Goal: Task Accomplishment & Management: Manage account settings

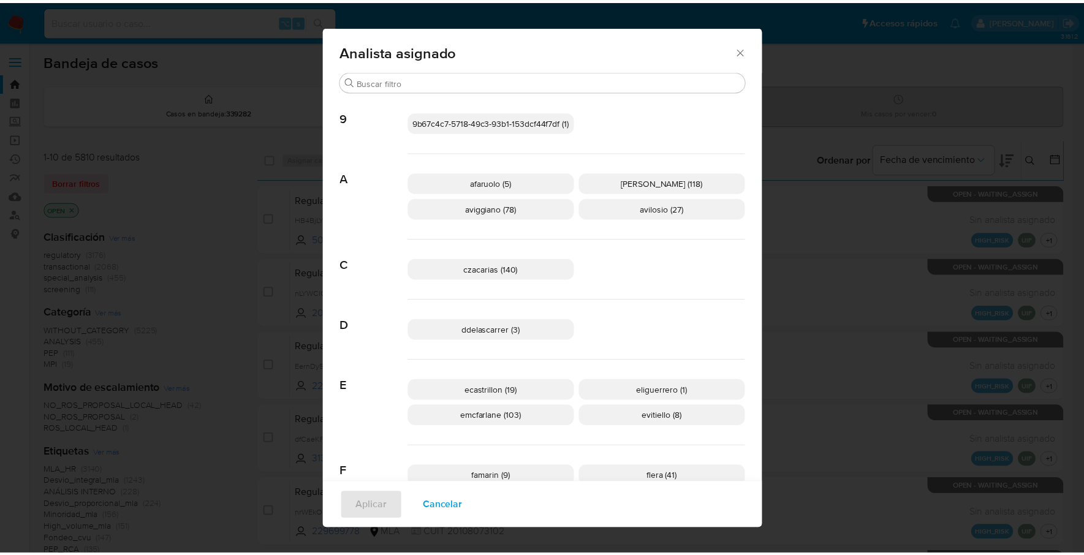
scroll to position [496, 0]
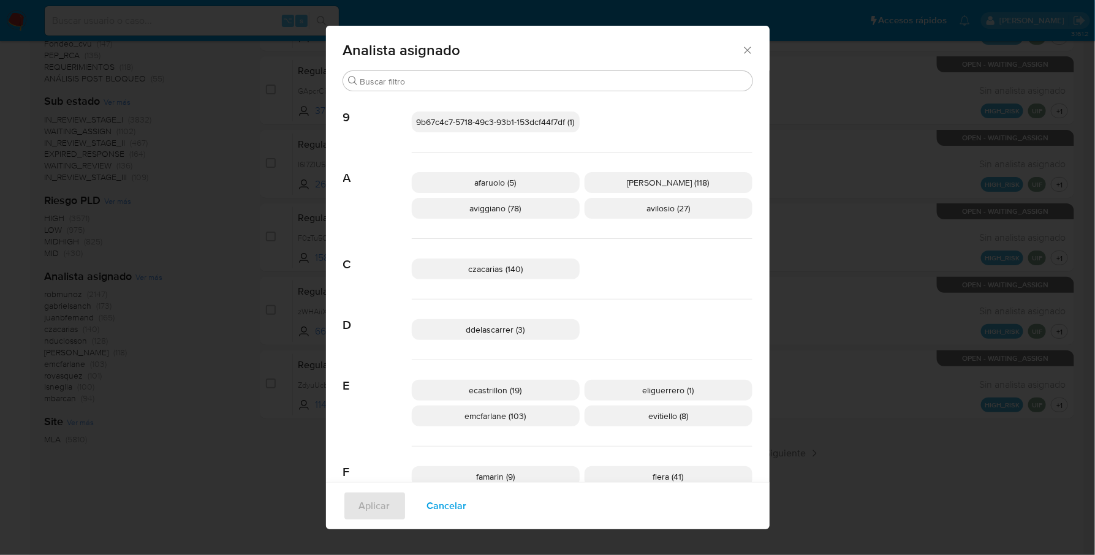
click at [750, 45] on div "Analista asignado" at bounding box center [547, 48] width 443 height 45
click at [743, 48] on icon "Cerrar" at bounding box center [747, 50] width 12 height 12
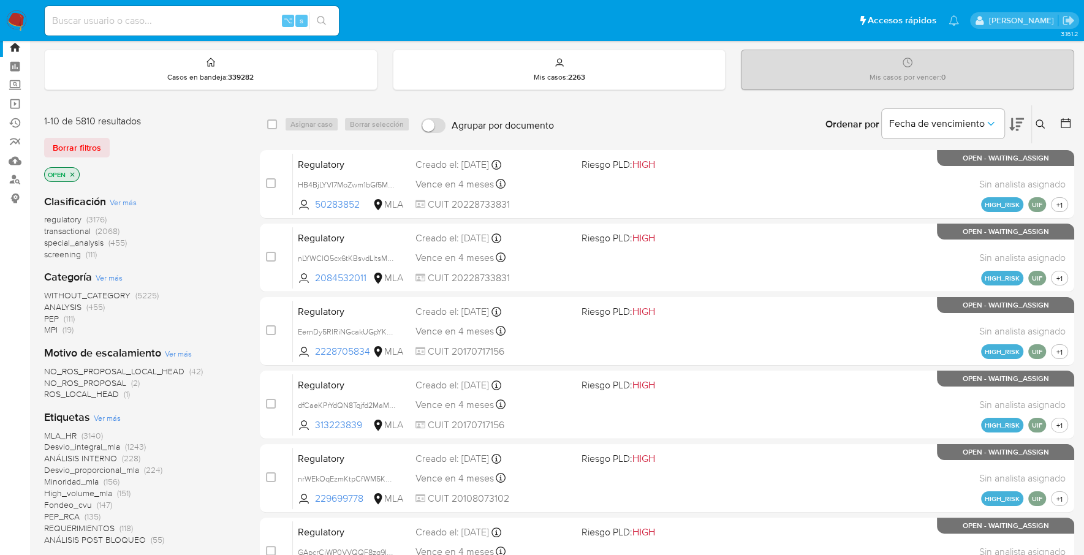
scroll to position [0, 0]
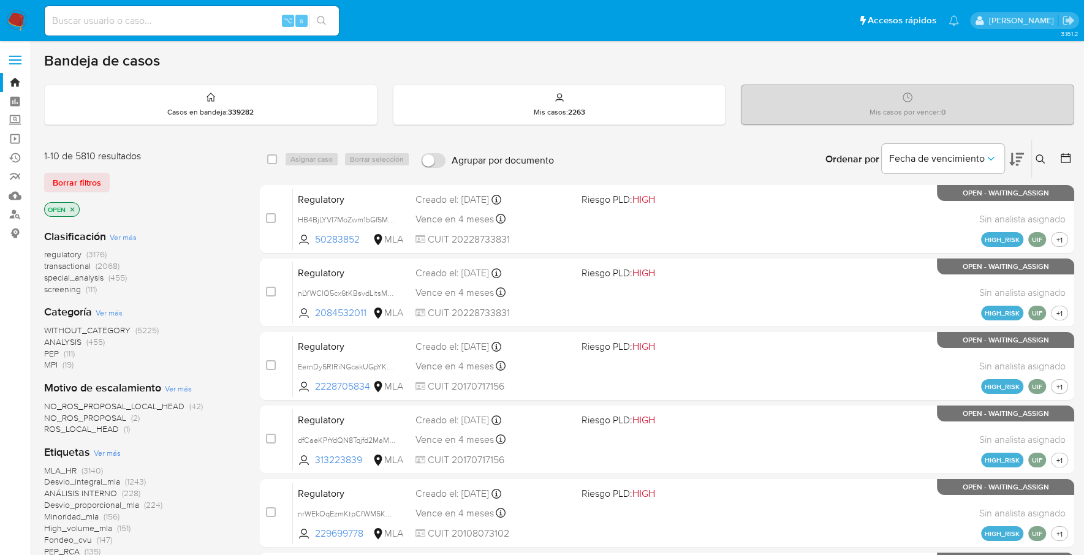
click at [19, 19] on img at bounding box center [16, 20] width 21 height 21
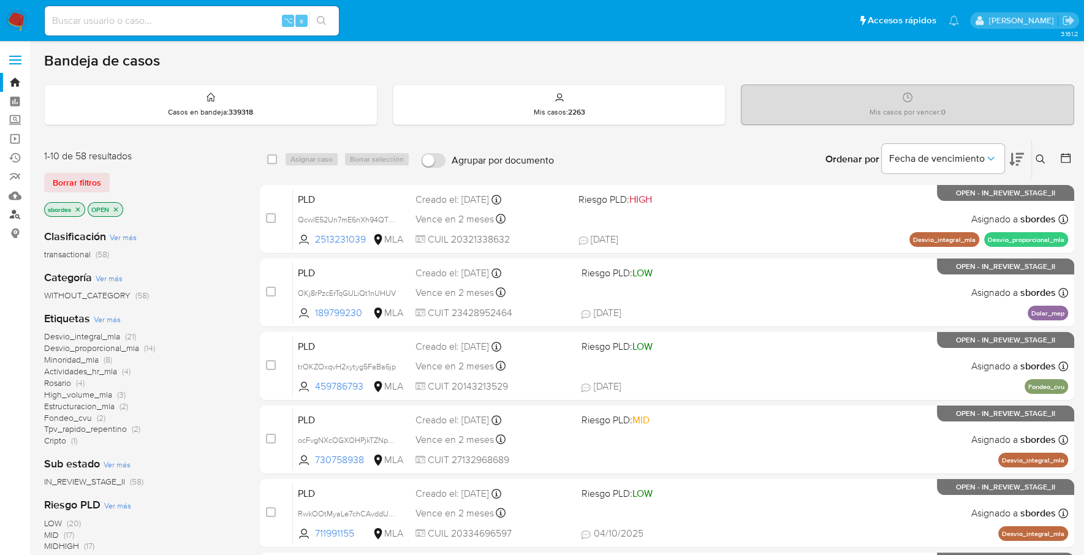
click at [13, 216] on link "Buscador de personas" at bounding box center [73, 214] width 146 height 19
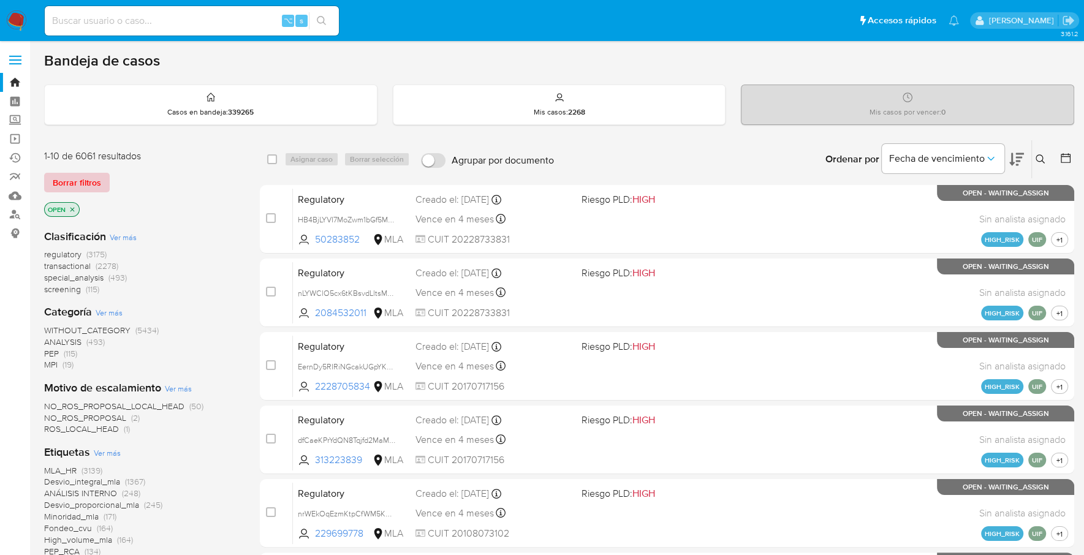
click at [100, 176] on button "Borrar filtros" at bounding box center [77, 183] width 66 height 20
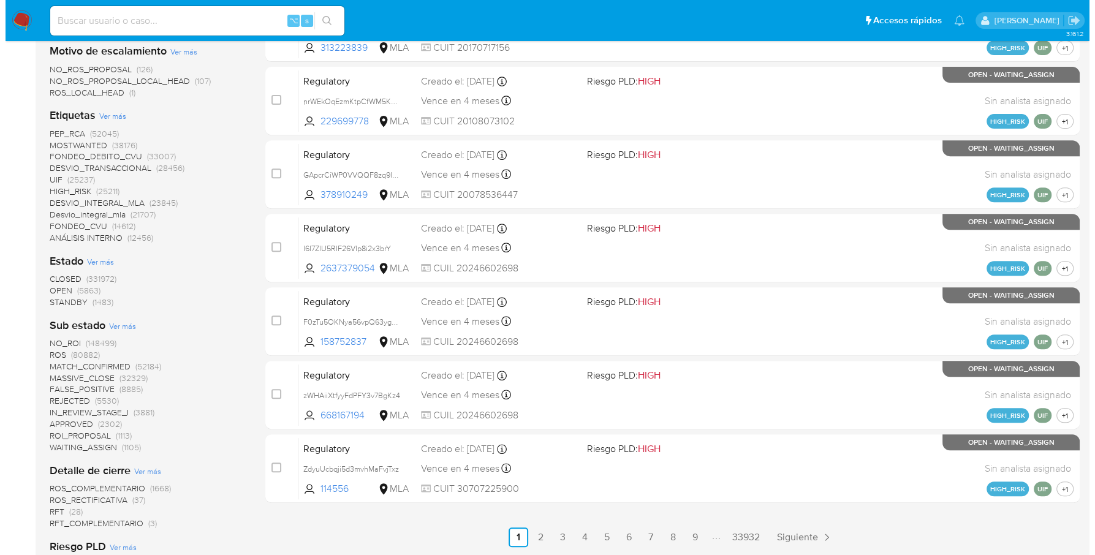
scroll to position [394, 0]
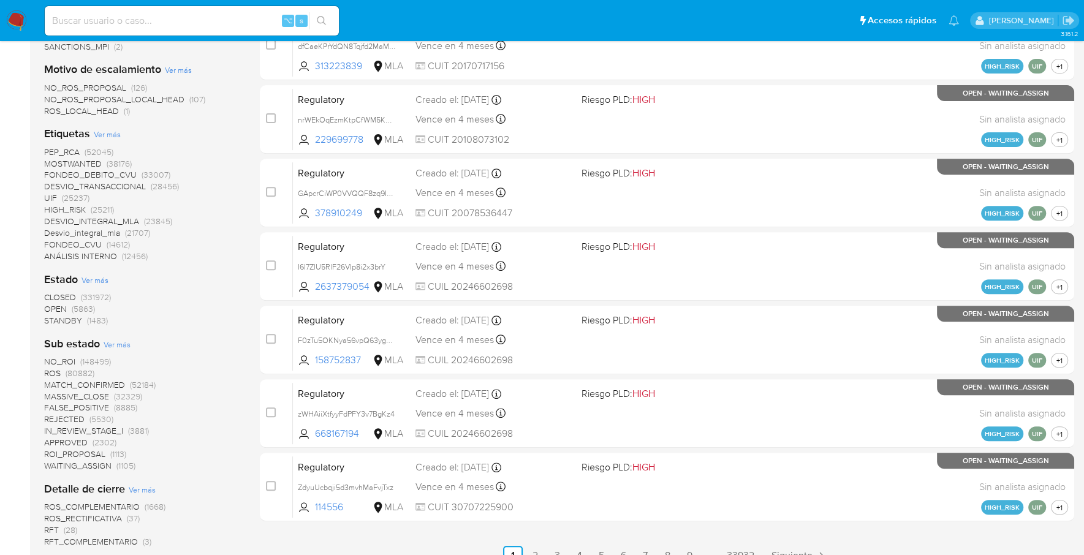
click at [113, 132] on span "Ver más" at bounding box center [107, 134] width 27 height 11
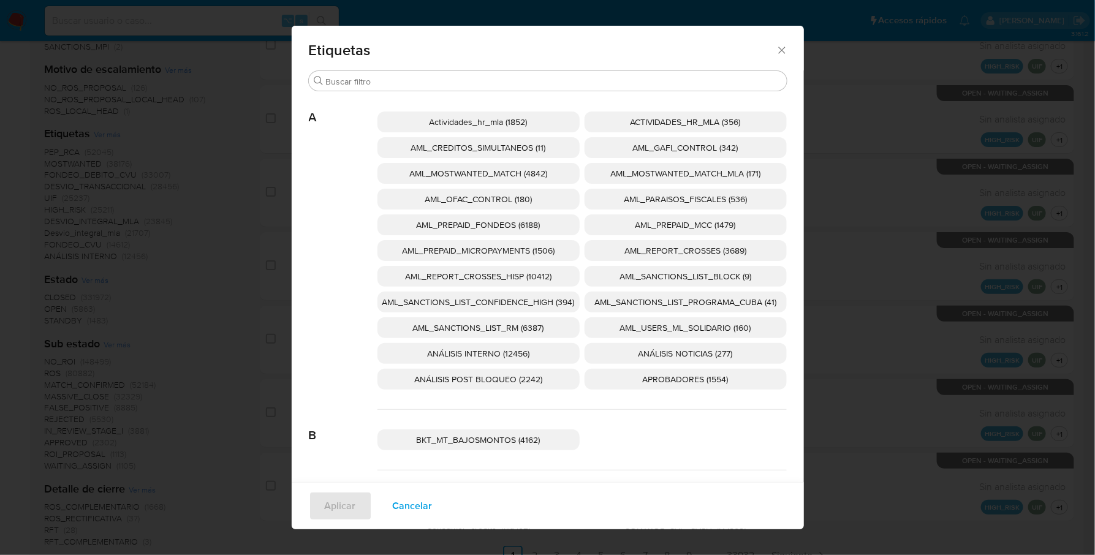
click at [496, 307] on p "AML_SANCTIONS_LIST_CONFIDENCE_HIGH (394)" at bounding box center [478, 302] width 202 height 21
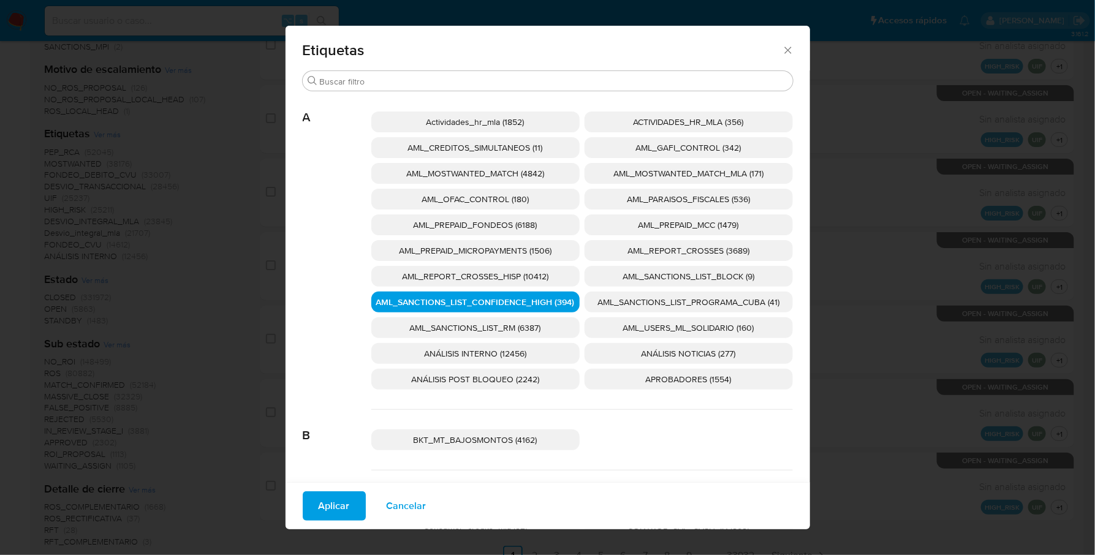
click at [676, 302] on span "AML_SANCTIONS_LIST_PROGRAMA_CUBA (41)" at bounding box center [688, 302] width 182 height 12
click at [494, 207] on p "AML_OFAC_CONTROL (180)" at bounding box center [475, 199] width 208 height 21
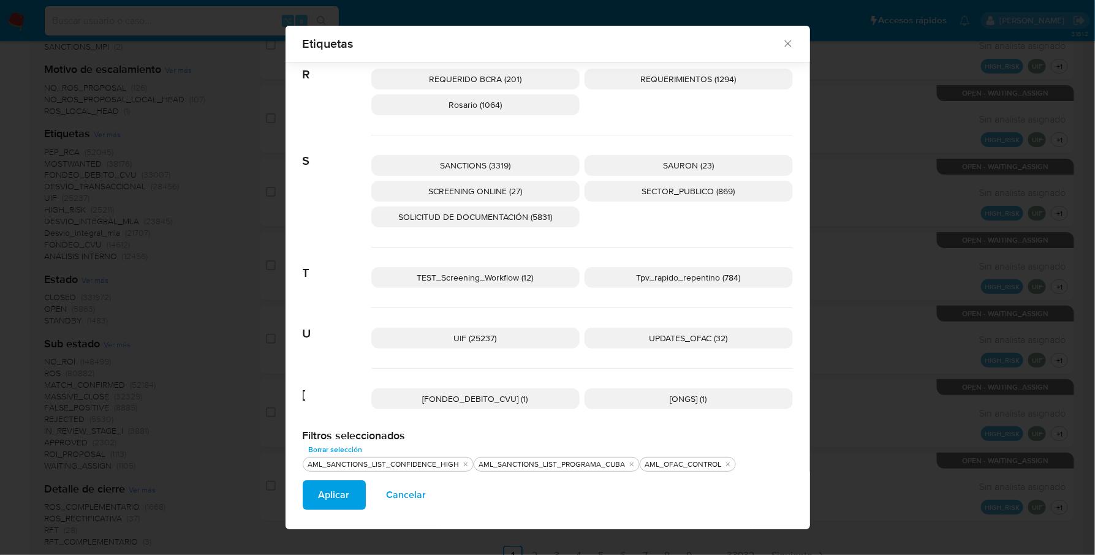
scroll to position [1924, 0]
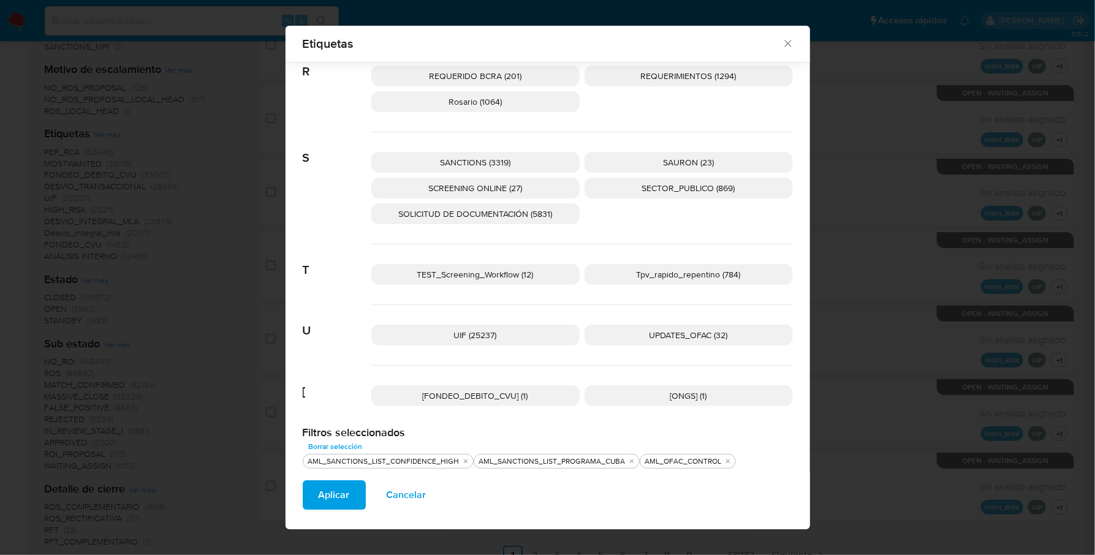
click at [692, 329] on span "UPDATES_OFAC (32)" at bounding box center [688, 335] width 78 height 12
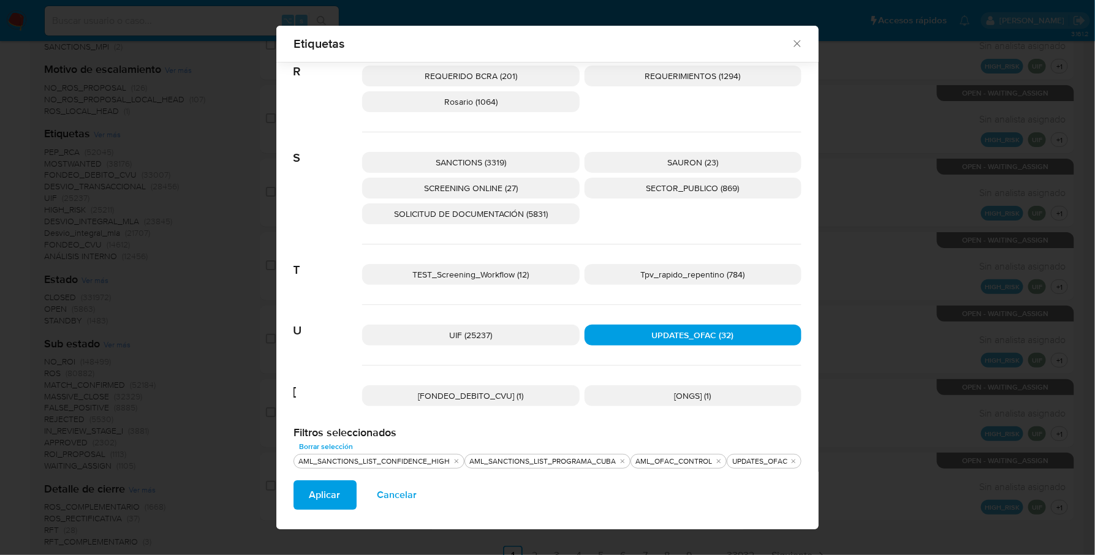
click at [511, 152] on p "SANCTIONS (3319)" at bounding box center [470, 162] width 217 height 21
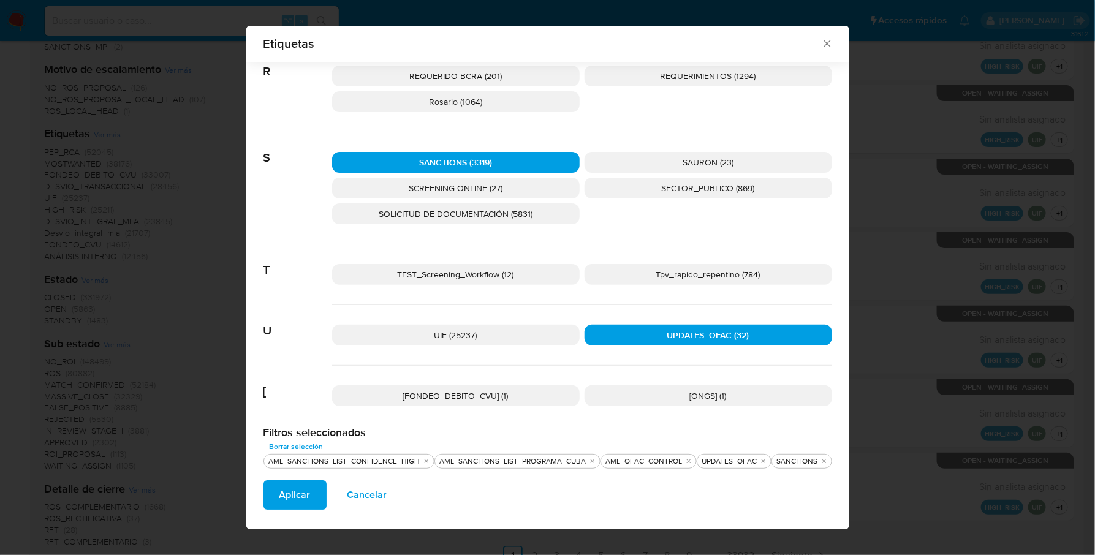
click at [476, 187] on span "SCREENING ONLINE (27)" at bounding box center [456, 188] width 94 height 12
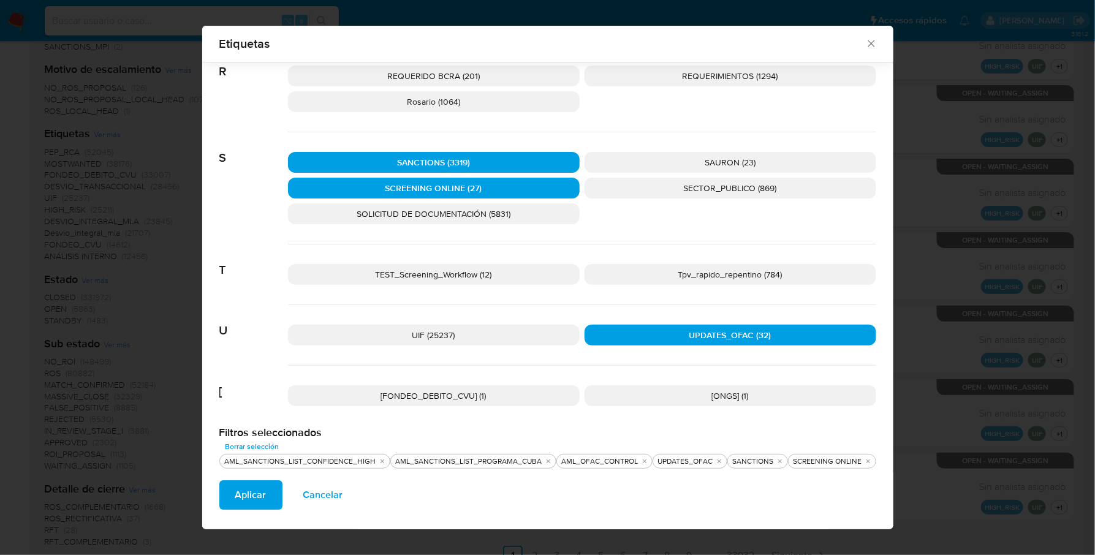
click at [264, 491] on span "Aplicar" at bounding box center [250, 494] width 31 height 27
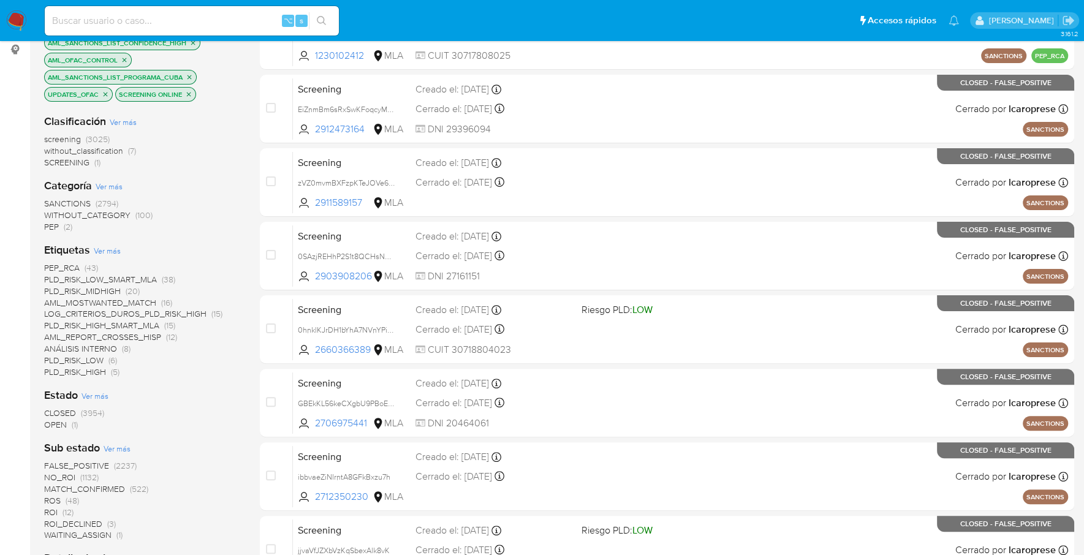
scroll to position [325, 0]
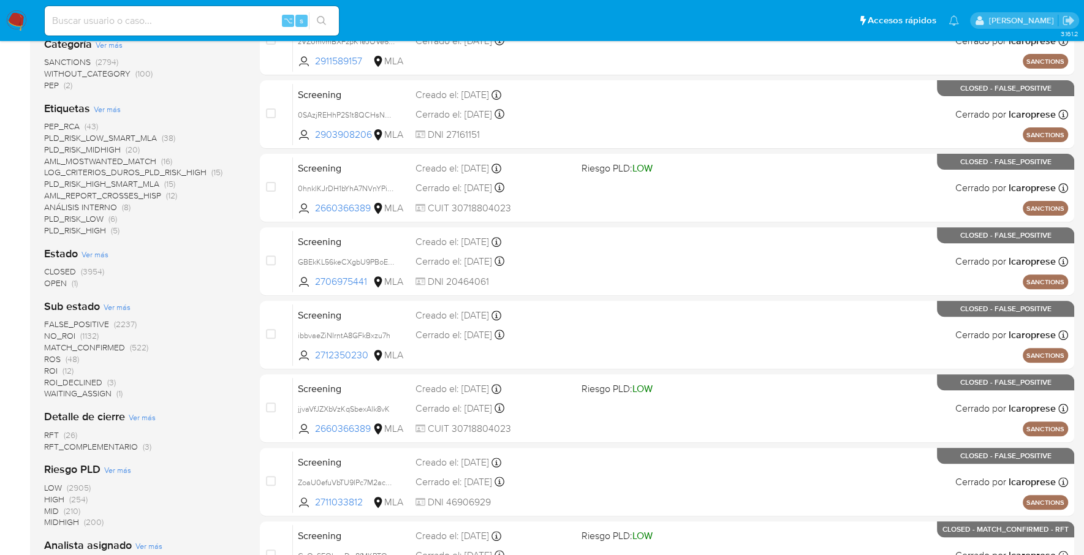
click at [70, 279] on span "OPEN (1)" at bounding box center [61, 283] width 34 height 12
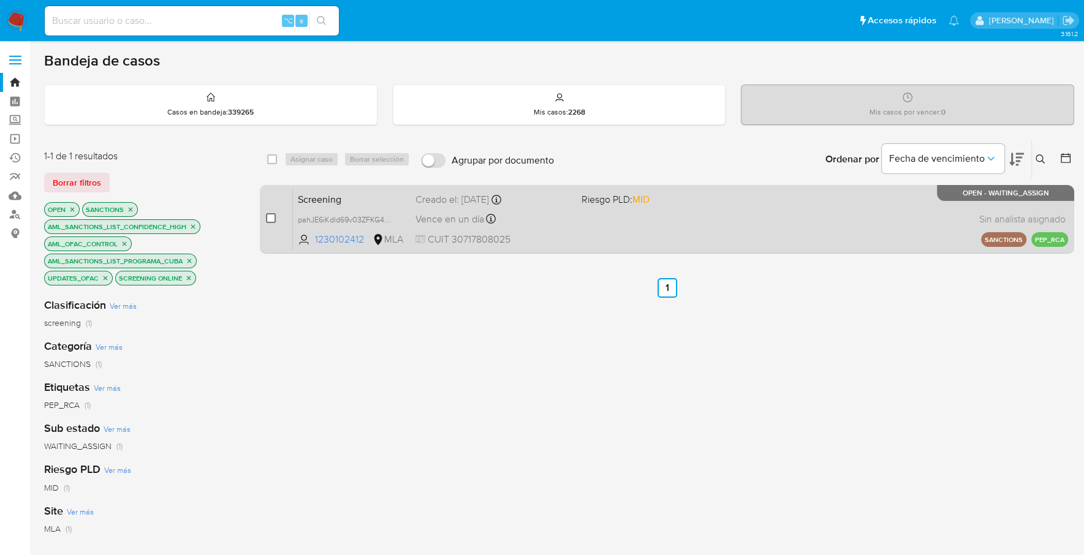
click at [270, 219] on input "checkbox" at bounding box center [271, 218] width 10 height 10
checkbox input "true"
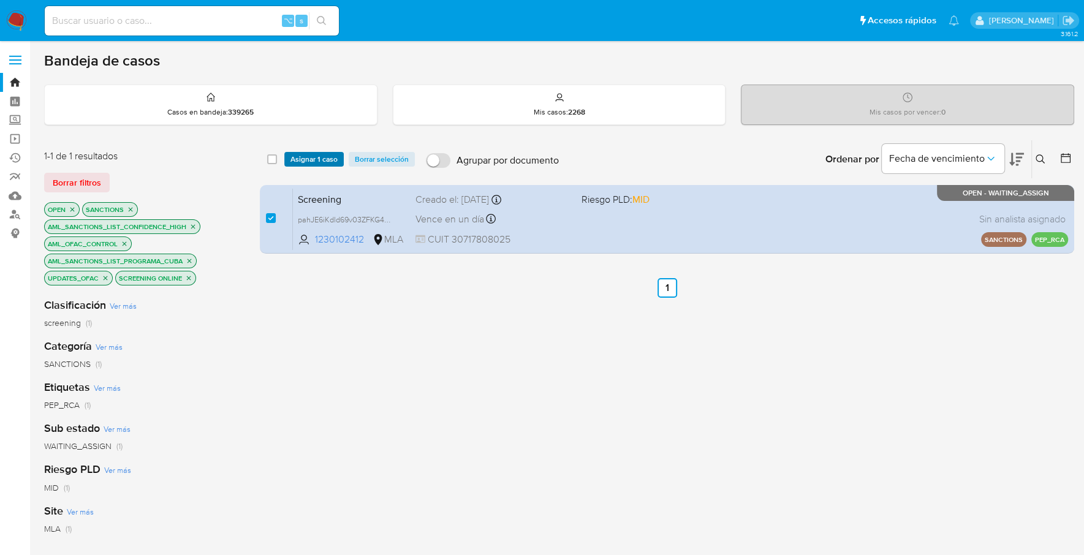
click at [317, 164] on span "Asignar 1 caso" at bounding box center [313, 159] width 47 height 12
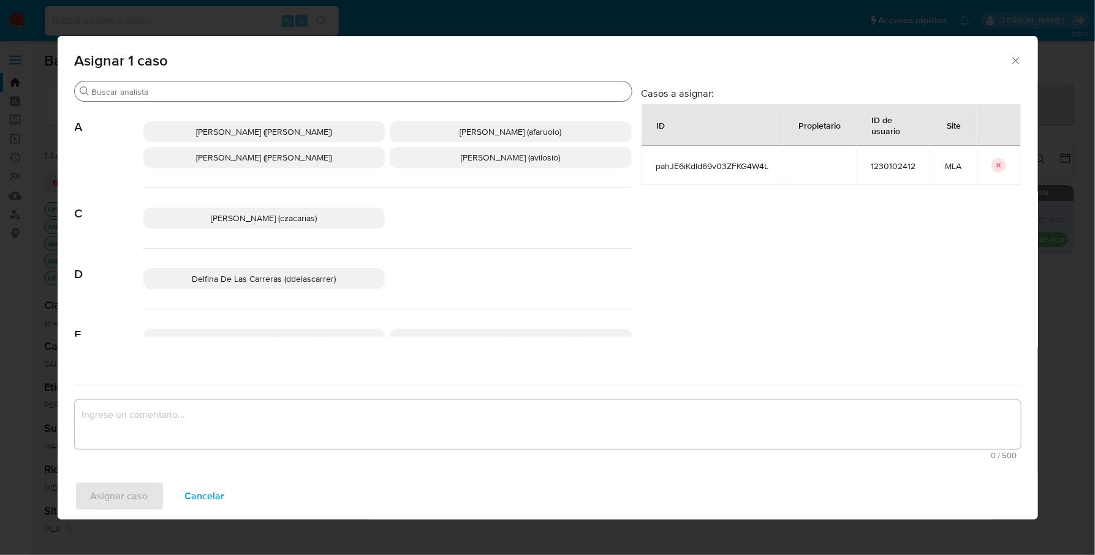
click at [251, 96] on input "Buscar" at bounding box center [359, 91] width 535 height 11
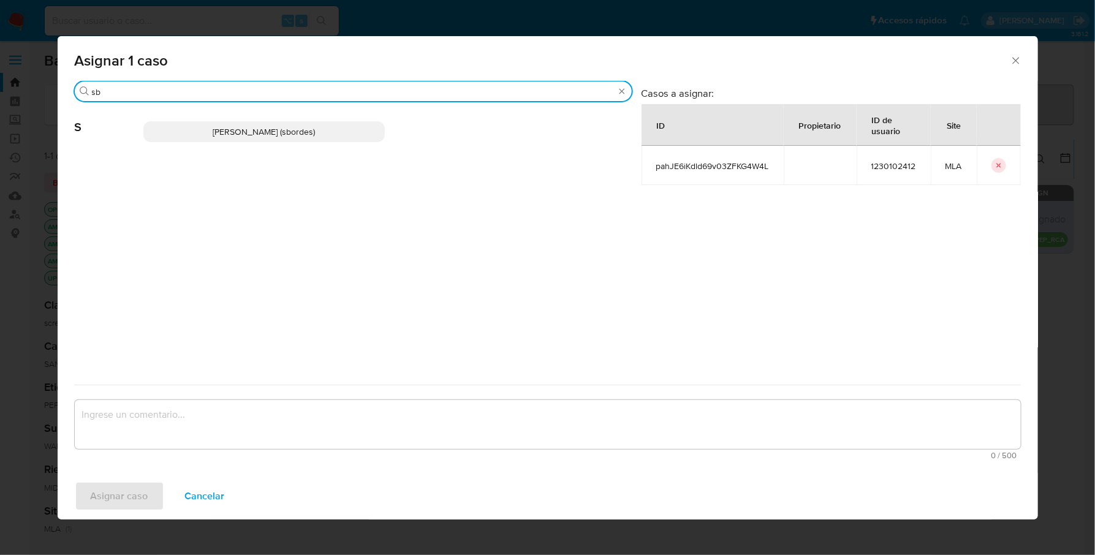
type input "sb"
click at [288, 139] on p "Stefania Bordes (sbordes)" at bounding box center [264, 131] width 242 height 21
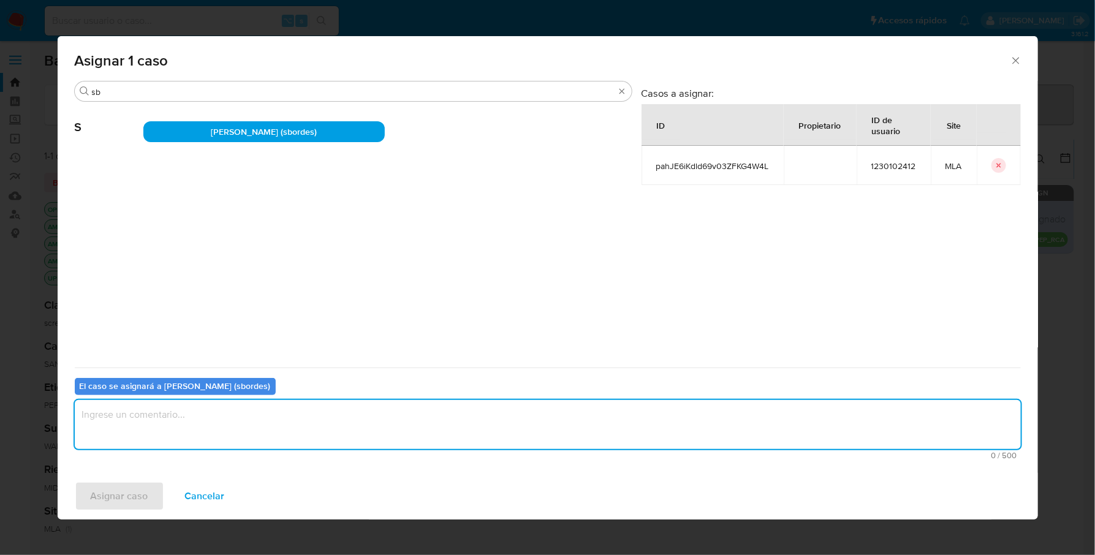
click at [235, 433] on textarea "assign-modal" at bounding box center [548, 424] width 946 height 49
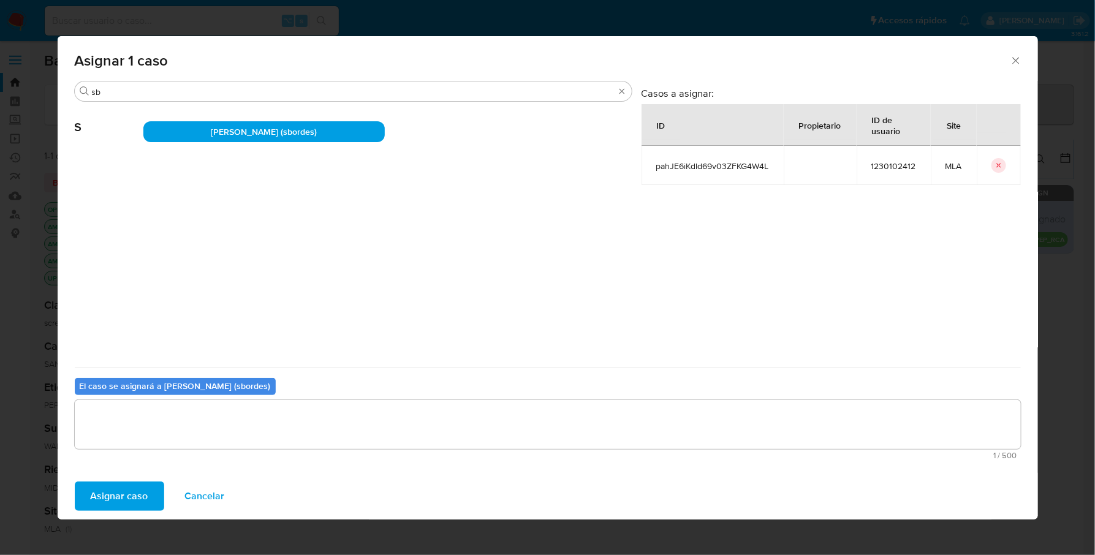
click at [102, 497] on span "Asignar caso" at bounding box center [120, 496] width 58 height 27
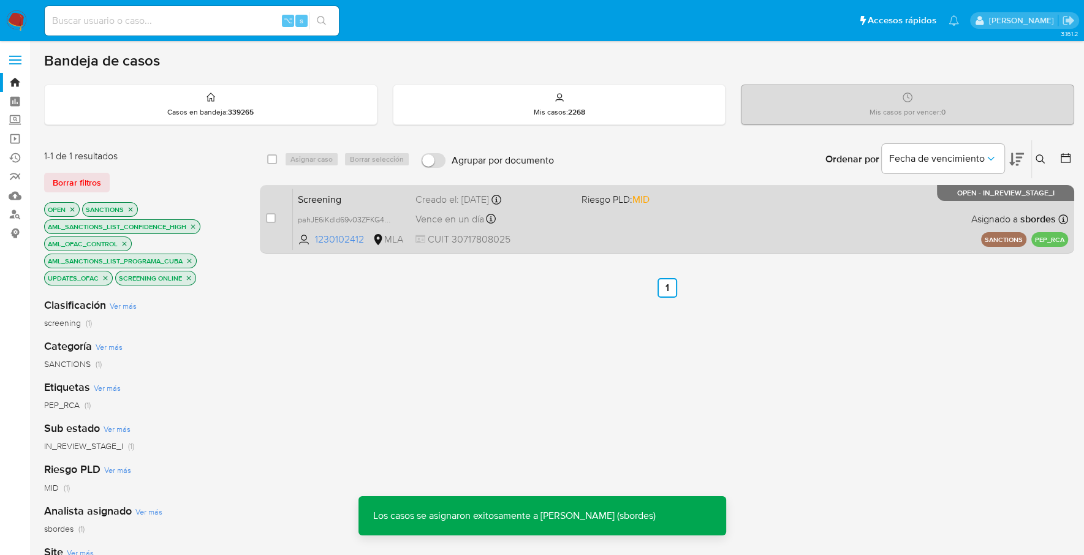
click at [611, 236] on div "Screening pahJE6iKdld69v03ZFKG4W4L 1230102412 MLA Riesgo PLD: MID Creado el: 08…" at bounding box center [680, 219] width 775 height 62
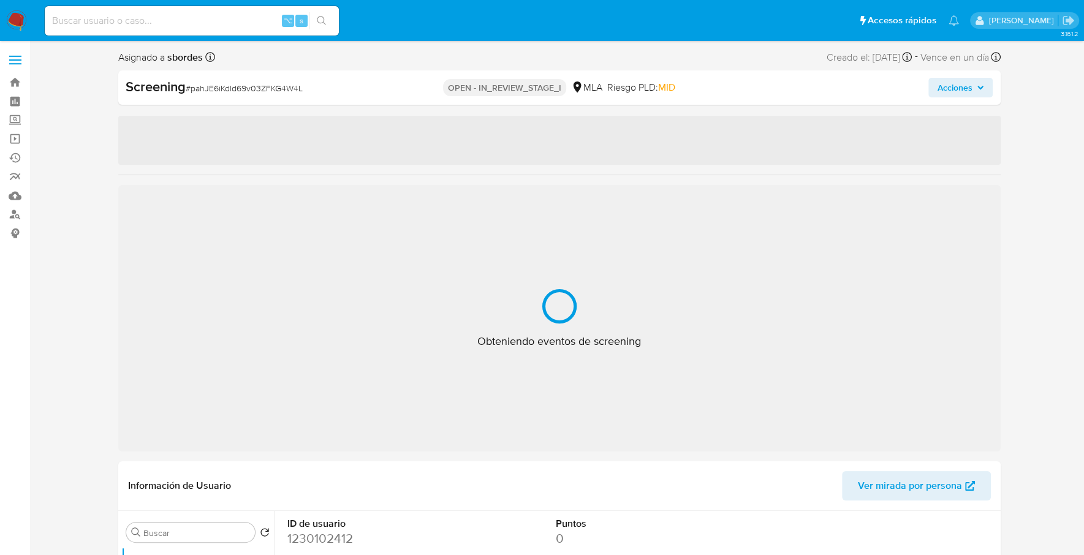
select select "10"
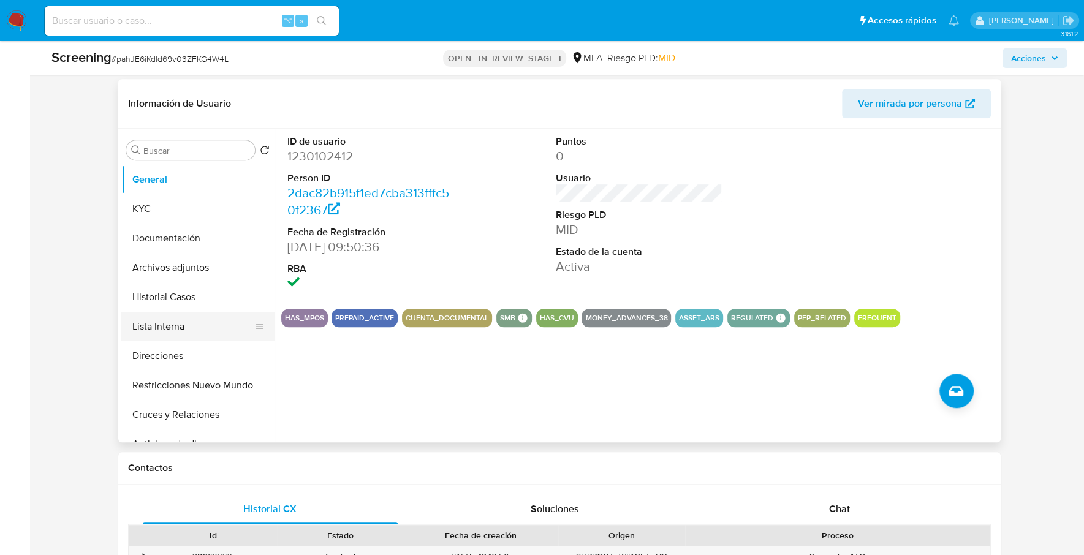
scroll to position [496, 0]
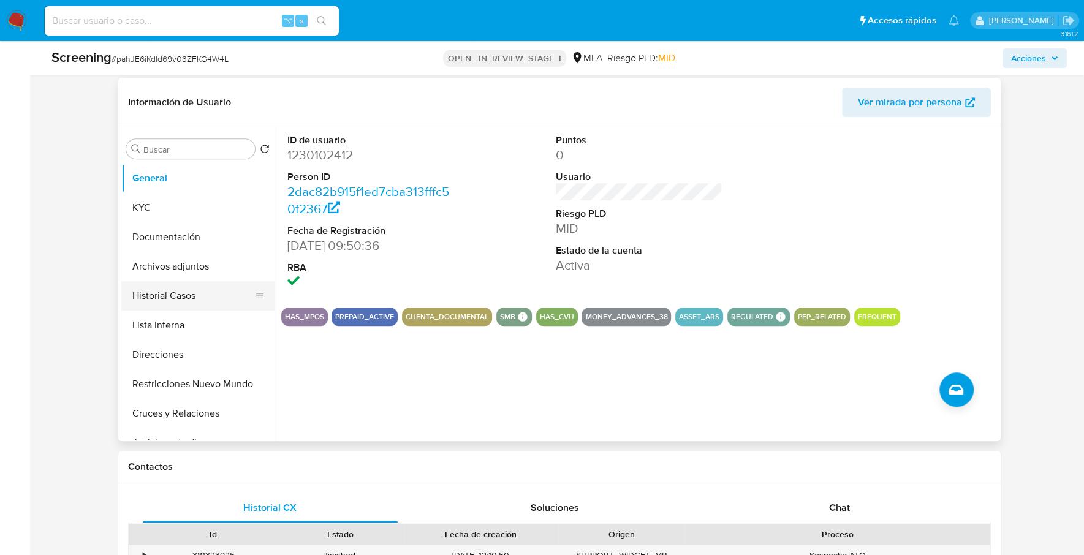
click at [172, 287] on button "Historial Casos" at bounding box center [192, 295] width 143 height 29
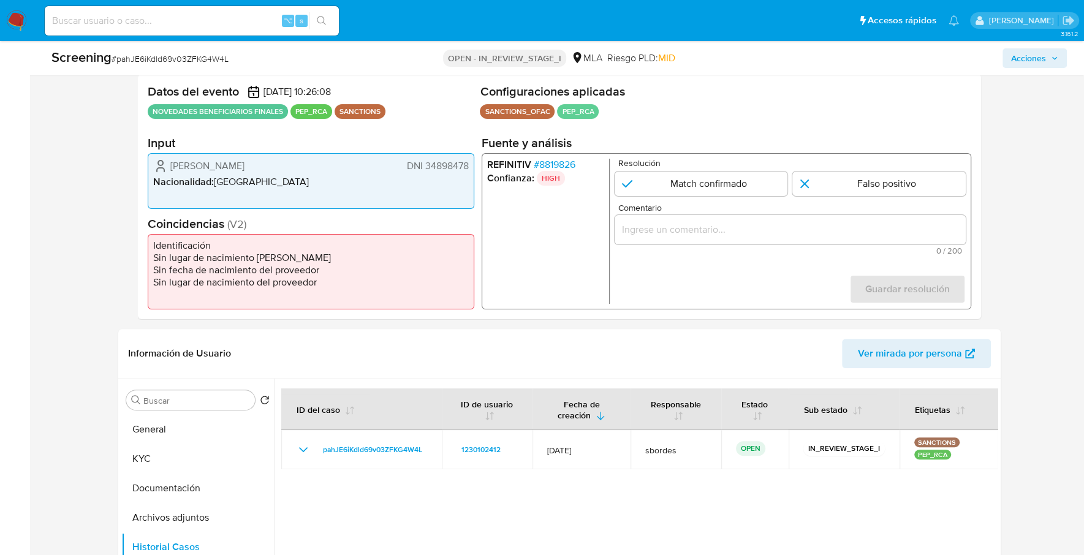
scroll to position [236, 0]
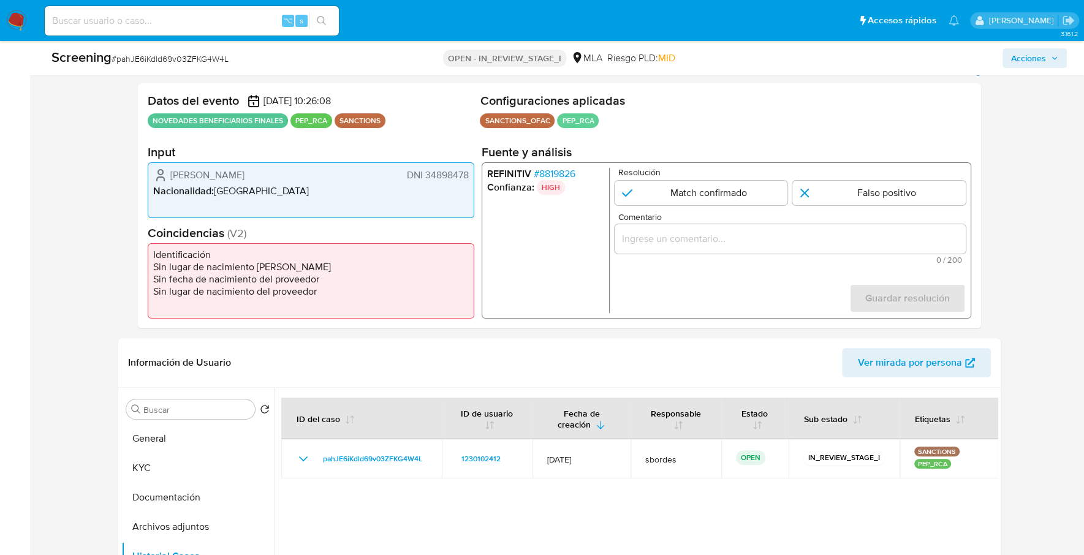
click at [564, 168] on span "# 8819826" at bounding box center [554, 174] width 42 height 12
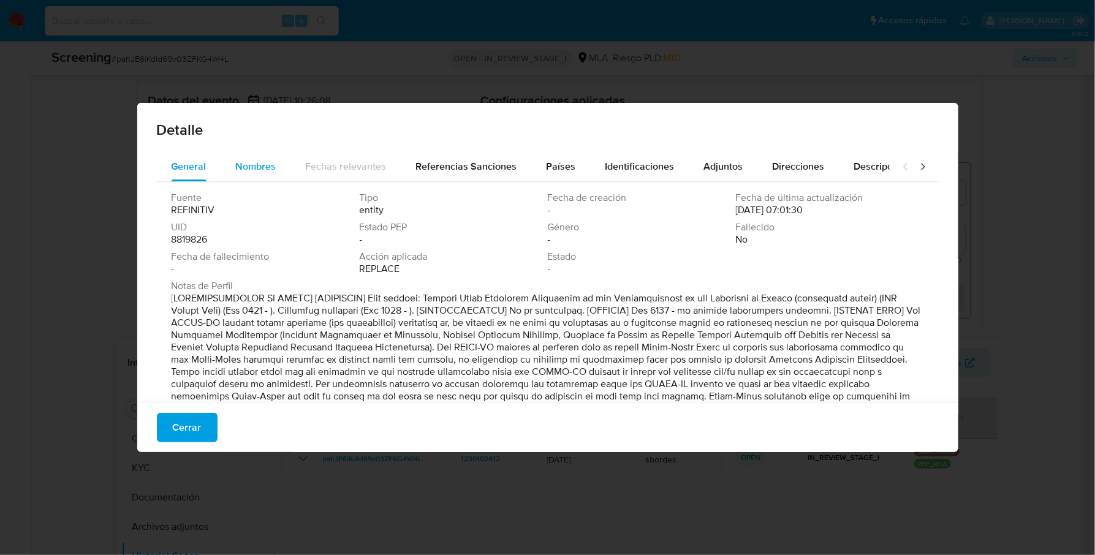
click at [252, 164] on span "Nombres" at bounding box center [256, 166] width 40 height 14
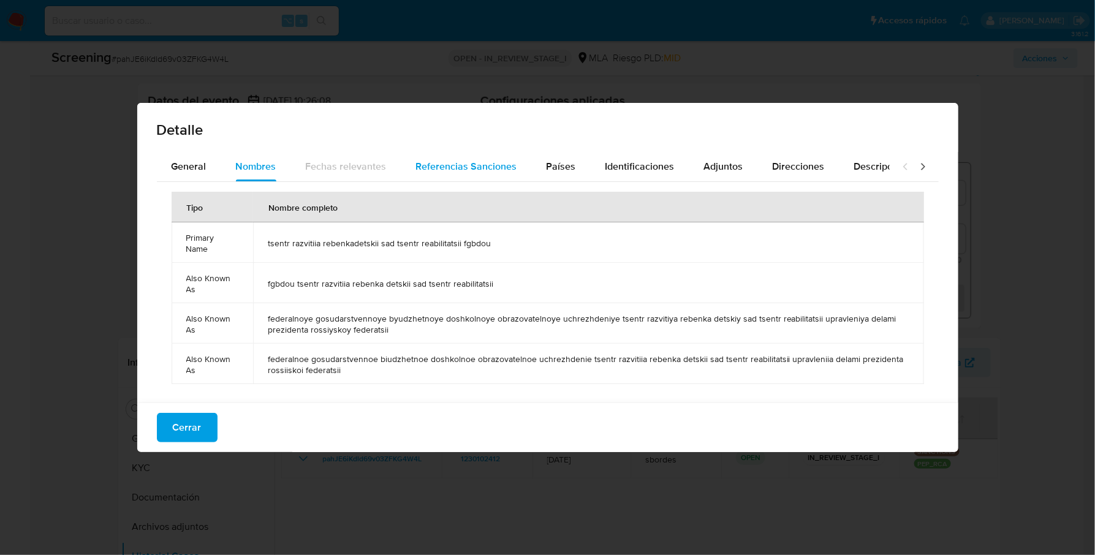
click at [456, 160] on span "Referencias Sanciones" at bounding box center [466, 166] width 101 height 14
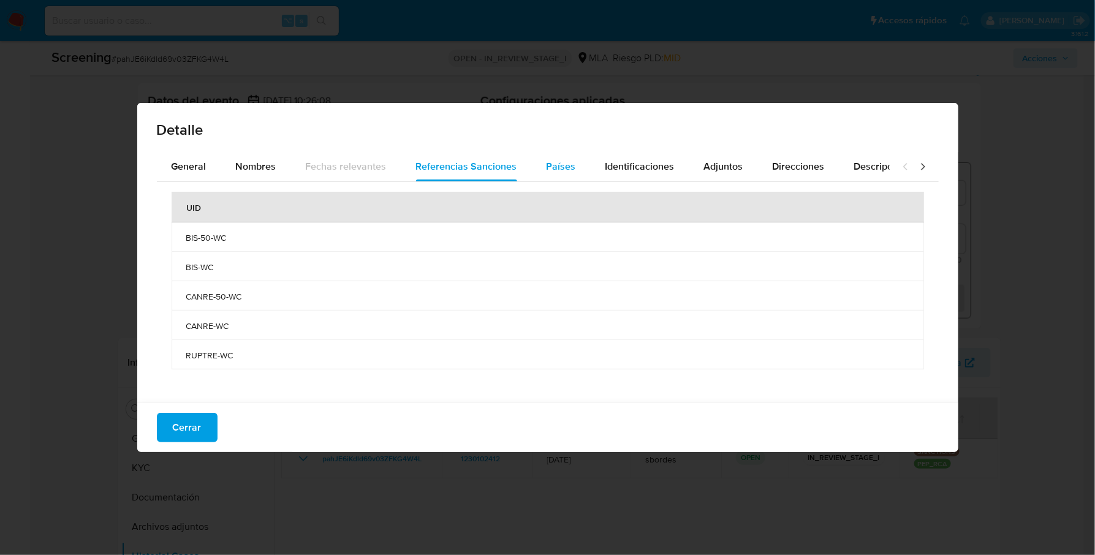
click at [564, 162] on span "Países" at bounding box center [560, 166] width 29 height 14
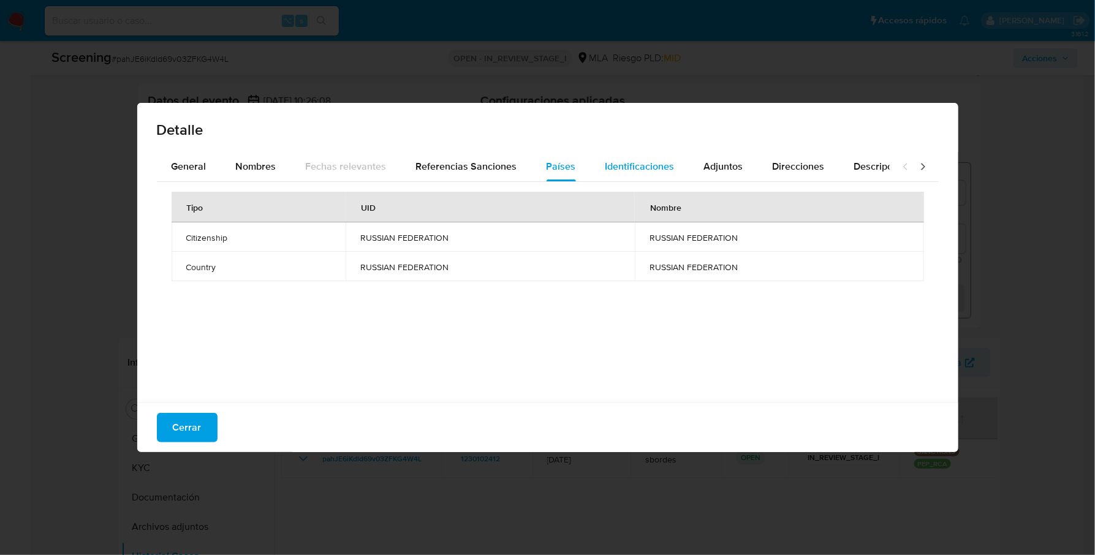
click at [639, 165] on span "Identificaciones" at bounding box center [639, 166] width 69 height 14
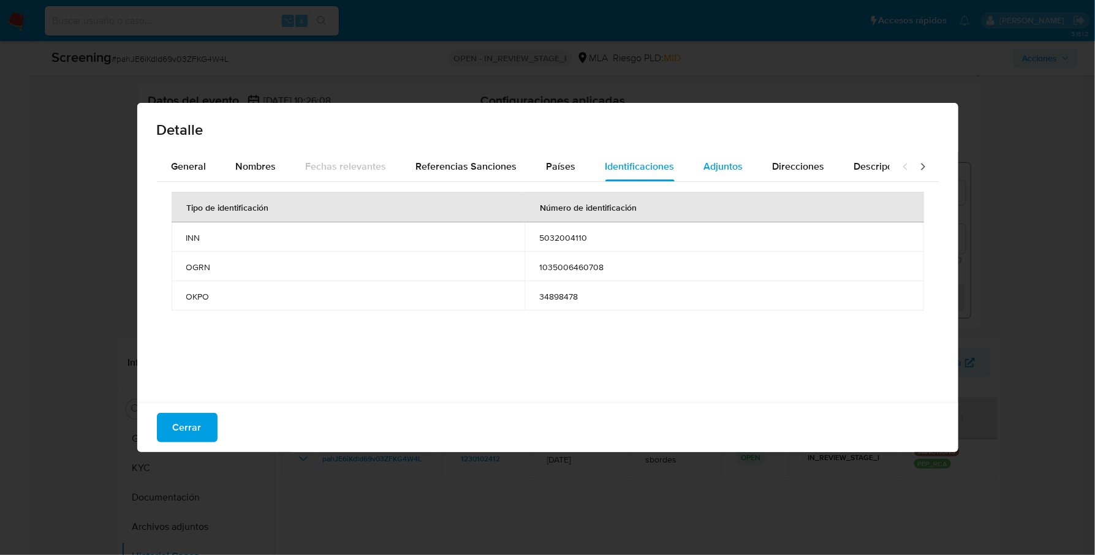
click at [723, 164] on span "Adjuntos" at bounding box center [723, 166] width 39 height 14
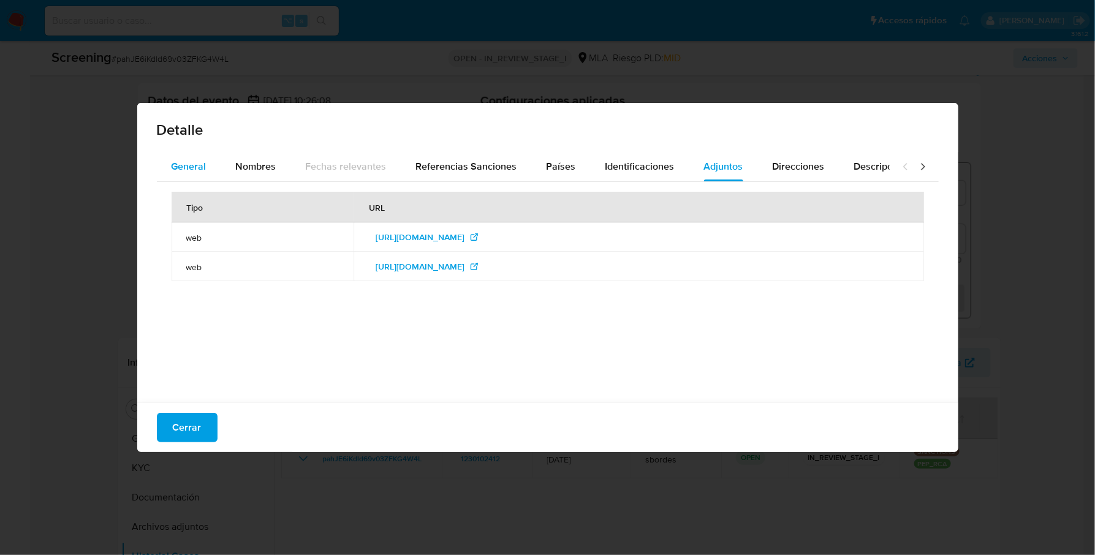
click at [181, 169] on span "General" at bounding box center [189, 166] width 35 height 14
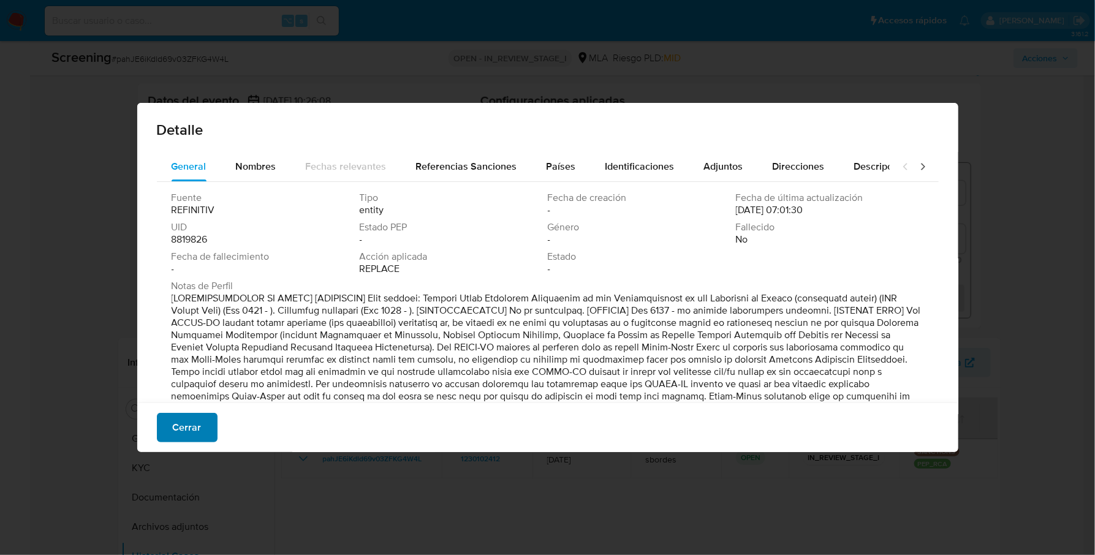
click at [194, 428] on span "Cerrar" at bounding box center [187, 427] width 29 height 27
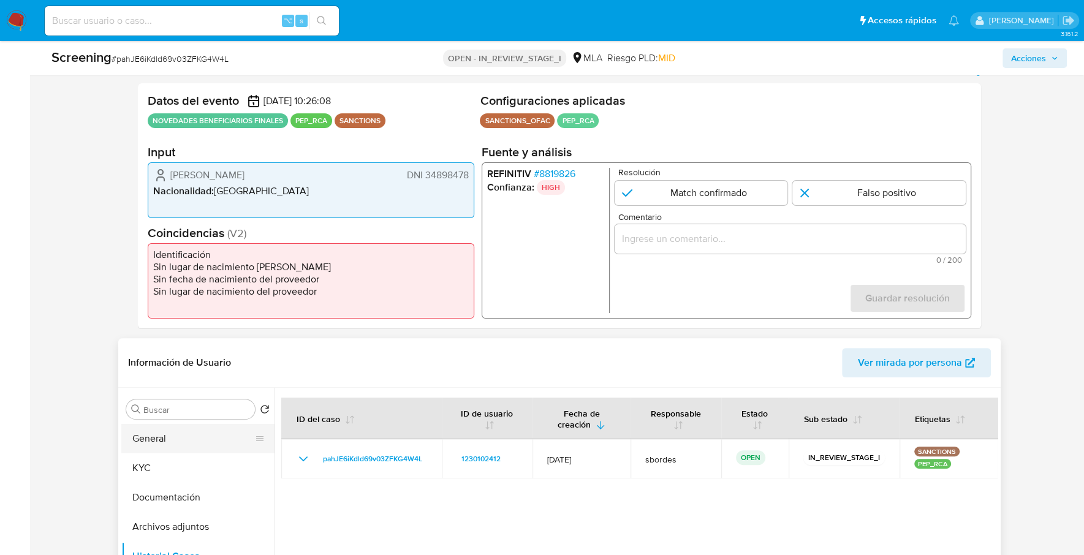
click at [164, 434] on button "General" at bounding box center [192, 438] width 143 height 29
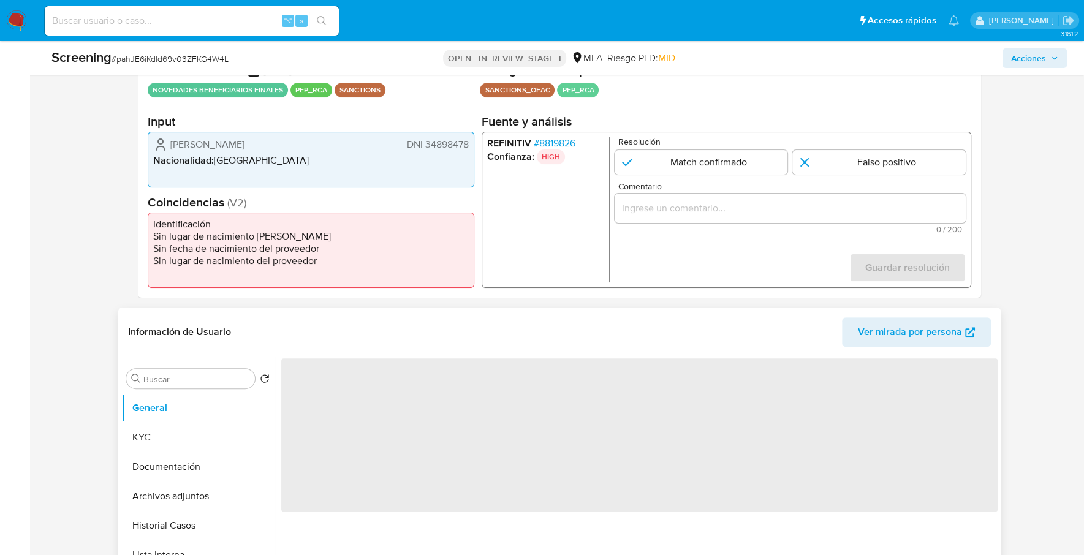
scroll to position [461, 0]
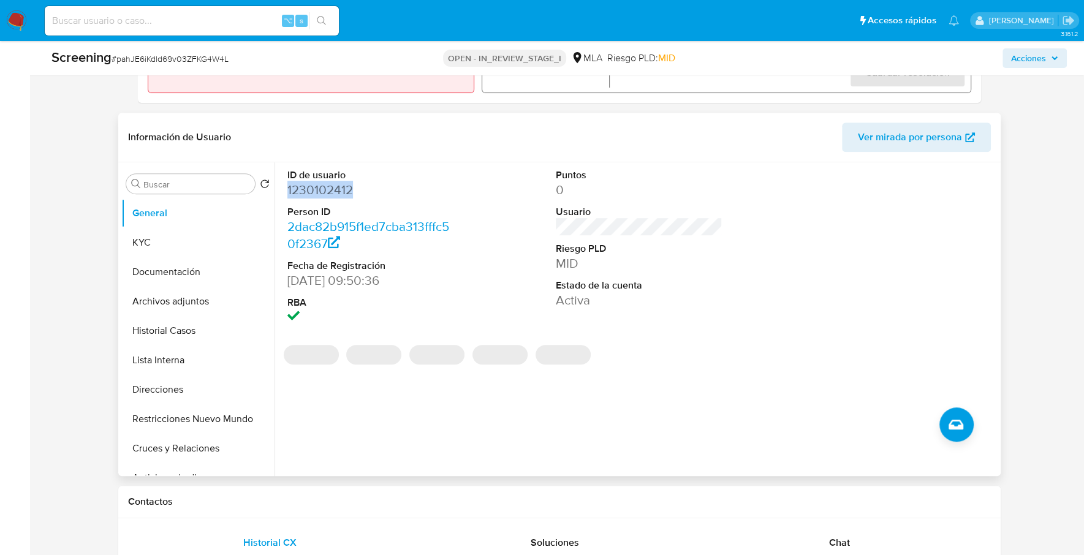
copy dd "1230102412"
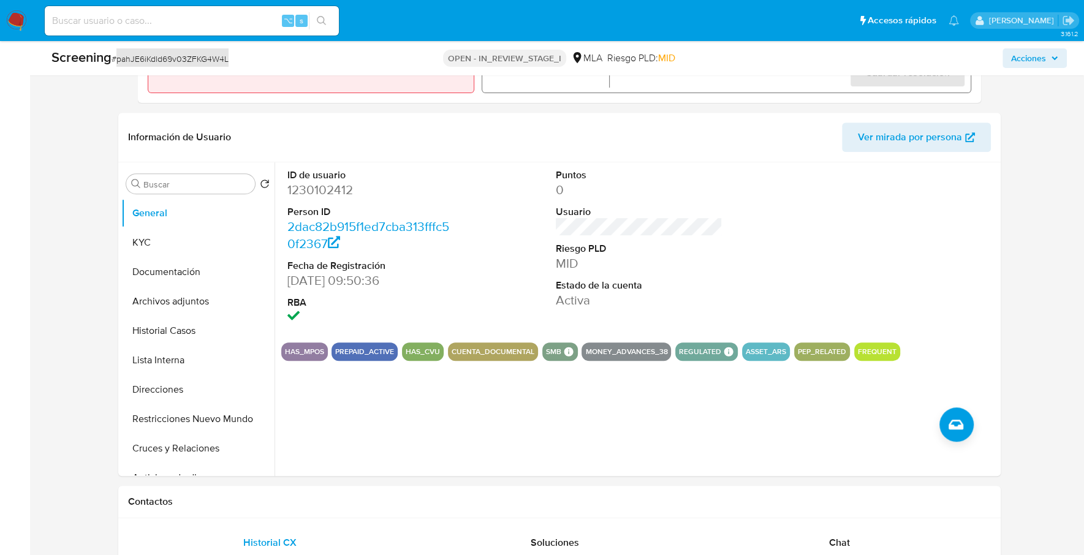
copy span "pahJE6iKdld69v03ZFKG4W4L"
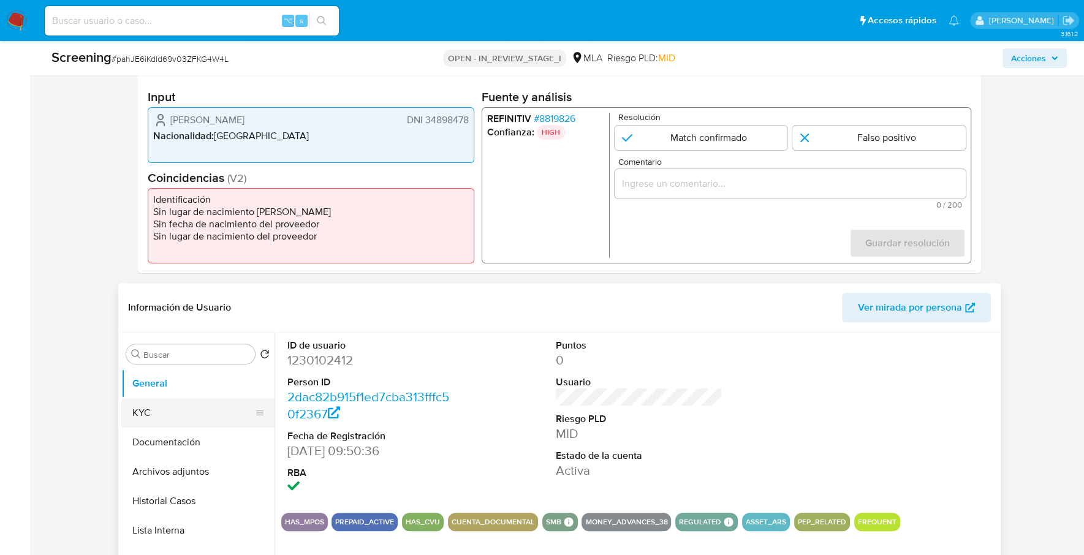
scroll to position [341, 0]
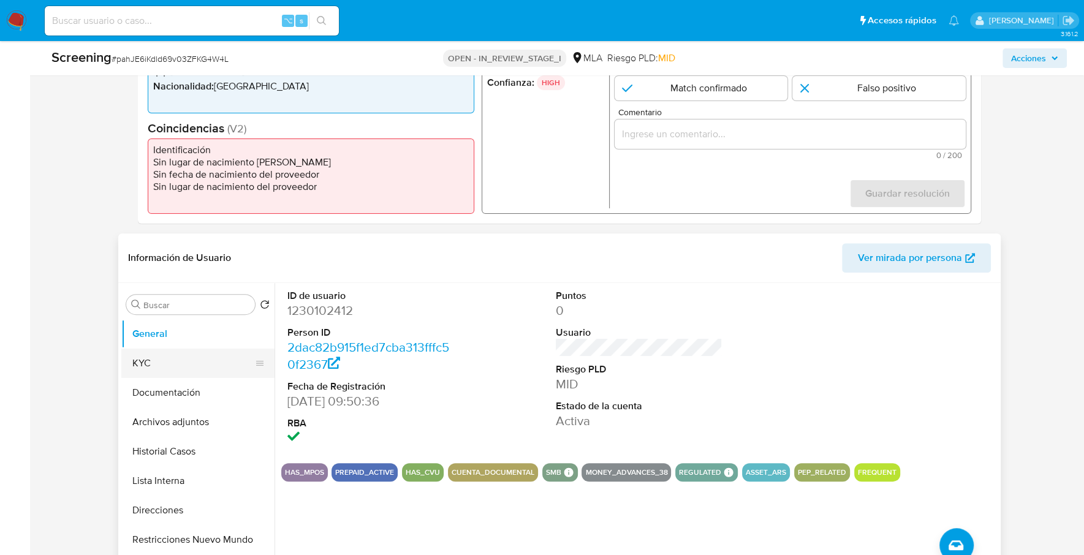
click at [168, 372] on button "KYC" at bounding box center [192, 363] width 143 height 29
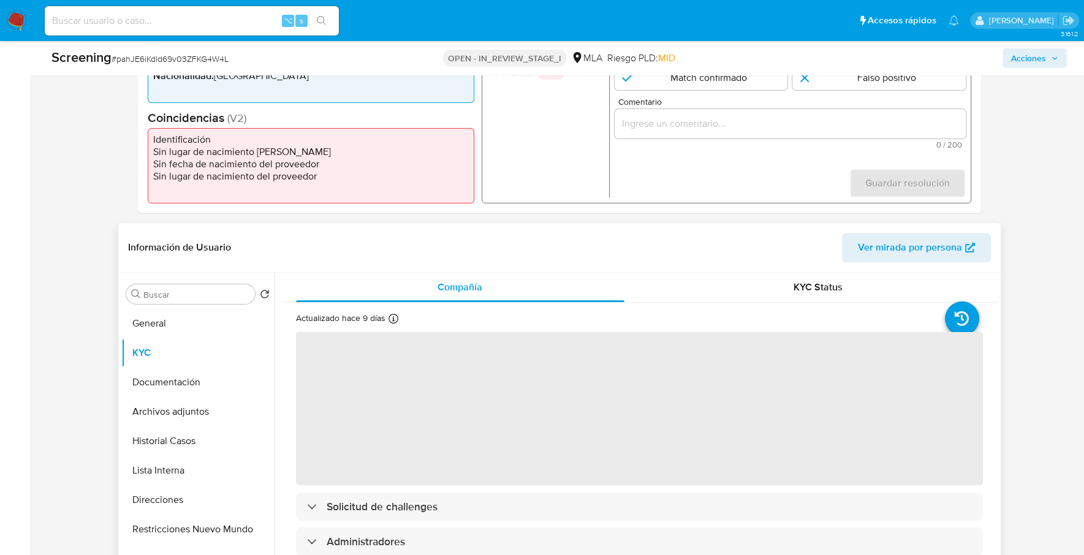
scroll to position [364, 0]
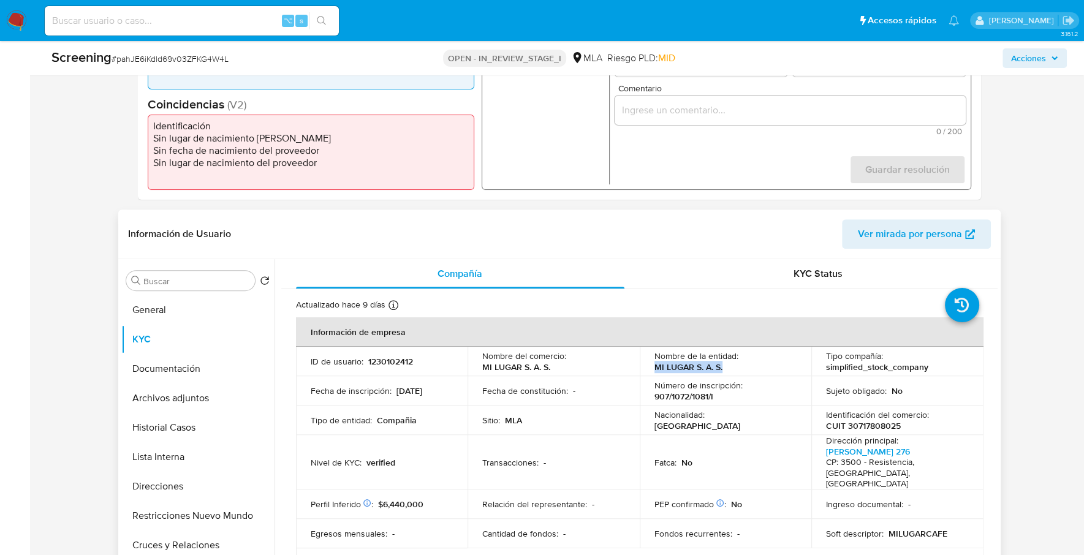
drag, startPoint x: 654, startPoint y: 367, endPoint x: 748, endPoint y: 369, distance: 94.3
click at [748, 369] on div "Nombre de la entidad : MI LUGAR S. A. S." at bounding box center [725, 361] width 143 height 22
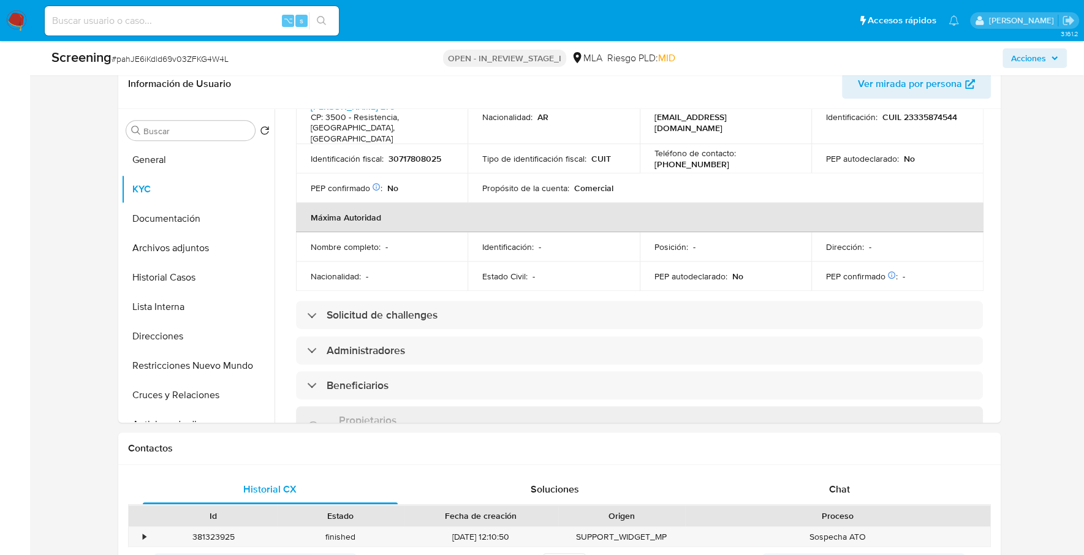
scroll to position [508, 0]
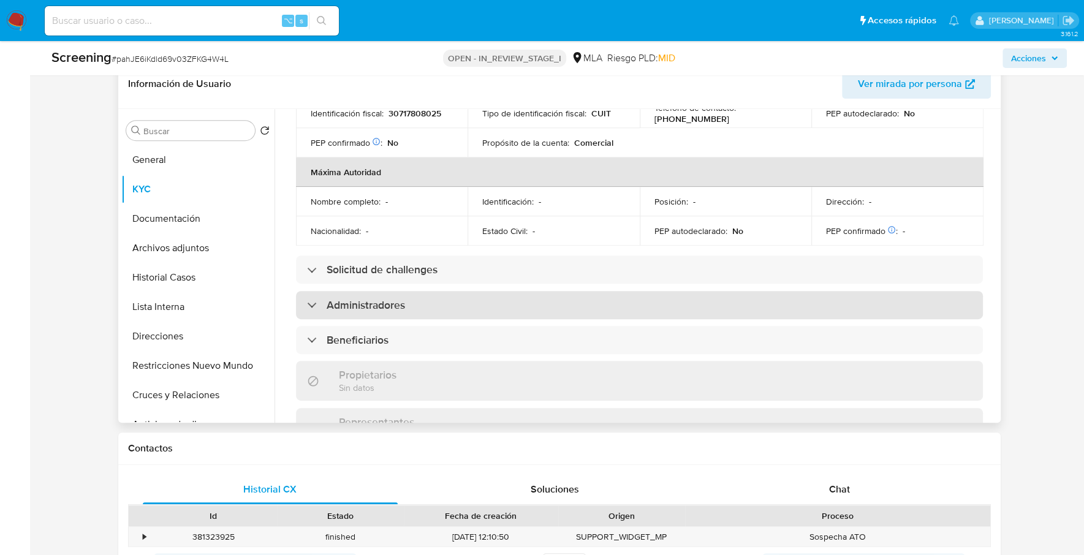
click at [366, 298] on h3 "Administradores" at bounding box center [365, 304] width 78 height 13
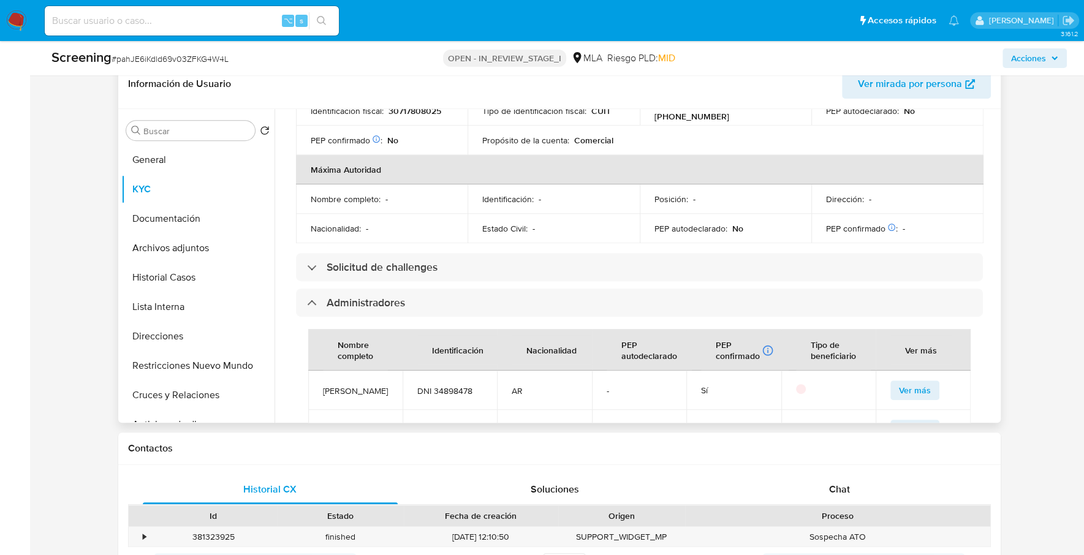
scroll to position [528, 0]
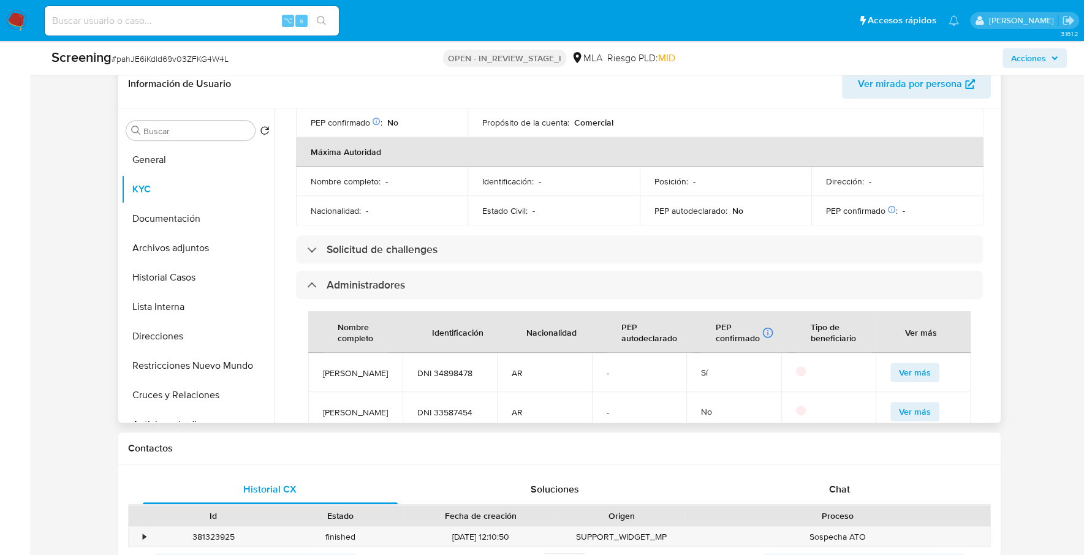
drag, startPoint x: 322, startPoint y: 348, endPoint x: 387, endPoint y: 351, distance: 65.6
click at [387, 353] on td "Rodrigo Vaquer" at bounding box center [355, 372] width 94 height 39
copy span "Rodrigo Vaquer"
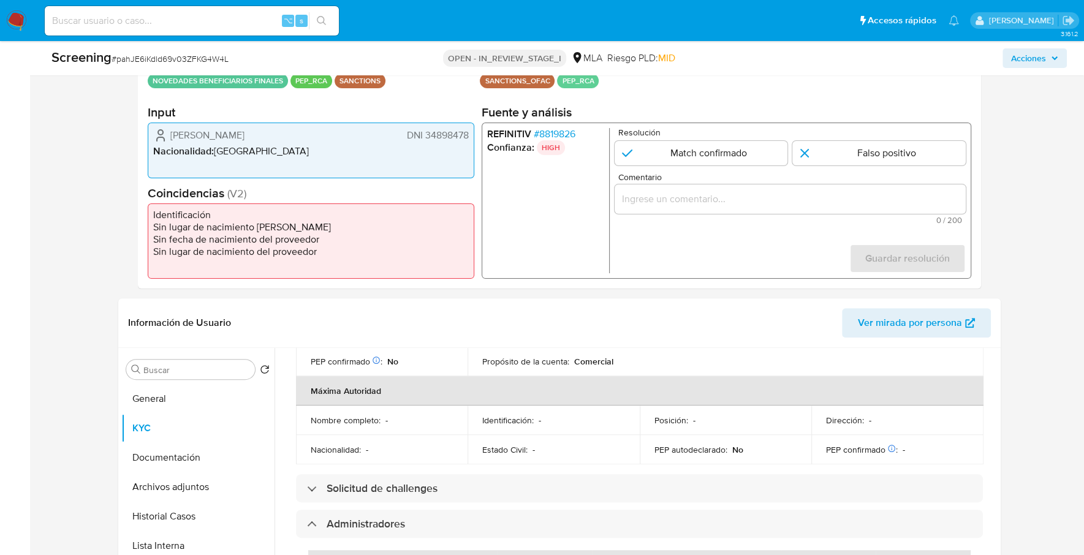
scroll to position [232, 0]
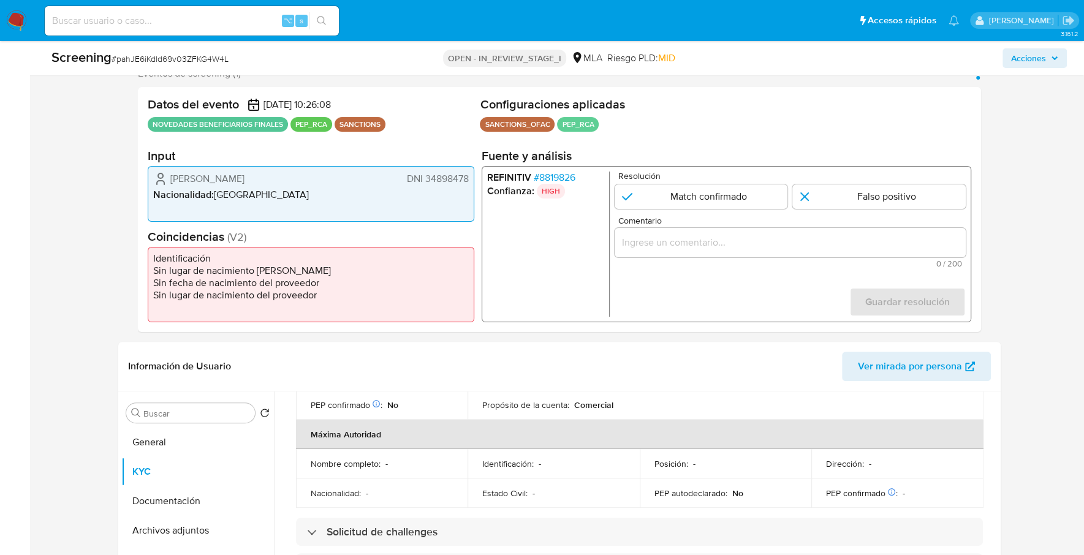
click at [570, 173] on span "# 8819826" at bounding box center [554, 178] width 42 height 12
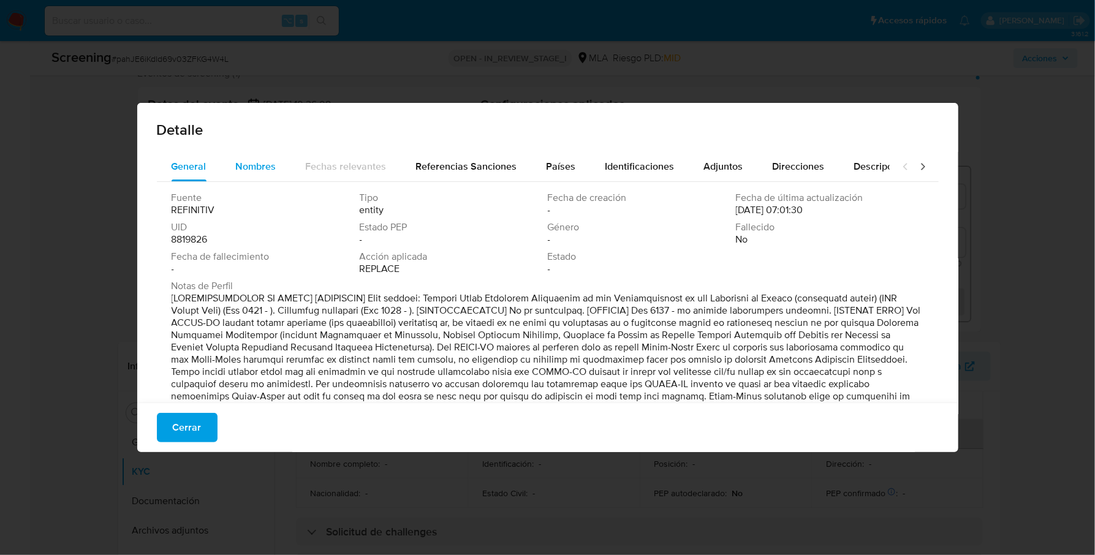
click at [239, 161] on span "Nombres" at bounding box center [256, 166] width 40 height 14
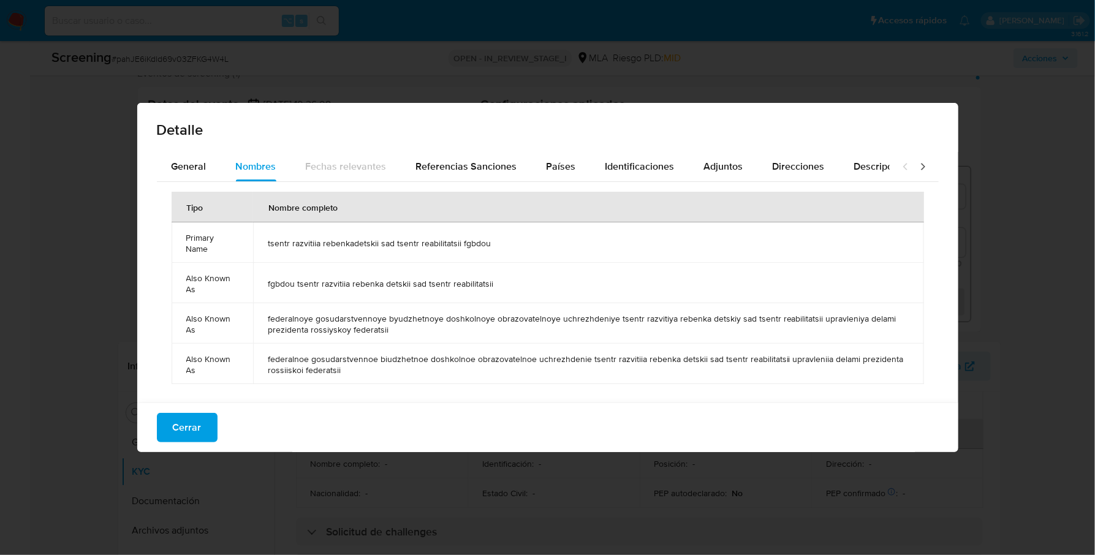
click at [267, 243] on td "tsentr razvitiia rebenkadetskii sad tsentr reabilitatsii fgbdou" at bounding box center [588, 242] width 671 height 40
drag, startPoint x: 268, startPoint y: 243, endPoint x: 507, endPoint y: 248, distance: 238.9
click at [507, 248] on span "tsentr razvitiia rebenkadetskii sad tsentr reabilitatsii fgbdou" at bounding box center [588, 243] width 641 height 11
click at [204, 165] on span "General" at bounding box center [189, 166] width 35 height 14
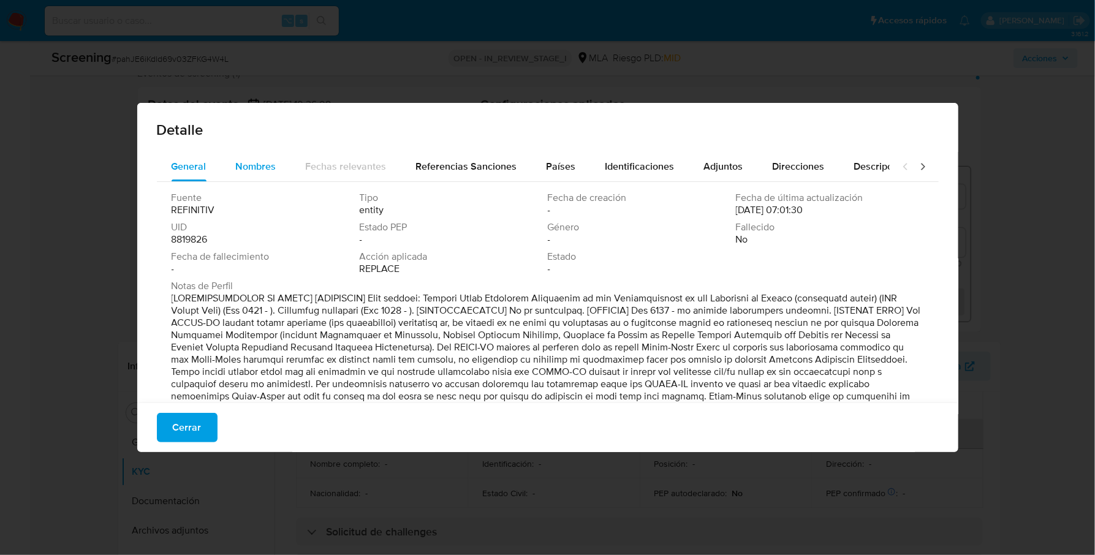
click at [262, 164] on span "Nombres" at bounding box center [256, 166] width 40 height 14
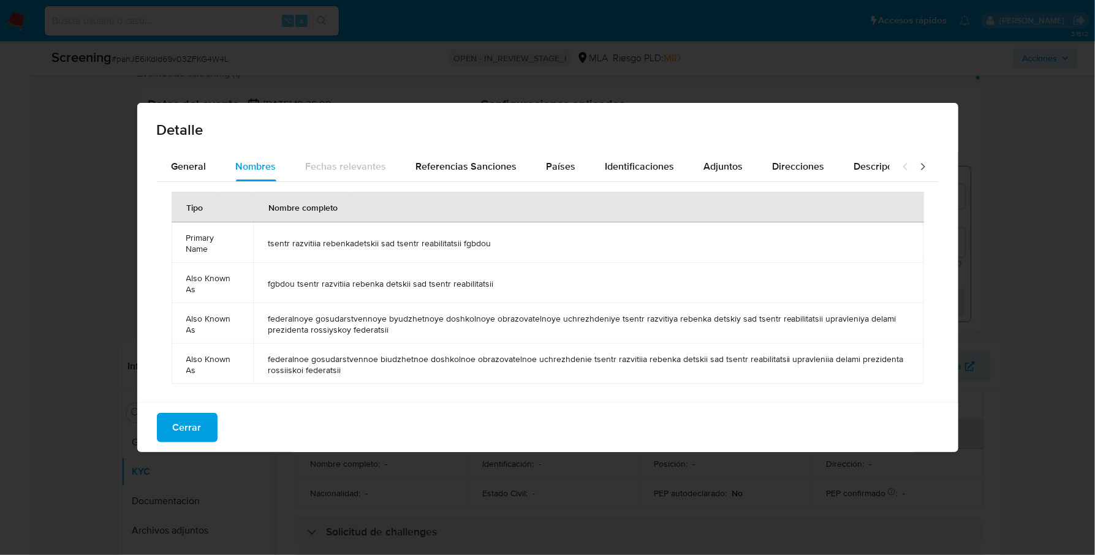
drag, startPoint x: 265, startPoint y: 239, endPoint x: 524, endPoint y: 246, distance: 258.6
click at [524, 246] on td "tsentr razvitiia rebenkadetskii sad tsentr reabilitatsii fgbdou" at bounding box center [588, 242] width 671 height 40
click at [552, 175] on div "Países" at bounding box center [560, 166] width 29 height 29
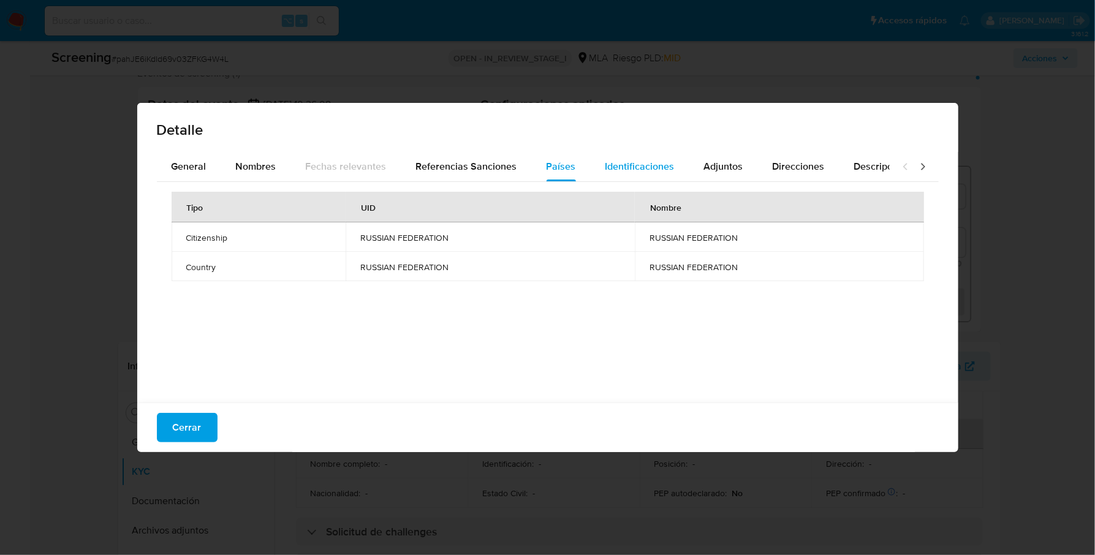
click at [619, 161] on span "Identificaciones" at bounding box center [639, 166] width 69 height 14
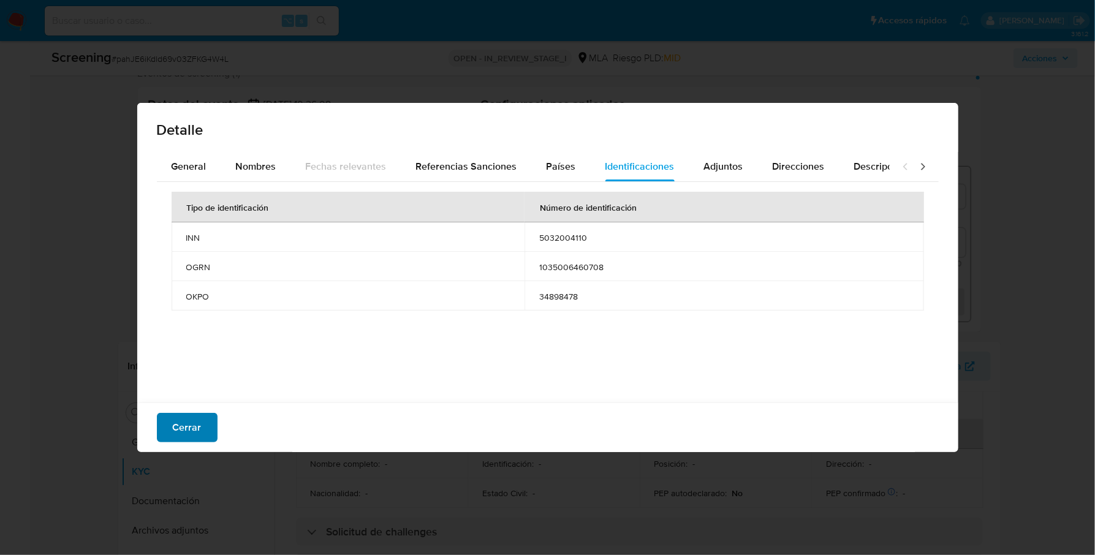
click at [183, 432] on span "Cerrar" at bounding box center [187, 427] width 29 height 27
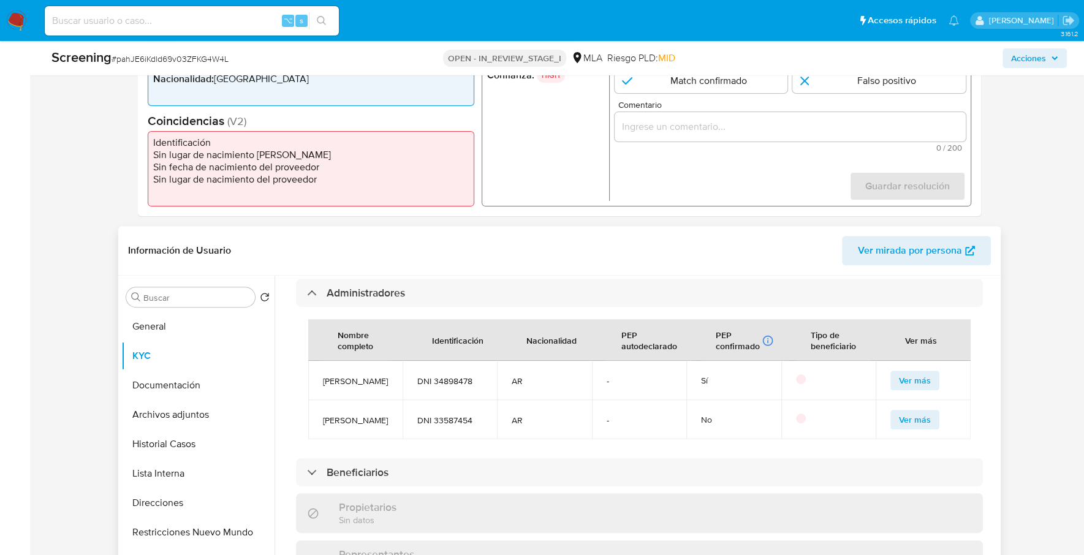
scroll to position [548, 0]
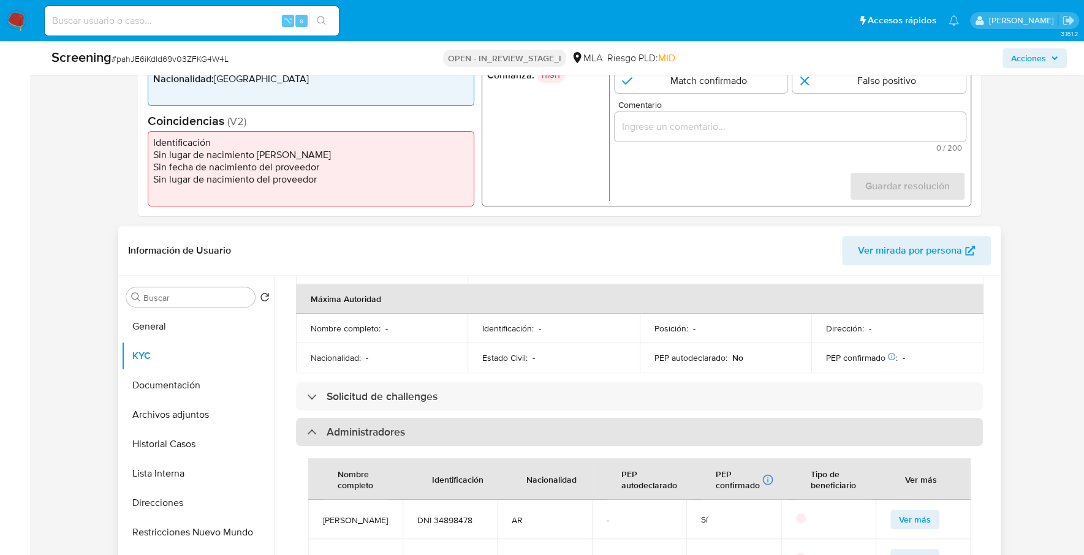
click at [358, 418] on div "Administradores" at bounding box center [639, 432] width 687 height 28
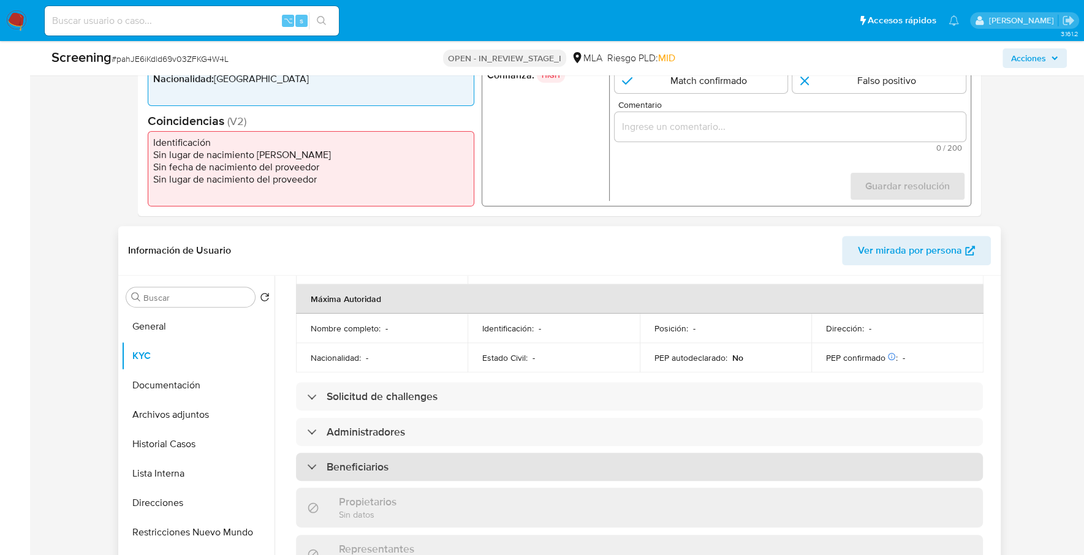
click at [358, 453] on div "Beneficiarios" at bounding box center [639, 467] width 687 height 28
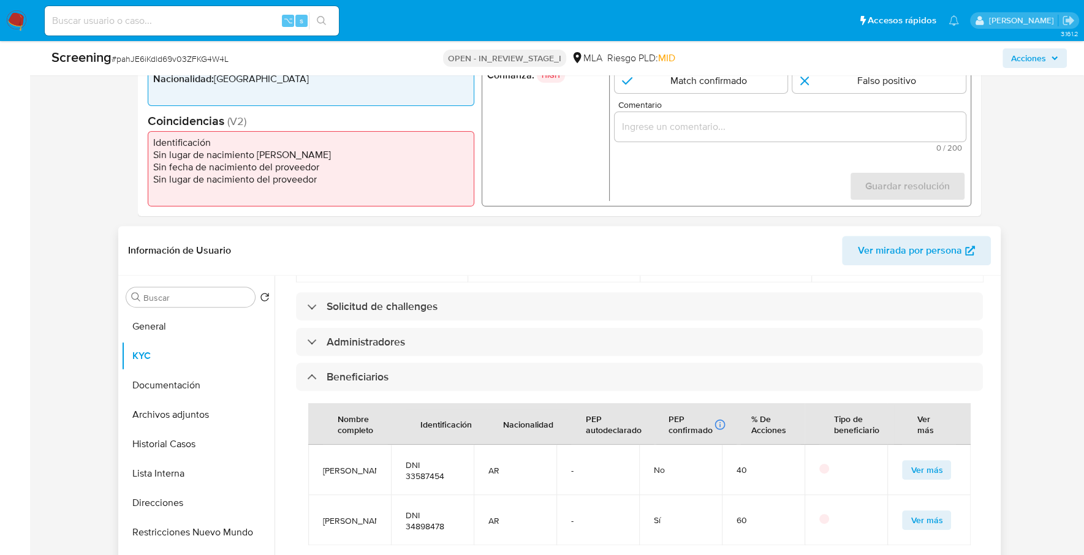
scroll to position [647, 0]
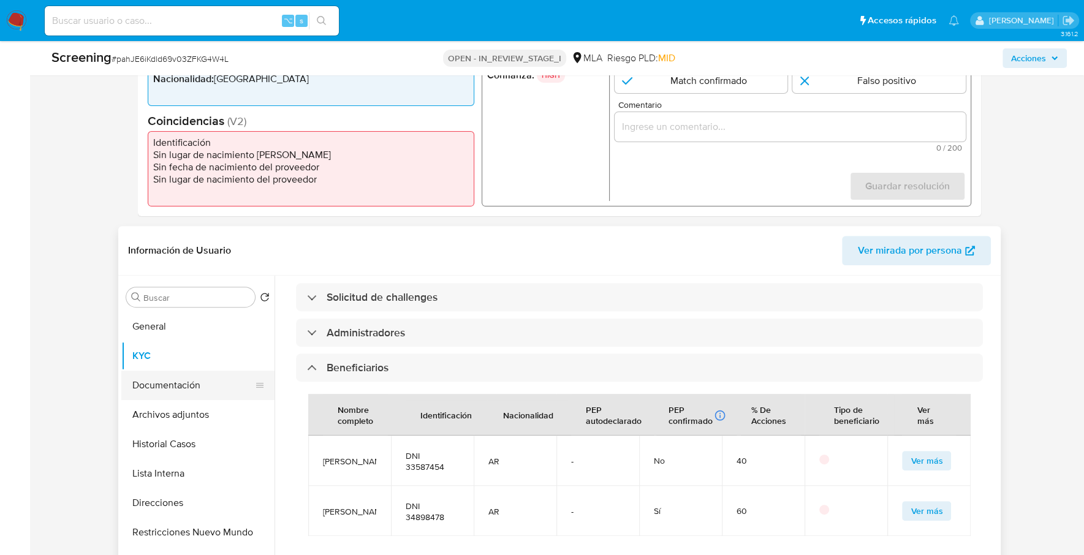
click at [230, 385] on button "Documentación" at bounding box center [192, 385] width 143 height 29
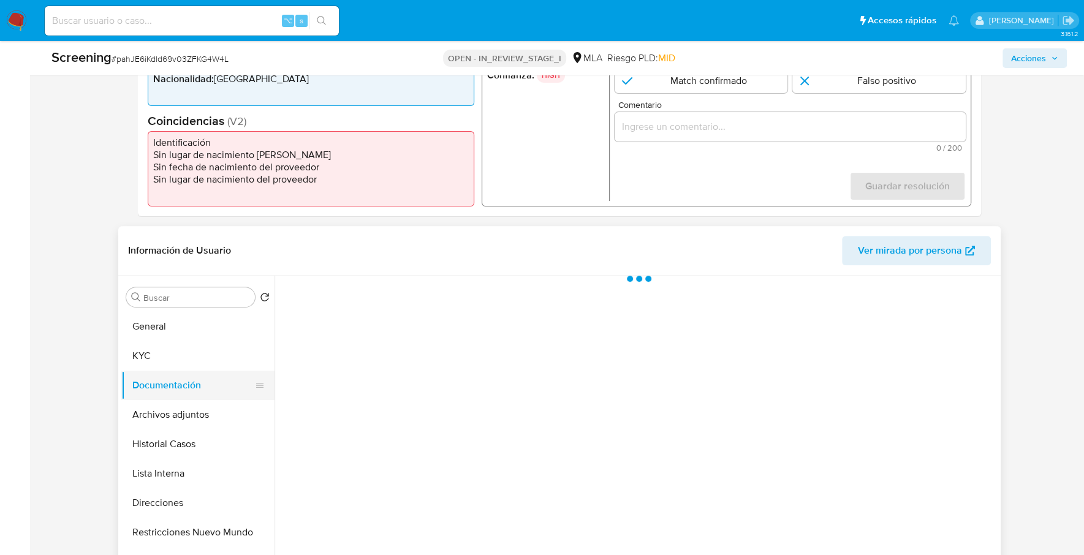
click at [230, 385] on button "Documentación" at bounding box center [192, 385] width 143 height 29
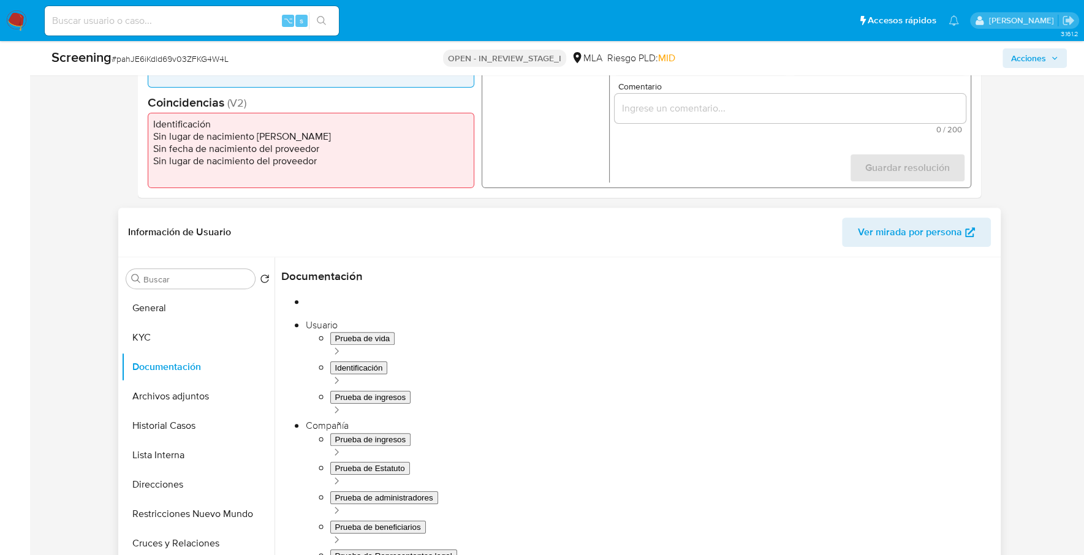
scroll to position [377, 0]
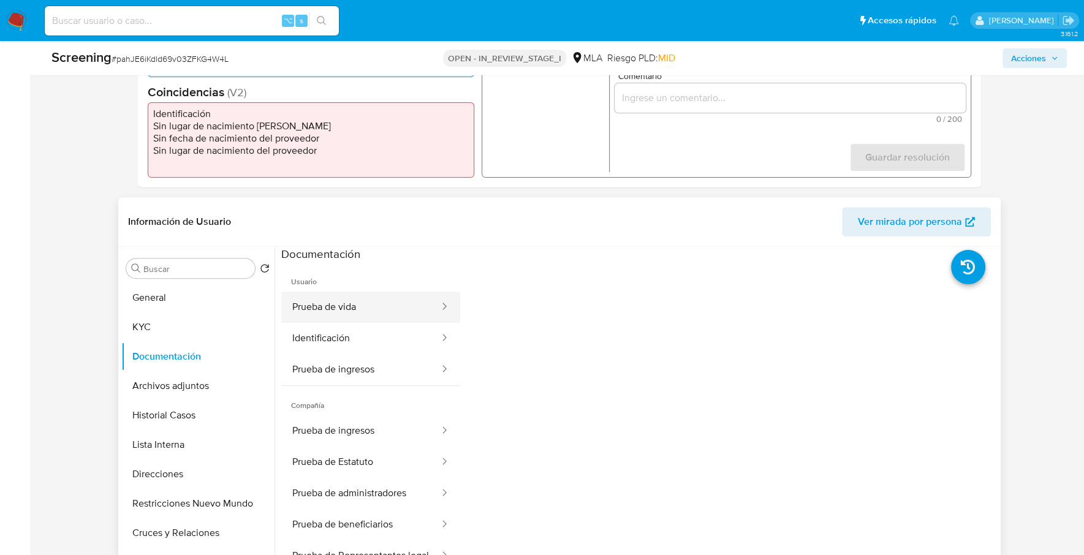
click at [358, 310] on button "Prueba de vida" at bounding box center [360, 307] width 159 height 31
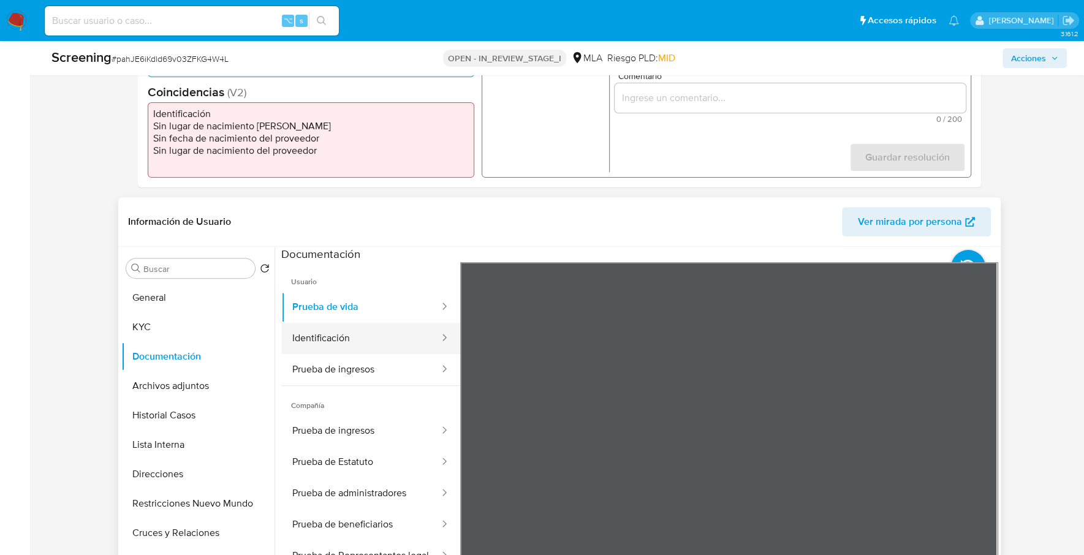
click at [355, 342] on button "Identificación" at bounding box center [360, 338] width 159 height 31
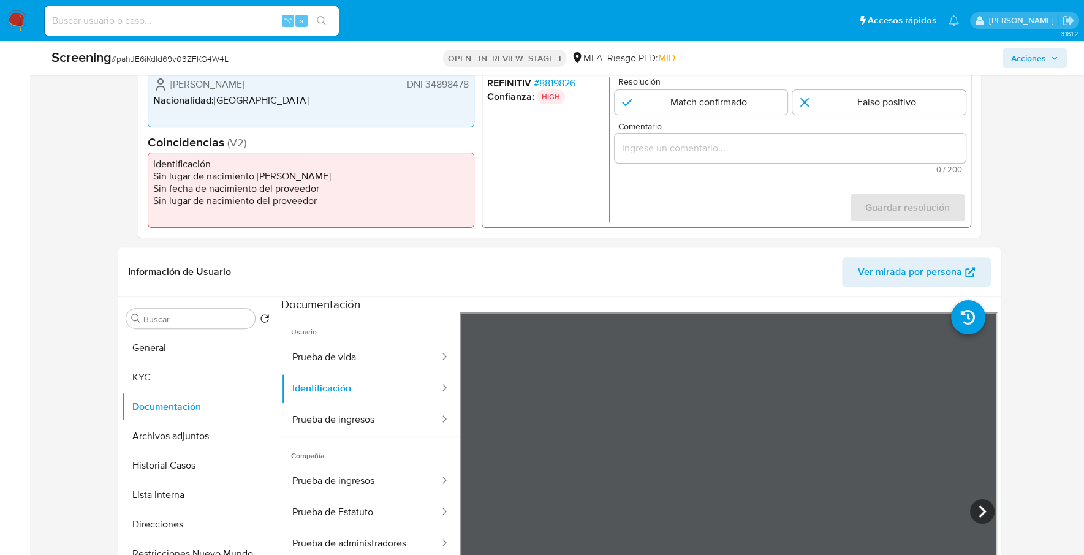
scroll to position [270, 0]
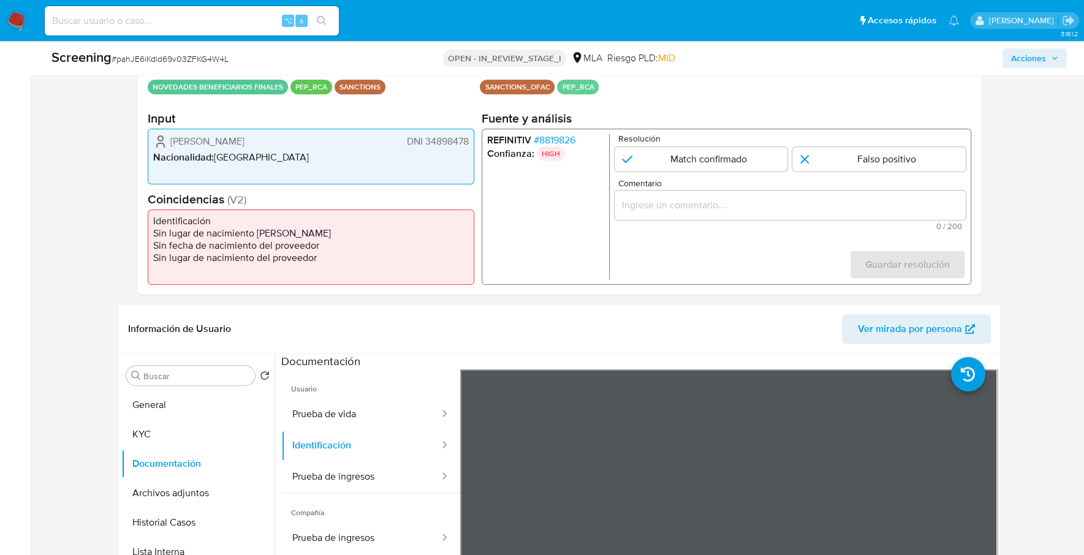
click at [697, 207] on input "Comentario" at bounding box center [789, 205] width 351 height 16
paste input "Se desestima ya que no coincide tipo de persona, nombre completo entre el BBFF …"
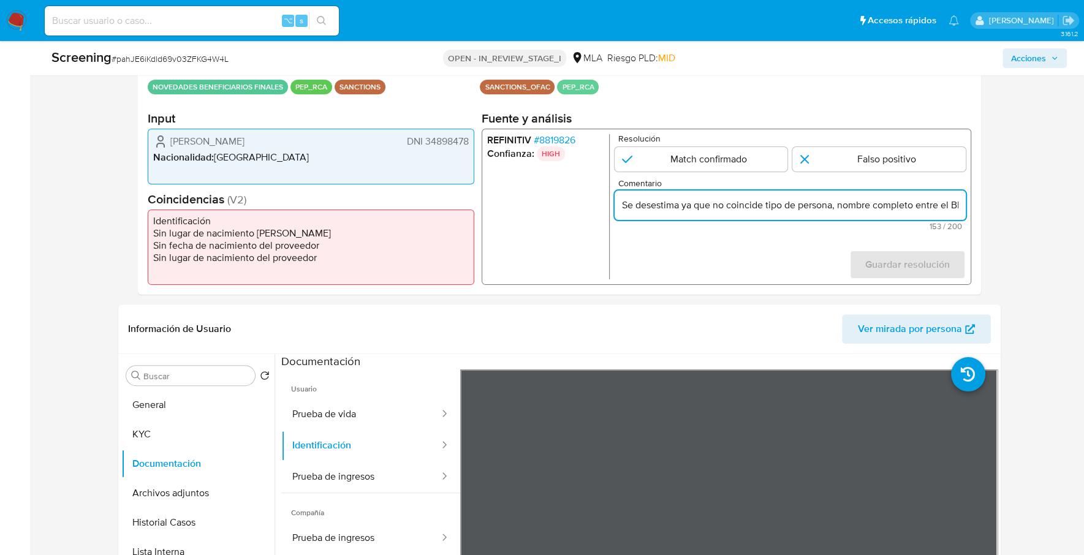
scroll to position [0, 337]
type input "Se desestima ya que no coincide tipo de persona, nombre completo entre el BBFF …"
click at [872, 160] on input "1 de 1" at bounding box center [878, 159] width 173 height 25
radio input "true"
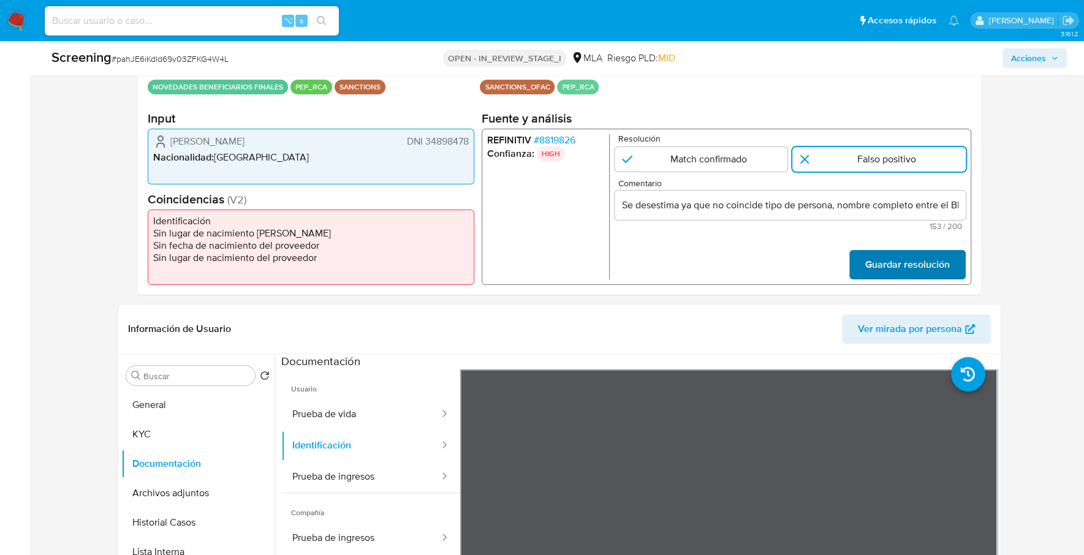
click at [894, 268] on span "Guardar resolución" at bounding box center [906, 264] width 85 height 27
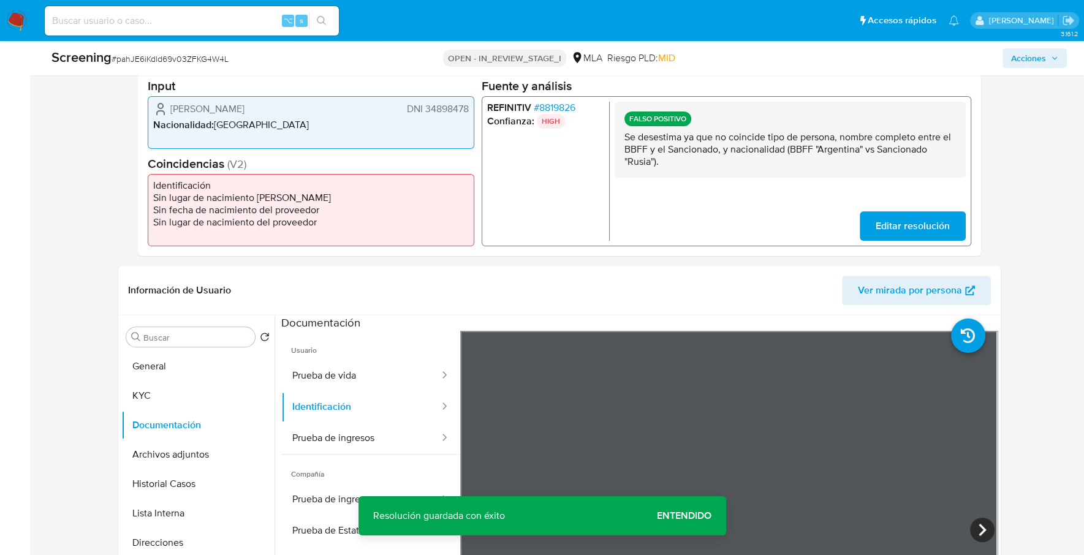
scroll to position [385, 0]
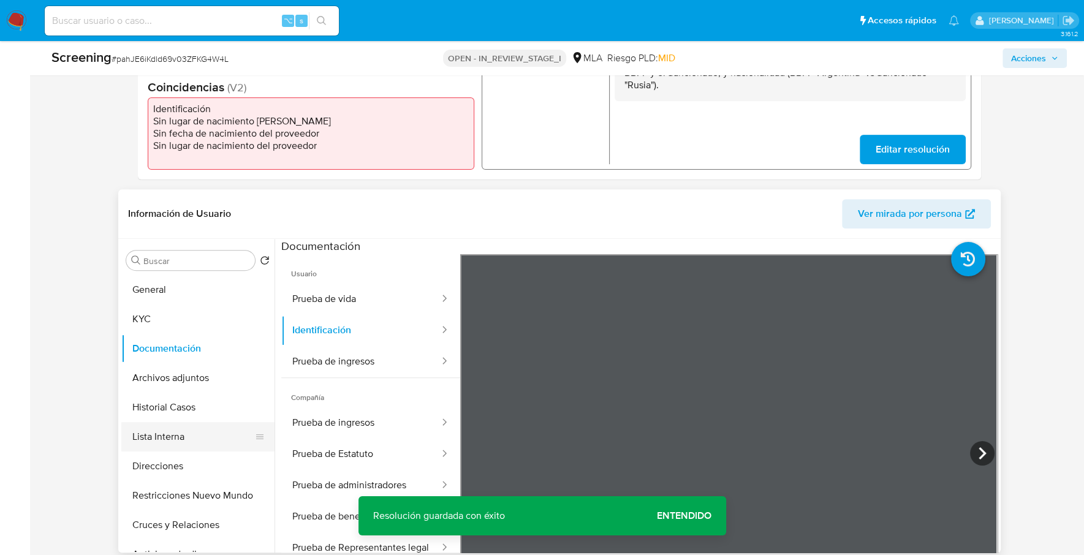
click at [158, 441] on button "Lista Interna" at bounding box center [192, 436] width 143 height 29
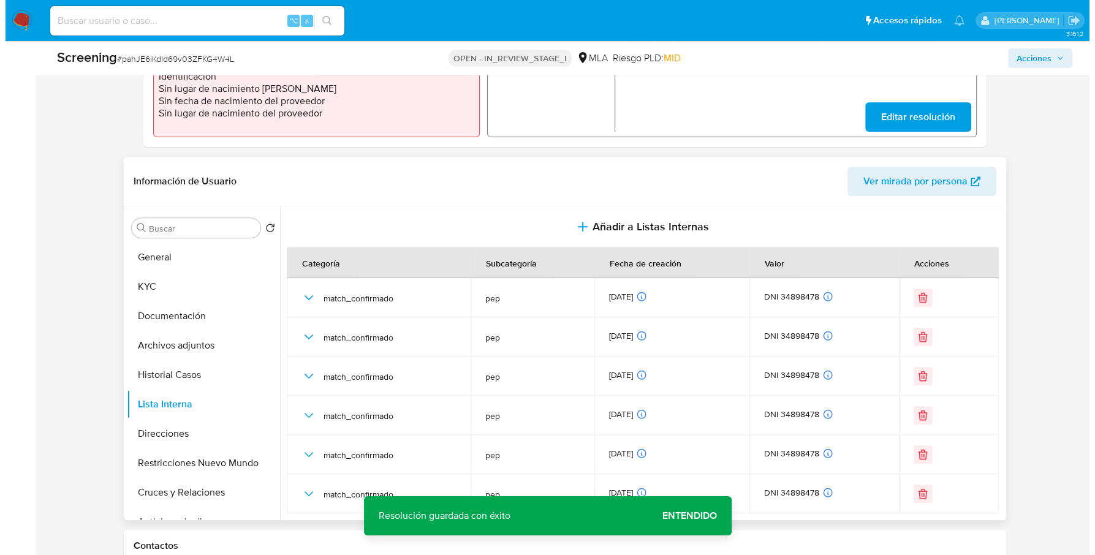
scroll to position [434, 0]
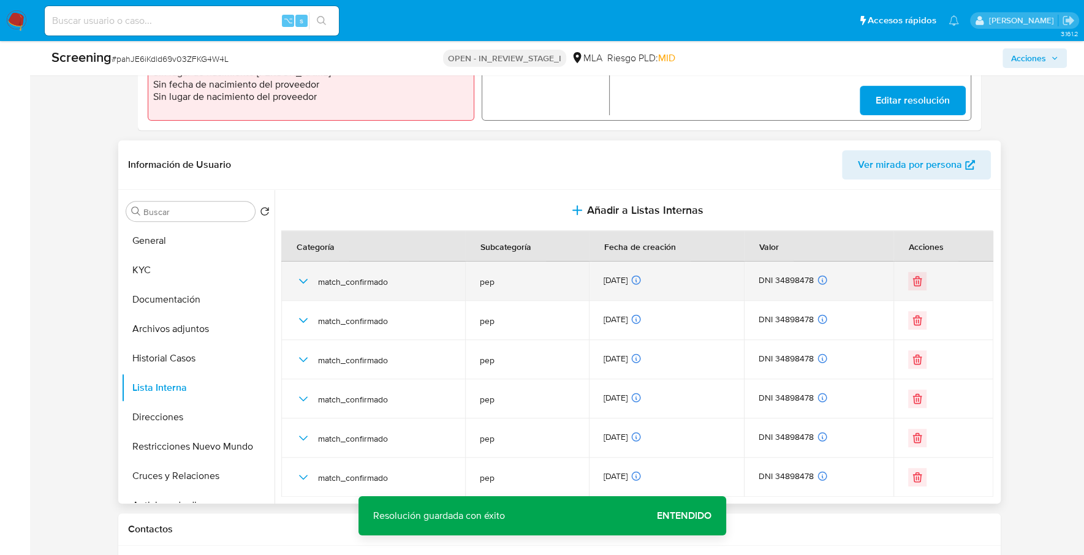
click at [303, 279] on icon "button" at bounding box center [303, 281] width 15 height 15
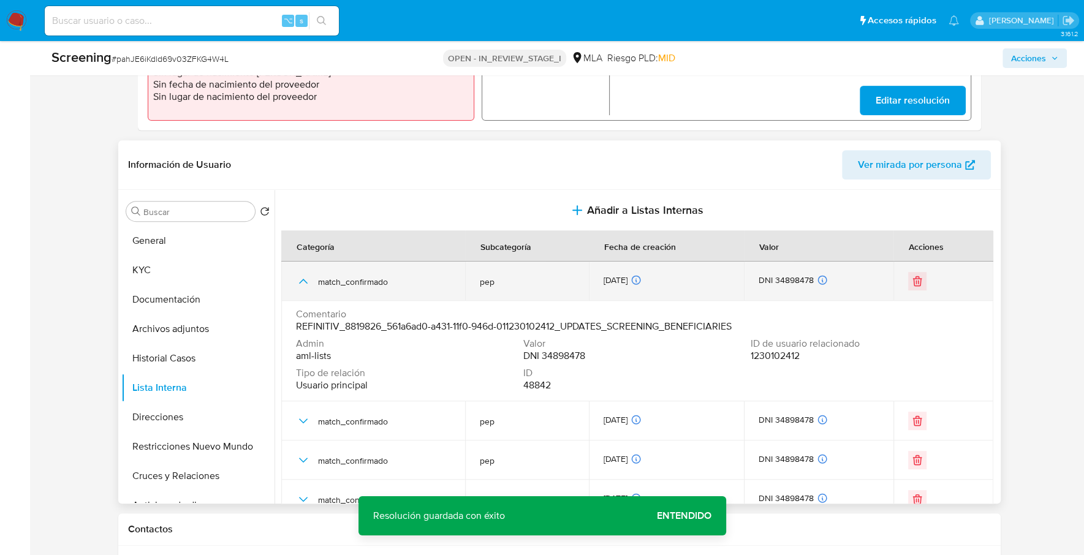
click at [303, 279] on icon "button" at bounding box center [302, 281] width 9 height 5
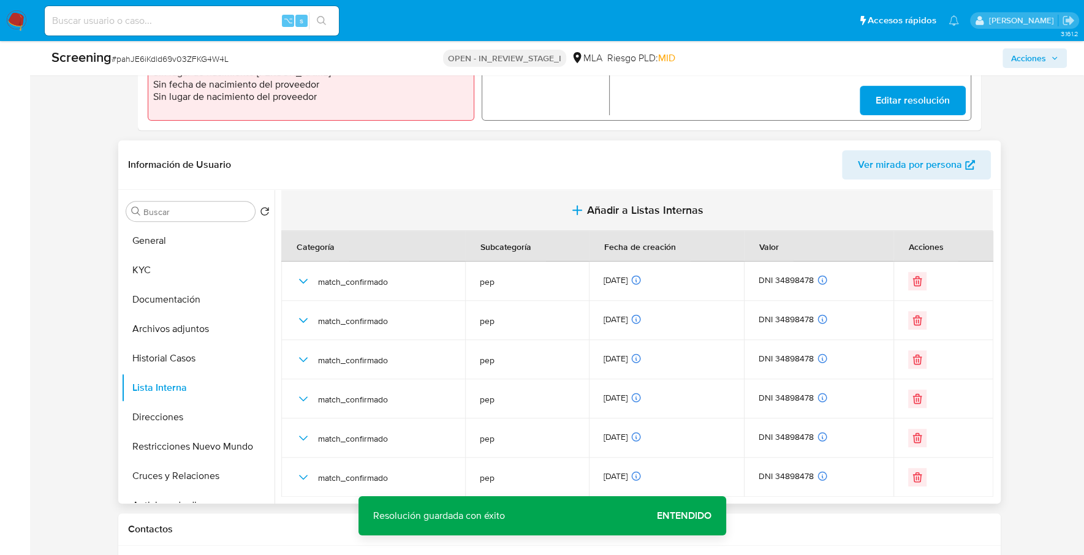
click at [587, 206] on span "Añadir a Listas Internas" at bounding box center [645, 209] width 116 height 13
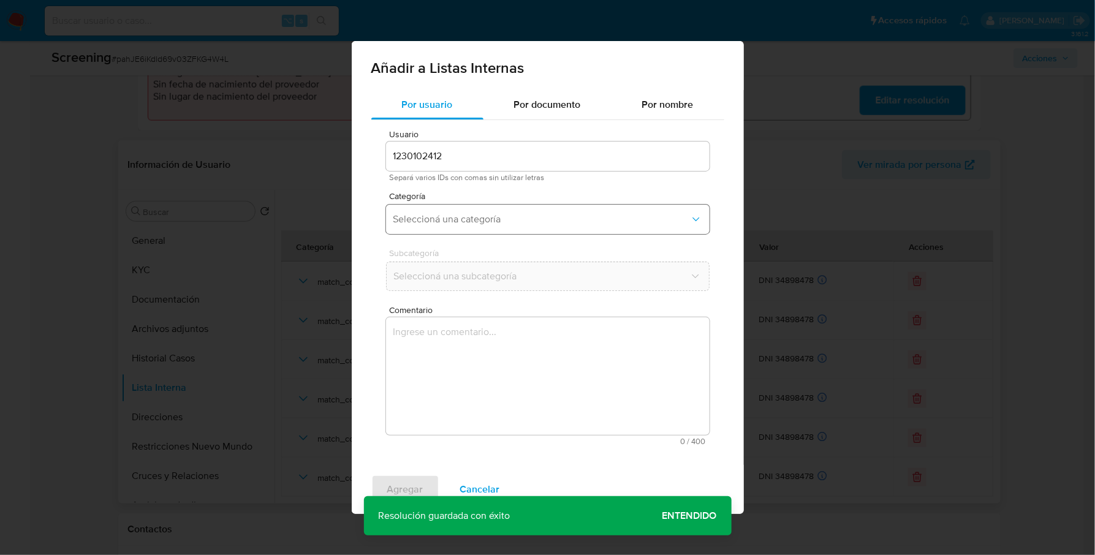
click at [460, 224] on span "Seleccioná una categoría" at bounding box center [541, 219] width 296 height 12
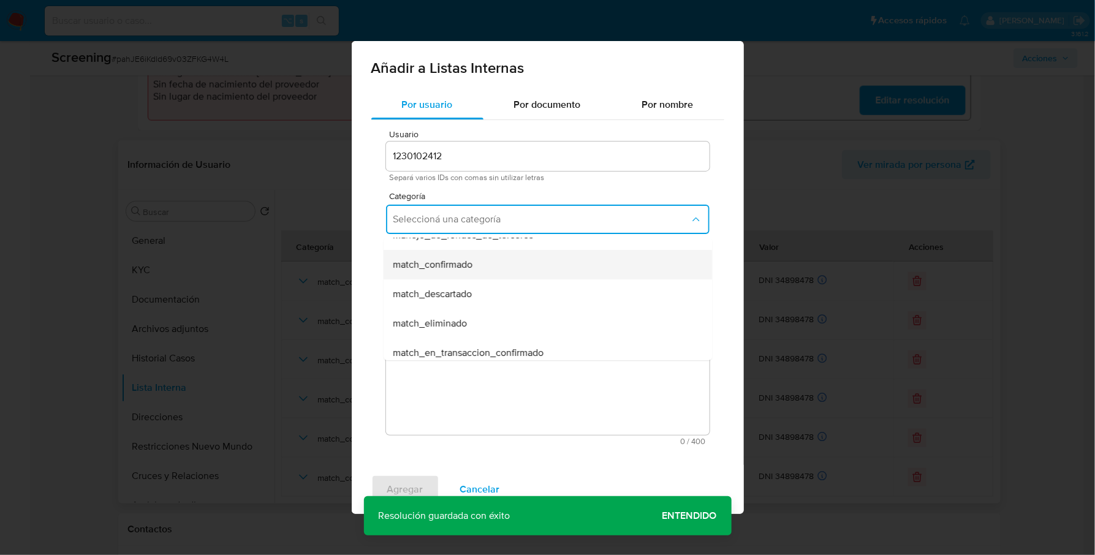
scroll to position [81, 0]
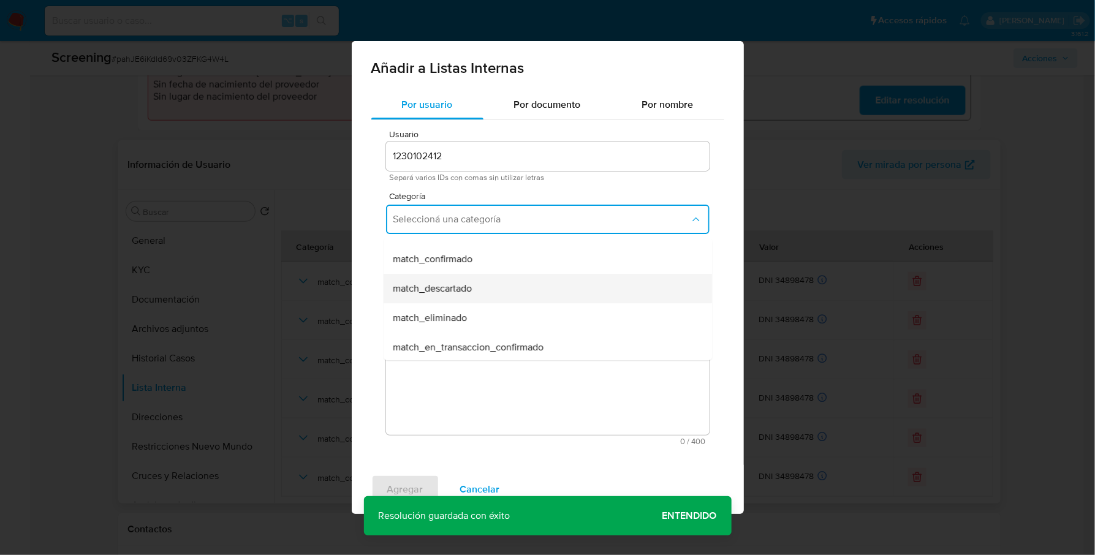
click at [469, 288] on span "match_descartado" at bounding box center [432, 288] width 79 height 12
click at [469, 276] on span "Seleccioná una subcategoría" at bounding box center [541, 276] width 296 height 12
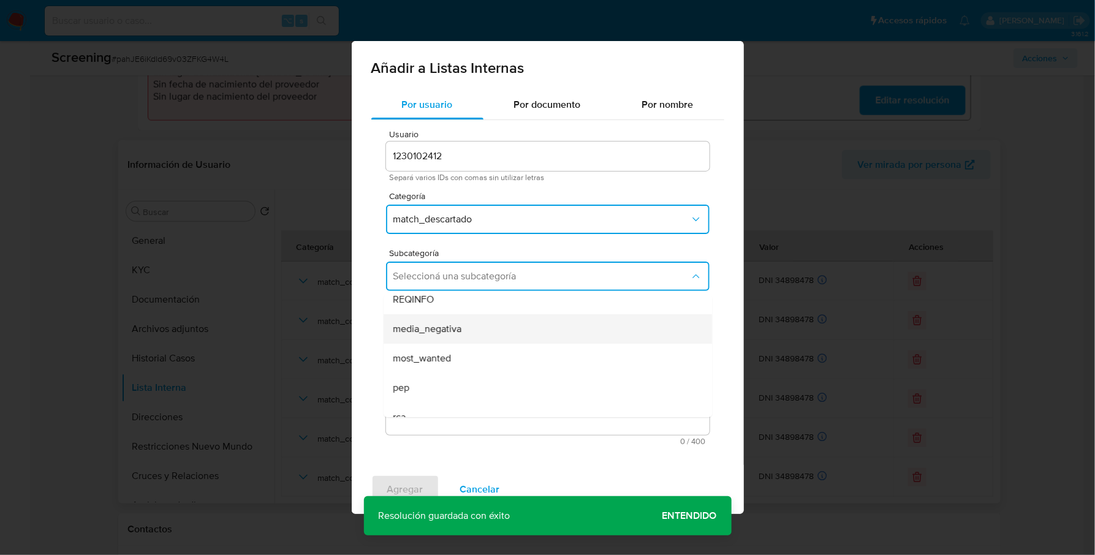
scroll to position [83, 0]
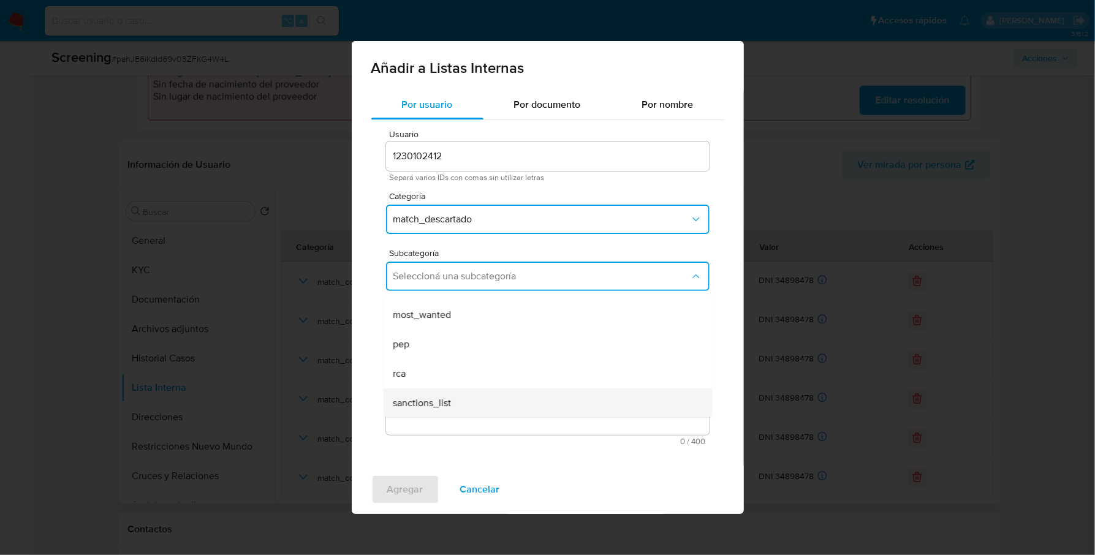
click at [450, 399] on span "sanctions_list" at bounding box center [422, 403] width 58 height 12
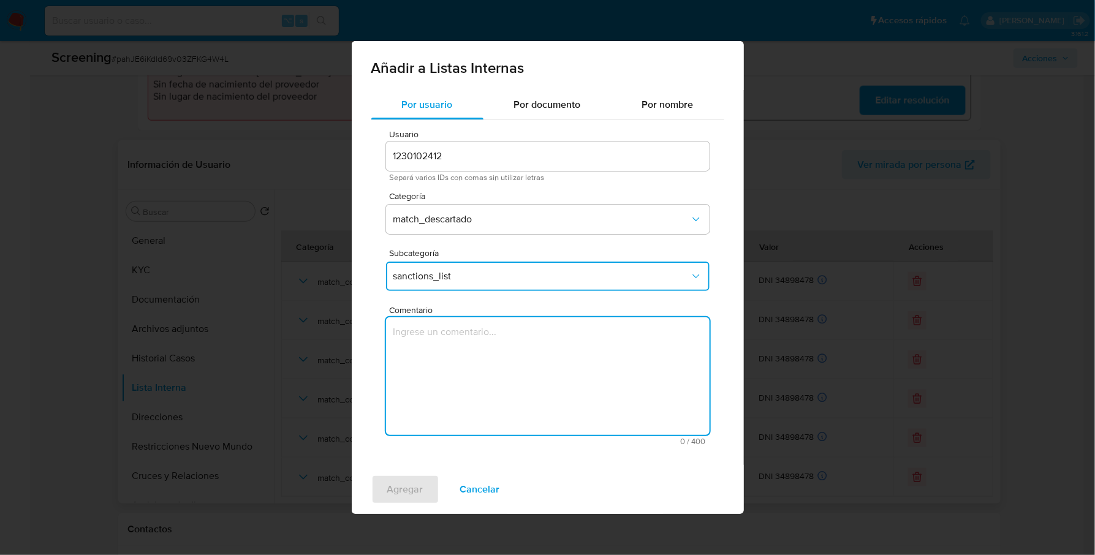
click at [459, 363] on textarea "Comentario" at bounding box center [547, 376] width 323 height 118
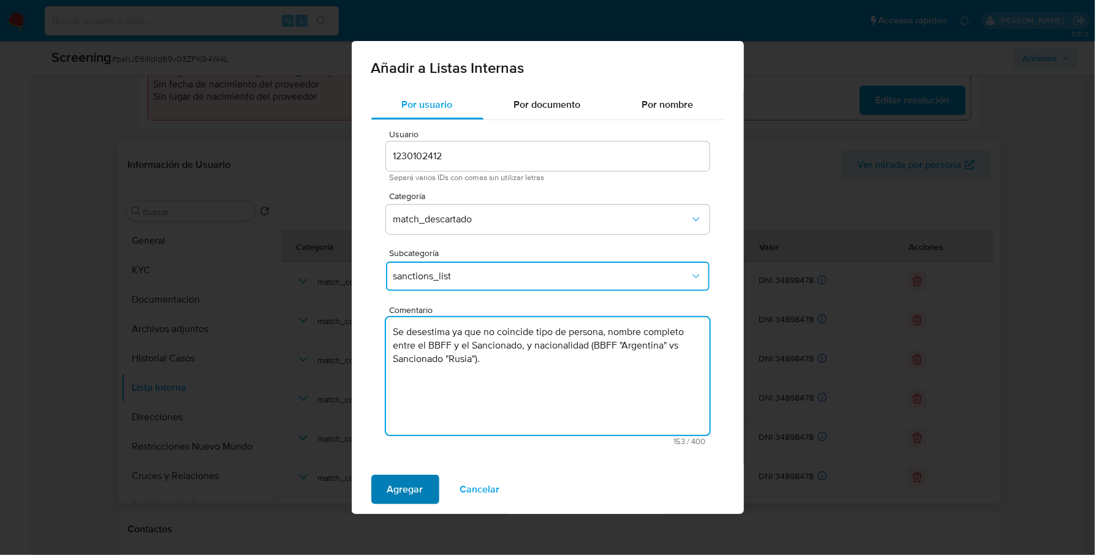
type textarea "Se desestima ya que no coincide tipo de persona, nombre completo entre el BBFF …"
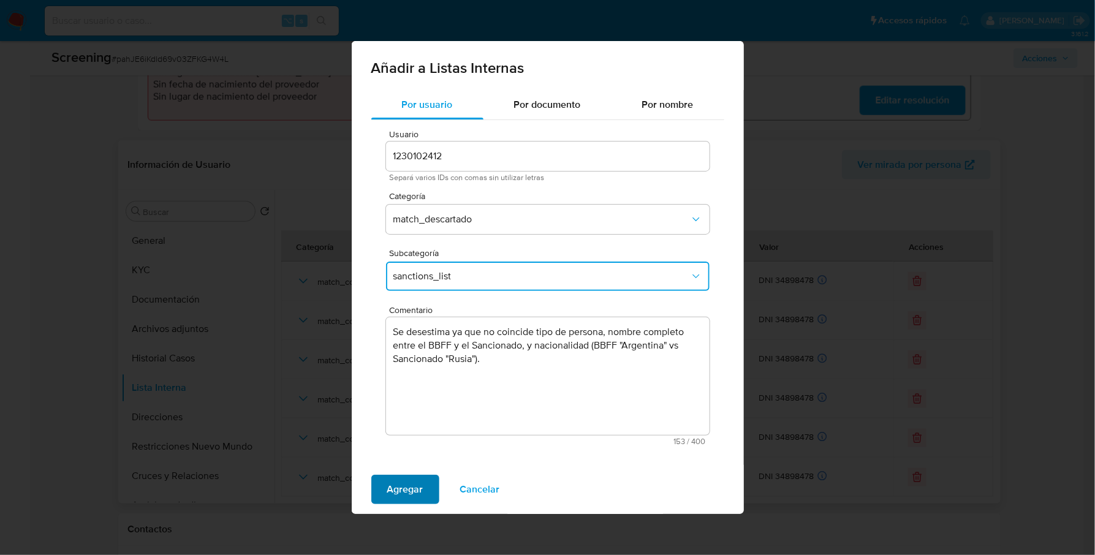
click at [396, 491] on span "Agregar" at bounding box center [405, 489] width 36 height 27
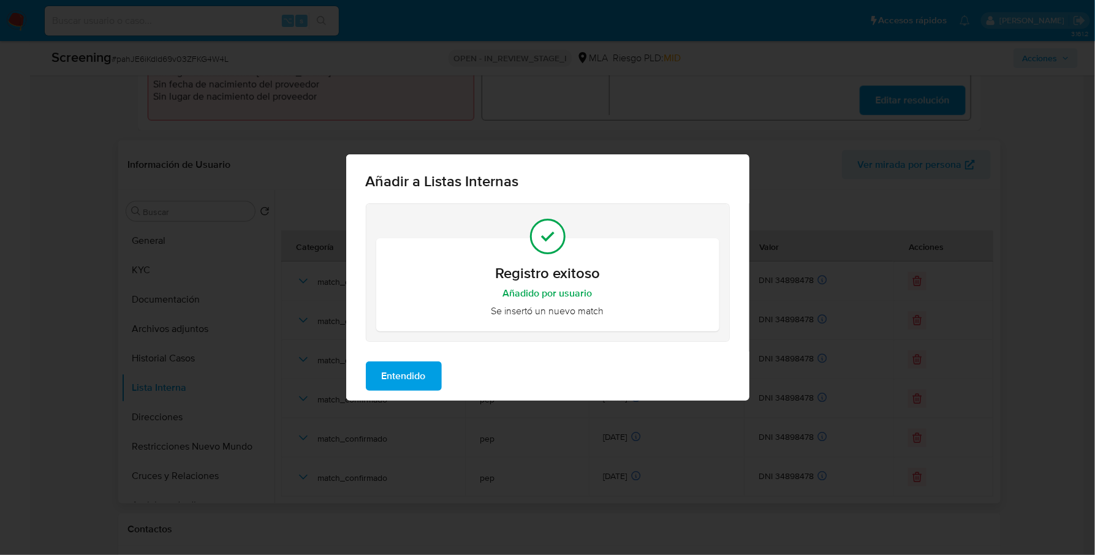
click at [405, 376] on span "Entendido" at bounding box center [404, 376] width 44 height 27
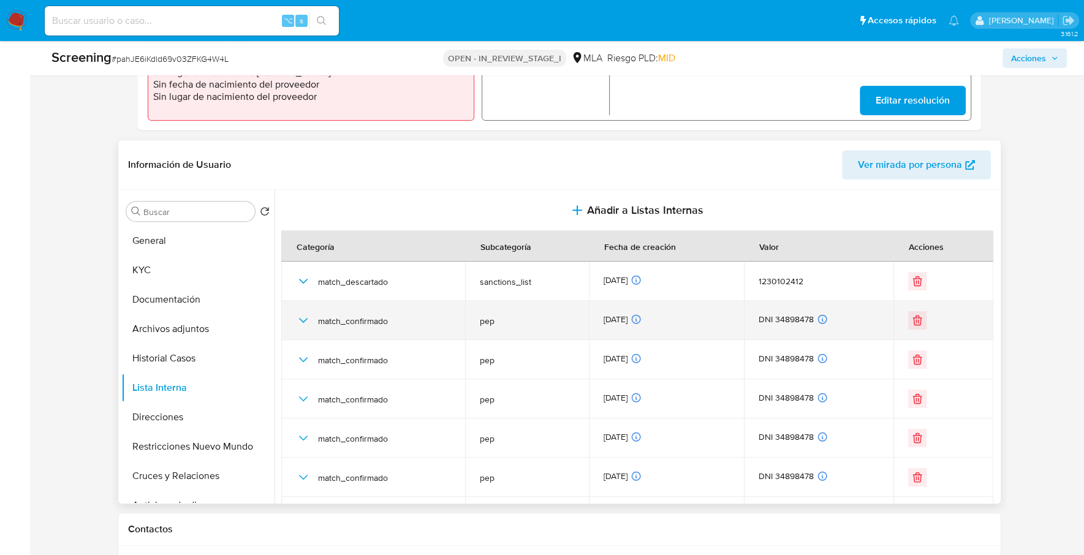
click at [298, 324] on icon "button" at bounding box center [303, 320] width 15 height 15
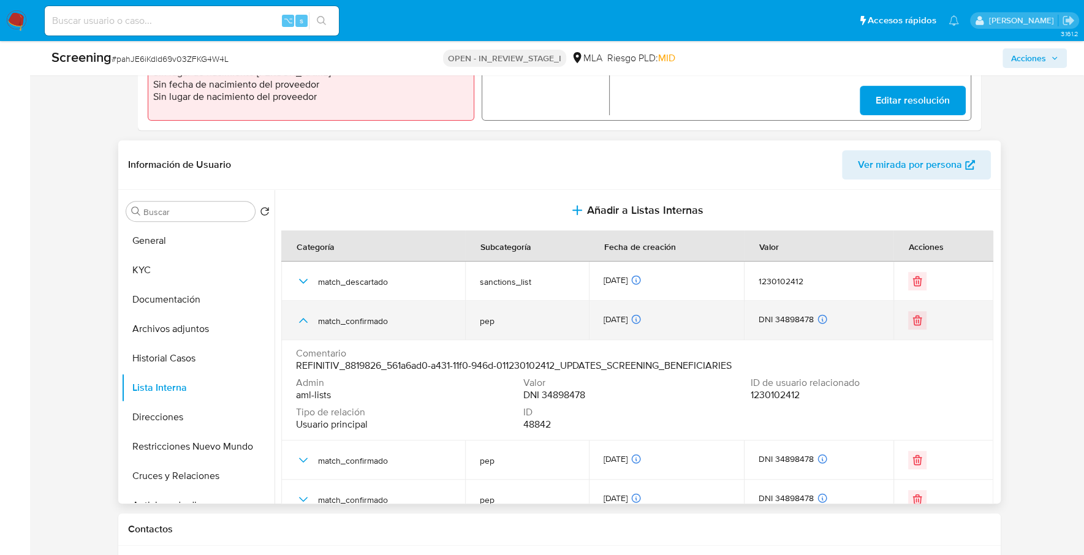
click at [299, 320] on icon "button" at bounding box center [303, 320] width 15 height 15
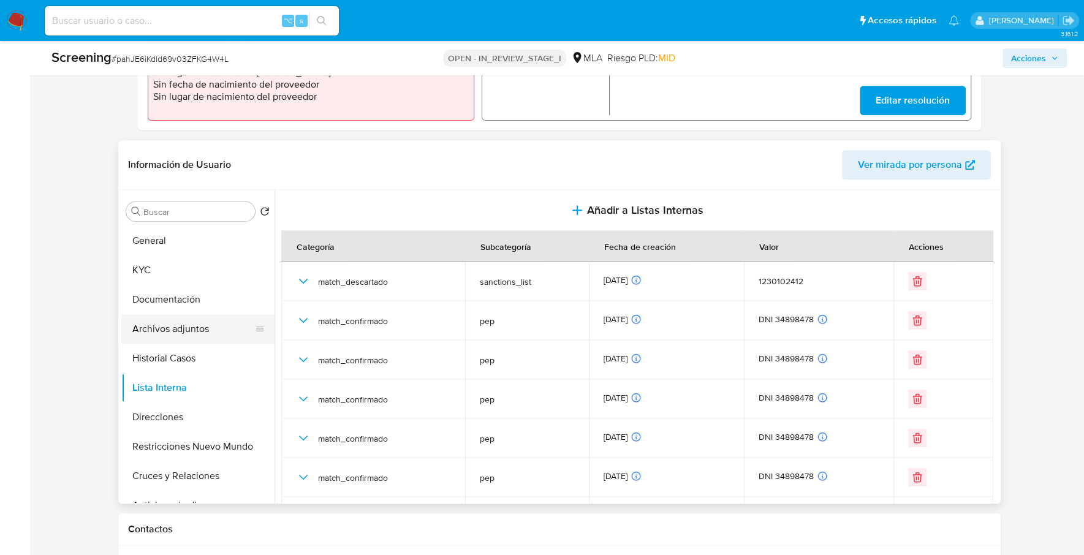
click at [171, 334] on button "Archivos adjuntos" at bounding box center [192, 328] width 143 height 29
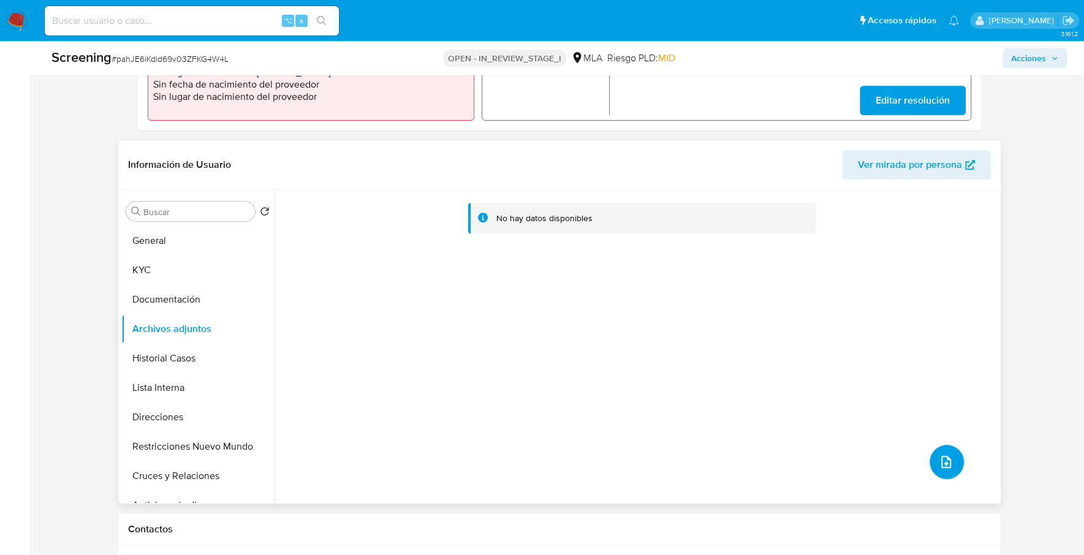
click at [938, 465] on icon "upload-file" at bounding box center [945, 461] width 15 height 15
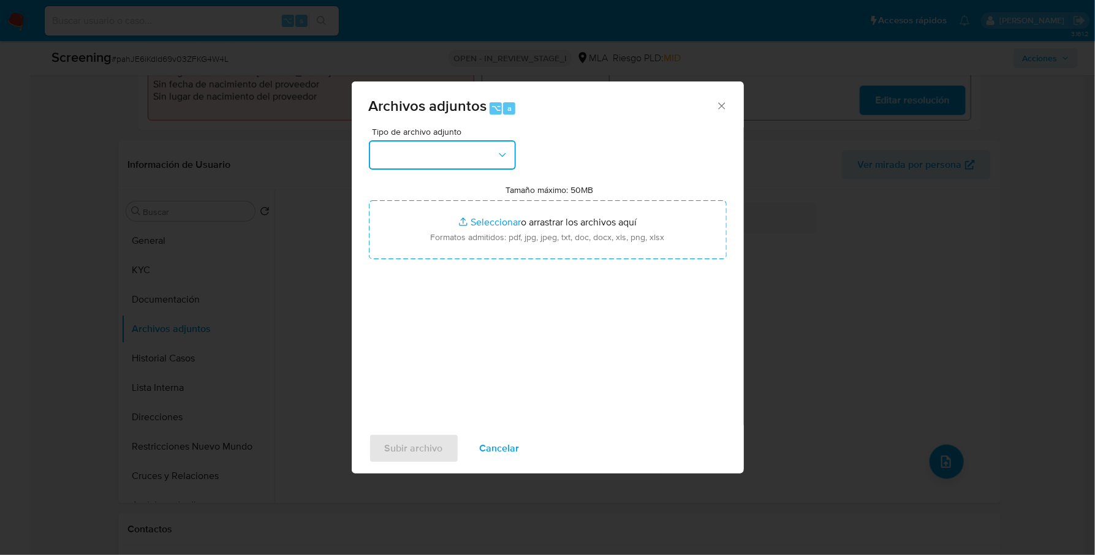
click at [468, 142] on button "button" at bounding box center [442, 154] width 147 height 29
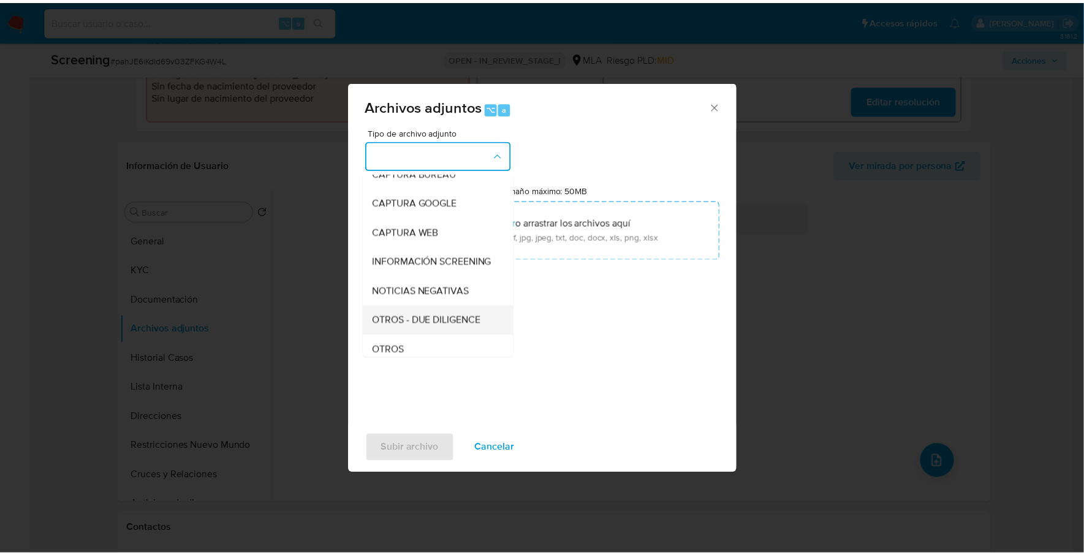
scroll to position [86, 0]
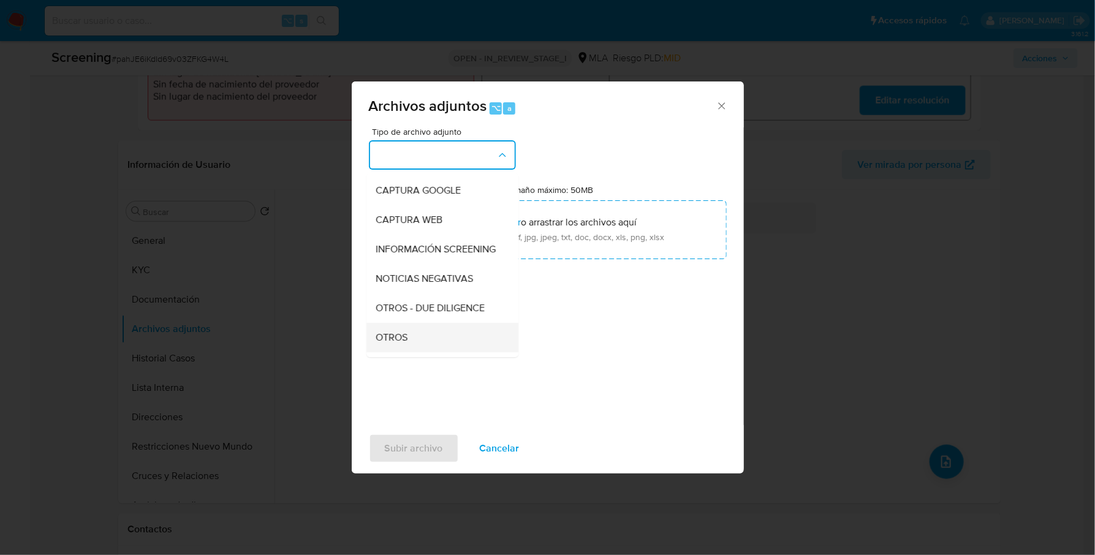
click at [423, 342] on div "OTROS" at bounding box center [438, 337] width 125 height 29
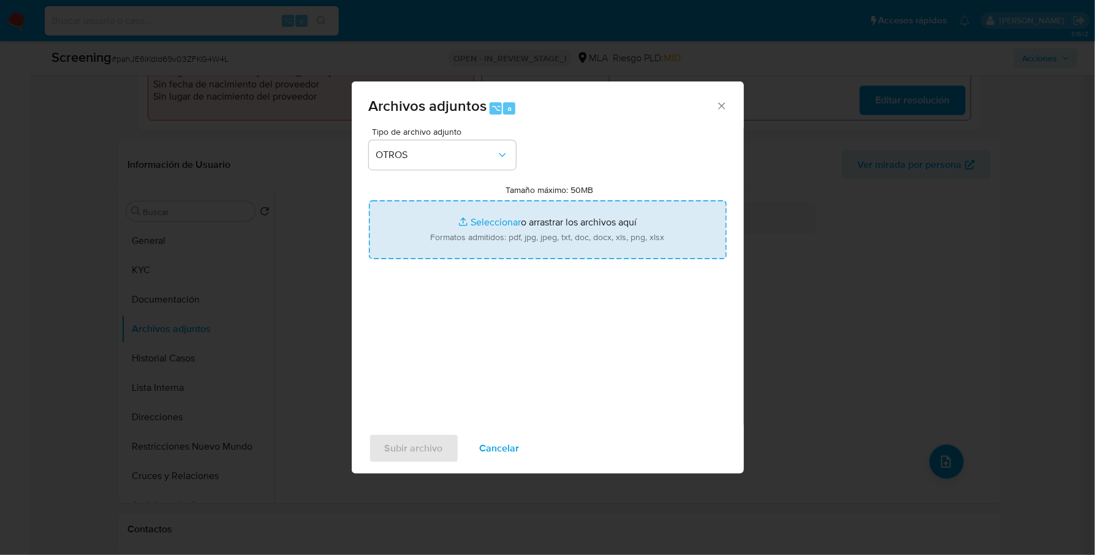
click at [483, 220] on input "Tamaño máximo: 50MB Seleccionar archivos" at bounding box center [548, 229] width 358 height 59
type input "C:\fakepath\Dni dorso.jpeg"
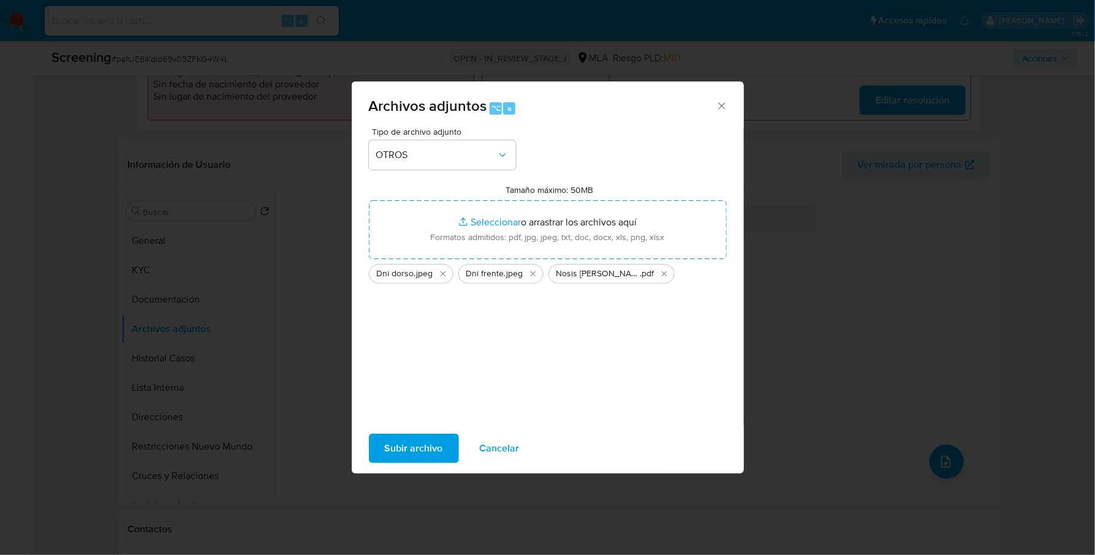
click at [421, 446] on span "Subir archivo" at bounding box center [414, 448] width 58 height 27
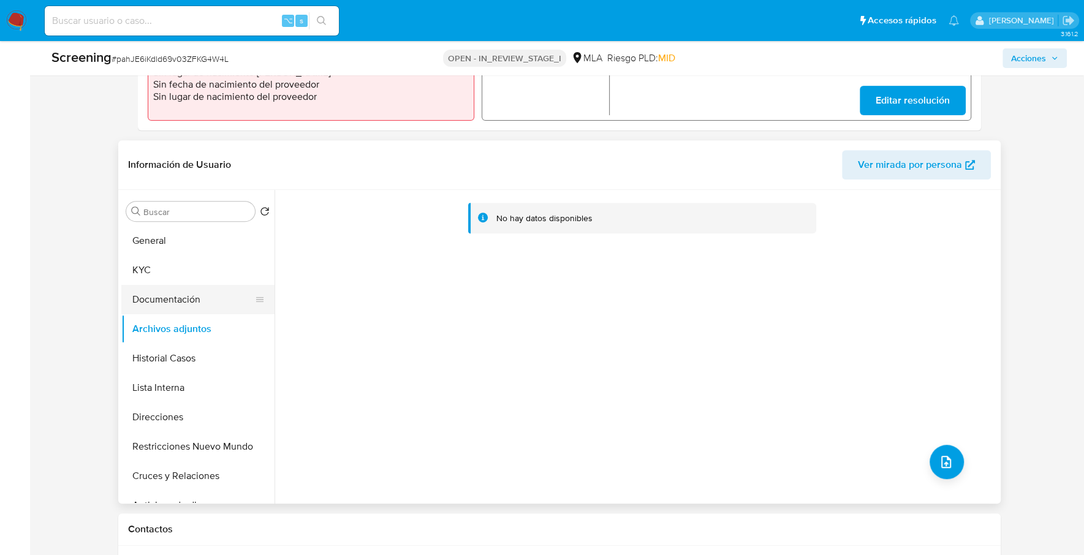
click at [158, 291] on button "Documentación" at bounding box center [192, 299] width 143 height 29
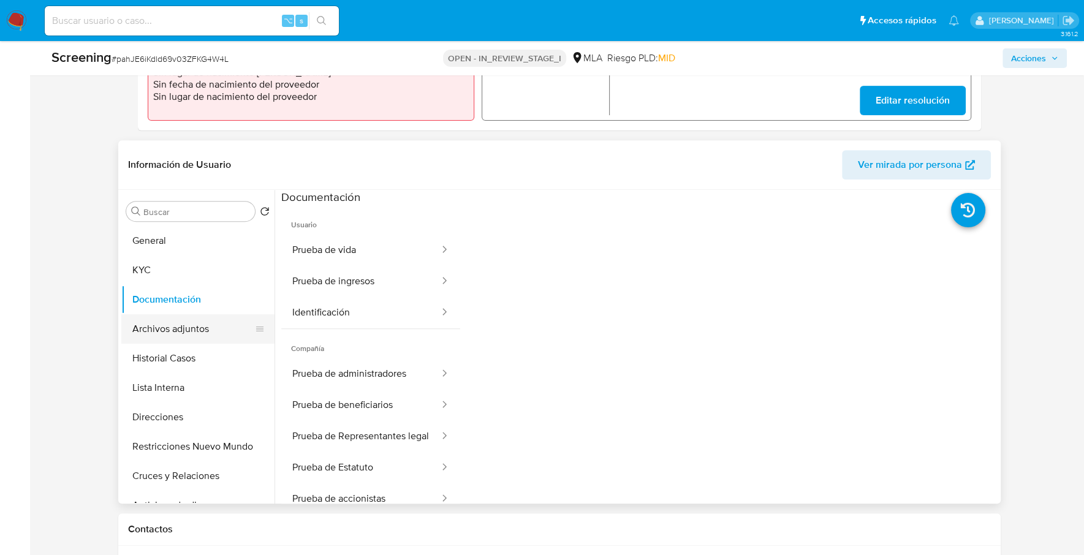
click at [175, 331] on button "Archivos adjuntos" at bounding box center [192, 328] width 143 height 29
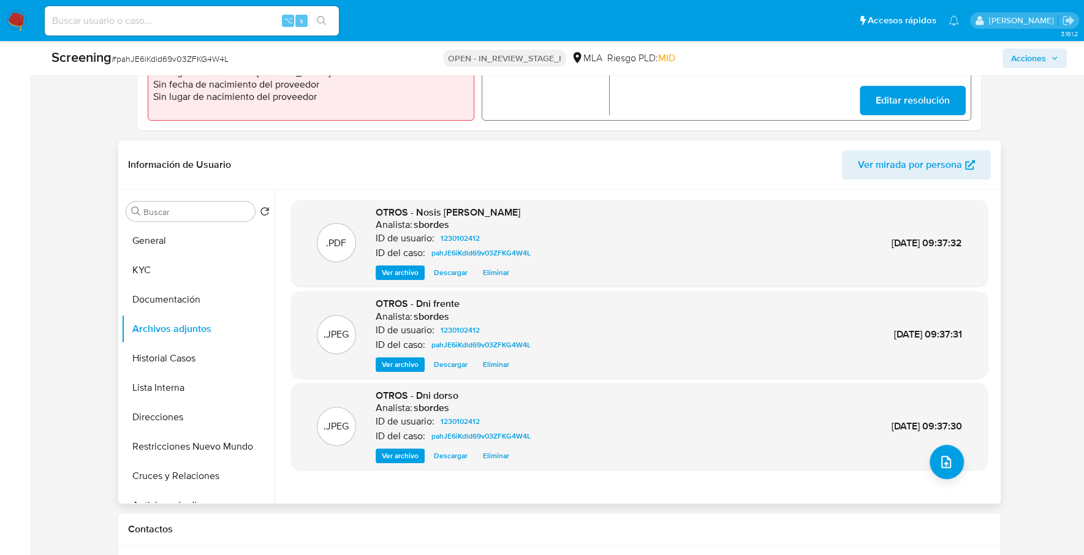
scroll to position [462, 0]
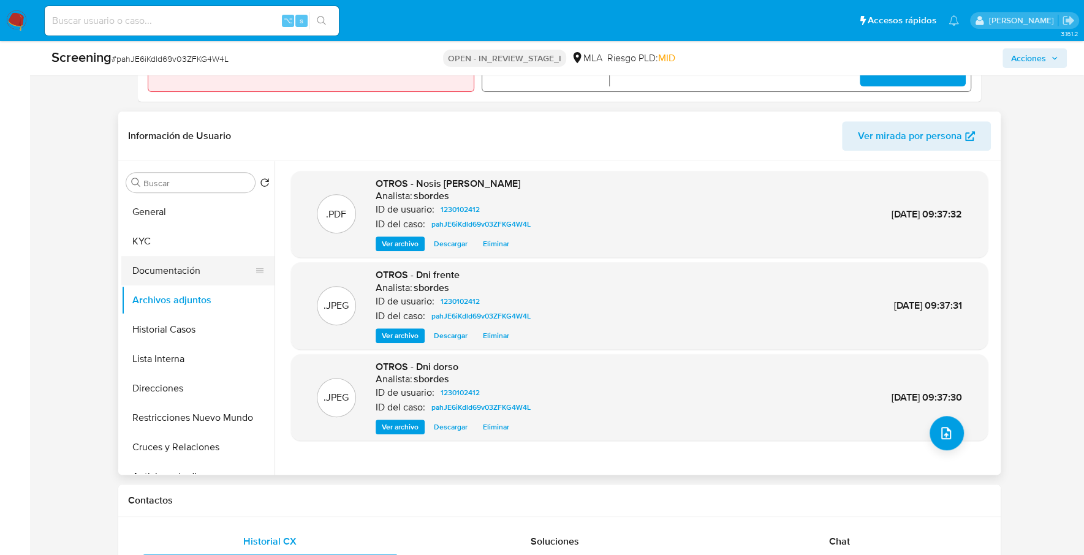
click at [184, 263] on button "Documentación" at bounding box center [192, 270] width 143 height 29
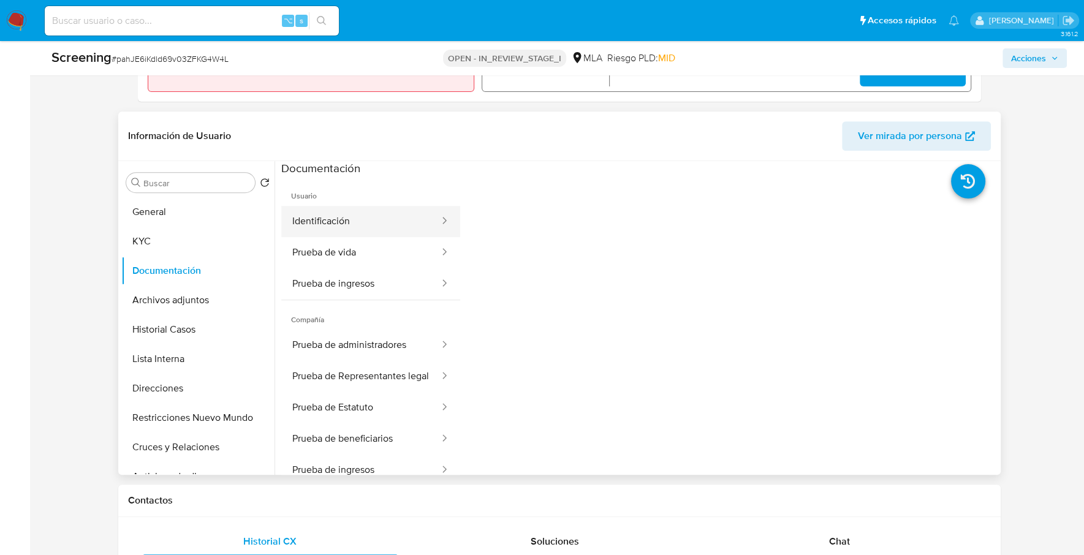
click at [323, 220] on button "Identificación" at bounding box center [360, 221] width 159 height 31
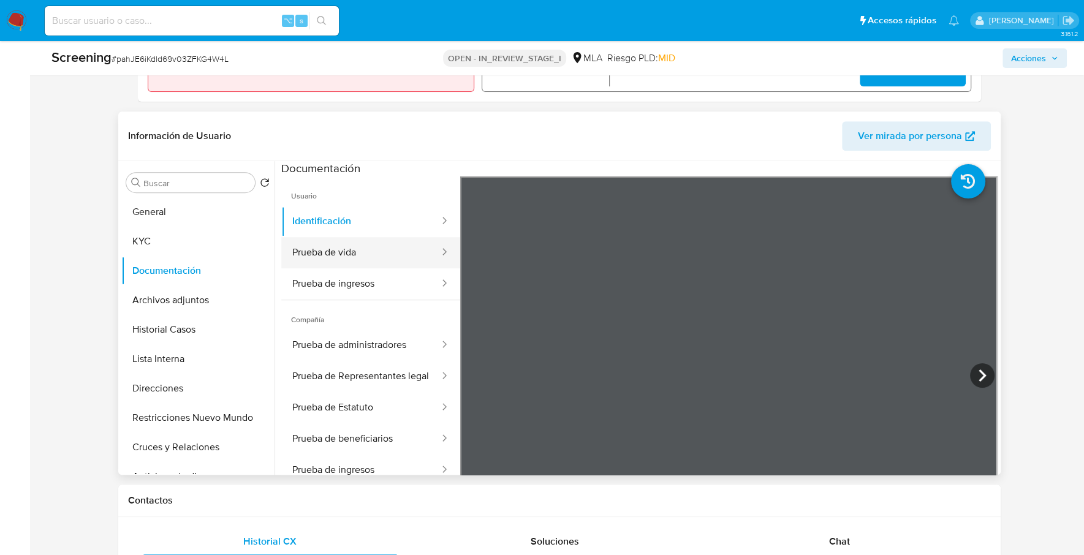
click at [326, 239] on button "Prueba de vida" at bounding box center [360, 252] width 159 height 31
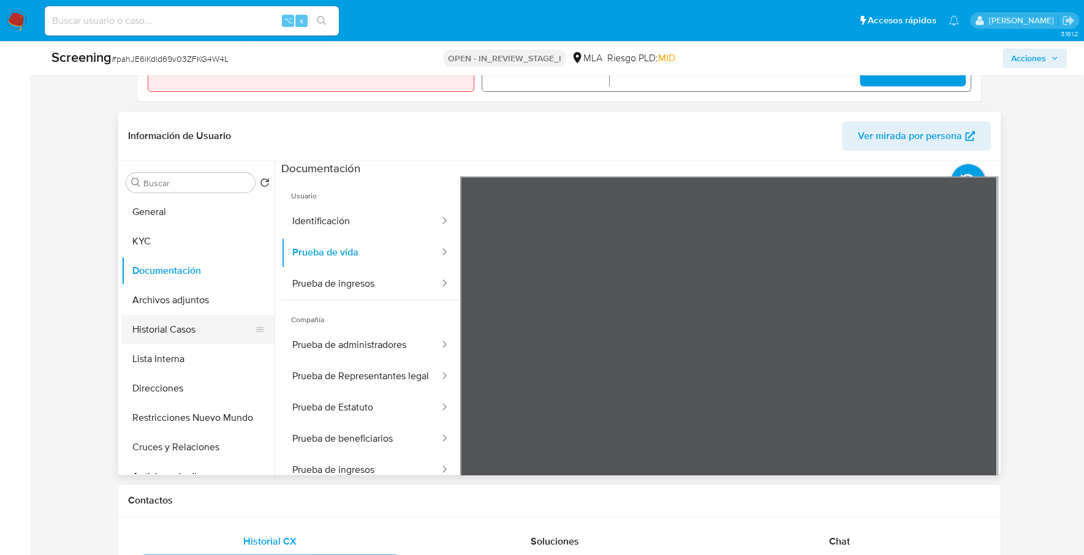
click at [153, 336] on button "Historial Casos" at bounding box center [192, 329] width 143 height 29
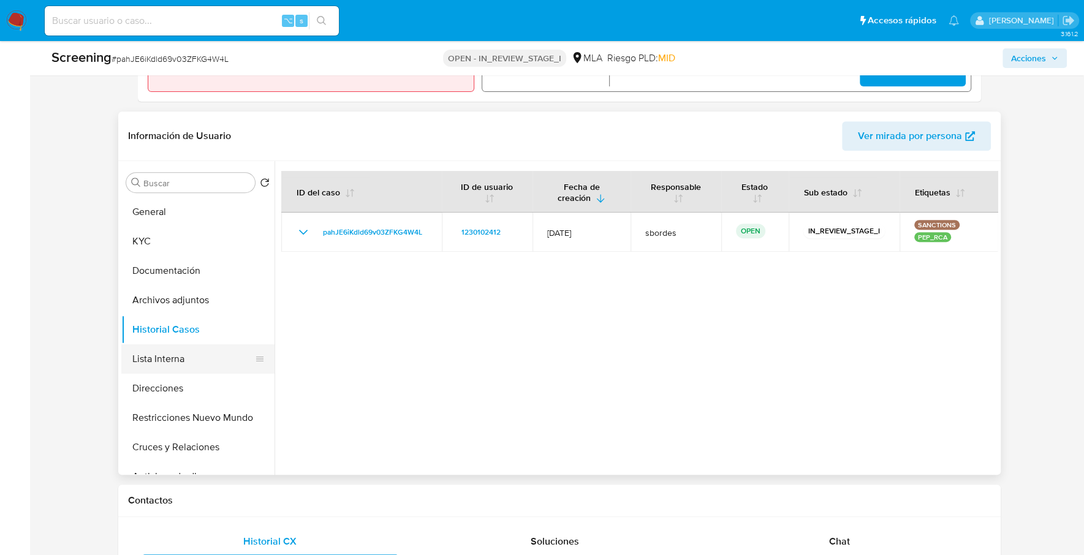
click at [184, 353] on button "Lista Interna" at bounding box center [192, 358] width 143 height 29
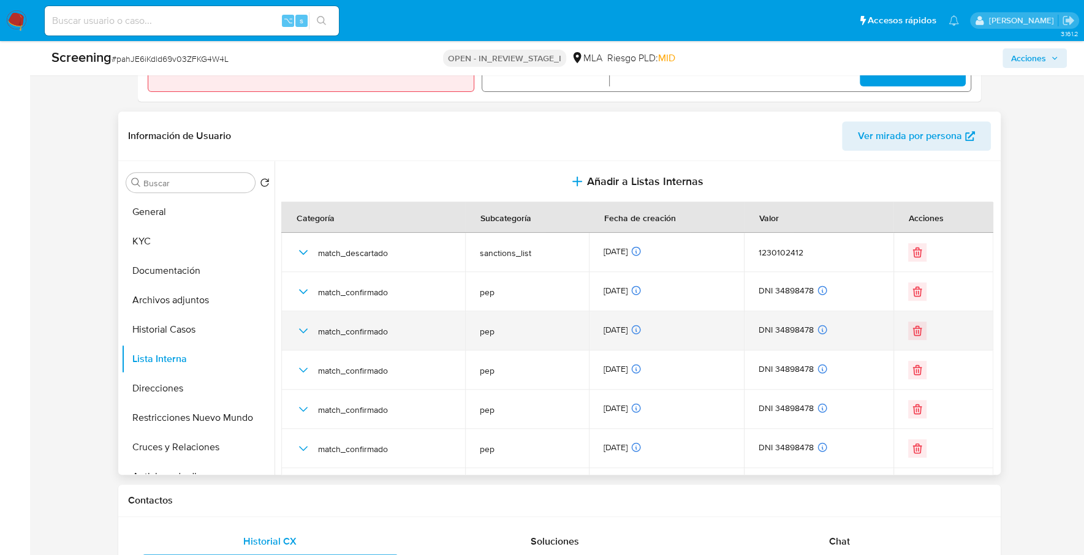
click at [296, 331] on icon "button" at bounding box center [303, 330] width 15 height 15
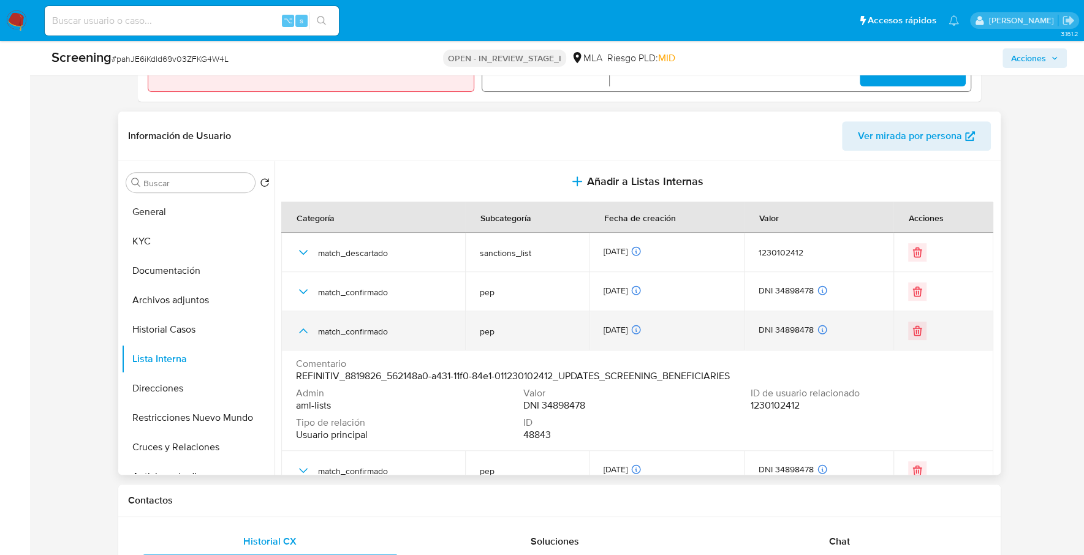
click at [297, 331] on icon "button" at bounding box center [303, 330] width 15 height 15
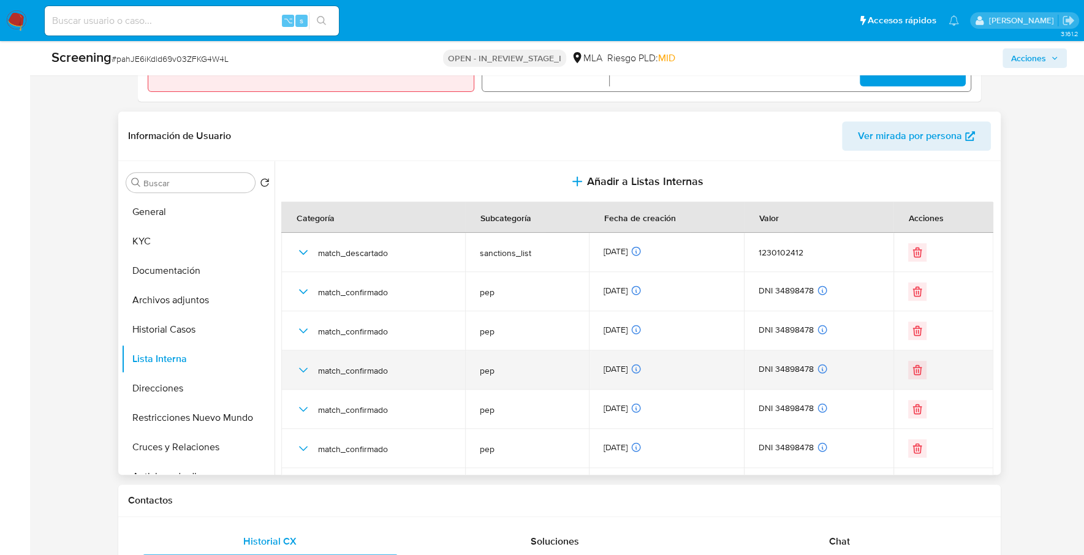
click at [297, 375] on icon "button" at bounding box center [303, 370] width 15 height 15
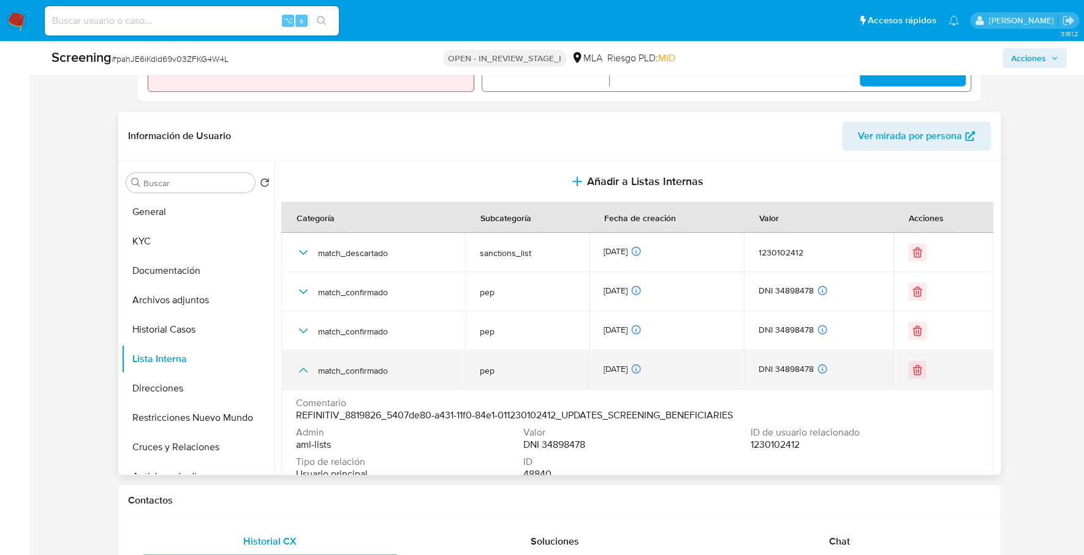
click at [297, 375] on icon "button" at bounding box center [303, 370] width 15 height 15
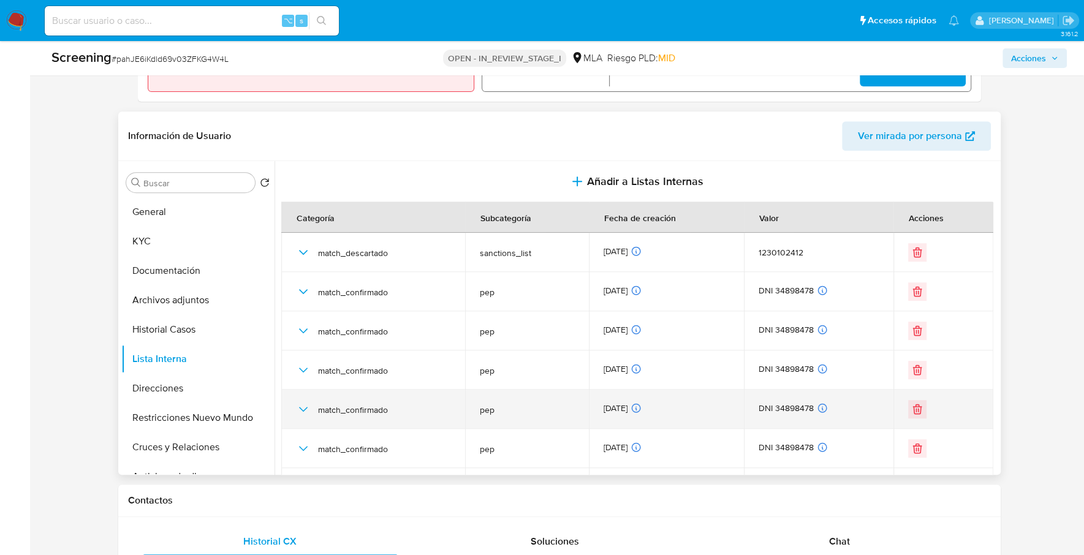
click at [298, 413] on icon "button" at bounding box center [303, 409] width 15 height 15
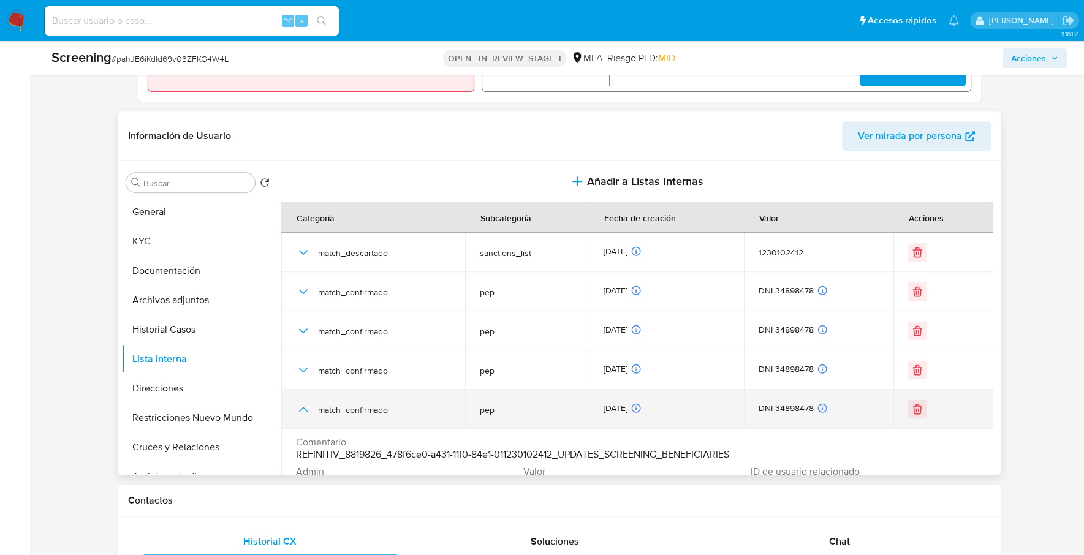
click at [298, 413] on icon "button" at bounding box center [303, 409] width 15 height 15
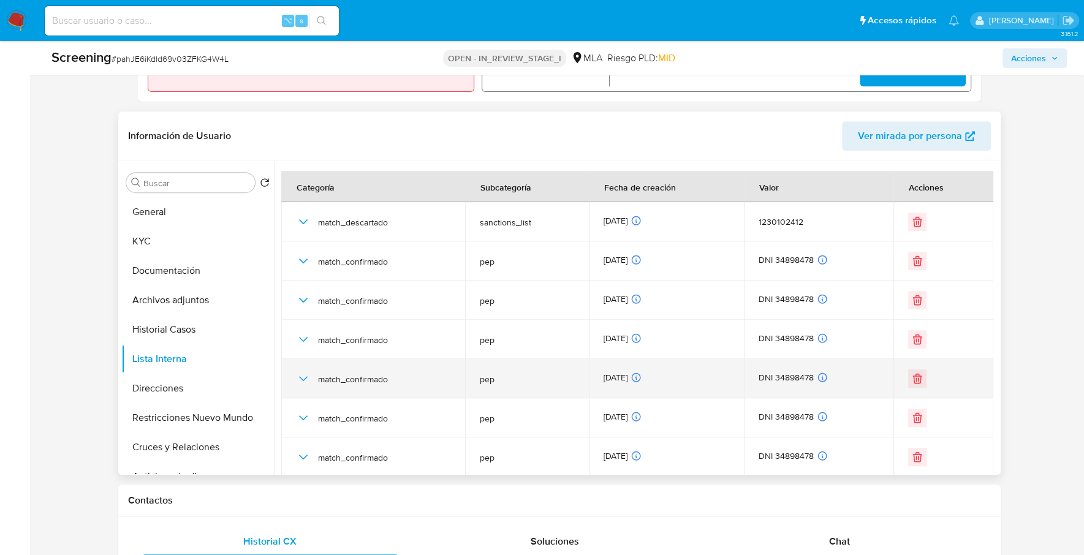
scroll to position [32, 0]
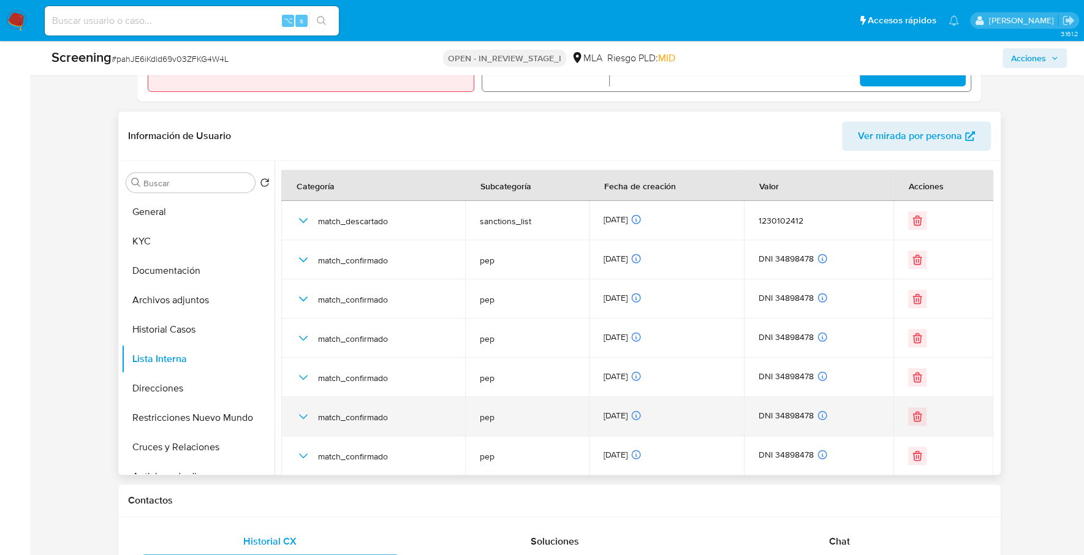
click at [300, 415] on icon "button" at bounding box center [303, 416] width 15 height 15
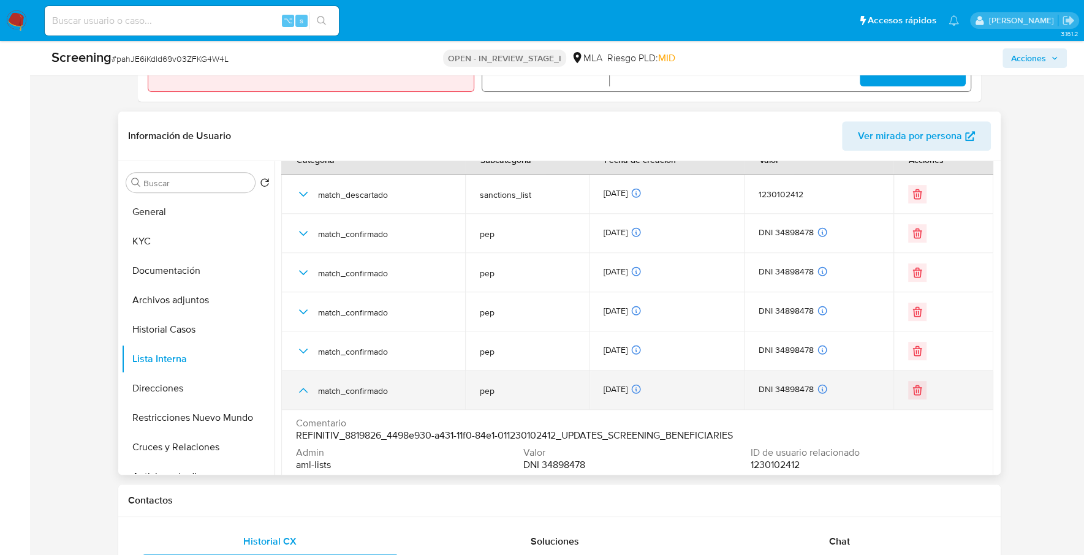
scroll to position [132, 0]
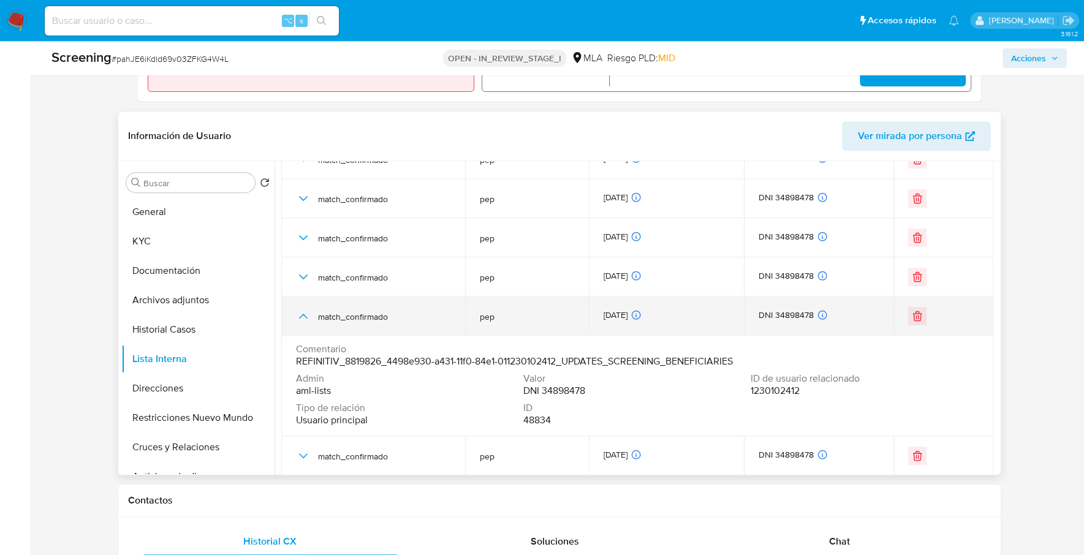
click at [292, 313] on td "match_confirmado" at bounding box center [373, 315] width 184 height 39
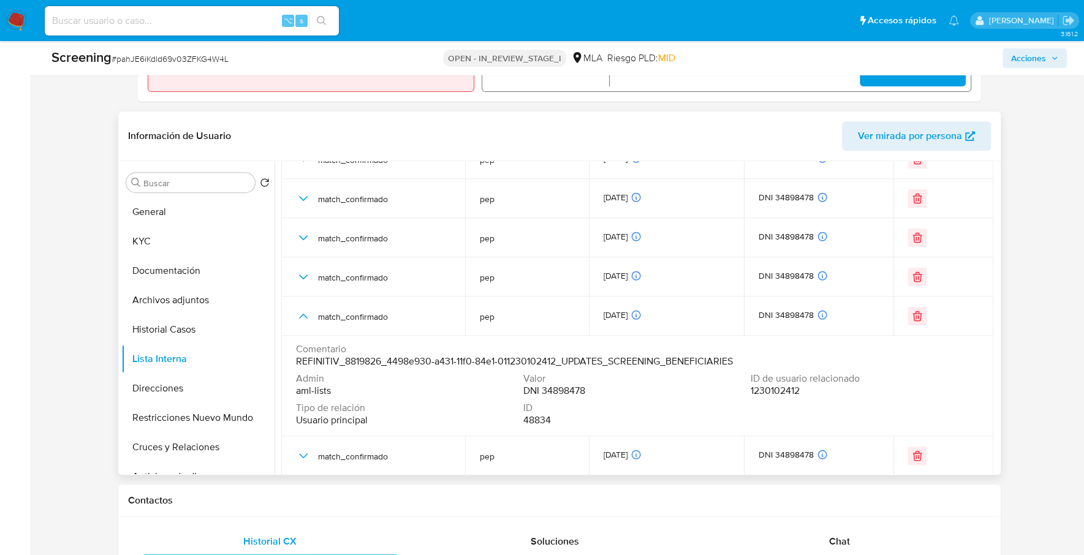
click at [353, 358] on span "REFINITIV_8819826_4498e930-a431-11f0-84e1-011230102412_UPDATES_SCREENING_BENEFI…" at bounding box center [514, 361] width 437 height 12
drag, startPoint x: 381, startPoint y: 360, endPoint x: 345, endPoint y: 360, distance: 35.5
click at [345, 360] on span "REFINITIV_8819826_4498e930-a431-11f0-84e1-011230102412_UPDATES_SCREENING_BENEFI…" at bounding box center [514, 361] width 437 height 12
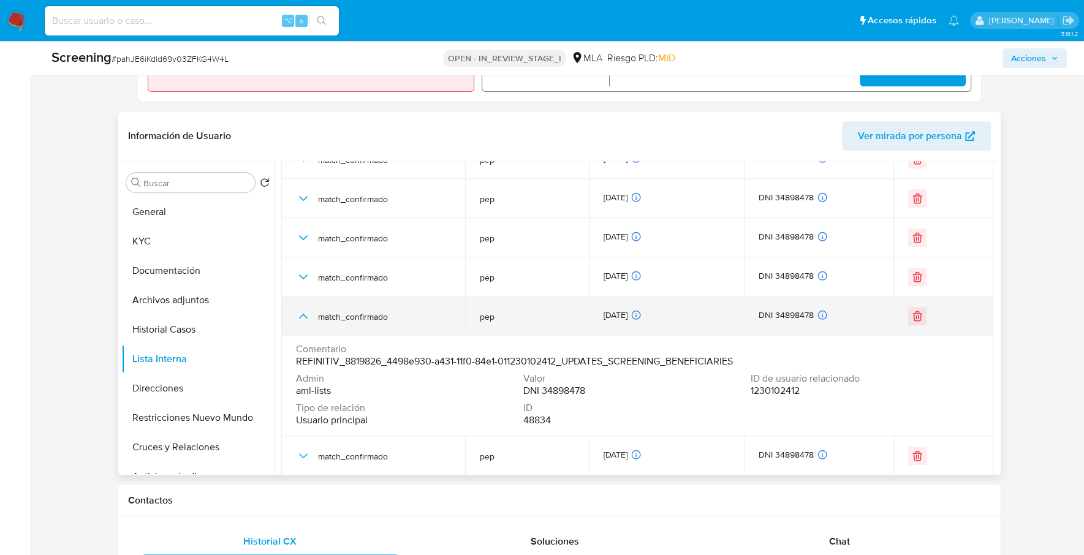
click at [304, 320] on icon "button" at bounding box center [303, 316] width 15 height 15
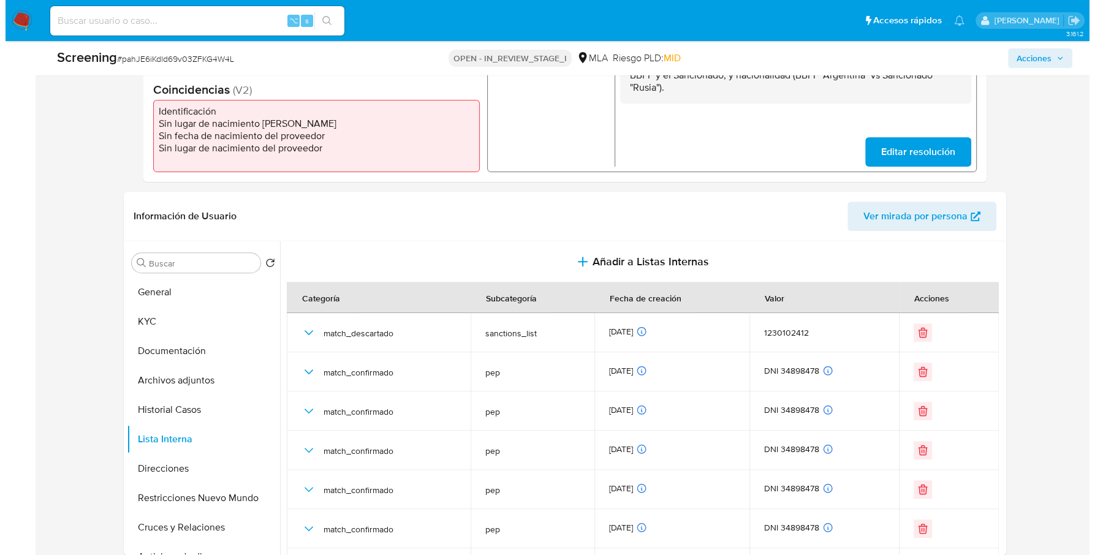
scroll to position [472, 0]
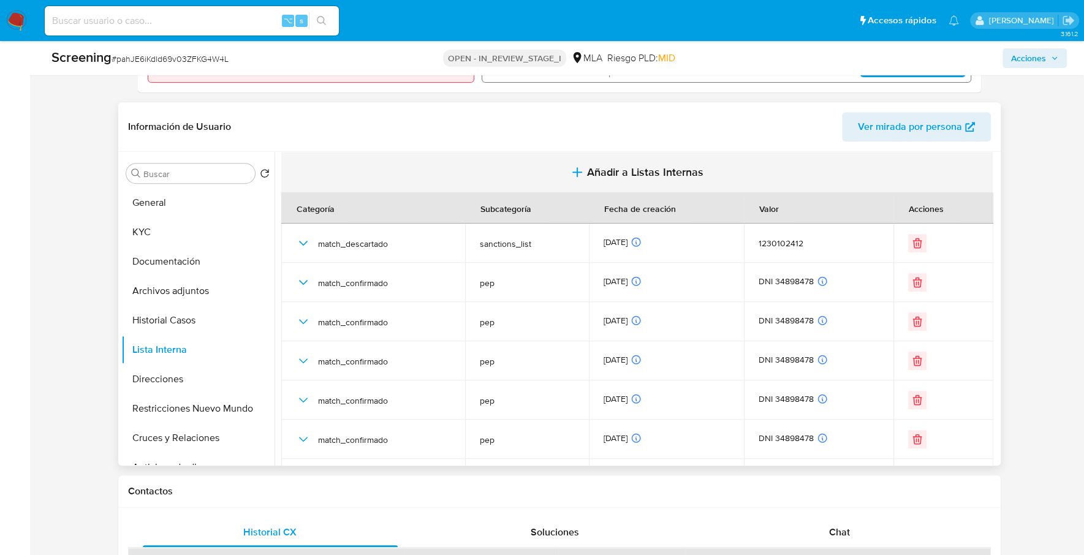
click at [639, 177] on span "Añadir a Listas Internas" at bounding box center [645, 171] width 116 height 13
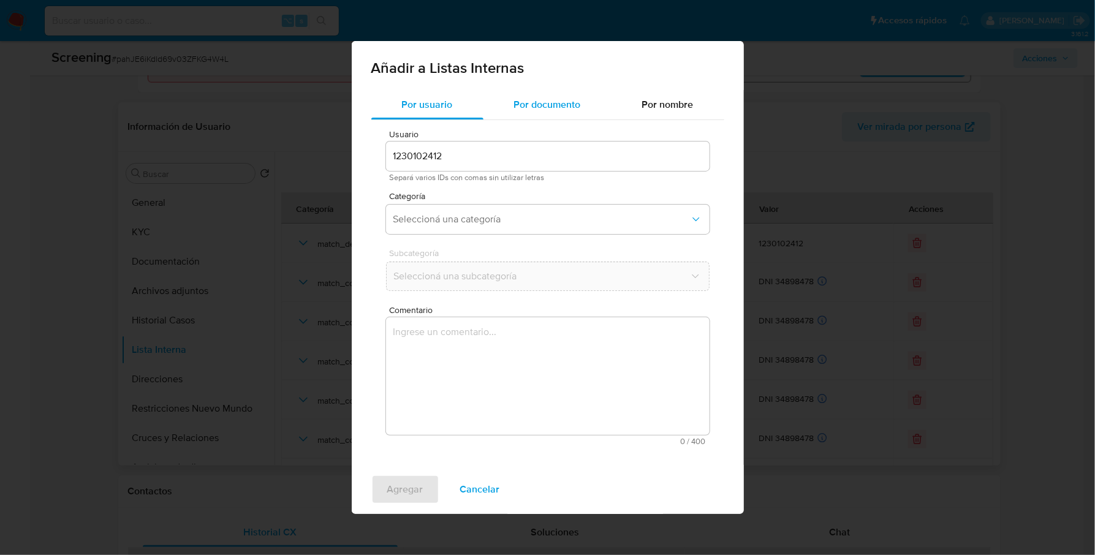
click at [558, 103] on span "Por documento" at bounding box center [547, 104] width 67 height 14
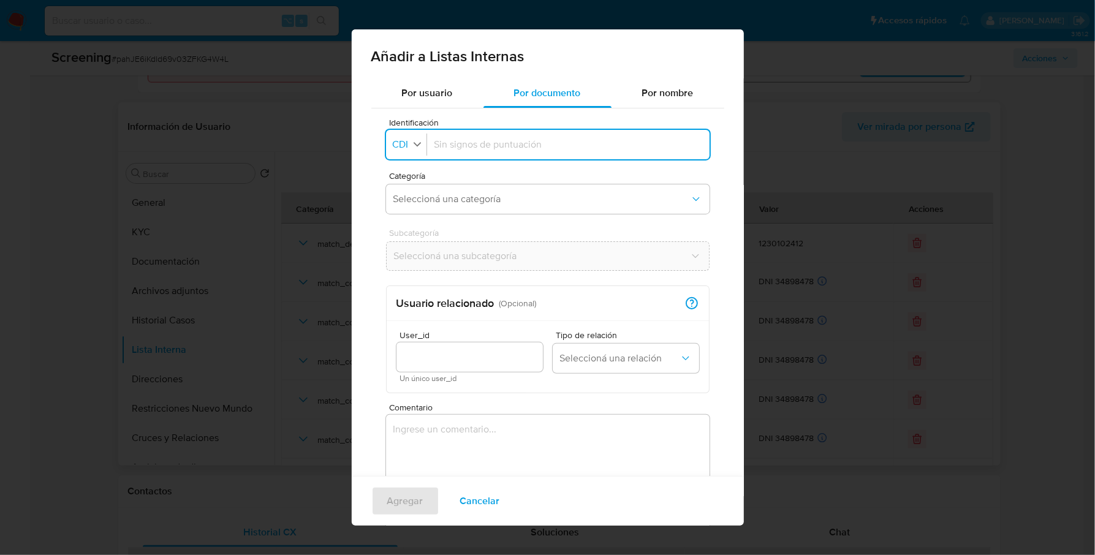
click at [410, 146] on button "Identificación CDI" at bounding box center [408, 145] width 37 height 18
click at [407, 227] on span "CUIT" at bounding box center [404, 227] width 21 height 12
click at [476, 135] on div at bounding box center [571, 144] width 262 height 29
click at [476, 141] on input "Identificación" at bounding box center [571, 144] width 262 height 13
paste input "34898478"
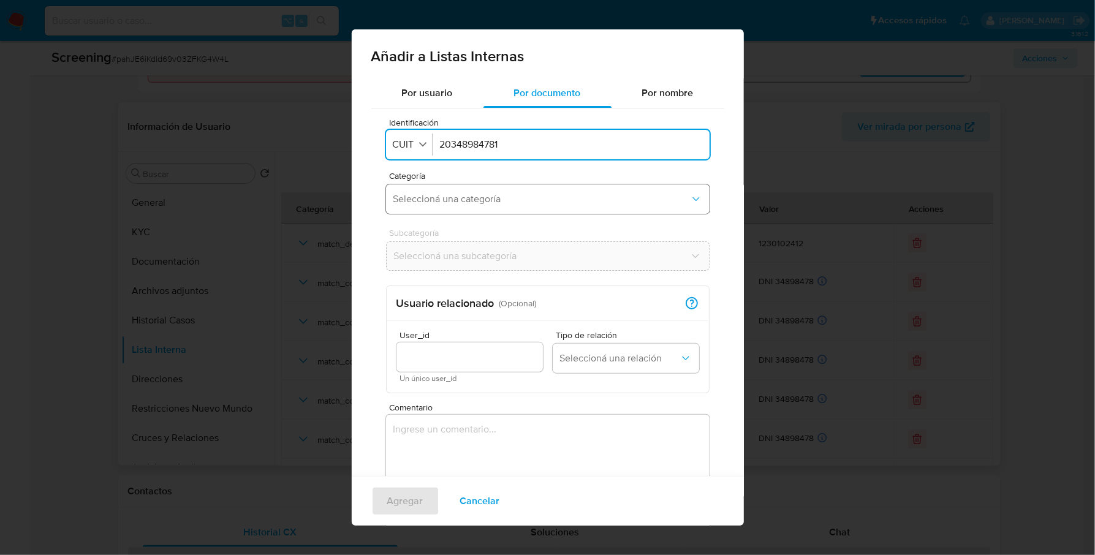
type input "20348984781"
click at [494, 188] on button "Seleccioná una categoría" at bounding box center [547, 198] width 323 height 29
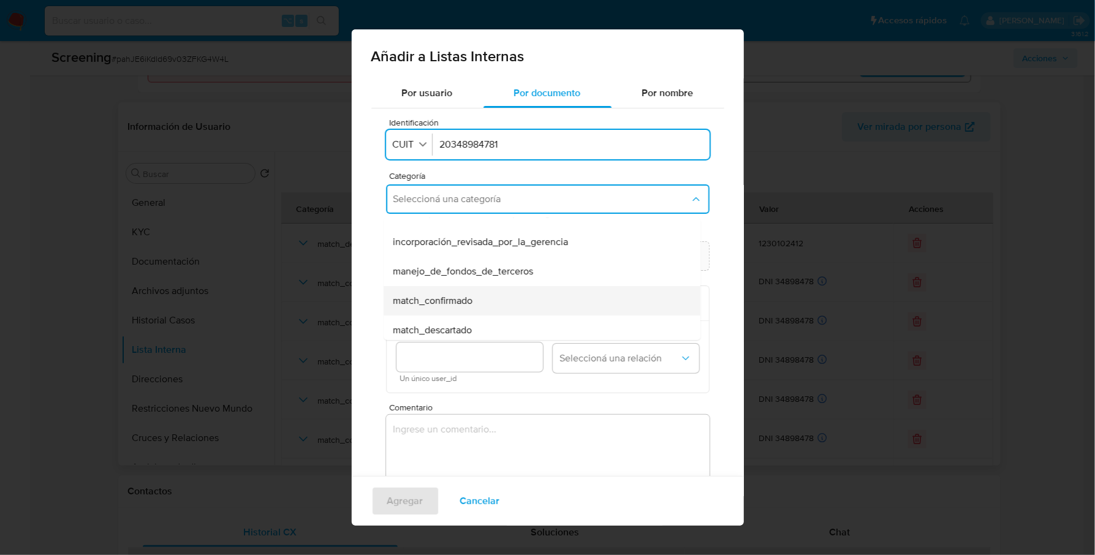
scroll to position [32, 0]
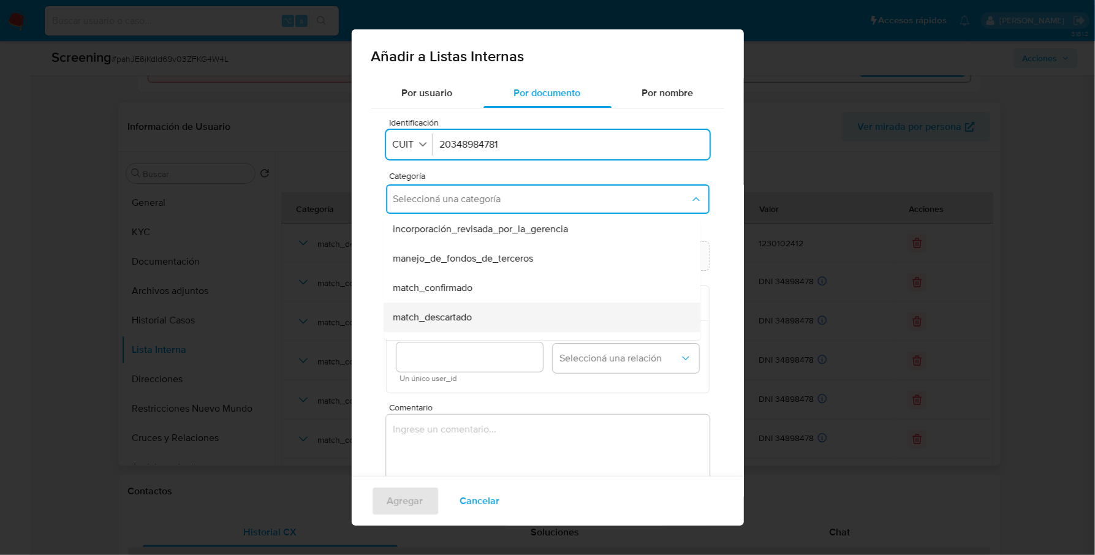
click at [467, 320] on span "match_descartado" at bounding box center [432, 317] width 79 height 12
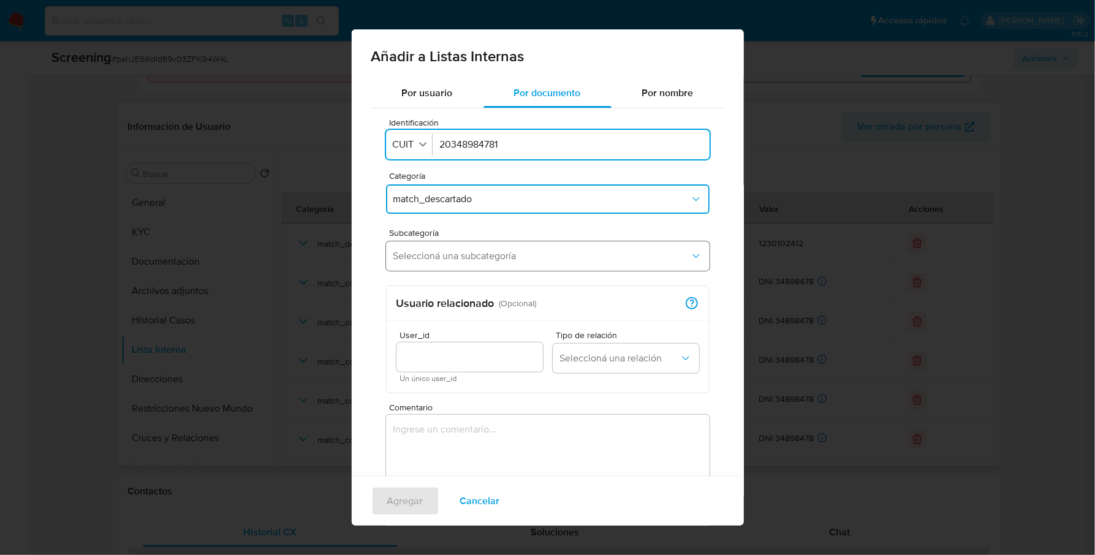
click at [469, 261] on span "Seleccioná una subcategoría" at bounding box center [541, 256] width 296 height 12
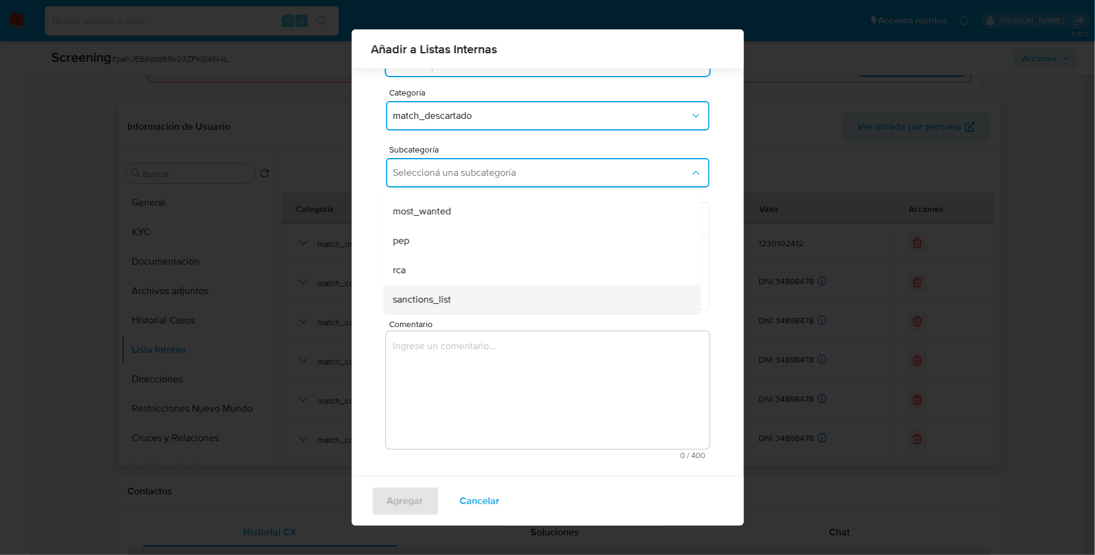
scroll to position [75, 0]
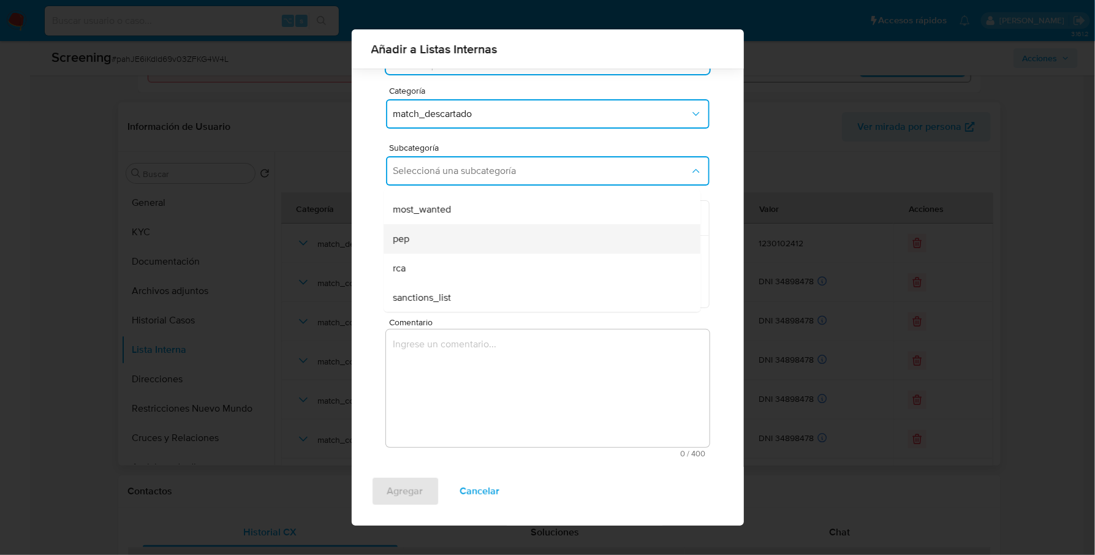
click at [419, 238] on div "pep" at bounding box center [538, 238] width 290 height 29
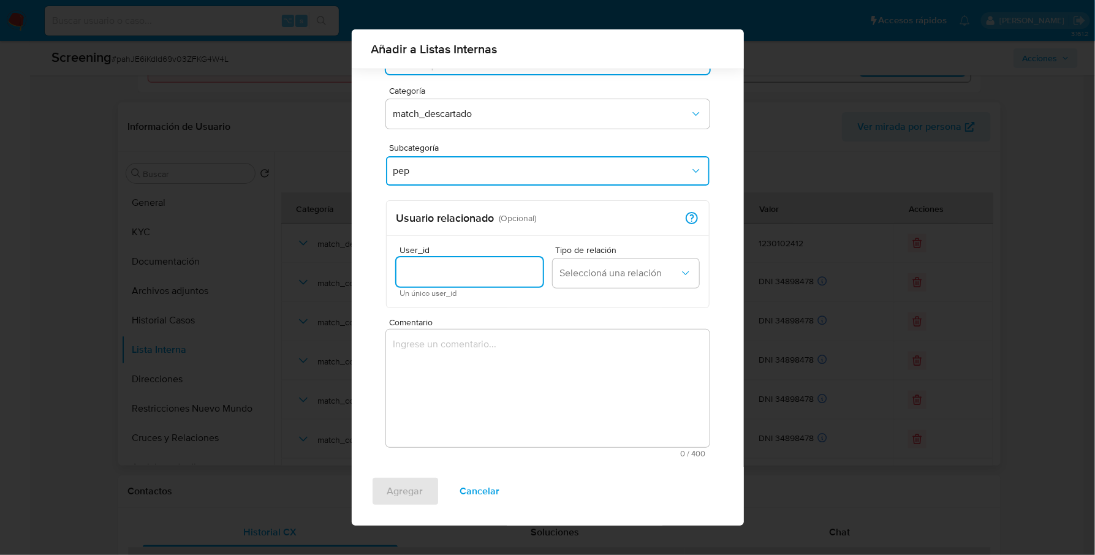
click at [468, 275] on input "User_id" at bounding box center [469, 272] width 146 height 16
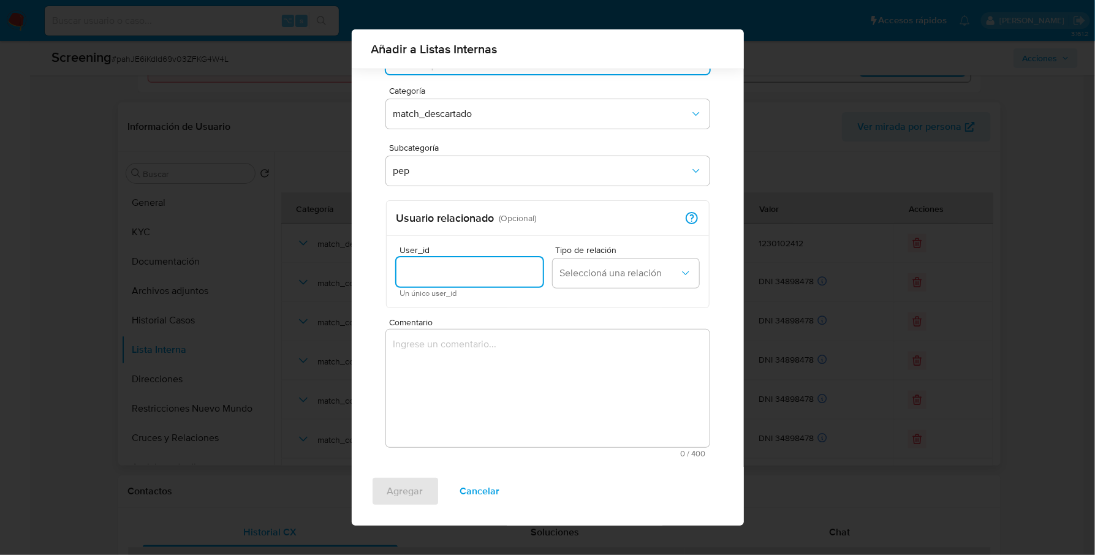
paste input "1230102412"
type input "1230102412"
click at [616, 273] on span "Seleccioná una relación" at bounding box center [619, 273] width 119 height 12
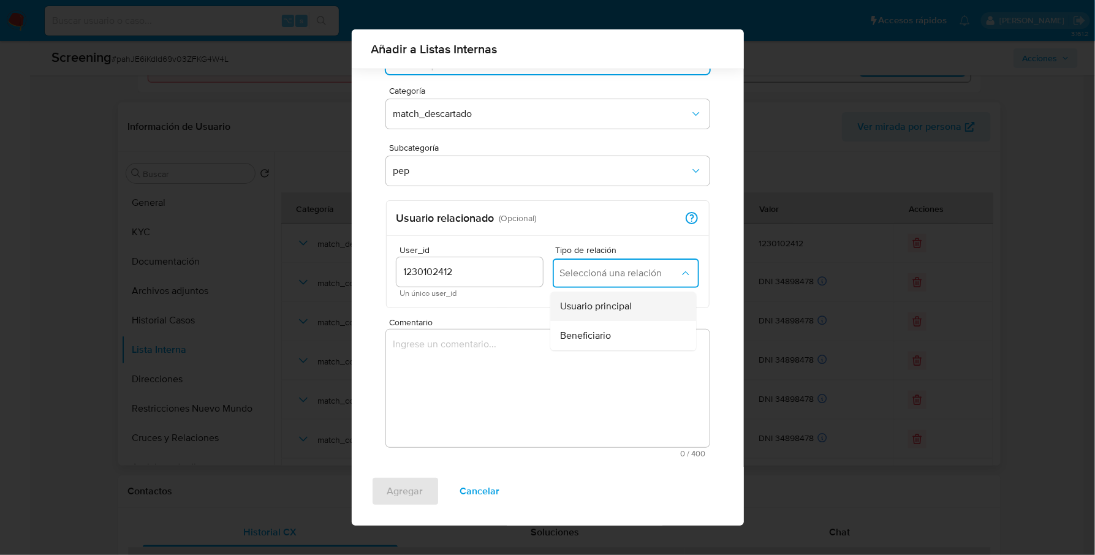
click at [616, 308] on span "Usuario principal" at bounding box center [596, 306] width 72 height 12
click at [510, 354] on textarea "Comentario" at bounding box center [547, 389] width 323 height 118
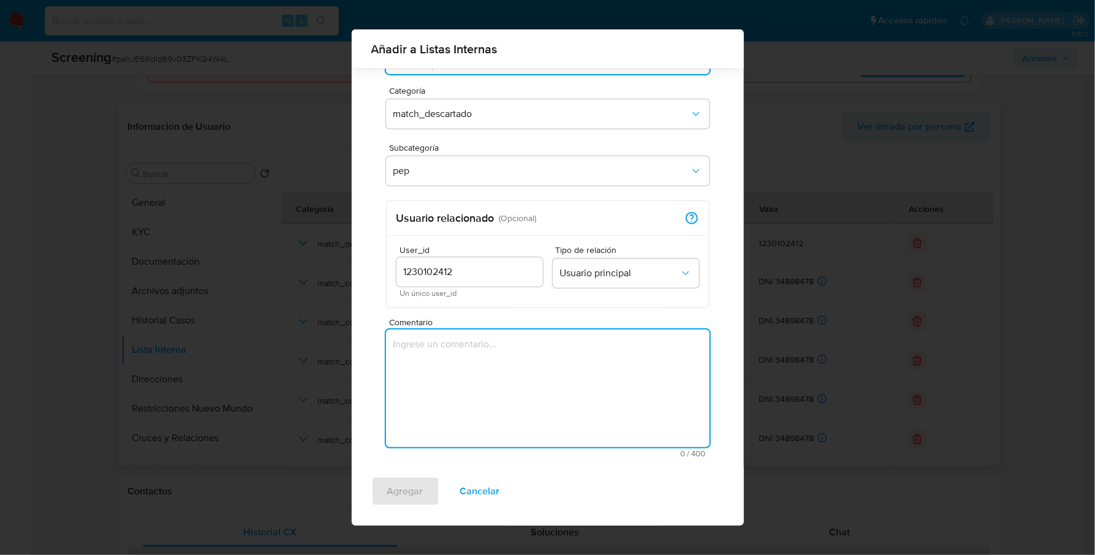
click at [558, 358] on textarea "Comentario" at bounding box center [547, 389] width 323 height 118
paste textarea "Se desestima ya que no coincide tipo de persona, nombre completo entre el BBFF …"
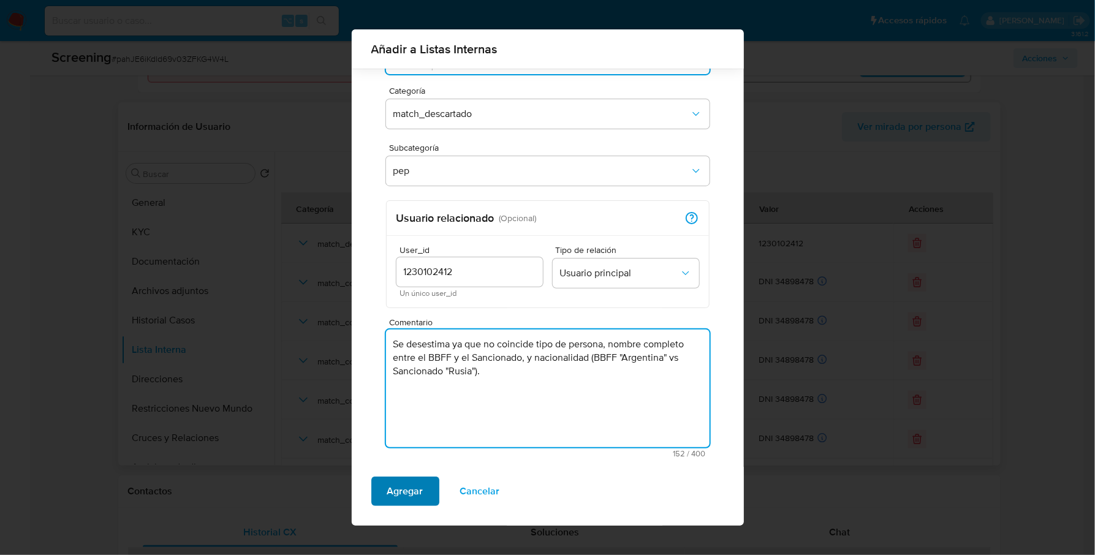
type textarea "Se desestima ya que no coincide tipo de persona, nombre completo entre el BBFF …"
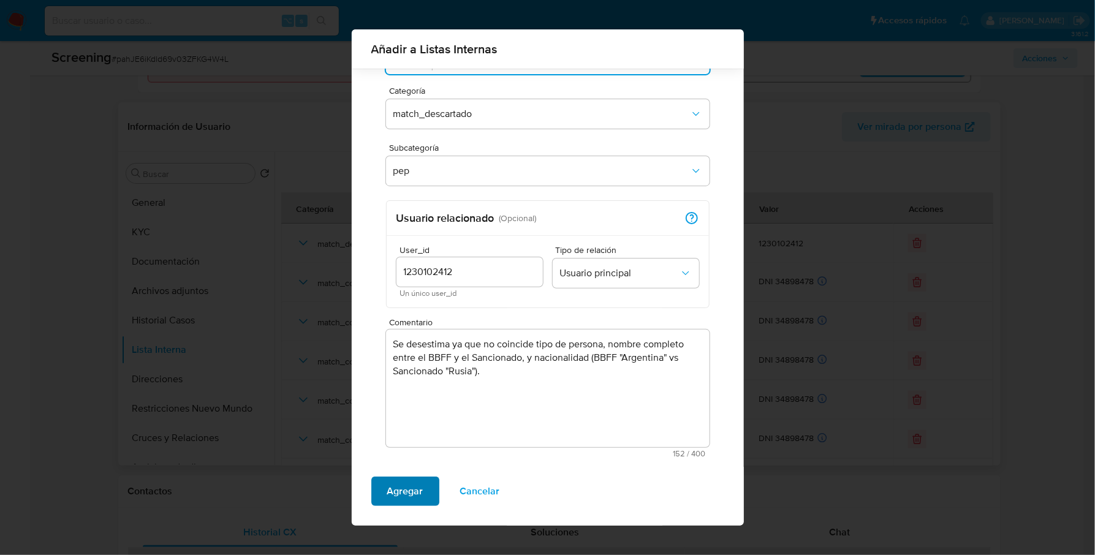
click at [397, 480] on span "Agregar" at bounding box center [405, 491] width 36 height 27
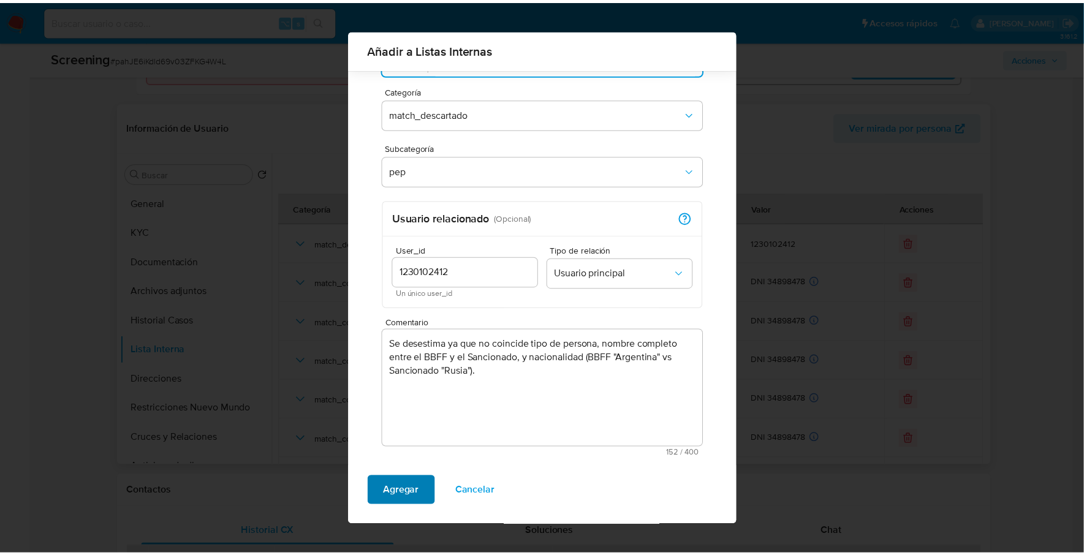
scroll to position [0, 0]
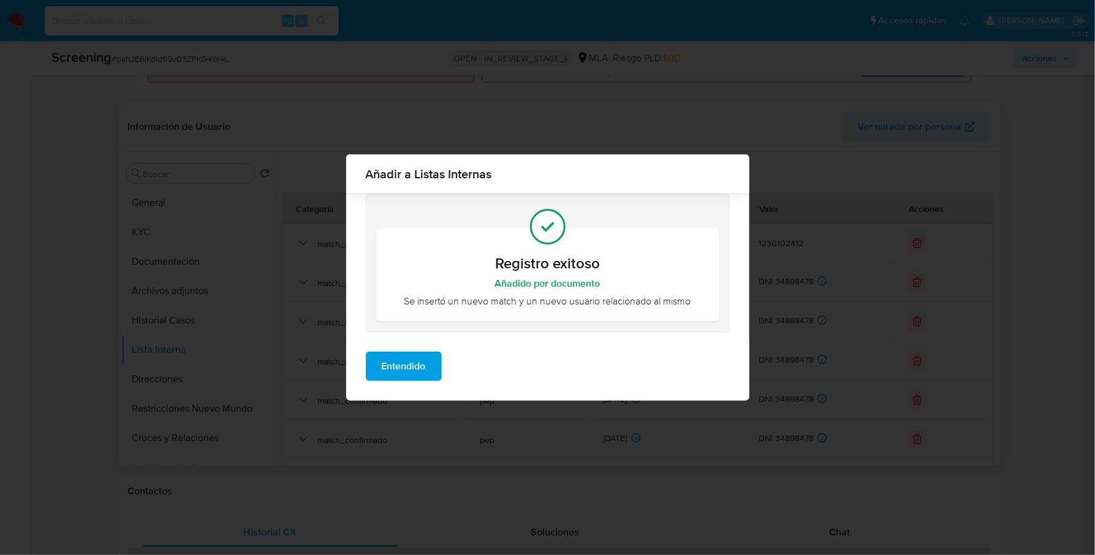
click at [401, 360] on span "Entendido" at bounding box center [404, 366] width 44 height 27
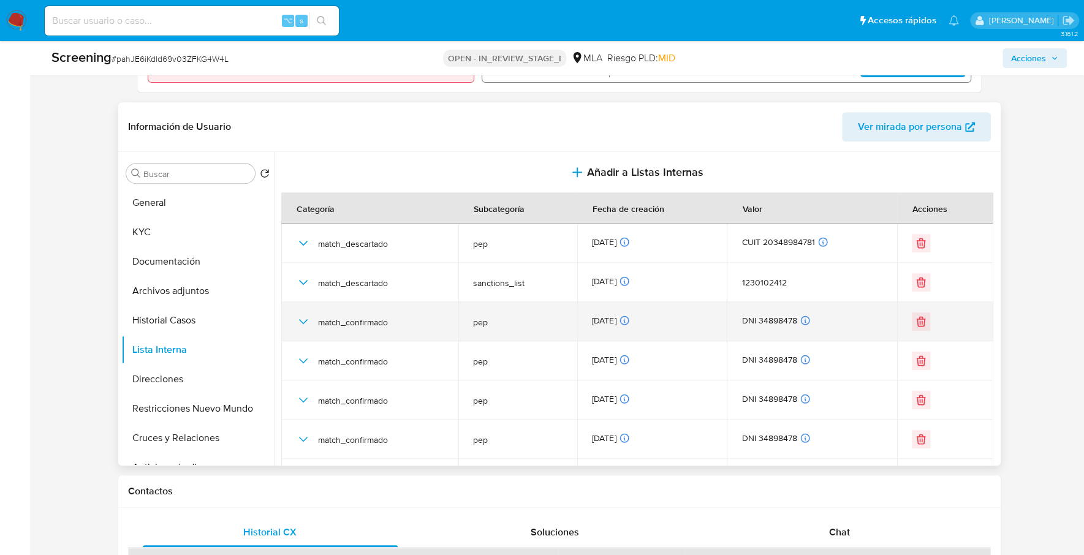
click at [302, 315] on icon "button" at bounding box center [303, 321] width 15 height 15
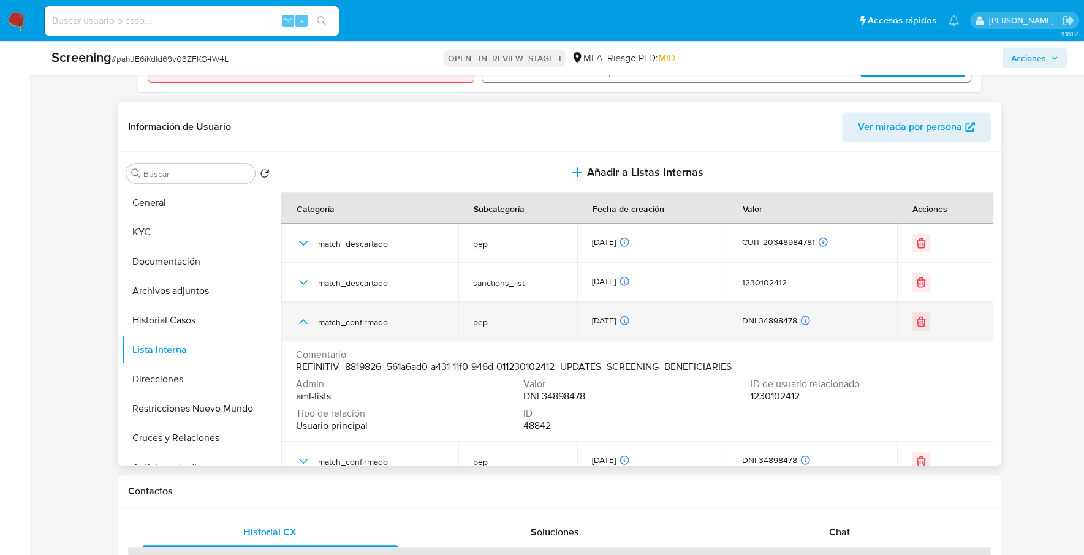
click at [302, 315] on icon "button" at bounding box center [303, 321] width 15 height 15
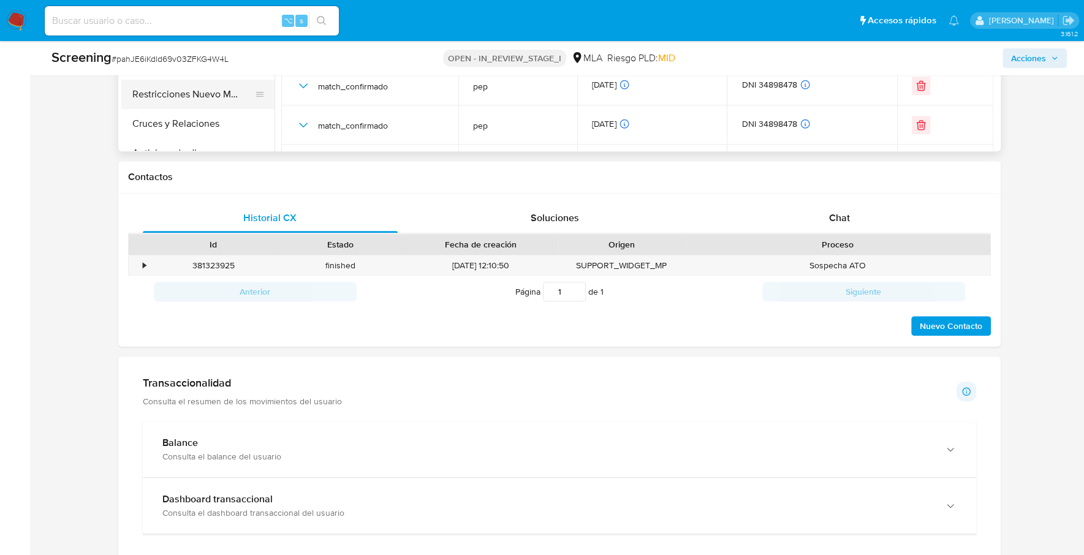
click at [224, 94] on button "Restricciones Nuevo Mundo" at bounding box center [192, 94] width 143 height 29
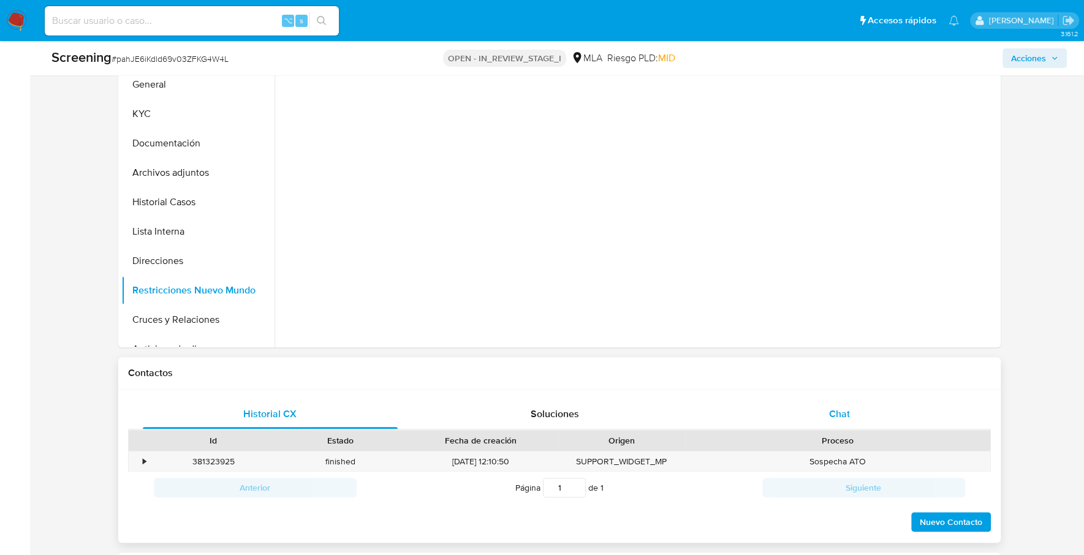
scroll to position [503, 0]
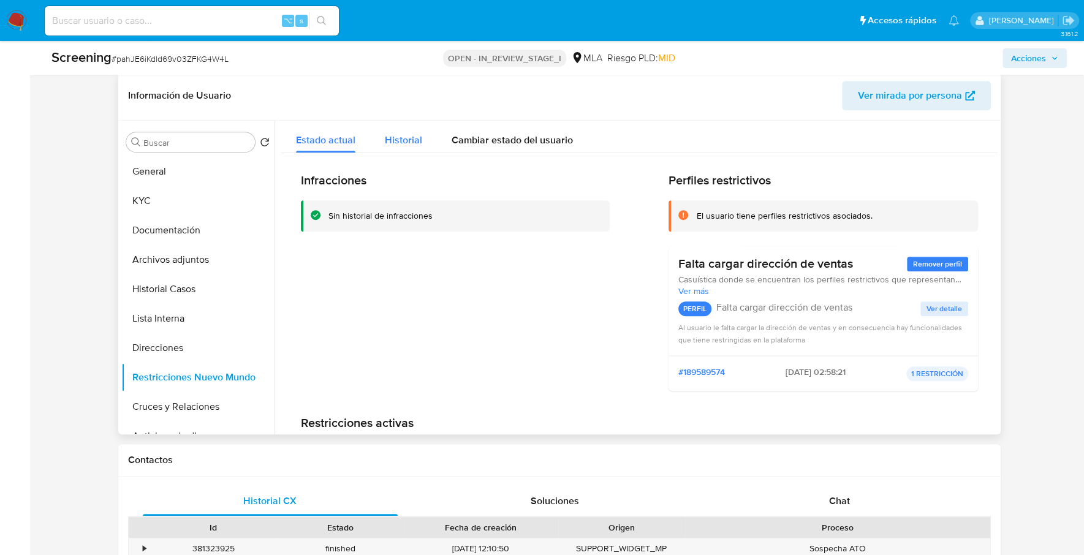
click at [409, 145] on span "Historial" at bounding box center [403, 140] width 37 height 14
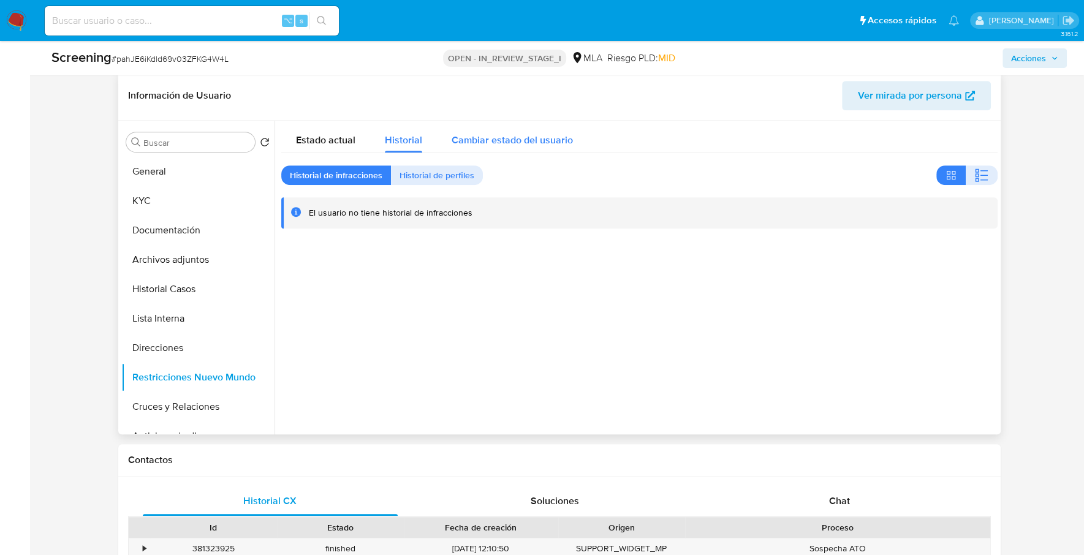
click at [509, 139] on span "Cambiar estado del usuario" at bounding box center [511, 140] width 121 height 14
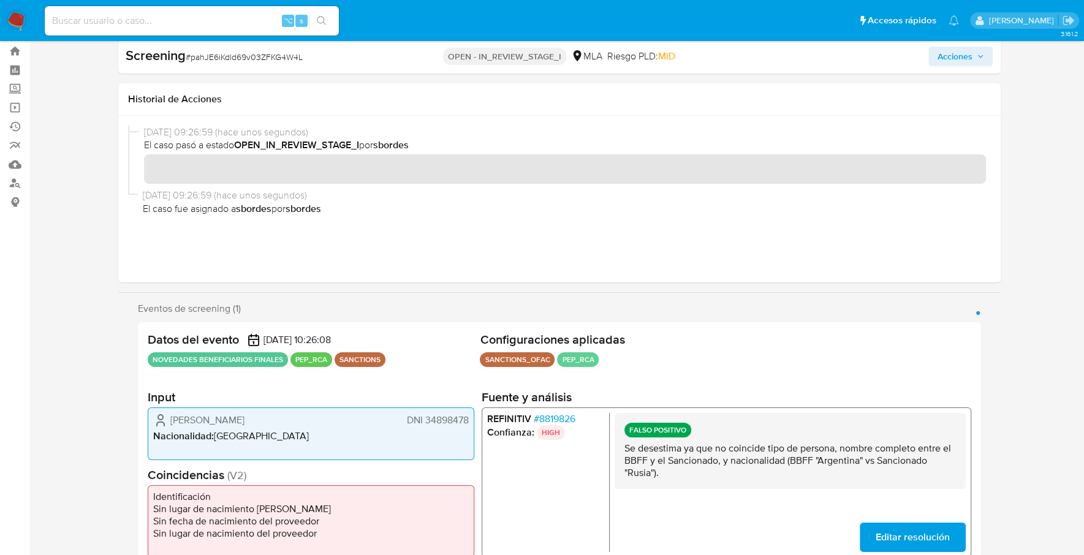
scroll to position [0, 0]
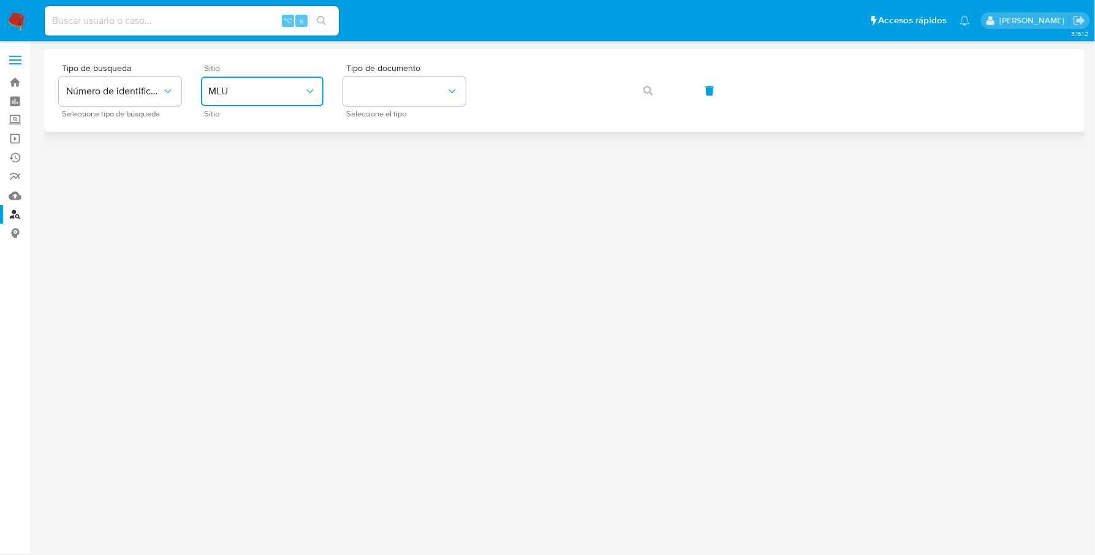
click at [281, 96] on span "MLU" at bounding box center [256, 91] width 96 height 12
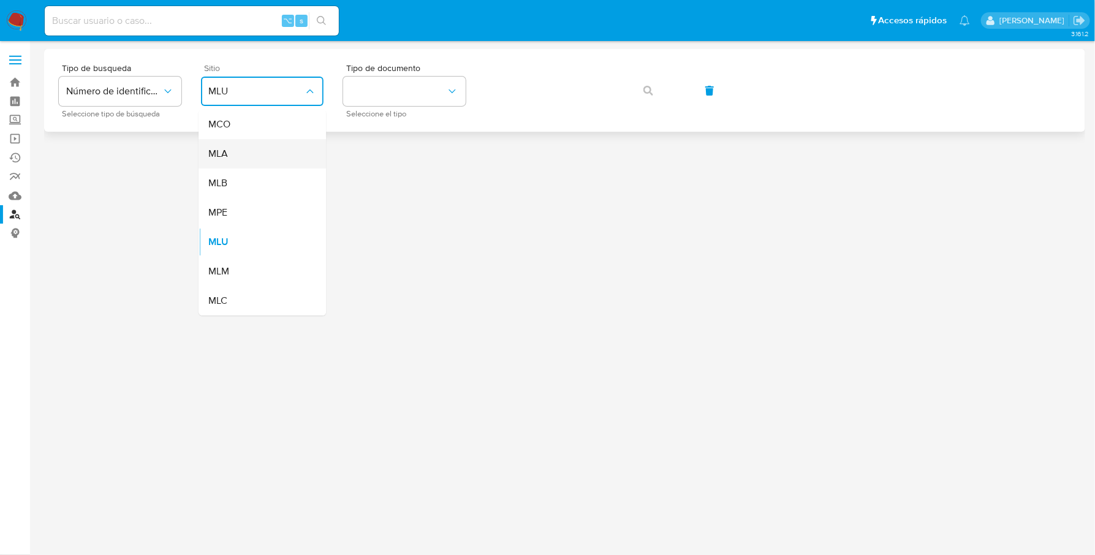
click at [232, 154] on div "MLA" at bounding box center [258, 153] width 100 height 29
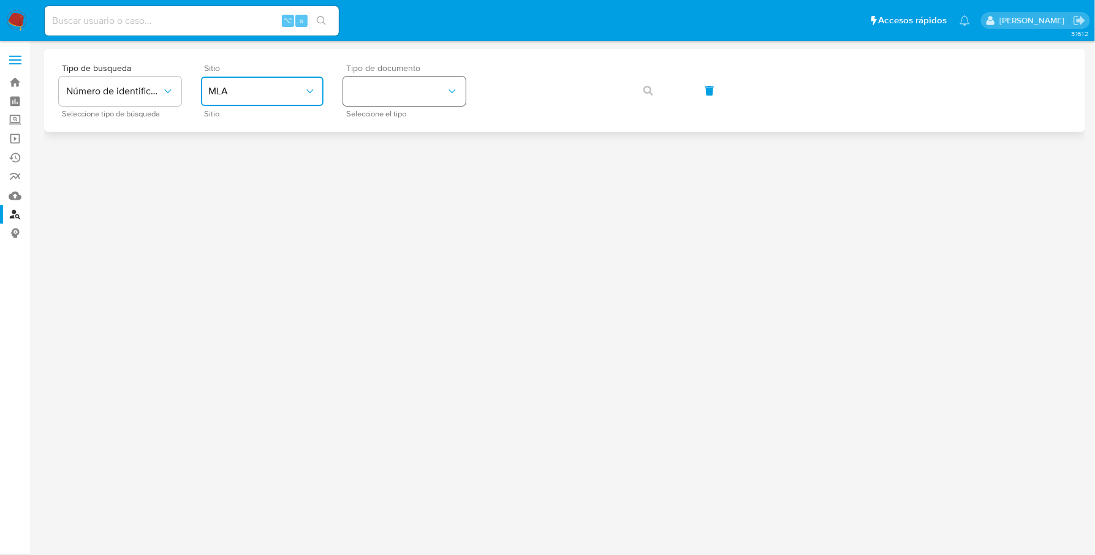
click at [398, 92] on button "identificationType" at bounding box center [404, 91] width 123 height 29
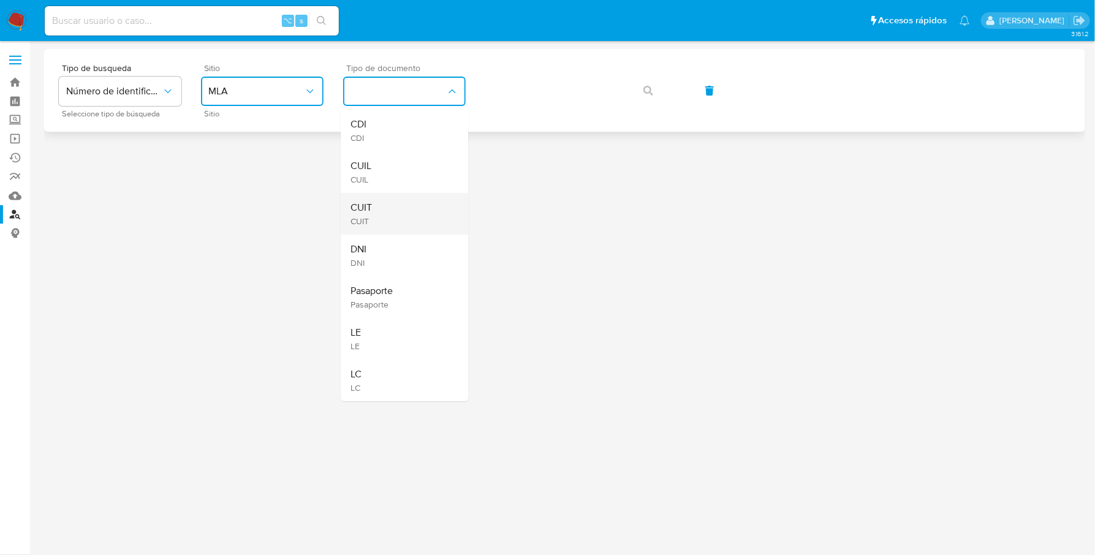
click at [382, 204] on div "CUIT CUIT" at bounding box center [400, 214] width 100 height 42
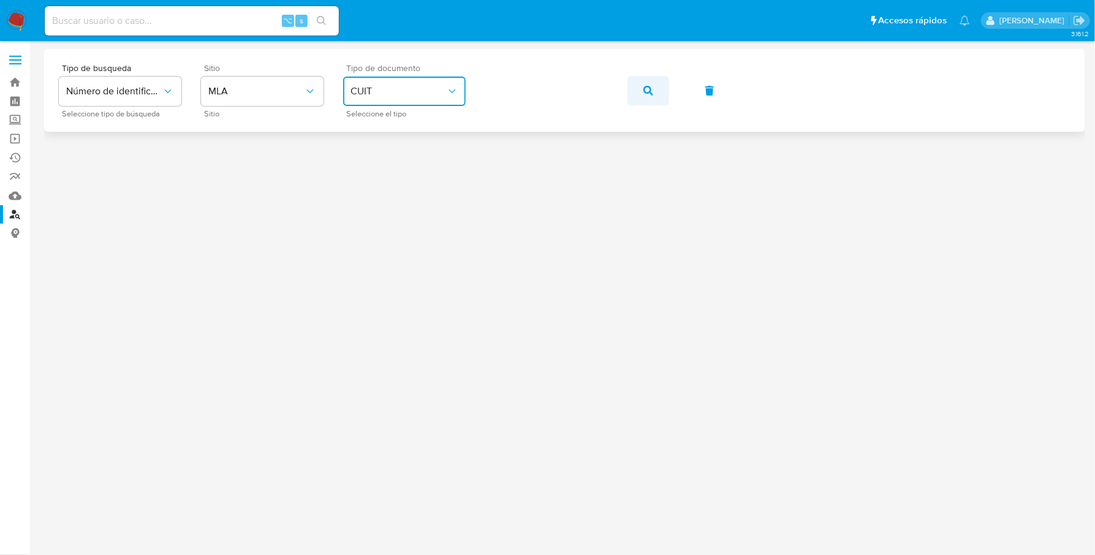
click at [639, 100] on button "button" at bounding box center [648, 90] width 42 height 29
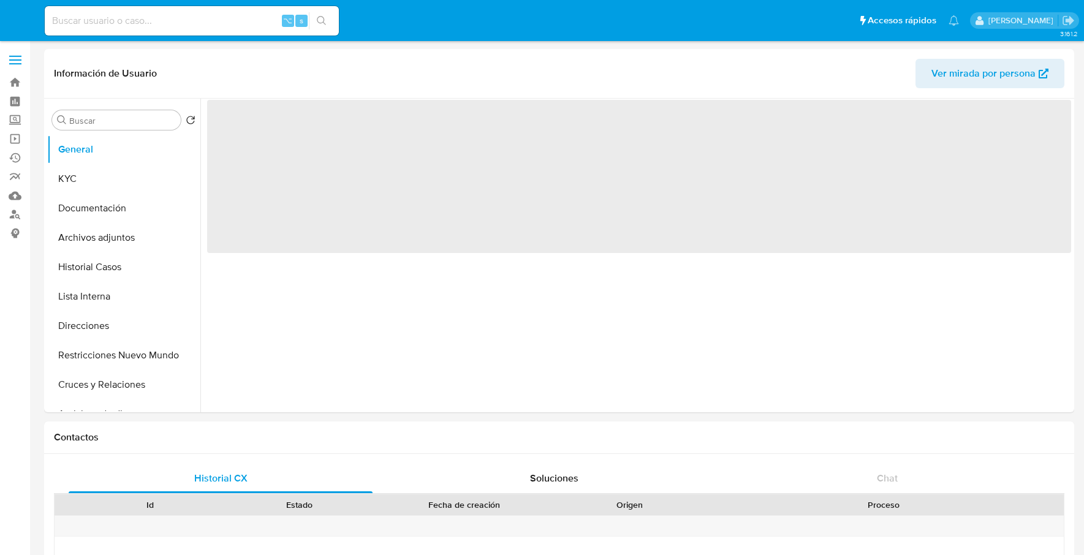
select select "10"
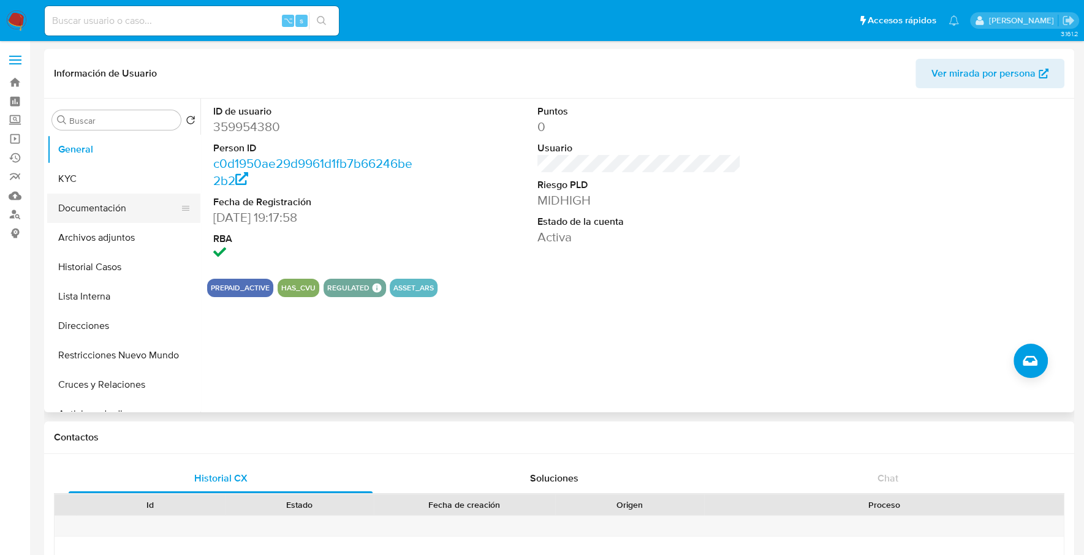
click at [118, 194] on button "Documentación" at bounding box center [118, 208] width 143 height 29
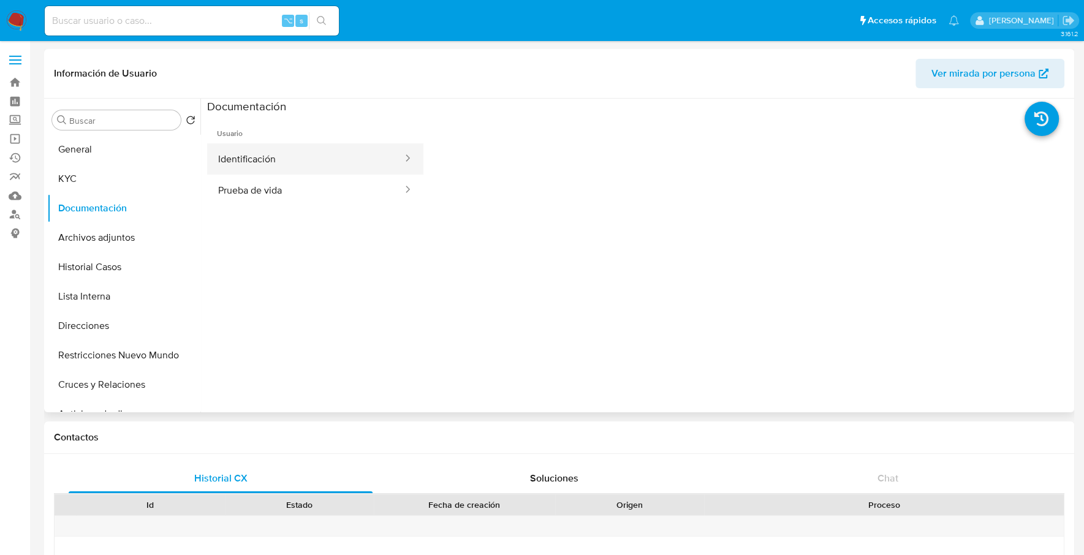
click at [273, 165] on button "Identificación" at bounding box center [305, 158] width 197 height 31
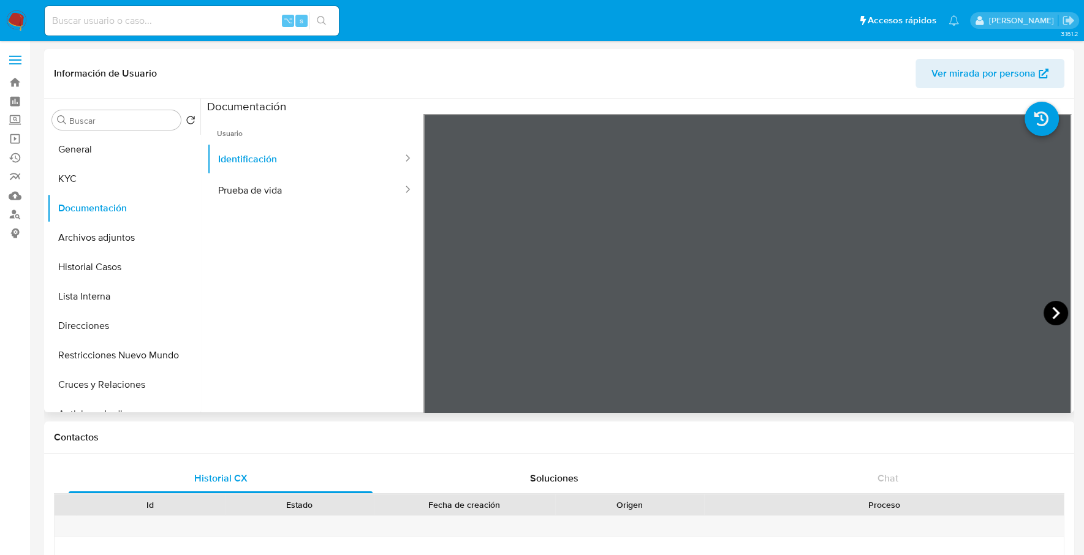
click at [1052, 314] on icon at bounding box center [1055, 313] width 7 height 12
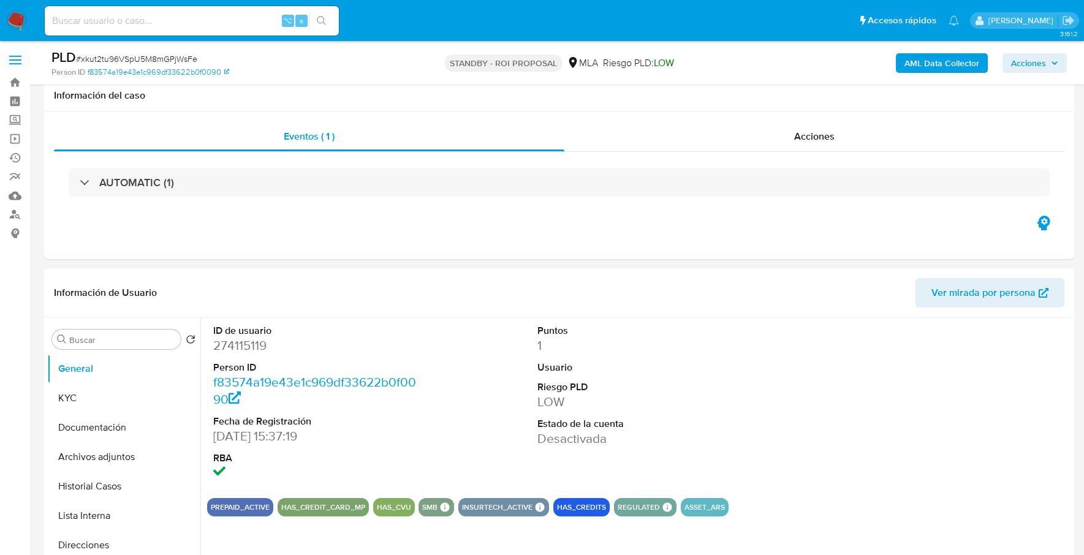
select select "10"
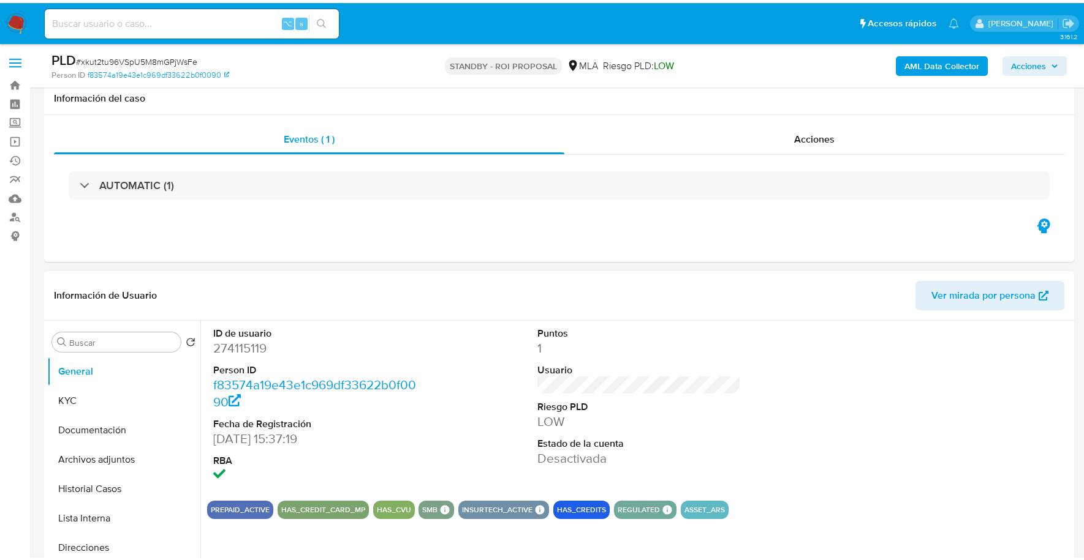
scroll to position [104, 0]
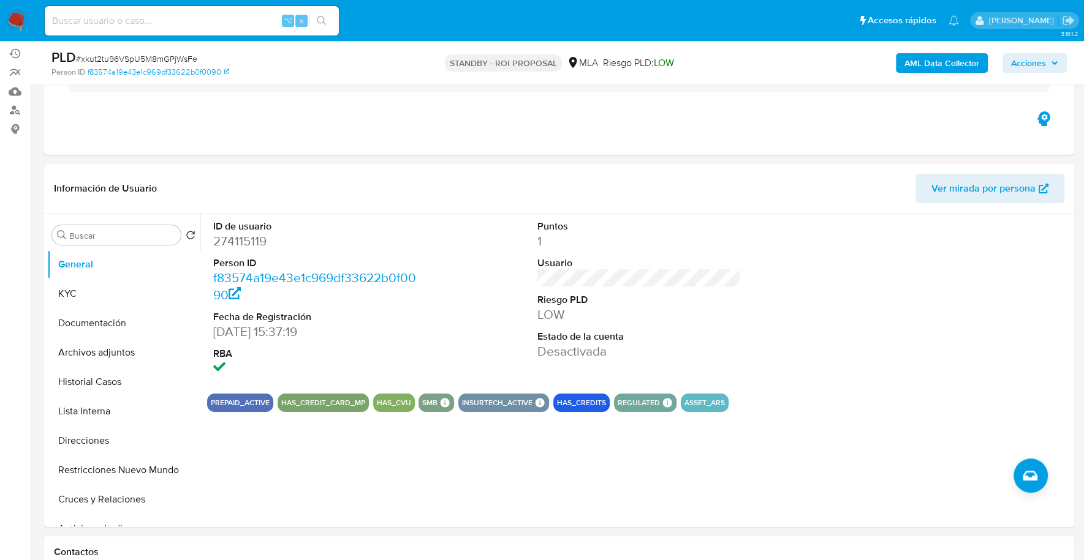
click at [192, 15] on input at bounding box center [192, 21] width 294 height 16
paste input "493206389"
type input "493206389"
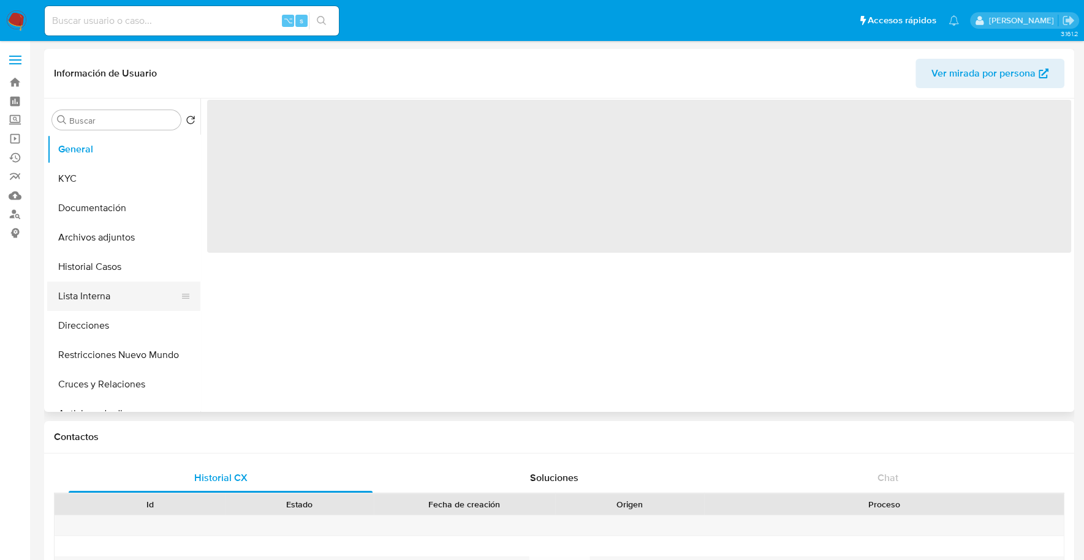
select select "10"
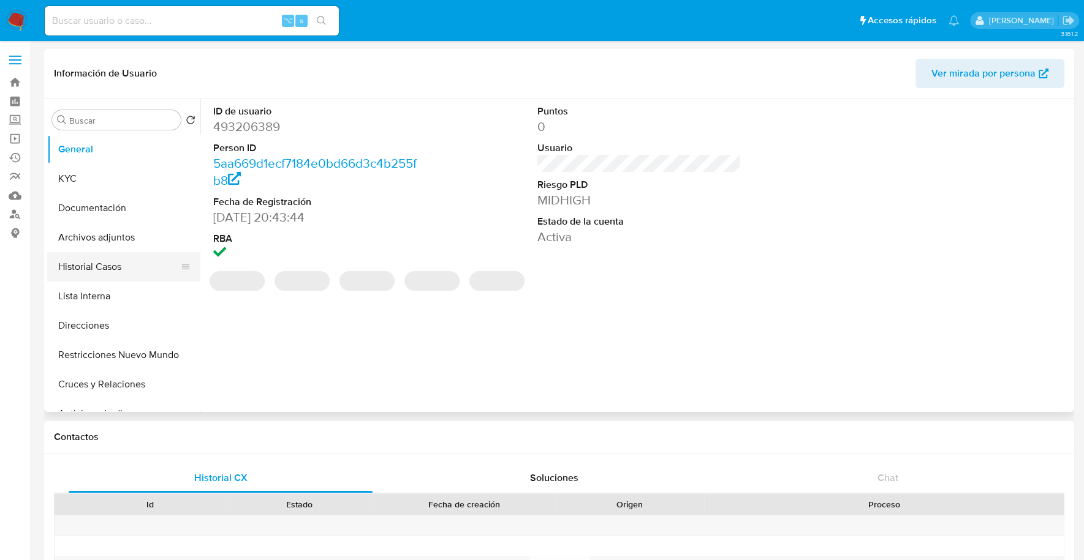
click at [110, 264] on button "Historial Casos" at bounding box center [118, 266] width 143 height 29
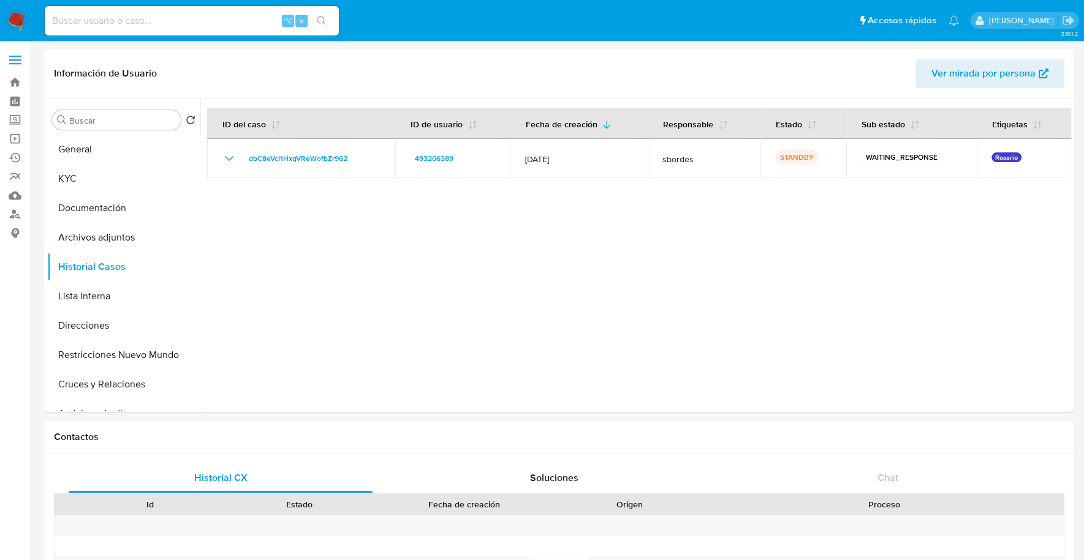
click at [151, 21] on input at bounding box center [192, 21] width 294 height 16
paste input "459478872"
type input "459478872"
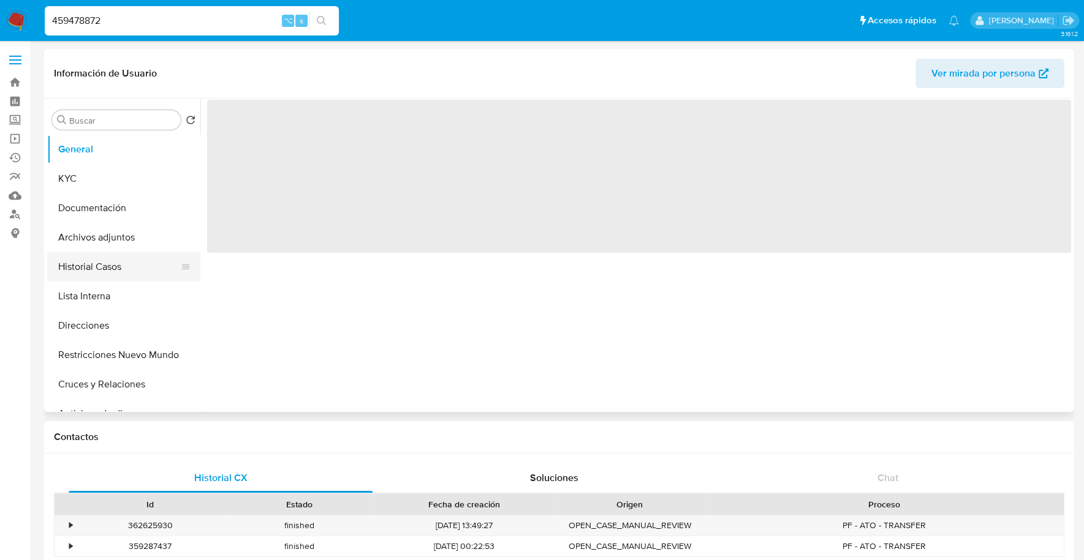
select select "10"
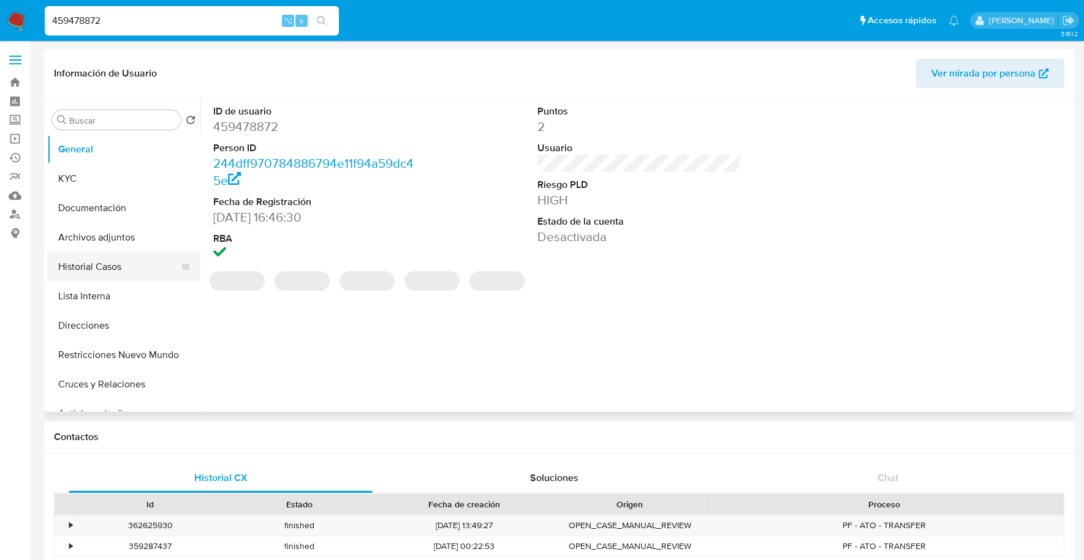
click at [121, 260] on button "Historial Casos" at bounding box center [118, 266] width 143 height 29
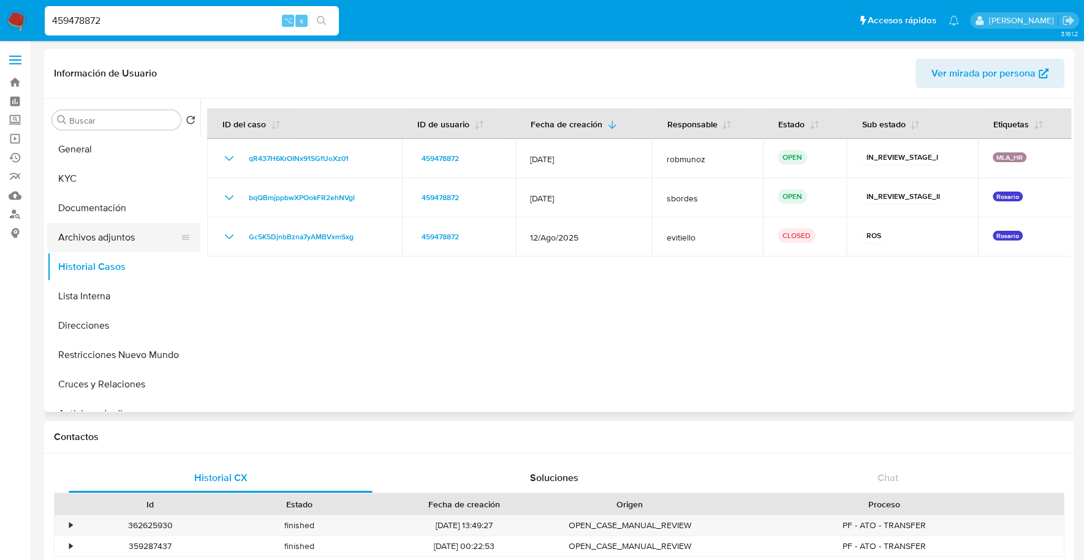
click at [124, 240] on button "Archivos adjuntos" at bounding box center [118, 237] width 143 height 29
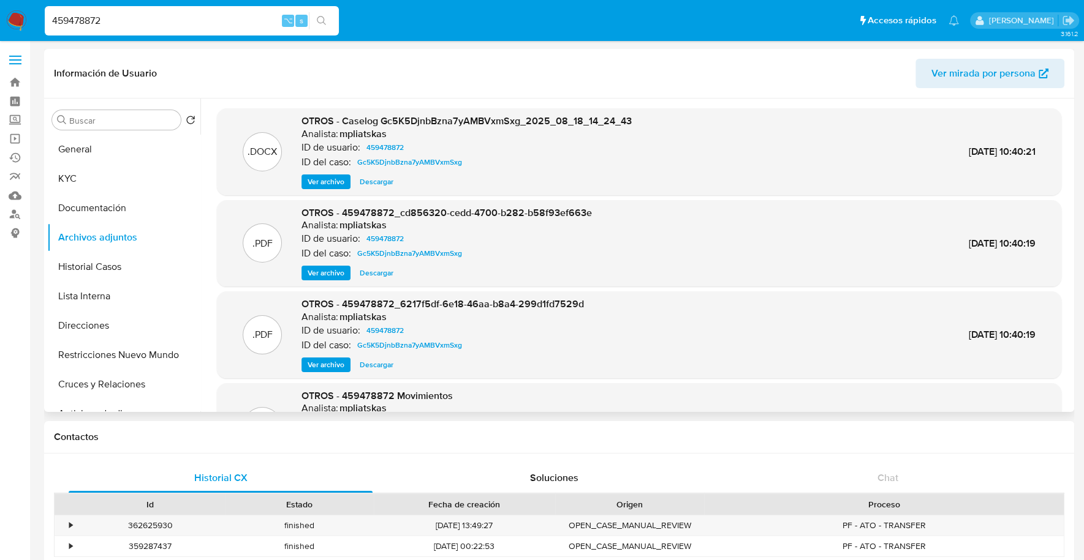
click at [330, 184] on span "Ver archivo" at bounding box center [325, 182] width 37 height 12
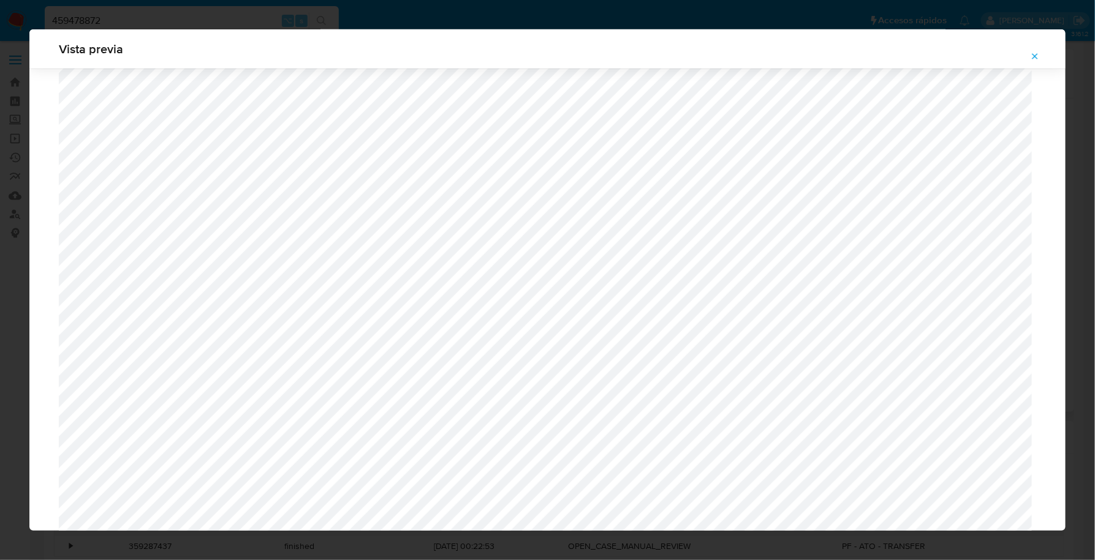
scroll to position [698, 0]
click at [1030, 59] on icon "Attachment preview" at bounding box center [1035, 56] width 10 height 10
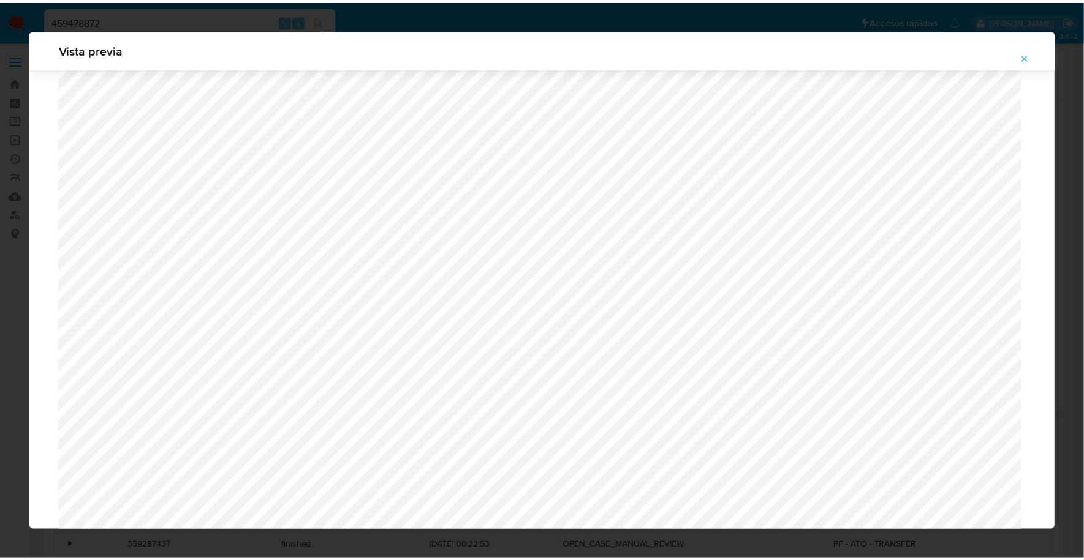
scroll to position [0, 0]
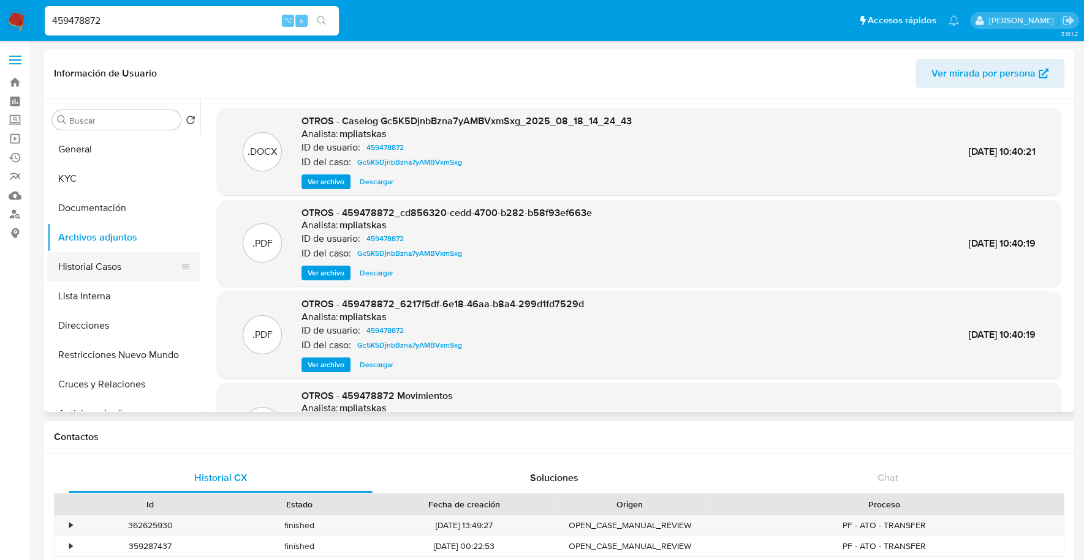
click at [108, 265] on button "Historial Casos" at bounding box center [118, 266] width 143 height 29
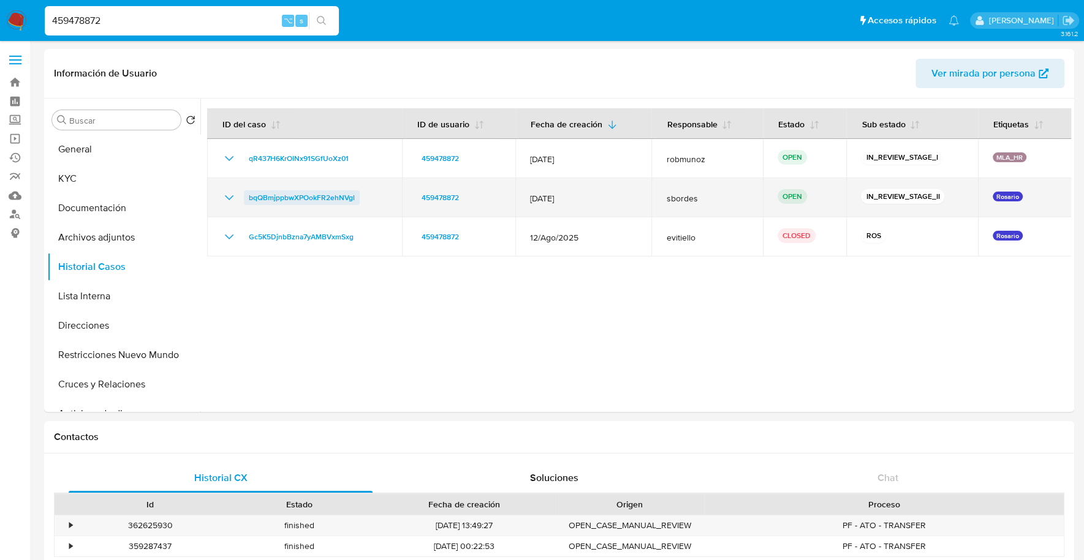
click at [288, 200] on span "bqQBmjppbwXPOokFR2ehNVgl" at bounding box center [302, 197] width 106 height 15
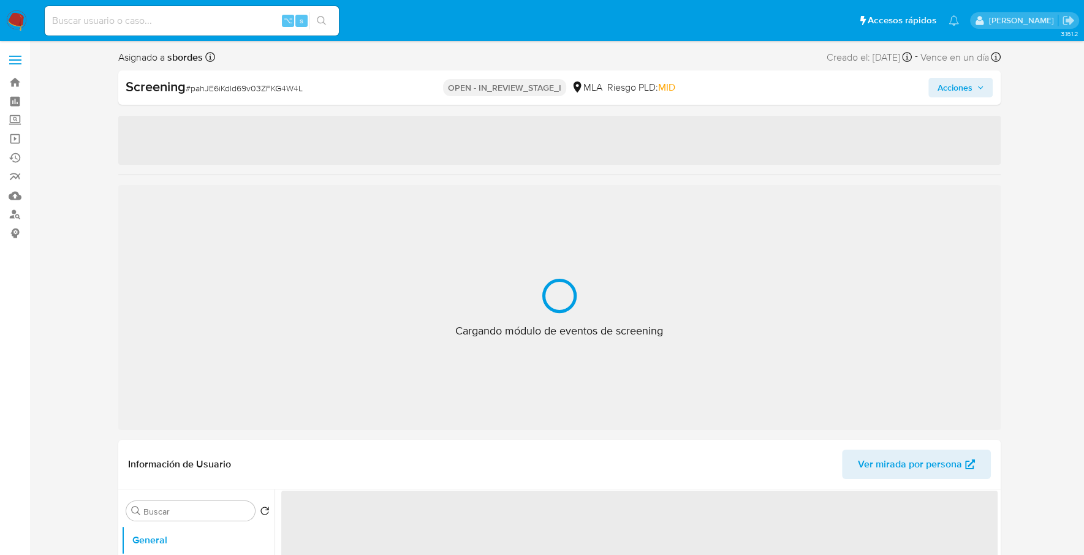
select select "10"
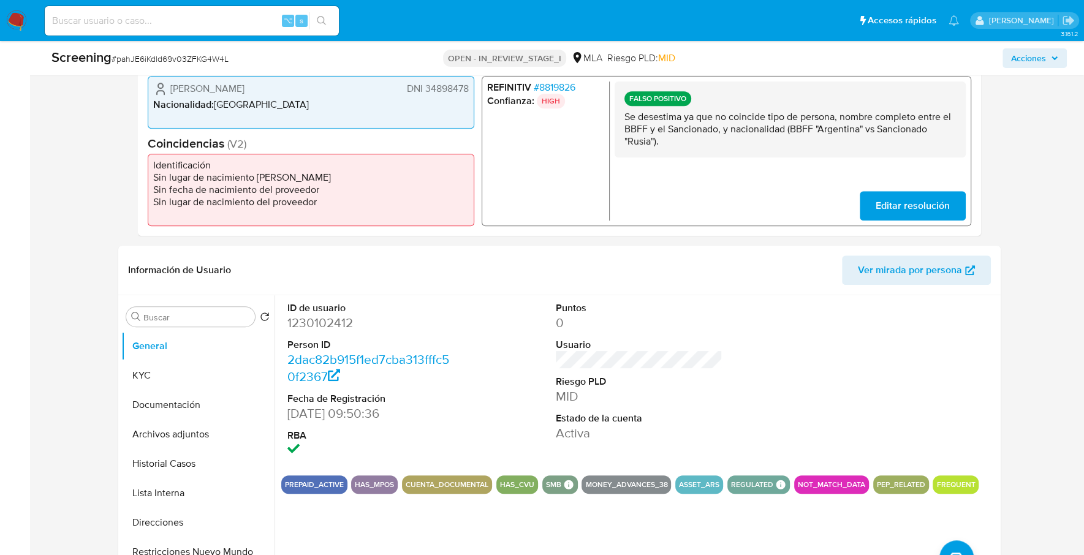
scroll to position [467, 0]
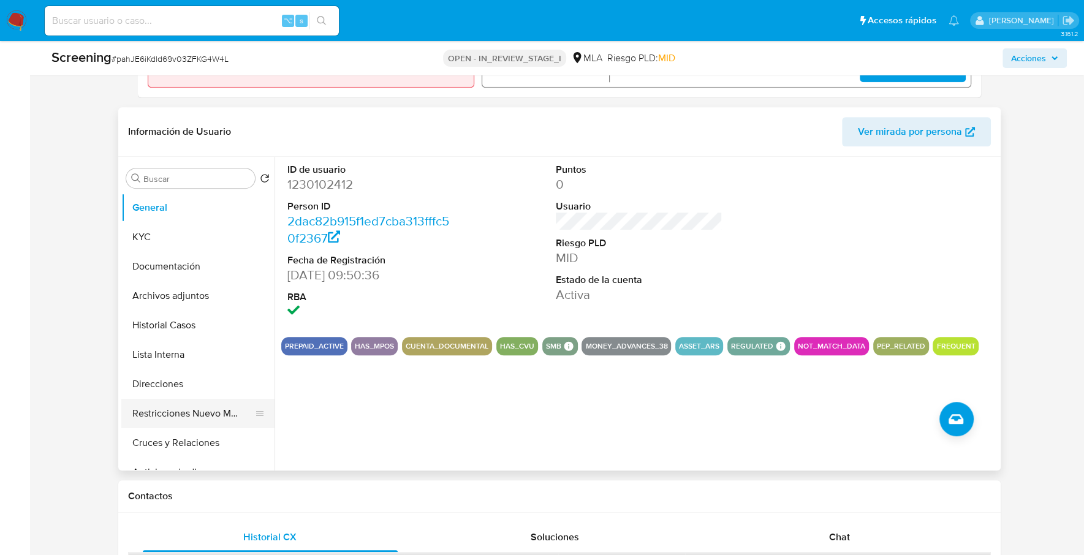
click at [208, 414] on button "Restricciones Nuevo Mundo" at bounding box center [192, 413] width 143 height 29
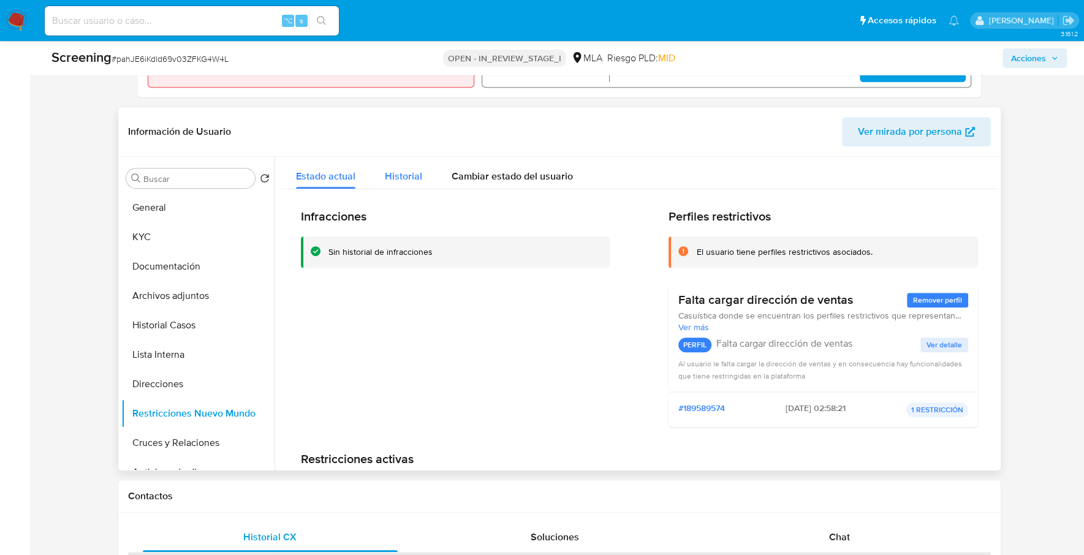
click at [410, 172] on span "Historial" at bounding box center [403, 176] width 37 height 14
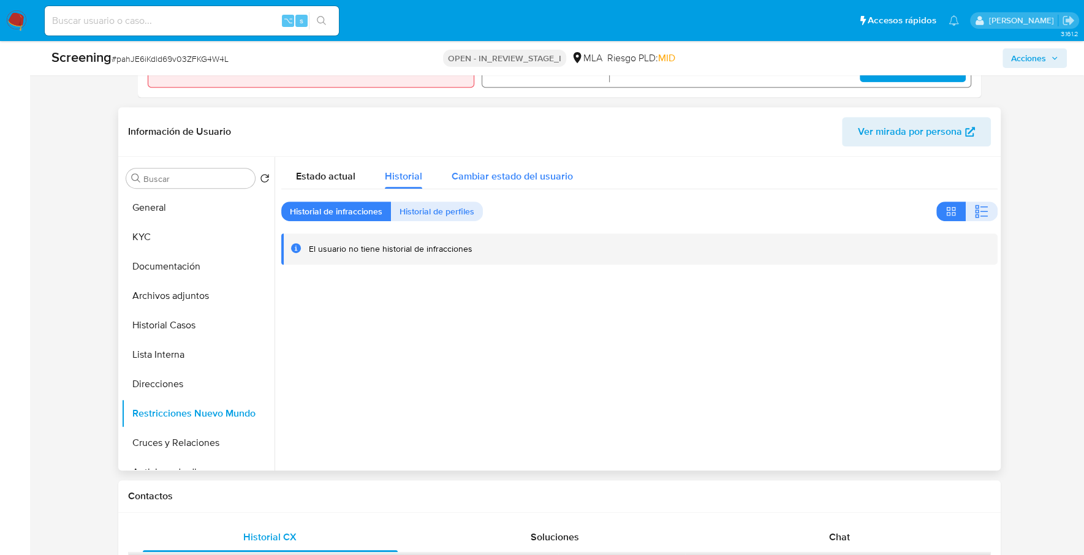
click at [527, 170] on span "Cambiar estado del usuario" at bounding box center [511, 176] width 121 height 14
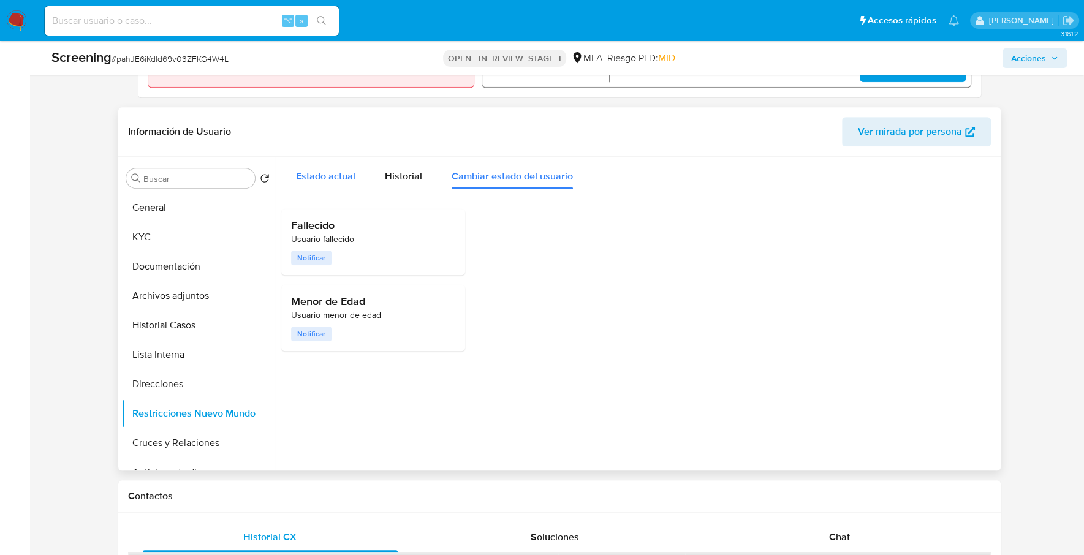
click at [288, 174] on button "Estado actual" at bounding box center [325, 173] width 89 height 32
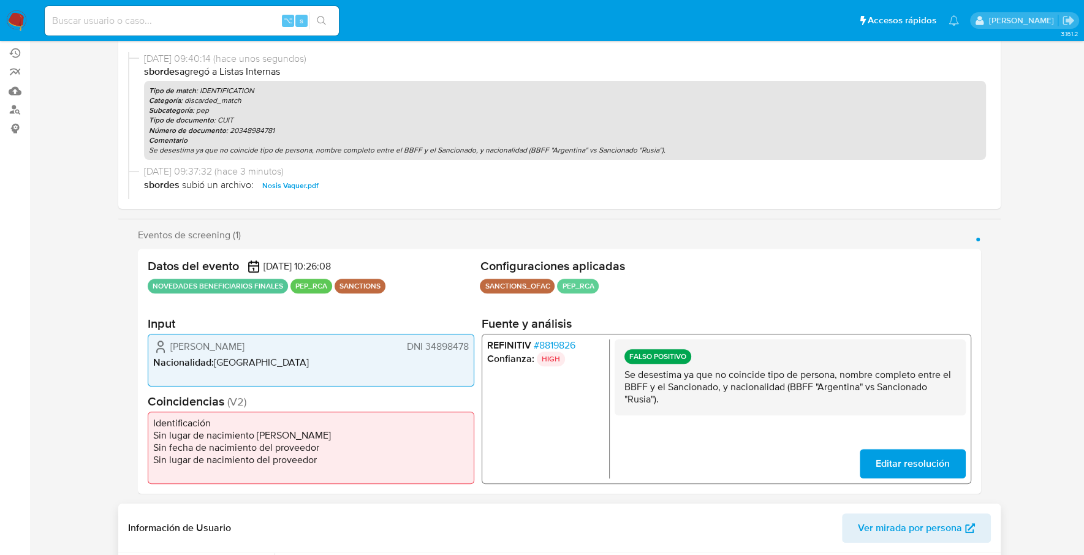
scroll to position [0, 0]
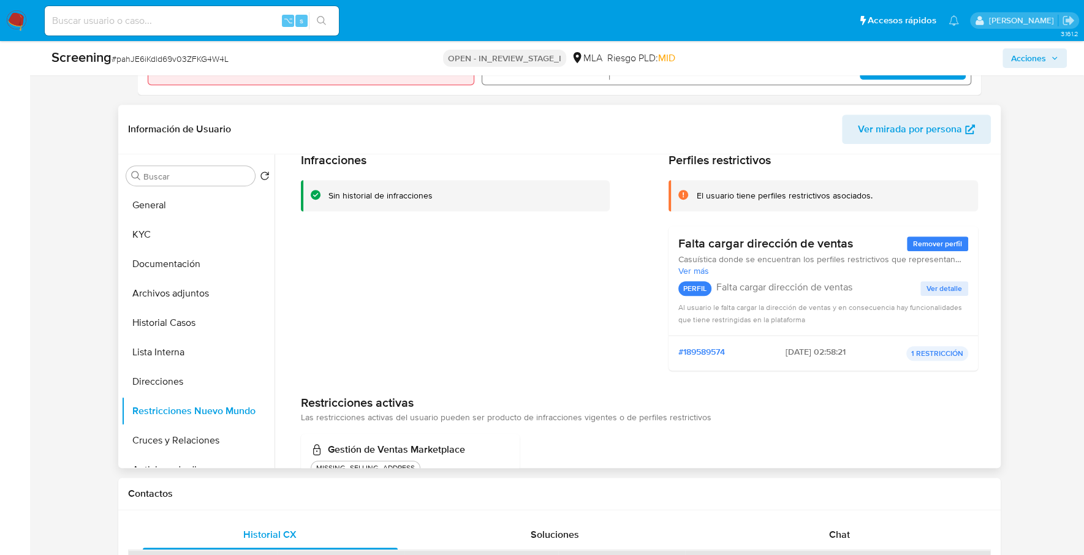
scroll to position [96, 0]
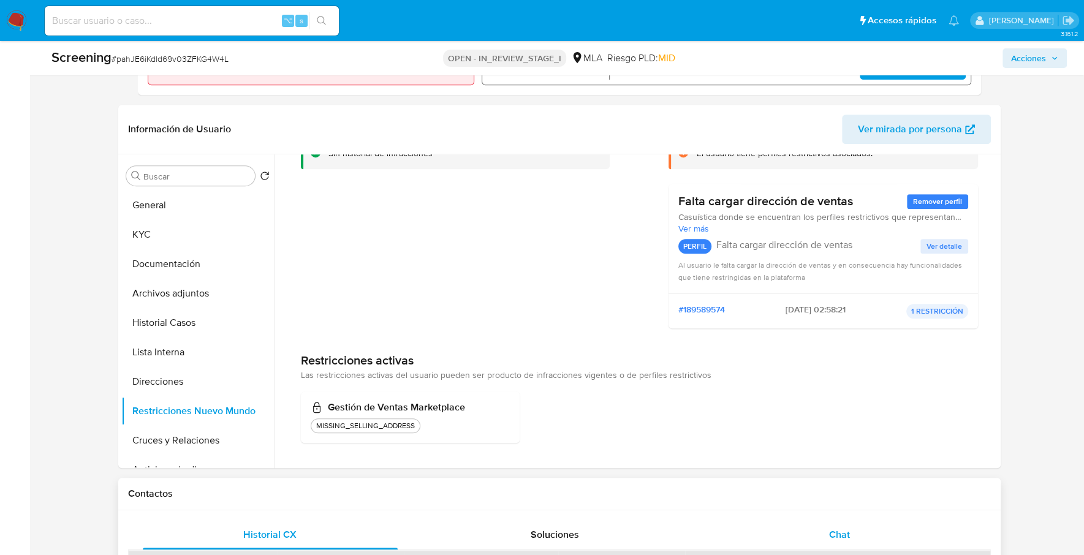
click at [793, 521] on div "Chat" at bounding box center [839, 534] width 255 height 29
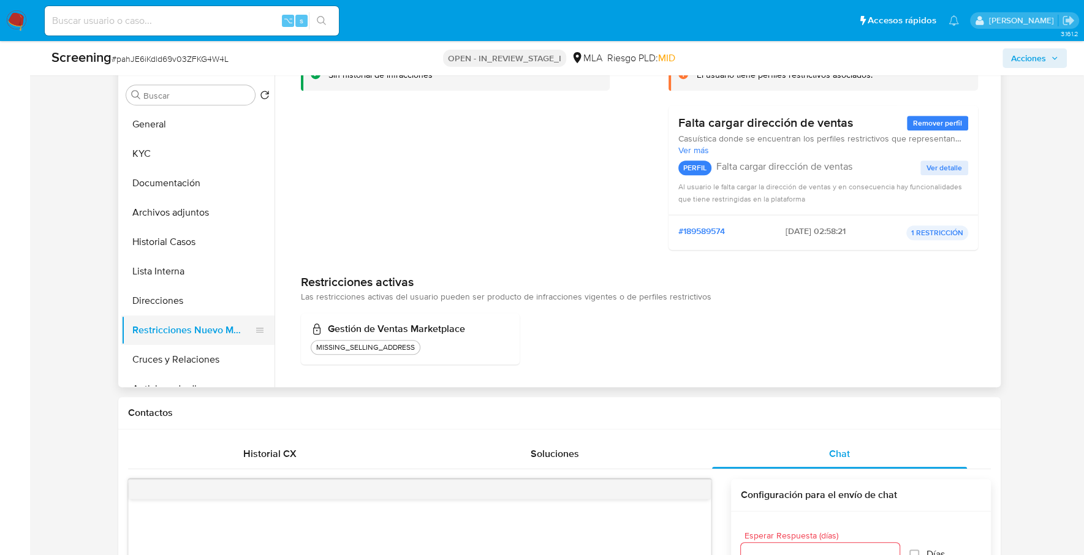
scroll to position [93, 0]
click at [210, 211] on button "Archivos adjuntos" at bounding box center [192, 212] width 143 height 29
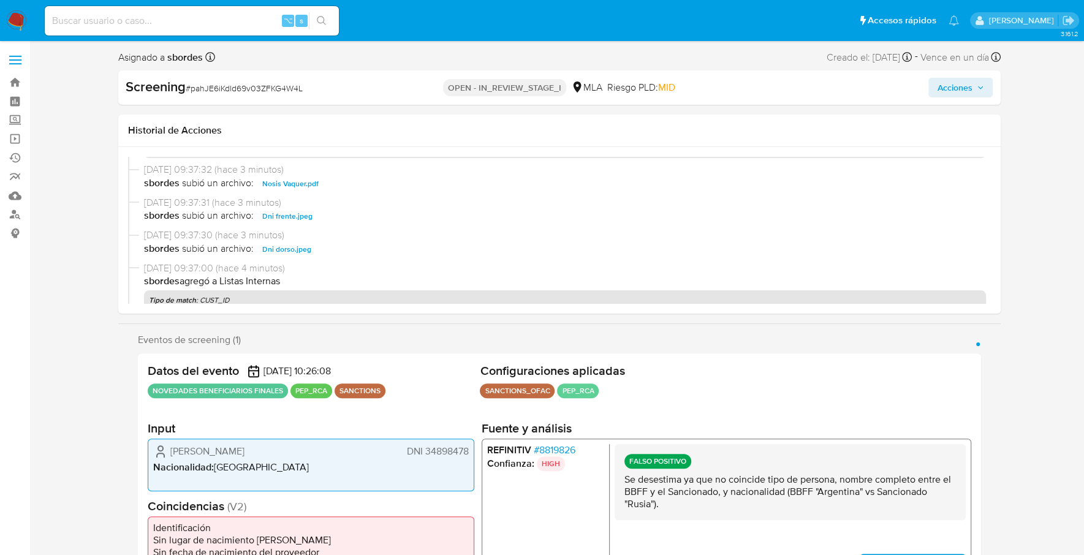
scroll to position [355, 0]
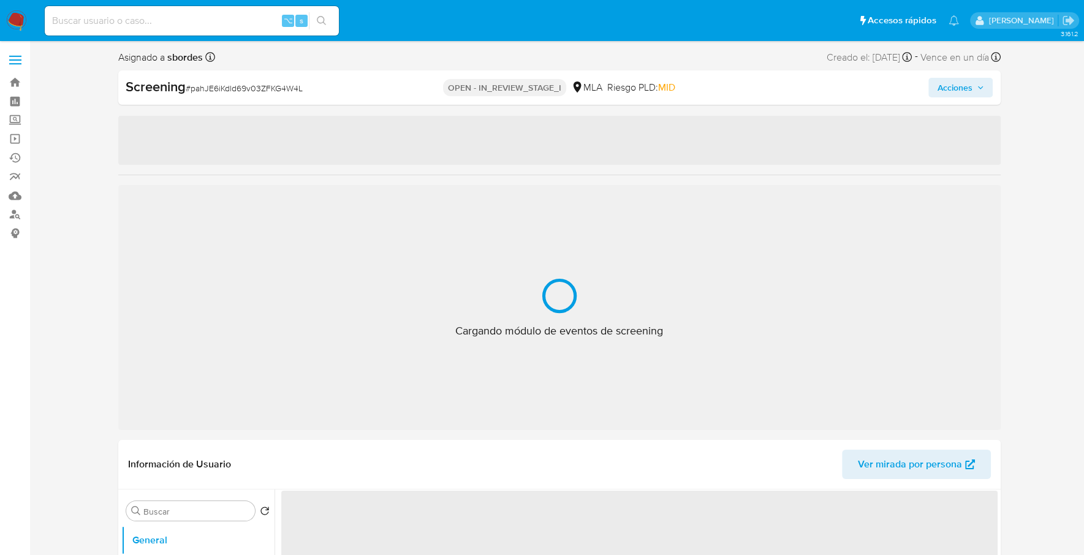
select select "10"
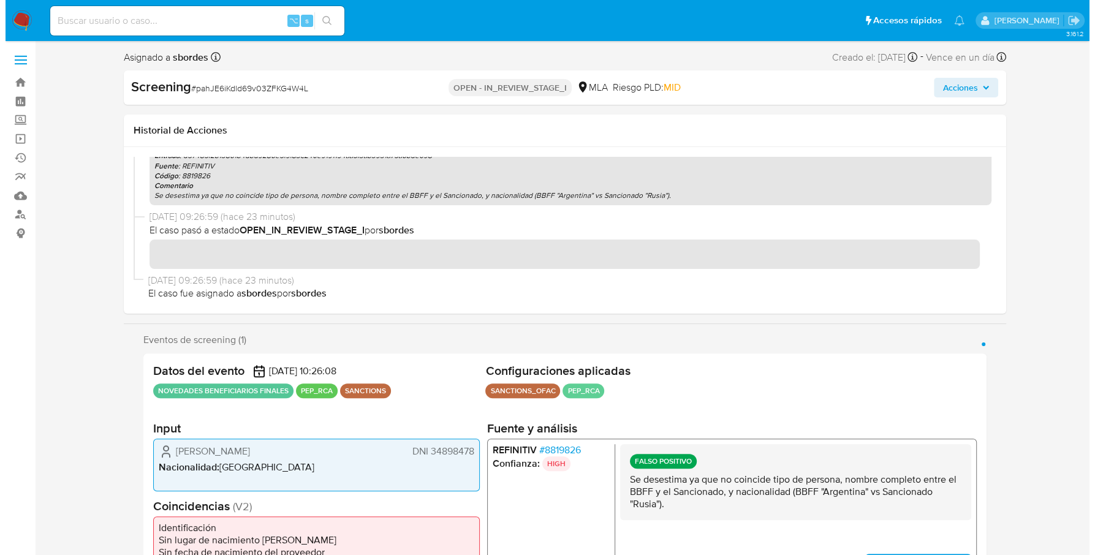
scroll to position [355, 0]
click at [958, 87] on span "Acciones" at bounding box center [954, 88] width 35 height 20
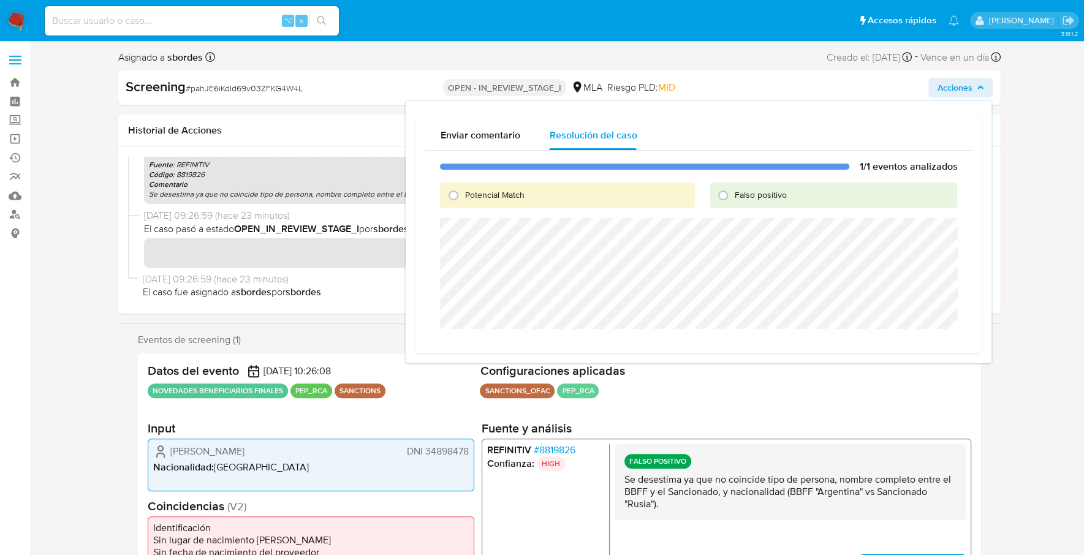
click at [734, 195] on span "Falso positivo" at bounding box center [760, 195] width 52 height 12
click at [733, 195] on input "Falso positivo" at bounding box center [723, 196] width 20 height 20
radio input "true"
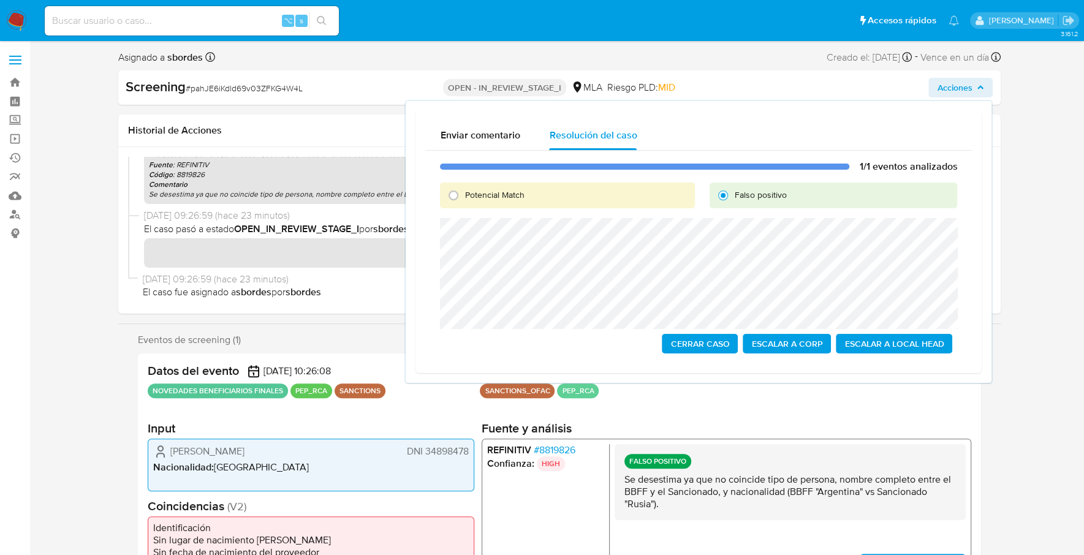
click at [929, 345] on span "Escalar a Local Head" at bounding box center [893, 343] width 99 height 17
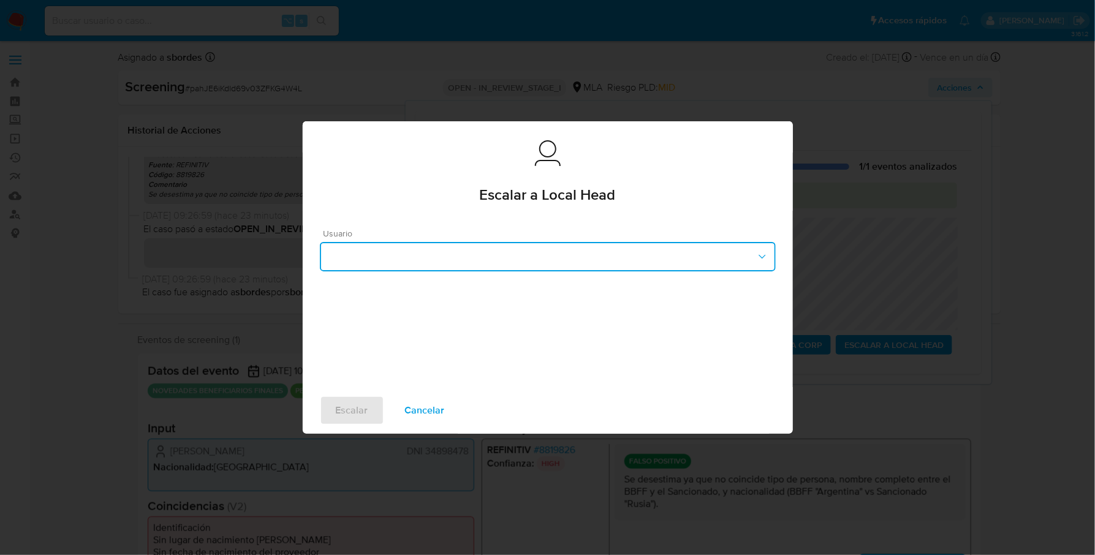
click at [436, 249] on button "button" at bounding box center [548, 256] width 456 height 29
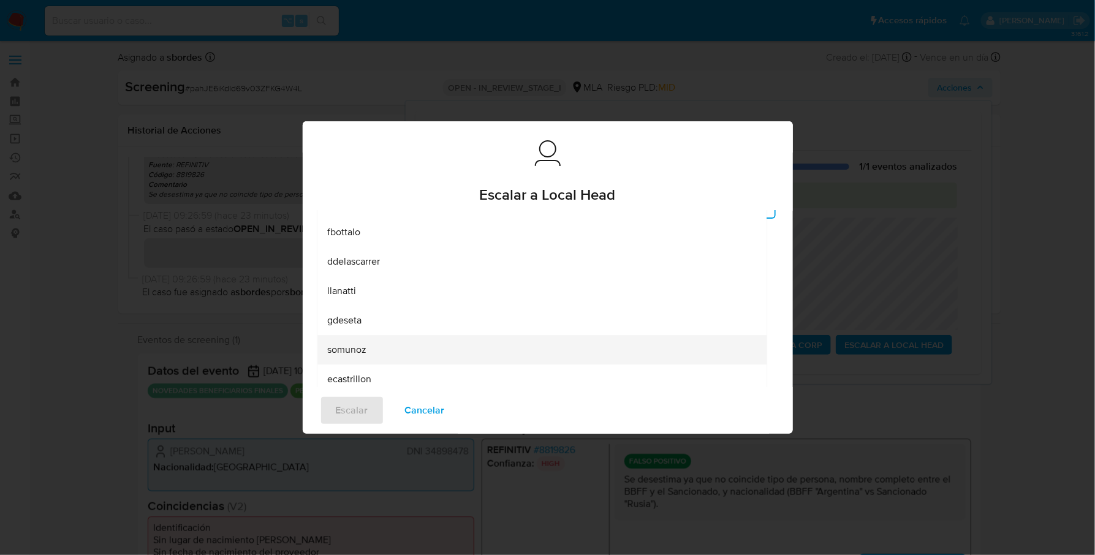
scroll to position [173, 0]
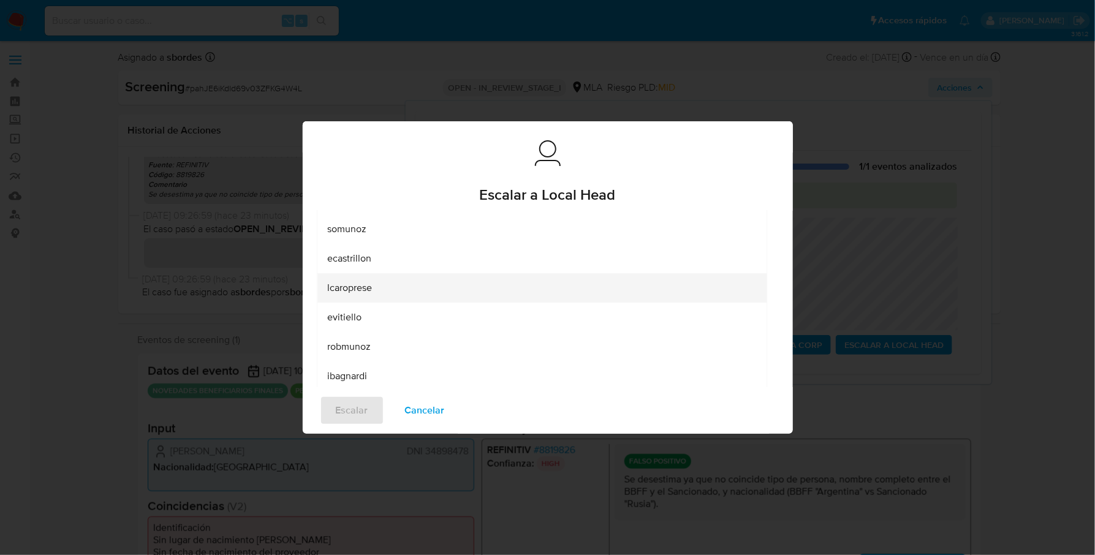
click at [408, 295] on div "lcaroprese" at bounding box center [541, 287] width 429 height 29
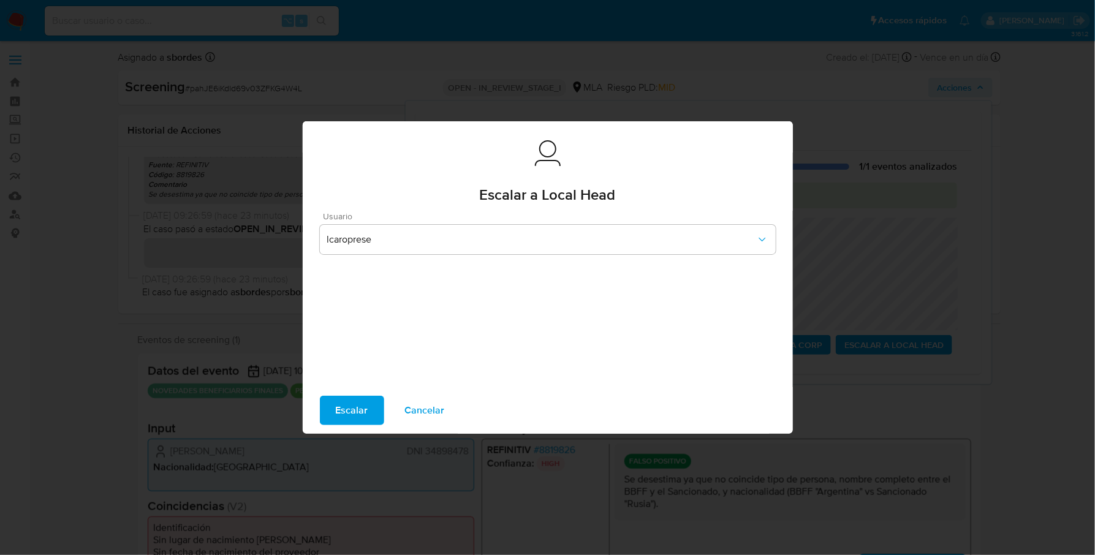
click at [353, 413] on span "Escalar" at bounding box center [352, 410] width 32 height 27
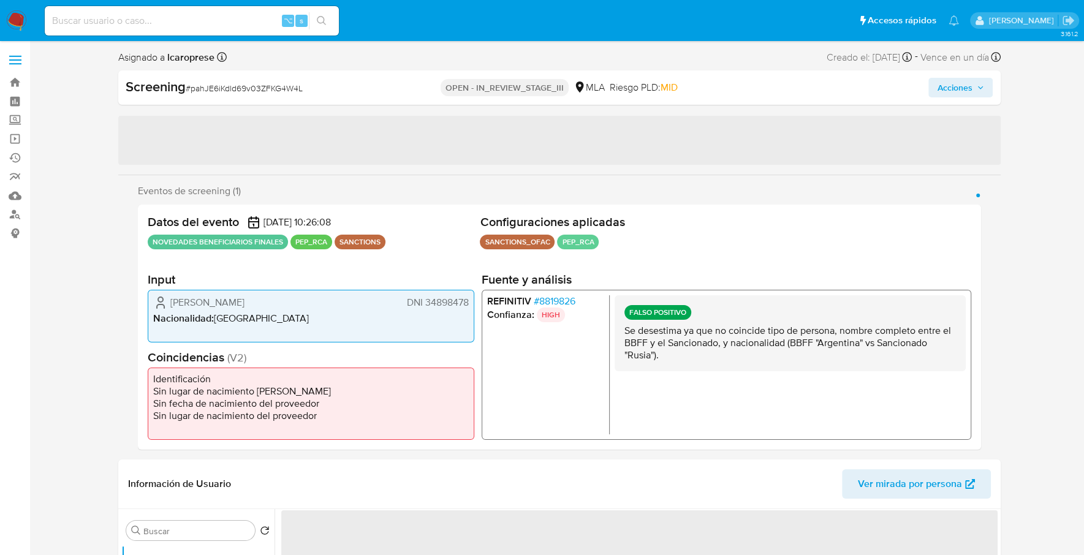
select select "10"
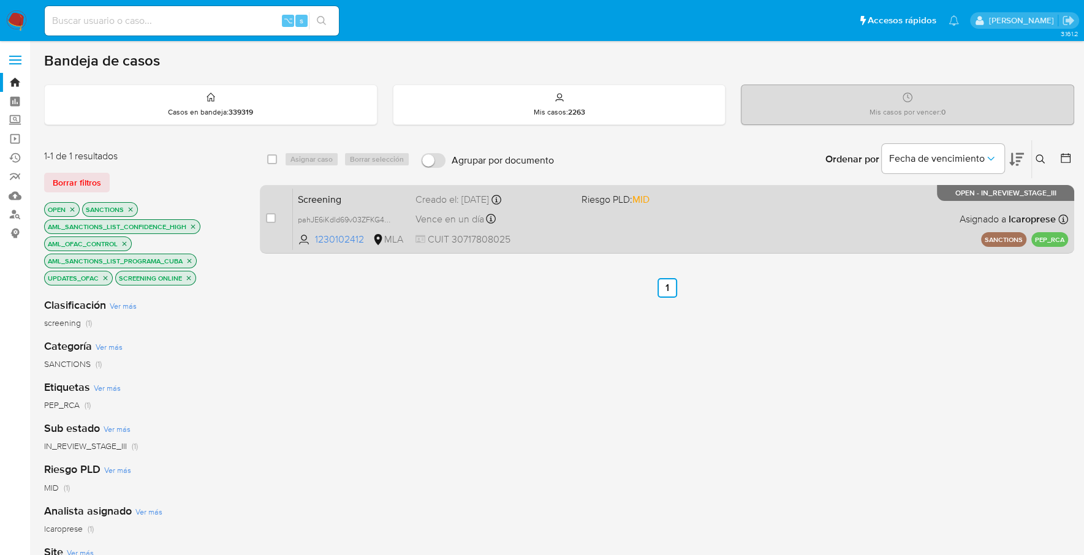
click at [607, 236] on div "Screening pahJE6iKdld69v03ZFKG4W4L 1230102412 MLA Riesgo PLD: MID Creado el: [D…" at bounding box center [680, 219] width 775 height 62
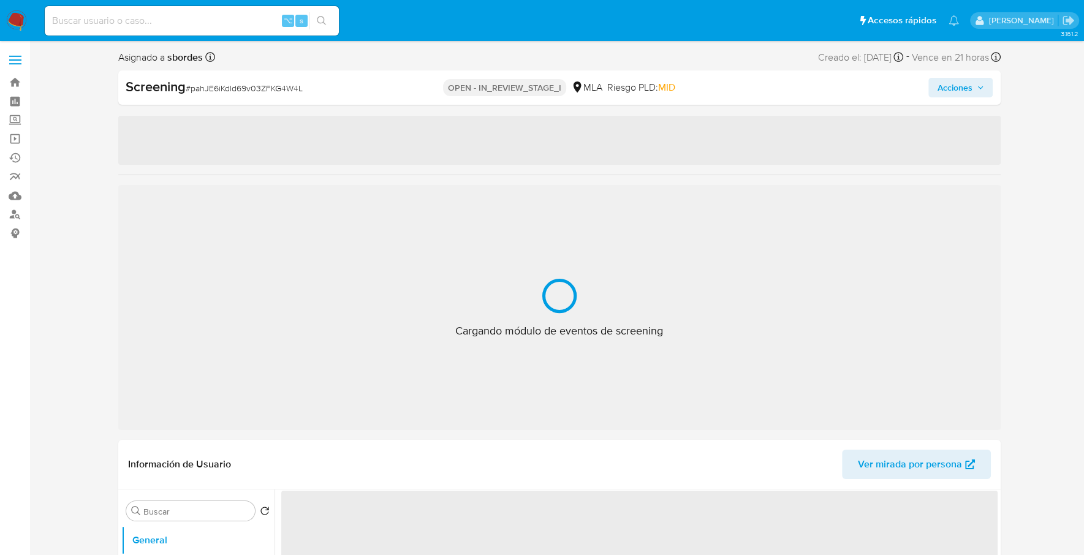
select select "10"
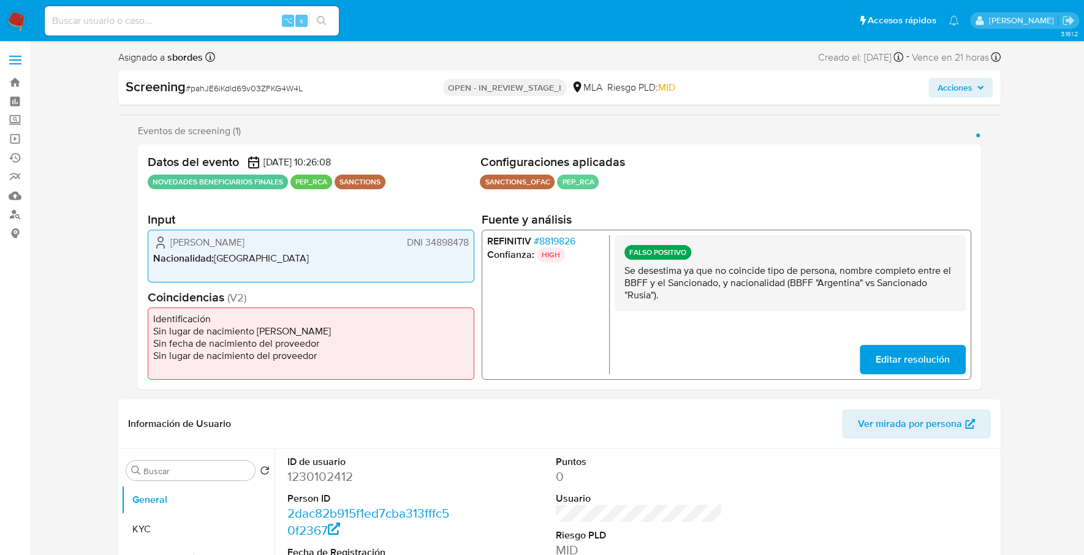
click at [968, 85] on span "Acciones" at bounding box center [954, 88] width 35 height 20
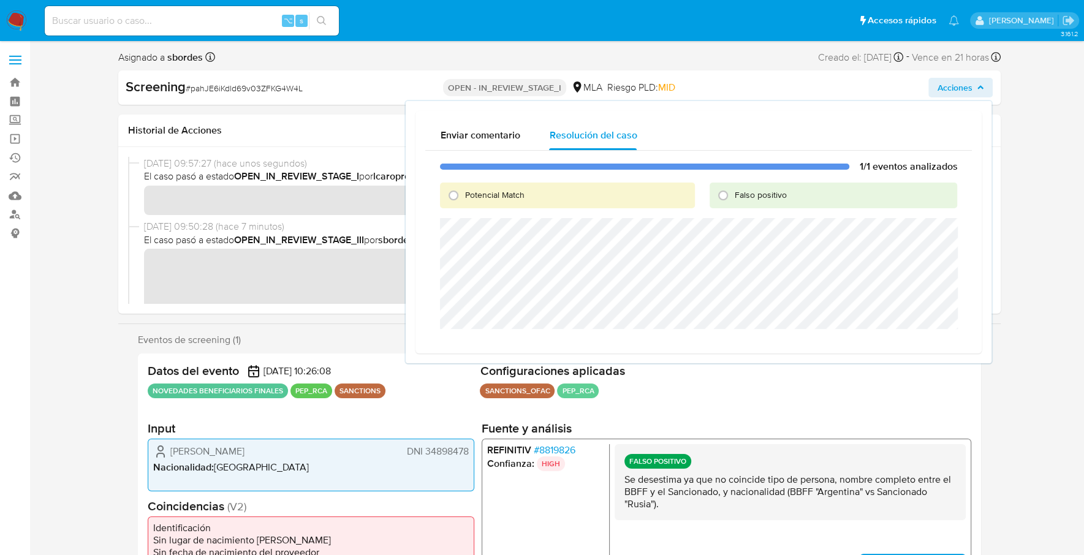
click at [750, 195] on span "Falso positivo" at bounding box center [760, 195] width 52 height 12
click at [733, 195] on input "Falso positivo" at bounding box center [723, 196] width 20 height 20
radio input "true"
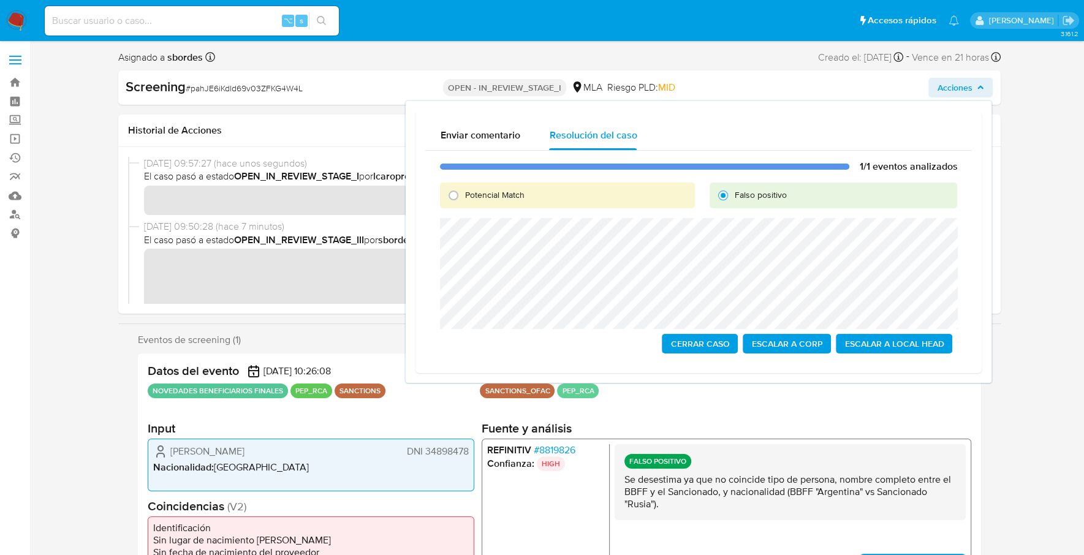
click at [903, 341] on span "Escalar a Local Head" at bounding box center [893, 343] width 99 height 17
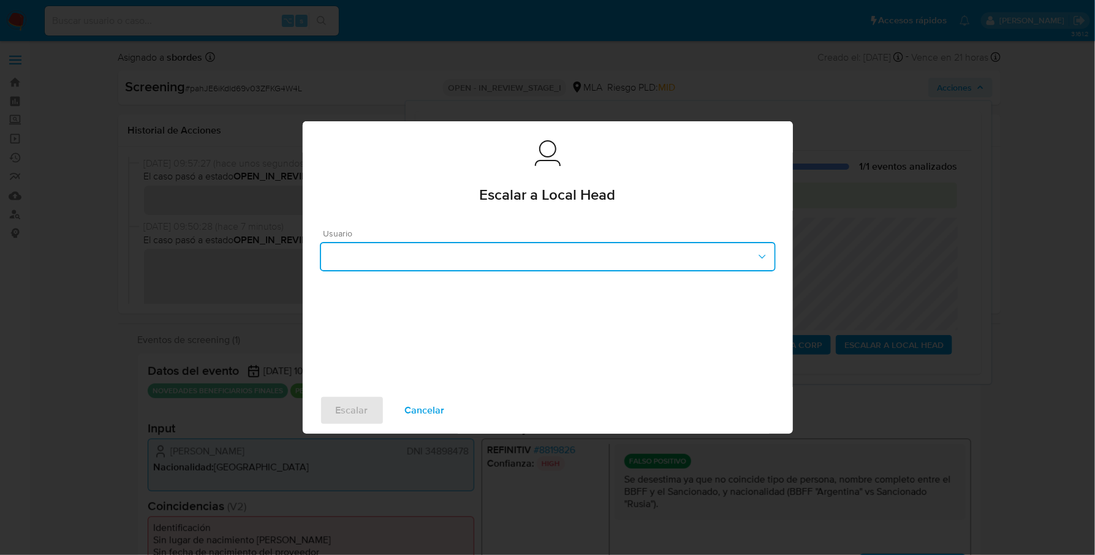
click at [393, 249] on button "button" at bounding box center [548, 256] width 456 height 29
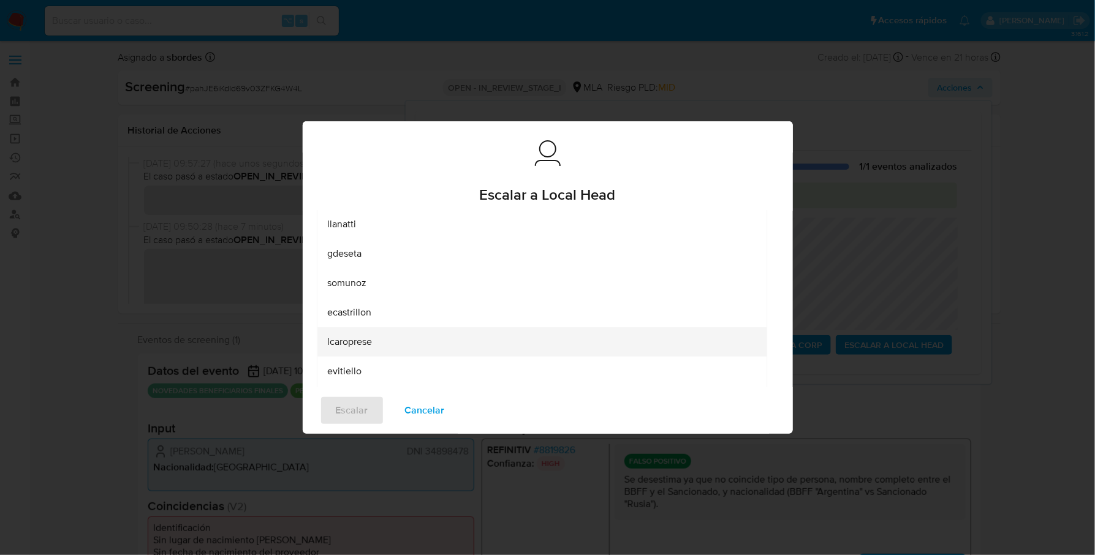
click at [386, 341] on div "lcaroprese" at bounding box center [541, 341] width 429 height 29
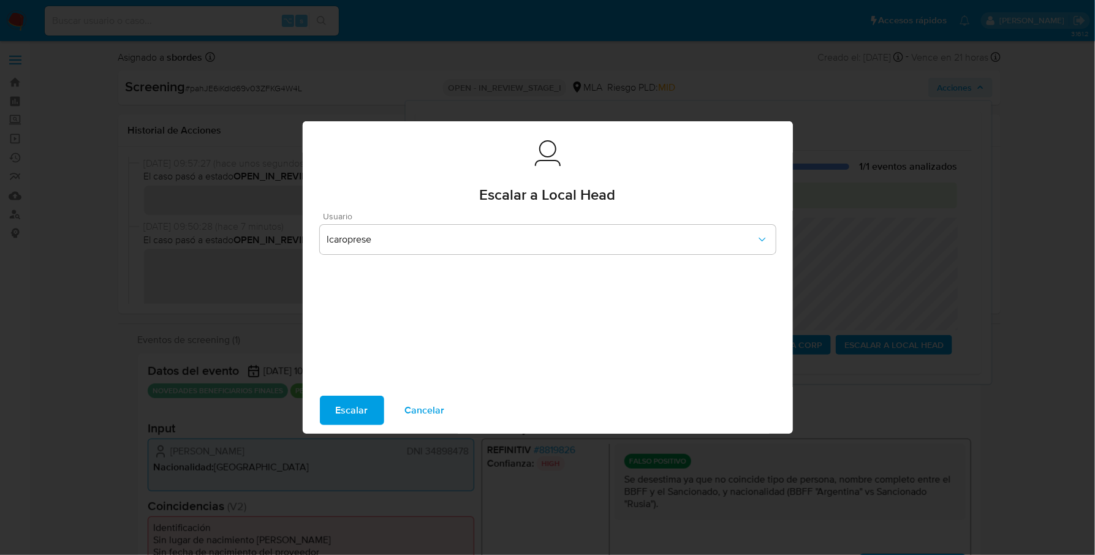
click at [350, 415] on span "Escalar" at bounding box center [352, 410] width 32 height 27
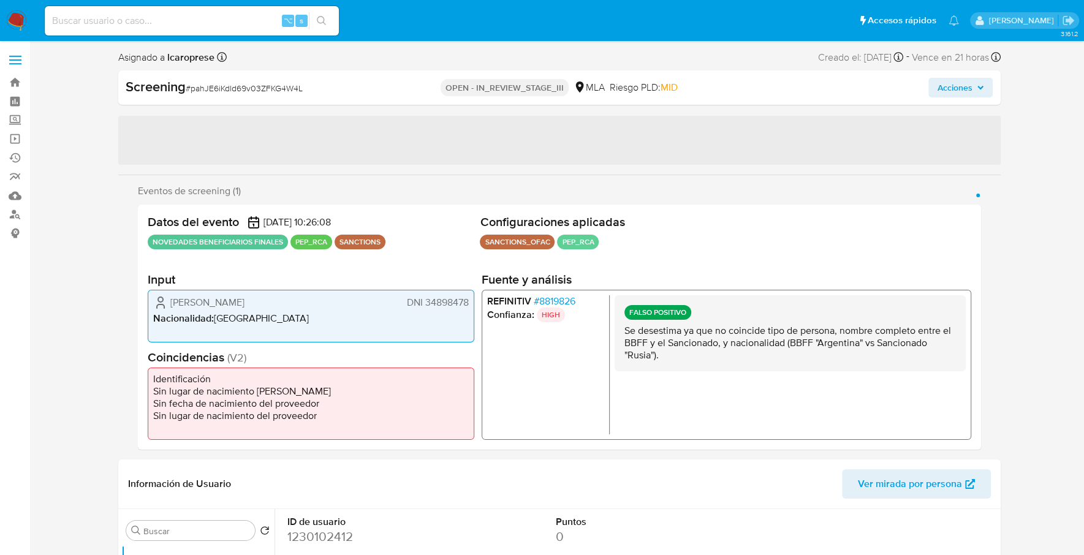
select select "10"
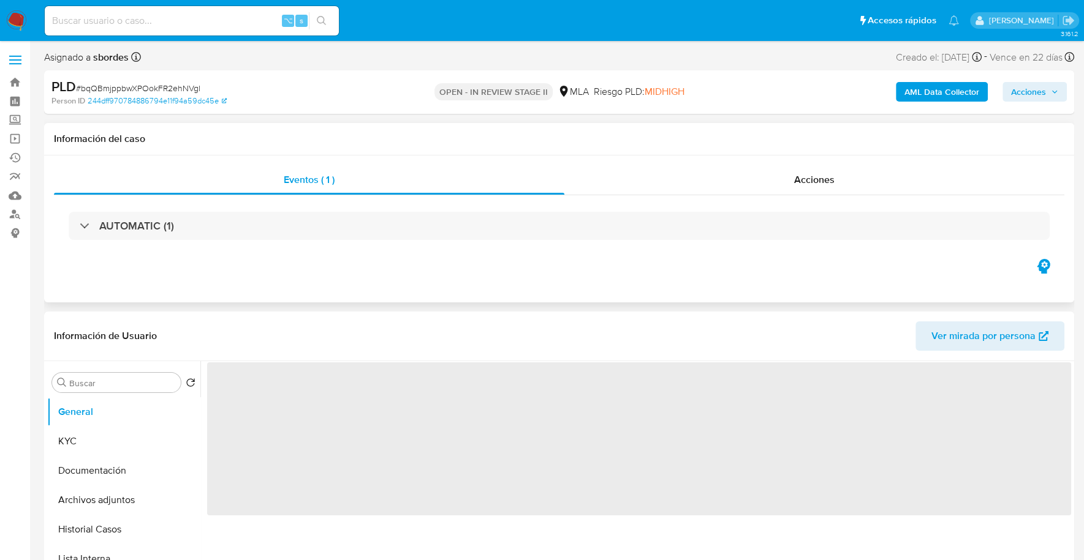
select select "10"
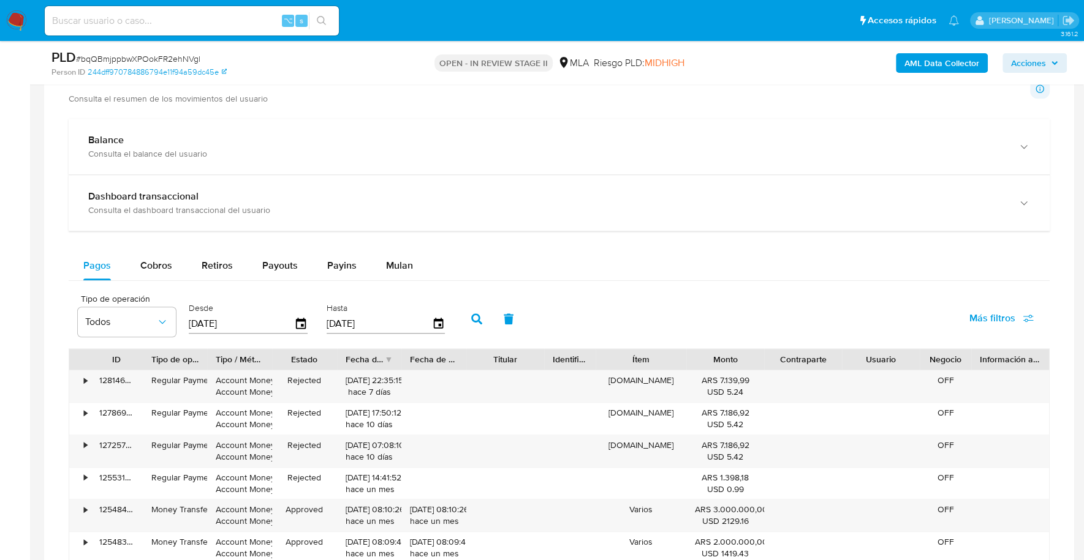
scroll to position [736, 0]
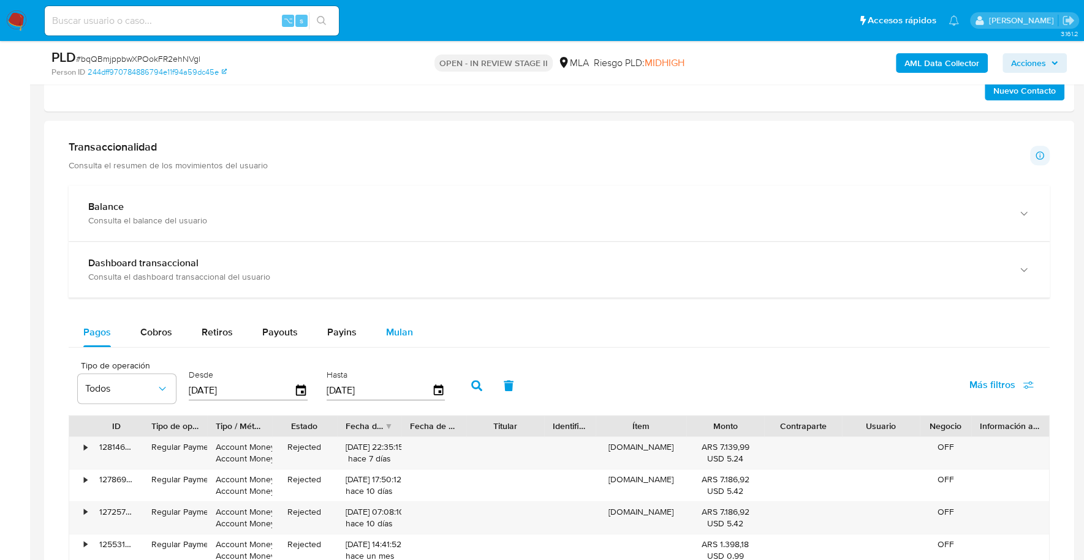
click at [405, 330] on span "Mulan" at bounding box center [399, 332] width 27 height 14
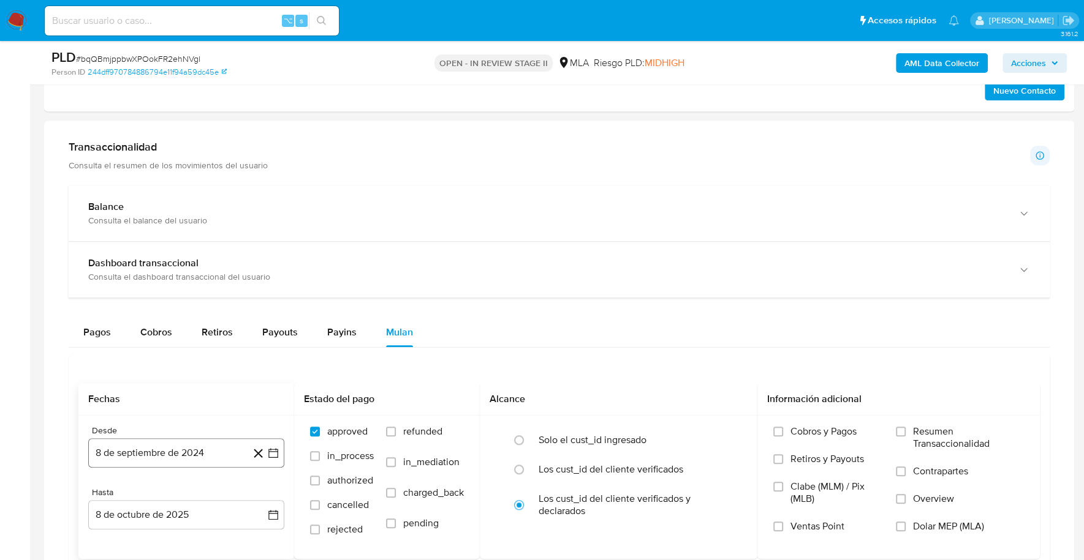
click at [159, 453] on button "8 de septiembre de 2024" at bounding box center [186, 453] width 196 height 29
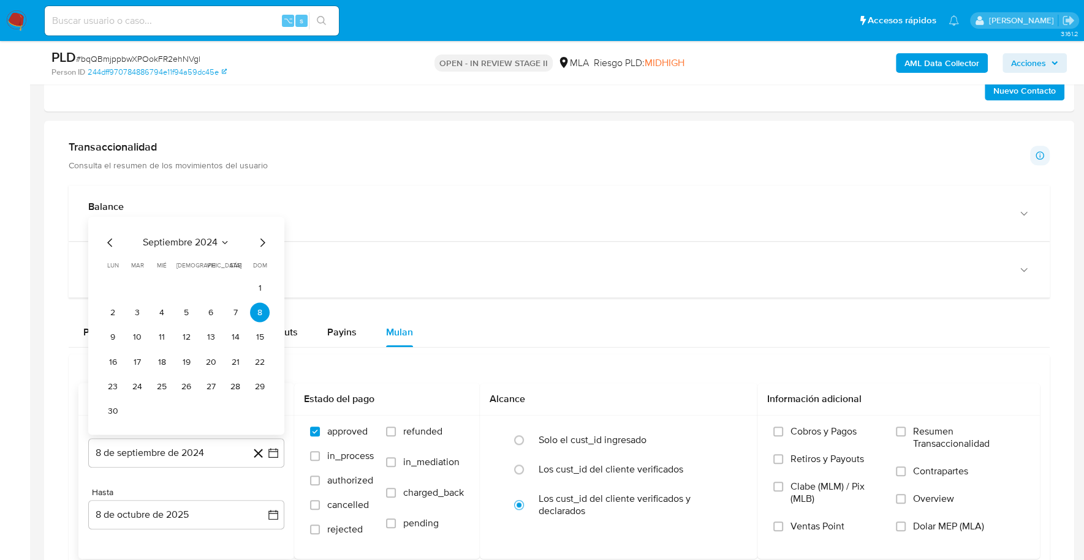
click at [176, 230] on div "septiembre 2024 septiembre 2024 lun lunes mar martes mié miércoles jue jueves v…" at bounding box center [186, 326] width 196 height 218
click at [195, 237] on span "septiembre 2024" at bounding box center [180, 243] width 75 height 12
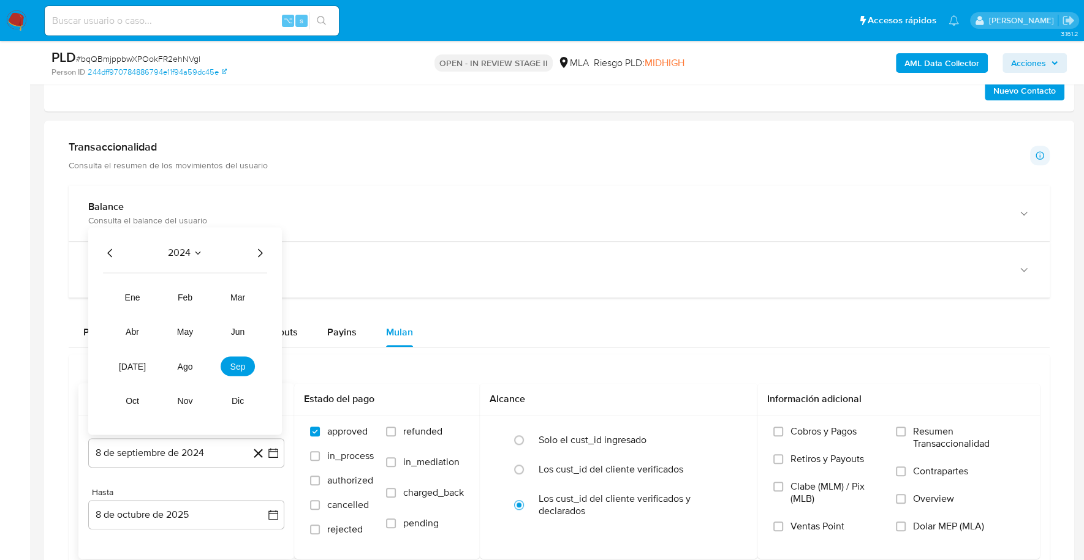
click at [252, 255] on icon "Año siguiente" at bounding box center [259, 253] width 15 height 15
click at [187, 367] on span "ago" at bounding box center [185, 367] width 15 height 10
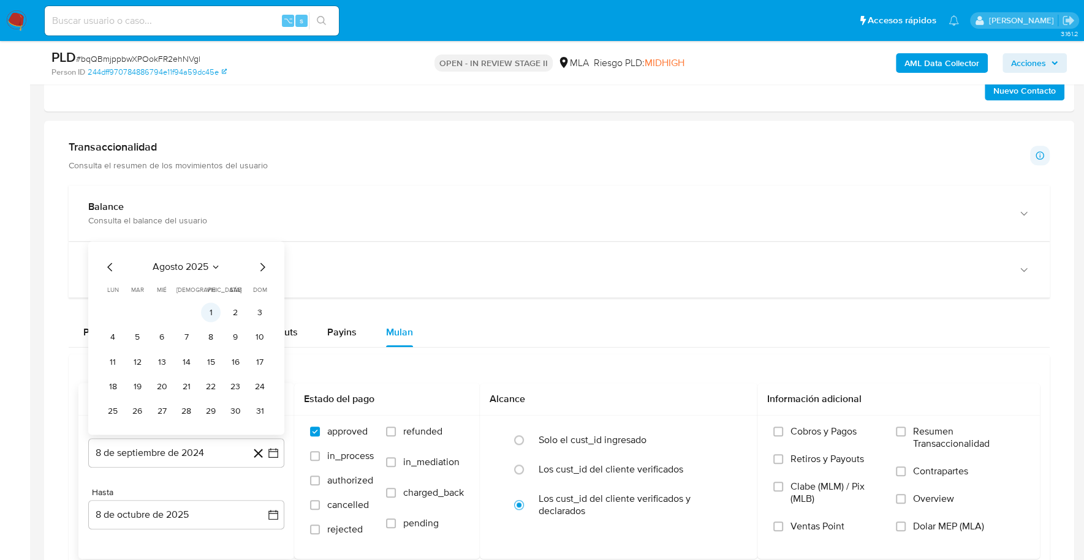
click at [209, 303] on button "1" at bounding box center [211, 313] width 20 height 20
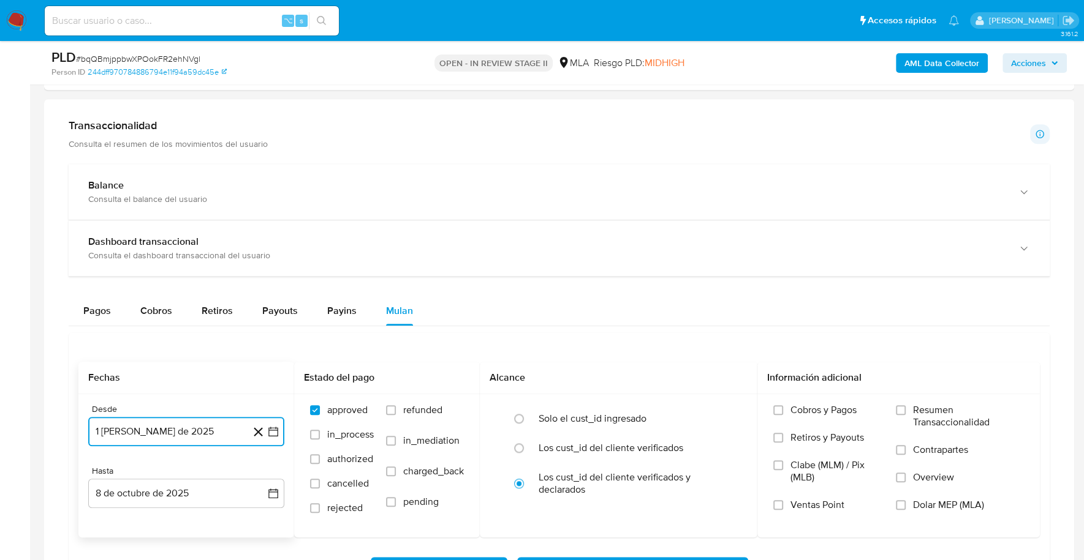
scroll to position [851, 0]
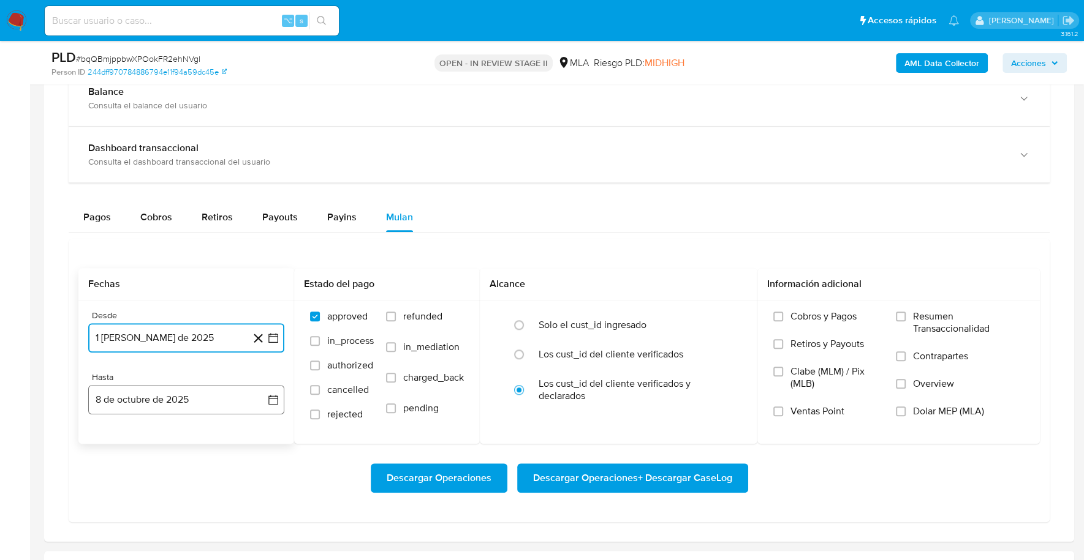
click at [153, 402] on button "8 de octubre de 2025" at bounding box center [186, 399] width 196 height 29
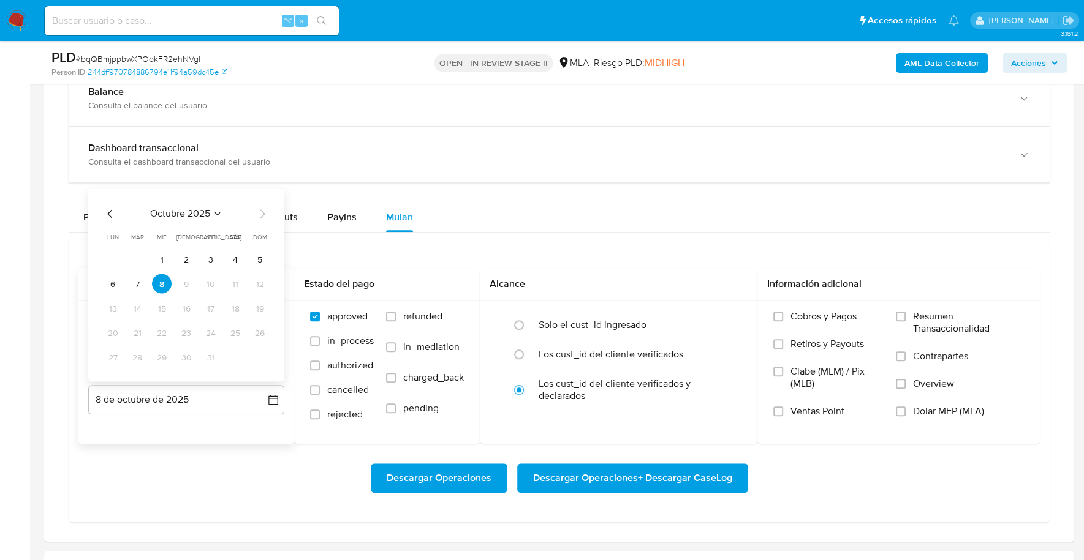
click at [104, 207] on icon "Mes anterior" at bounding box center [110, 214] width 15 height 15
click at [105, 207] on icon "Mes anterior" at bounding box center [110, 214] width 15 height 15
click at [268, 353] on button "31" at bounding box center [260, 358] width 20 height 20
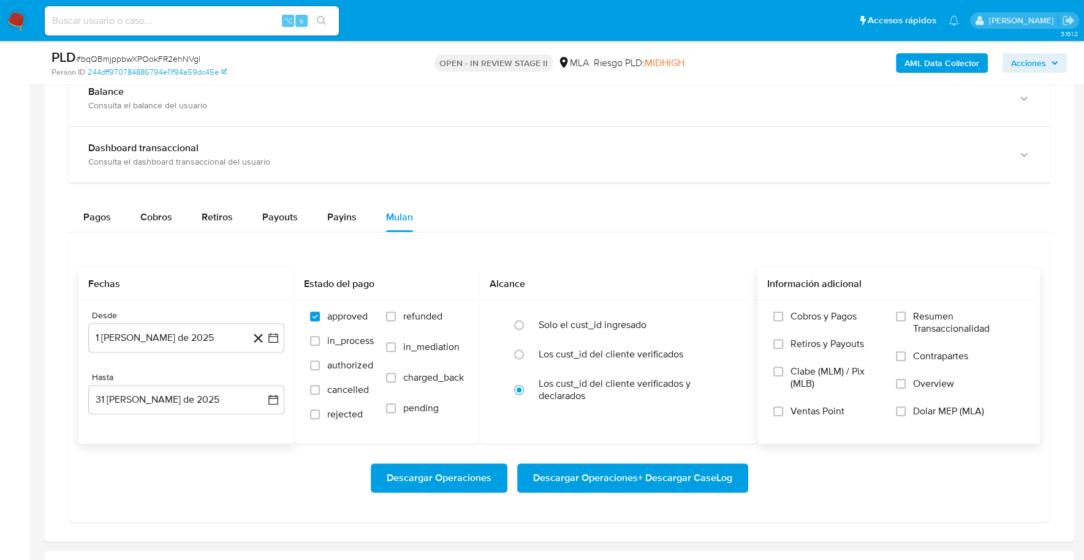
click at [948, 416] on label "Dolar MEP (MLA)" at bounding box center [960, 419] width 128 height 28
click at [905, 416] on input "Dolar MEP (MLA)" at bounding box center [901, 412] width 10 height 10
click at [590, 472] on span "Descargar Operaciones + Descargar CaseLog" at bounding box center [632, 478] width 199 height 27
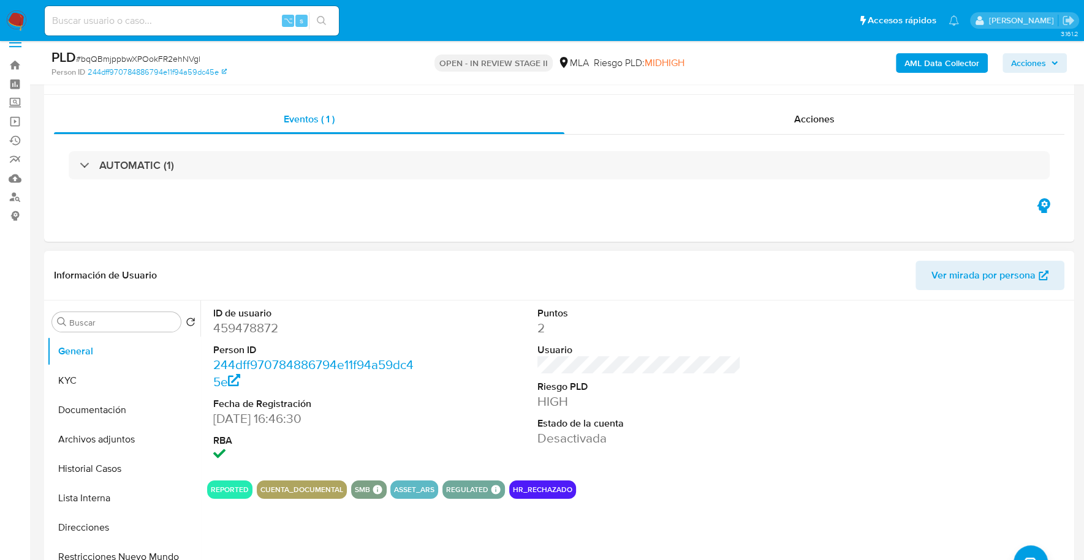
scroll to position [0, 0]
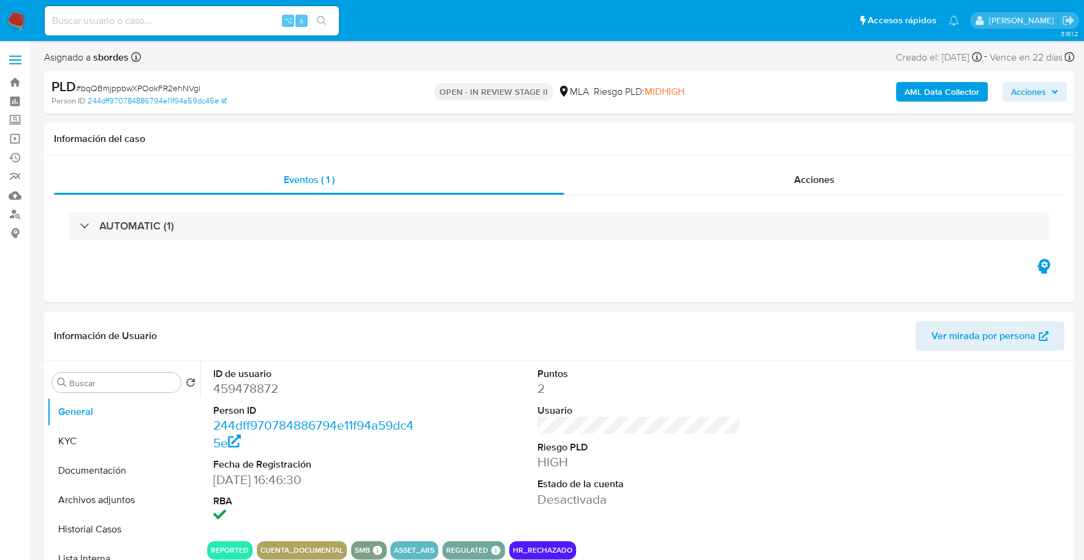
click at [178, 21] on input at bounding box center [192, 21] width 294 height 16
paste input "128439727"
type input "128439727"
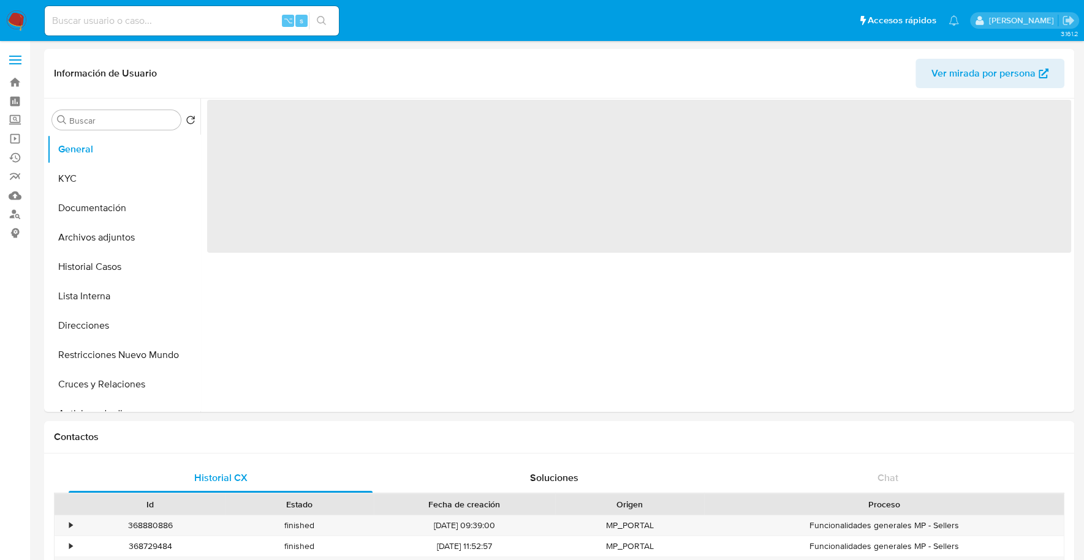
select select "10"
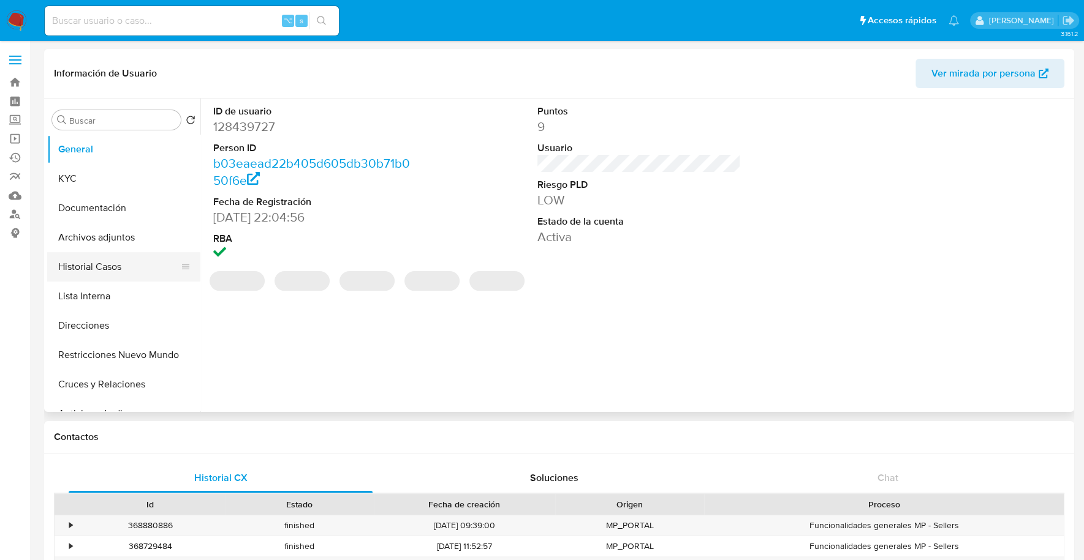
click at [107, 265] on button "Historial Casos" at bounding box center [118, 266] width 143 height 29
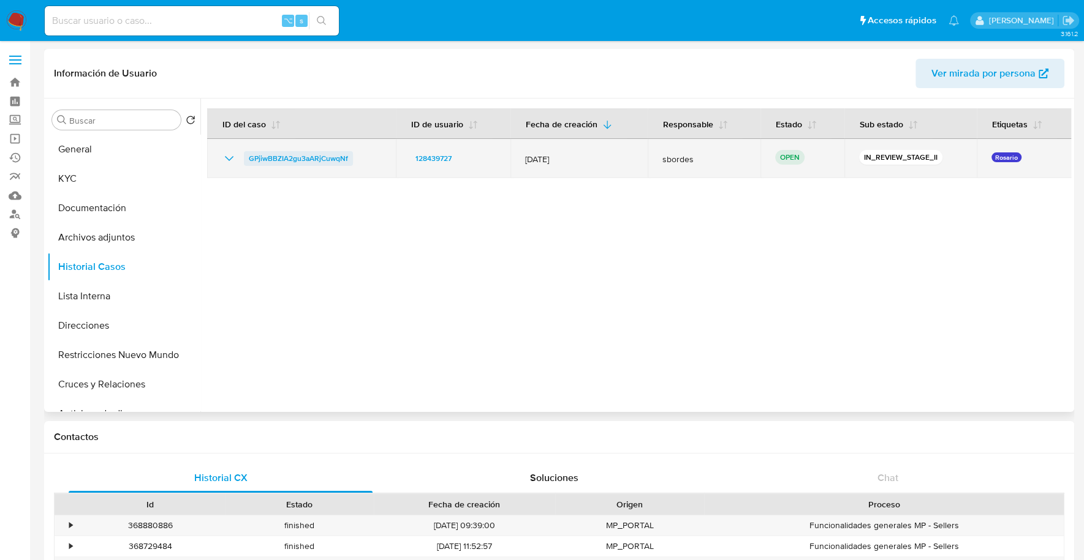
click at [282, 159] on span "GPjiwBBZIA2gu3aARjCuwqNf" at bounding box center [298, 158] width 99 height 15
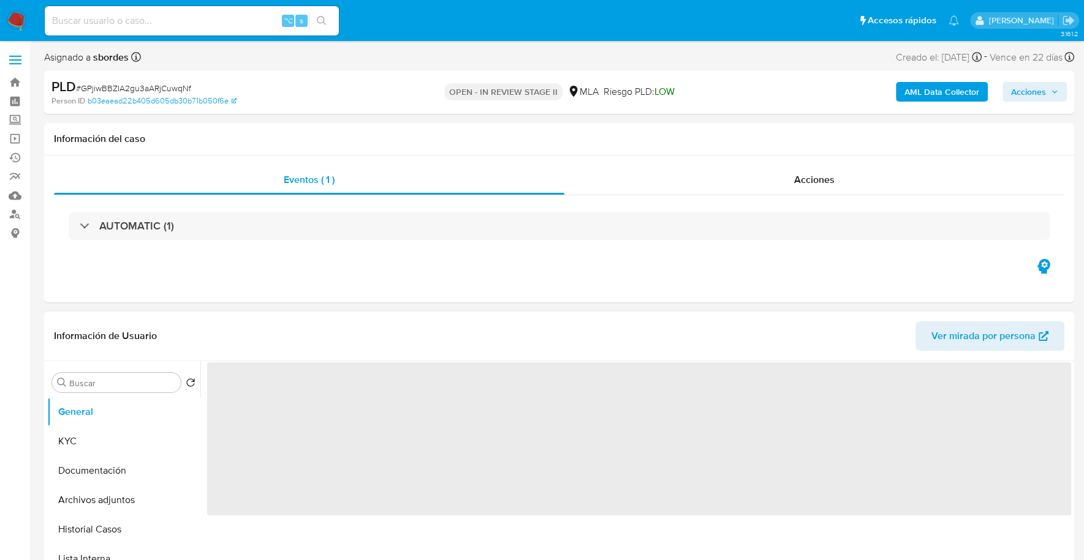
scroll to position [266, 0]
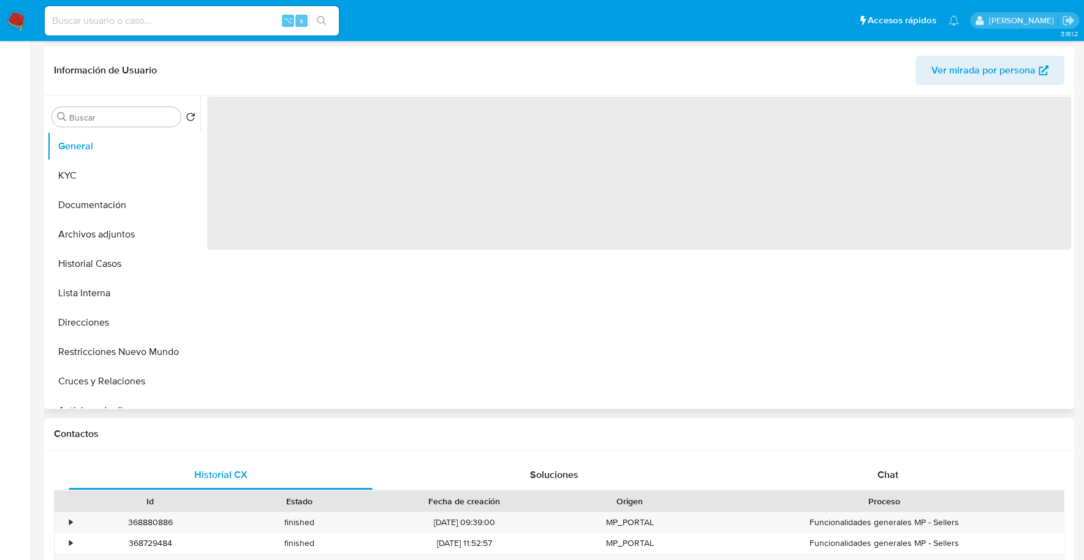
select select "10"
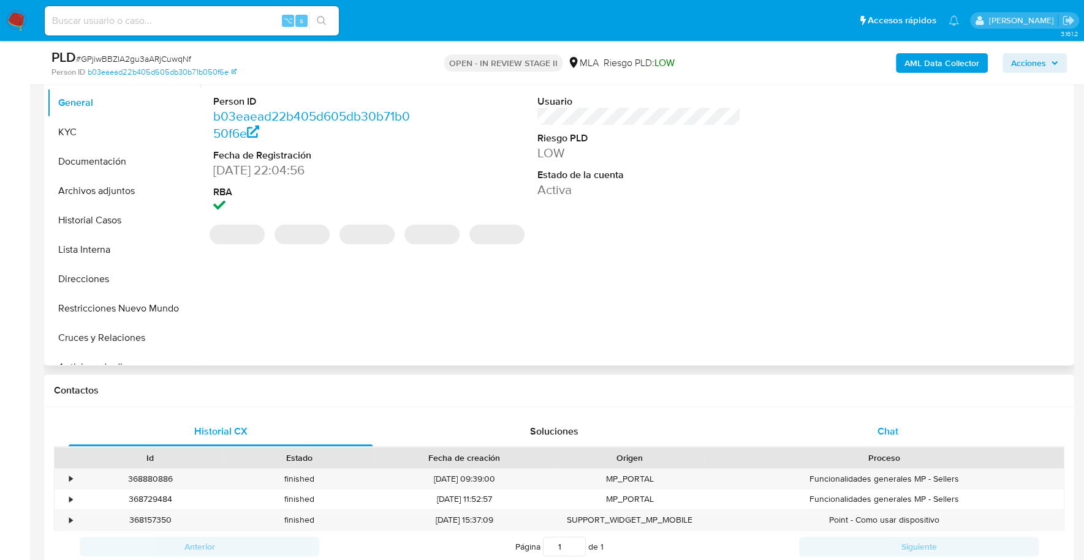
click at [896, 435] on span "Chat" at bounding box center [887, 431] width 21 height 14
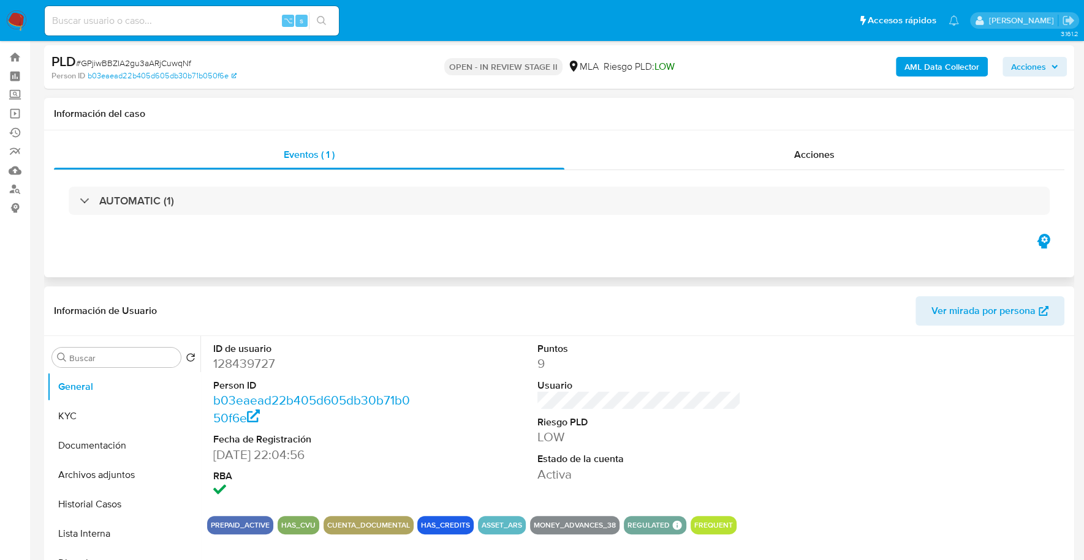
scroll to position [167, 0]
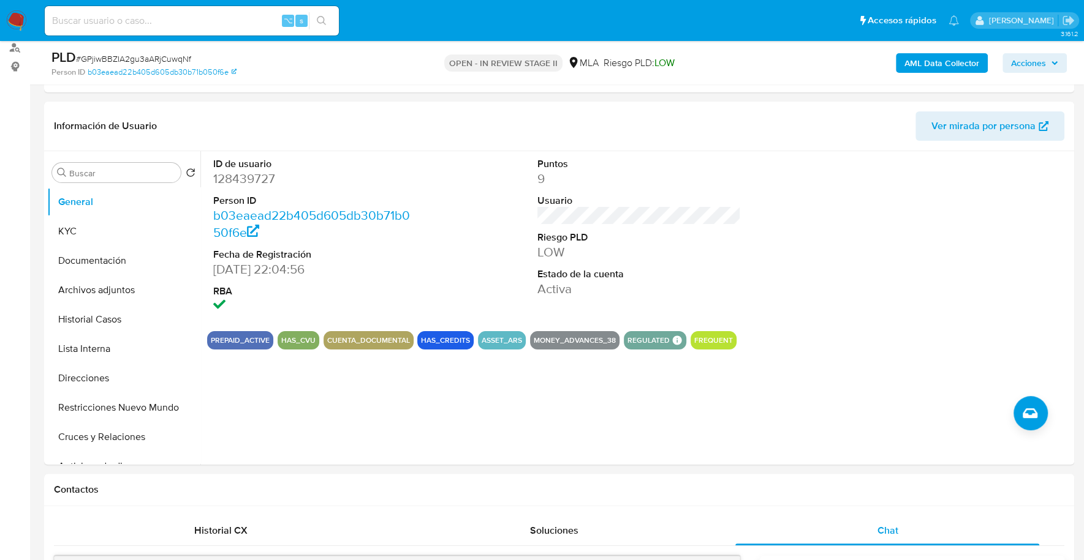
click at [160, 23] on input at bounding box center [192, 21] width 294 height 16
paste input "128439727"
type input "128439727"
click at [124, 226] on button "KYC" at bounding box center [118, 231] width 143 height 29
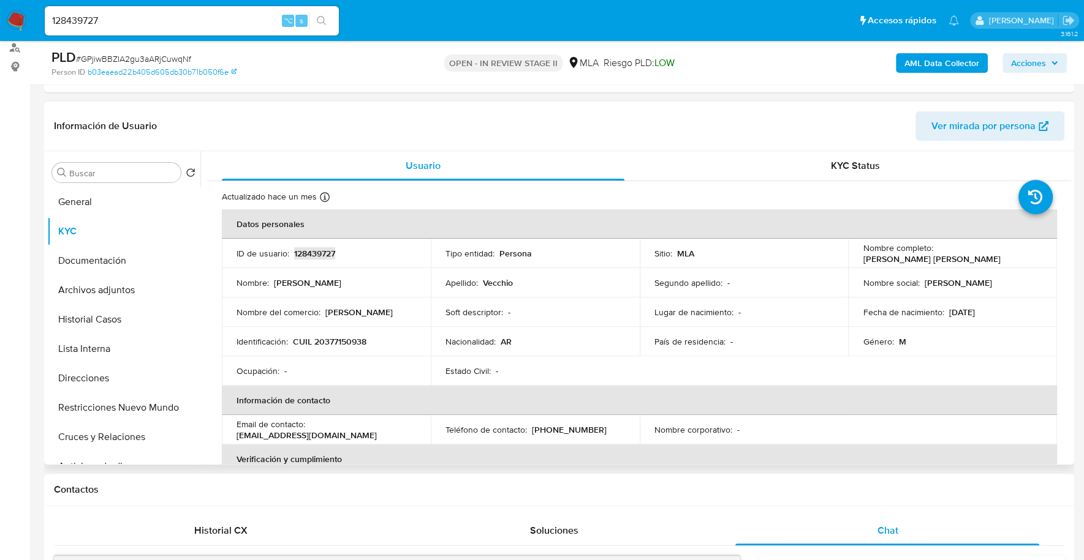
copy p "128439727"
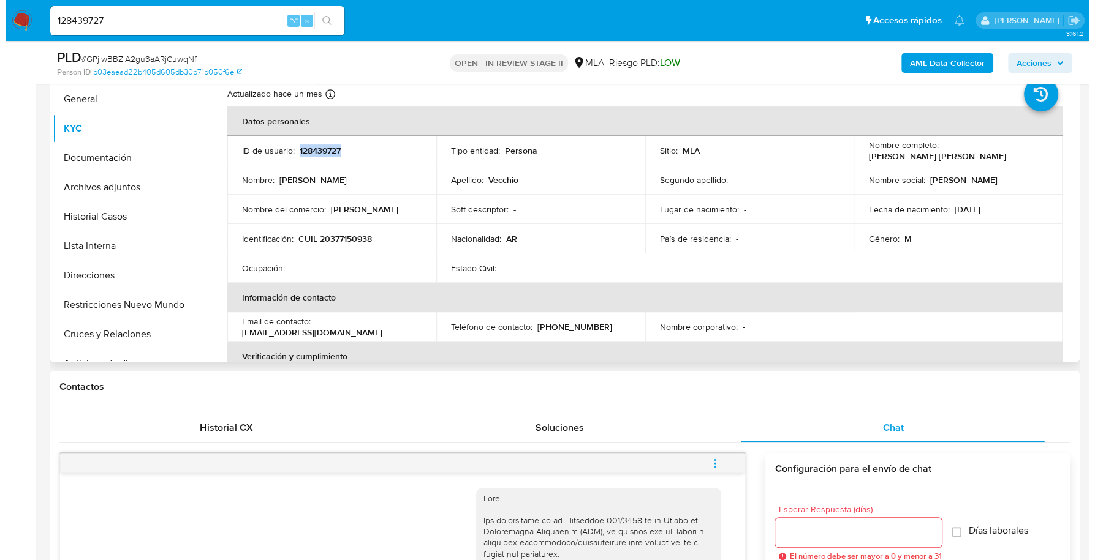
scroll to position [178, 0]
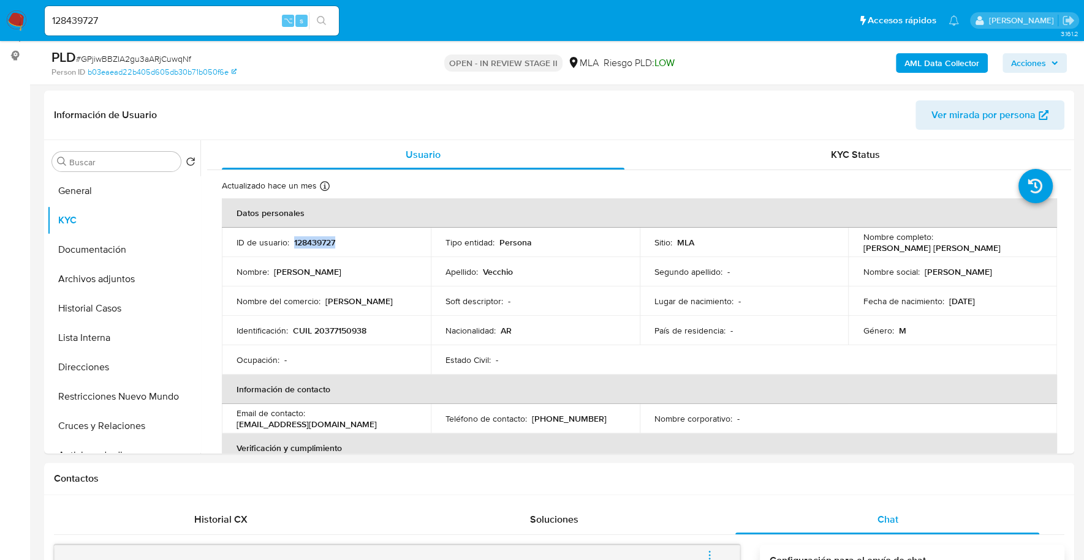
click at [929, 66] on b "AML Data Collector" at bounding box center [941, 63] width 75 height 20
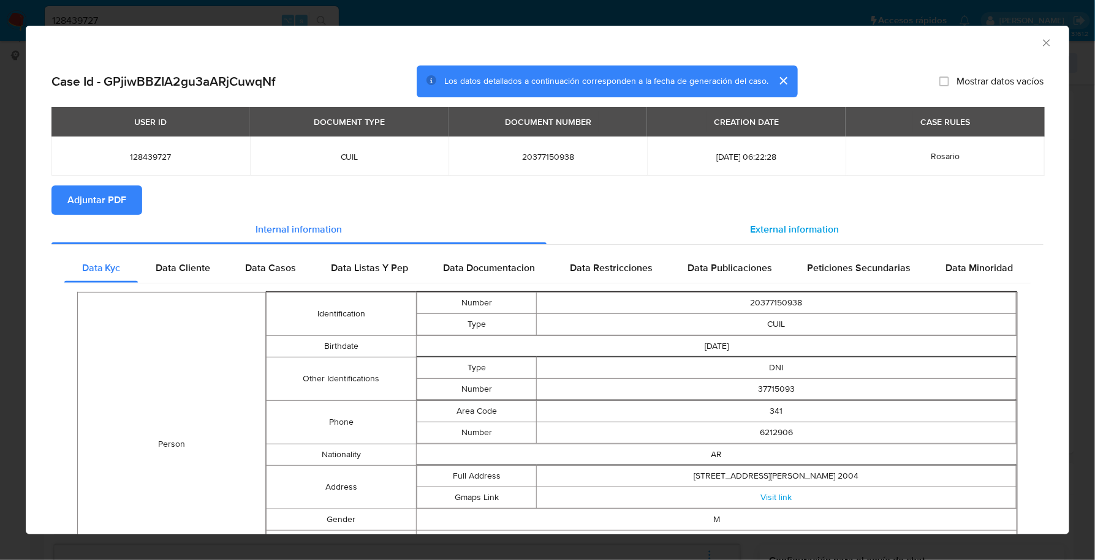
click at [777, 229] on span "External information" at bounding box center [794, 229] width 89 height 14
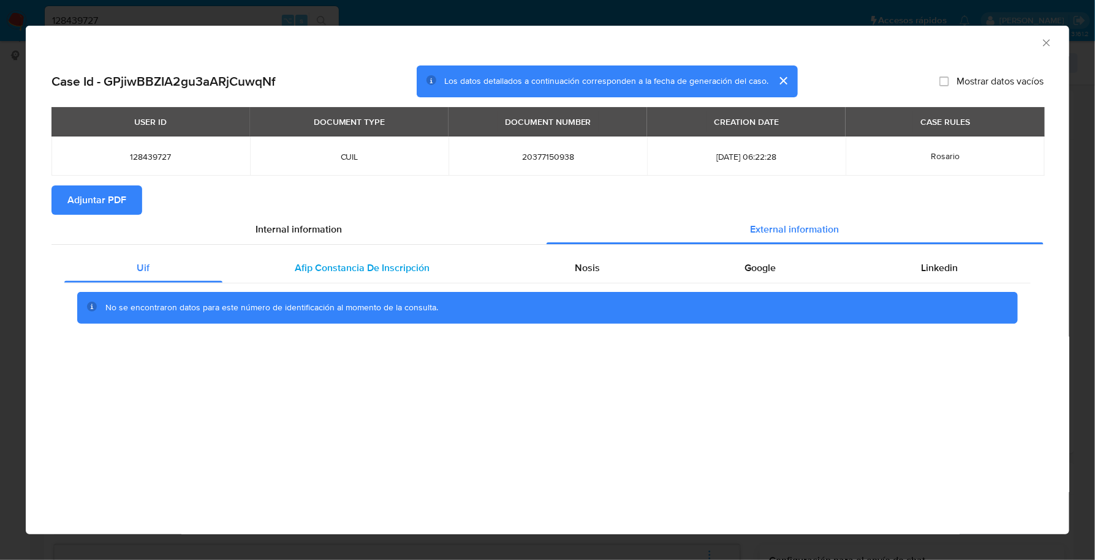
click at [325, 281] on div "Afip Constancia De Inscripción" at bounding box center [362, 268] width 280 height 29
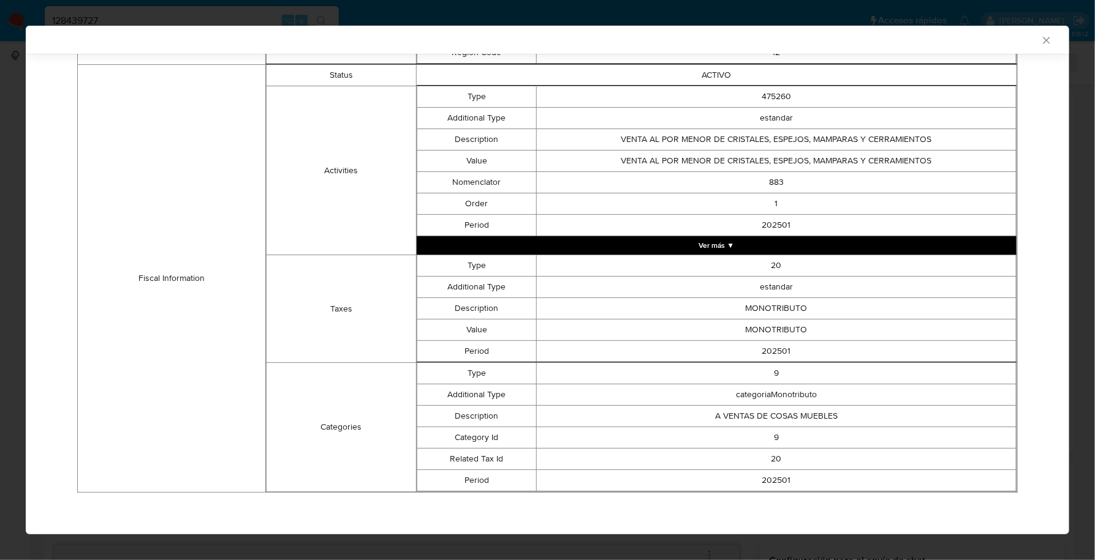
scroll to position [0, 0]
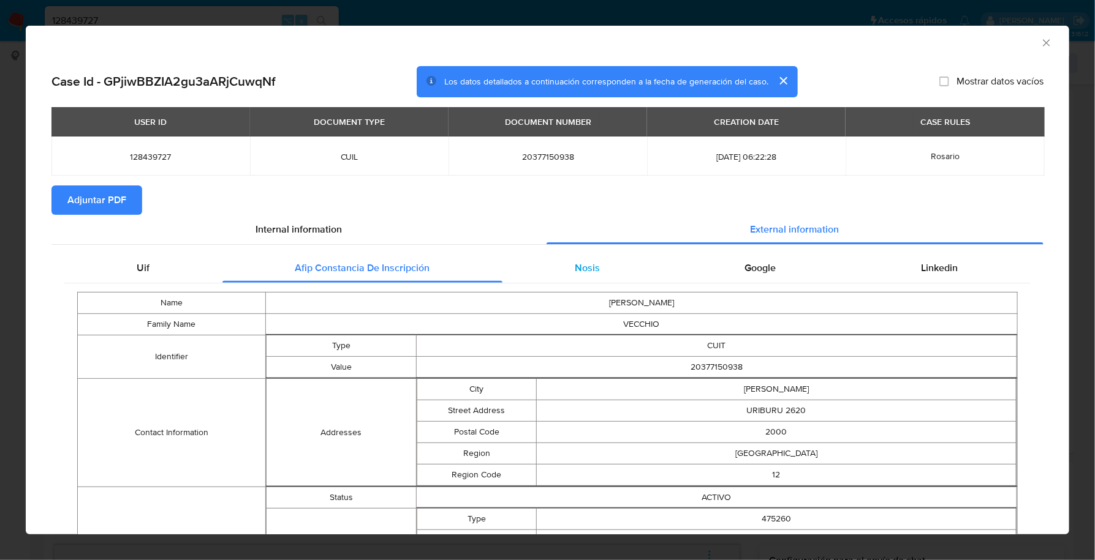
click at [567, 257] on div "Nosis" at bounding box center [587, 268] width 170 height 29
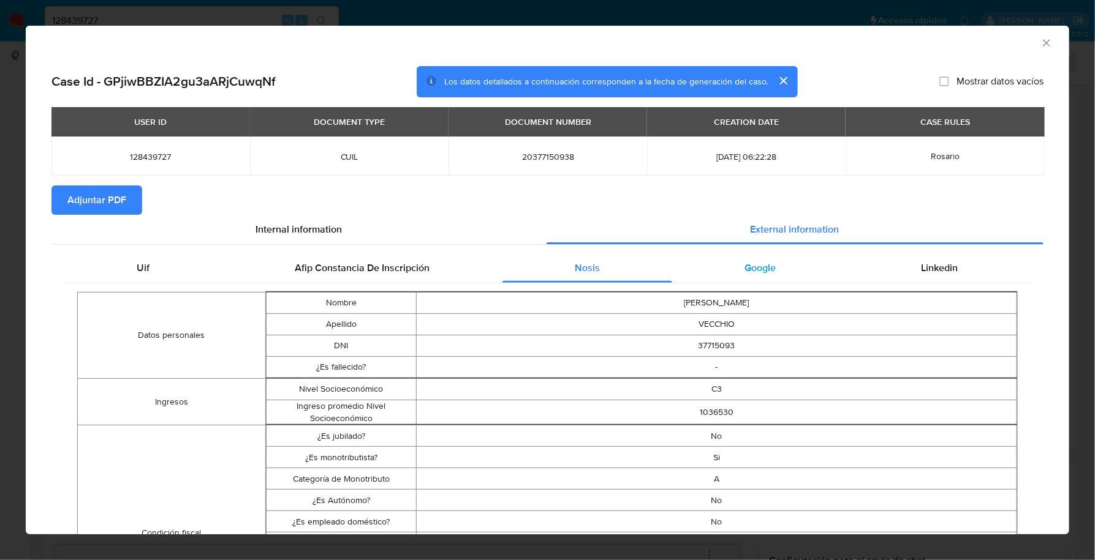
click at [763, 275] on div "Google" at bounding box center [760, 268] width 176 height 29
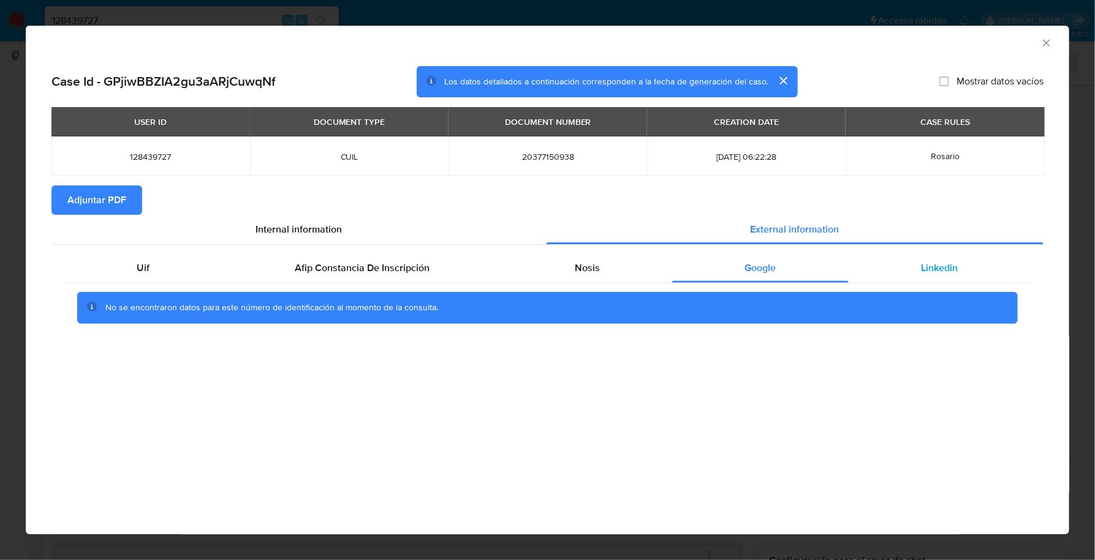
click at [985, 262] on div "Linkedin" at bounding box center [939, 268] width 182 height 29
click at [94, 196] on span "Adjuntar PDF" at bounding box center [96, 200] width 59 height 27
click at [1041, 44] on icon "Cerrar ventana" at bounding box center [1046, 43] width 12 height 12
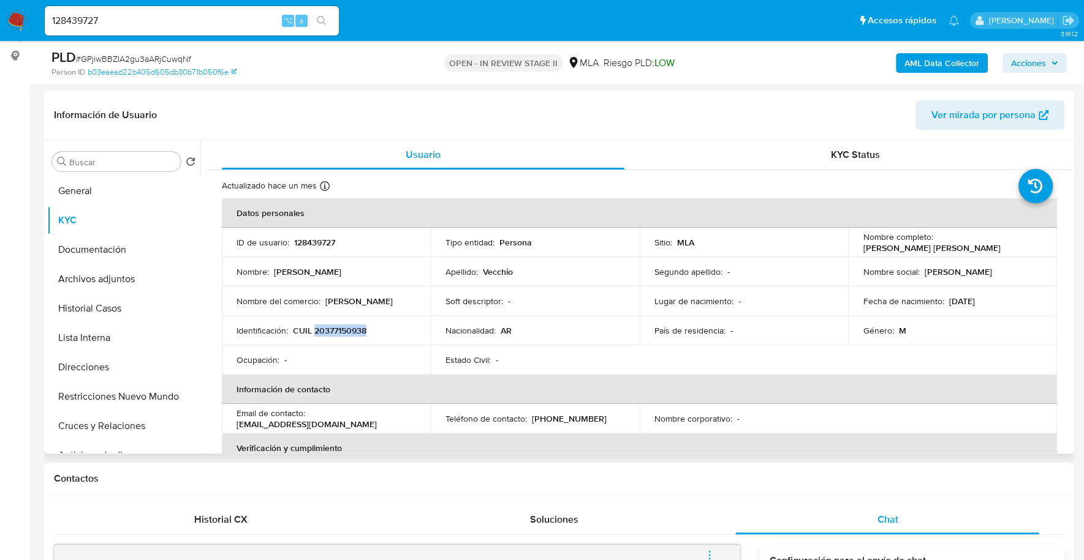
copy p "20377150938"
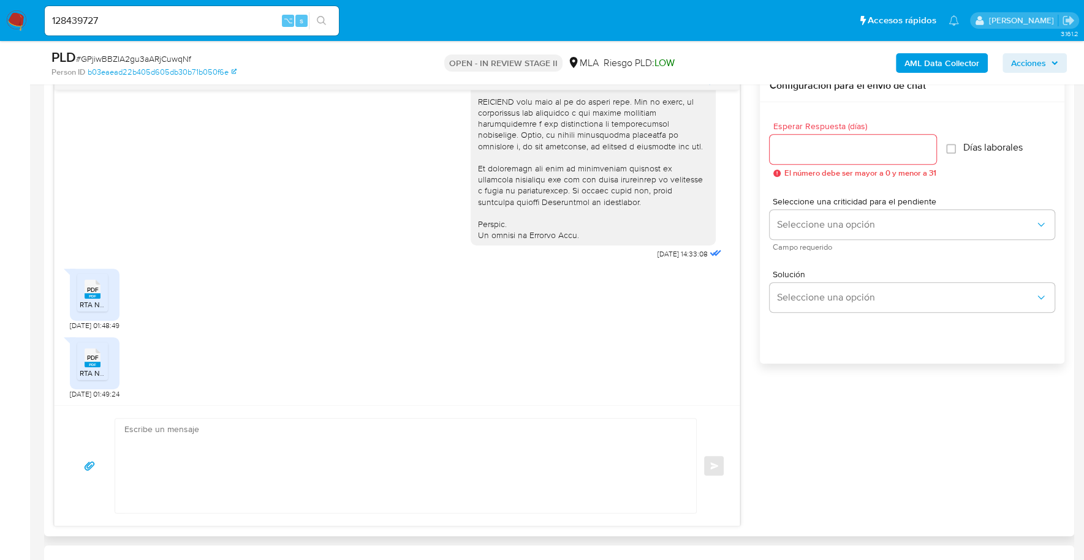
scroll to position [526, 0]
click at [87, 298] on icon "PDF" at bounding box center [93, 289] width 16 height 21
click at [85, 362] on rect at bounding box center [93, 365] width 16 height 6
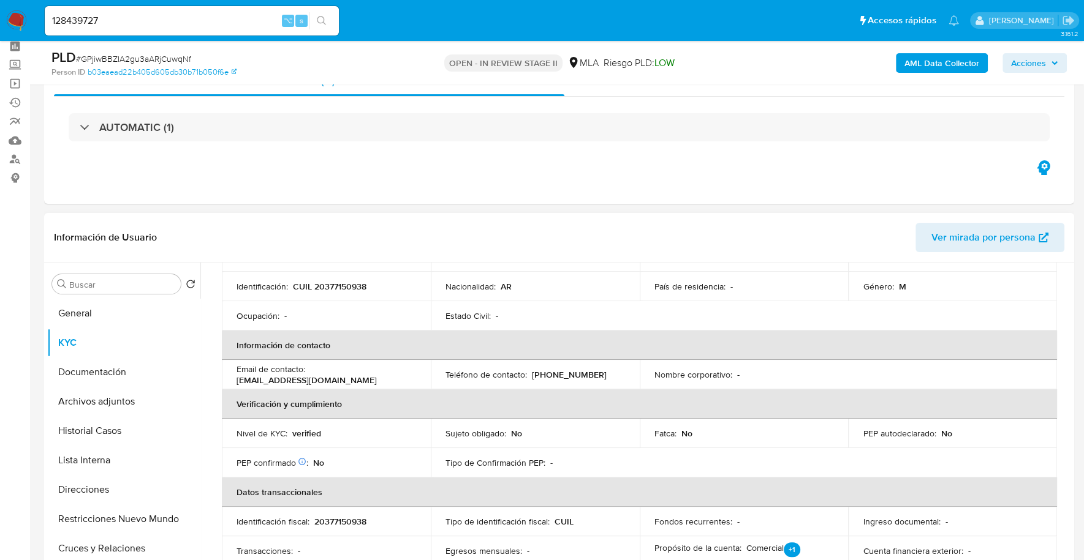
scroll to position [0, 0]
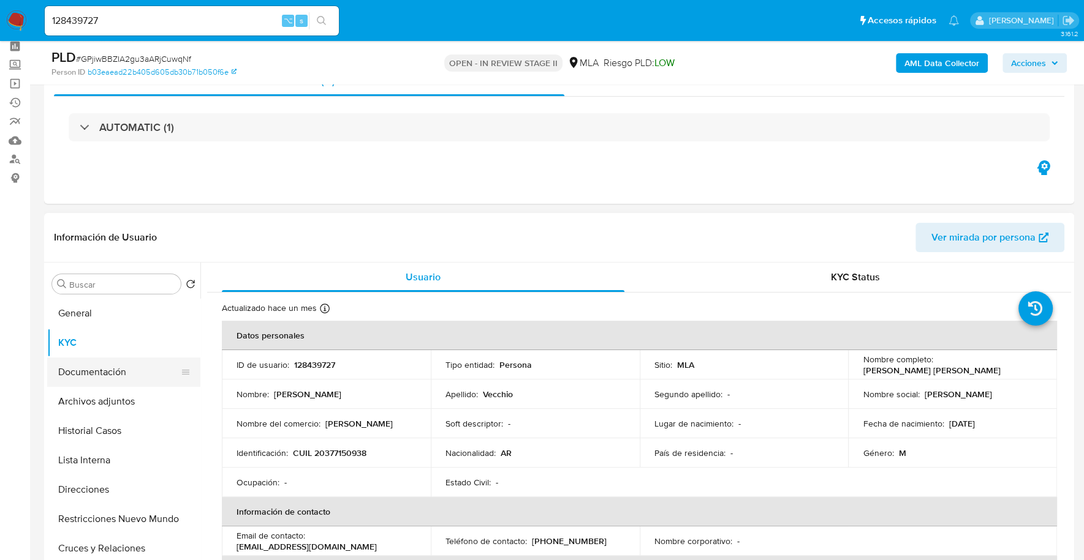
click at [138, 374] on button "Documentación" at bounding box center [118, 372] width 143 height 29
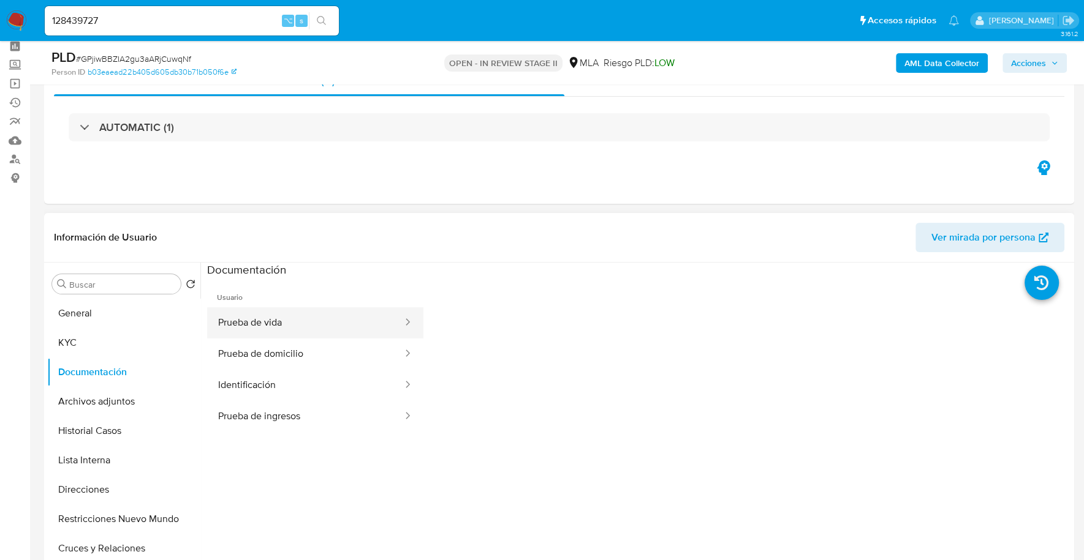
click at [320, 326] on button "Prueba de vida" at bounding box center [305, 322] width 197 height 31
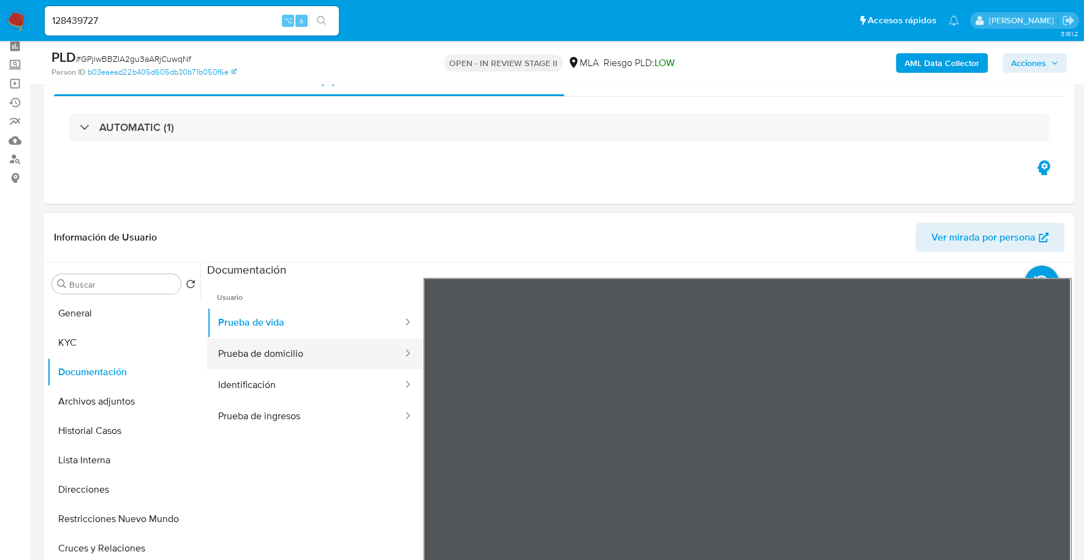
click at [322, 352] on button "Prueba de domicilio" at bounding box center [305, 354] width 197 height 31
click at [330, 388] on button "Identificación" at bounding box center [305, 385] width 197 height 31
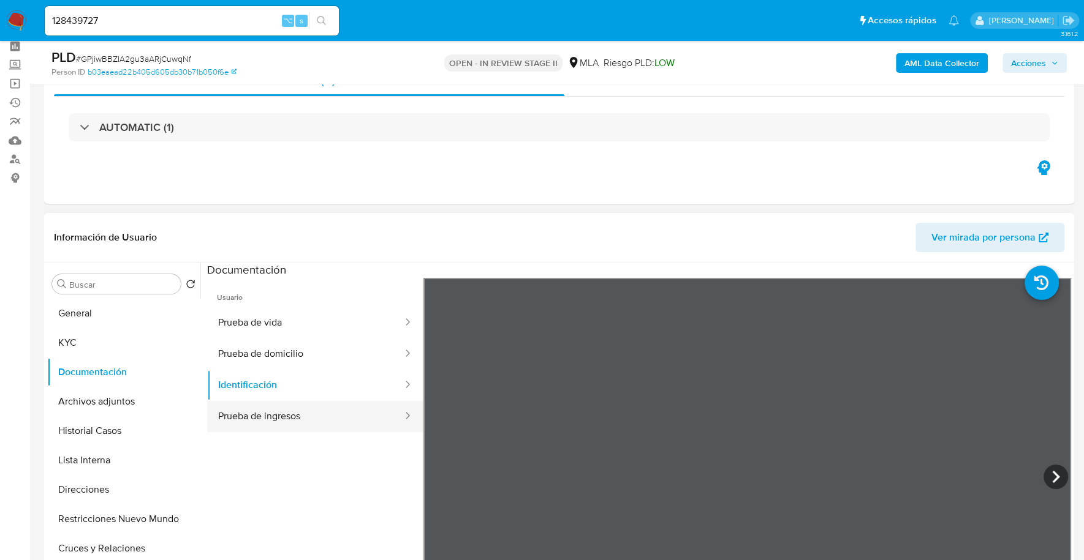
click at [293, 428] on button "Prueba de ingresos" at bounding box center [305, 416] width 197 height 31
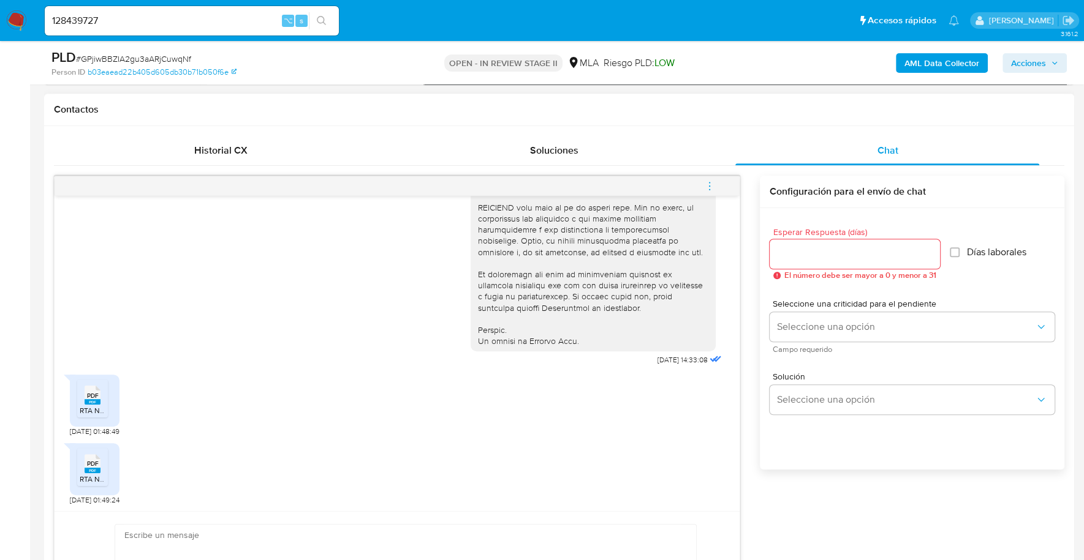
scroll to position [841, 0]
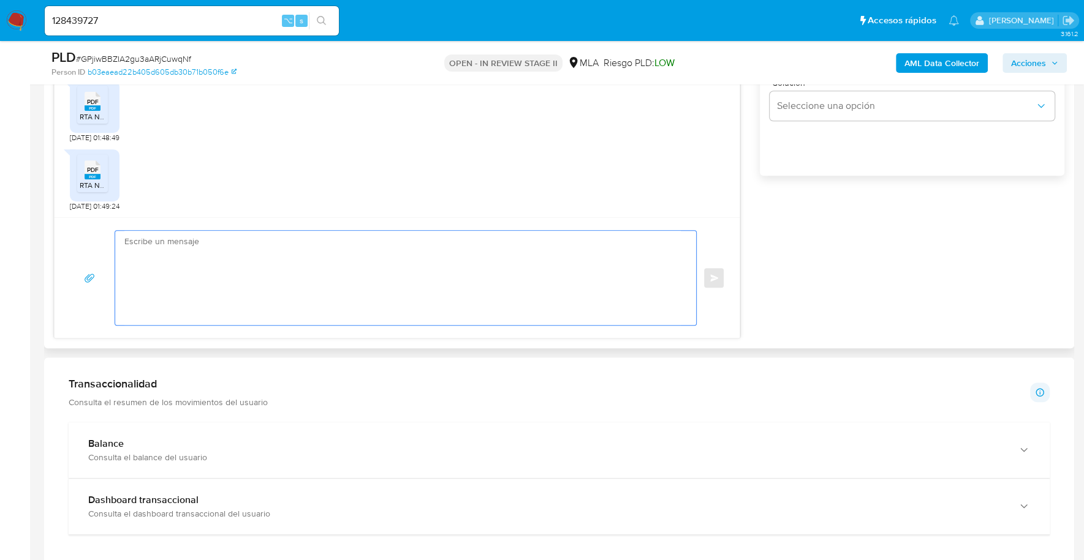
click at [291, 285] on textarea at bounding box center [402, 278] width 556 height 94
paste textarea "Hola XXX, Muchas gracias por la respuesta. Analizamos tu caso y verificamos que…"
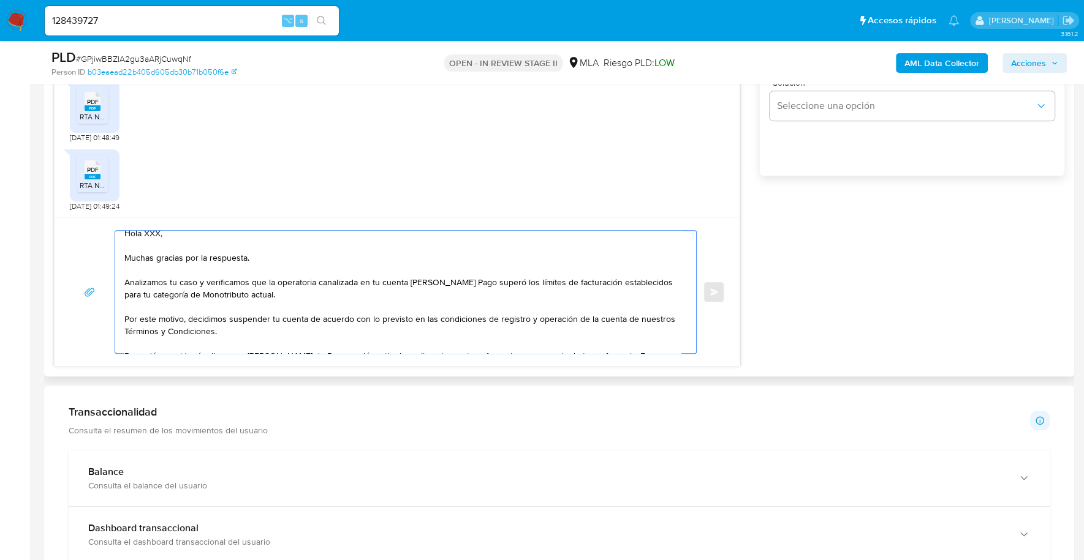
scroll to position [0, 0]
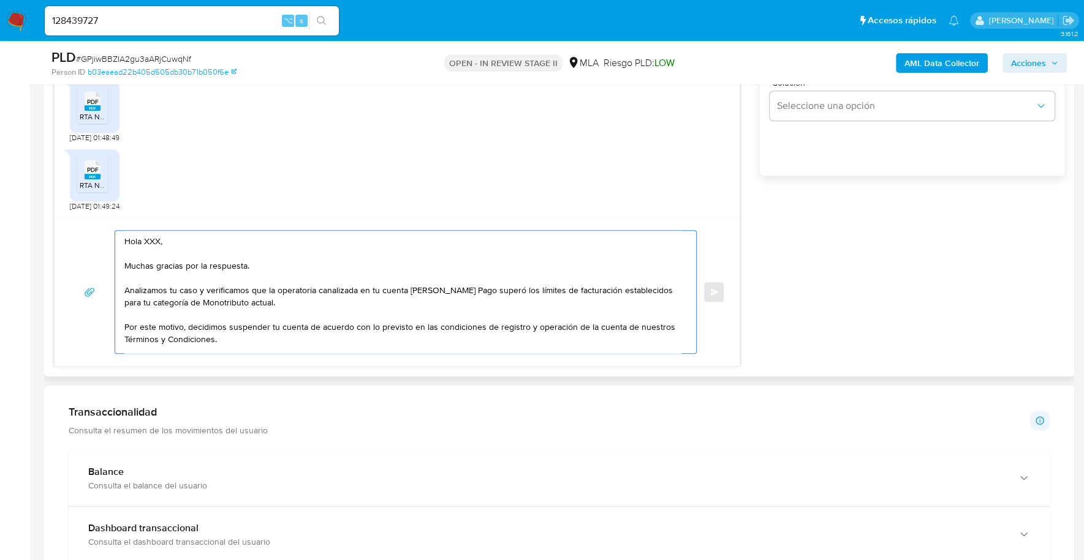
drag, startPoint x: 176, startPoint y: 233, endPoint x: 56, endPoint y: 234, distance: 120.1
click at [56, 234] on div "Hola XXX, Muchas gracias por la respuesta. Analizamos tu caso y verificamos que…" at bounding box center [397, 291] width 685 height 149
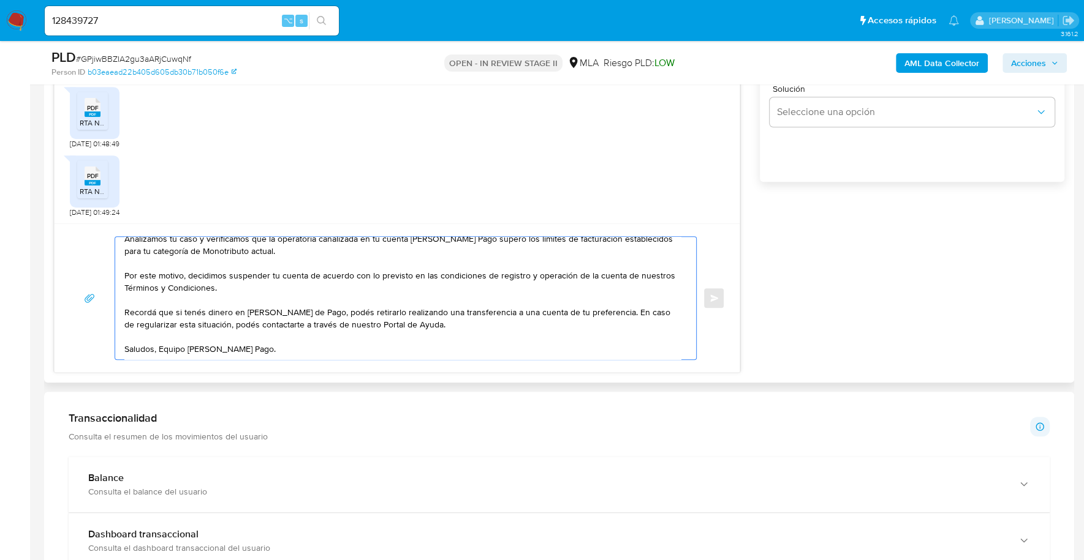
scroll to position [662, 0]
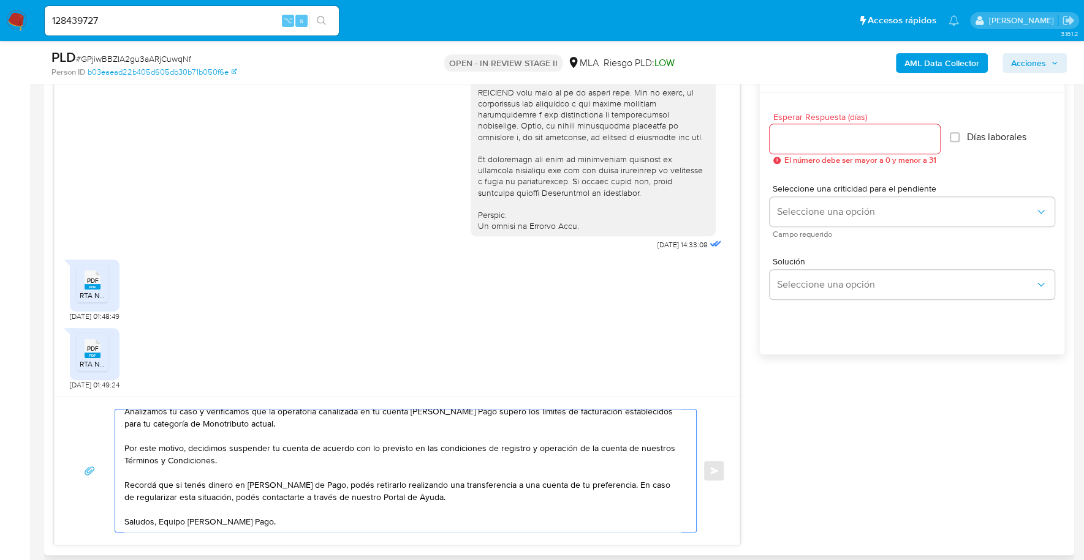
type textarea "Estimado, Muchas gracias por la respuesta. Analizamos tu caso y verificamos que…"
click at [863, 127] on div at bounding box center [854, 138] width 170 height 29
click at [866, 133] on input "Esperar Respuesta (días)" at bounding box center [854, 139] width 170 height 16
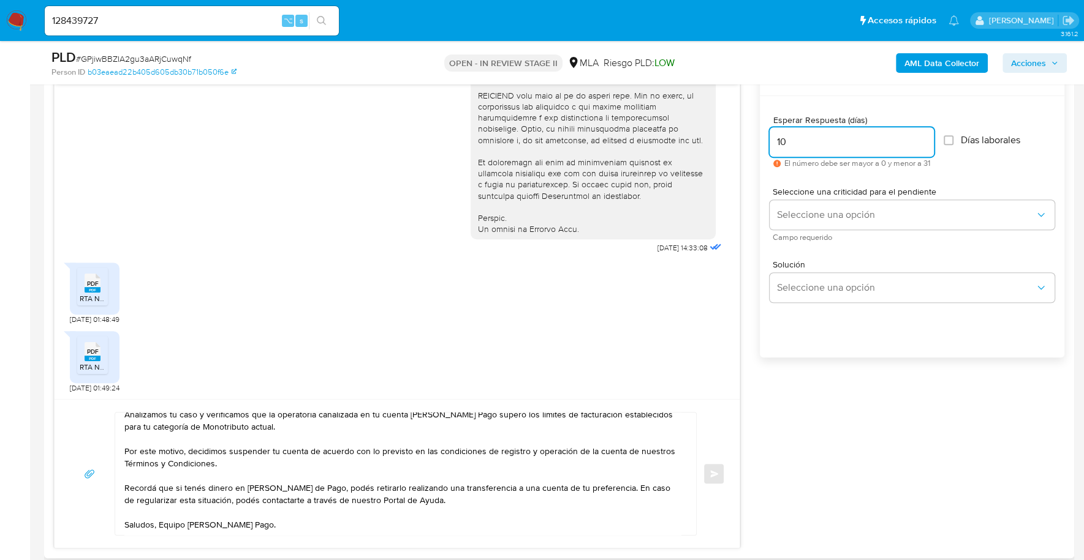
type input "1"
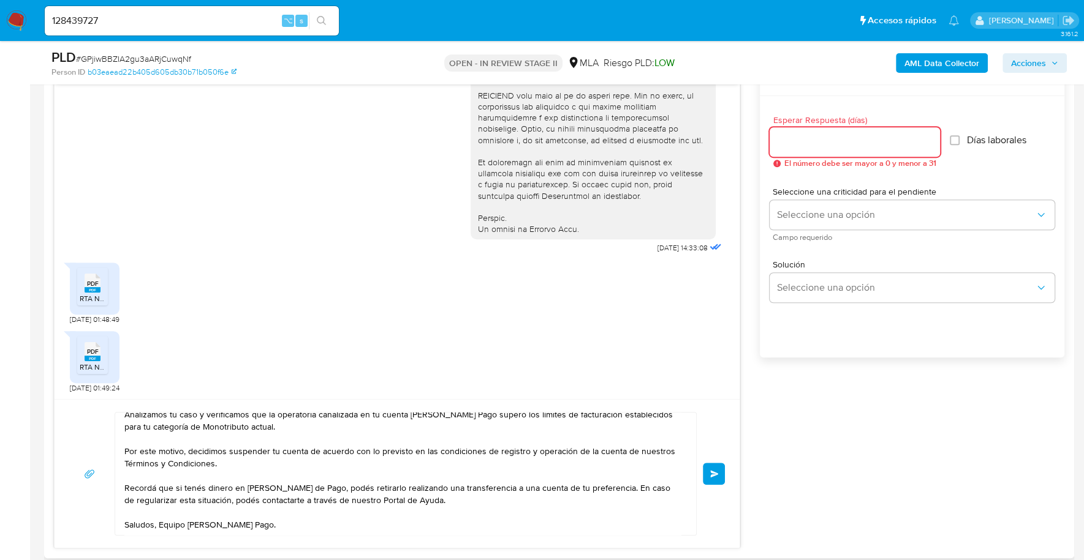
type input "0"
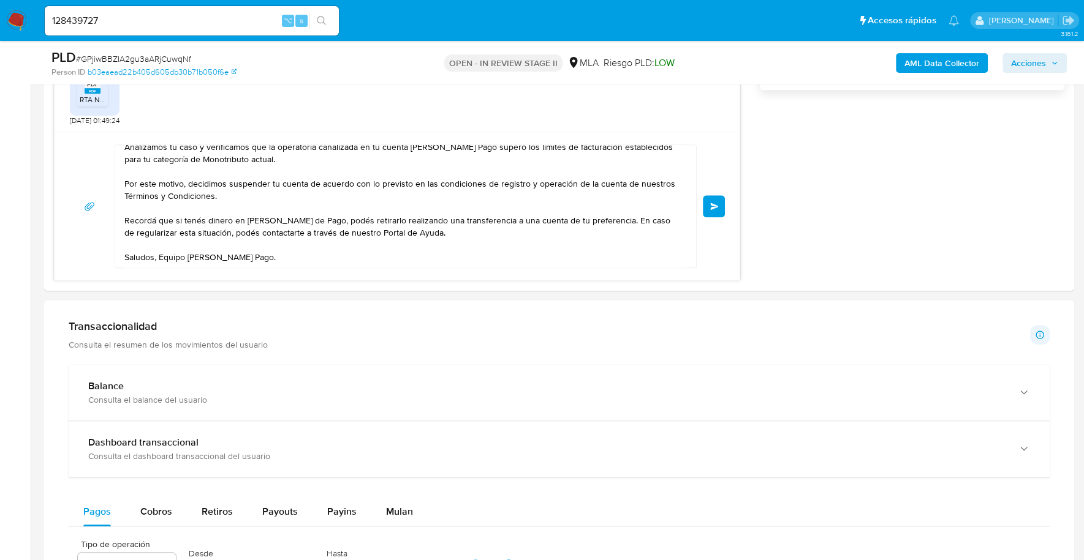
scroll to position [935, 0]
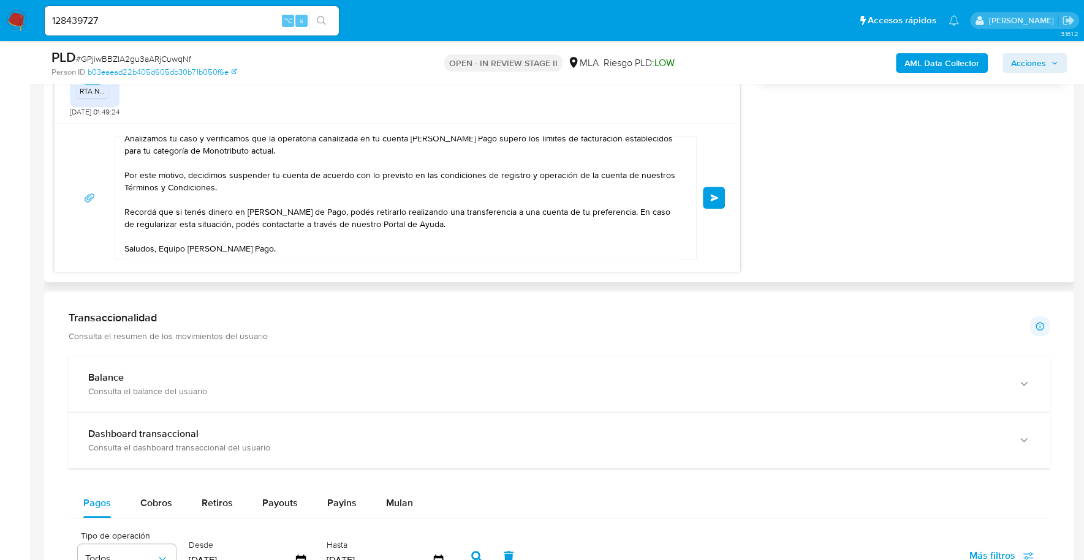
click at [723, 192] on button "Enviar" at bounding box center [714, 198] width 22 height 22
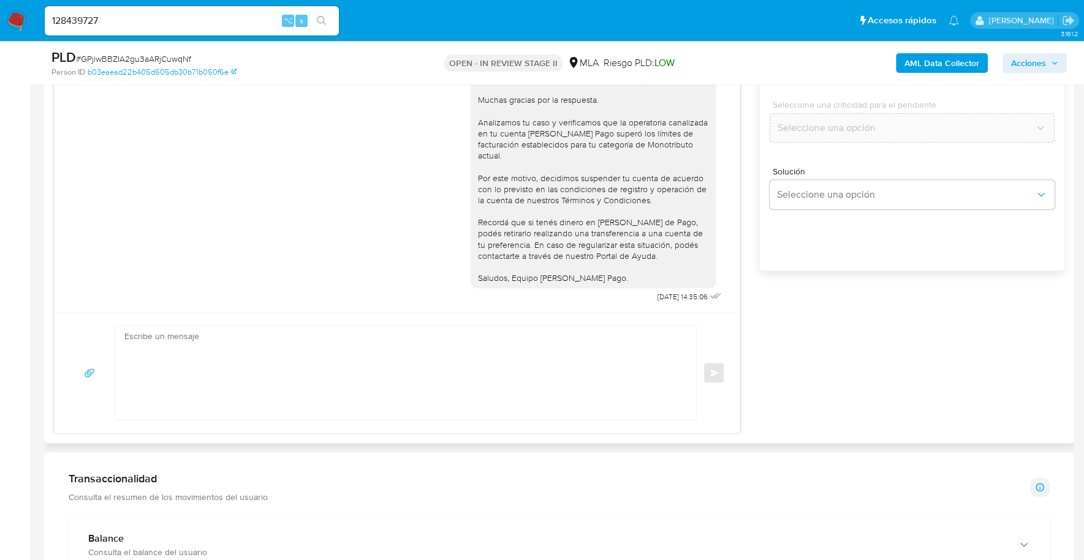
scroll to position [518, 0]
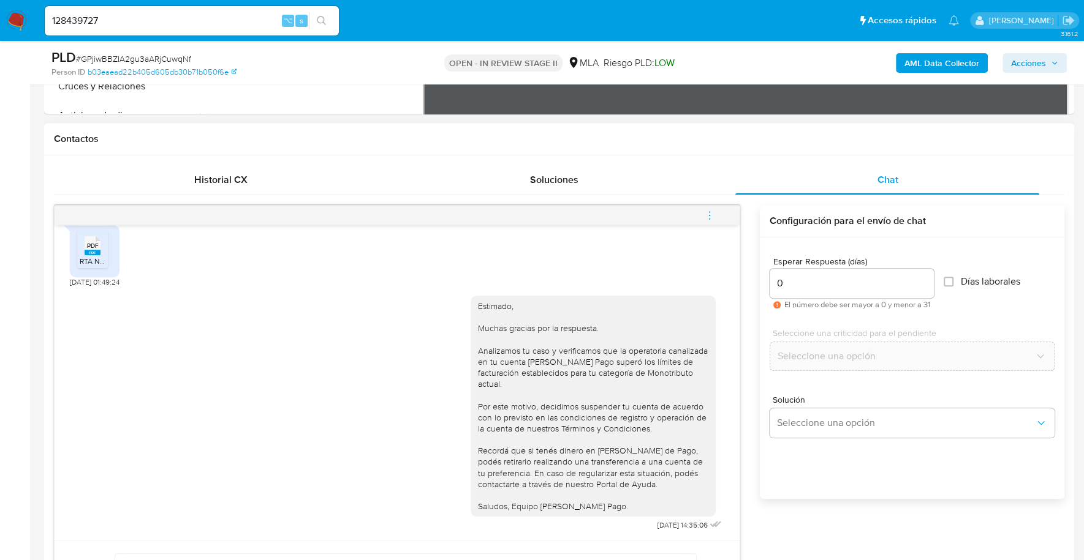
click at [711, 211] on icon "menu-action" at bounding box center [709, 215] width 11 height 11
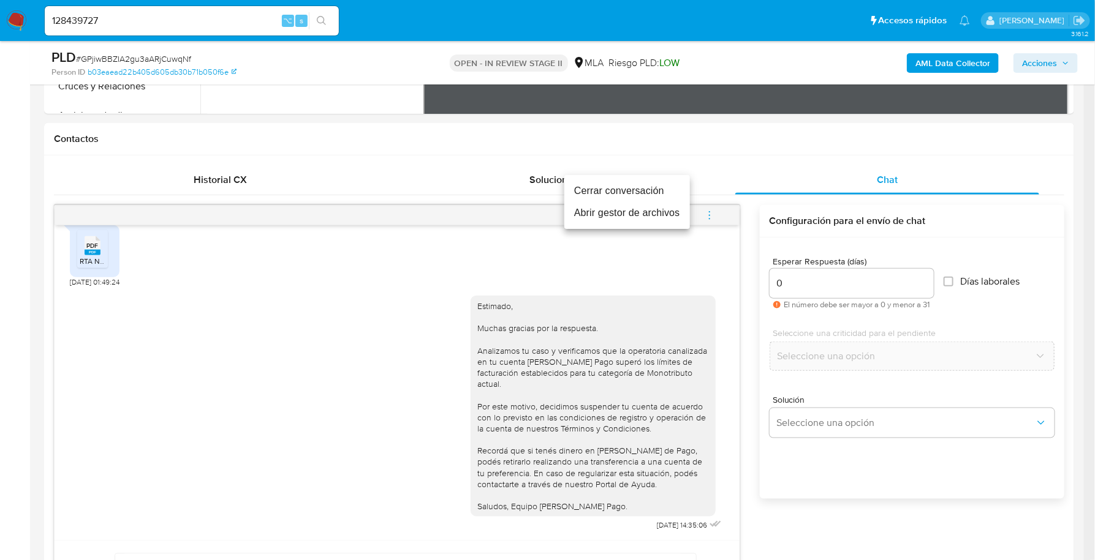
click at [620, 184] on li "Cerrar conversación" at bounding box center [627, 191] width 126 height 22
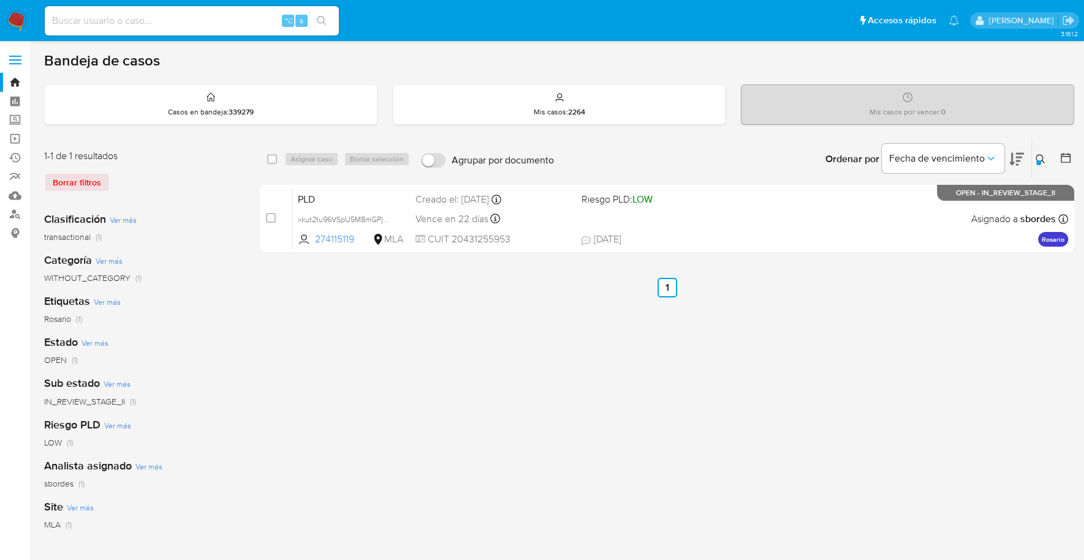
click at [21, 21] on img at bounding box center [16, 20] width 21 height 21
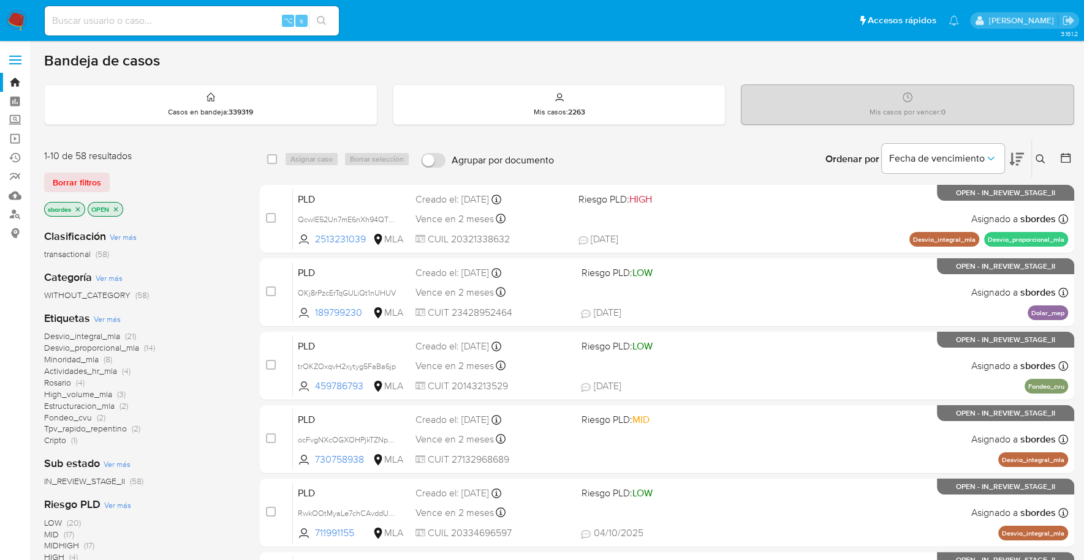
click at [78, 208] on icon "close-filter" at bounding box center [78, 209] width 4 height 4
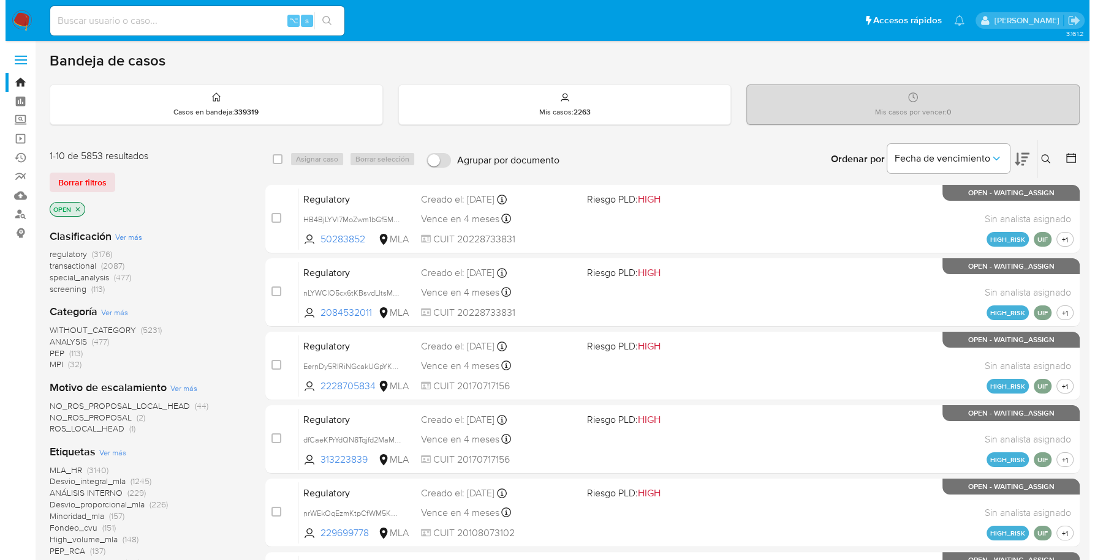
scroll to position [491, 0]
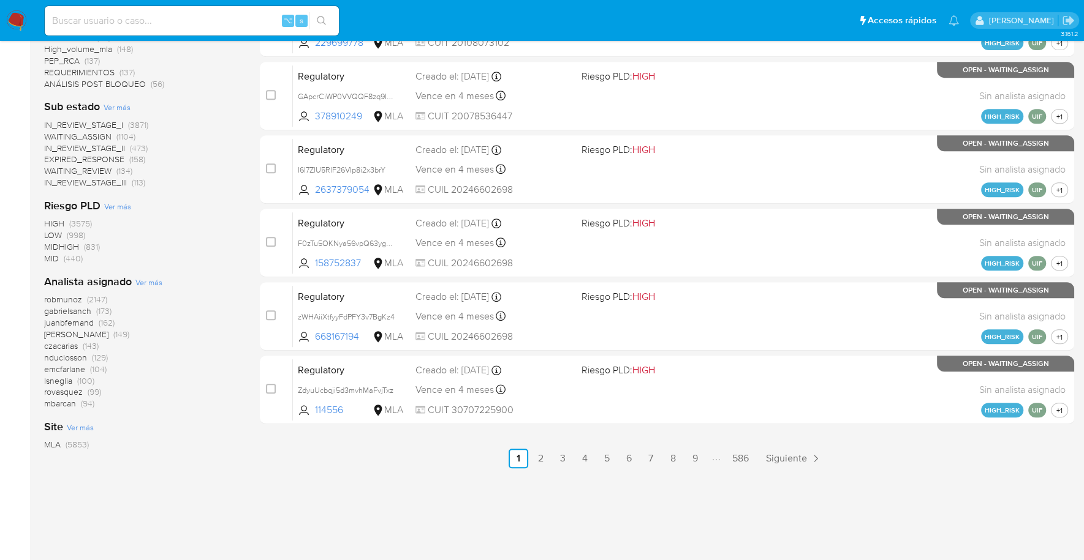
click at [150, 277] on span "Ver más" at bounding box center [148, 282] width 27 height 11
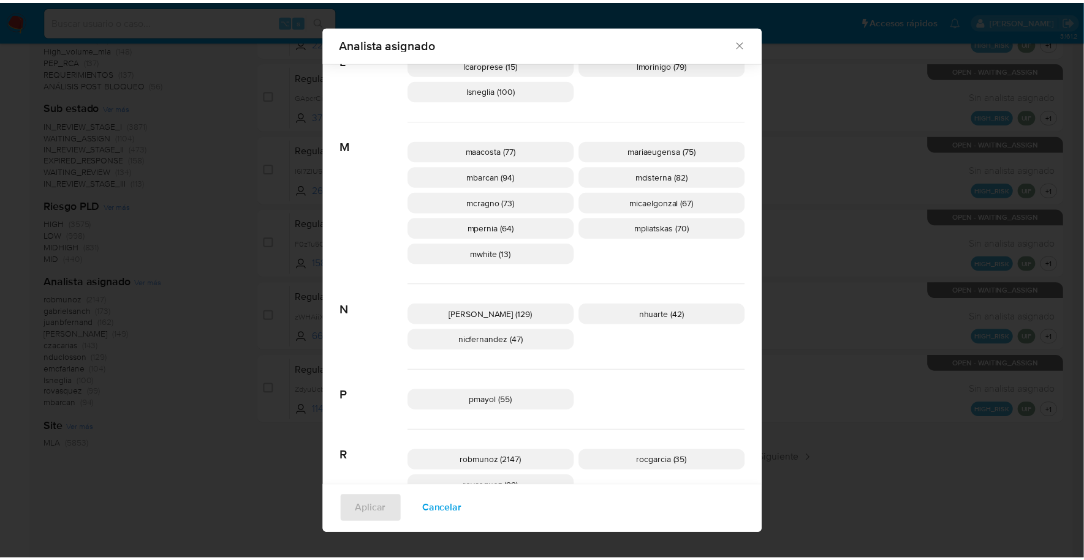
scroll to position [512, 0]
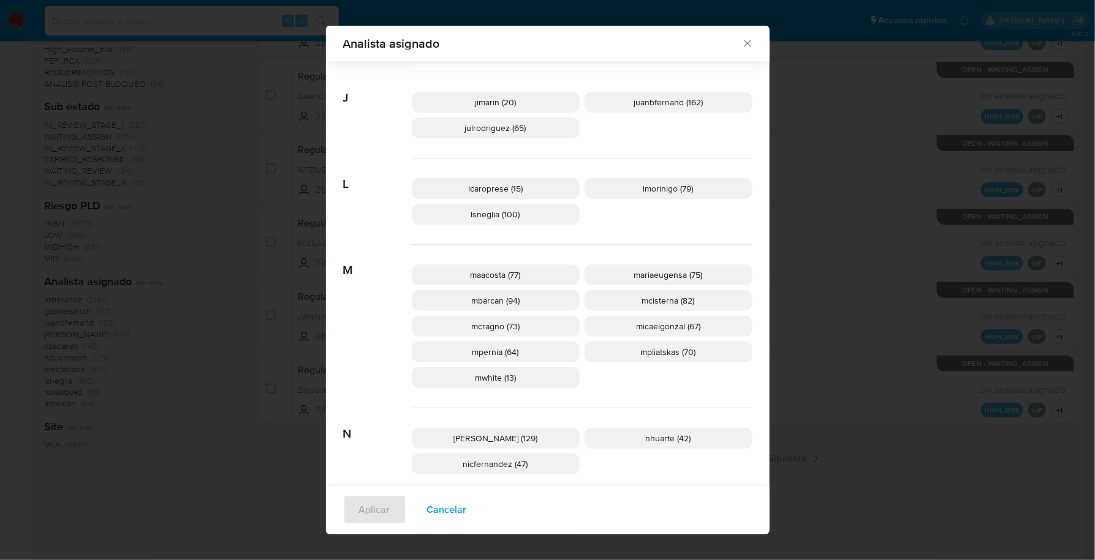
click at [742, 45] on icon "Cerrar" at bounding box center [747, 43] width 12 height 12
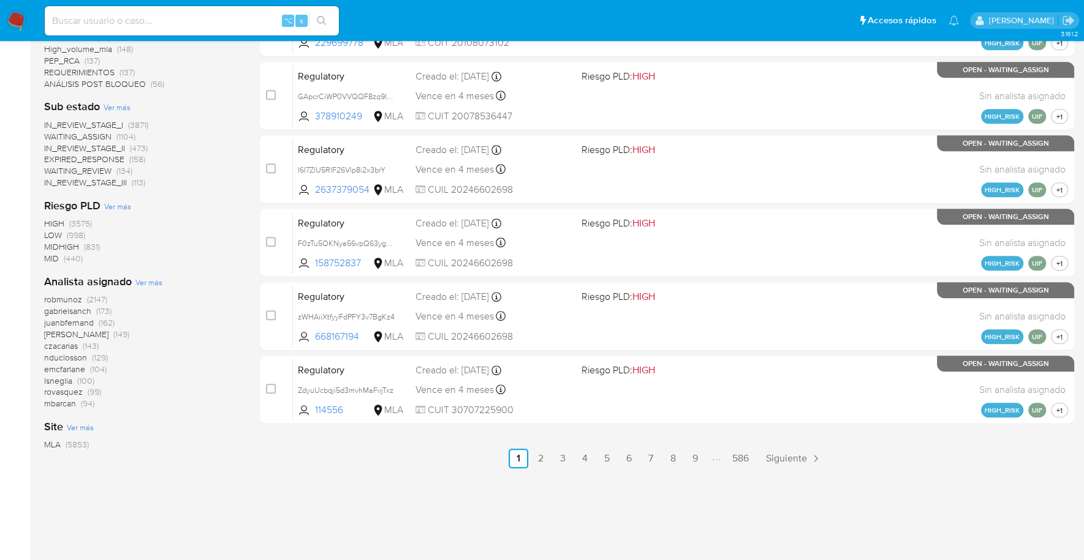
click at [185, 13] on input at bounding box center [192, 21] width 294 height 16
paste input "EEc8PTpRIQazAagybsxGciFF"
type input "EEc8PTpRIQazAagybsxGciFF"
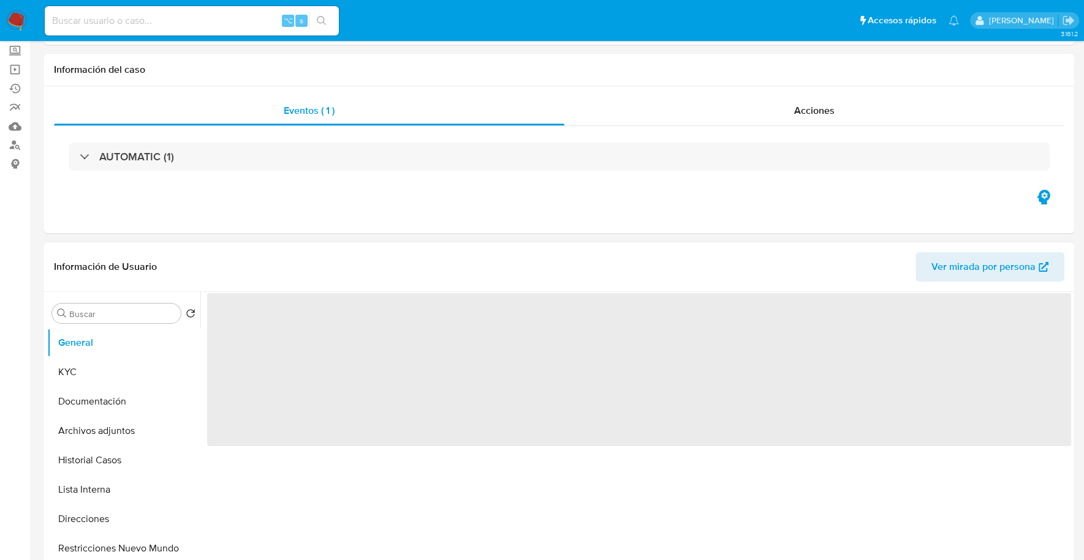
scroll to position [301, 0]
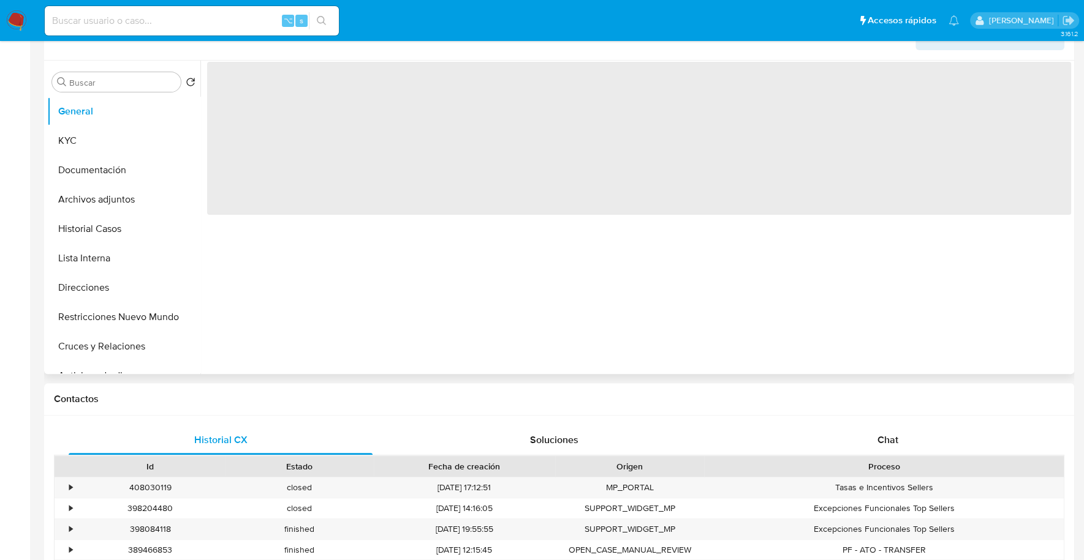
select select "10"
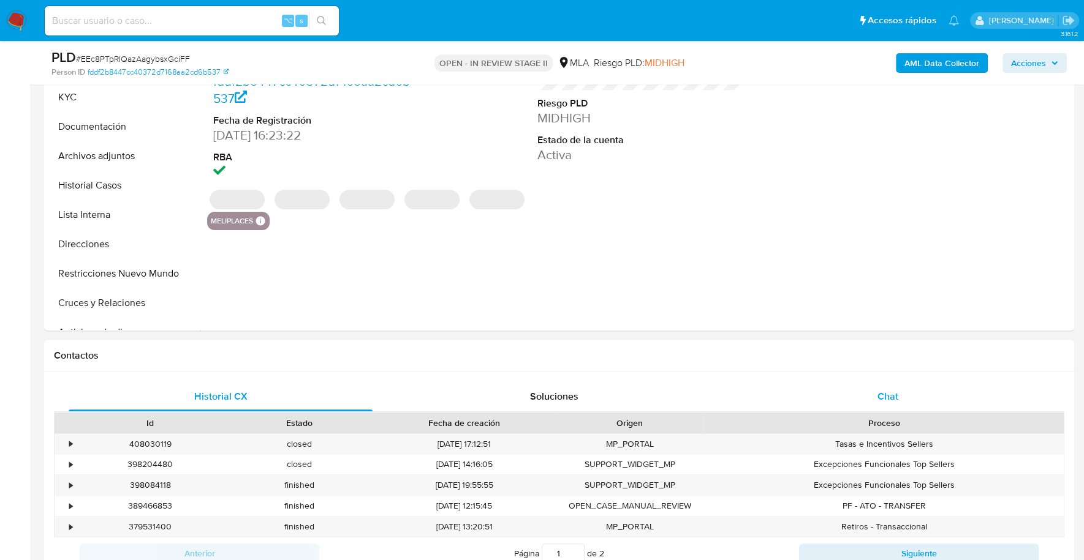
drag, startPoint x: 902, startPoint y: 407, endPoint x: 892, endPoint y: 402, distance: 10.7
click at [902, 407] on div "Chat" at bounding box center [887, 396] width 304 height 29
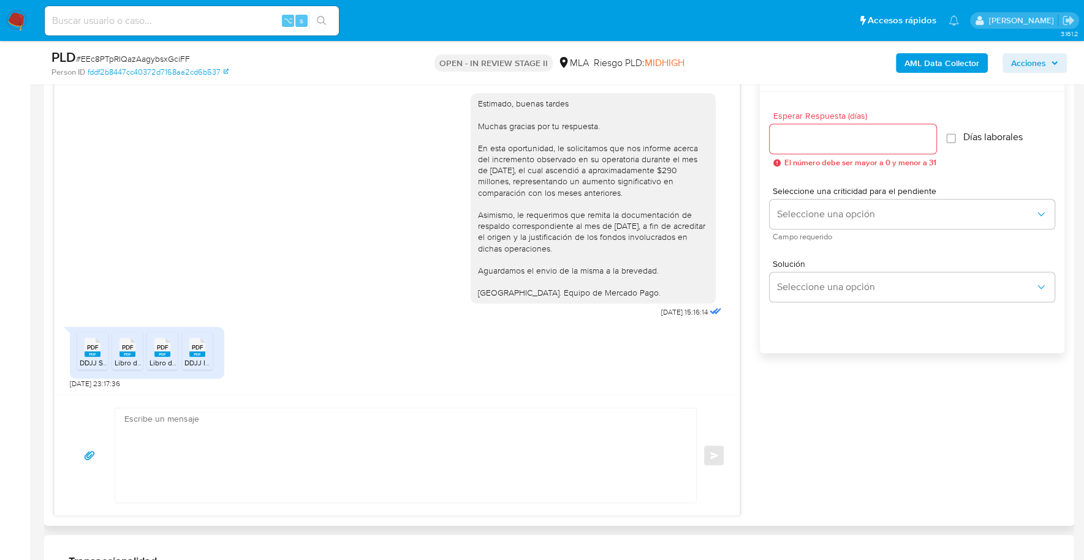
scroll to position [641, 0]
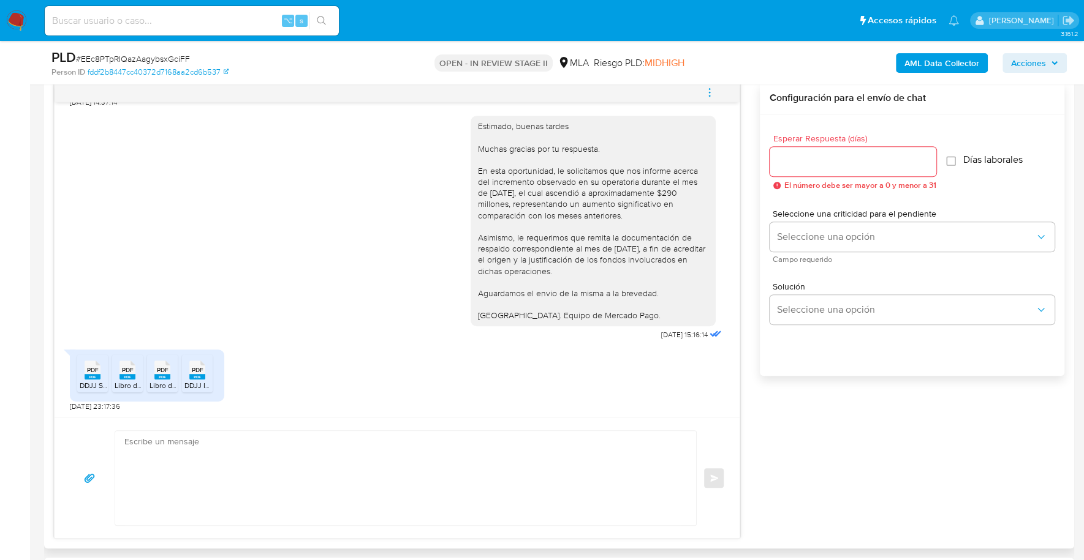
click at [90, 377] on icon "PDF" at bounding box center [93, 370] width 16 height 21
click at [125, 377] on icon "PDF" at bounding box center [127, 370] width 16 height 21
click at [157, 366] on span "PDF" at bounding box center [163, 370] width 12 height 8
click at [192, 369] on span "PDF" at bounding box center [198, 370] width 12 height 8
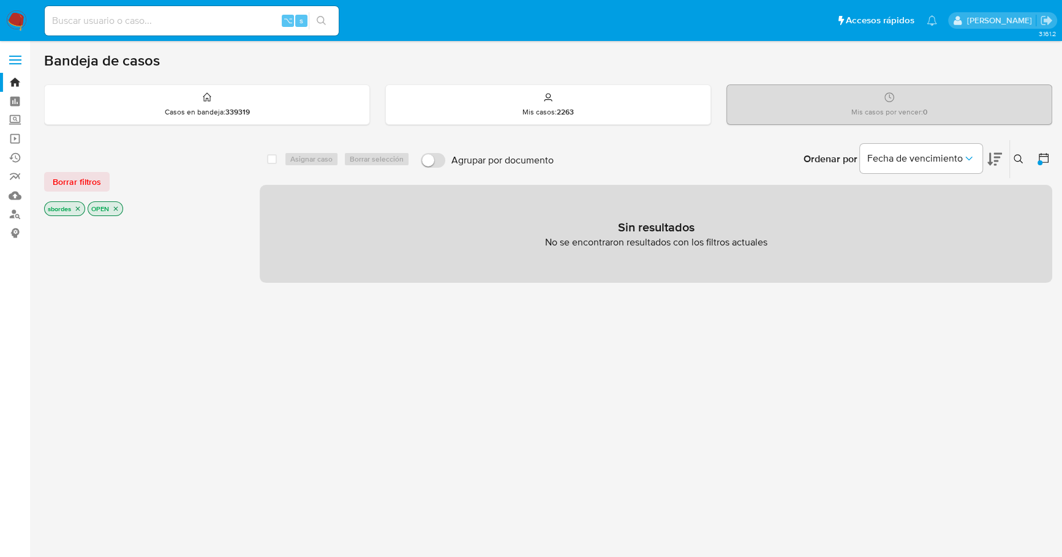
click at [148, 23] on input at bounding box center [192, 21] width 294 height 16
paste input "318087720"
type input "318087720"
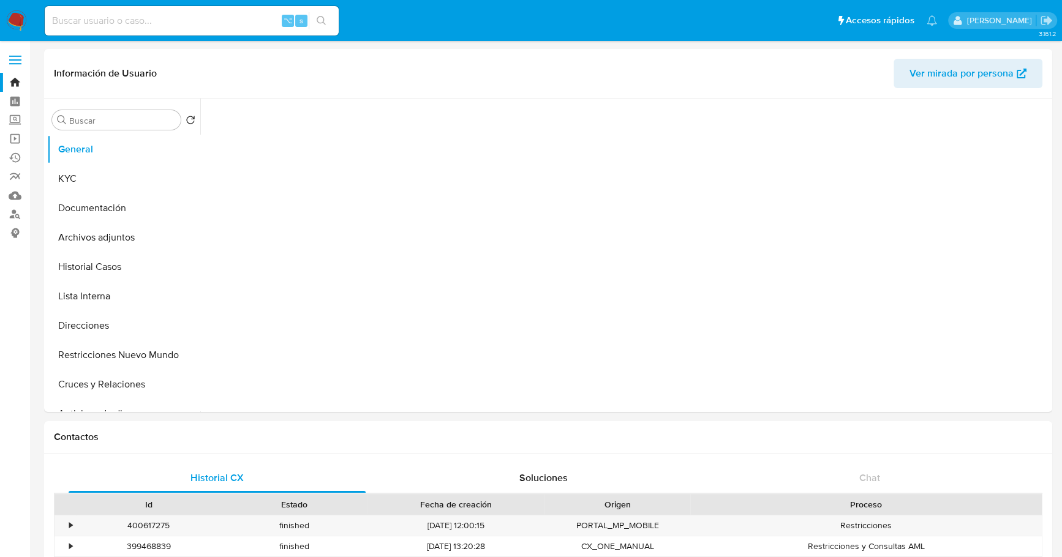
select select "10"
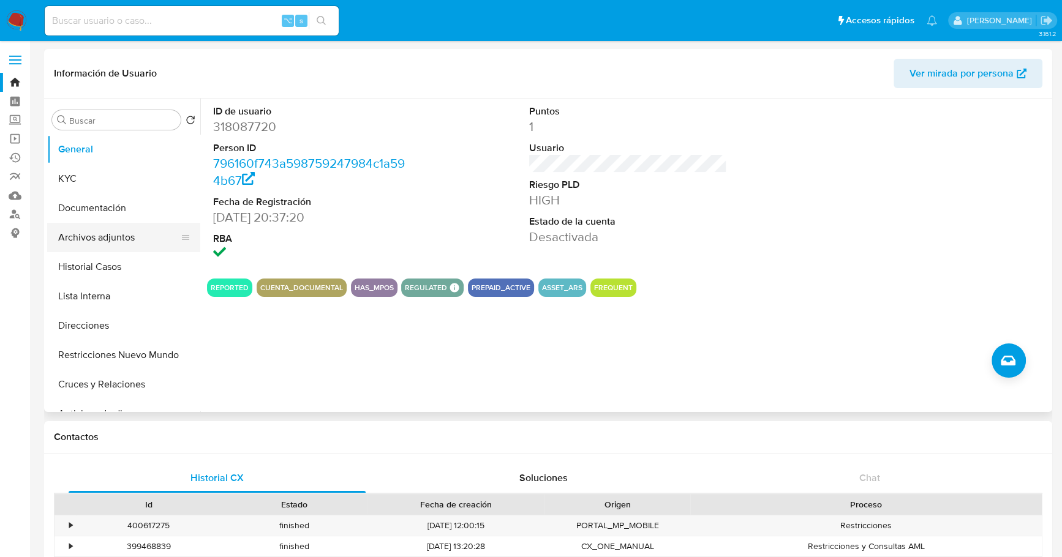
click at [124, 239] on button "Archivos adjuntos" at bounding box center [118, 237] width 143 height 29
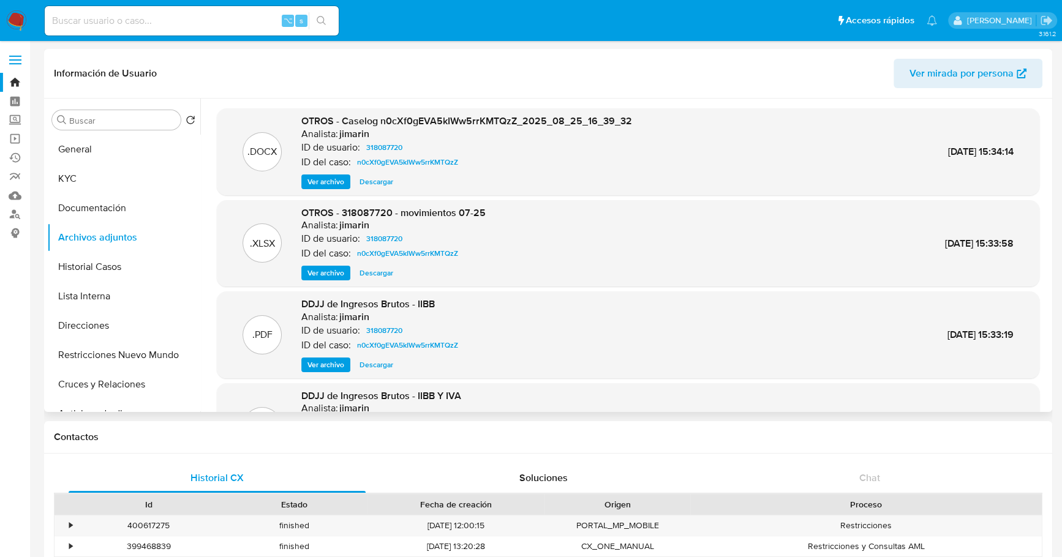
click at [370, 183] on span "Descargar" at bounding box center [377, 182] width 34 height 12
click at [374, 274] on span "Descargar" at bounding box center [377, 273] width 34 height 12
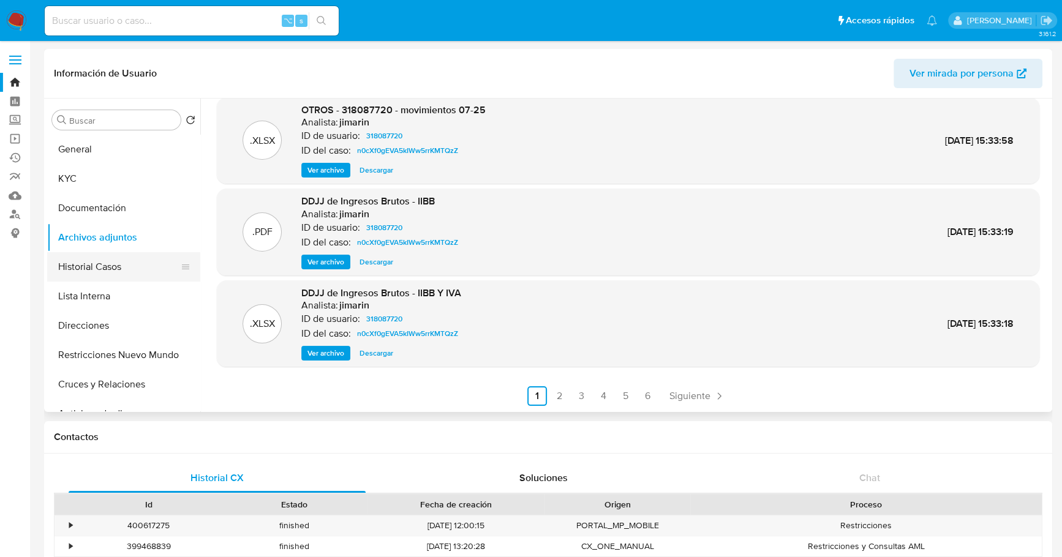
click at [104, 263] on button "Historial Casos" at bounding box center [118, 266] width 143 height 29
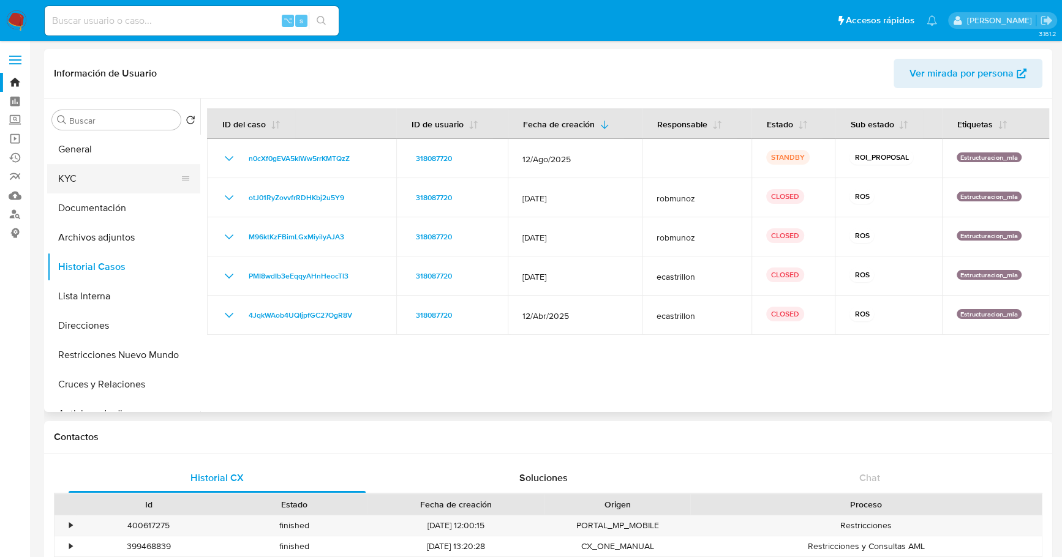
click at [92, 190] on button "KYC" at bounding box center [118, 178] width 143 height 29
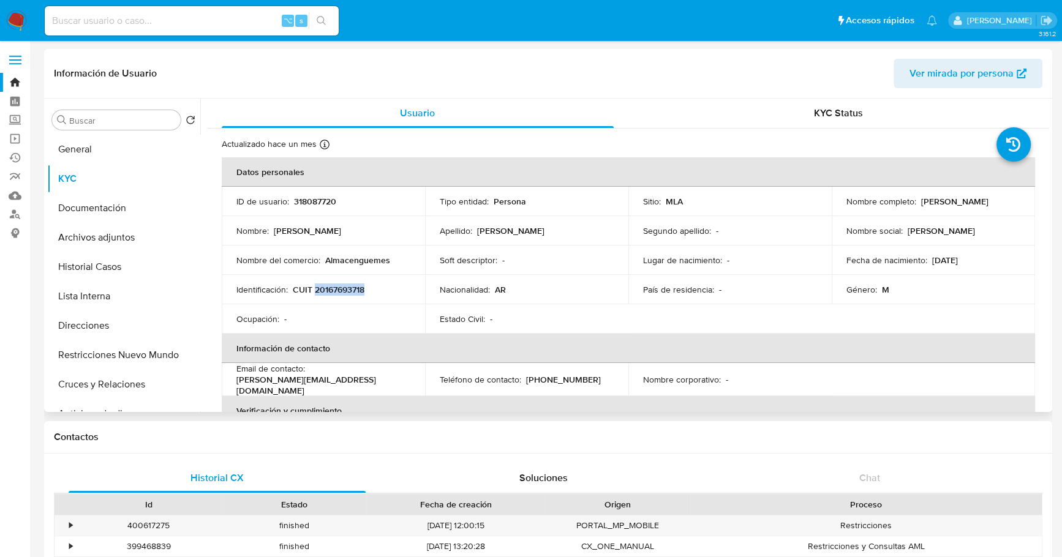
copy p "20167693718"
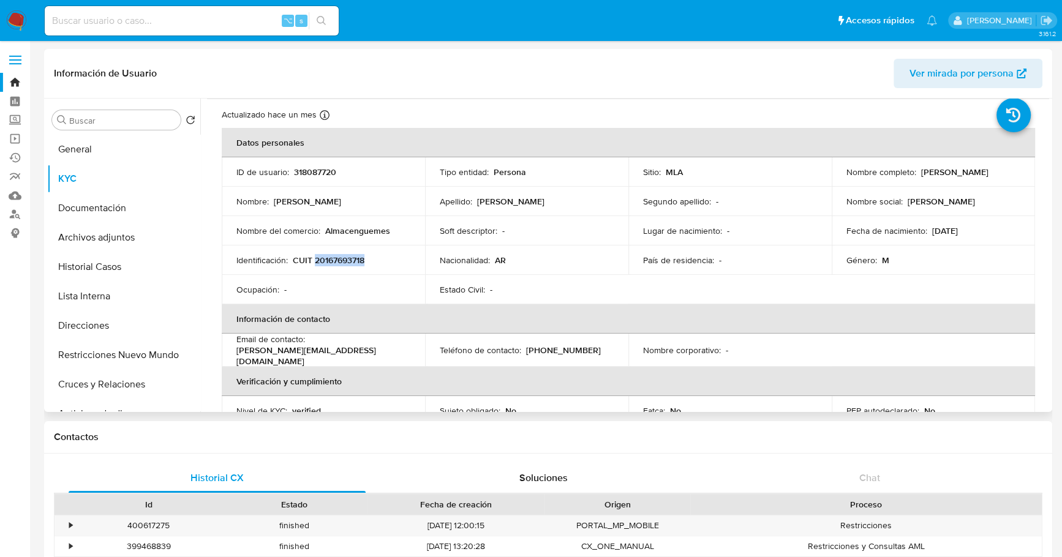
scroll to position [103, 0]
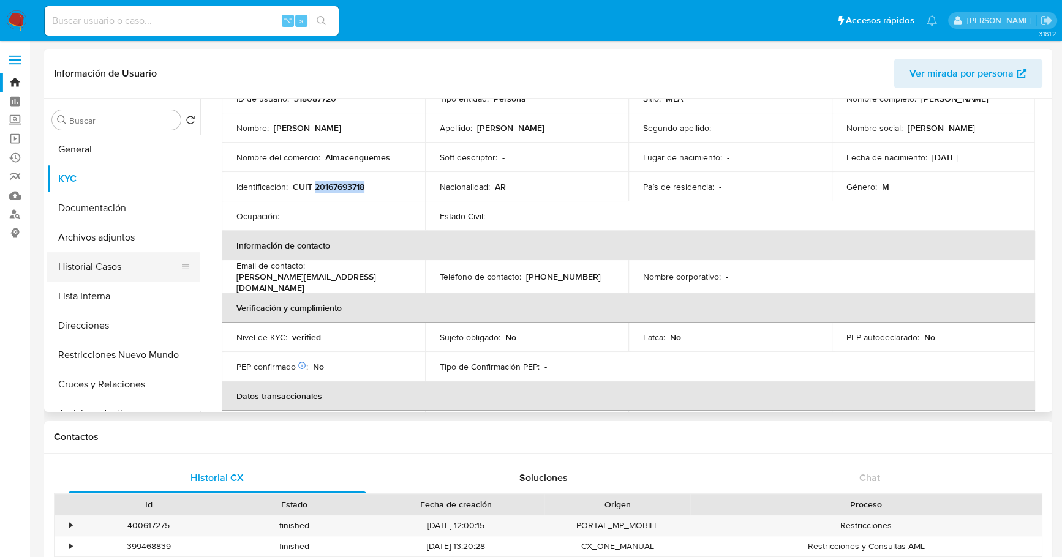
click at [86, 266] on button "Historial Casos" at bounding box center [118, 266] width 143 height 29
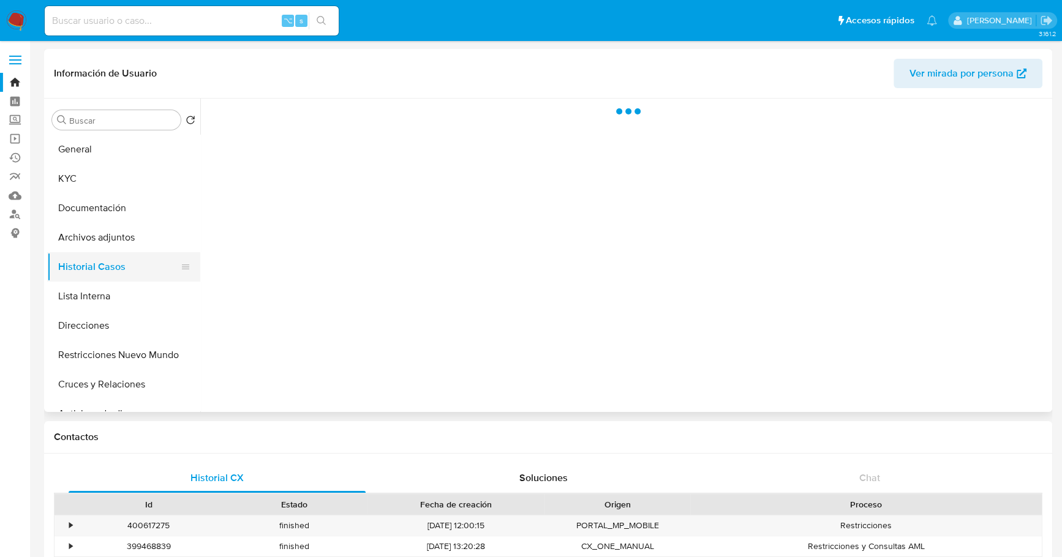
scroll to position [0, 0]
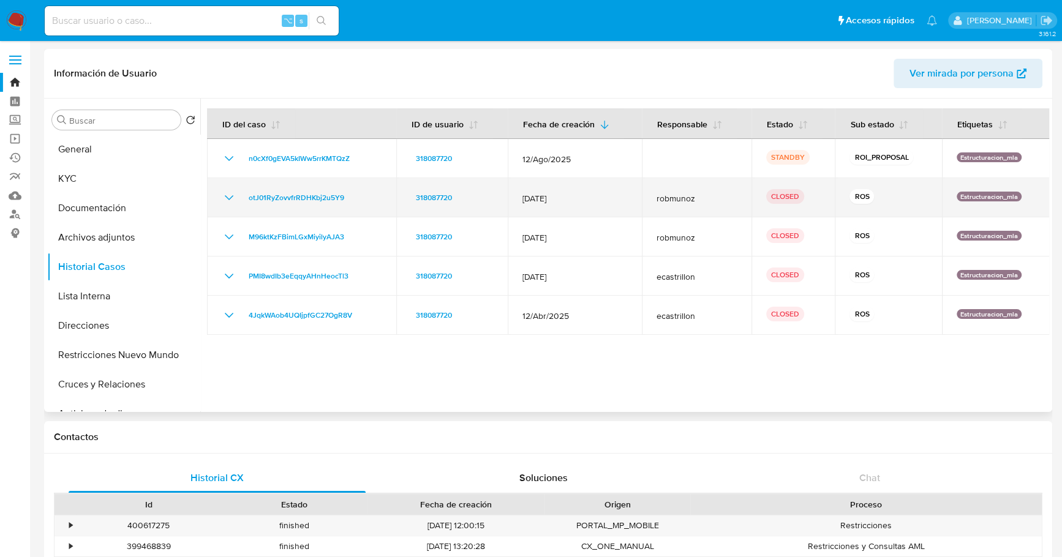
click at [220, 192] on td "otJ01RyZovvfrRDHKbj2u5Y9" at bounding box center [301, 197] width 189 height 39
click at [231, 192] on icon "Mostrar/Ocultar" at bounding box center [229, 197] width 15 height 15
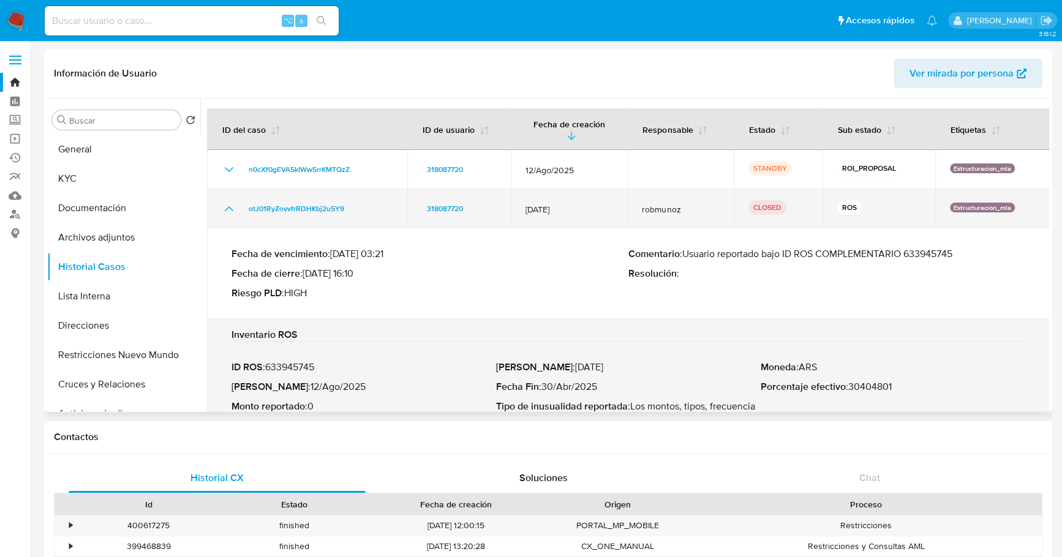
click at [231, 202] on icon "Mostrar/Ocultar" at bounding box center [229, 209] width 15 height 15
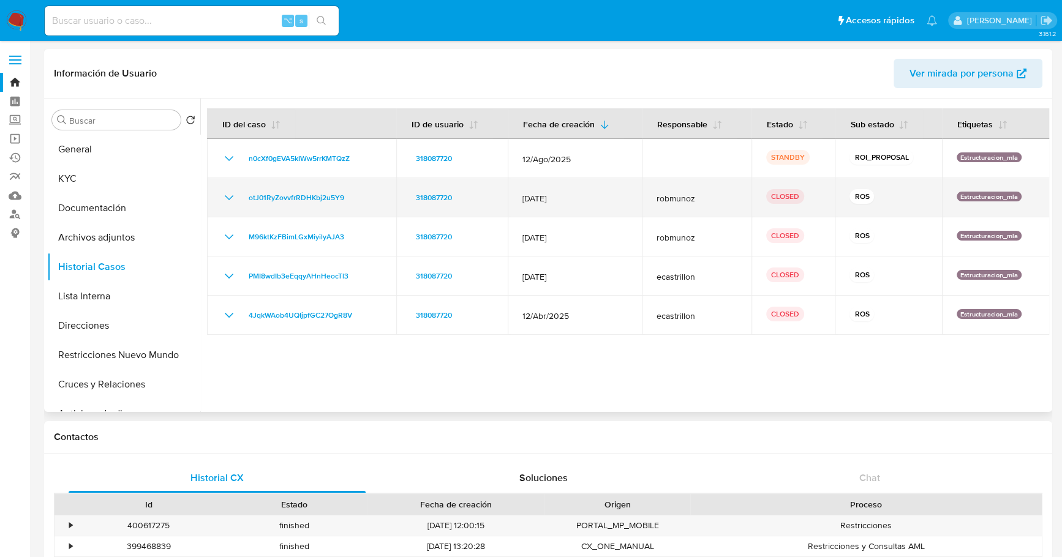
click at [223, 192] on icon "Mostrar/Ocultar" at bounding box center [229, 197] width 15 height 15
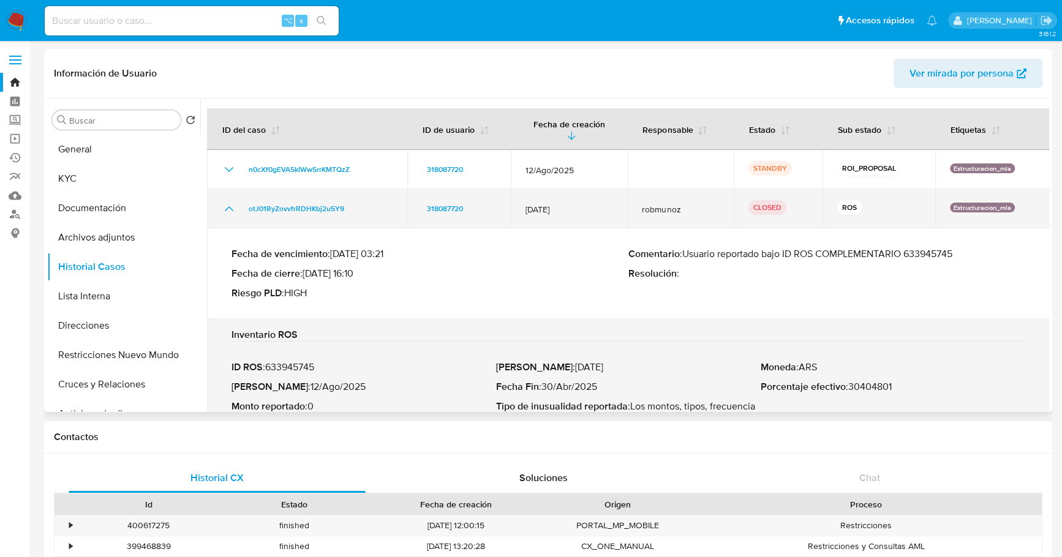
click at [223, 202] on icon "Mostrar/Ocultar" at bounding box center [229, 209] width 15 height 15
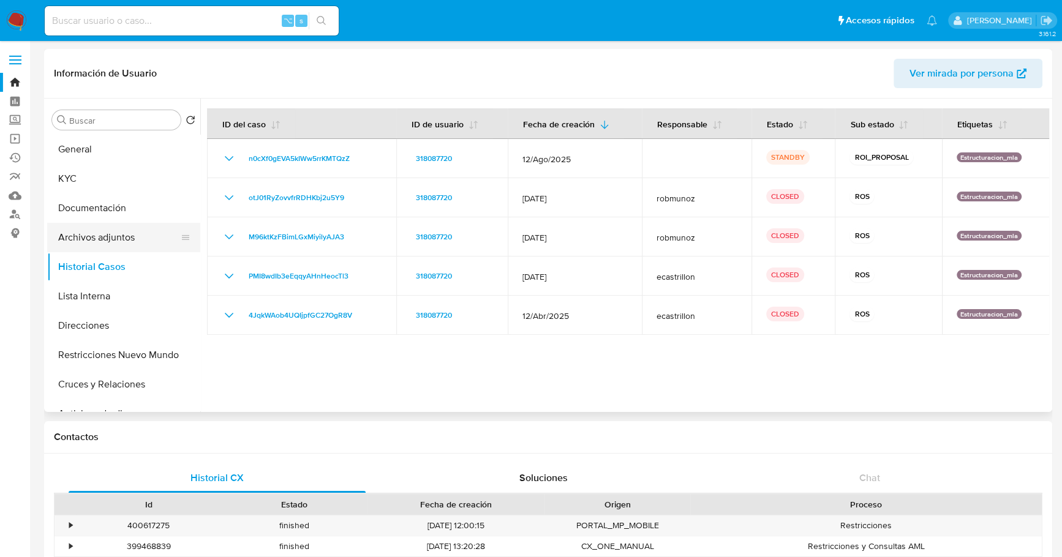
click at [107, 239] on button "Archivos adjuntos" at bounding box center [118, 237] width 143 height 29
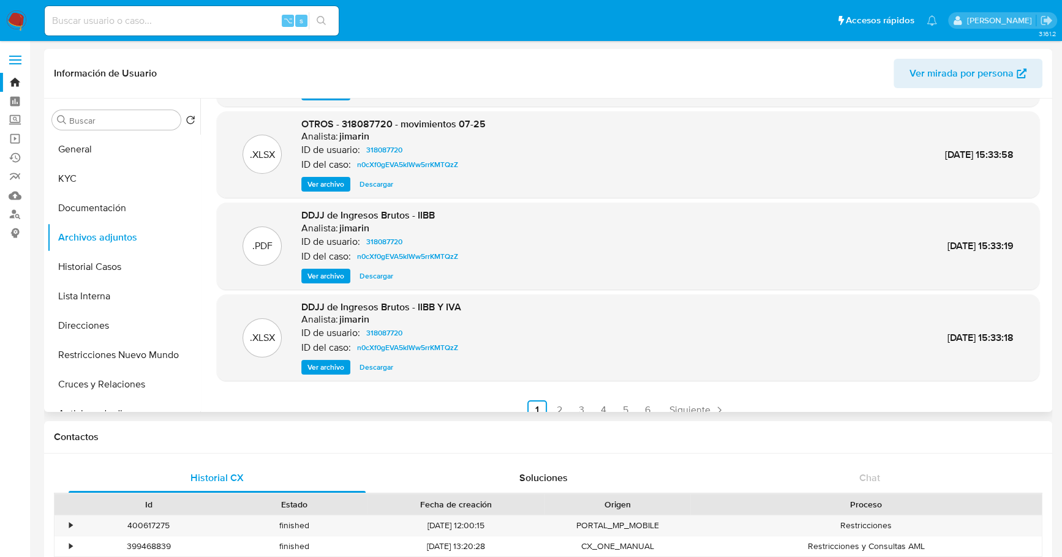
scroll to position [103, 0]
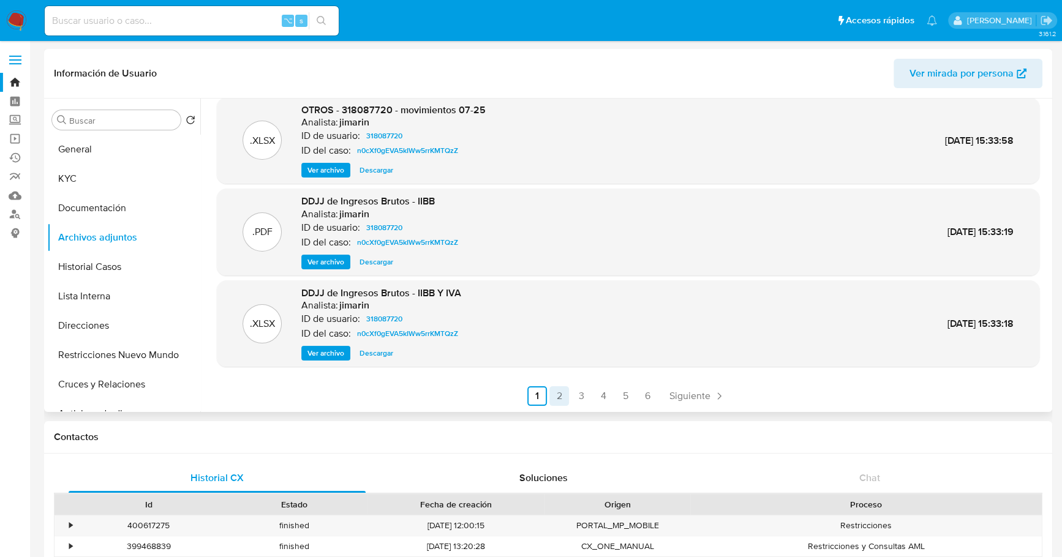
click at [555, 395] on link "2" at bounding box center [559, 396] width 20 height 20
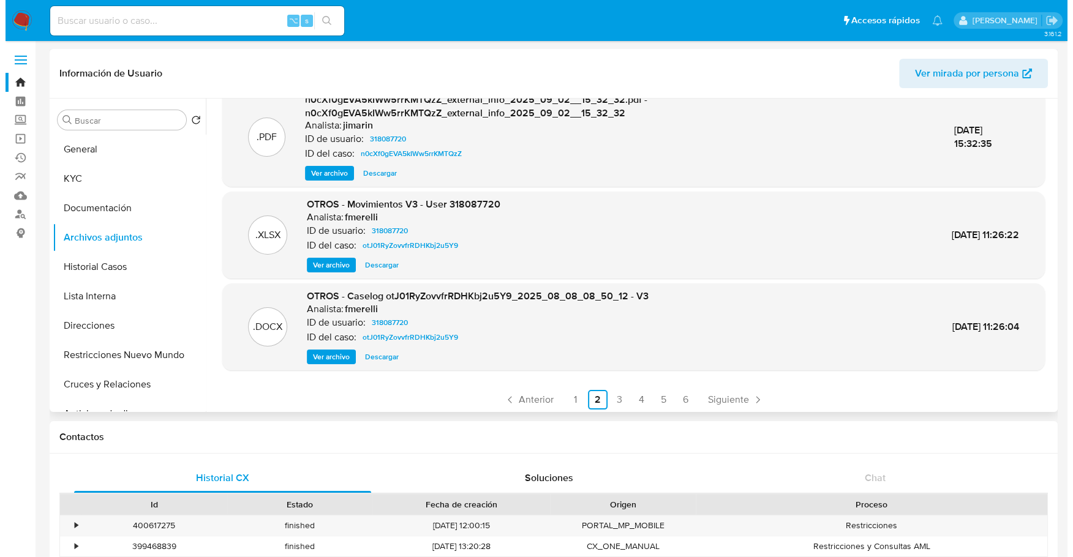
scroll to position [129, 0]
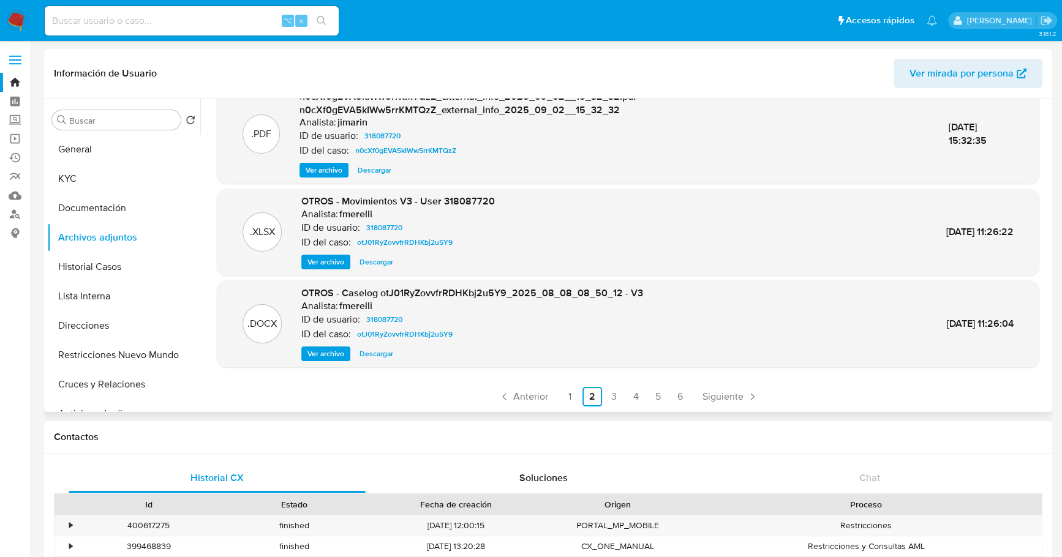
click at [320, 357] on span "Ver archivo" at bounding box center [325, 354] width 37 height 12
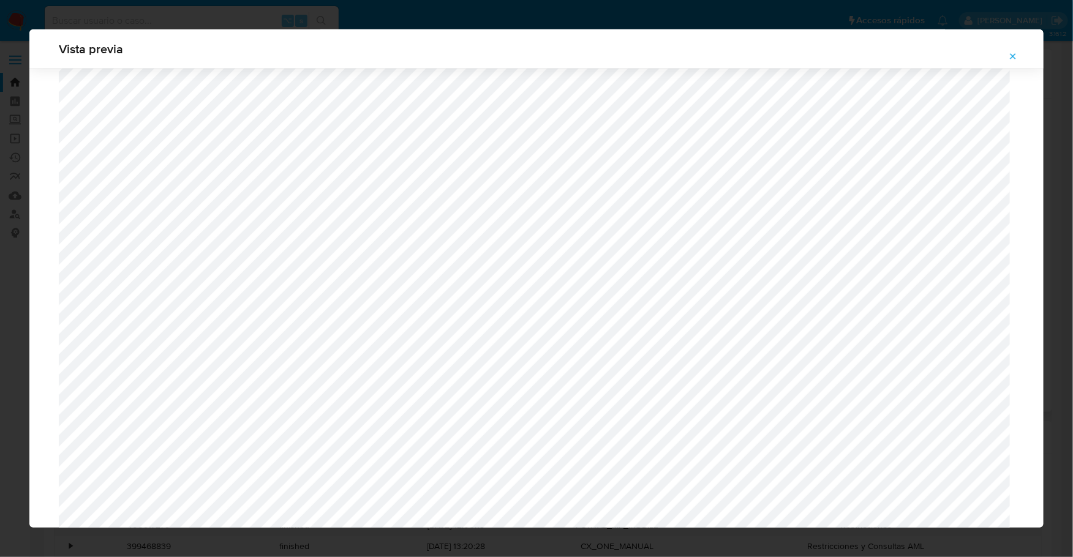
scroll to position [530, 0]
click at [1009, 47] on button "Attachment preview" at bounding box center [1013, 57] width 27 height 20
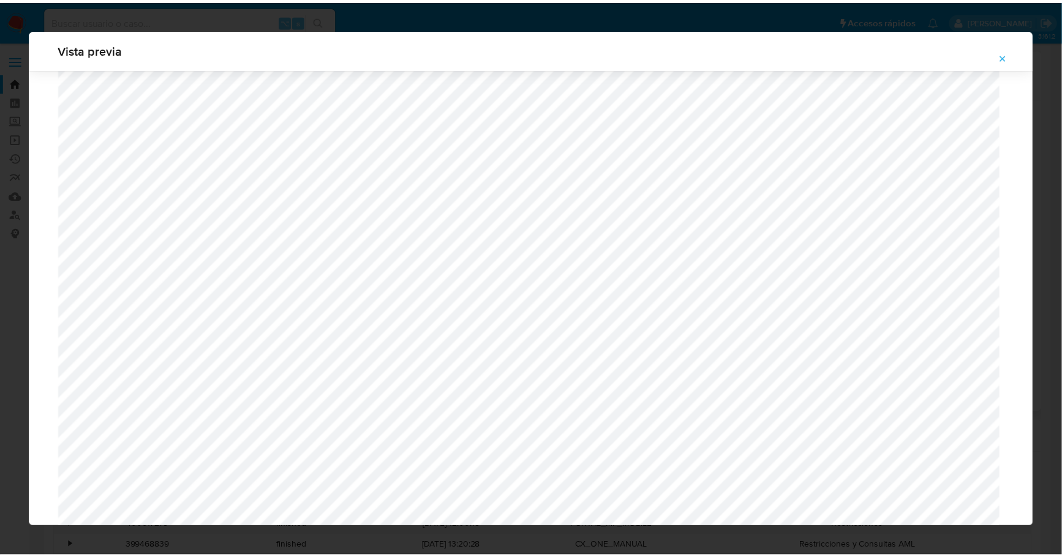
scroll to position [0, 0]
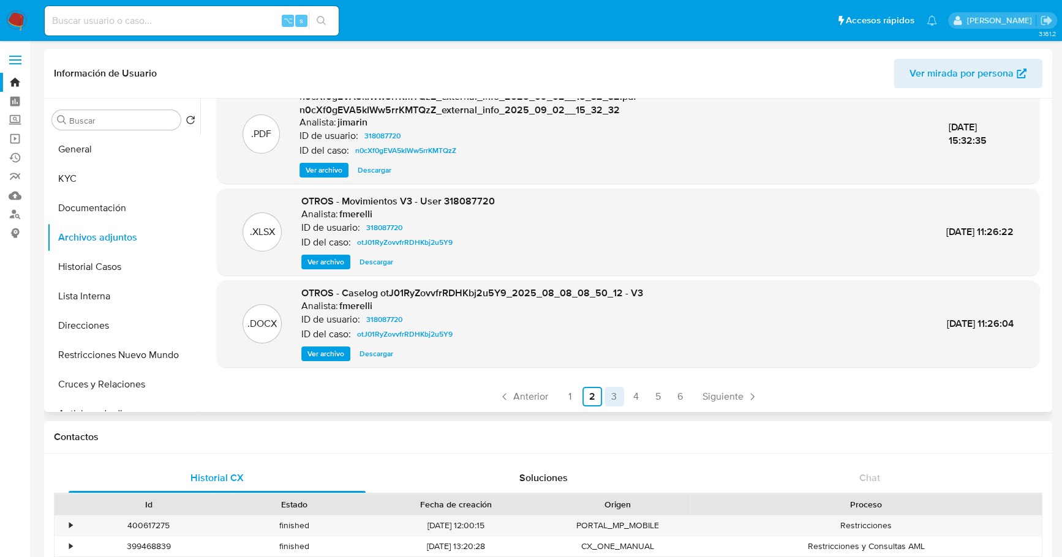
click at [618, 397] on link "3" at bounding box center [615, 397] width 20 height 20
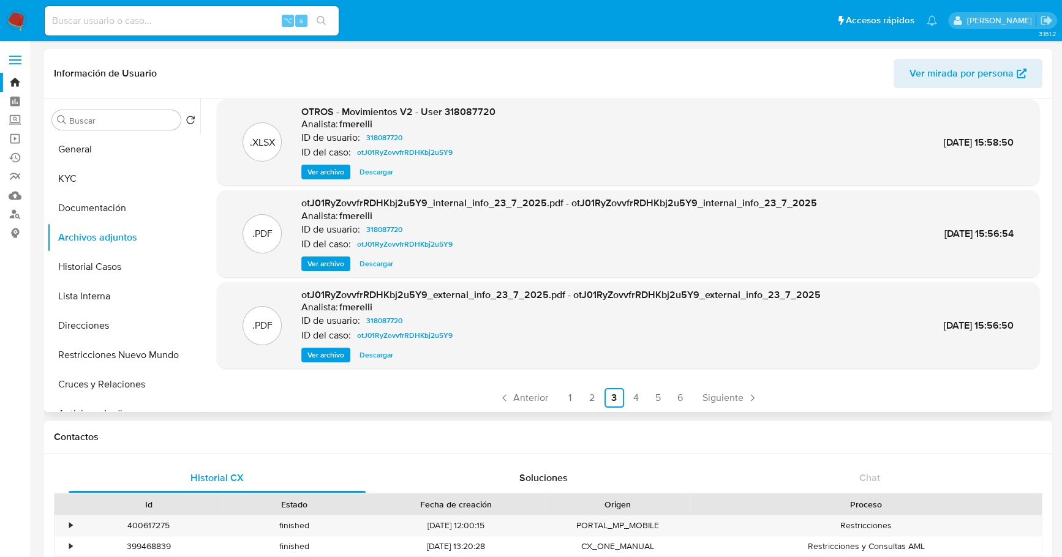
scroll to position [103, 0]
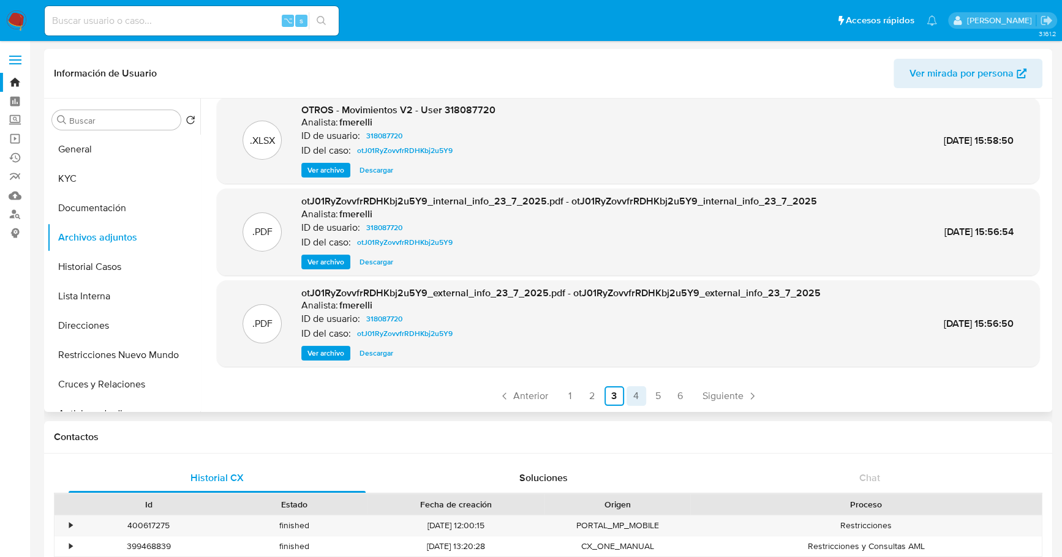
click at [635, 393] on link "4" at bounding box center [637, 396] width 20 height 20
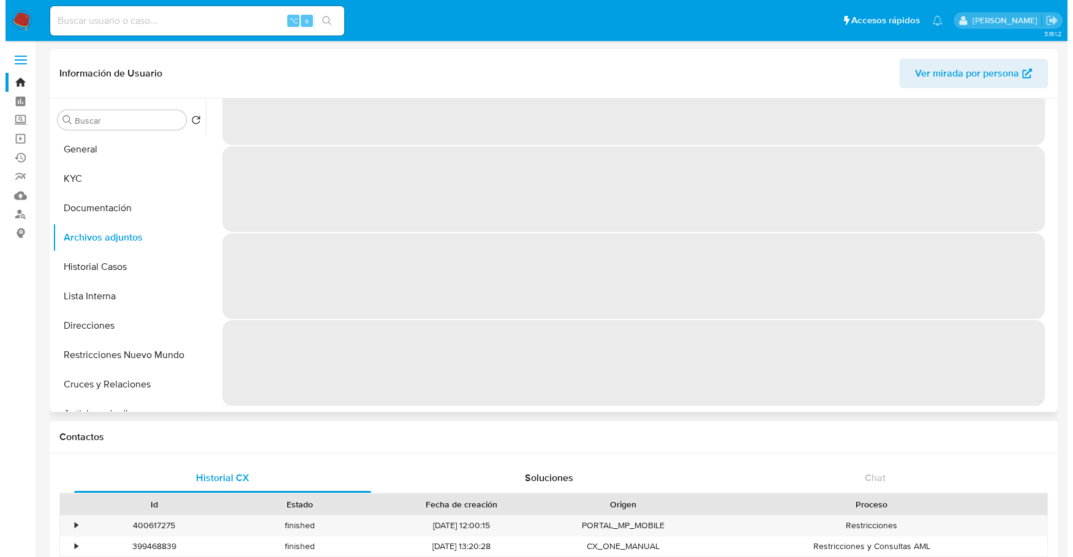
scroll to position [0, 0]
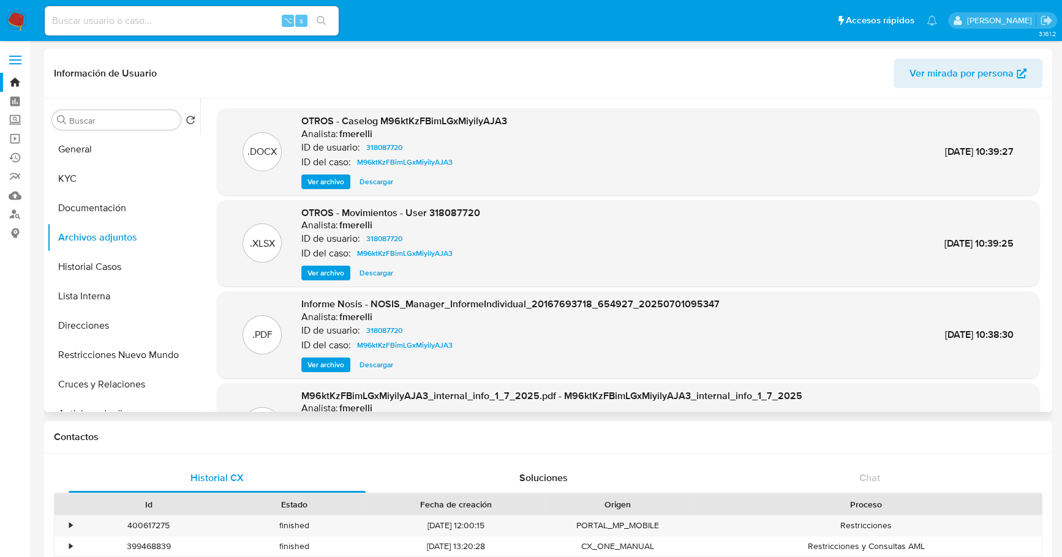
click at [323, 181] on span "Ver archivo" at bounding box center [325, 182] width 37 height 12
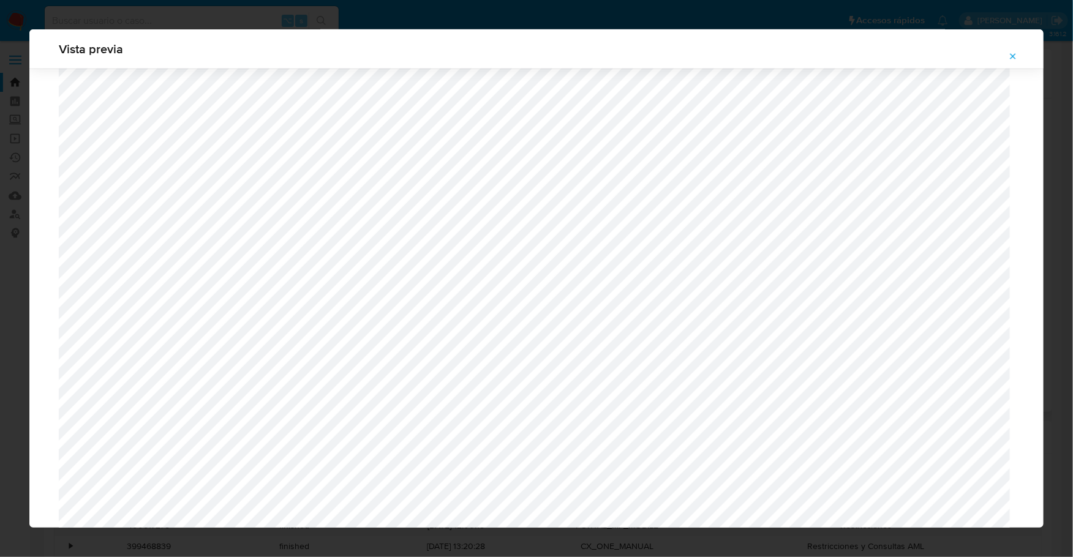
scroll to position [629, 0]
click at [1008, 55] on button "Attachment preview" at bounding box center [1013, 57] width 27 height 20
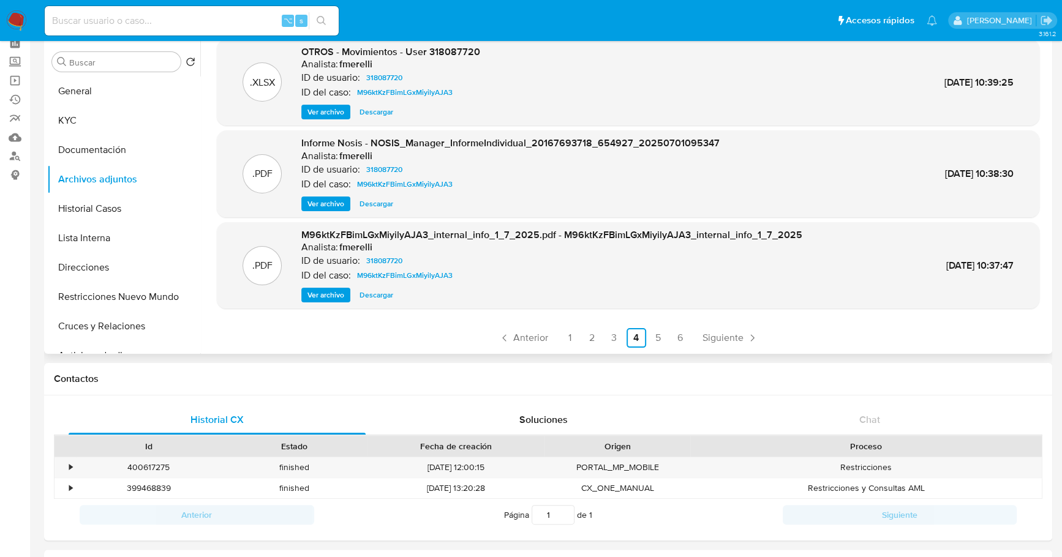
scroll to position [124, 0]
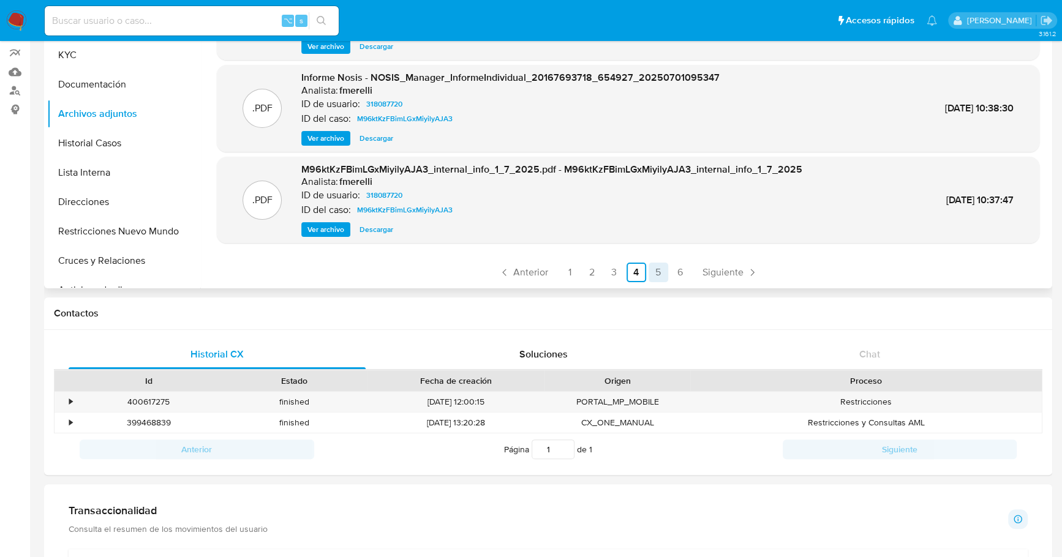
click at [658, 274] on link "5" at bounding box center [659, 273] width 20 height 20
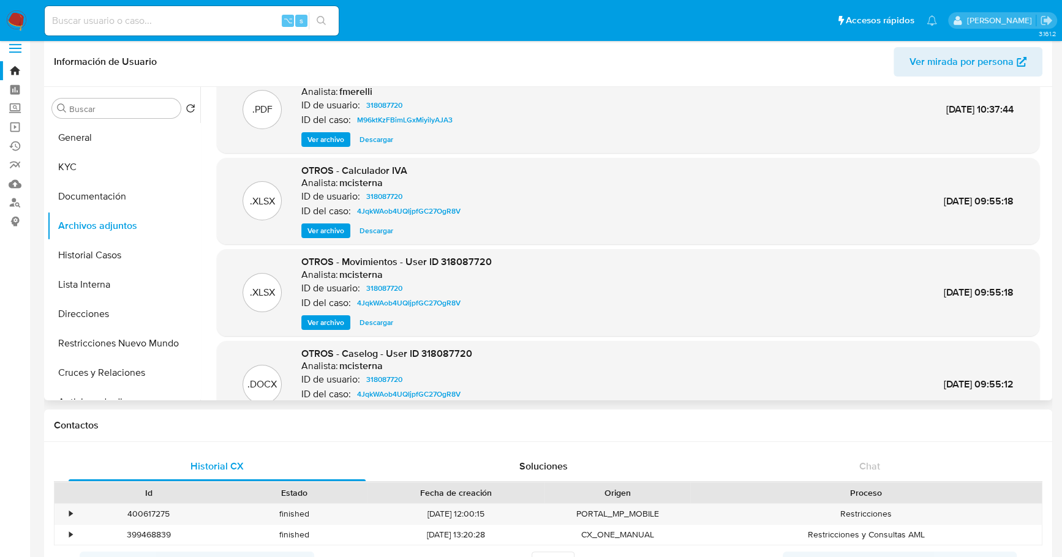
scroll to position [103, 0]
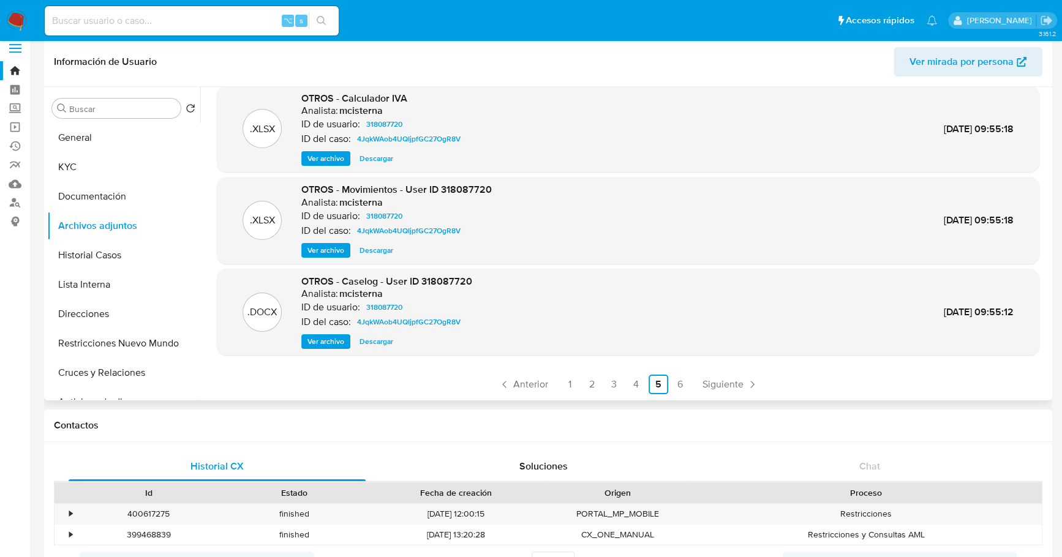
click at [317, 343] on span "Ver archivo" at bounding box center [325, 342] width 37 height 12
click at [126, 345] on button "Restricciones Nuevo Mundo" at bounding box center [118, 343] width 143 height 29
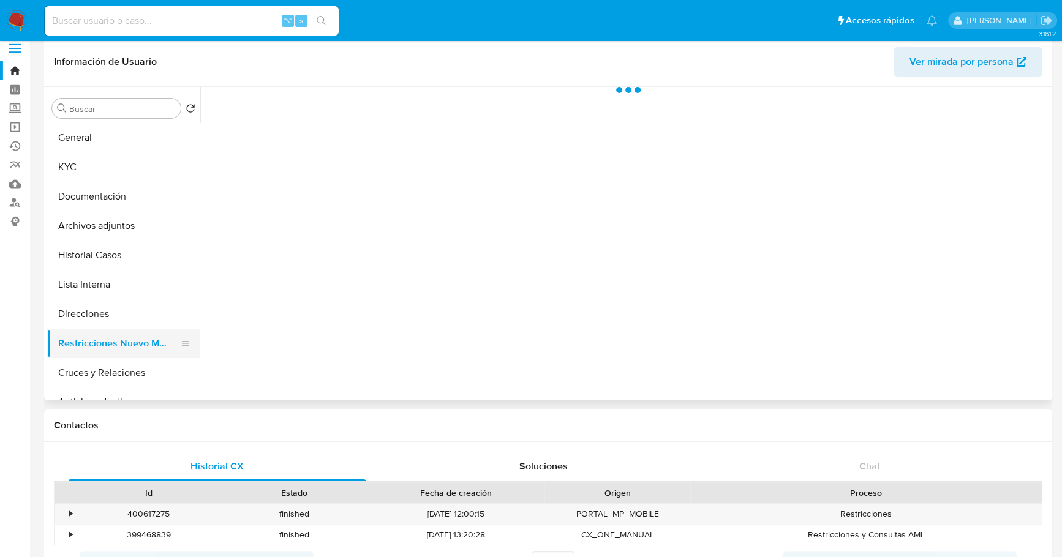
scroll to position [0, 0]
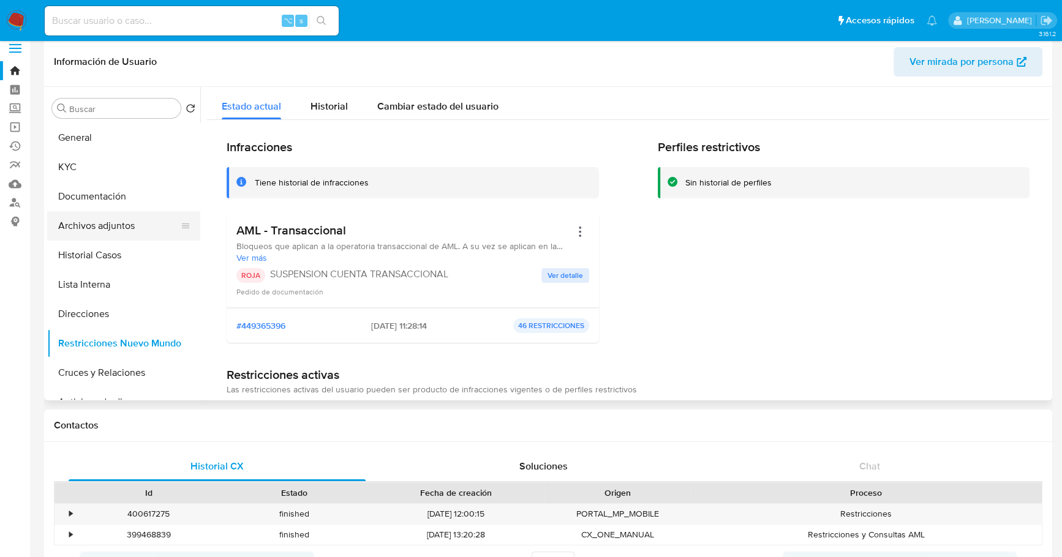
click at [114, 226] on button "Archivos adjuntos" at bounding box center [118, 225] width 143 height 29
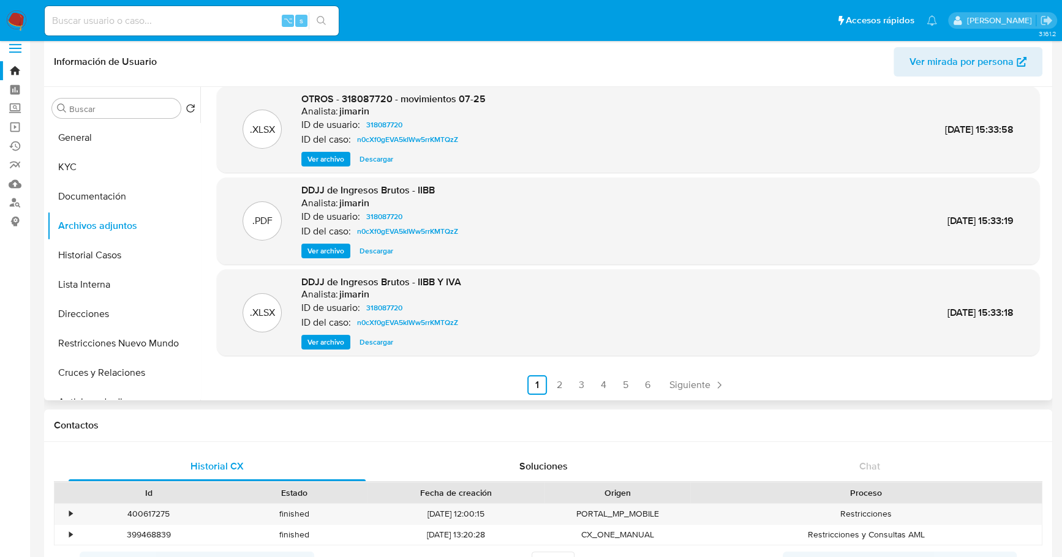
scroll to position [103, 0]
click at [620, 384] on link "5" at bounding box center [626, 385] width 20 height 20
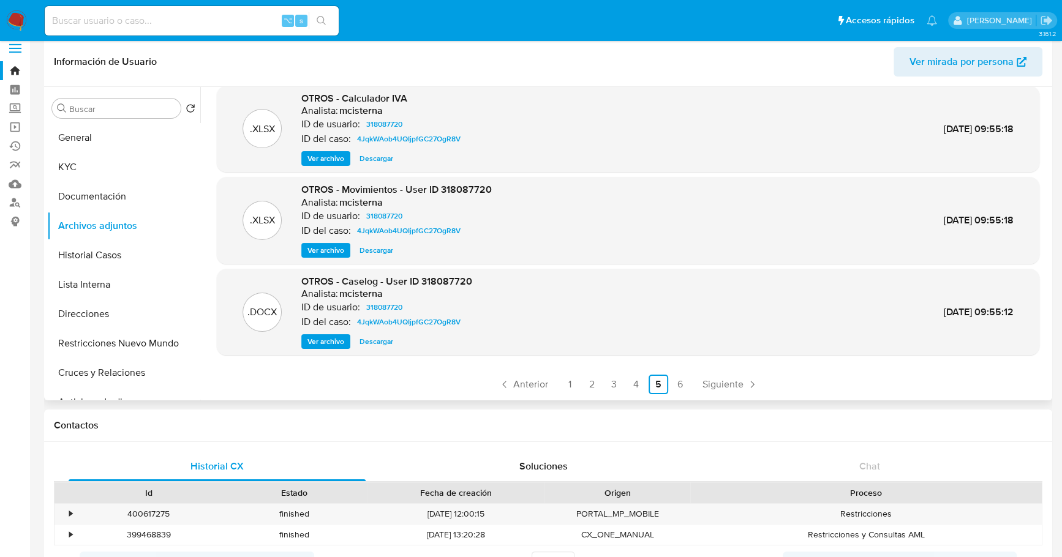
click at [327, 340] on span "Ver archivo" at bounding box center [325, 342] width 37 height 12
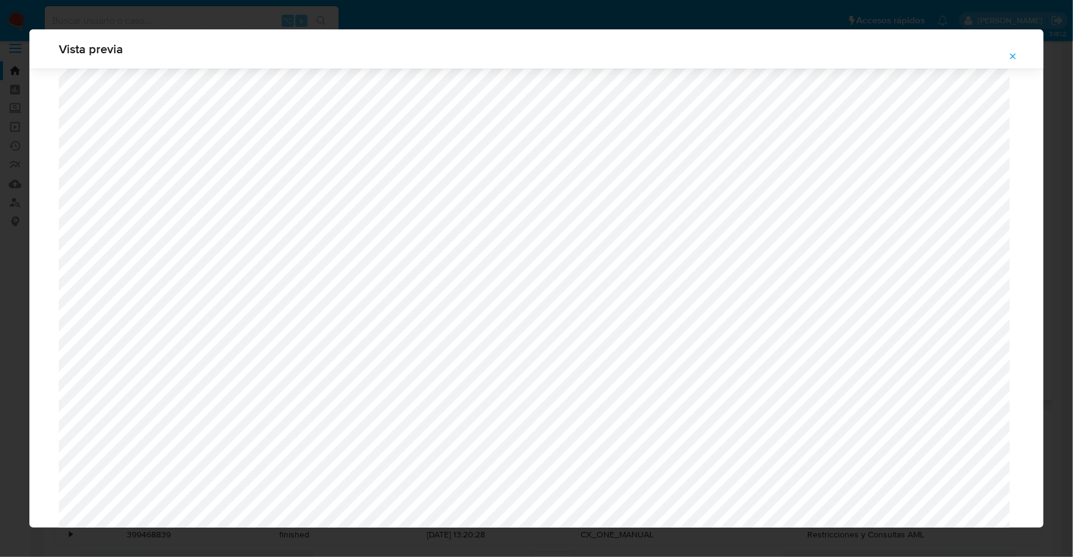
scroll to position [1059, 0]
click at [1016, 53] on icon "Attachment preview" at bounding box center [1013, 56] width 10 height 10
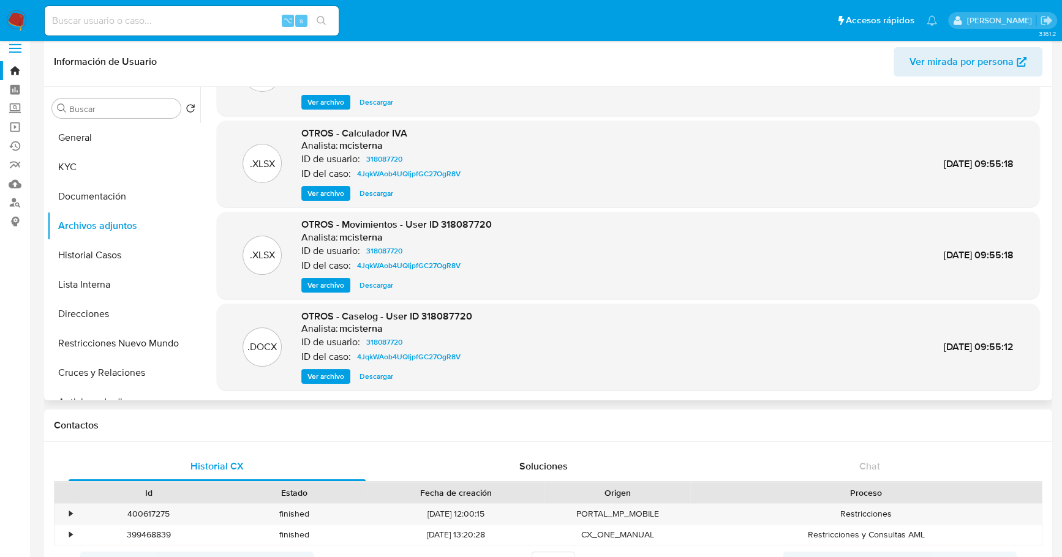
scroll to position [0, 0]
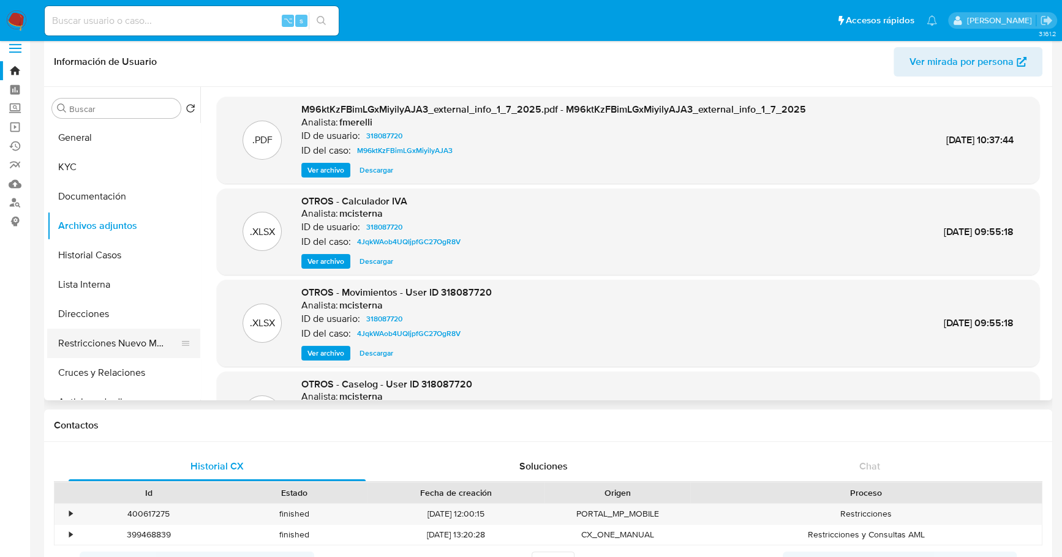
click at [103, 331] on button "Restricciones Nuevo Mundo" at bounding box center [118, 343] width 143 height 29
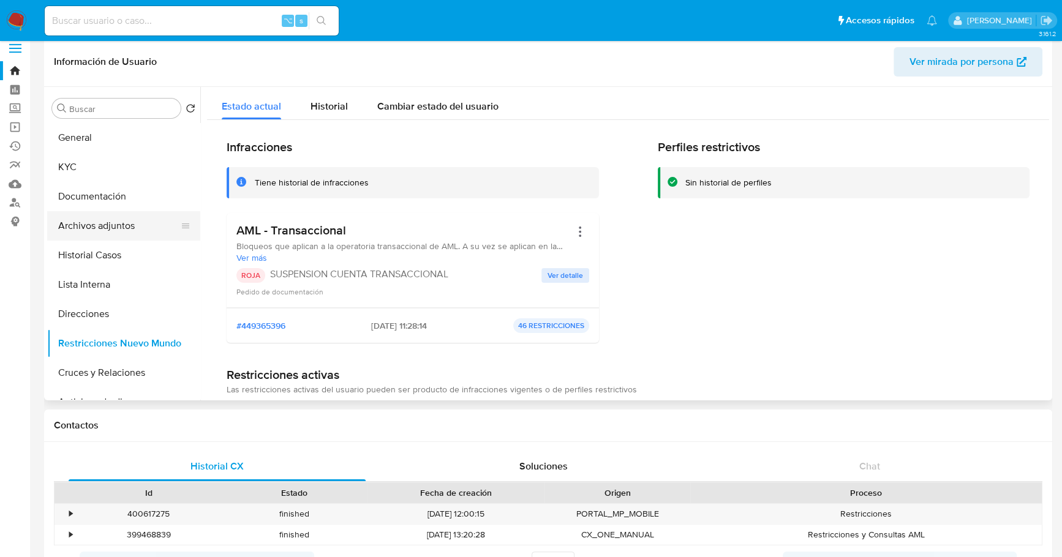
click at [115, 224] on button "Archivos adjuntos" at bounding box center [118, 225] width 143 height 29
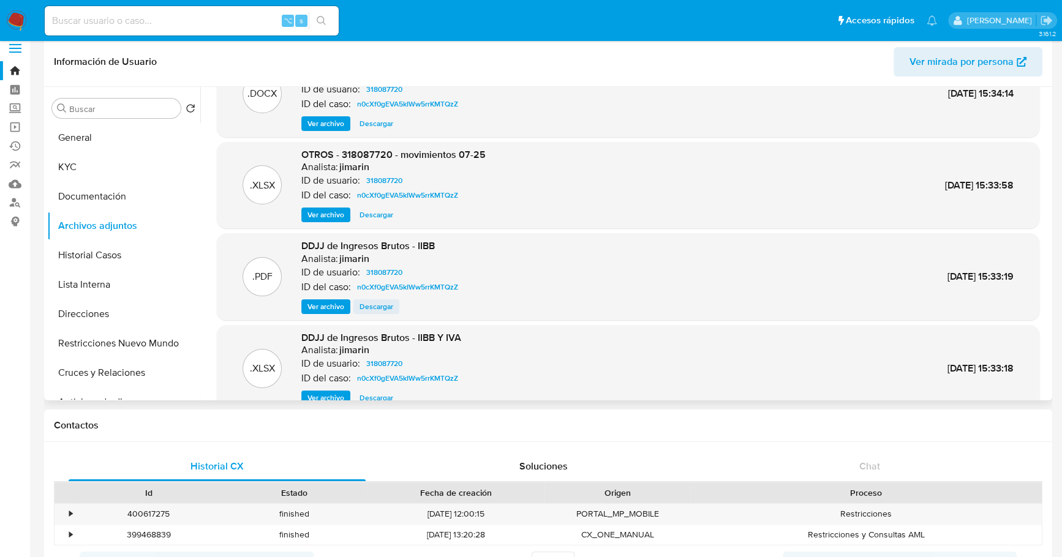
scroll to position [103, 0]
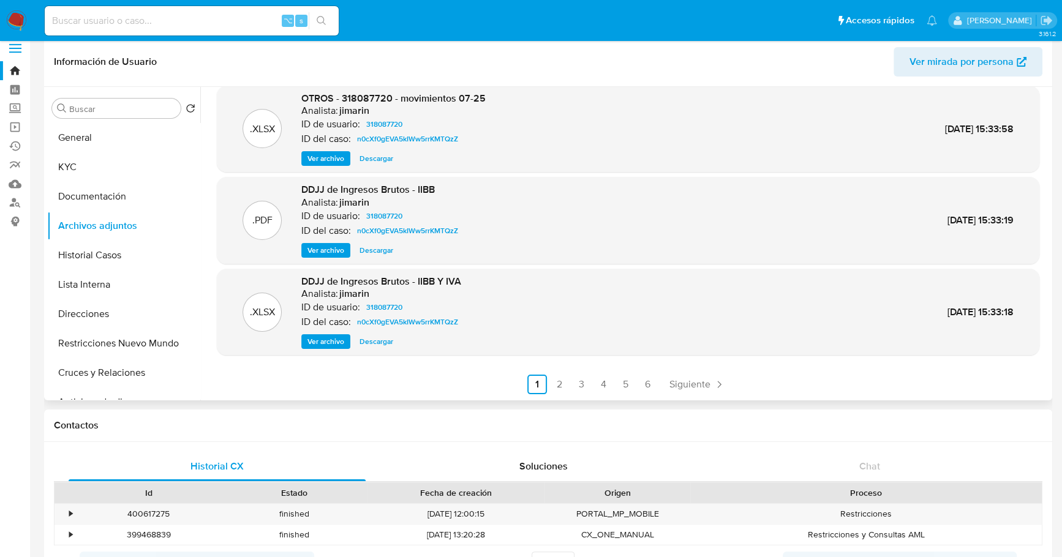
click at [319, 339] on span "Ver archivo" at bounding box center [325, 342] width 37 height 12
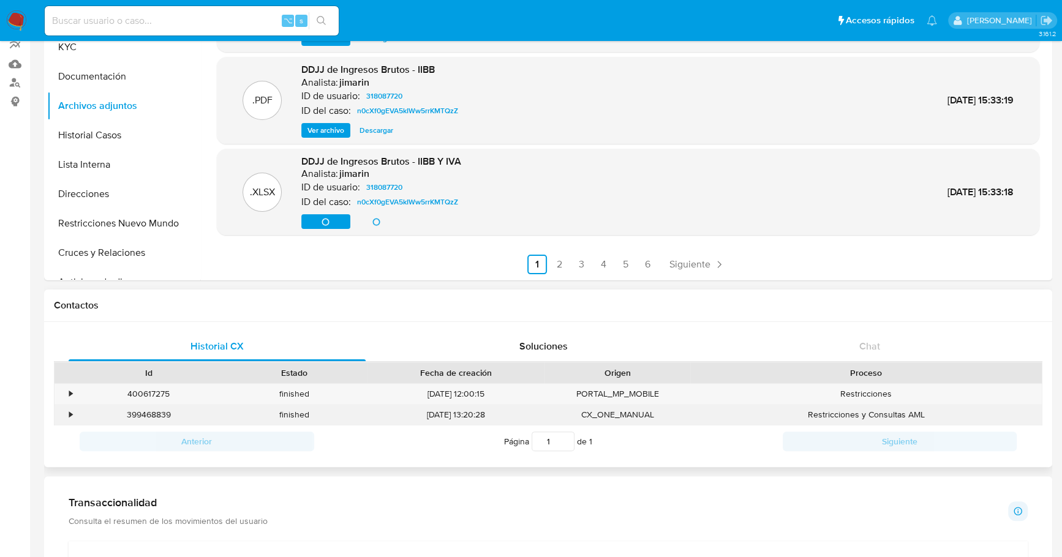
click at [70, 414] on div "•" at bounding box center [70, 415] width 3 height 12
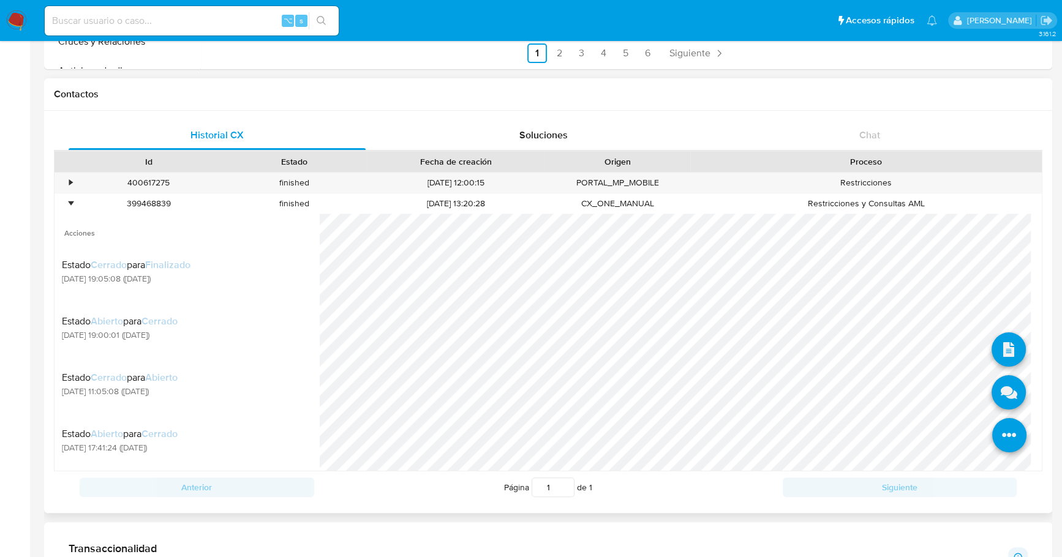
scroll to position [355, 0]
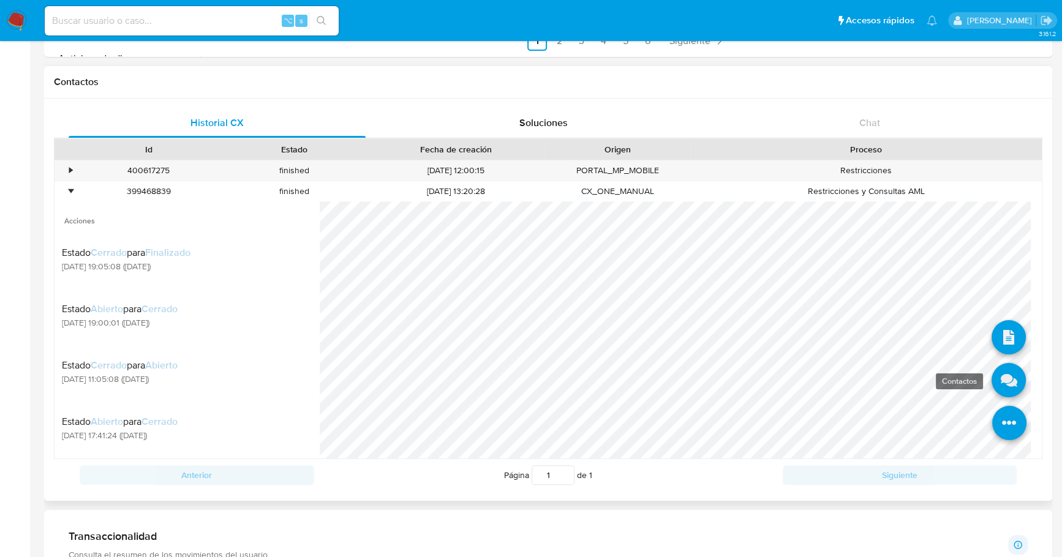
click at [994, 382] on icon at bounding box center [1009, 380] width 34 height 34
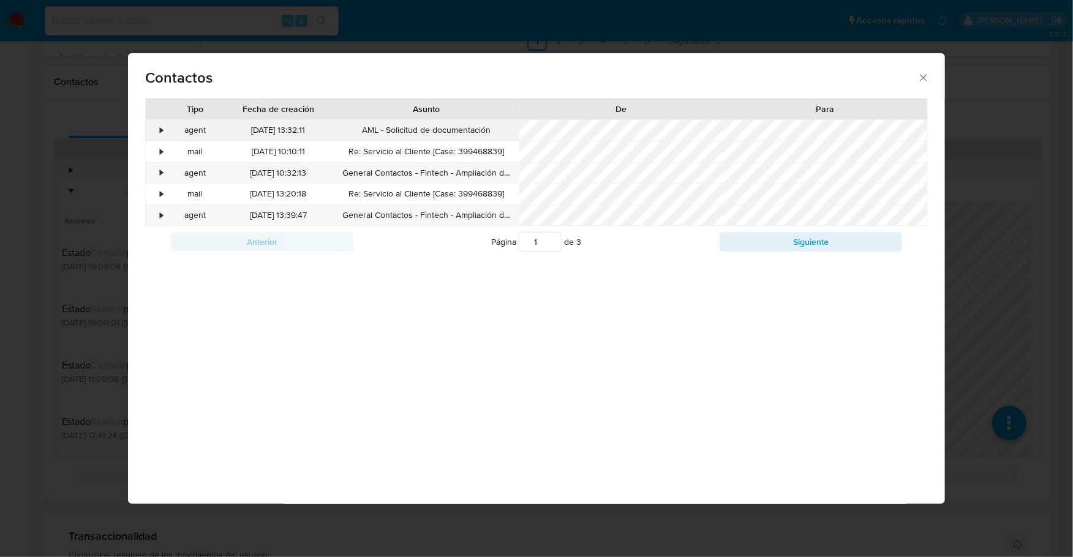
click at [160, 134] on div "•" at bounding box center [161, 130] width 3 height 12
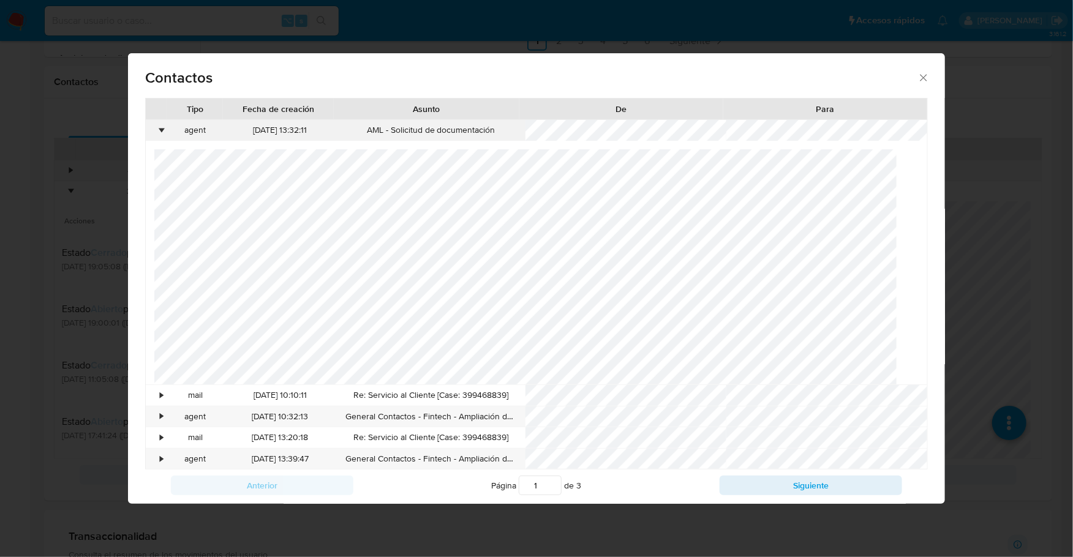
click at [160, 126] on div "•" at bounding box center [161, 130] width 3 height 12
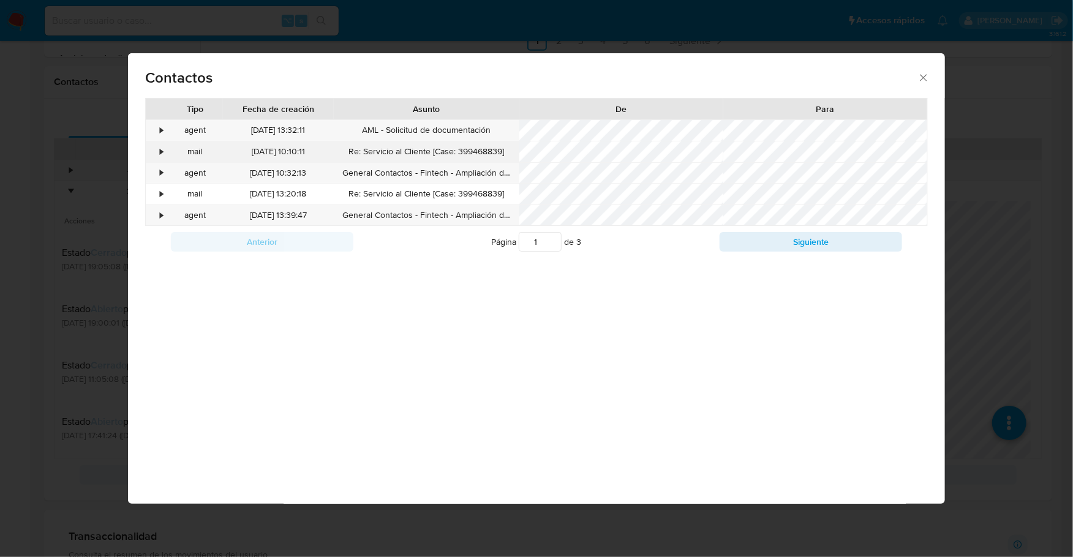
click at [165, 154] on div "•" at bounding box center [156, 151] width 21 height 21
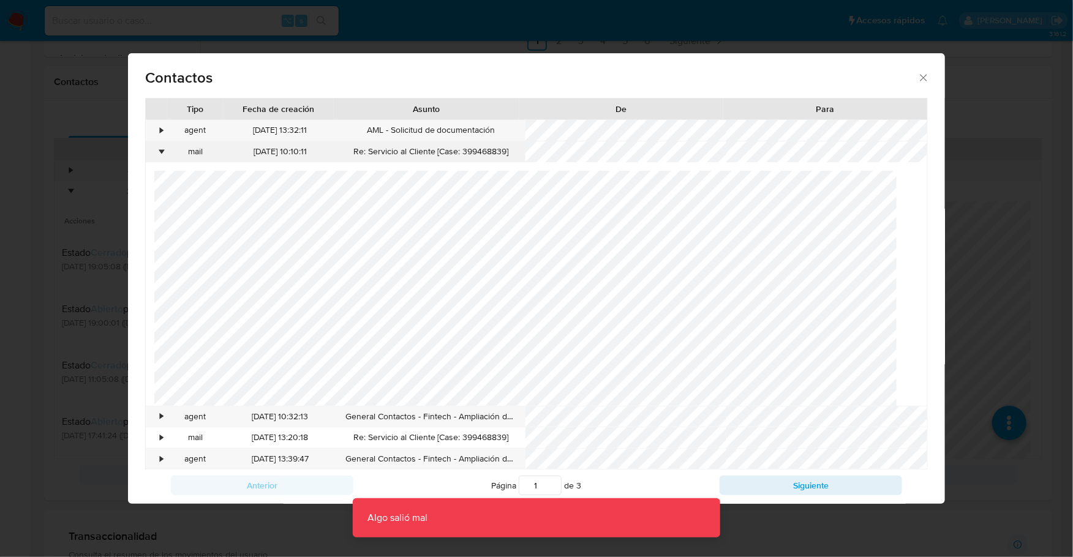
click at [162, 153] on div "•" at bounding box center [161, 152] width 3 height 12
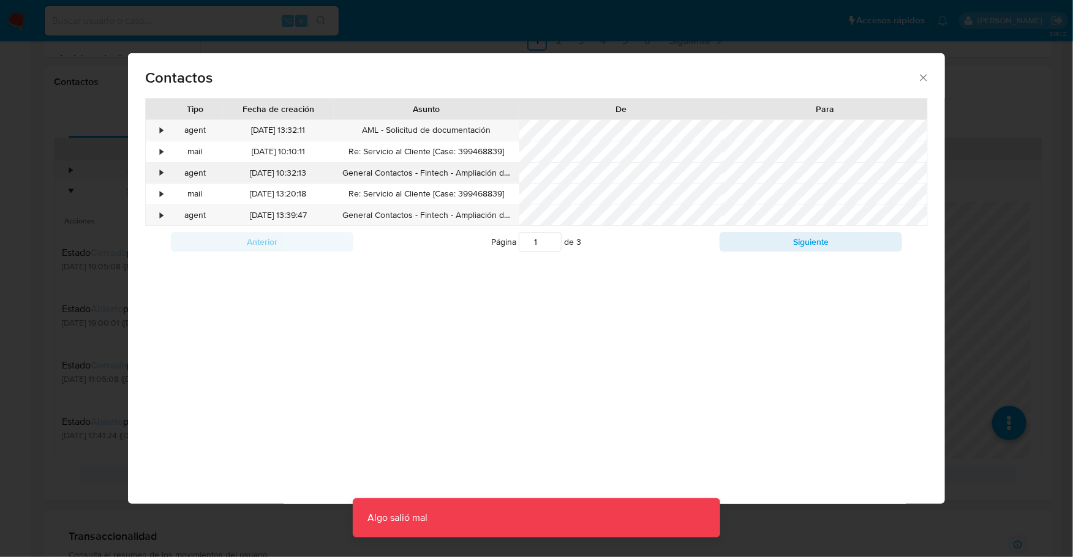
click at [162, 179] on div "•" at bounding box center [156, 173] width 21 height 21
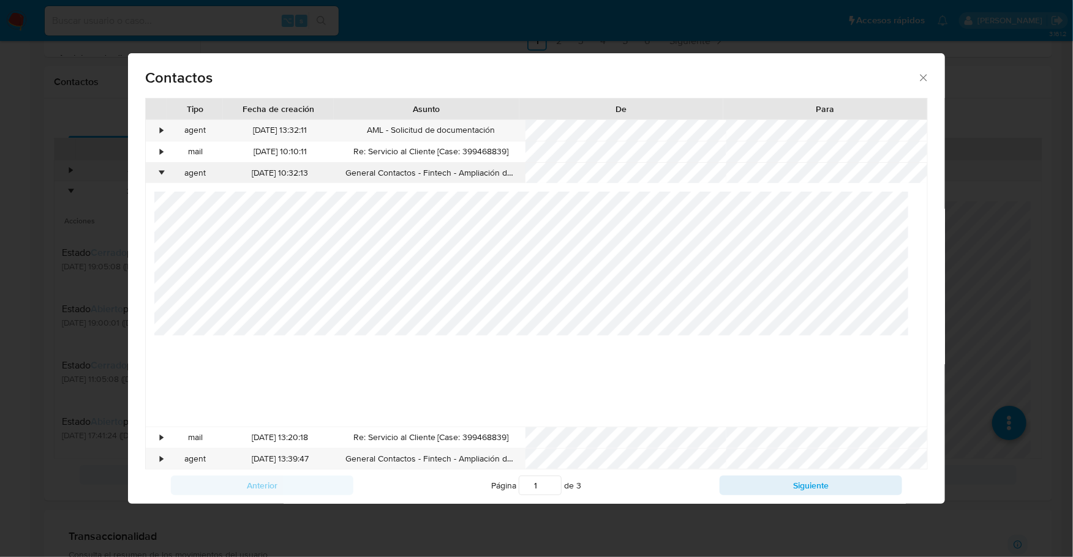
click at [161, 178] on div "•" at bounding box center [161, 173] width 3 height 12
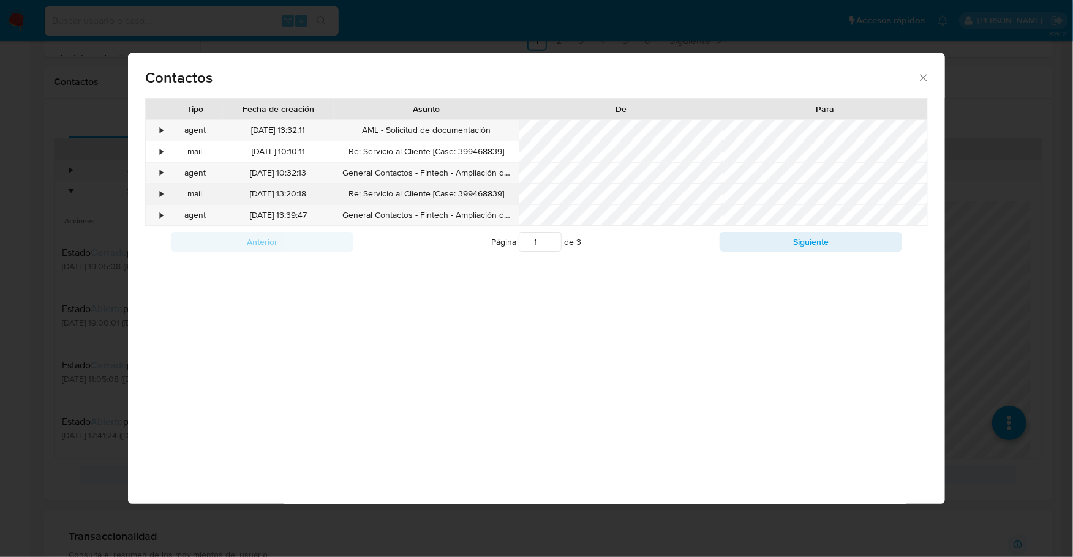
click at [160, 194] on div "•" at bounding box center [161, 194] width 3 height 12
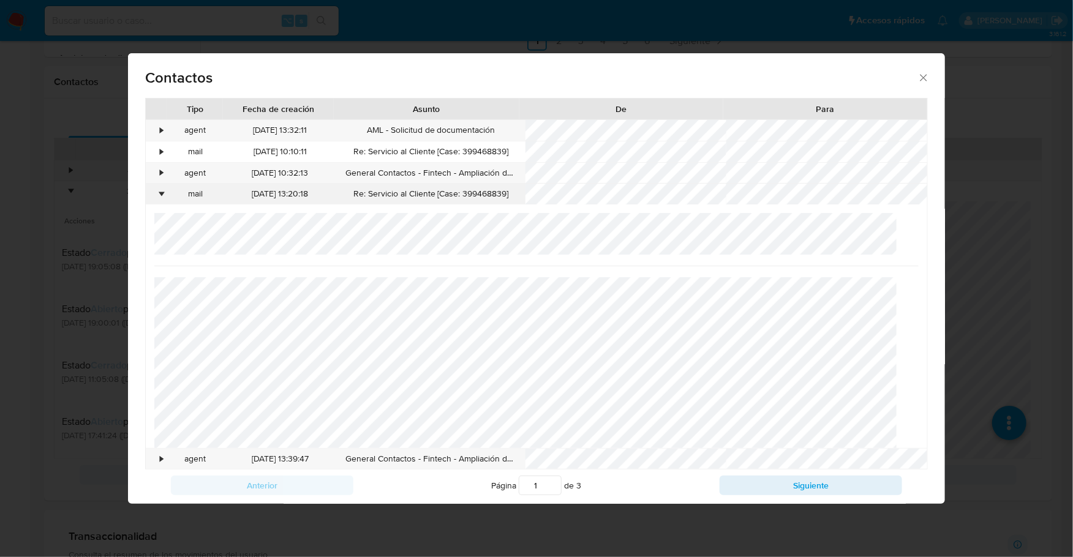
click at [160, 194] on div "•" at bounding box center [161, 194] width 3 height 12
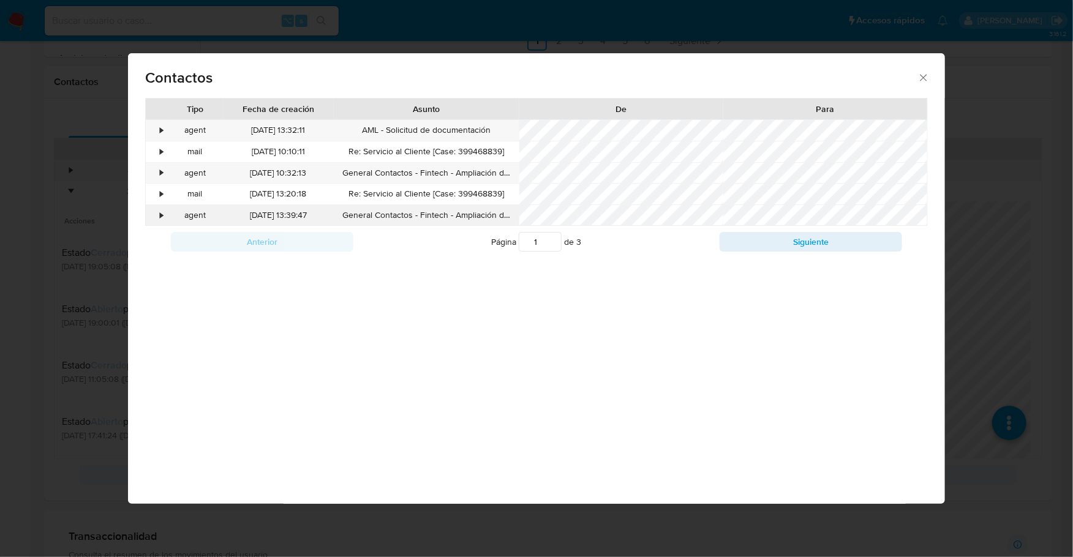
click at [160, 207] on div "•" at bounding box center [156, 215] width 21 height 21
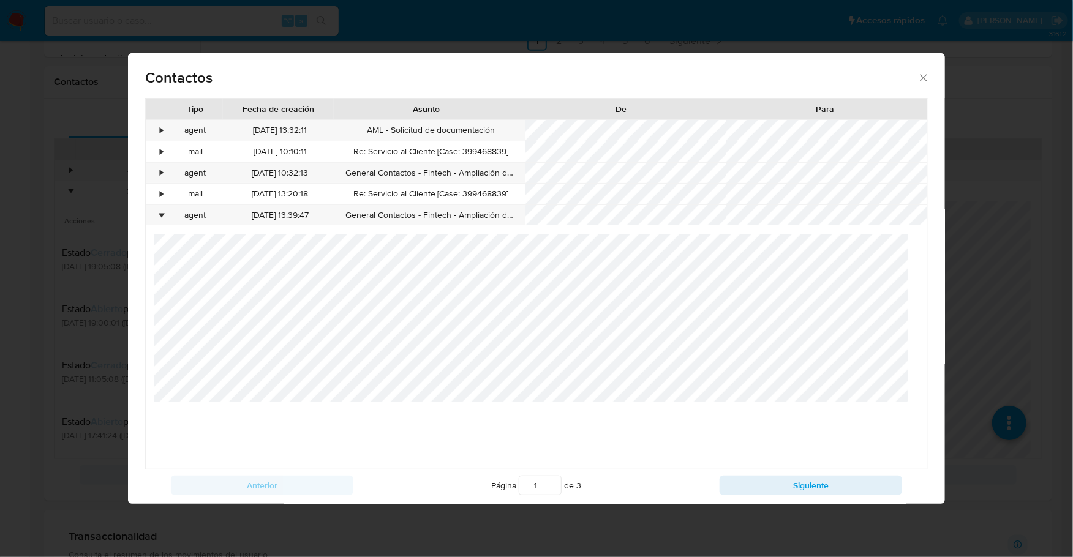
click at [920, 79] on icon "close" at bounding box center [923, 78] width 7 height 7
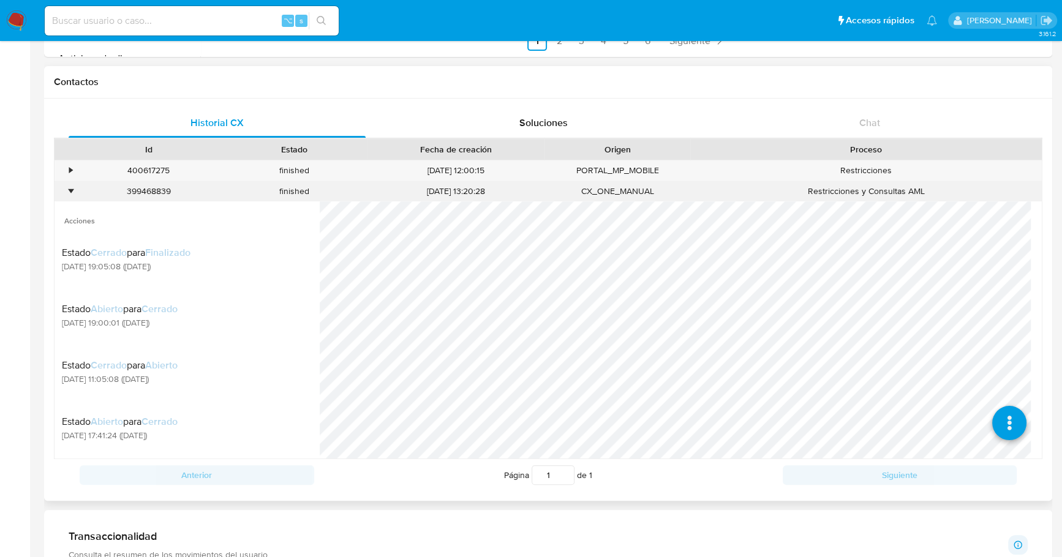
click at [67, 189] on div "•" at bounding box center [65, 191] width 21 height 20
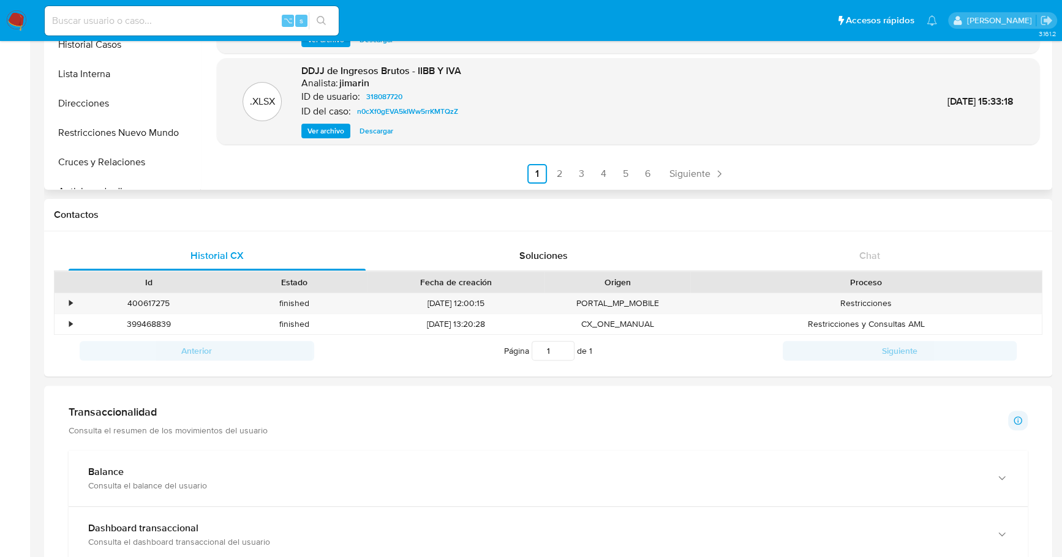
scroll to position [0, 0]
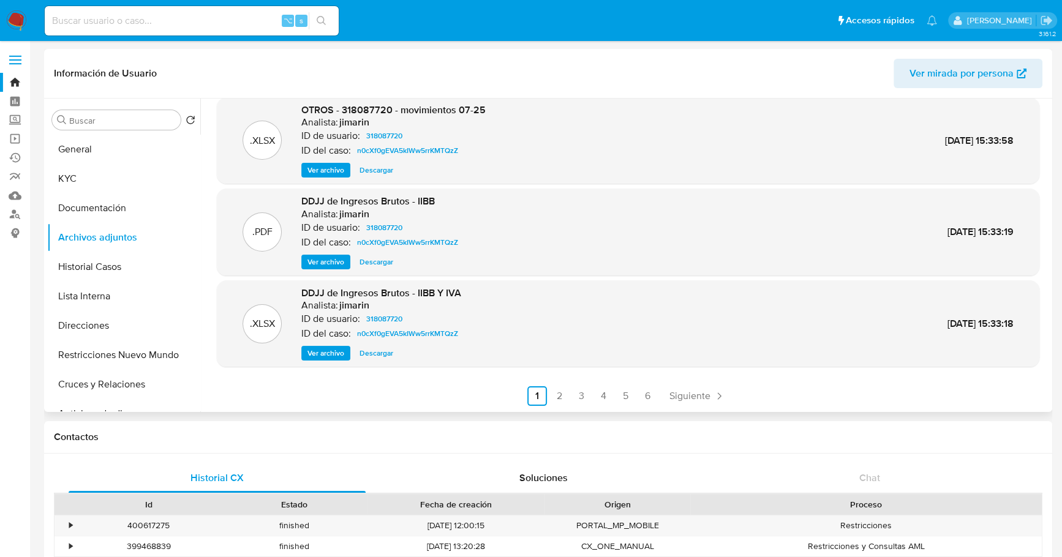
click at [379, 358] on span "Descargar" at bounding box center [377, 353] width 34 height 12
click at [113, 364] on button "Restricciones Nuevo Mundo" at bounding box center [118, 355] width 143 height 29
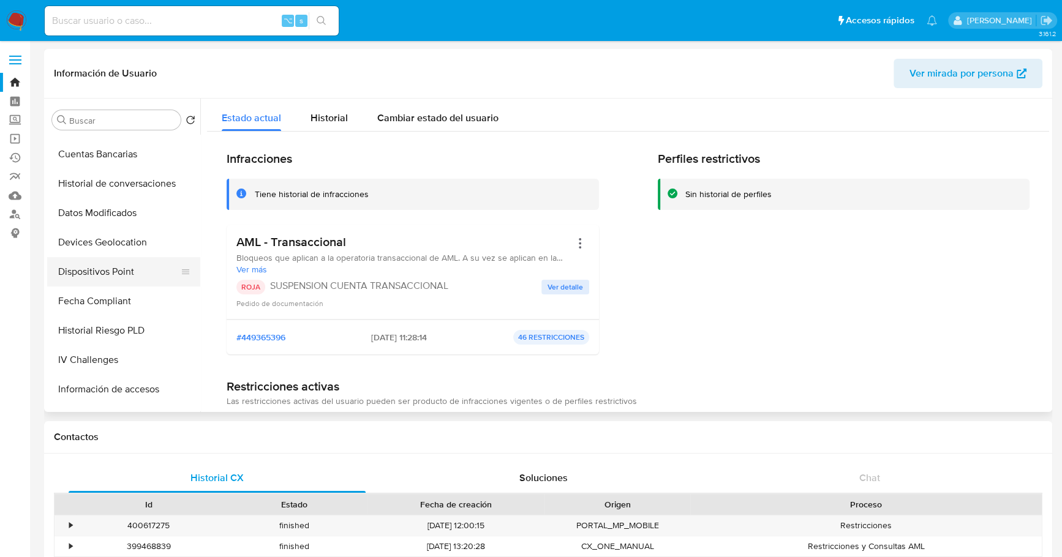
scroll to position [348, 0]
click at [97, 178] on button "Historial de conversaciones" at bounding box center [118, 183] width 143 height 29
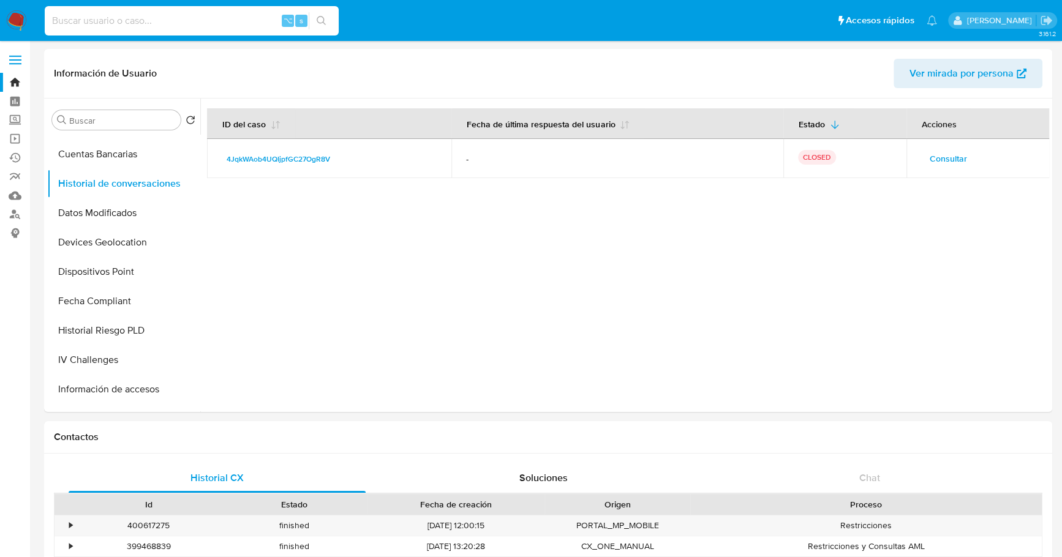
click at [119, 22] on input at bounding box center [192, 21] width 294 height 16
paste input "9810284"
type input "9810284"
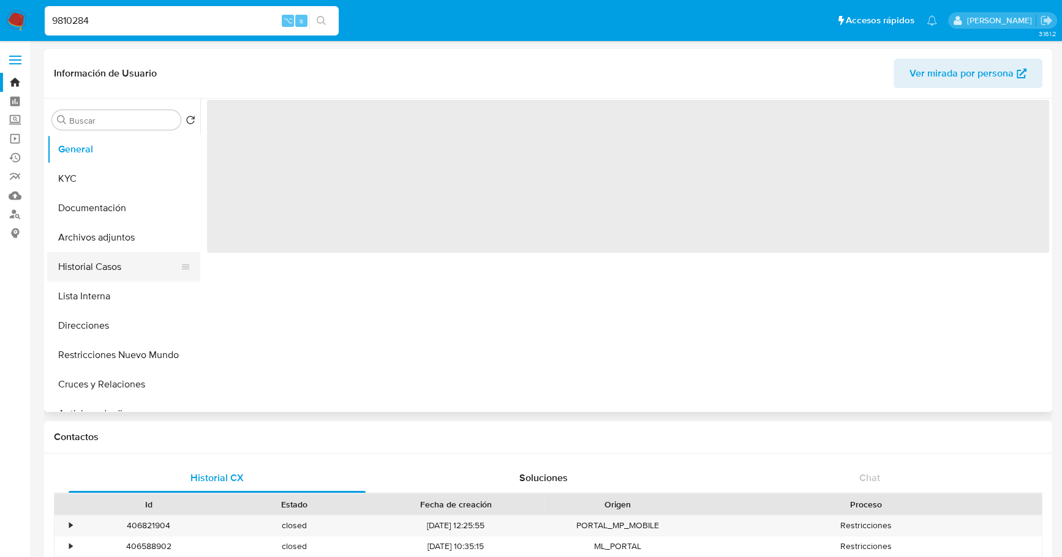
click at [116, 266] on button "Historial Casos" at bounding box center [118, 266] width 143 height 29
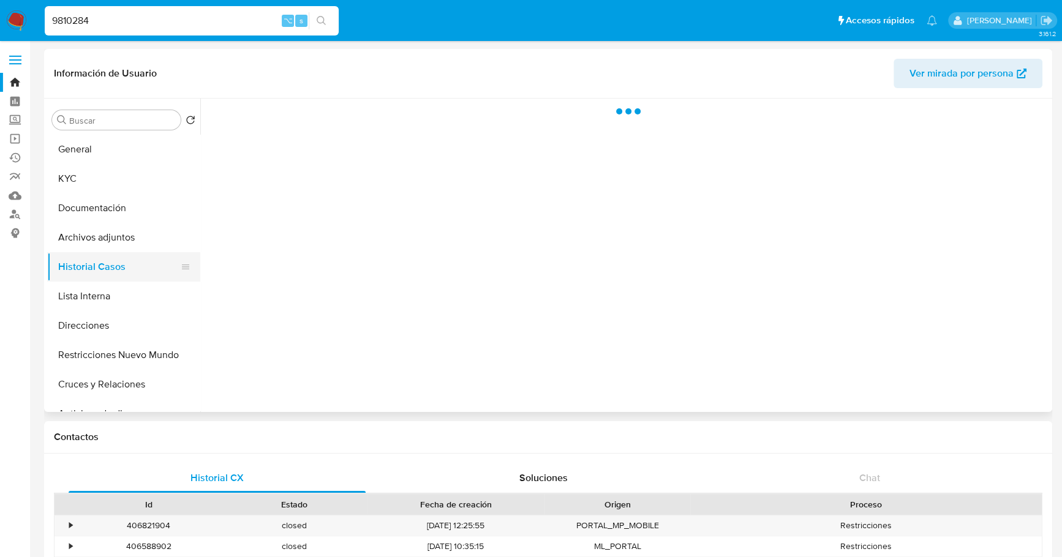
select select "10"
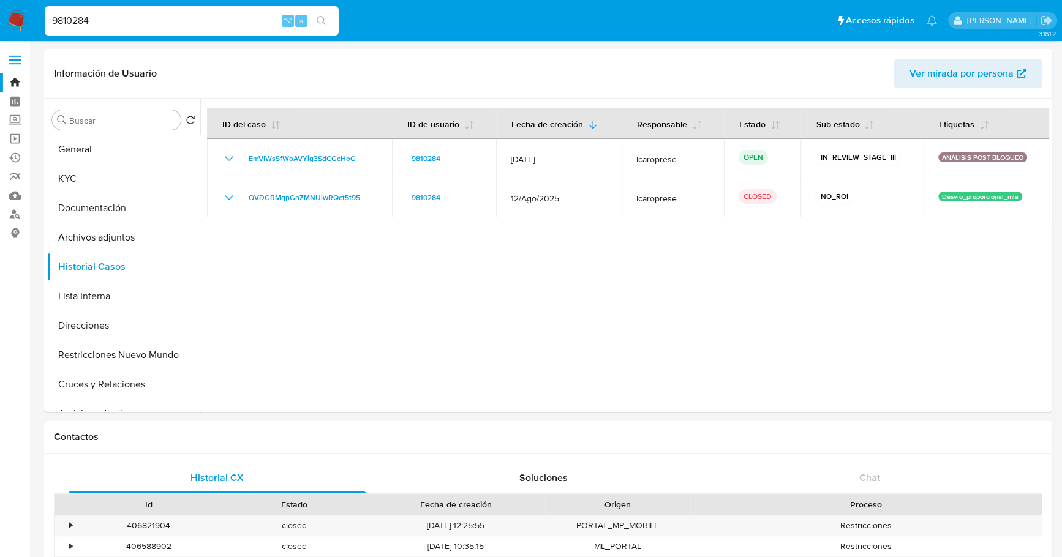
drag, startPoint x: 109, startPoint y: 25, endPoint x: -34, endPoint y: 15, distance: 143.7
paste input "264862127"
type input "264862127"
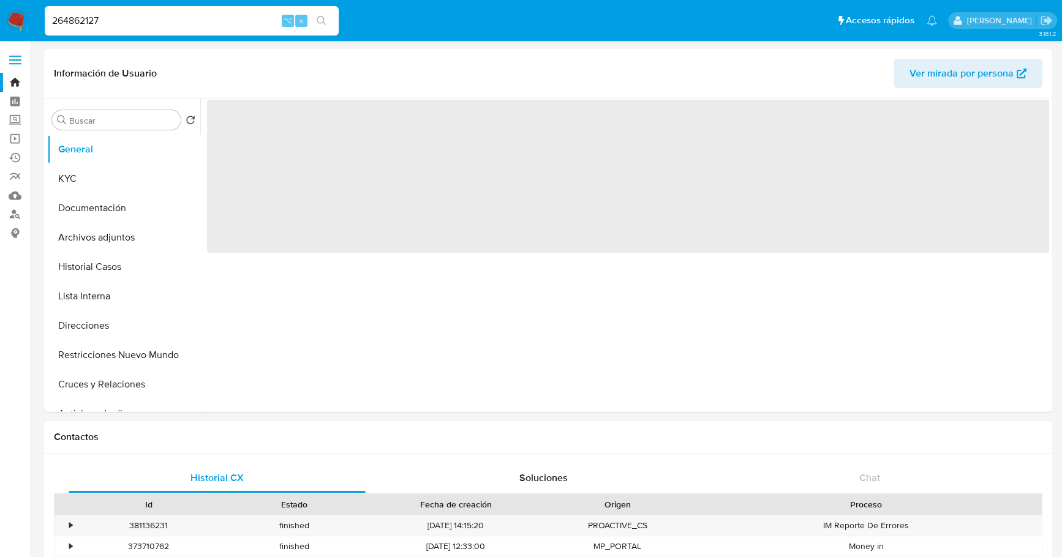
select select "10"
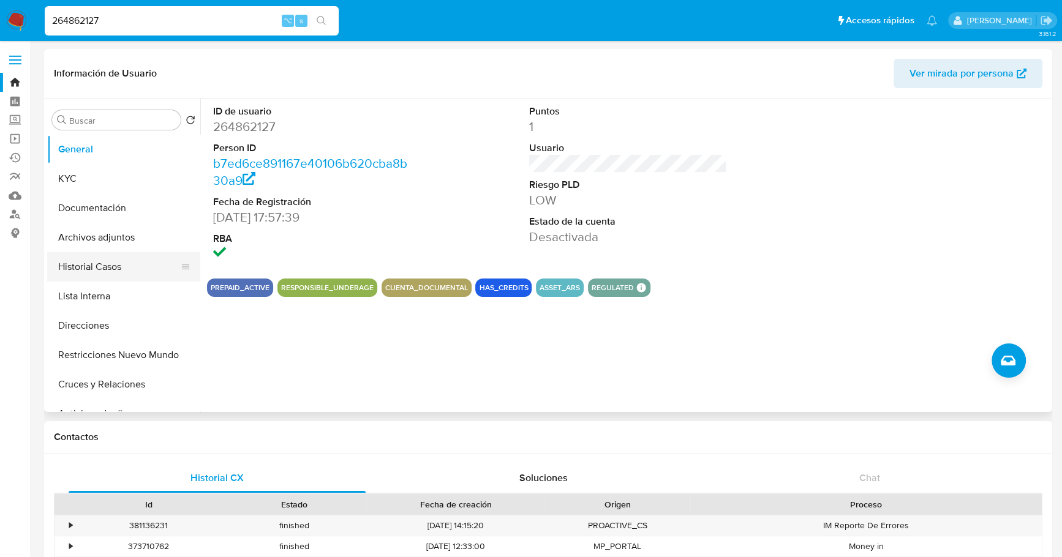
click at [99, 268] on button "Historial Casos" at bounding box center [118, 266] width 143 height 29
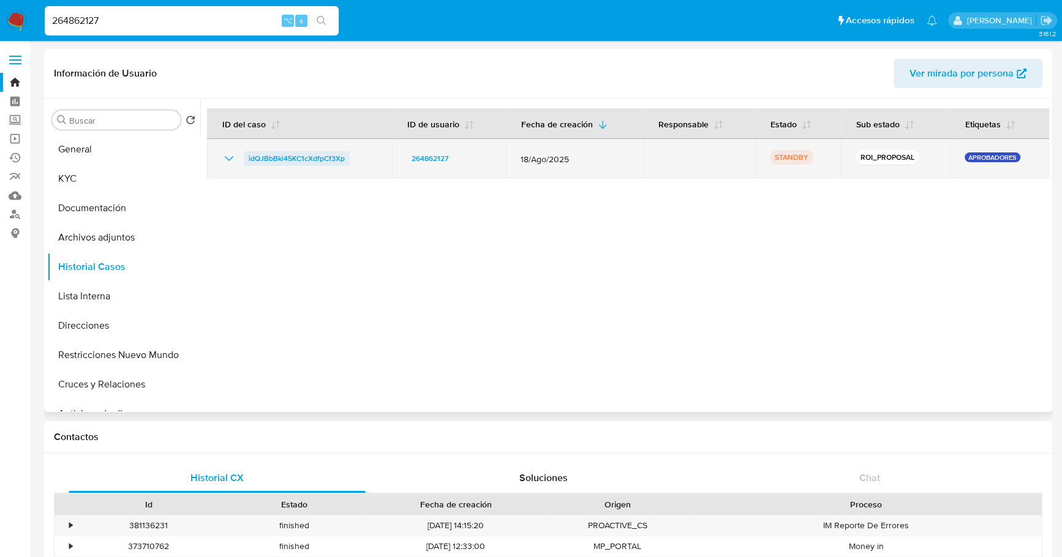
click at [279, 159] on span "idQJBbBki45KC1cXdfpCf3Xp" at bounding box center [297, 158] width 96 height 15
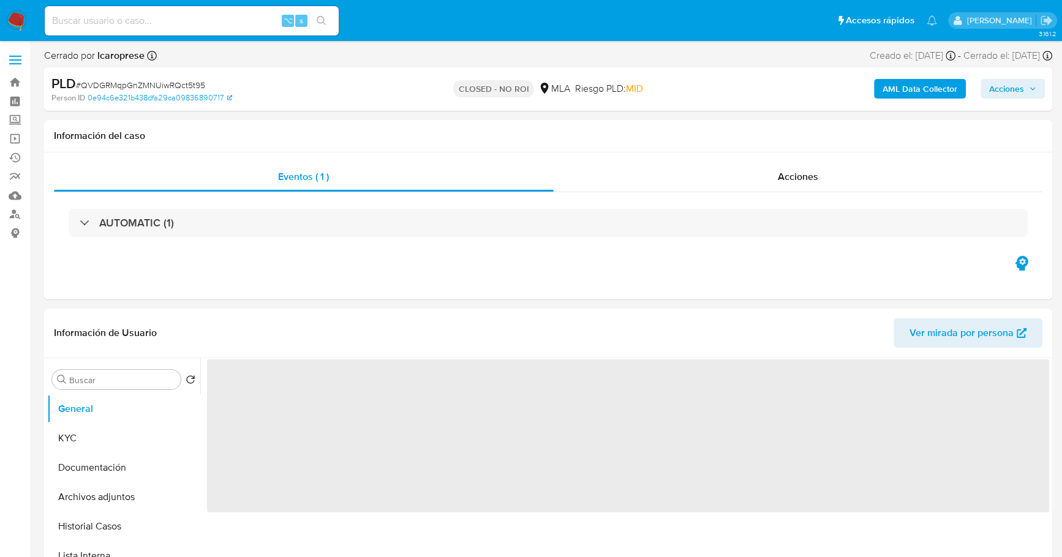
select select "10"
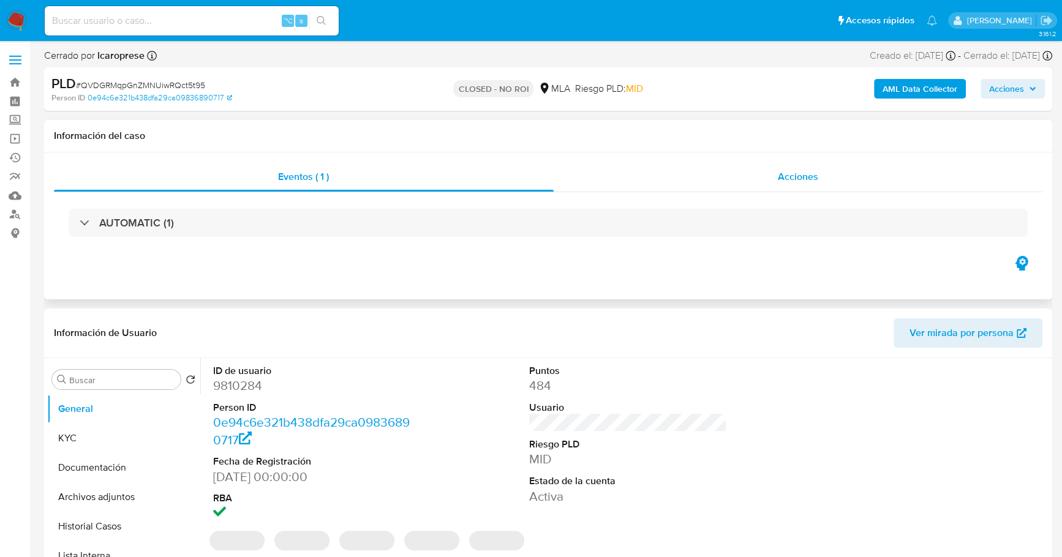
click at [778, 179] on span "Acciones" at bounding box center [798, 177] width 40 height 14
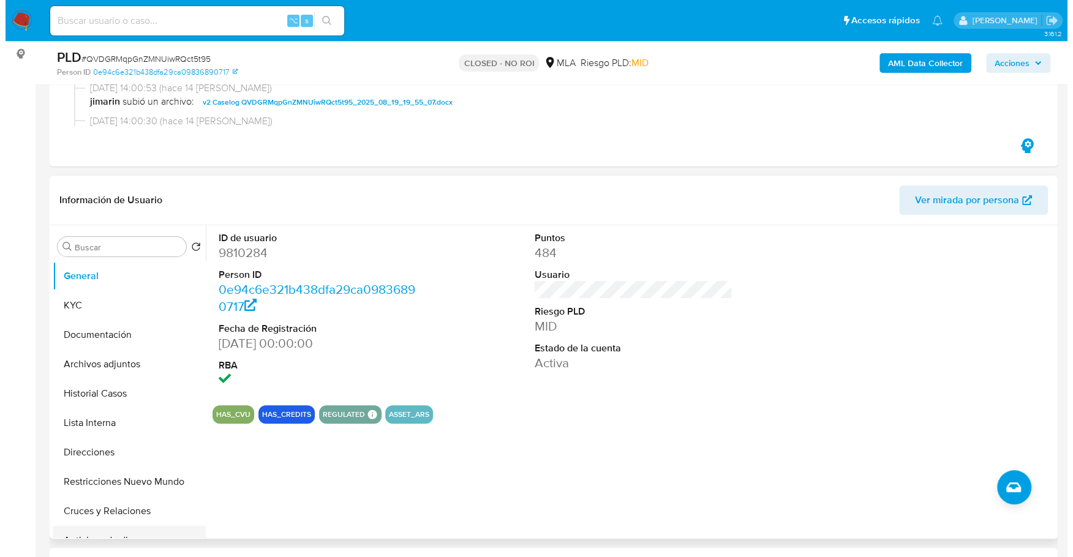
scroll to position [319, 0]
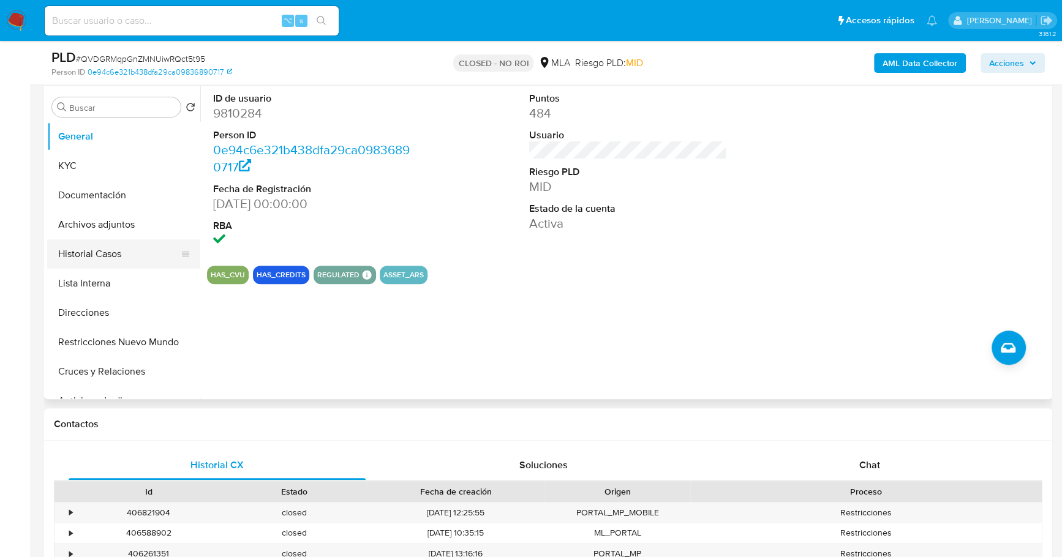
click at [112, 241] on button "Historial Casos" at bounding box center [118, 253] width 143 height 29
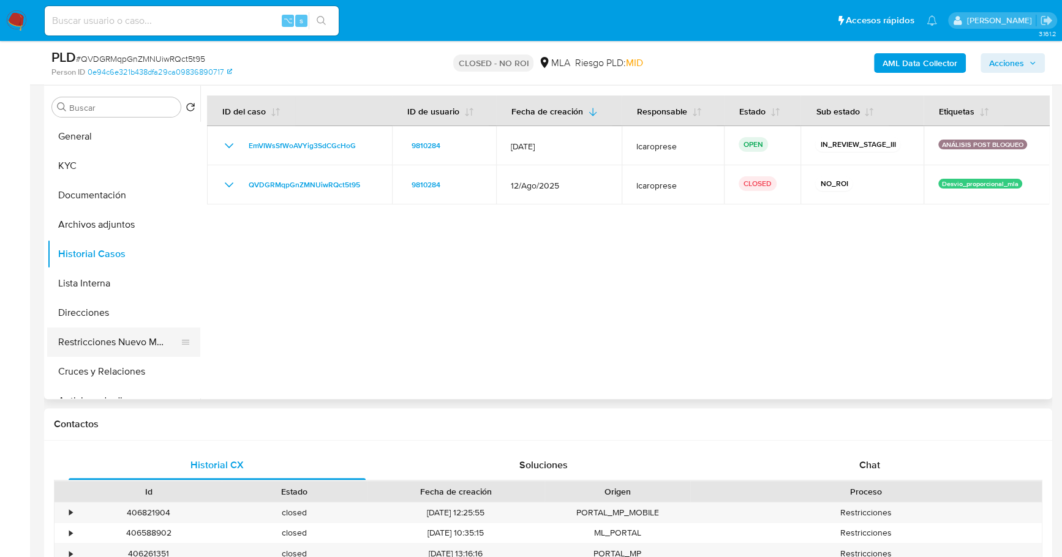
click at [112, 336] on button "Restricciones Nuevo Mundo" at bounding box center [118, 342] width 143 height 29
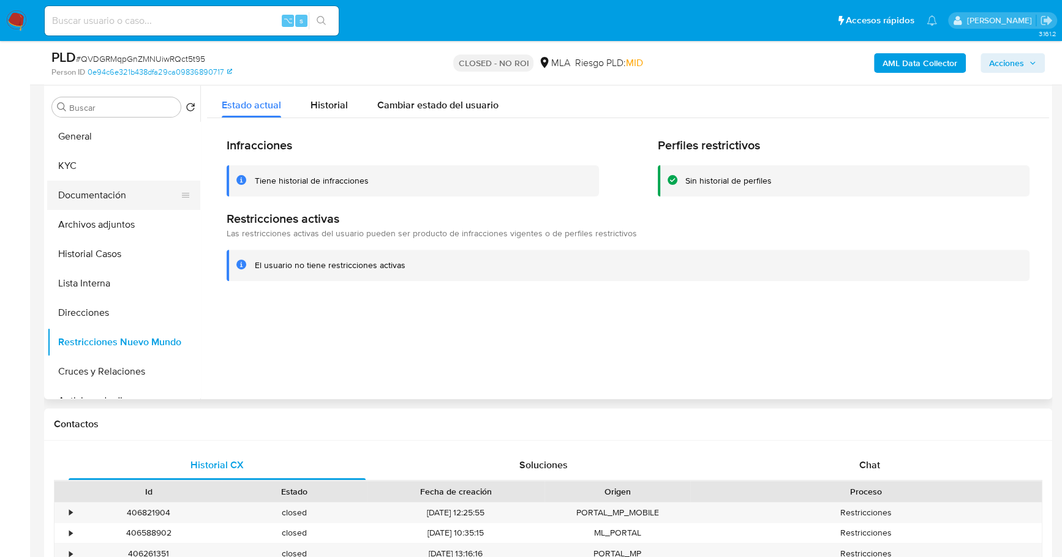
click at [92, 190] on button "Documentación" at bounding box center [118, 195] width 143 height 29
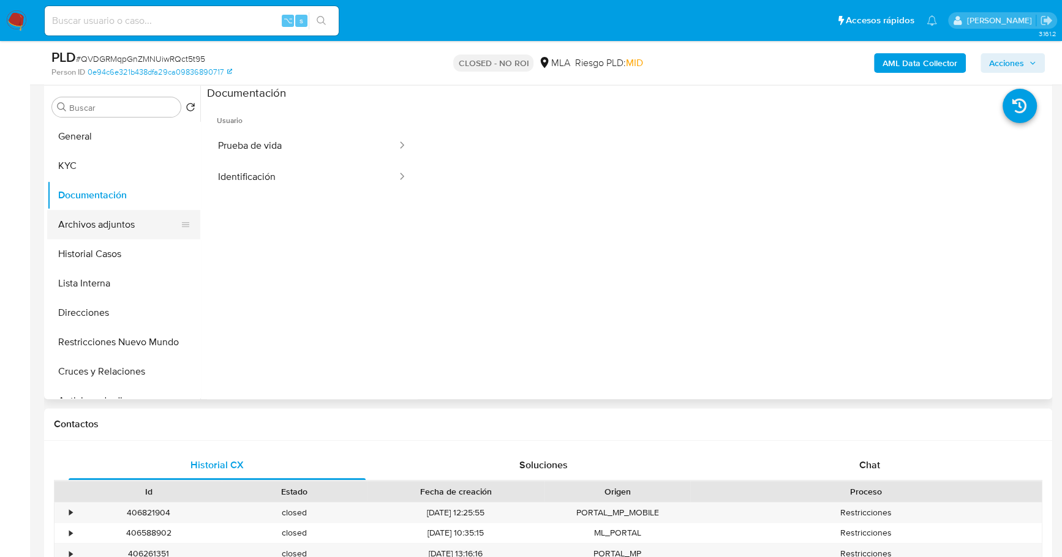
click at [83, 230] on button "Archivos adjuntos" at bounding box center [118, 224] width 143 height 29
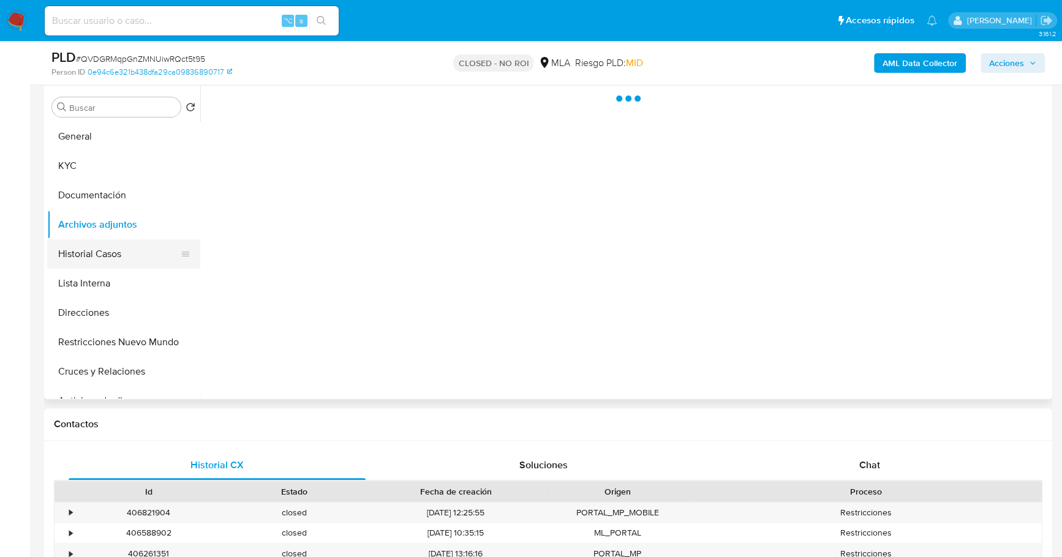
click at [90, 264] on button "Historial Casos" at bounding box center [118, 253] width 143 height 29
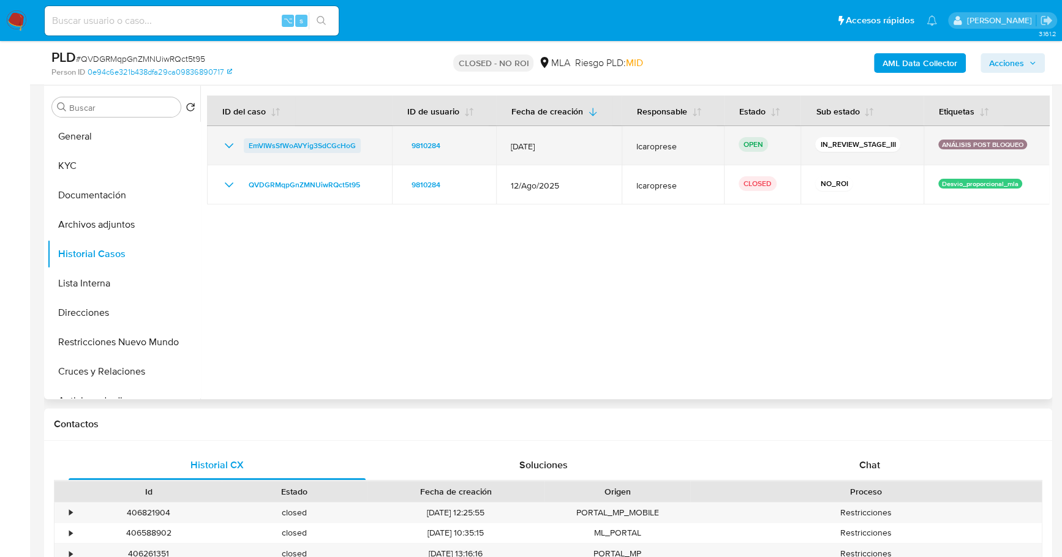
click at [288, 138] on span "EmVIWsSfWoAVYig3SdCGcHoG" at bounding box center [302, 145] width 107 height 15
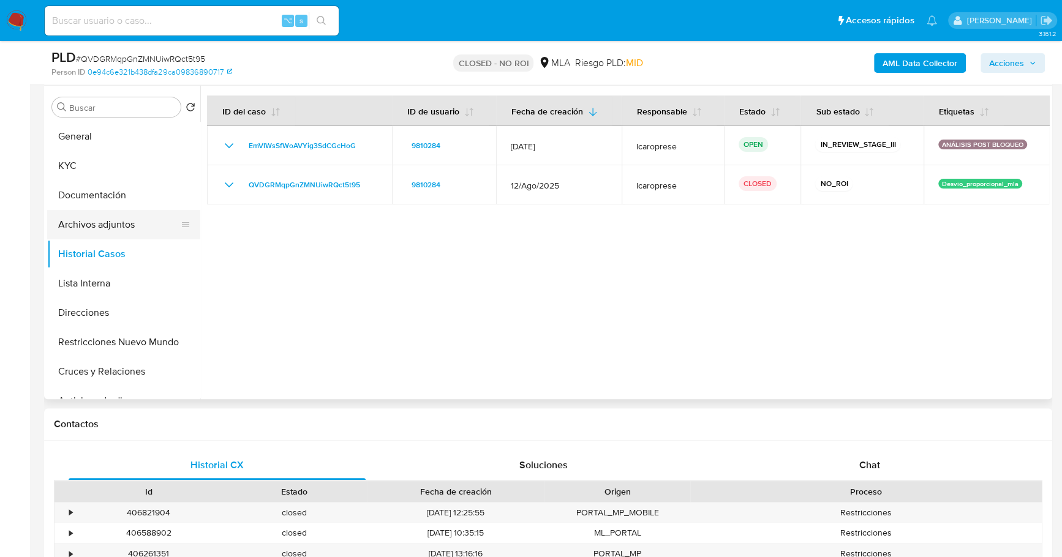
click at [85, 219] on button "Archivos adjuntos" at bounding box center [118, 224] width 143 height 29
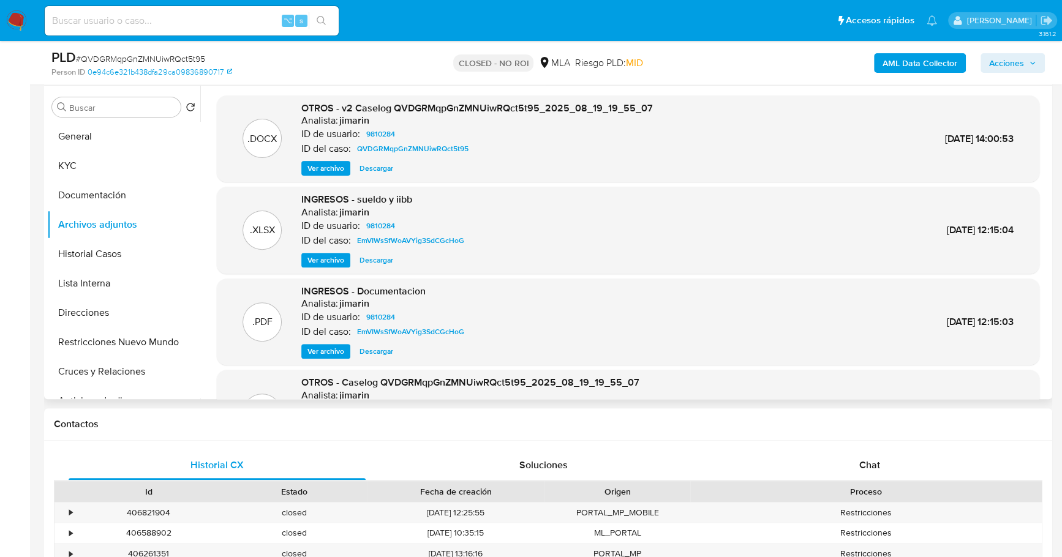
click at [326, 168] on span "Ver archivo" at bounding box center [325, 168] width 37 height 12
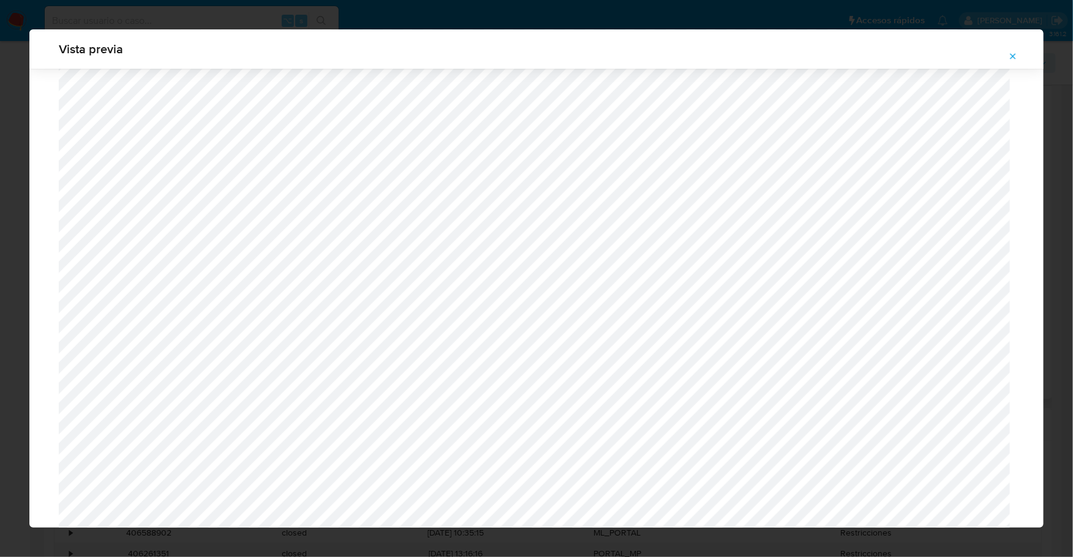
scroll to position [1177, 0]
click at [1005, 53] on button "Attachment preview" at bounding box center [1013, 57] width 27 height 20
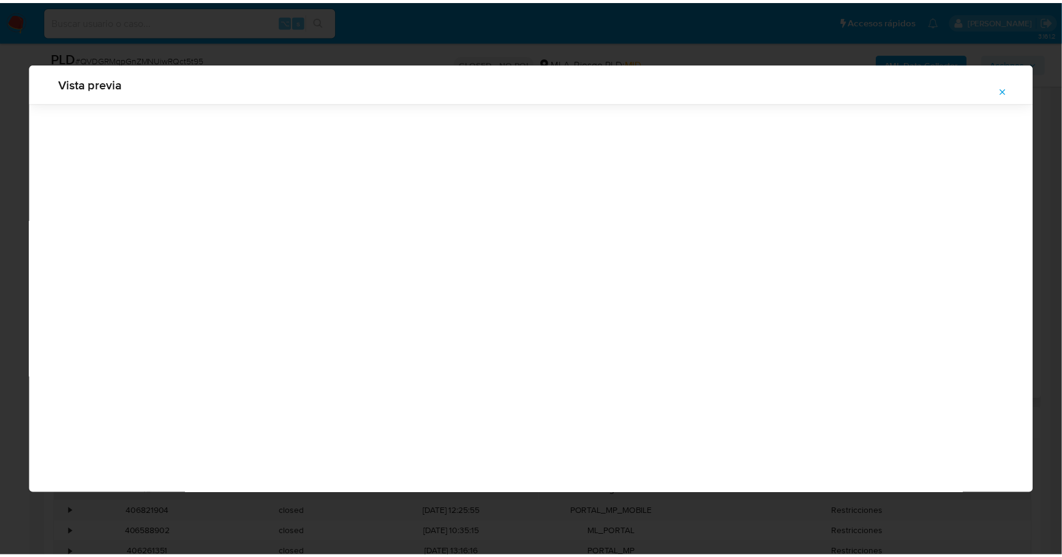
scroll to position [0, 0]
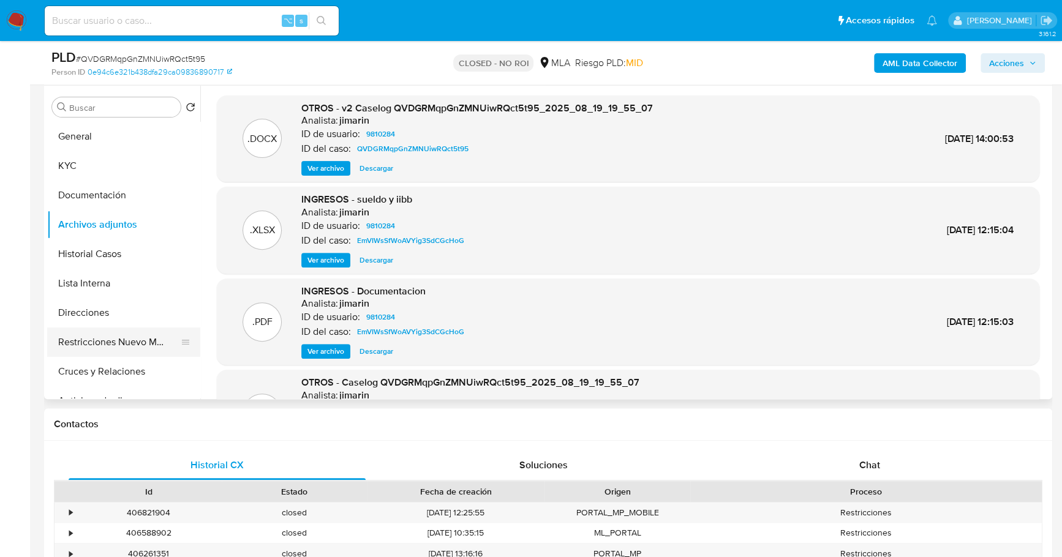
click at [146, 342] on button "Restricciones Nuevo Mundo" at bounding box center [118, 342] width 143 height 29
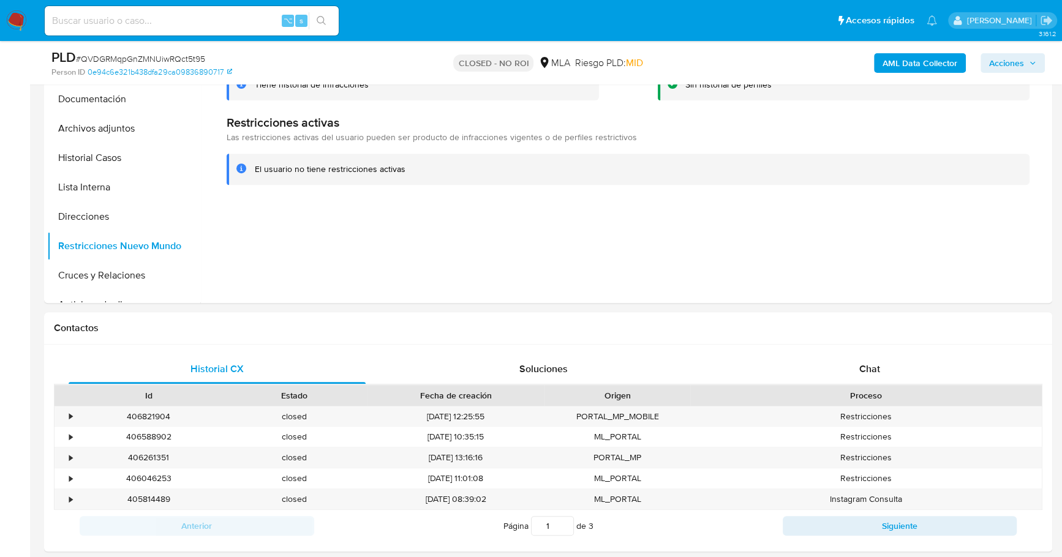
scroll to position [288, 0]
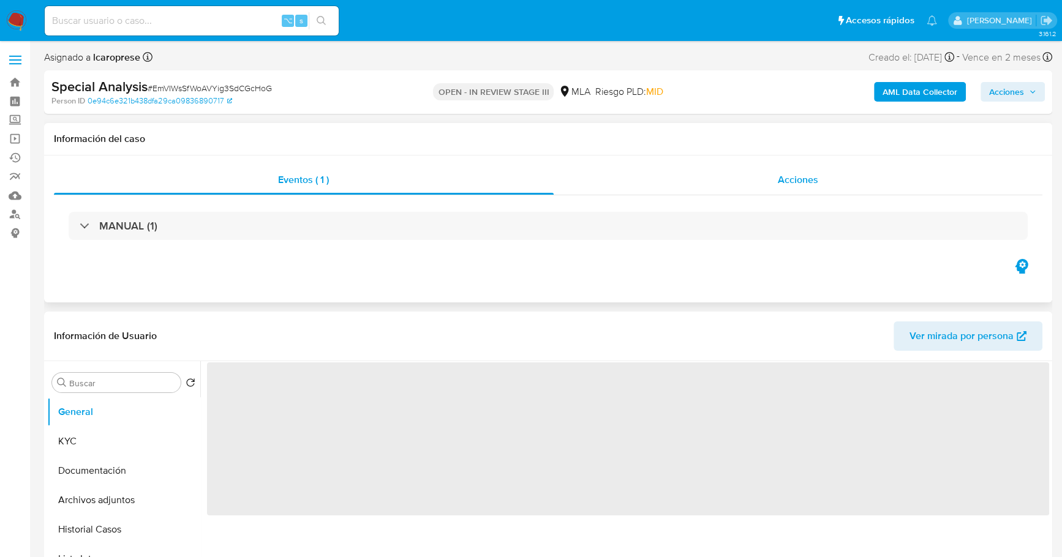
click at [765, 189] on div "Acciones" at bounding box center [798, 179] width 489 height 29
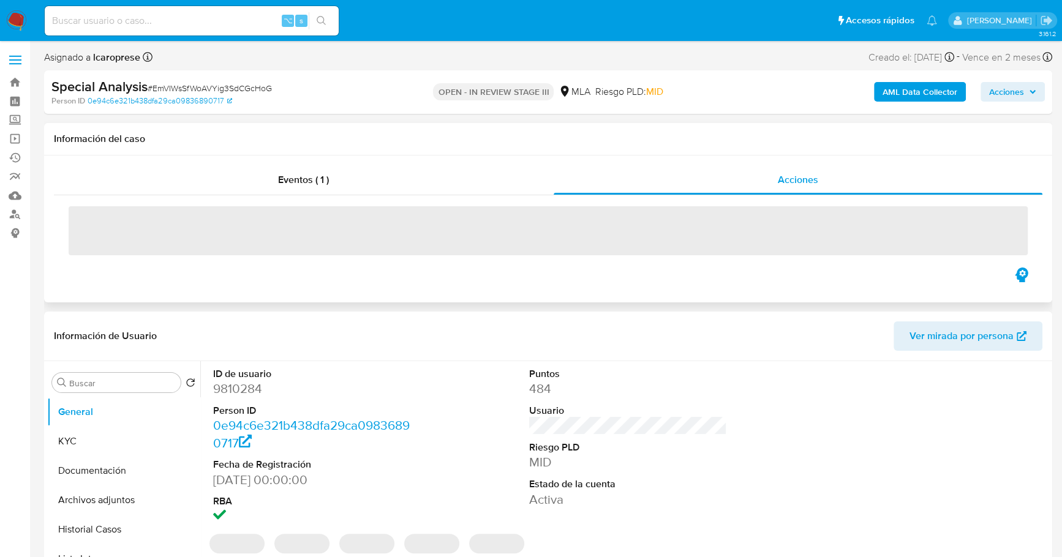
select select "10"
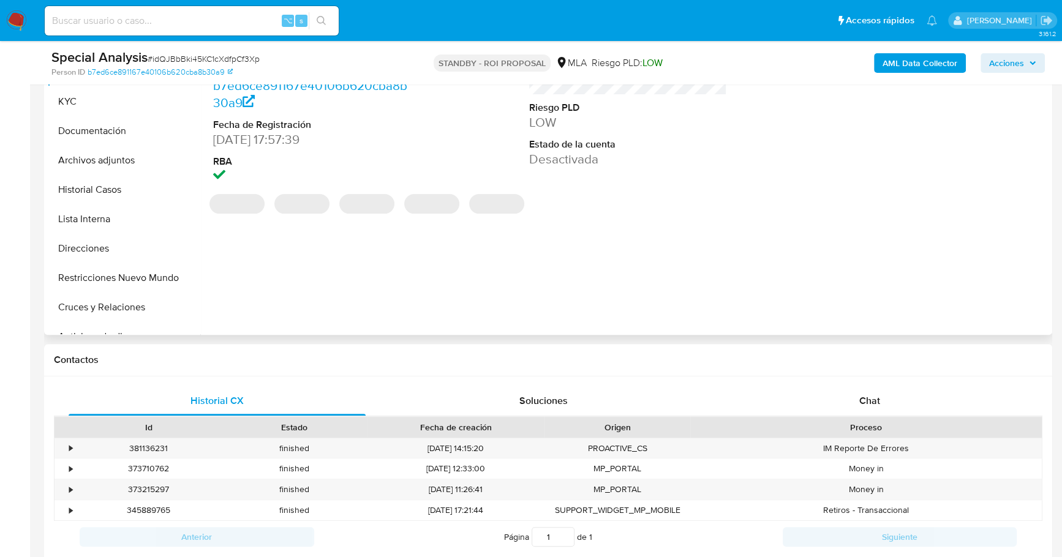
select select "10"
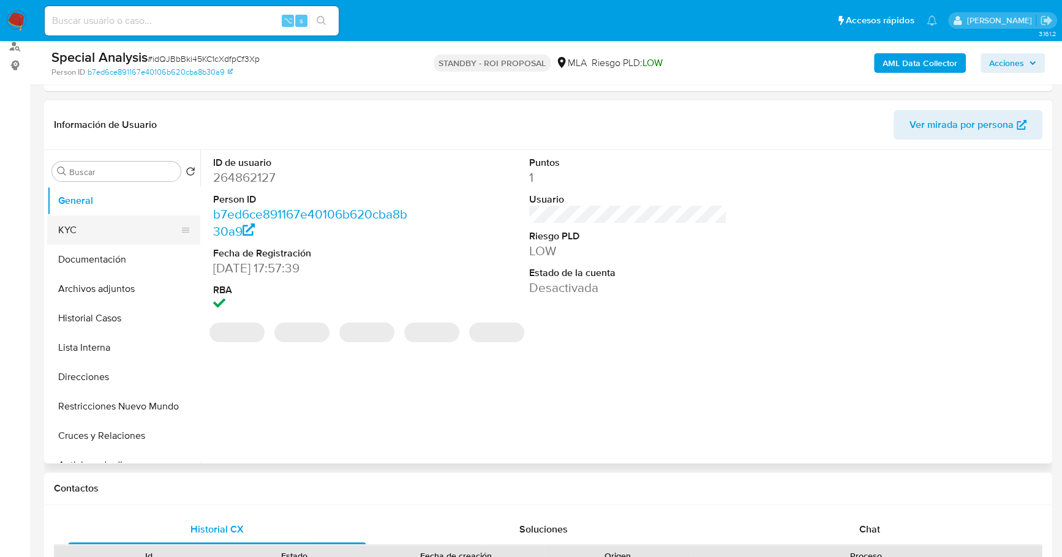
scroll to position [153, 0]
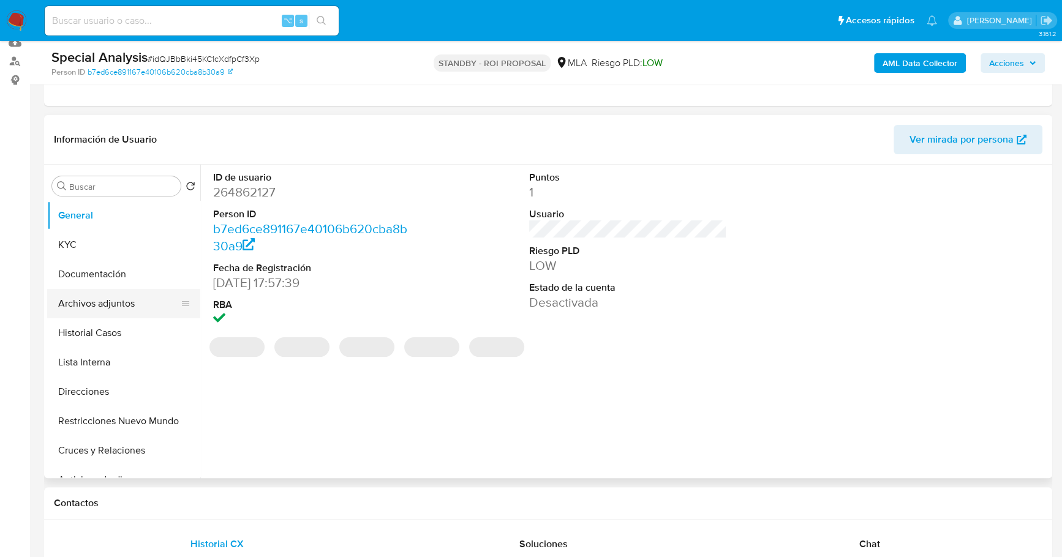
click at [104, 295] on button "Archivos adjuntos" at bounding box center [118, 303] width 143 height 29
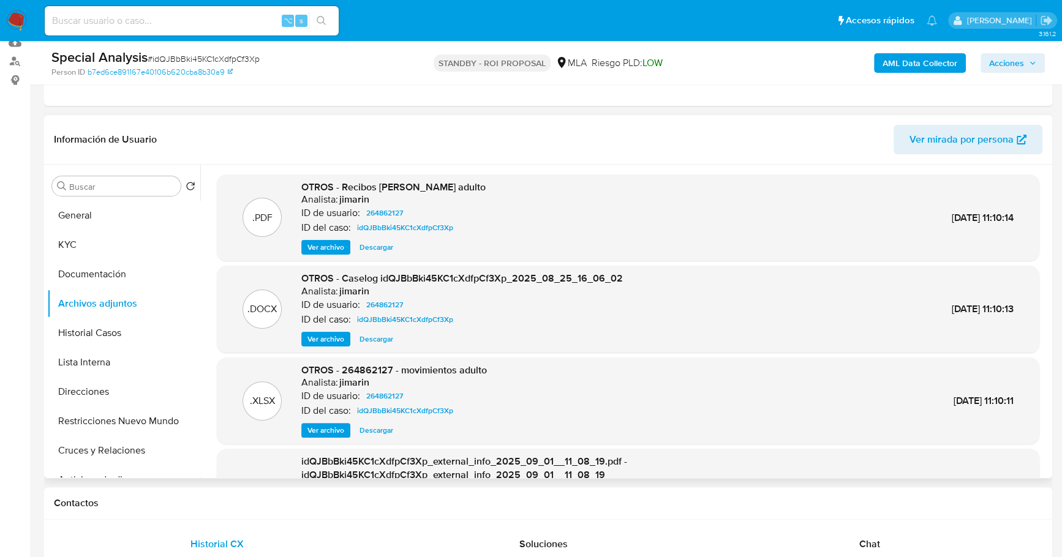
click at [386, 339] on span "Descargar" at bounding box center [377, 339] width 34 height 12
click at [367, 428] on span "Descargar" at bounding box center [377, 430] width 34 height 12
click at [375, 344] on span "Descargar" at bounding box center [377, 339] width 34 height 12
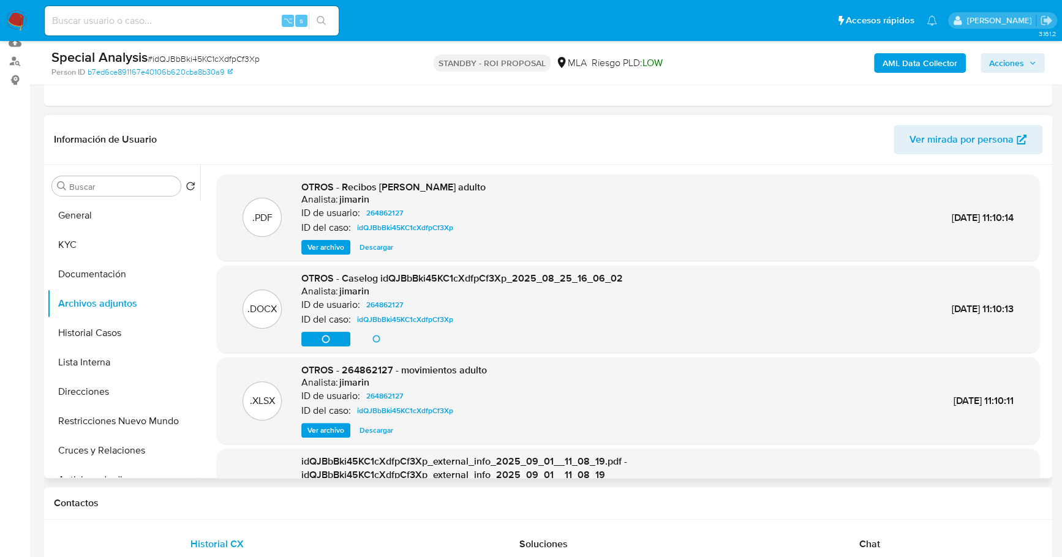
click at [375, 436] on span "Descargar" at bounding box center [377, 430] width 34 height 12
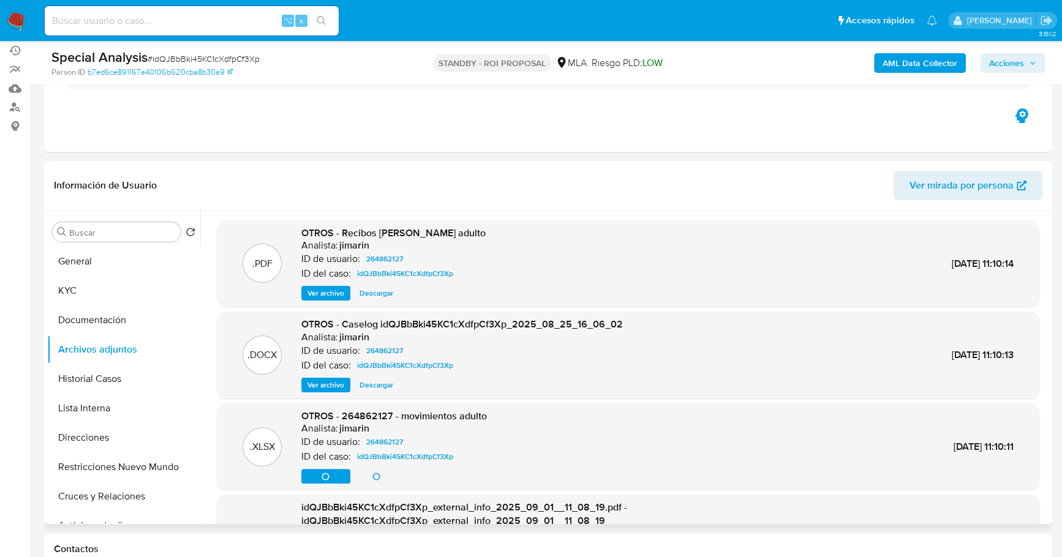
scroll to position [0, 0]
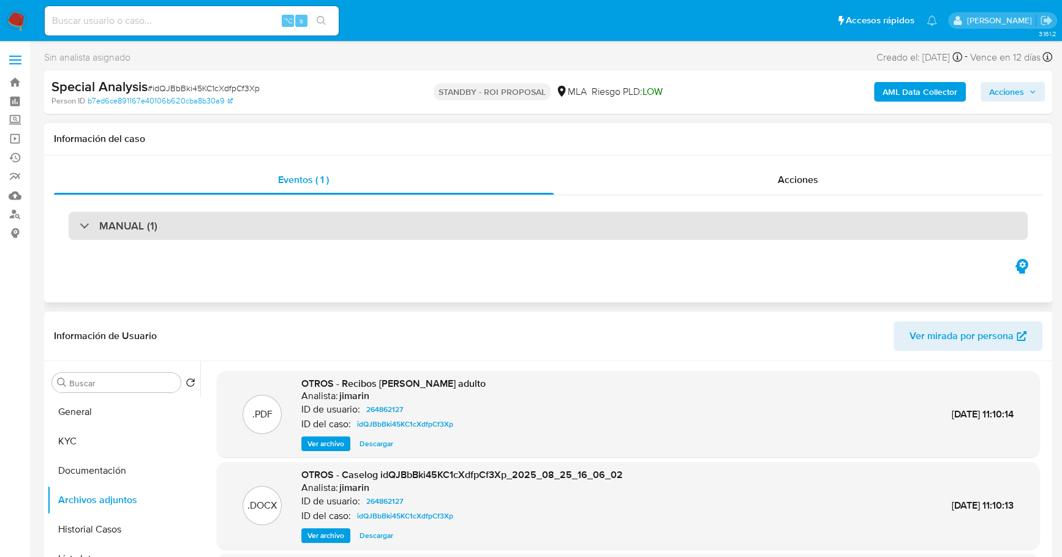
click at [133, 233] on h3 "MANUAL (1)" at bounding box center [128, 225] width 58 height 13
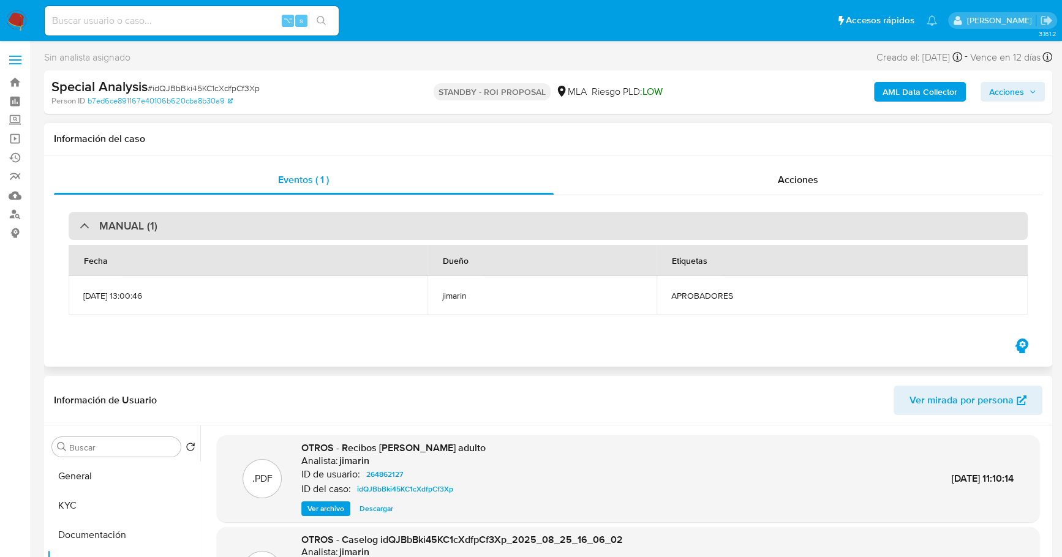
click at [134, 228] on h3 "MANUAL (1)" at bounding box center [128, 225] width 58 height 13
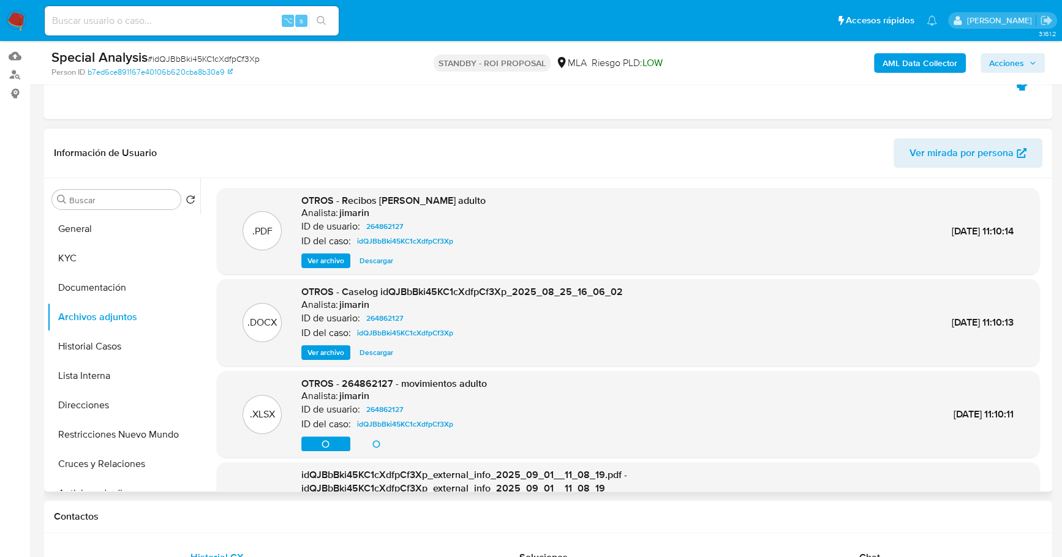
scroll to position [140, 0]
click at [387, 148] on header "Información de Usuario Ver mirada por persona" at bounding box center [548, 152] width 989 height 29
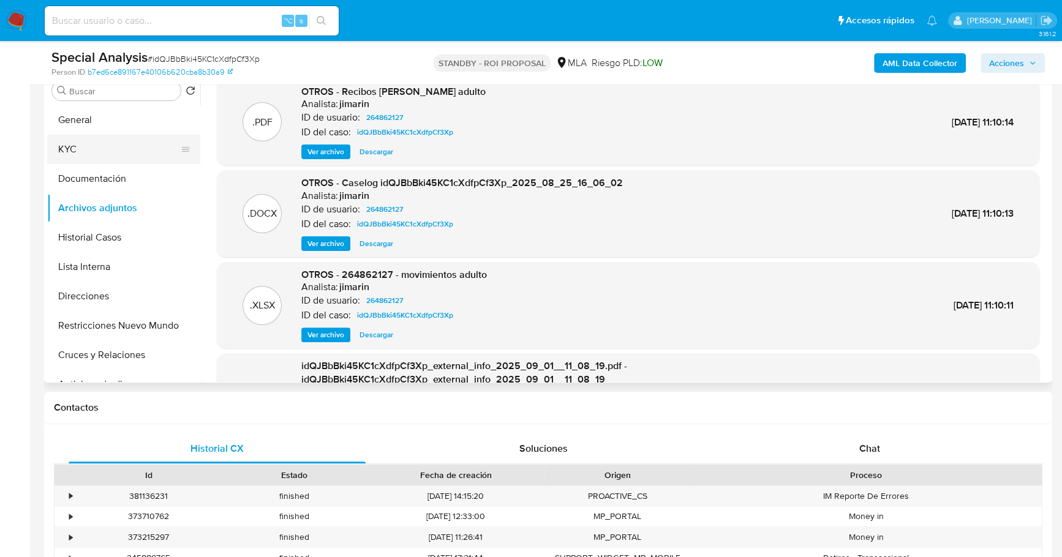
scroll to position [236, 0]
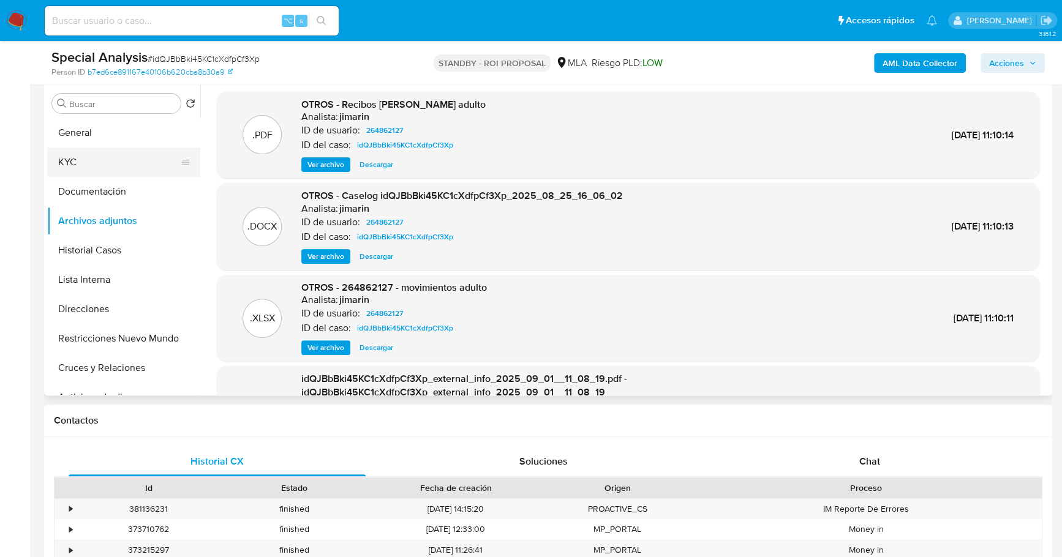
click at [61, 167] on button "KYC" at bounding box center [118, 162] width 143 height 29
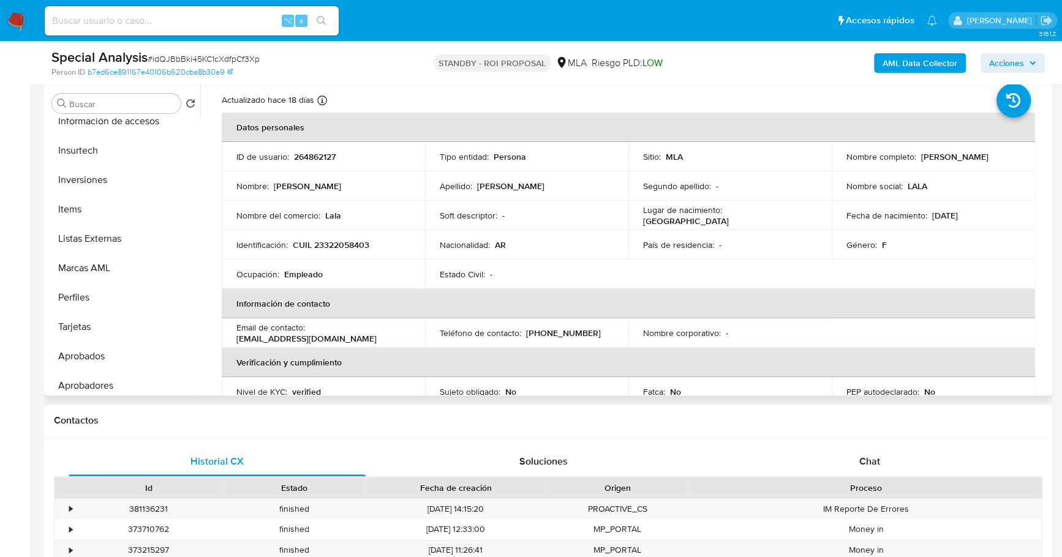
scroll to position [635, 0]
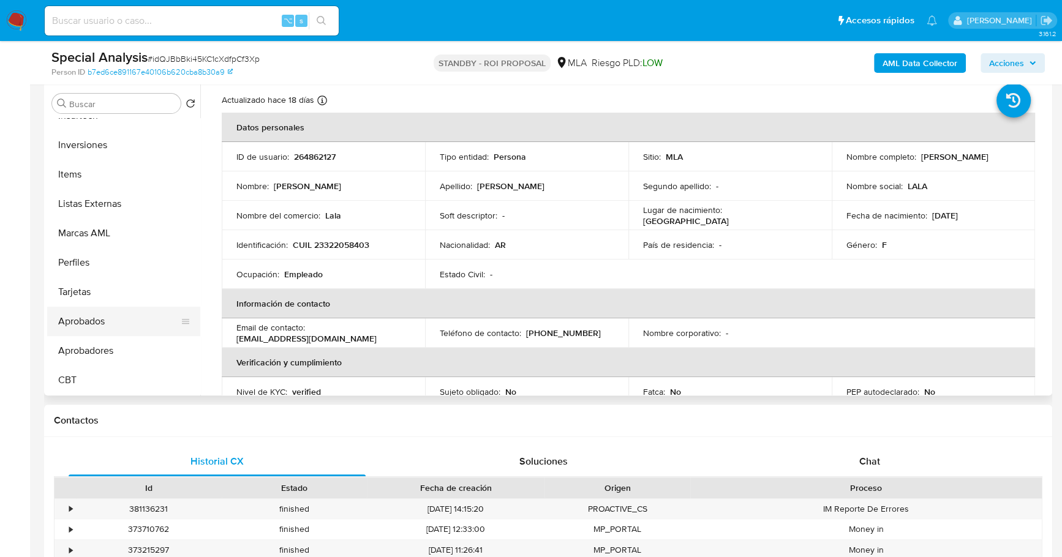
click at [88, 319] on button "Aprobados" at bounding box center [118, 321] width 143 height 29
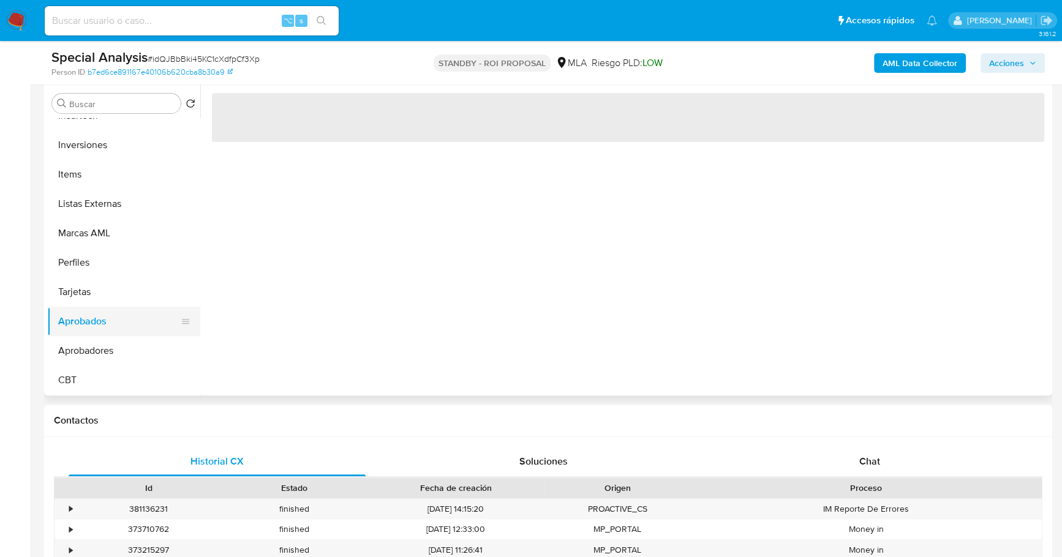
scroll to position [0, 0]
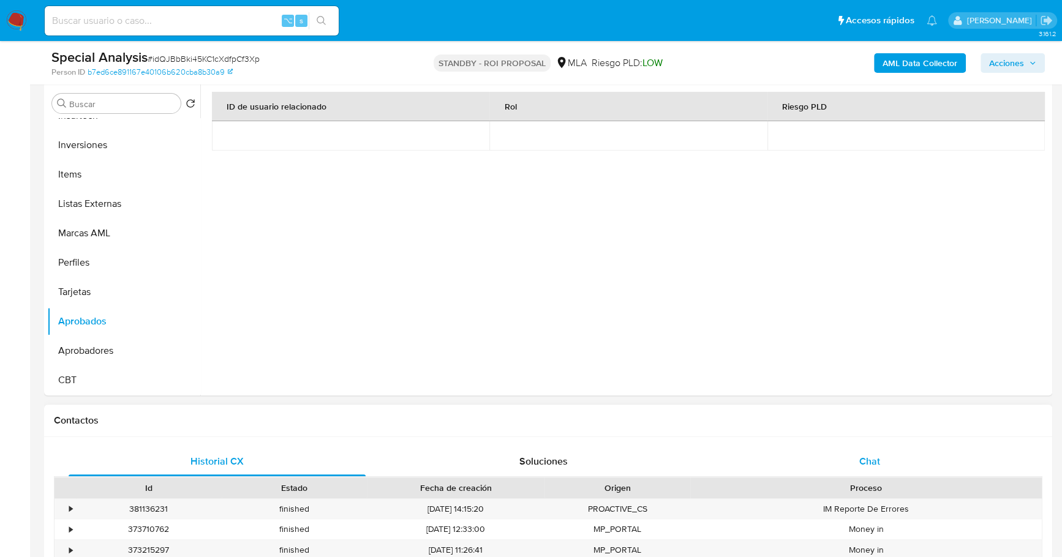
click at [866, 454] on span "Chat" at bounding box center [869, 461] width 21 height 14
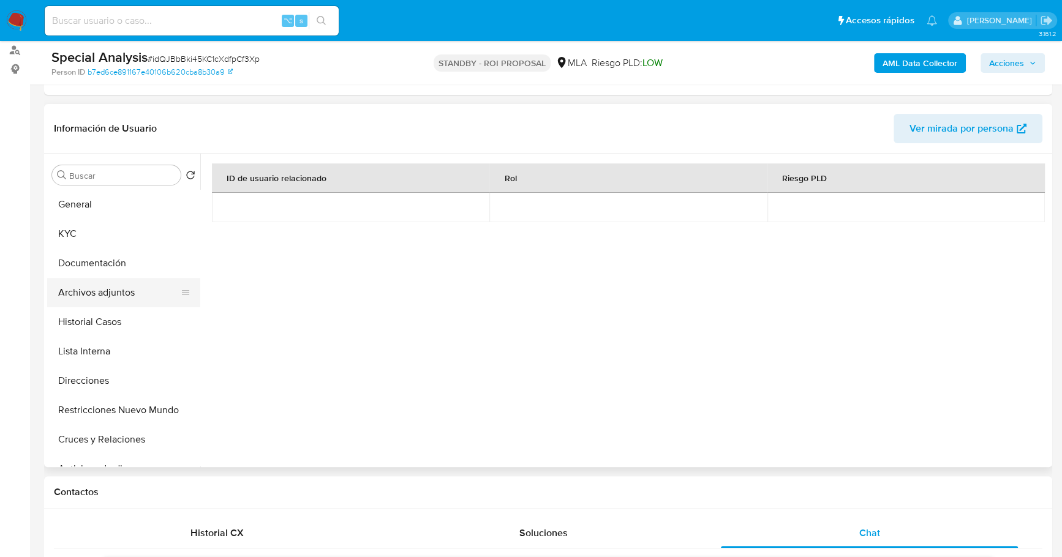
click at [108, 301] on button "Archivos adjuntos" at bounding box center [118, 292] width 143 height 29
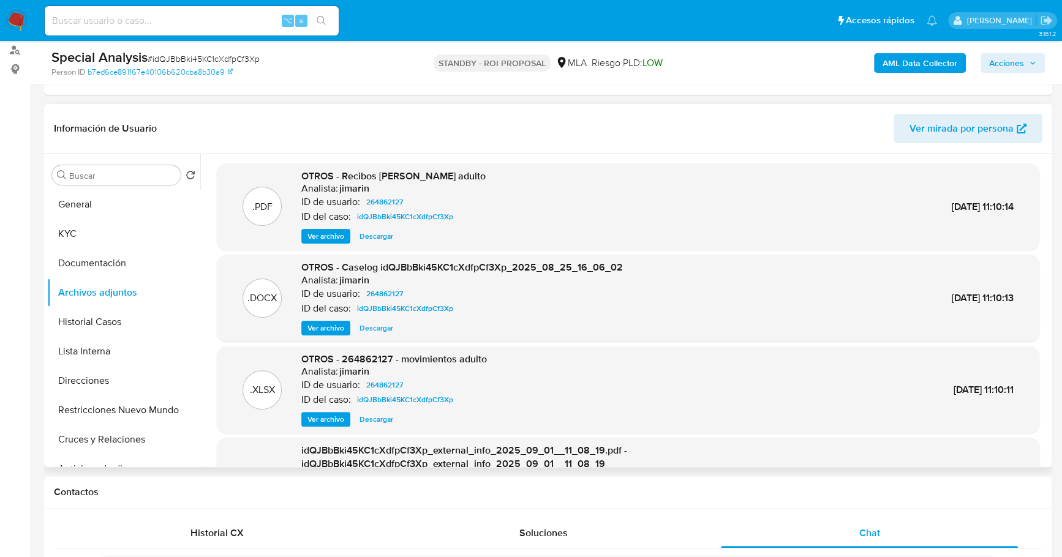
click at [319, 233] on span "Ver archivo" at bounding box center [325, 236] width 37 height 12
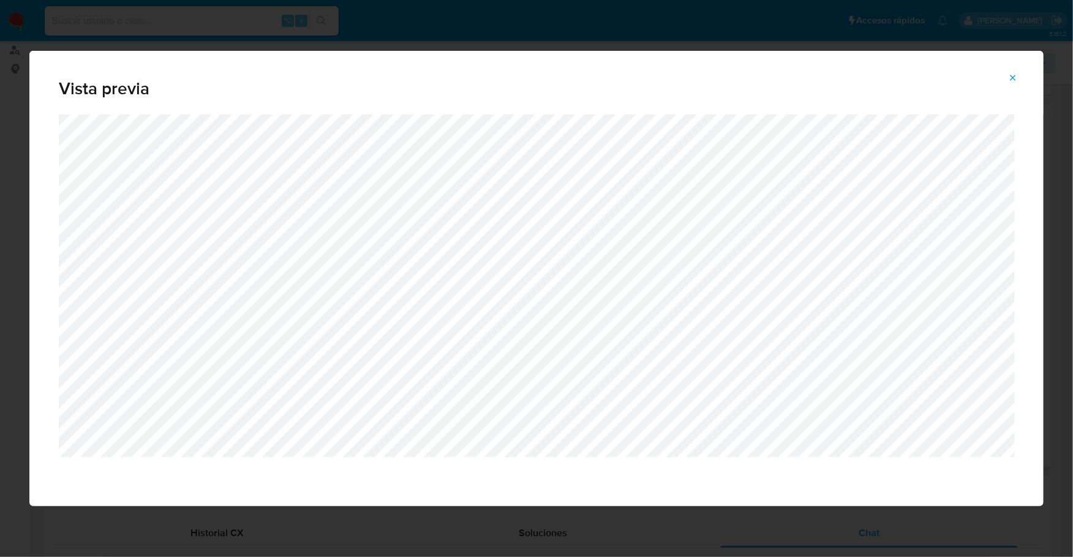
click at [1017, 77] on icon "Attachment preview" at bounding box center [1013, 78] width 10 height 10
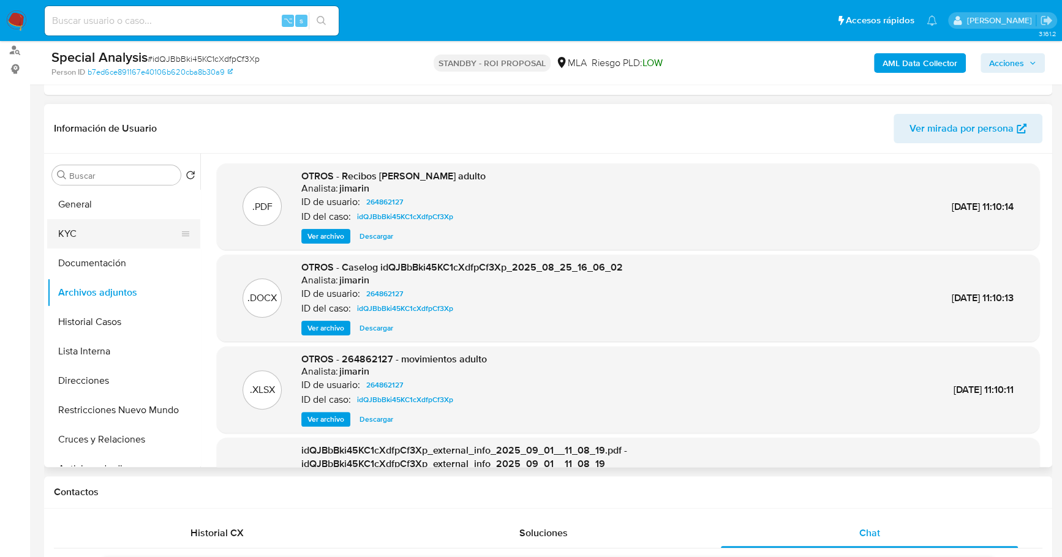
click at [56, 222] on button "KYC" at bounding box center [118, 233] width 143 height 29
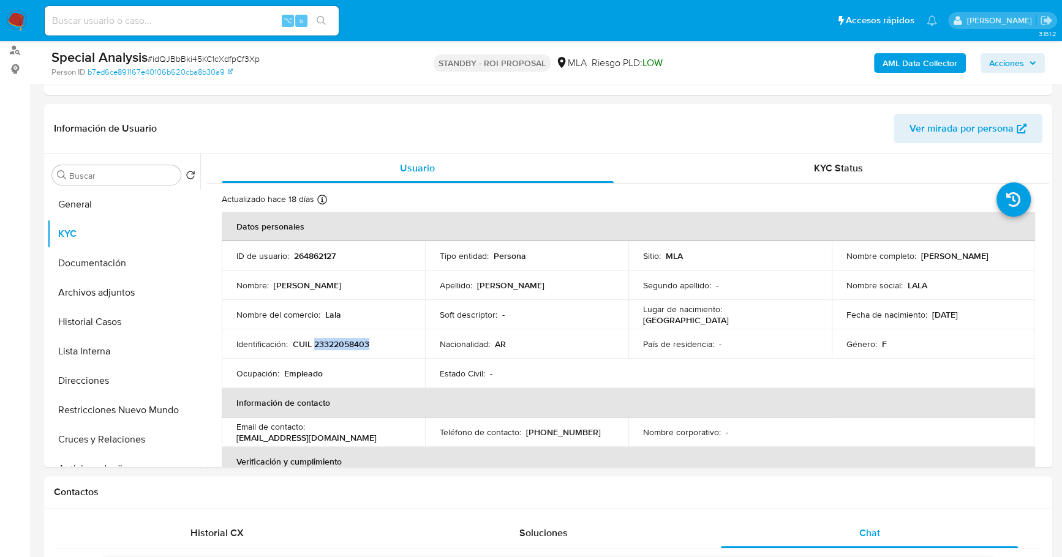
copy p "23322058403"
click at [113, 399] on button "Restricciones Nuevo Mundo" at bounding box center [118, 410] width 143 height 29
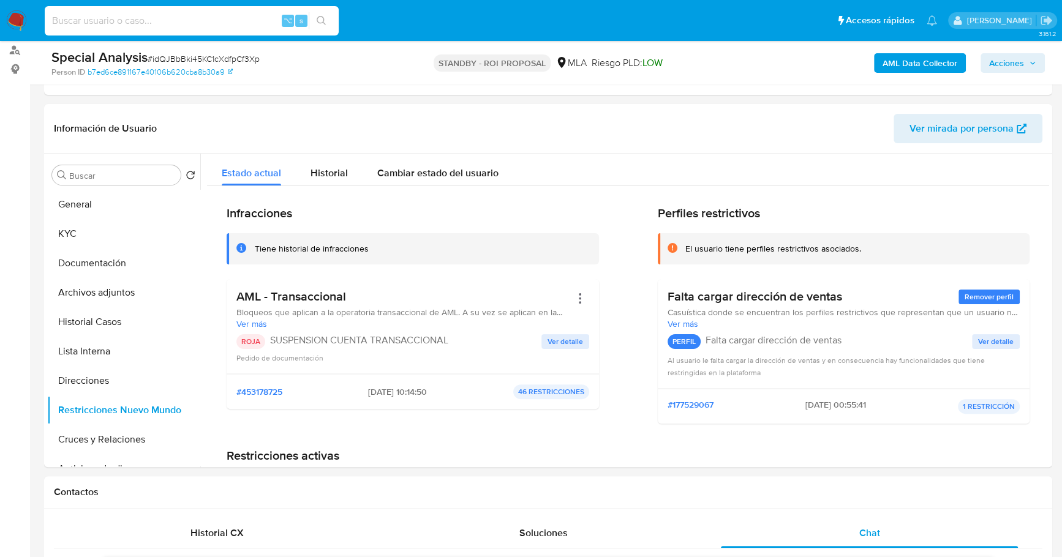
click at [149, 23] on input at bounding box center [192, 21] width 294 height 16
paste input "2337276250"
type input "2337276250"
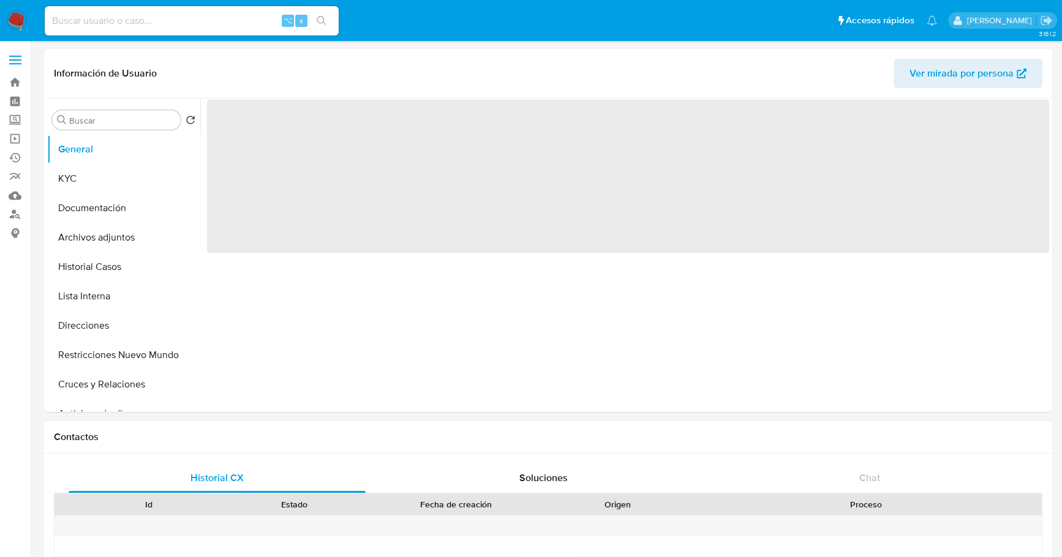
select select "10"
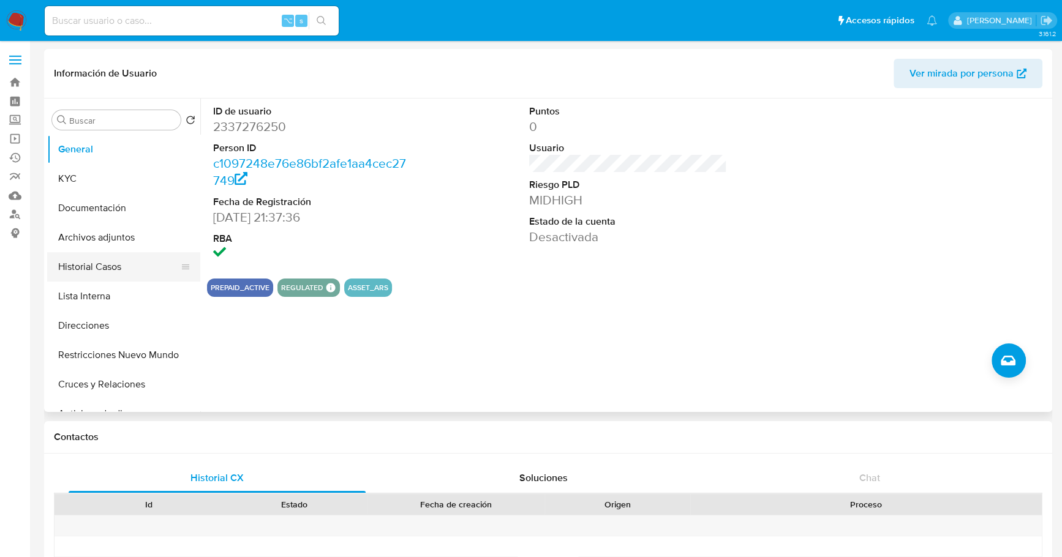
click at [105, 275] on button "Historial Casos" at bounding box center [118, 266] width 143 height 29
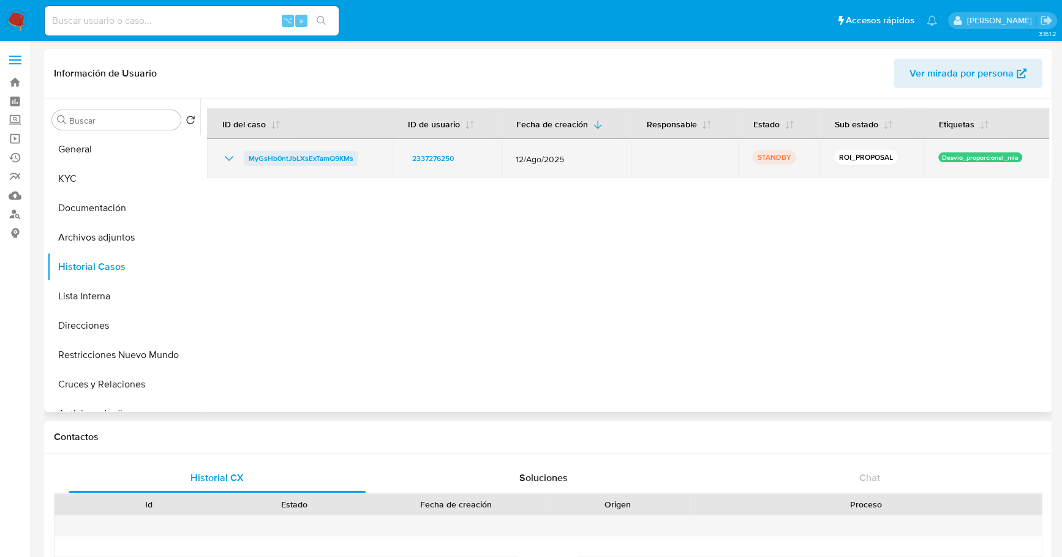
click at [310, 165] on span "MyGsHb0ntJbLXsExTamQ9KMs" at bounding box center [301, 158] width 105 height 15
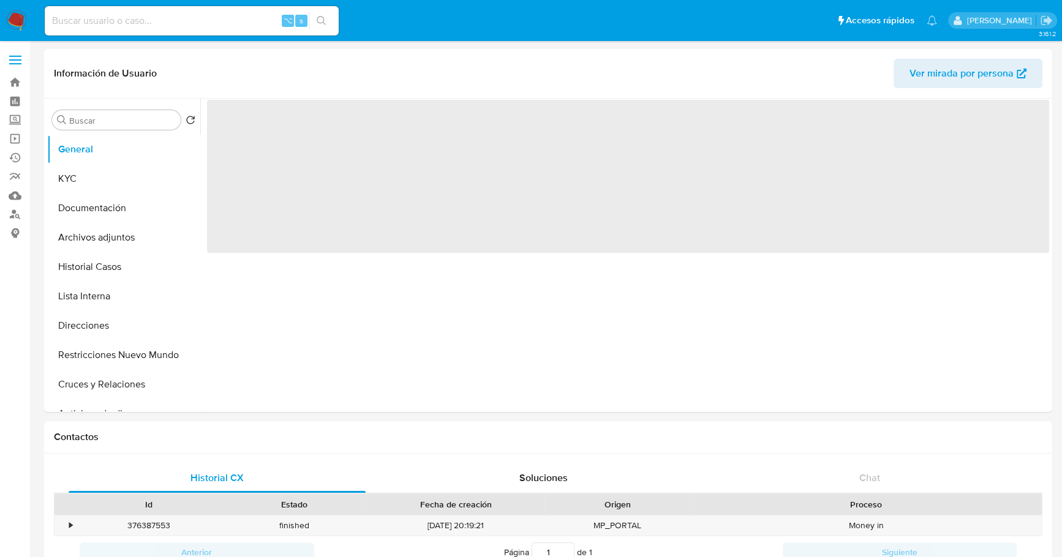
select select "10"
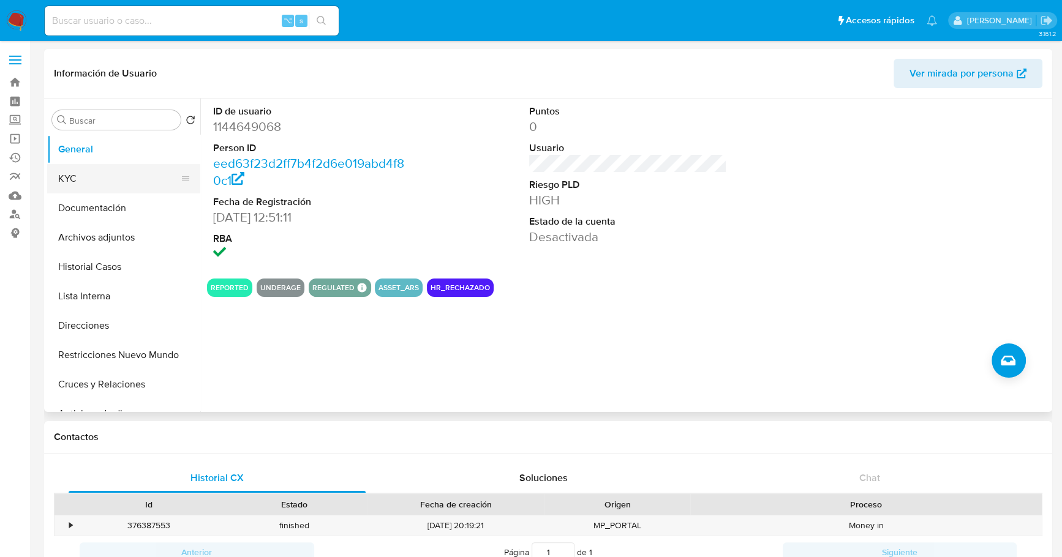
click at [88, 172] on button "KYC" at bounding box center [118, 178] width 143 height 29
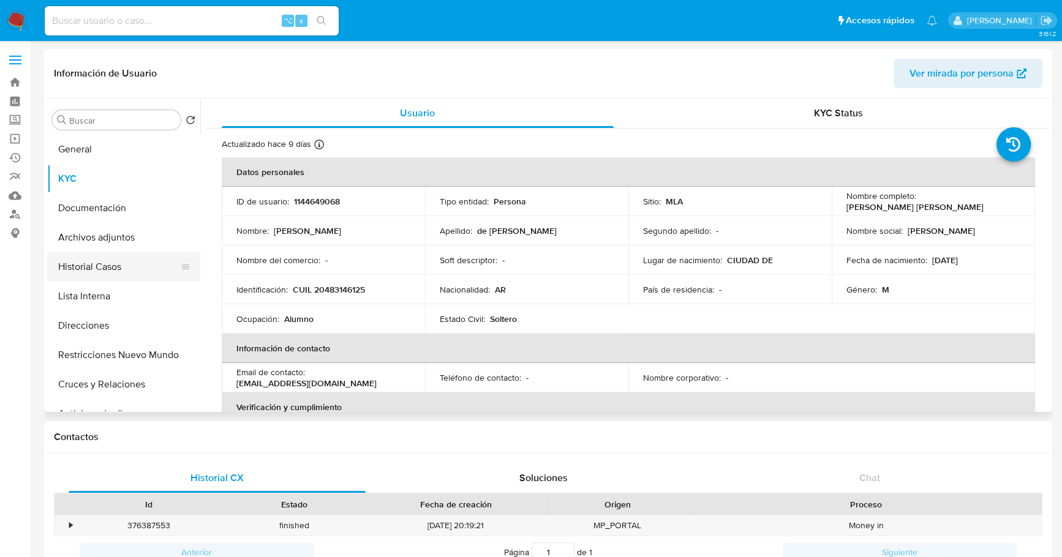
click at [99, 254] on button "Historial Casos" at bounding box center [118, 266] width 143 height 29
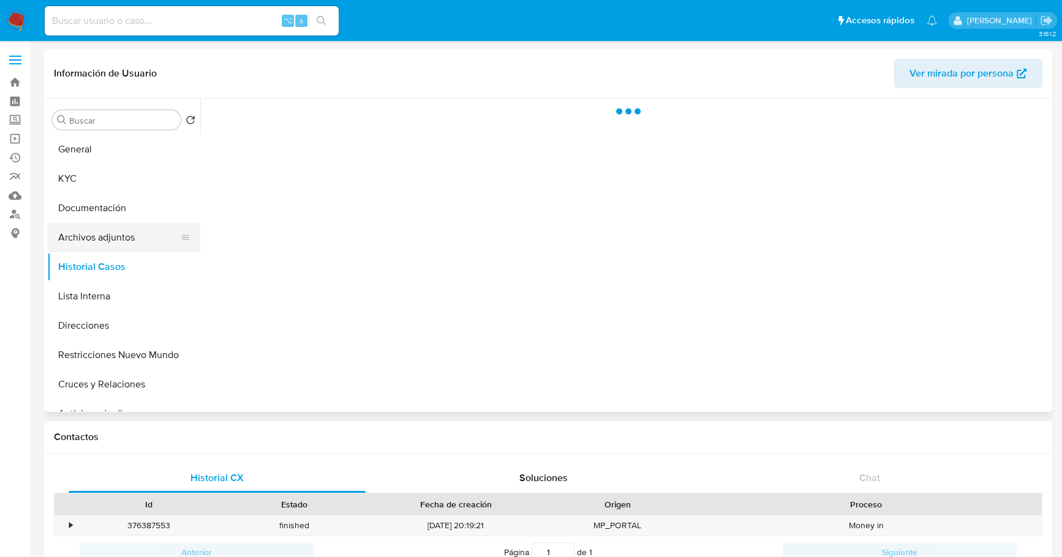
click at [110, 223] on button "Archivos adjuntos" at bounding box center [118, 237] width 143 height 29
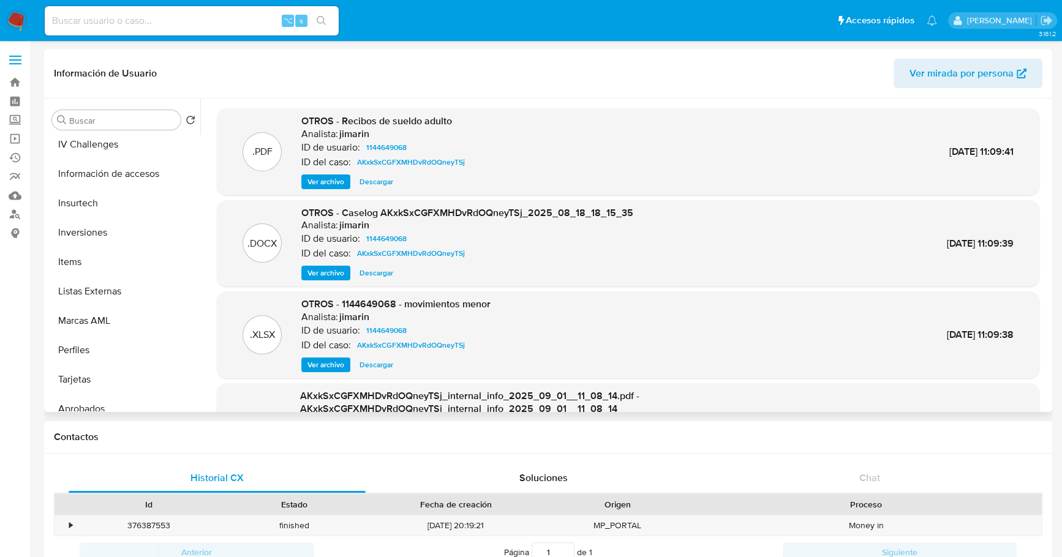
scroll to position [635, 0]
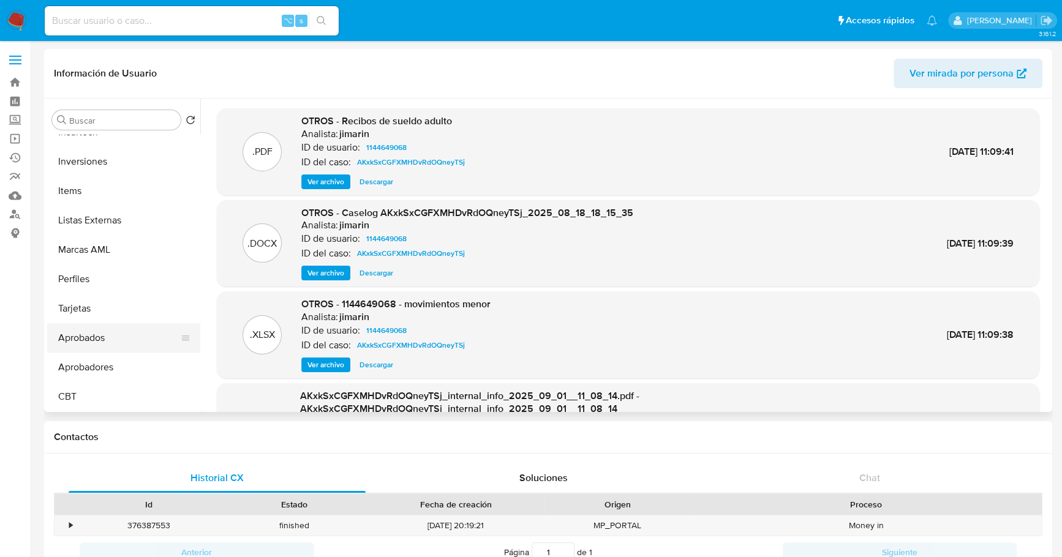
click at [88, 341] on button "Aprobados" at bounding box center [118, 337] width 143 height 29
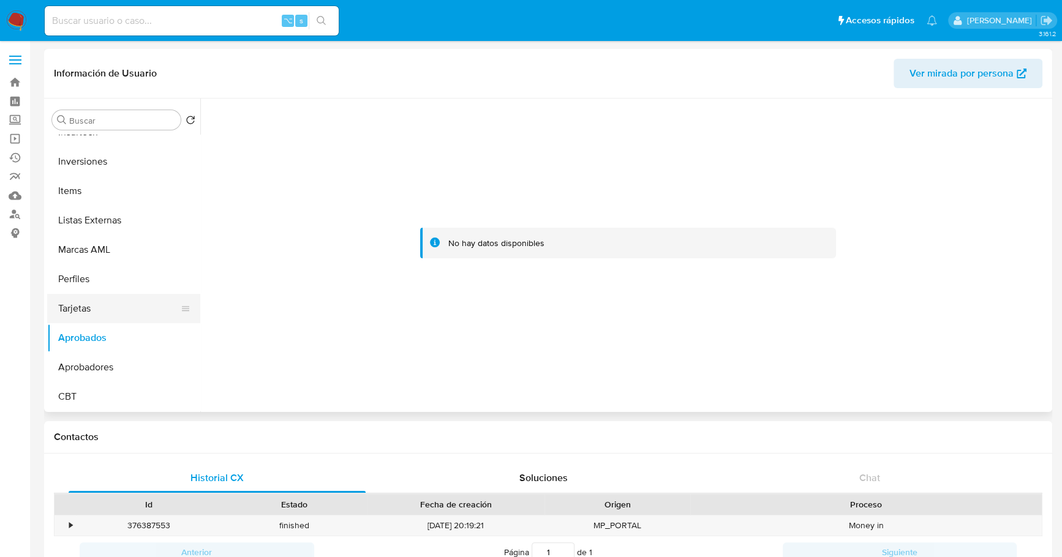
click at [80, 312] on button "Tarjetas" at bounding box center [118, 308] width 143 height 29
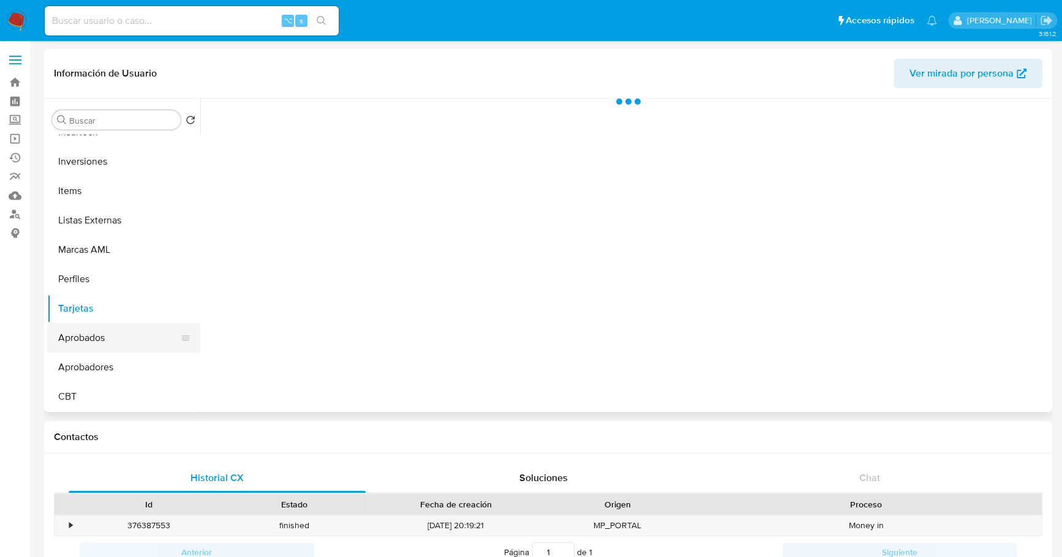
click at [83, 342] on button "Aprobados" at bounding box center [118, 337] width 143 height 29
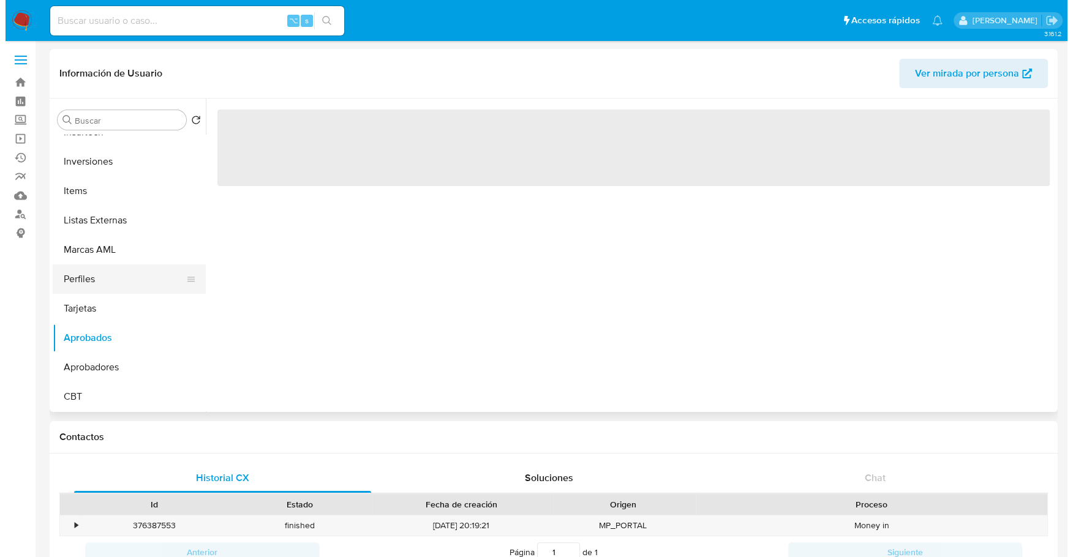
scroll to position [0, 0]
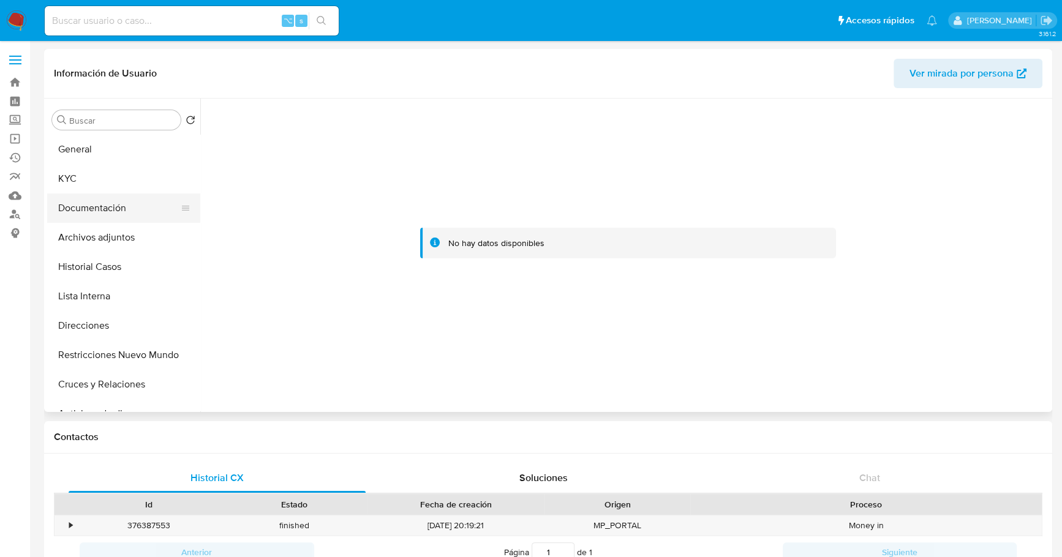
click at [111, 206] on button "Documentación" at bounding box center [118, 208] width 143 height 29
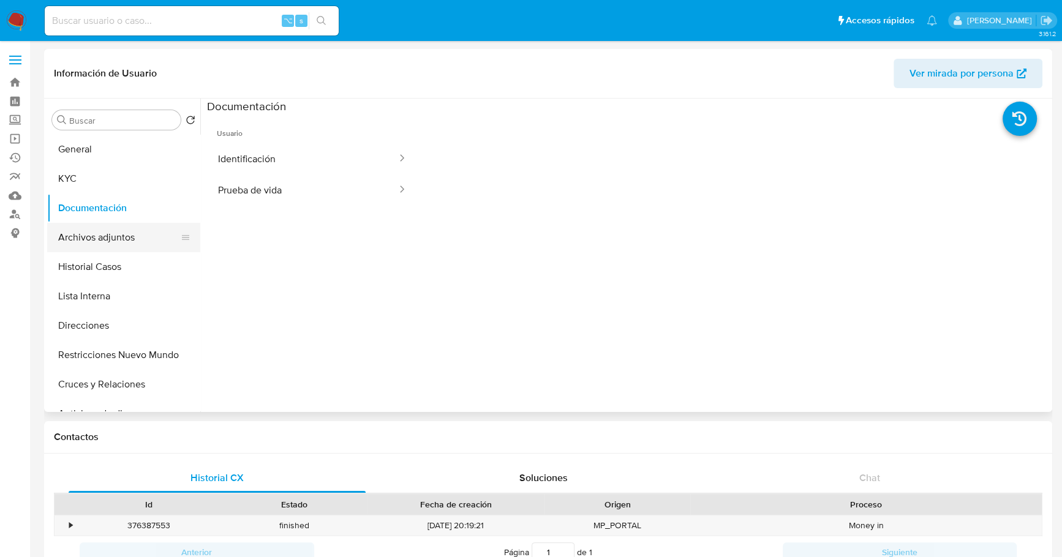
click at [110, 234] on button "Archivos adjuntos" at bounding box center [118, 237] width 143 height 29
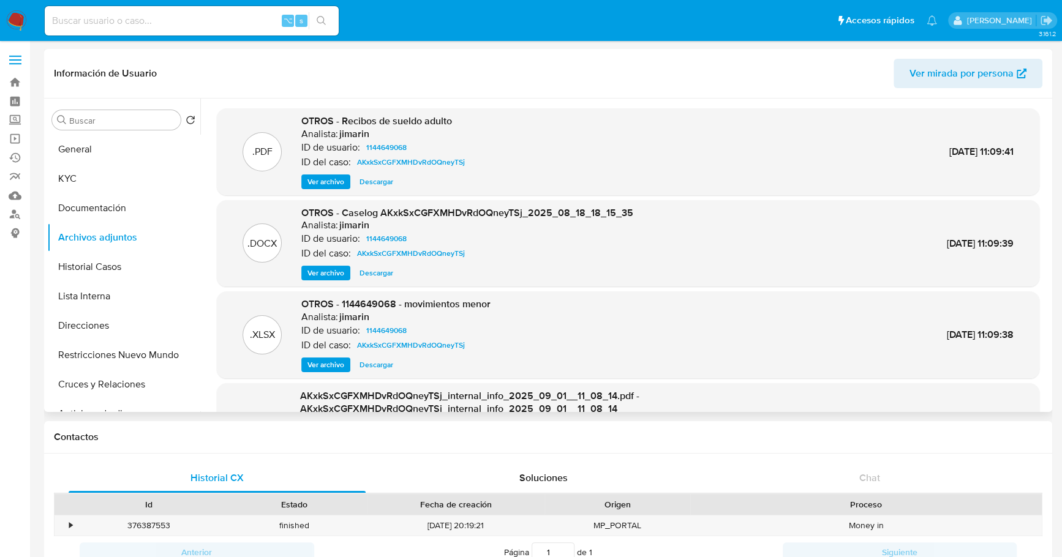
click at [329, 271] on span "Ver archivo" at bounding box center [325, 273] width 37 height 12
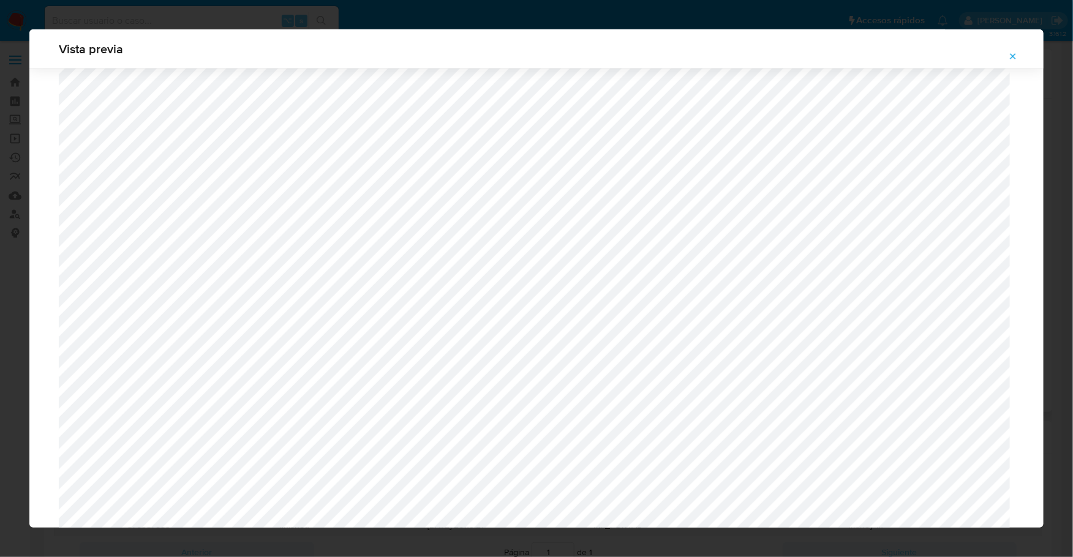
scroll to position [440, 0]
click at [1014, 52] on icon "Attachment preview" at bounding box center [1013, 56] width 10 height 10
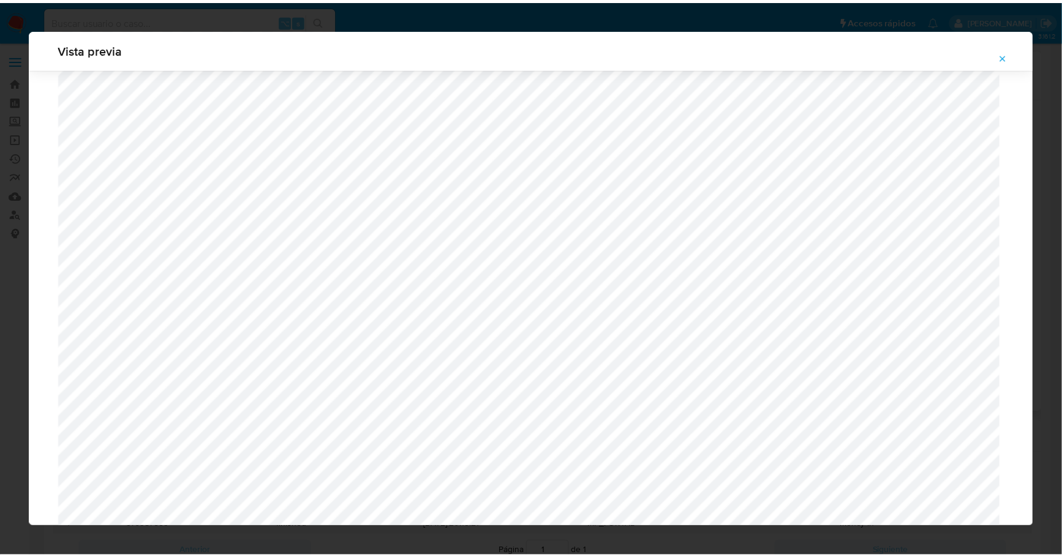
scroll to position [0, 0]
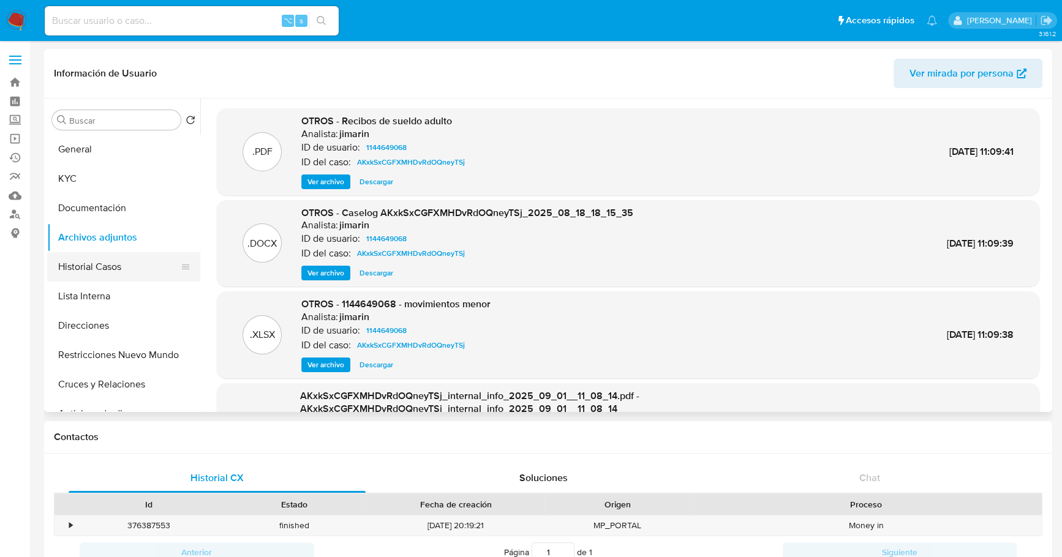
click at [97, 266] on button "Historial Casos" at bounding box center [118, 266] width 143 height 29
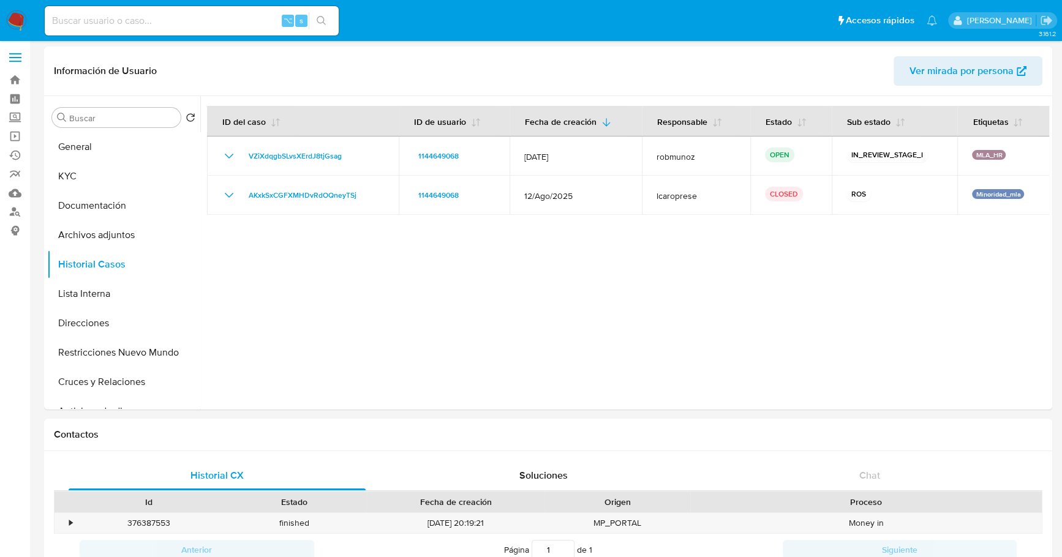
scroll to position [3, 0]
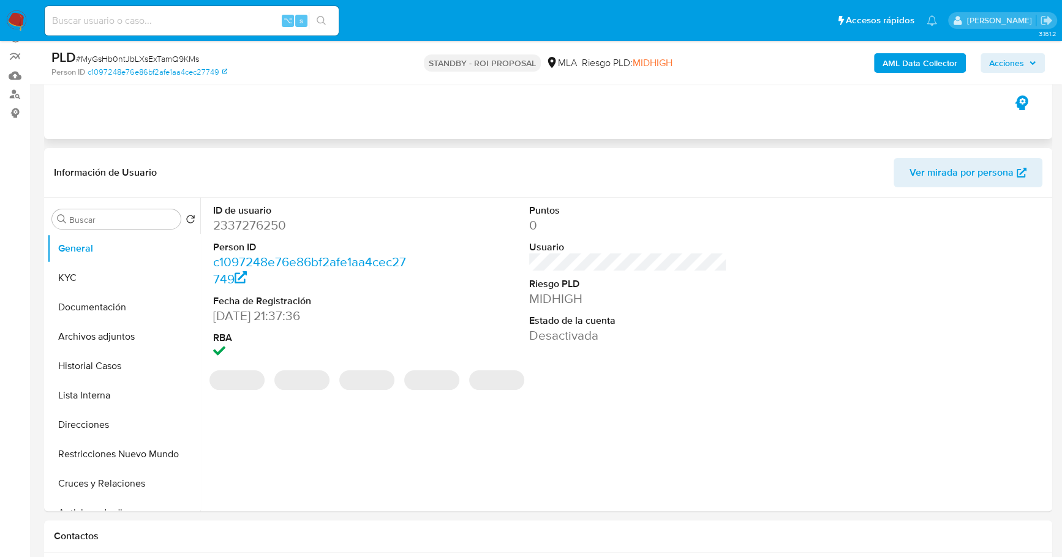
select select "10"
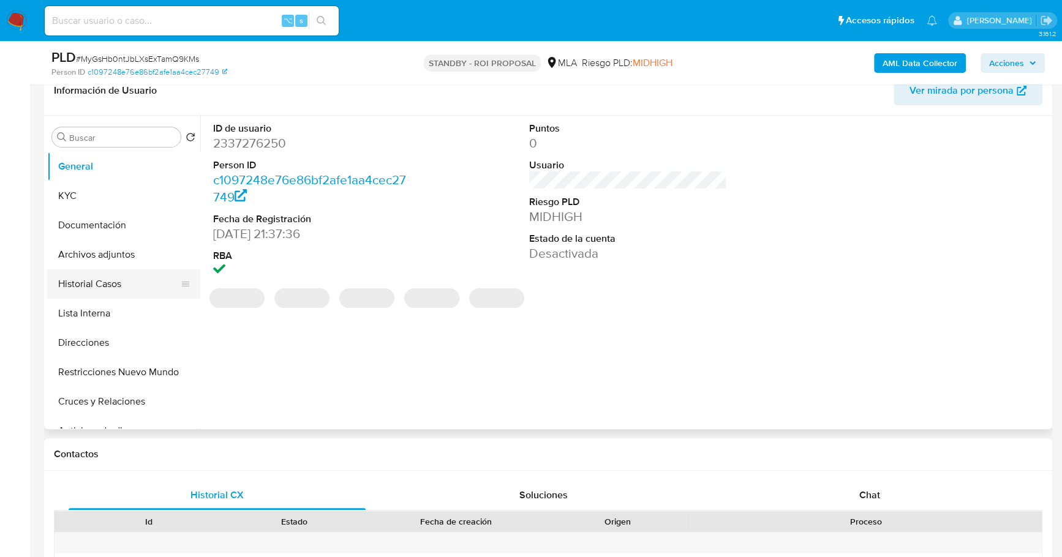
scroll to position [212, 0]
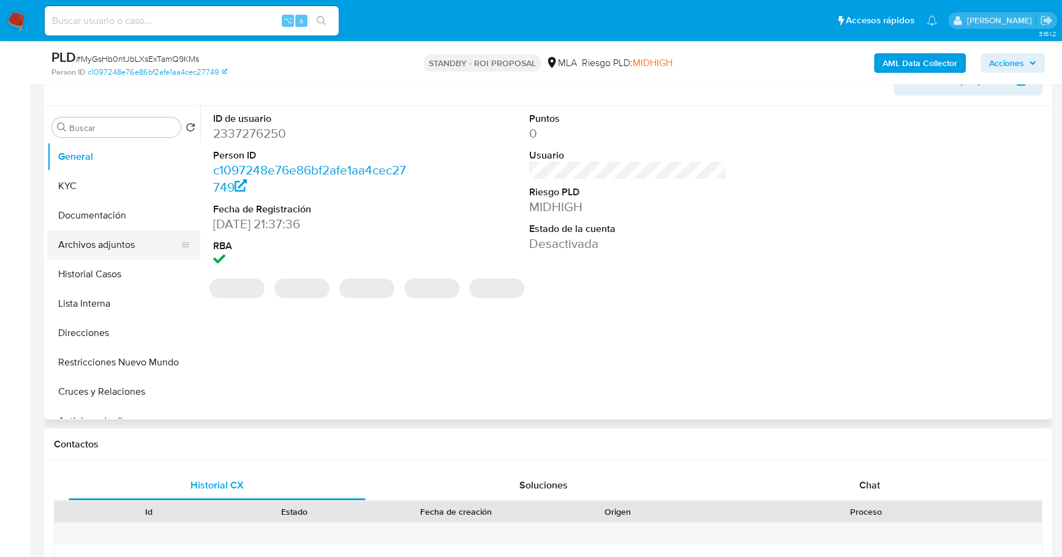
click at [121, 239] on button "Archivos adjuntos" at bounding box center [118, 244] width 143 height 29
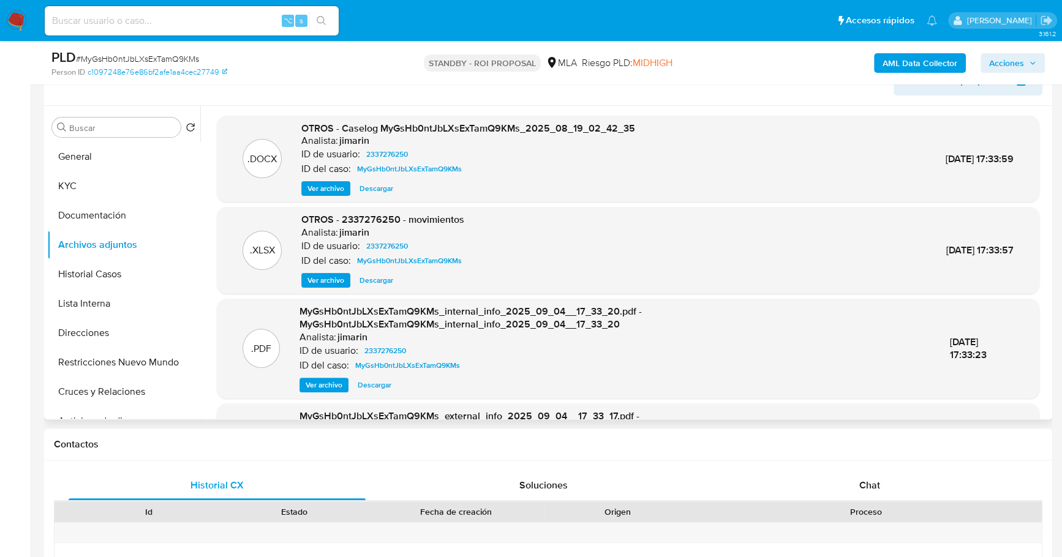
click at [392, 186] on span "Descargar" at bounding box center [377, 189] width 34 height 12
click at [380, 279] on span "Descargar" at bounding box center [377, 280] width 34 height 12
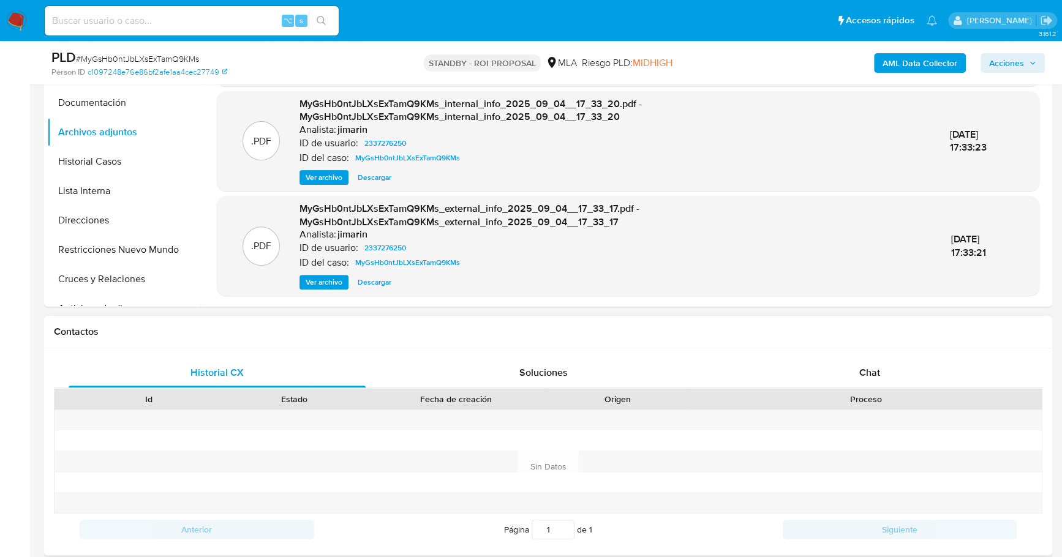
scroll to position [402, 0]
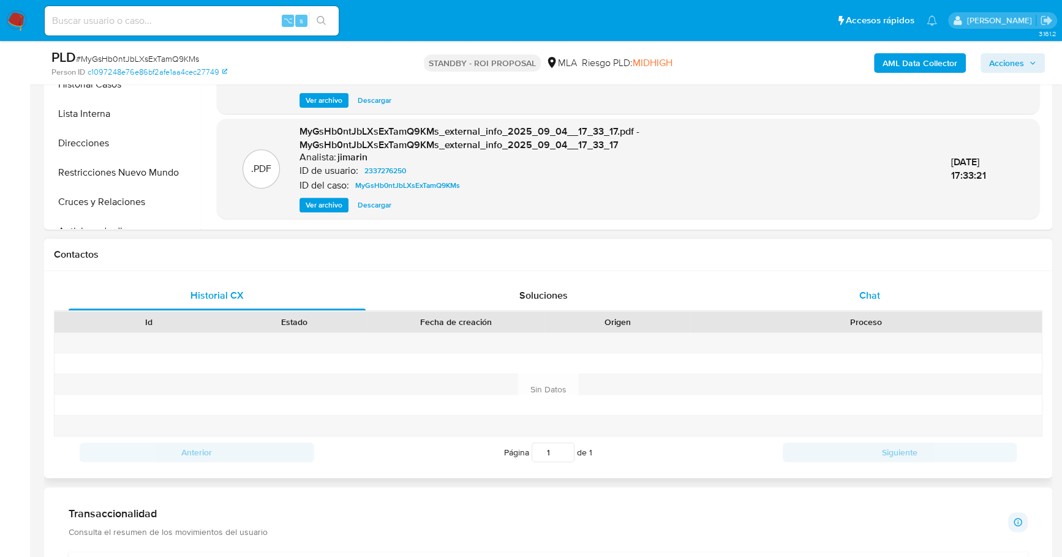
click at [885, 298] on div "Chat" at bounding box center [869, 295] width 297 height 29
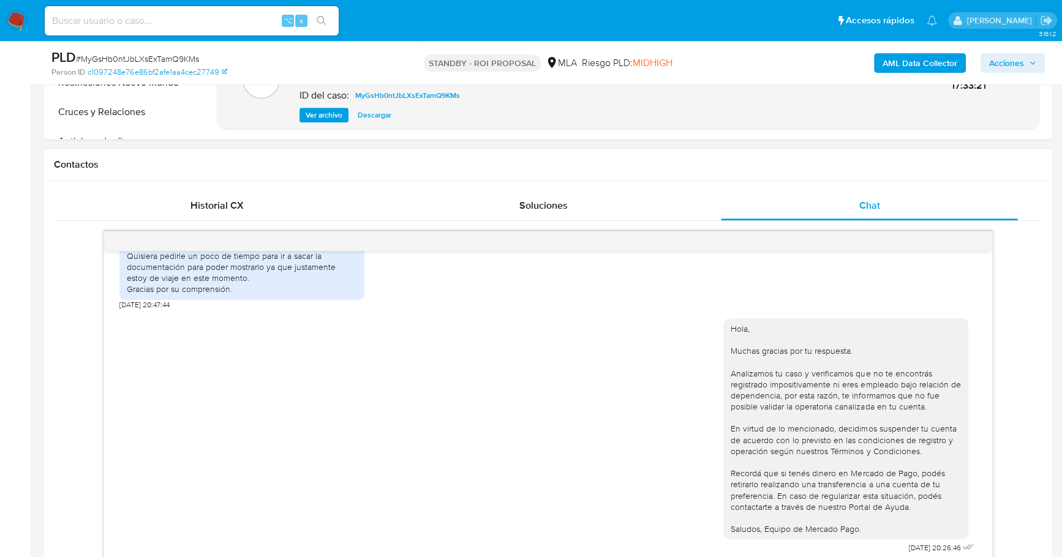
scroll to position [705, 0]
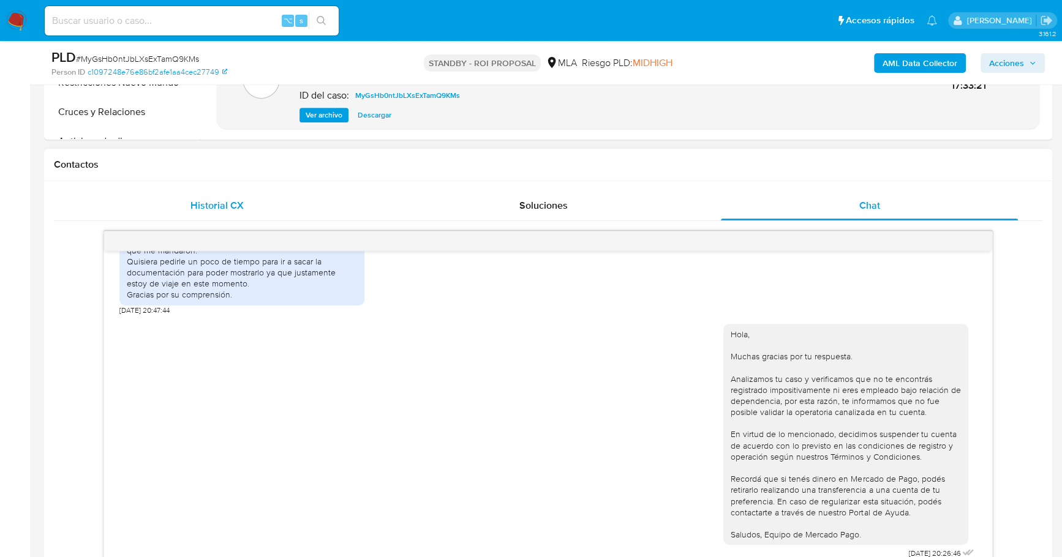
click at [188, 208] on div "Historial CX" at bounding box center [217, 205] width 297 height 29
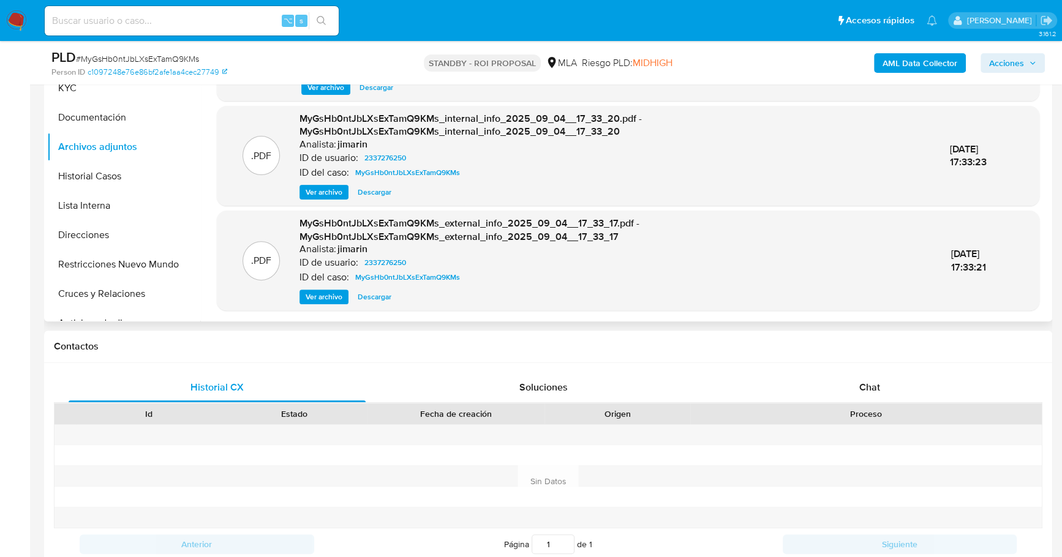
scroll to position [207, 0]
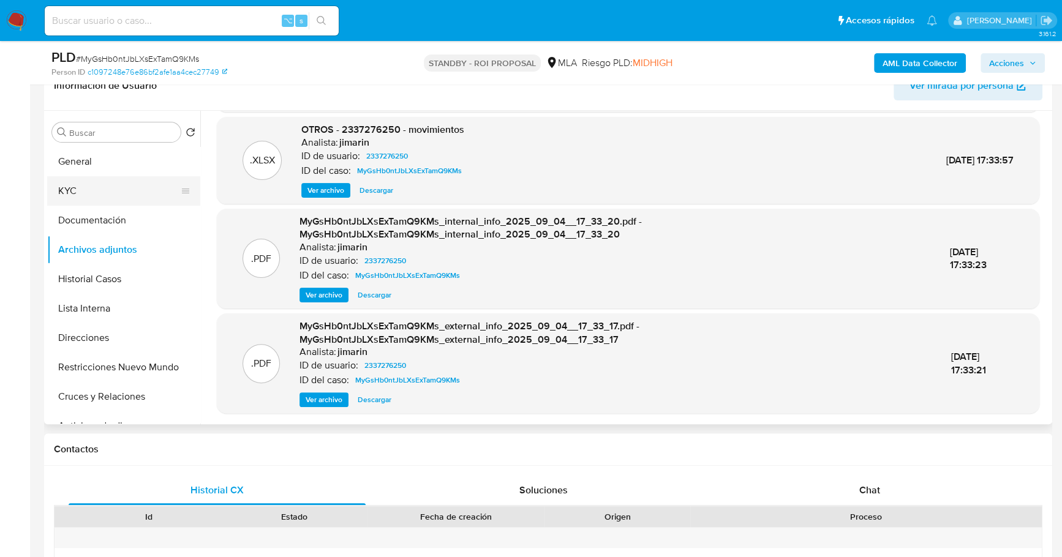
click at [90, 199] on button "KYC" at bounding box center [118, 190] width 143 height 29
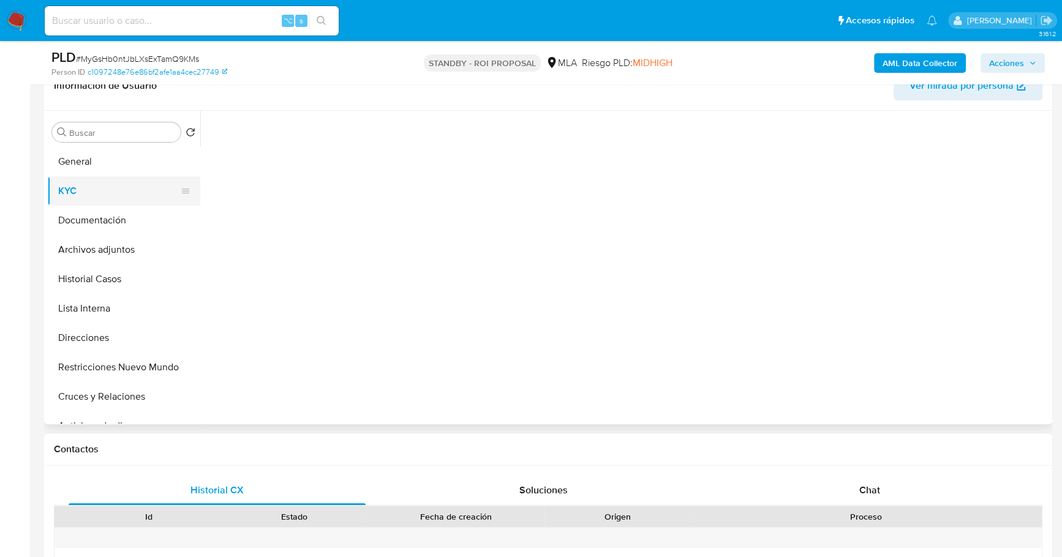
scroll to position [0, 0]
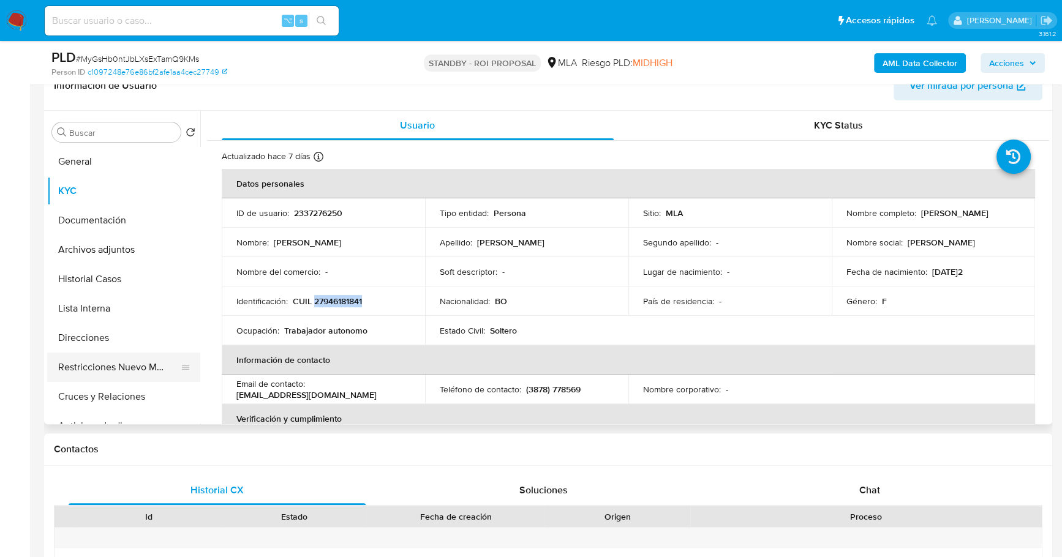
click at [111, 371] on button "Restricciones Nuevo Mundo" at bounding box center [118, 367] width 143 height 29
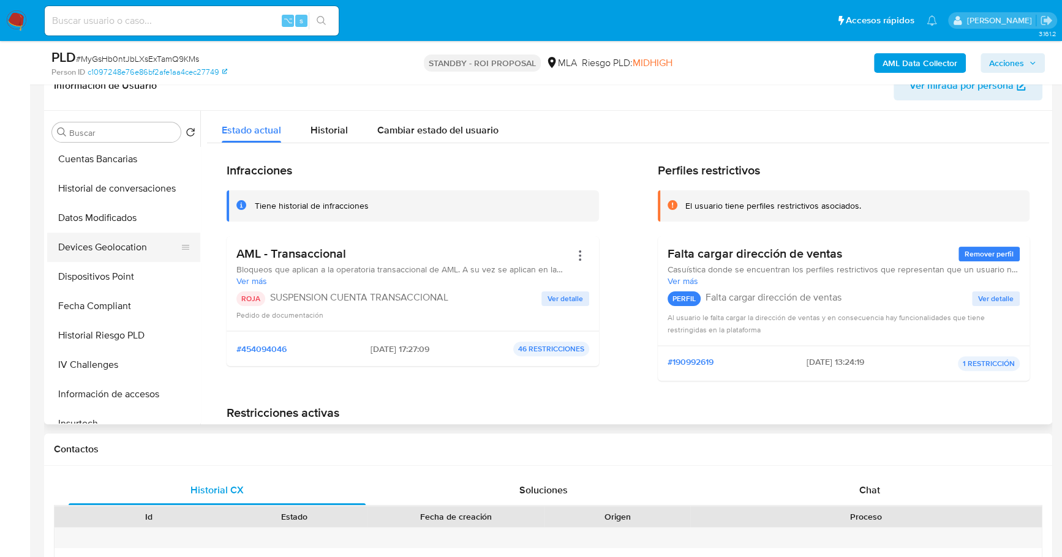
scroll to position [356, 0]
click at [121, 179] on button "Historial de conversaciones" at bounding box center [118, 187] width 143 height 29
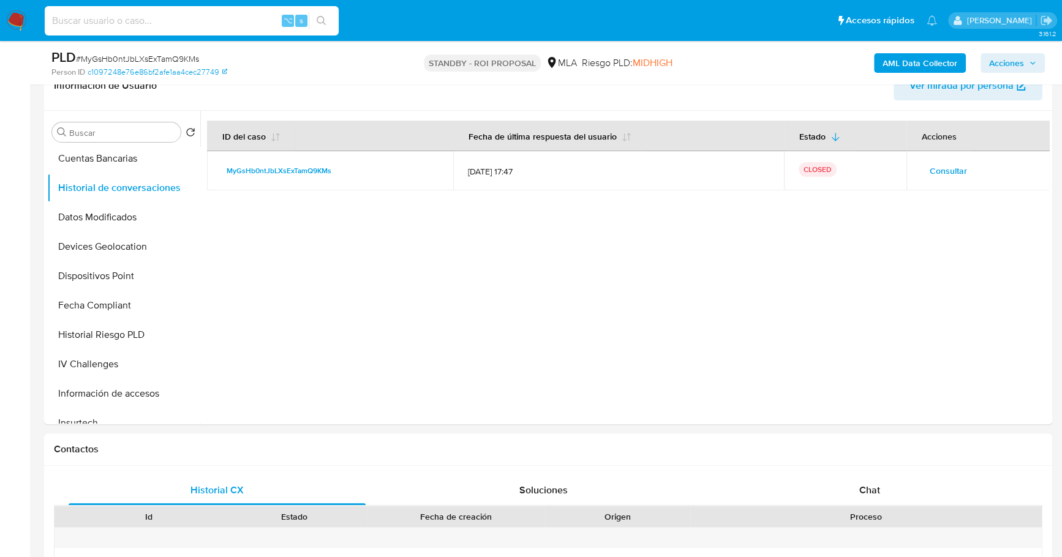
click at [125, 18] on input at bounding box center [192, 21] width 294 height 16
paste input "483412001"
type input "483412001"
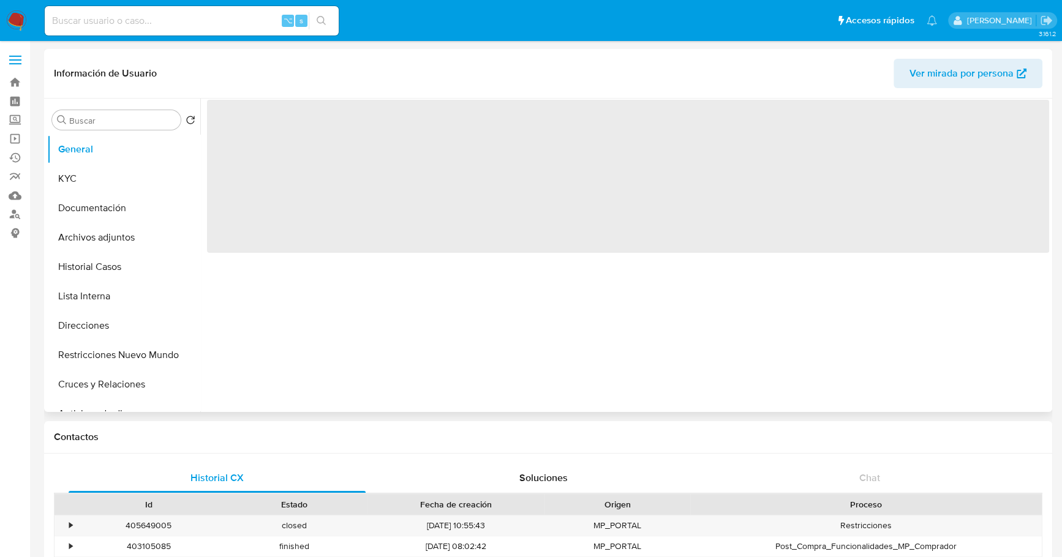
select select "10"
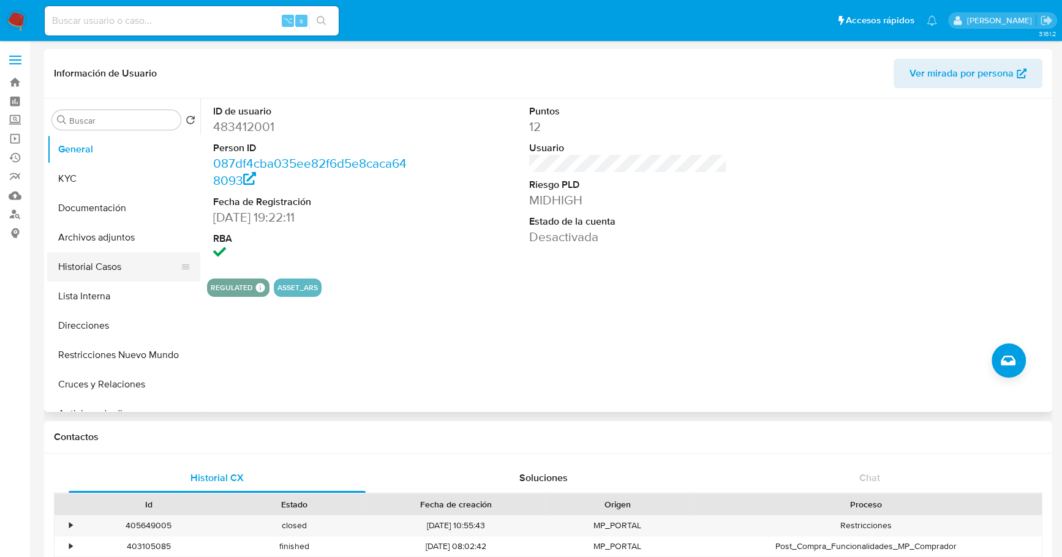
click at [96, 266] on button "Historial Casos" at bounding box center [118, 266] width 143 height 29
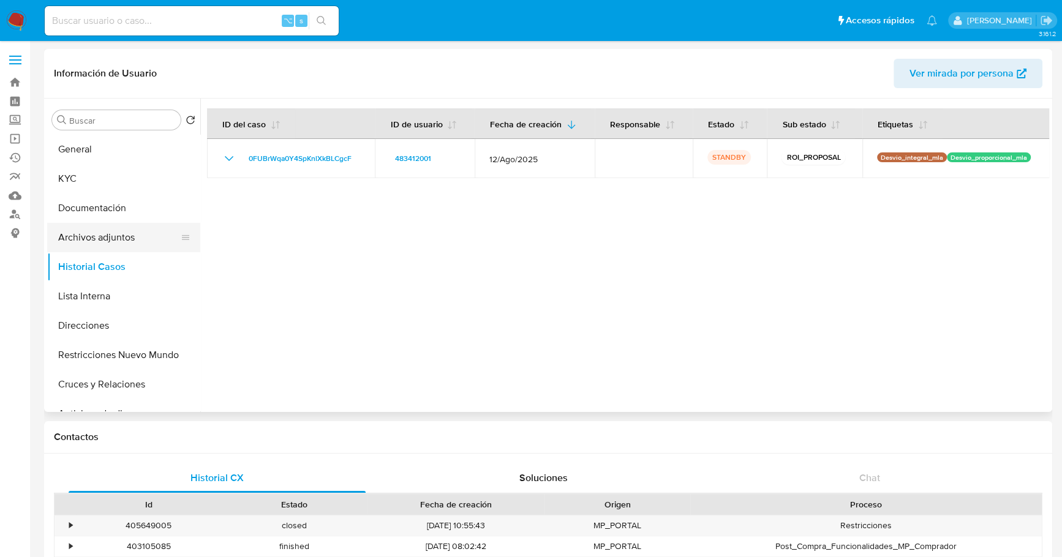
click at [98, 241] on button "Archivos adjuntos" at bounding box center [118, 237] width 143 height 29
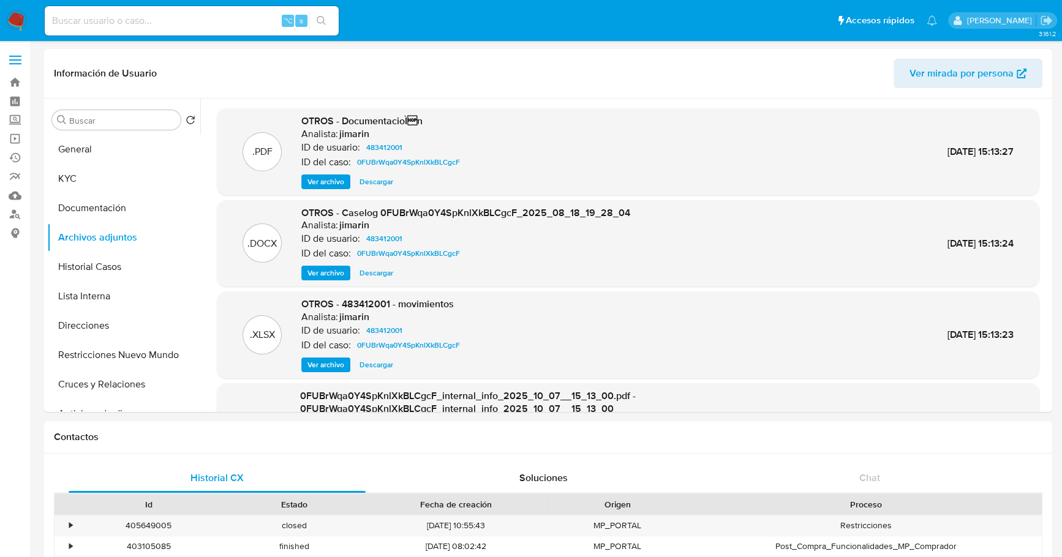
click at [375, 276] on span "Descargar" at bounding box center [377, 273] width 34 height 12
click at [379, 369] on span "Descargar" at bounding box center [377, 365] width 34 height 12
click at [320, 189] on div ".PDF OTROS - DocumentacioÌn Analista: jimarin ID de usuario: 483412001 ID del …" at bounding box center [628, 151] width 823 height 87
click at [320, 184] on span "Ver archivo" at bounding box center [325, 182] width 37 height 12
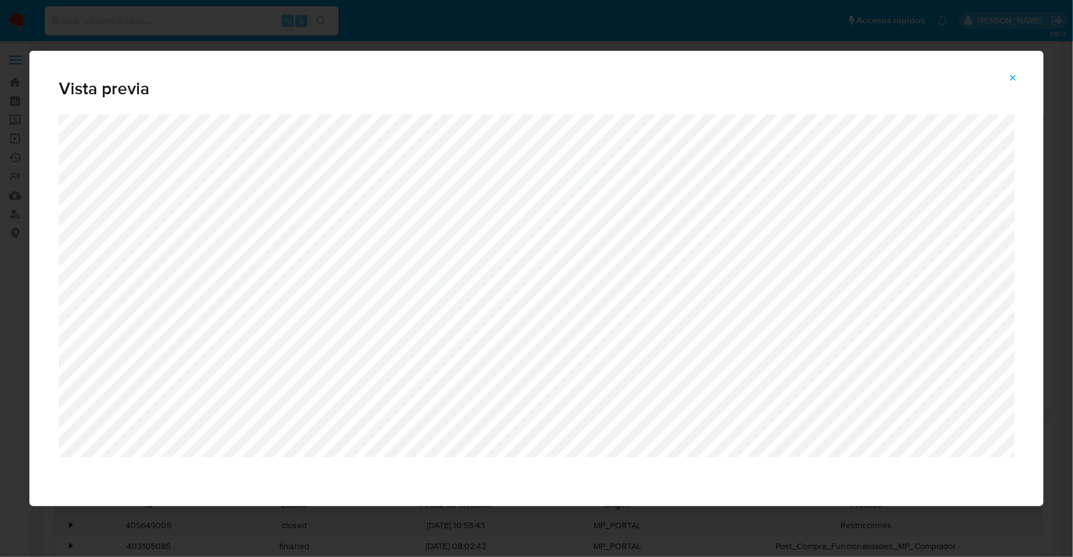
click at [1015, 77] on icon "Attachment preview" at bounding box center [1013, 78] width 10 height 10
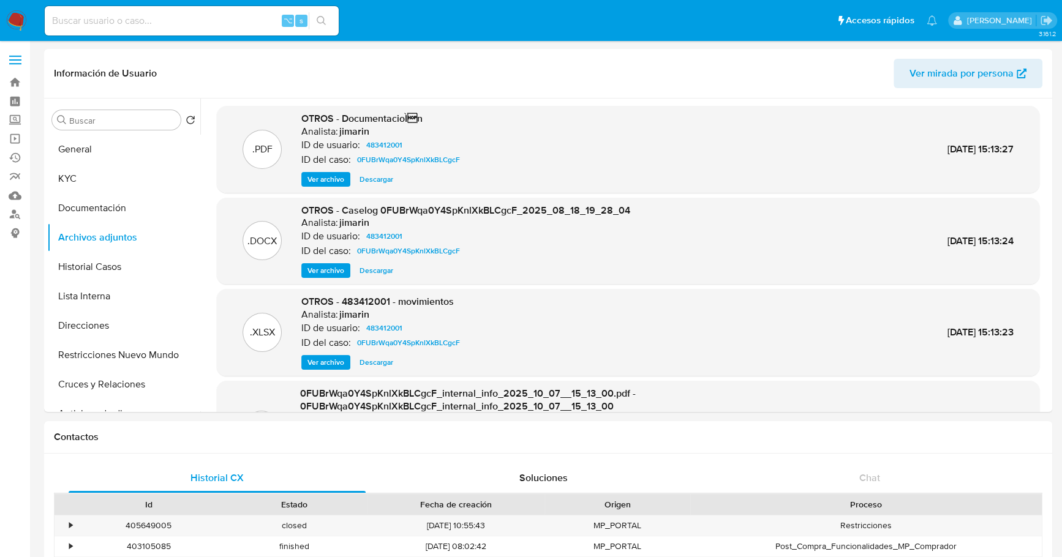
scroll to position [3, 0]
click at [104, 361] on button "Restricciones Nuevo Mundo" at bounding box center [118, 355] width 143 height 29
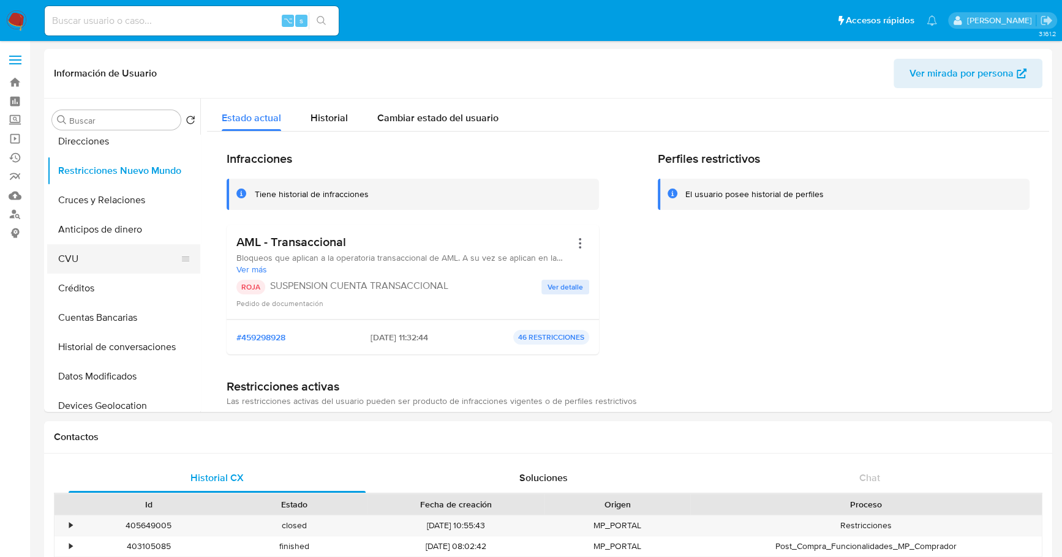
scroll to position [186, 0]
click at [105, 343] on button "Historial de conversaciones" at bounding box center [118, 345] width 143 height 29
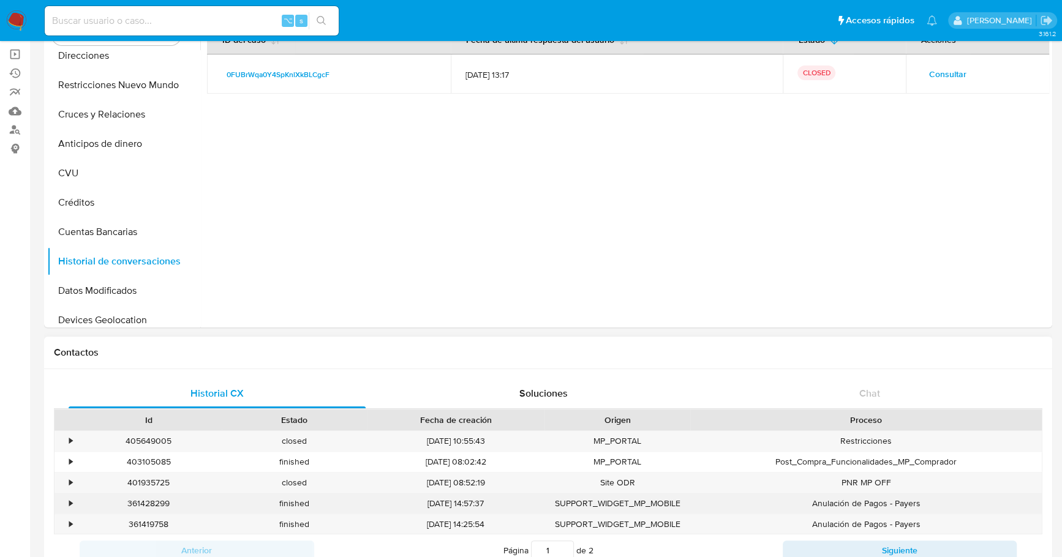
scroll to position [127, 0]
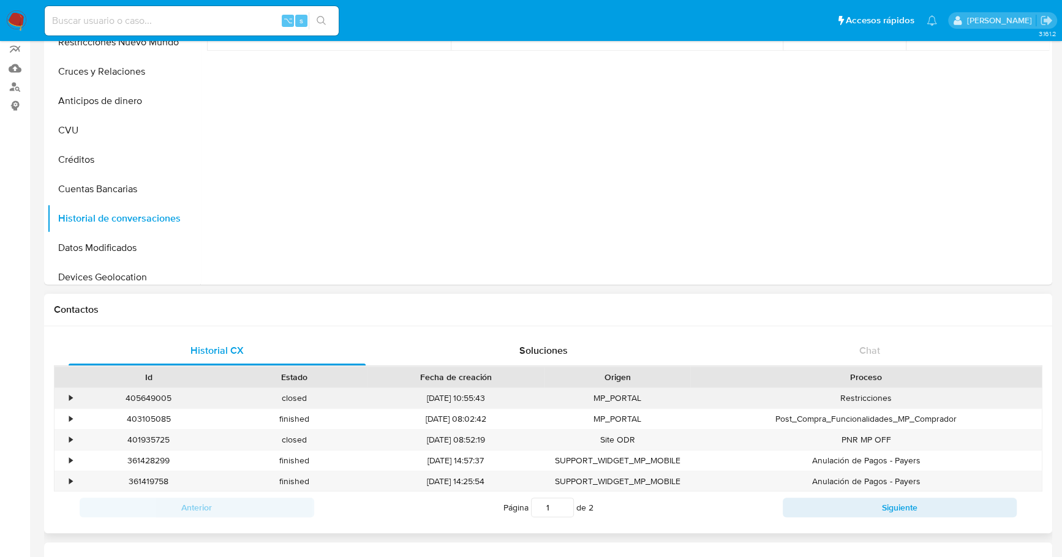
click at [70, 393] on div "•" at bounding box center [70, 399] width 3 height 12
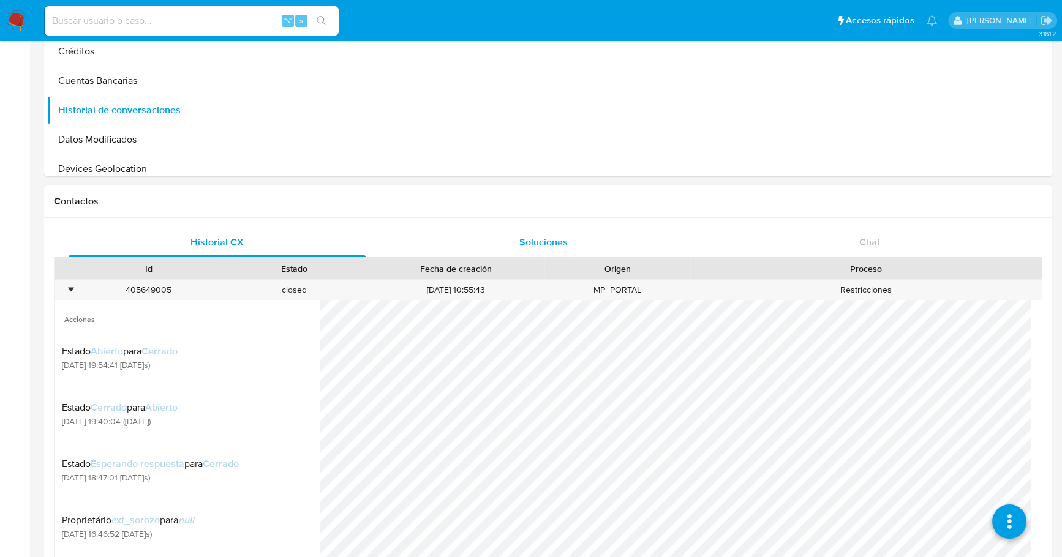
scroll to position [270, 0]
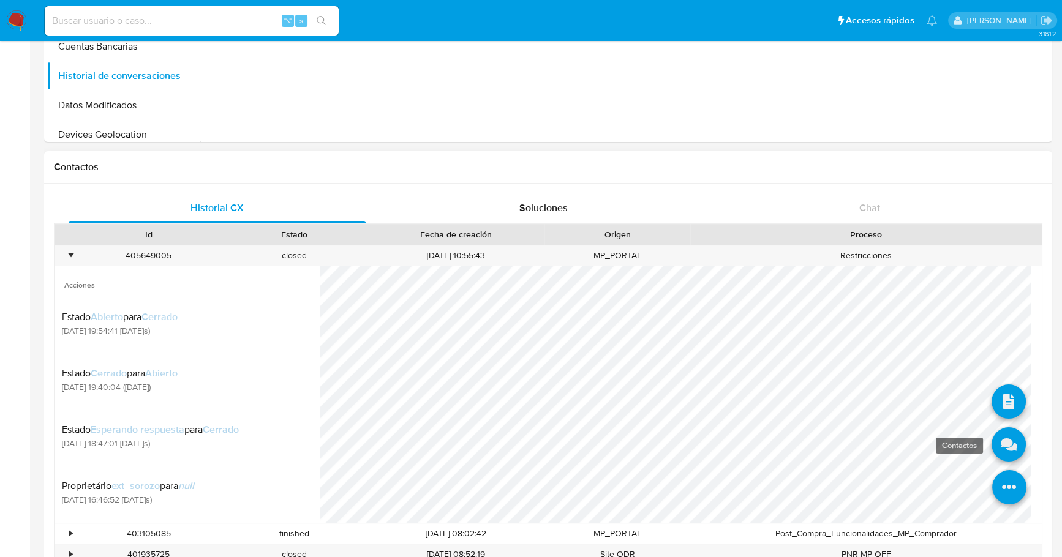
click at [997, 453] on icon at bounding box center [1009, 445] width 34 height 34
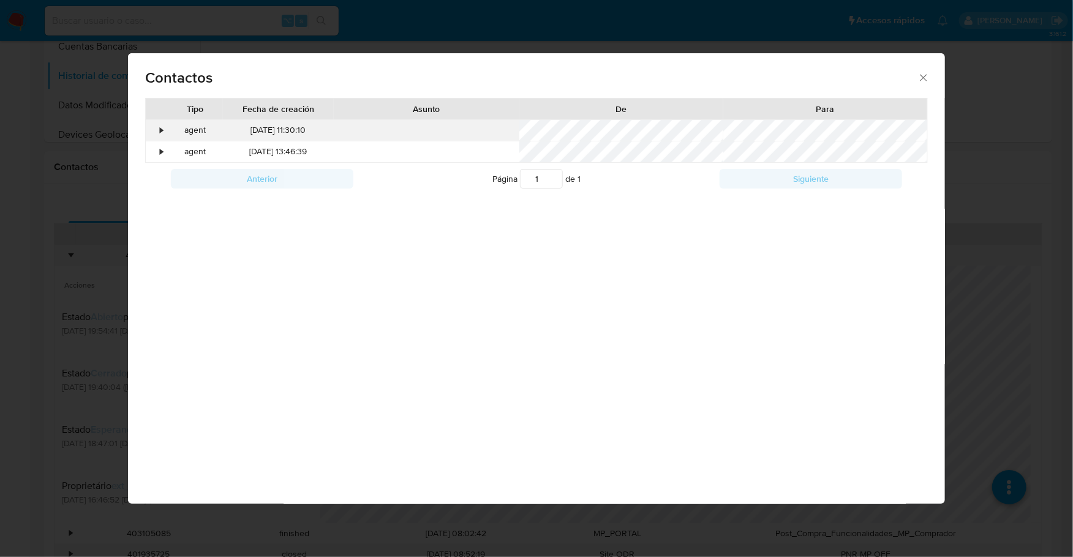
click at [157, 131] on div "•" at bounding box center [156, 130] width 21 height 21
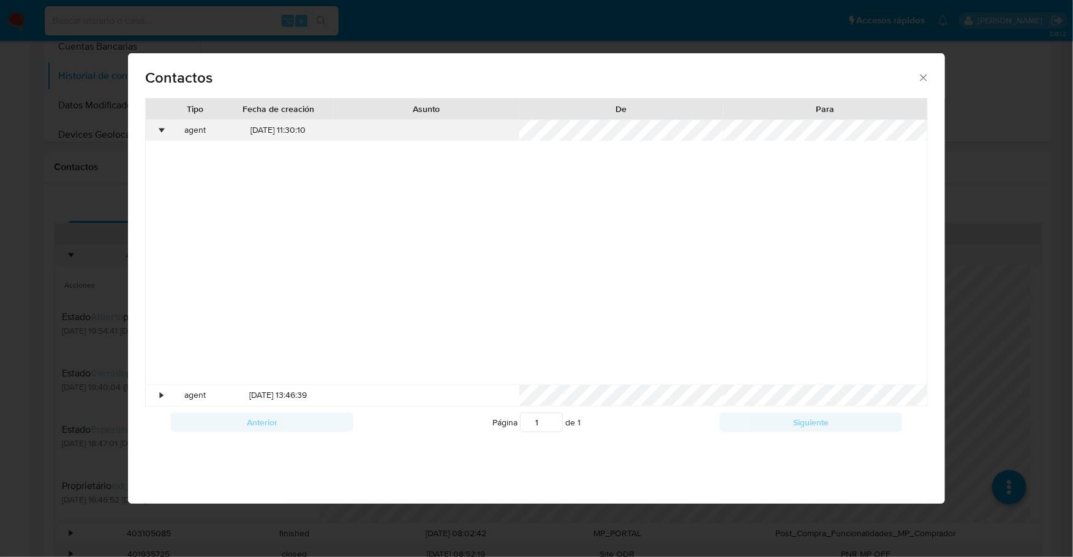
click at [158, 130] on div "•" at bounding box center [156, 130] width 21 height 21
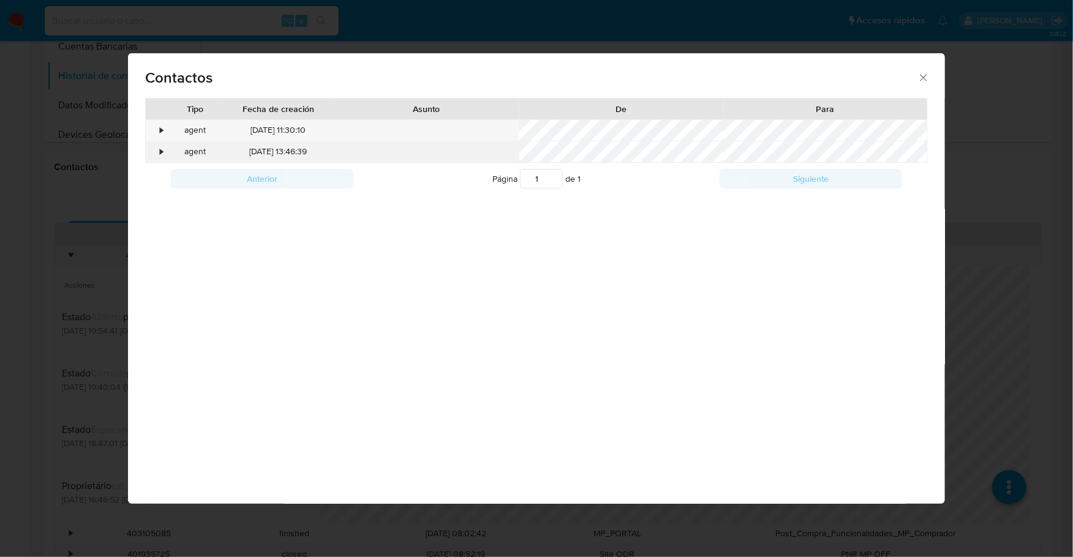
click at [162, 148] on div "•" at bounding box center [161, 152] width 3 height 12
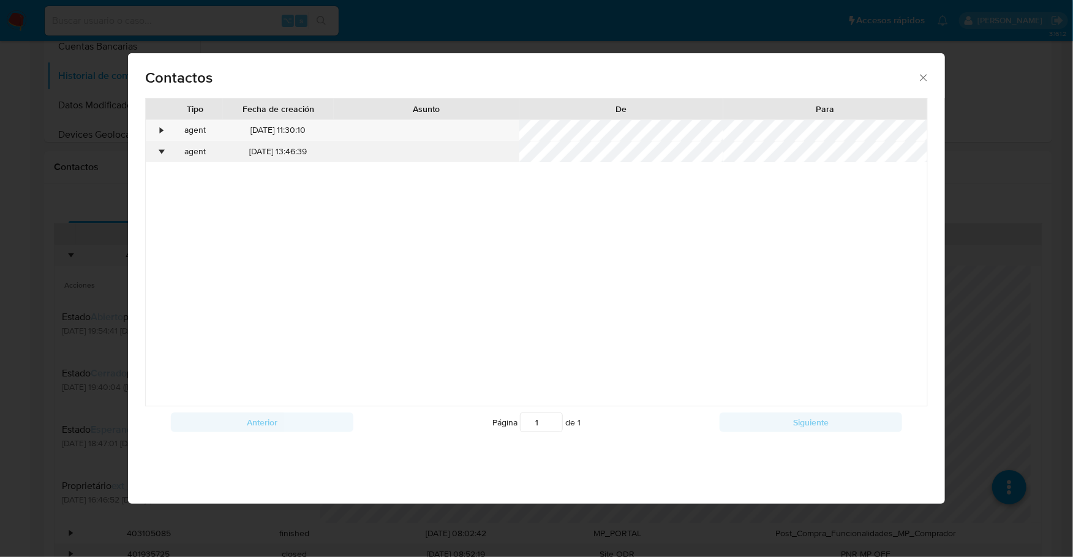
click at [157, 151] on div "•" at bounding box center [156, 151] width 21 height 21
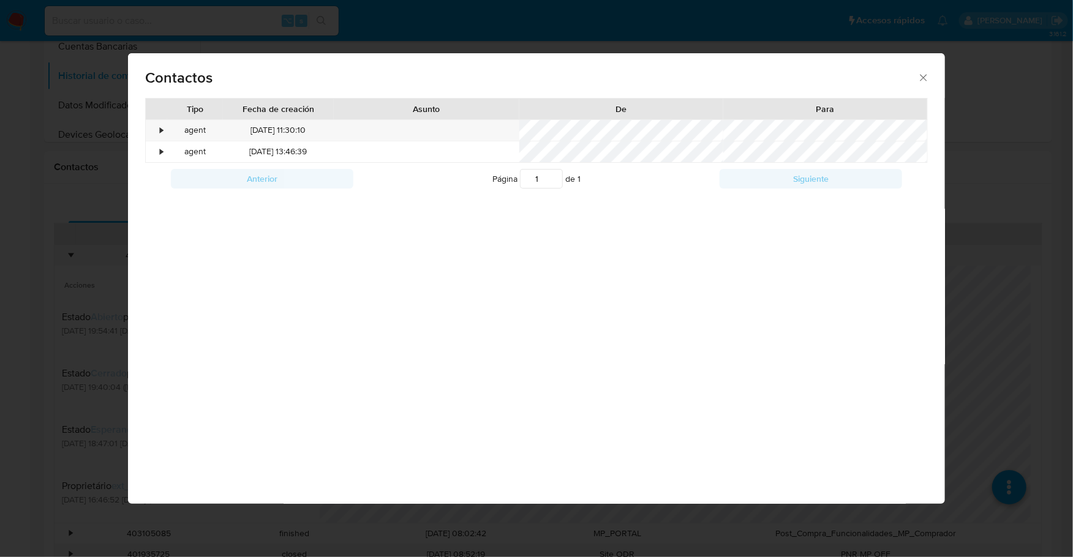
click at [927, 67] on div "Contactos" at bounding box center [536, 75] width 817 height 45
click at [925, 70] on div "Contactos" at bounding box center [536, 75] width 817 height 45
click at [929, 81] on icon "close" at bounding box center [924, 78] width 12 height 12
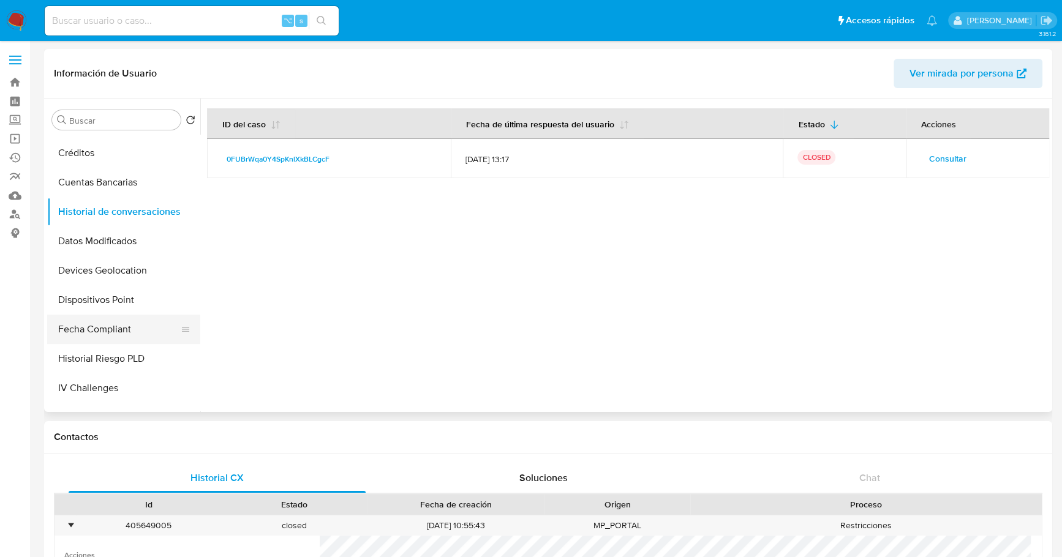
scroll to position [23, 0]
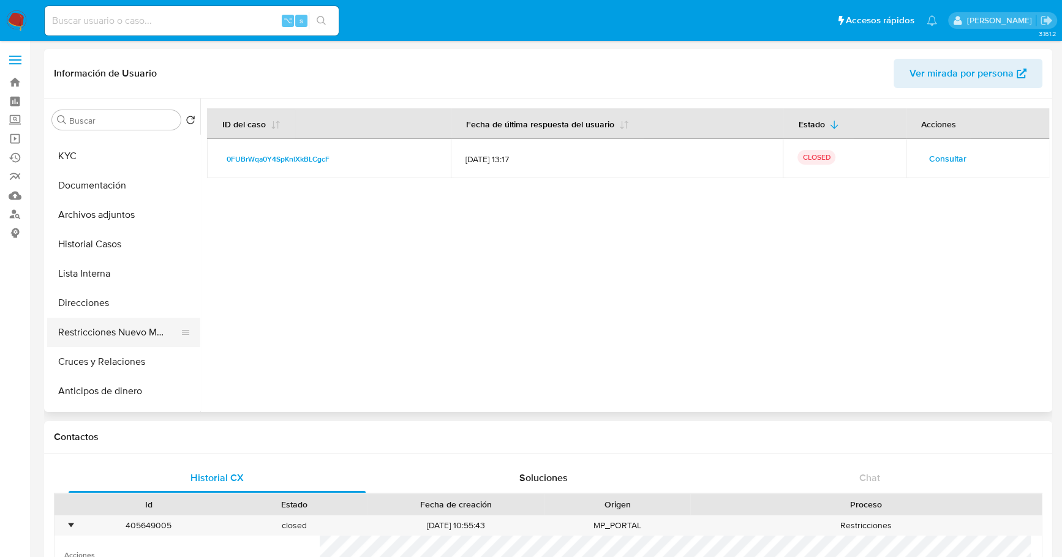
click at [129, 341] on button "Restricciones Nuevo Mundo" at bounding box center [118, 332] width 143 height 29
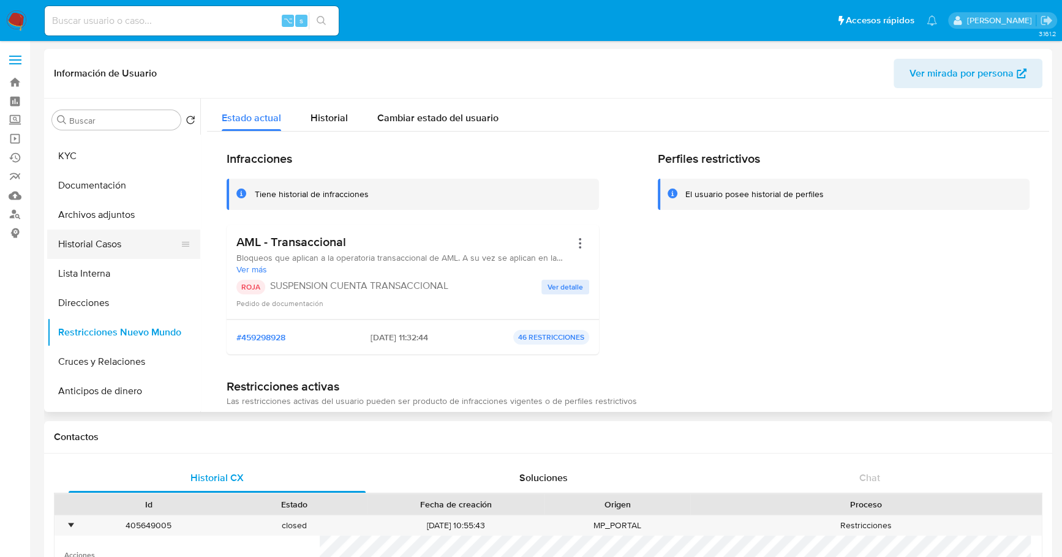
click at [120, 246] on button "Historial Casos" at bounding box center [118, 244] width 143 height 29
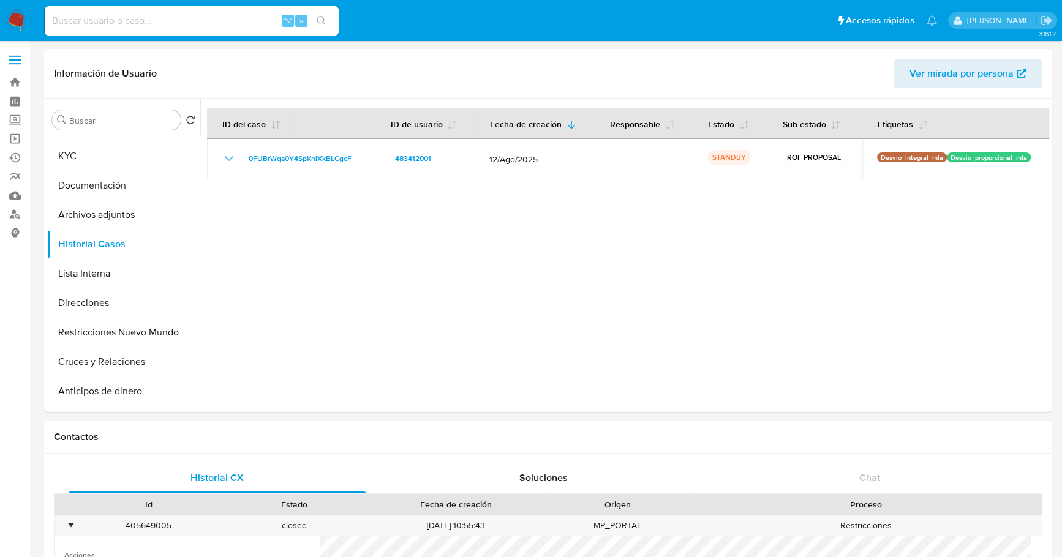
click at [115, 24] on input at bounding box center [192, 21] width 294 height 16
paste input "2369407249"
type input "2369407249"
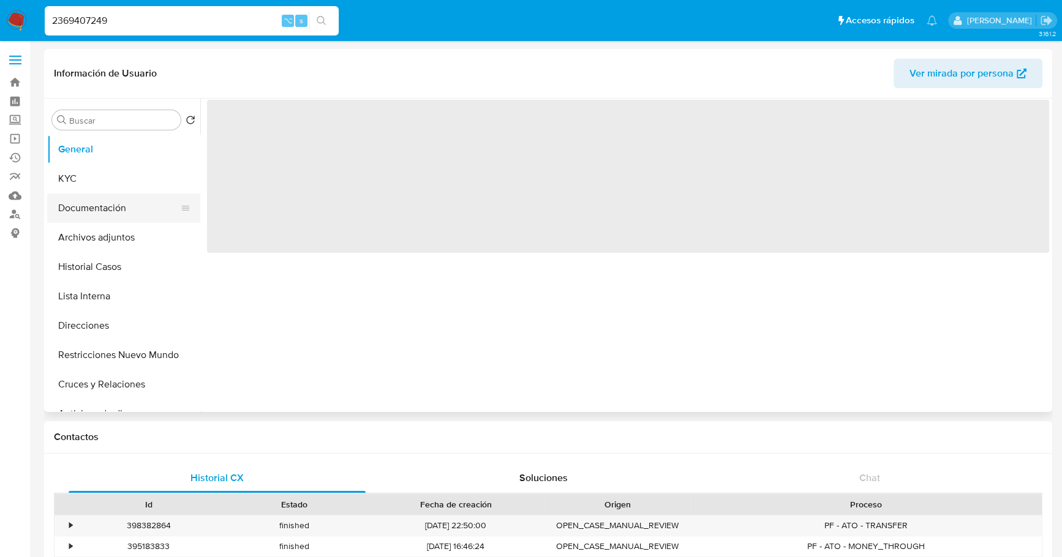
select select "10"
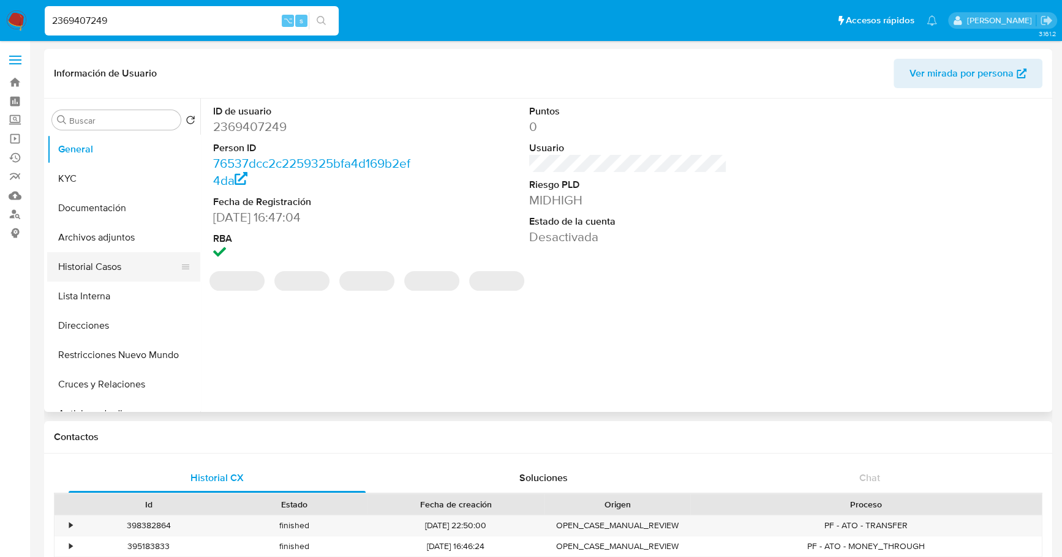
click at [100, 257] on button "Historial Casos" at bounding box center [118, 266] width 143 height 29
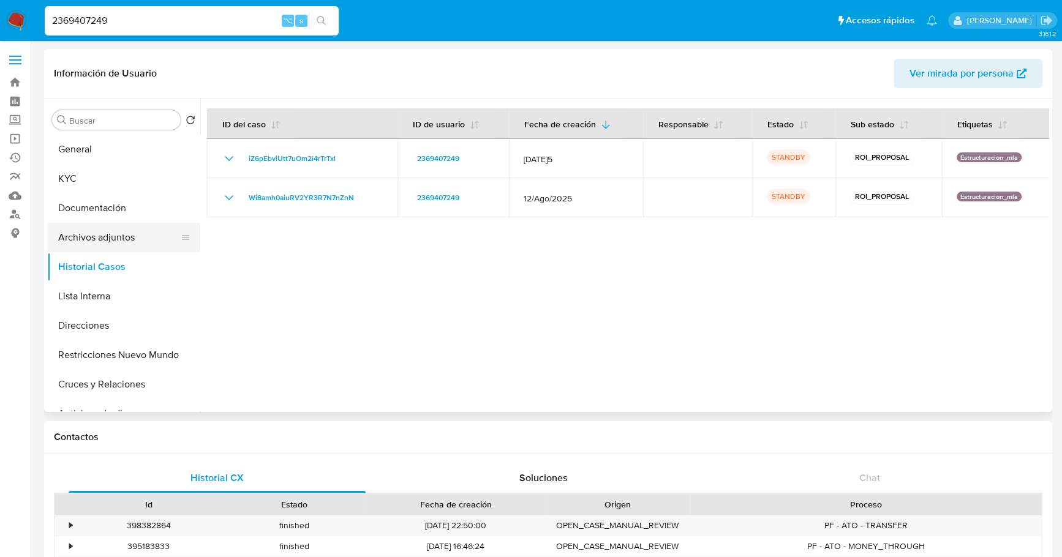
click at [102, 235] on button "Archivos adjuntos" at bounding box center [118, 237] width 143 height 29
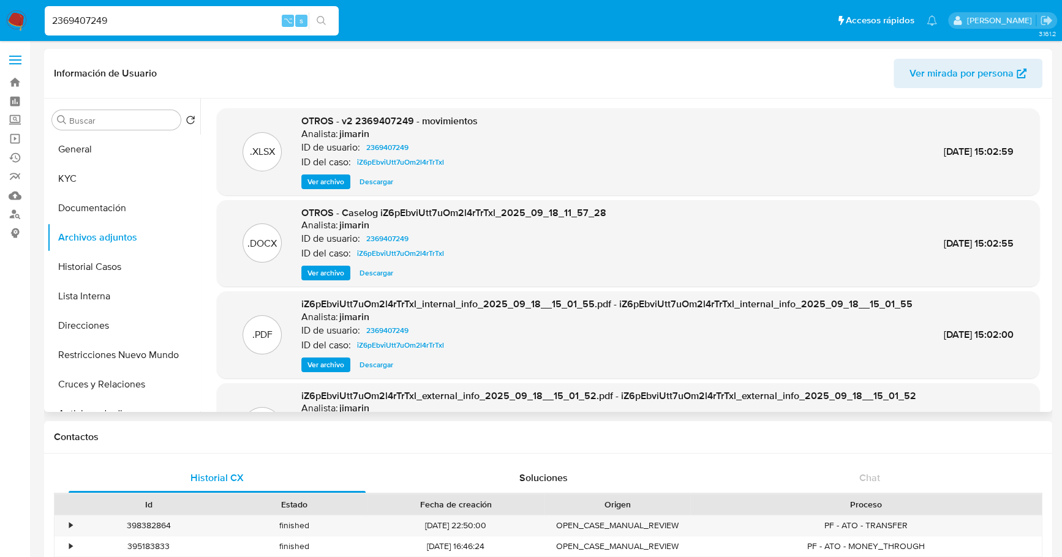
click at [388, 270] on span "Descargar" at bounding box center [377, 273] width 34 height 12
click at [377, 182] on span "Descargar" at bounding box center [377, 182] width 34 height 12
click at [83, 179] on button "KYC" at bounding box center [118, 178] width 143 height 29
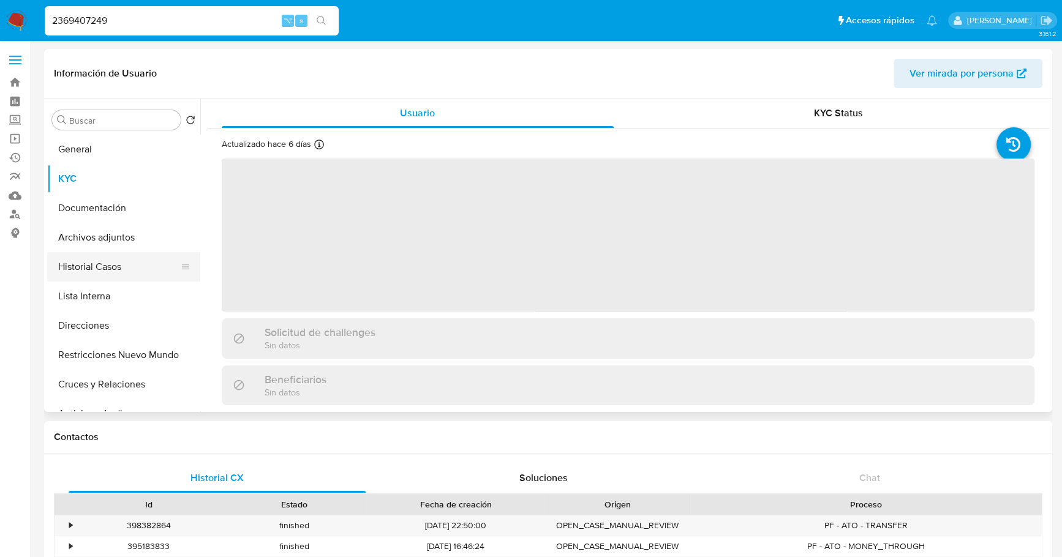
click at [108, 265] on button "Historial Casos" at bounding box center [118, 266] width 143 height 29
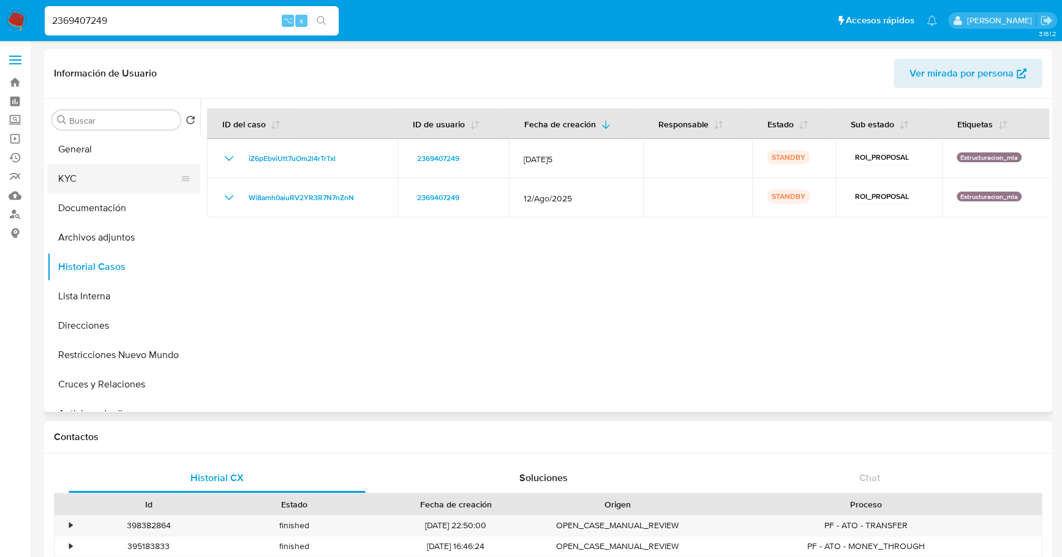
click at [97, 176] on button "KYC" at bounding box center [118, 178] width 143 height 29
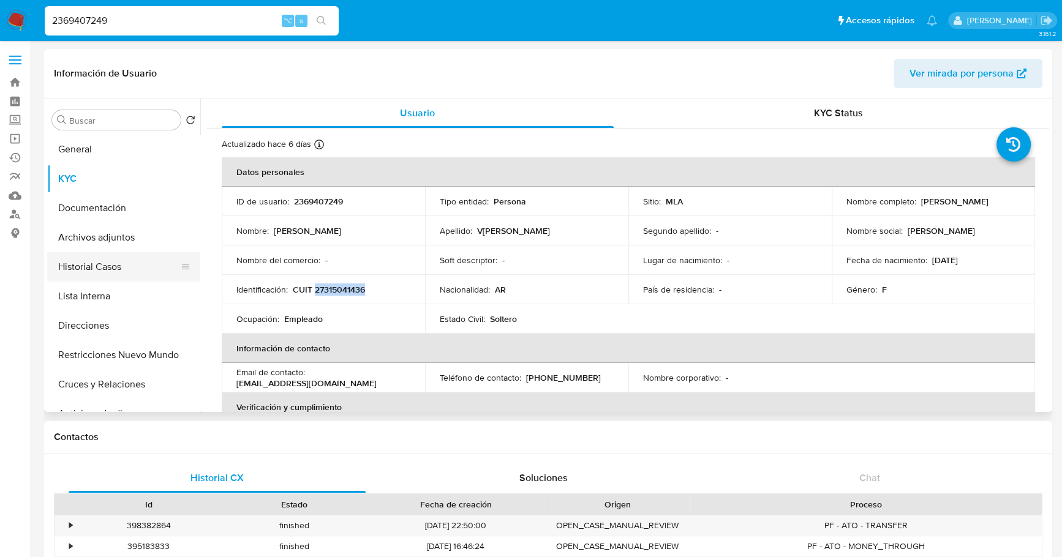
click at [107, 276] on button "Historial Casos" at bounding box center [118, 266] width 143 height 29
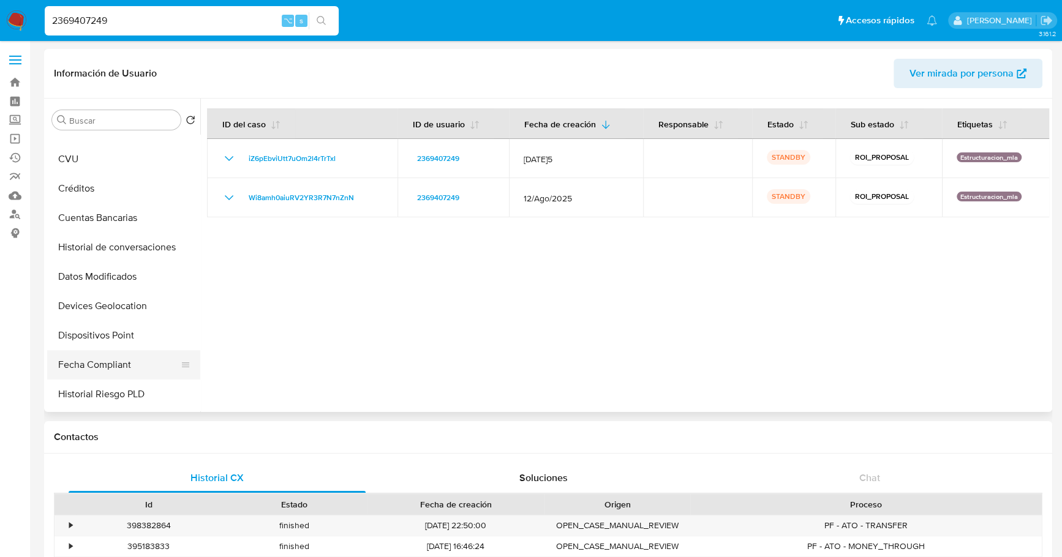
scroll to position [85, 0]
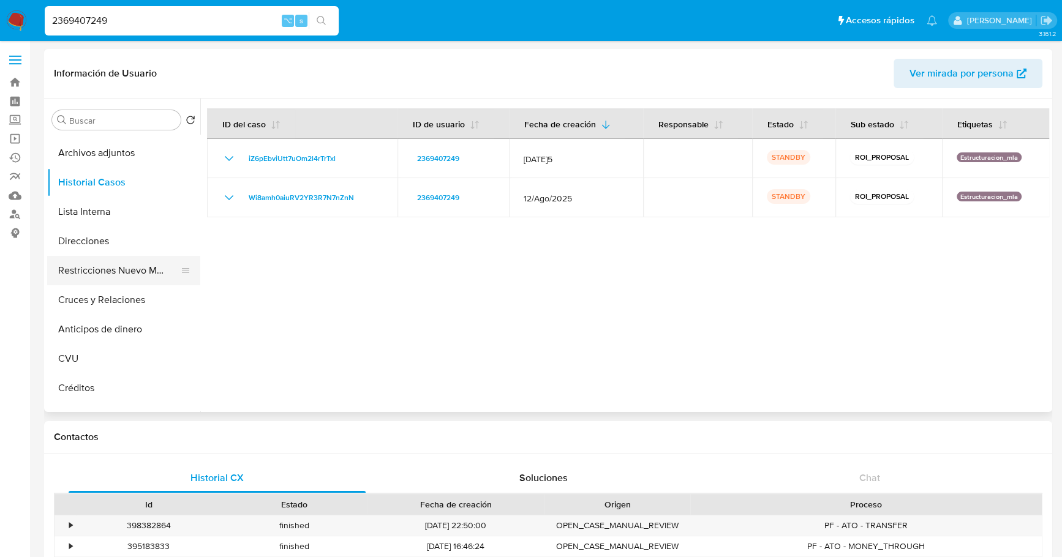
click at [112, 271] on button "Restricciones Nuevo Mundo" at bounding box center [118, 270] width 143 height 29
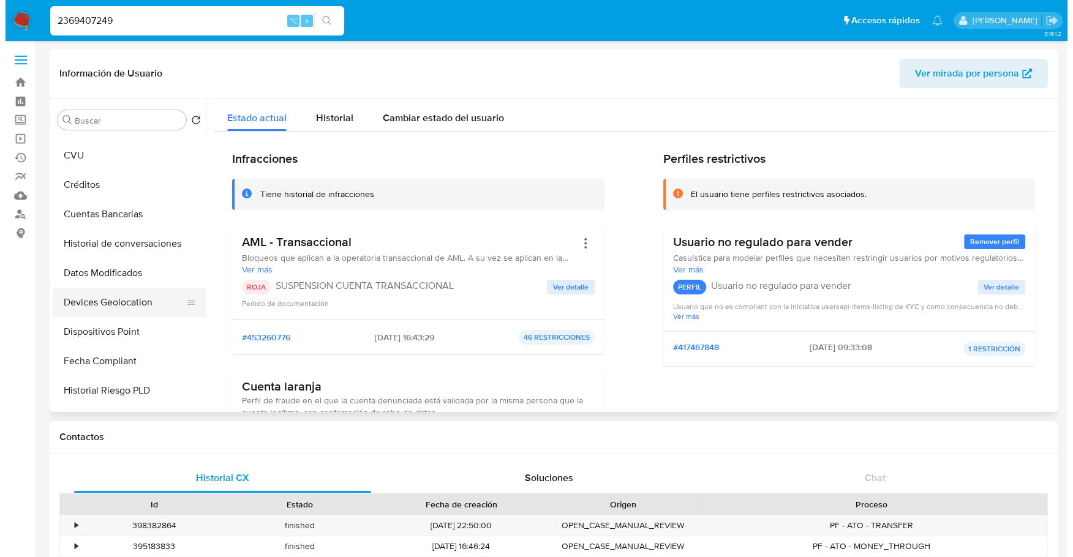
scroll to position [295, 0]
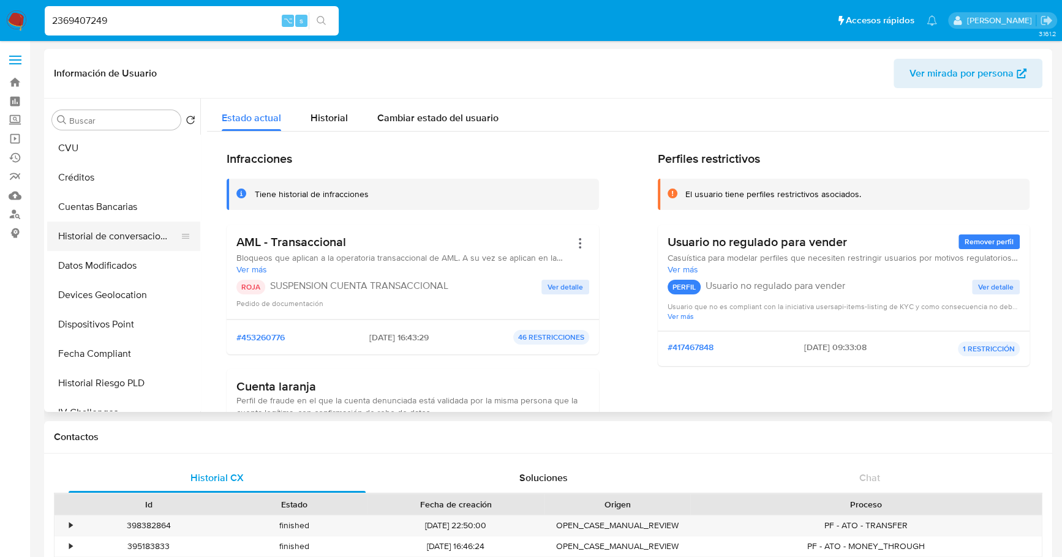
click at [102, 228] on button "Historial de conversaciones" at bounding box center [118, 236] width 143 height 29
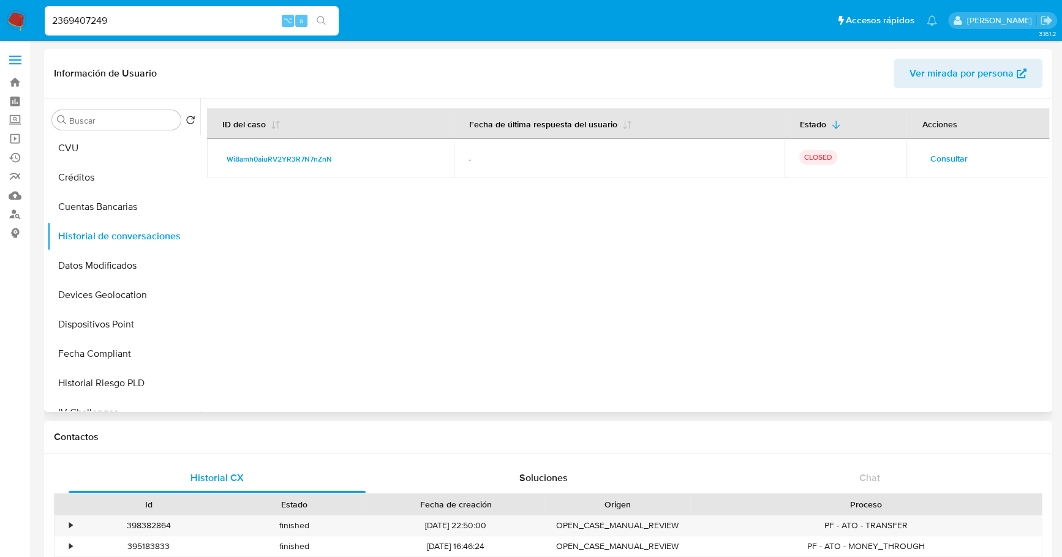
click at [952, 156] on span "Consultar" at bounding box center [948, 158] width 37 height 17
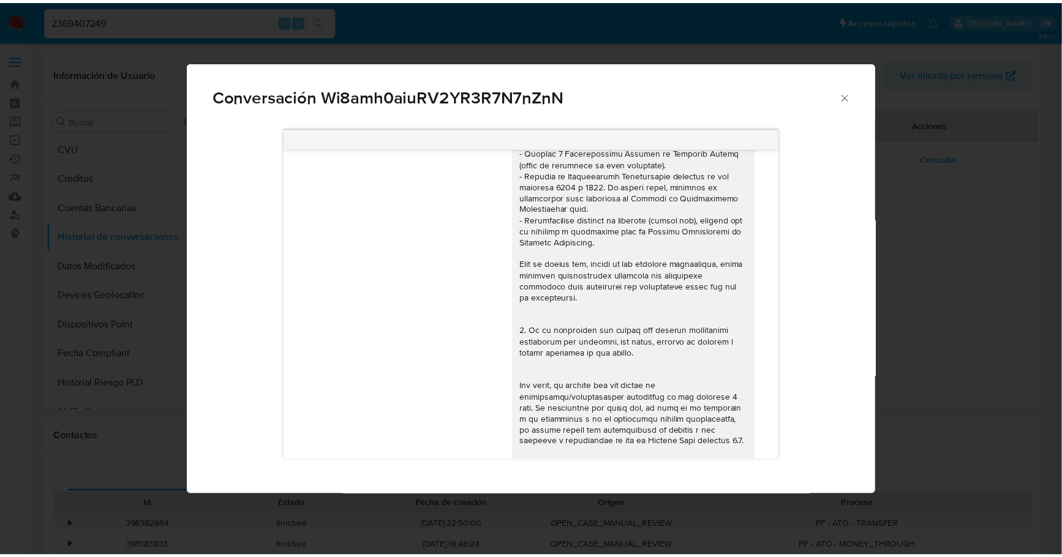
scroll to position [0, 0]
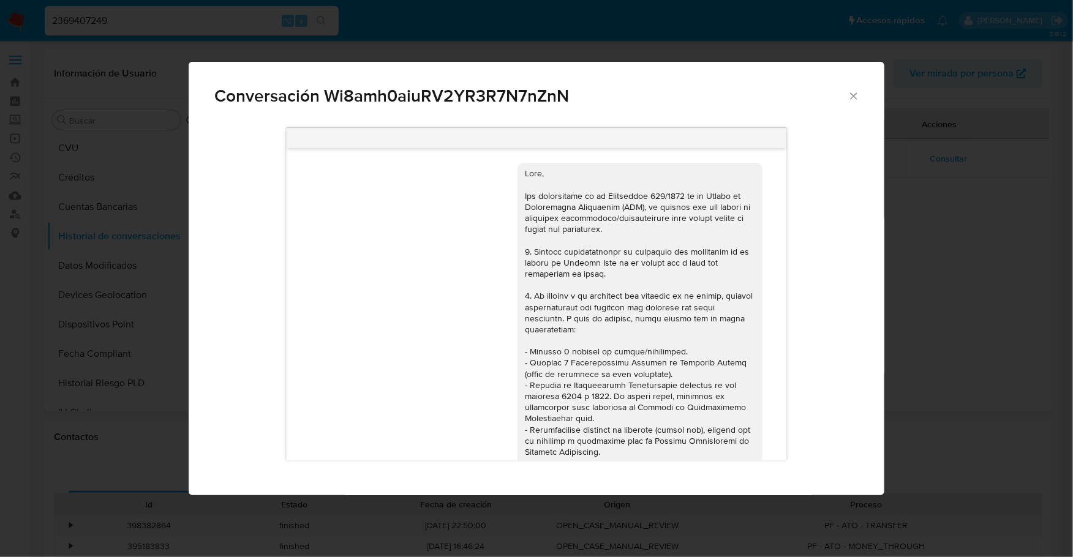
click at [857, 93] on icon "Cerrar" at bounding box center [853, 95] width 7 height 7
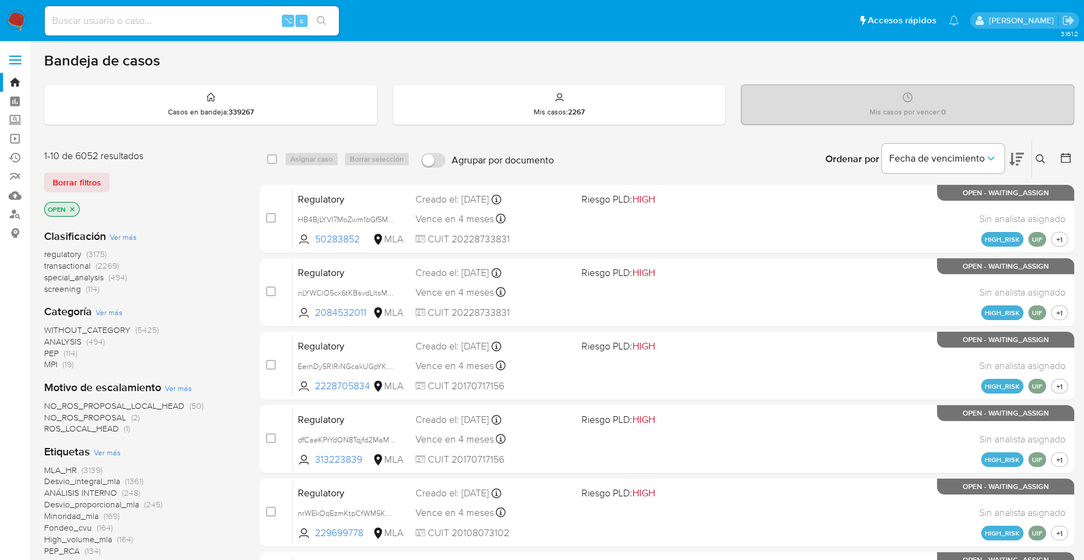
click at [1043, 160] on icon at bounding box center [1040, 159] width 10 height 10
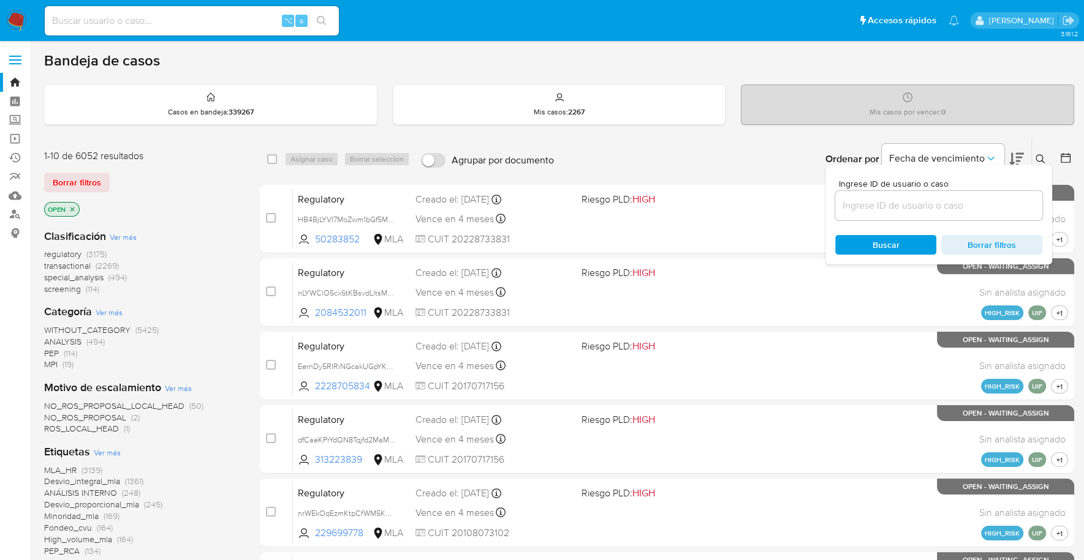
click at [950, 200] on input at bounding box center [938, 206] width 207 height 16
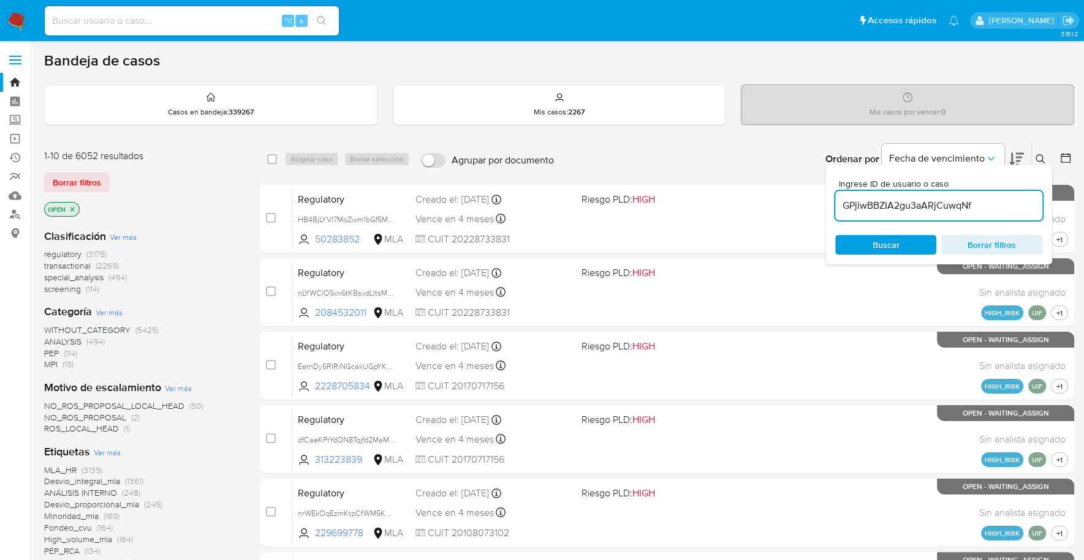
type input "GPjiwBBZIA2gu3aARjCuwqNf"
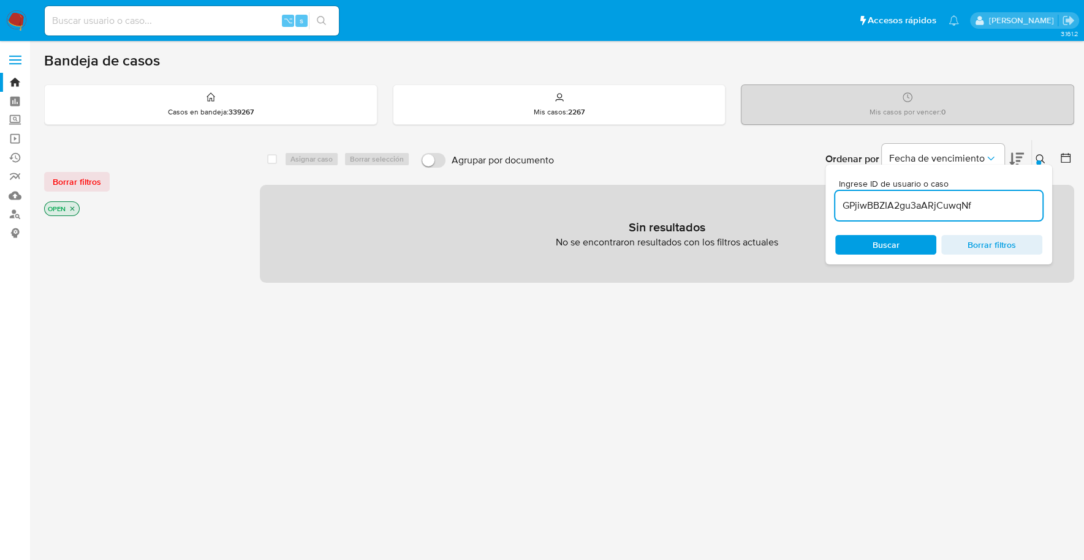
click at [1046, 155] on button at bounding box center [1041, 159] width 20 height 15
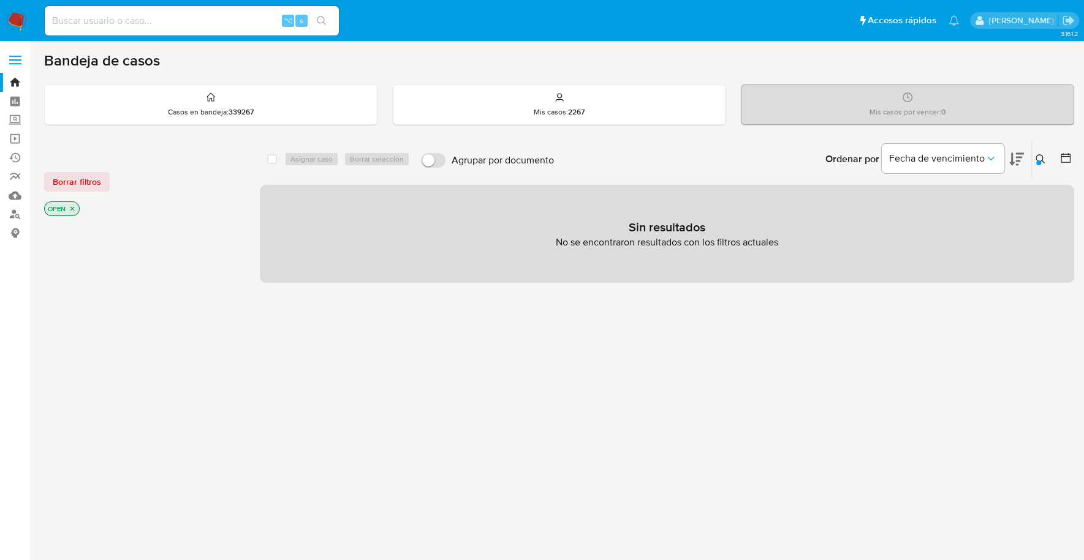
click at [72, 211] on icon "close-filter" at bounding box center [72, 208] width 7 height 7
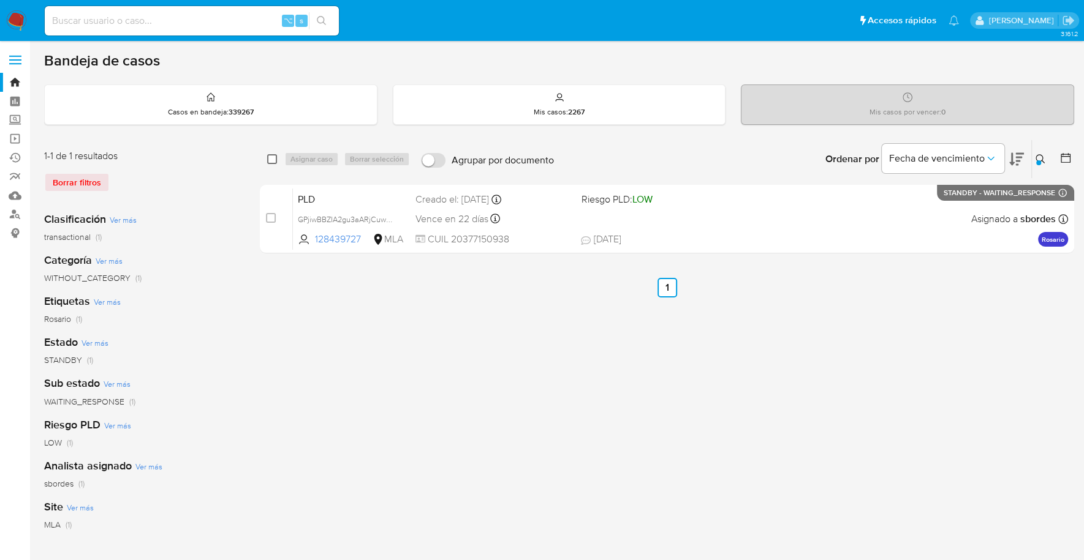
click at [270, 159] on input "checkbox" at bounding box center [272, 159] width 10 height 10
checkbox input "true"
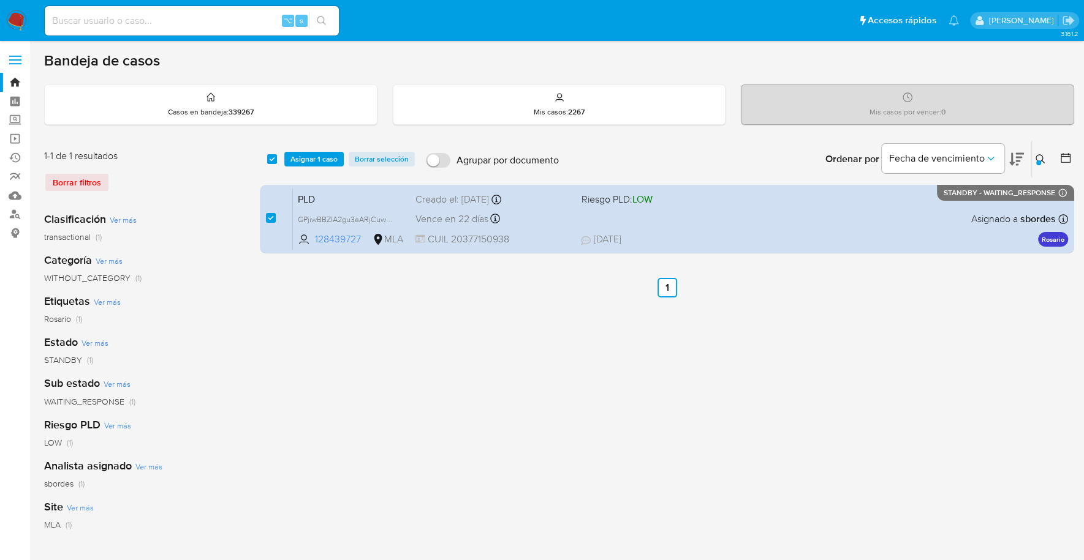
click at [326, 146] on div "select-all-cases-checkbox Asignar 1 caso Borrar selección Agrupar por documento…" at bounding box center [667, 159] width 814 height 38
click at [325, 153] on span "Asignar 1 caso" at bounding box center [313, 159] width 47 height 12
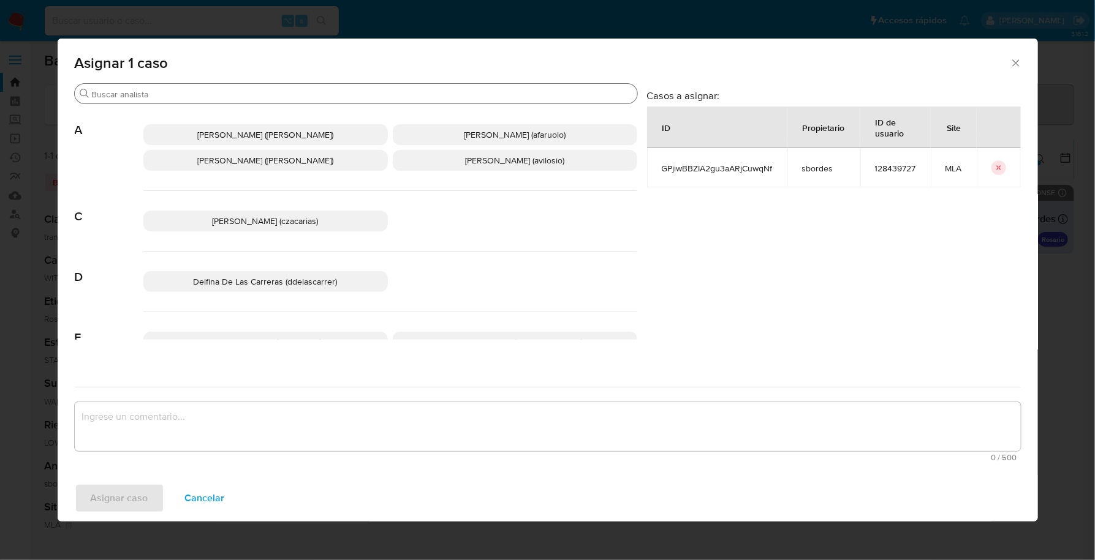
click at [211, 95] on input "Buscar" at bounding box center [362, 94] width 540 height 11
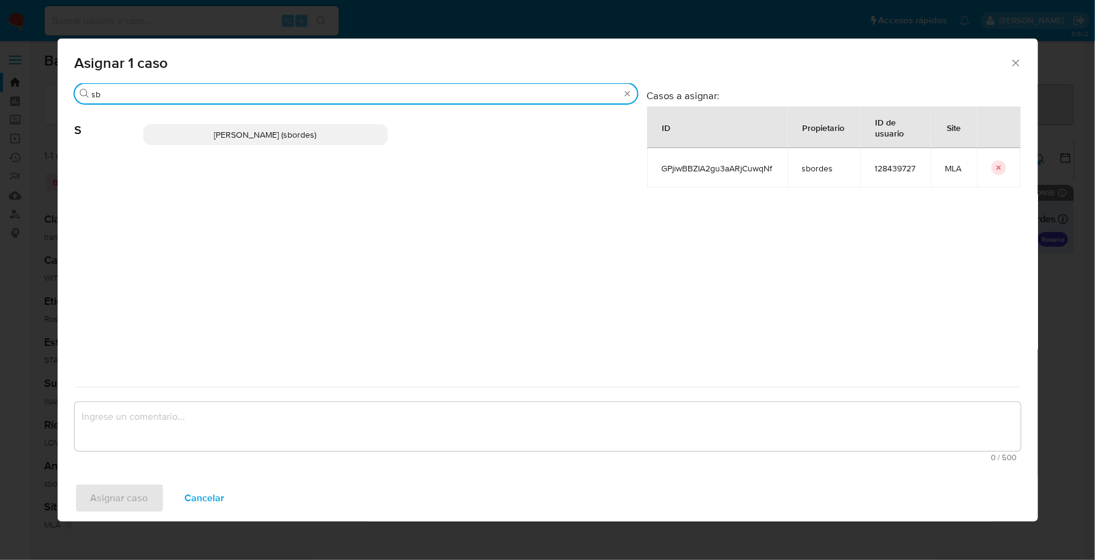
type input "sb"
click at [216, 137] on p "Stefania Bordes (sbordes)" at bounding box center [265, 134] width 244 height 21
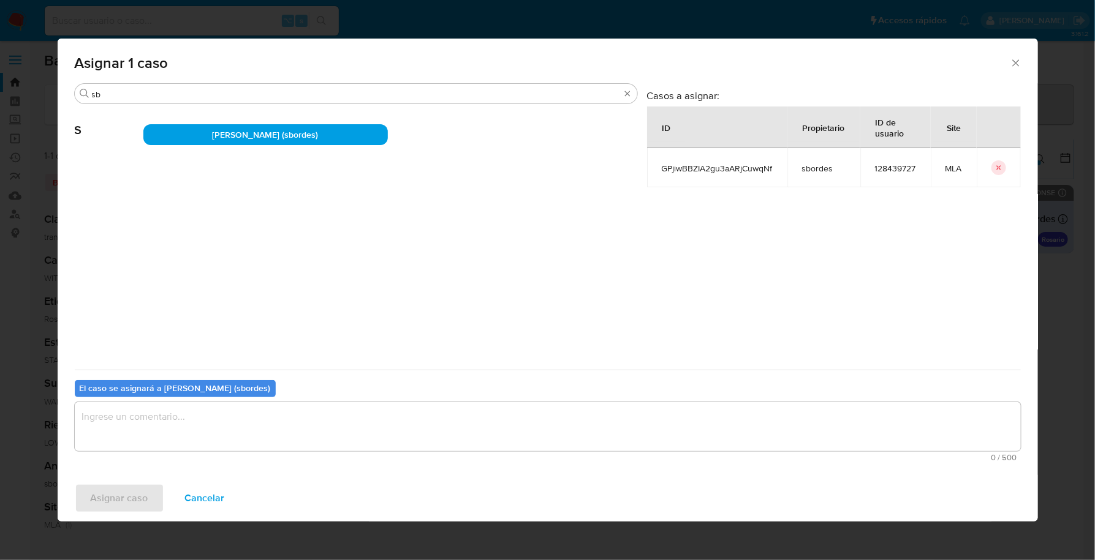
click at [136, 415] on textarea "assign-modal" at bounding box center [548, 426] width 946 height 49
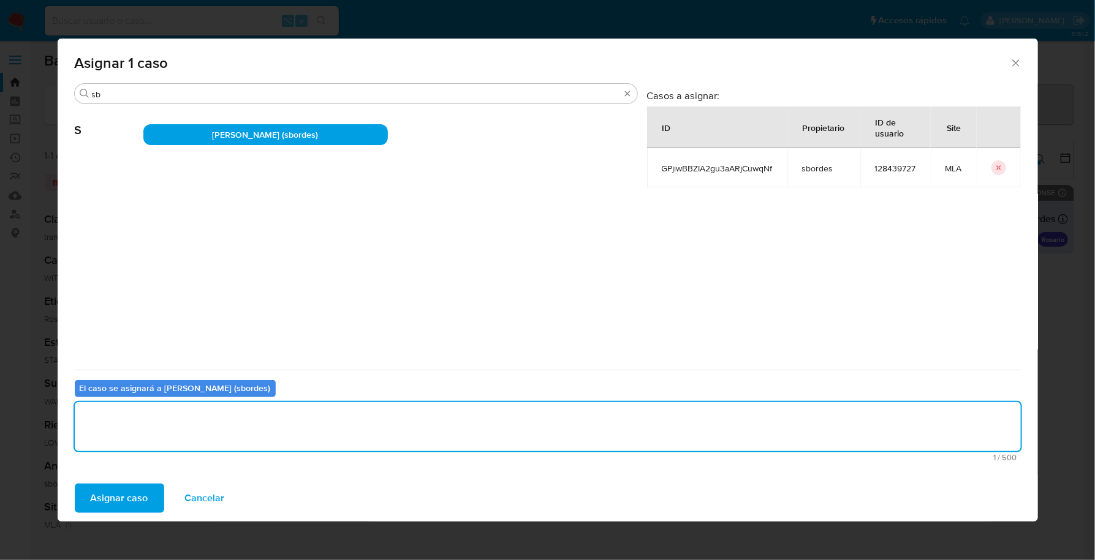
click at [122, 512] on span "Asignar caso" at bounding box center [120, 498] width 58 height 27
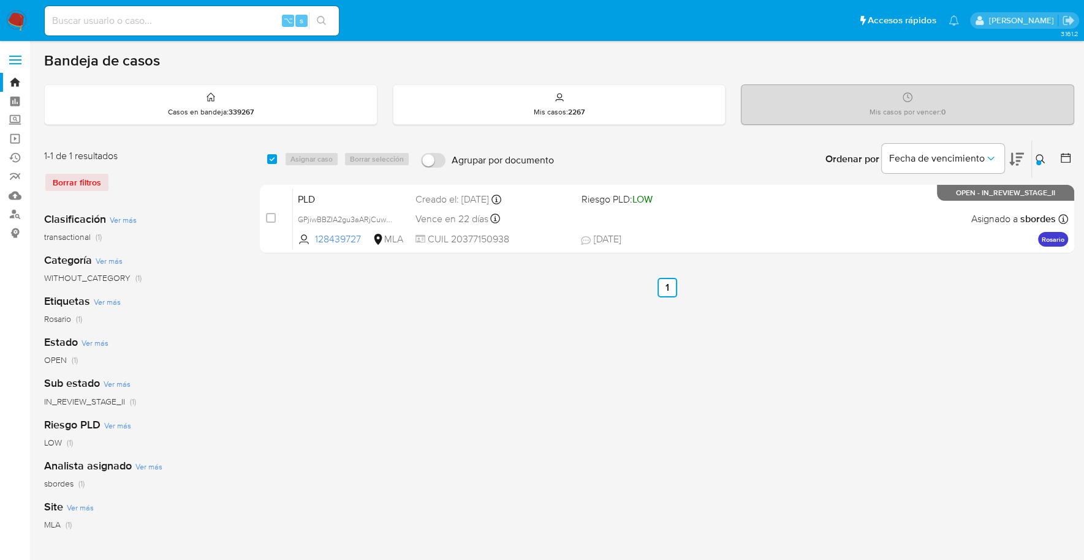
click at [1038, 165] on div "Ingrese ID de usuario o caso GPjiwBBZIA2gu3aARjCuwqNf Buscar Borrar filtros" at bounding box center [1041, 159] width 21 height 38
click at [1039, 160] on div at bounding box center [1038, 162] width 5 height 5
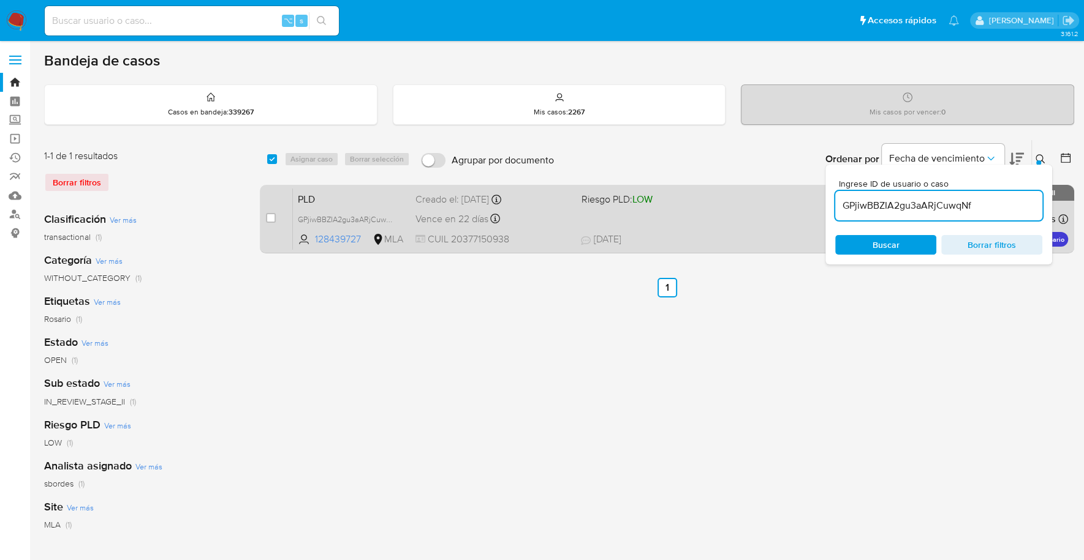
drag, startPoint x: 965, startPoint y: 205, endPoint x: 807, endPoint y: 199, distance: 158.1
click at [807, 199] on div "select-all-cases-checkbox Asignar caso Borrar selección Agrupar por documento O…" at bounding box center [667, 199] width 814 height 119
type input "cLlyN2SHeKMY1NZ1j98CDaSn"
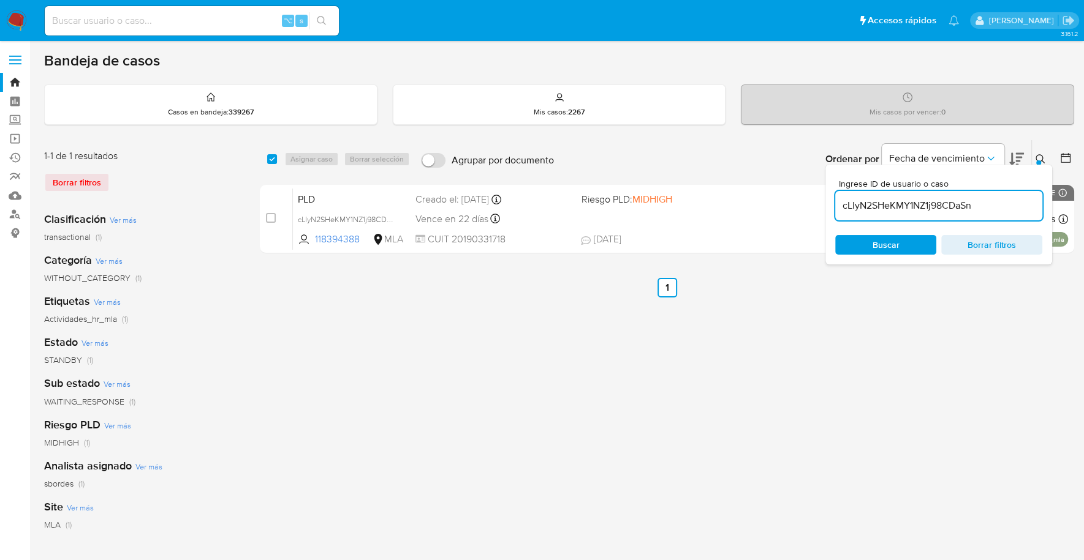
click at [1035, 157] on button at bounding box center [1041, 159] width 20 height 15
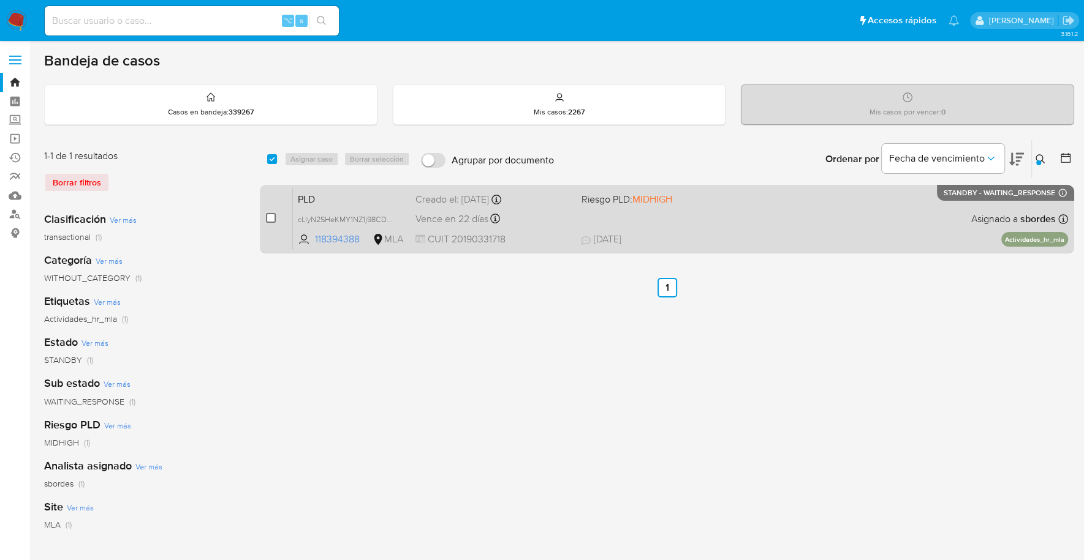
click at [271, 213] on input "checkbox" at bounding box center [271, 218] width 10 height 10
checkbox input "true"
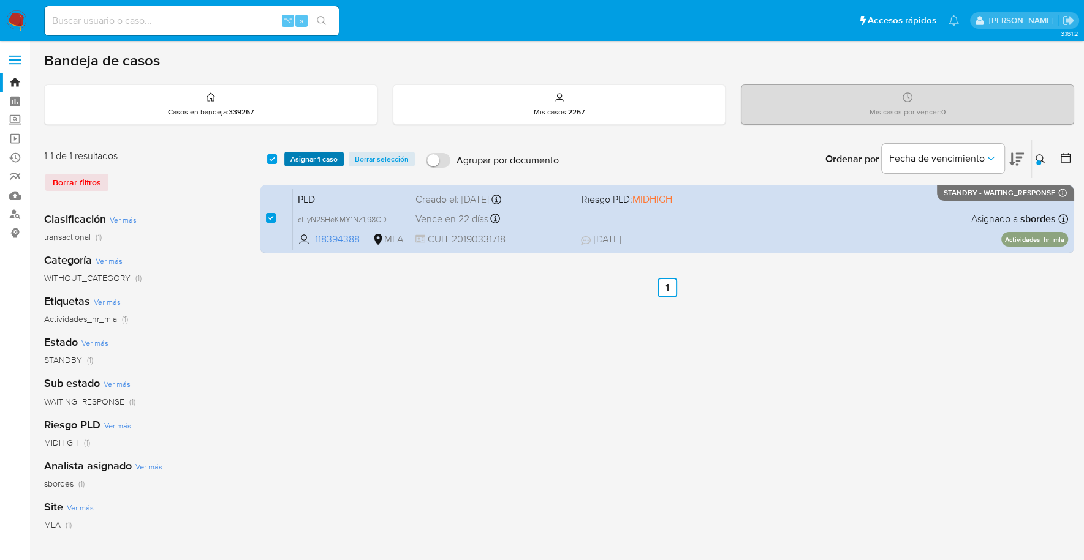
click at [310, 156] on span "Asignar 1 caso" at bounding box center [313, 159] width 47 height 12
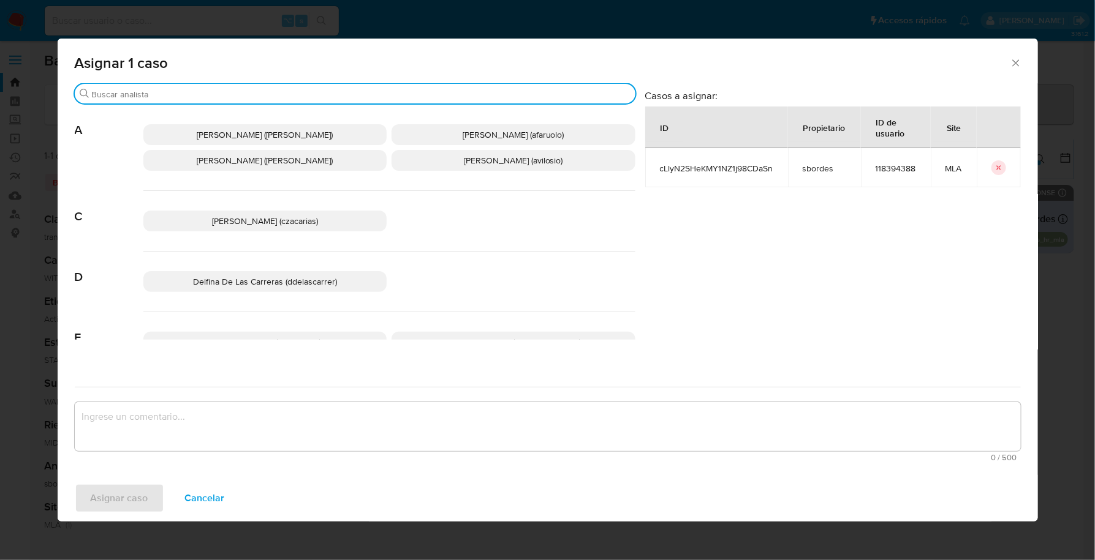
click at [197, 95] on input "Buscar" at bounding box center [361, 94] width 538 height 11
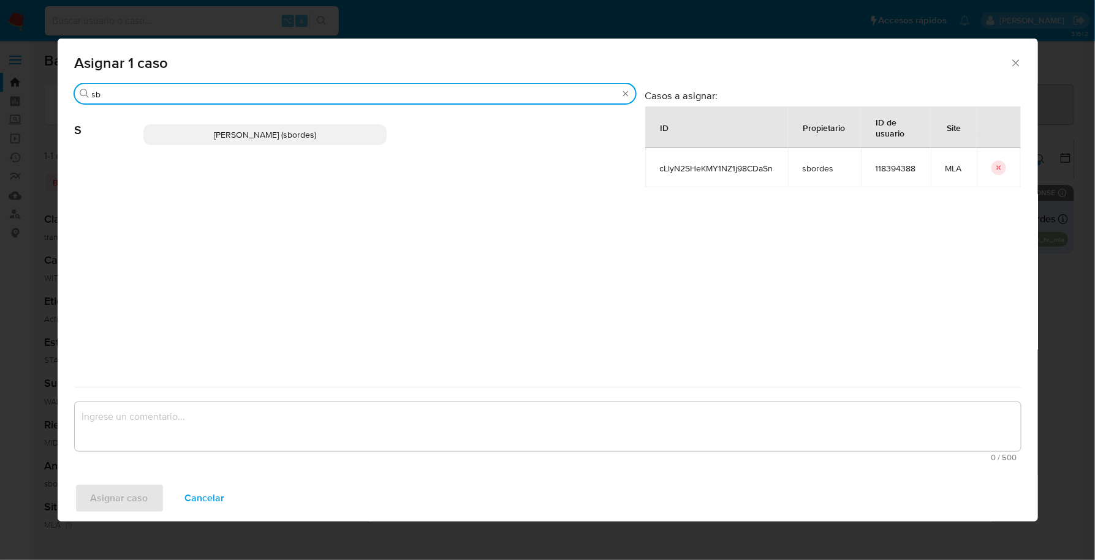
type input "sb"
click at [208, 124] on p "Stefania Bordes (sbordes)" at bounding box center [265, 134] width 244 height 21
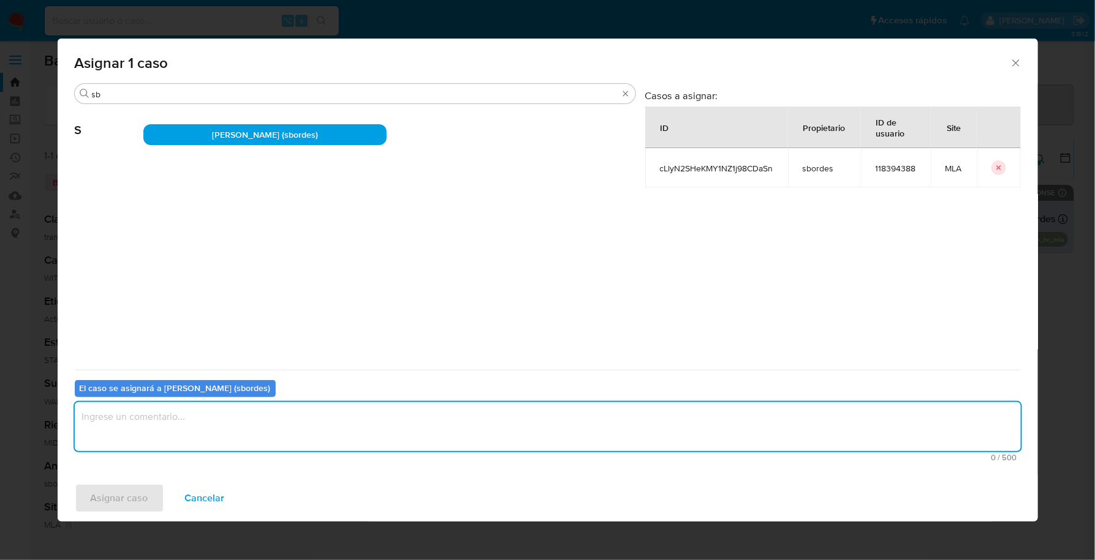
drag, startPoint x: 179, startPoint y: 408, endPoint x: 176, endPoint y: 425, distance: 17.4
click at [179, 409] on textarea "assign-modal" at bounding box center [548, 426] width 946 height 49
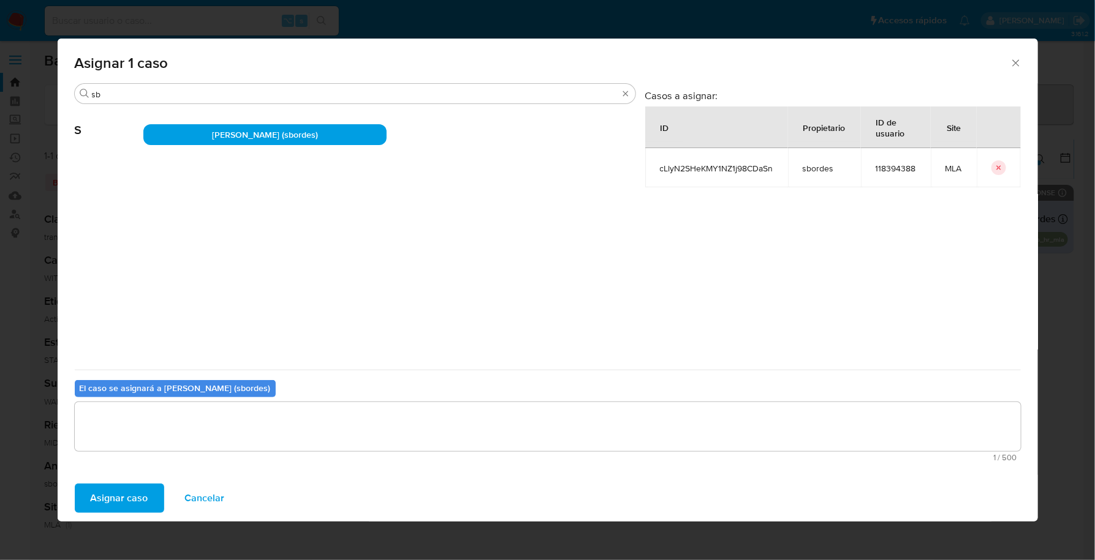
click at [123, 494] on span "Asignar caso" at bounding box center [120, 498] width 58 height 27
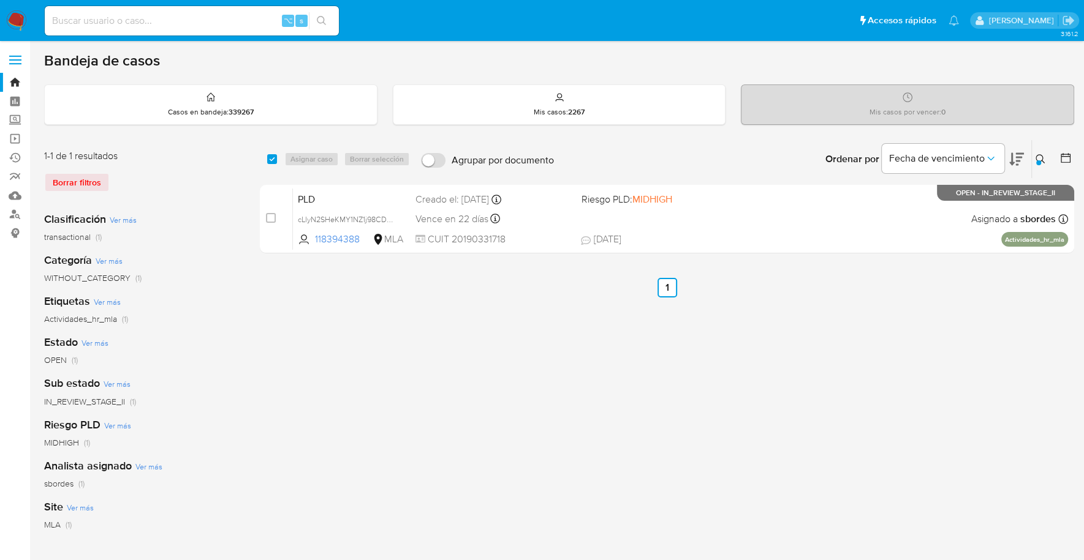
click at [26, 23] on img at bounding box center [16, 20] width 21 height 21
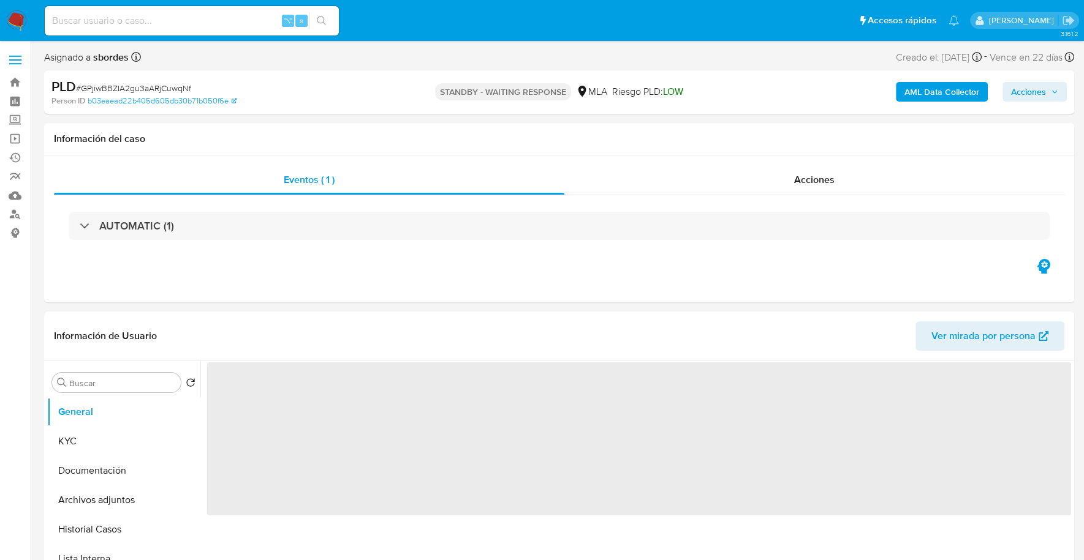
select select "10"
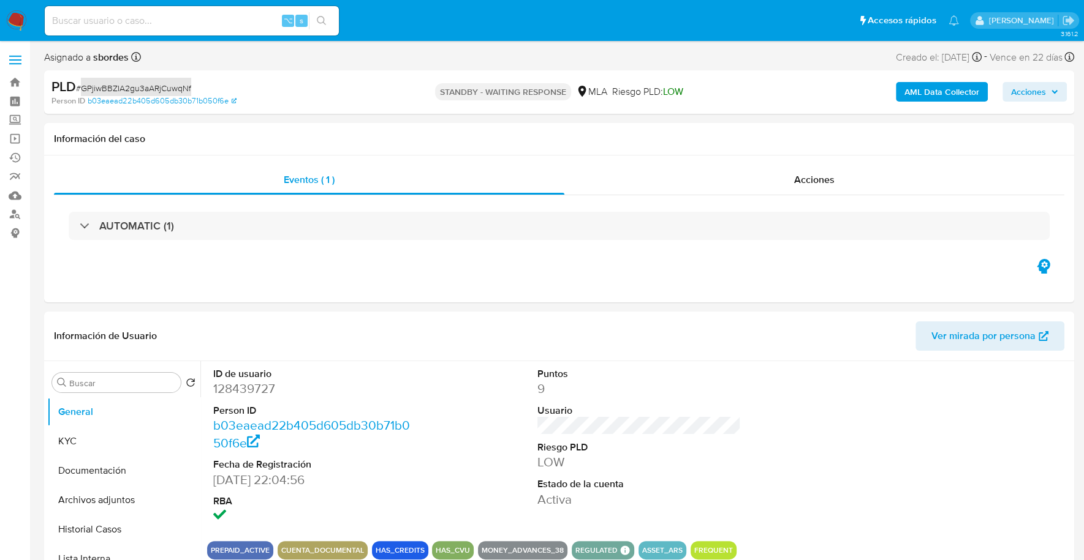
copy span "GPjiwBBZIA2gu3aARjCuwqNf"
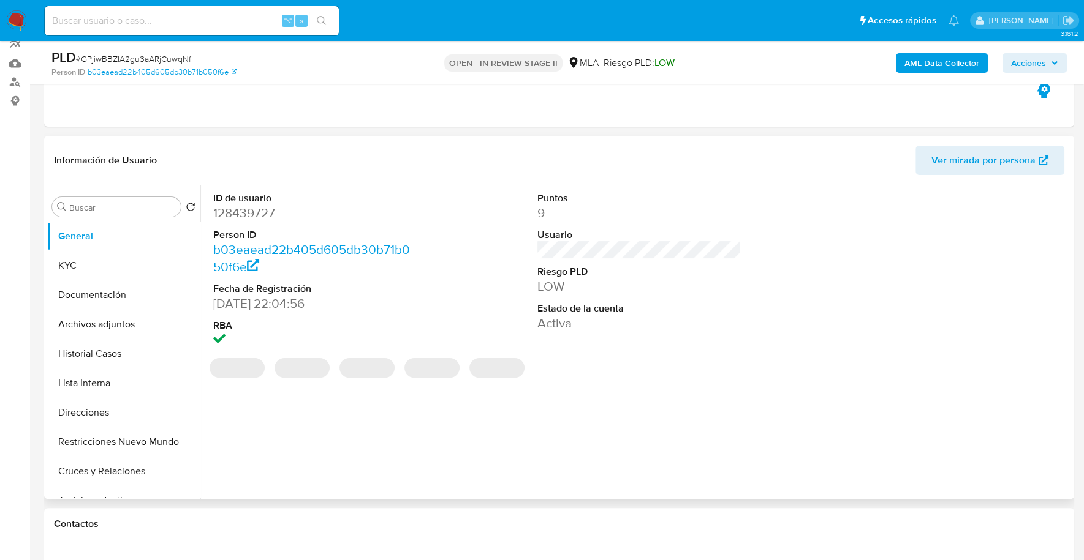
select select "10"
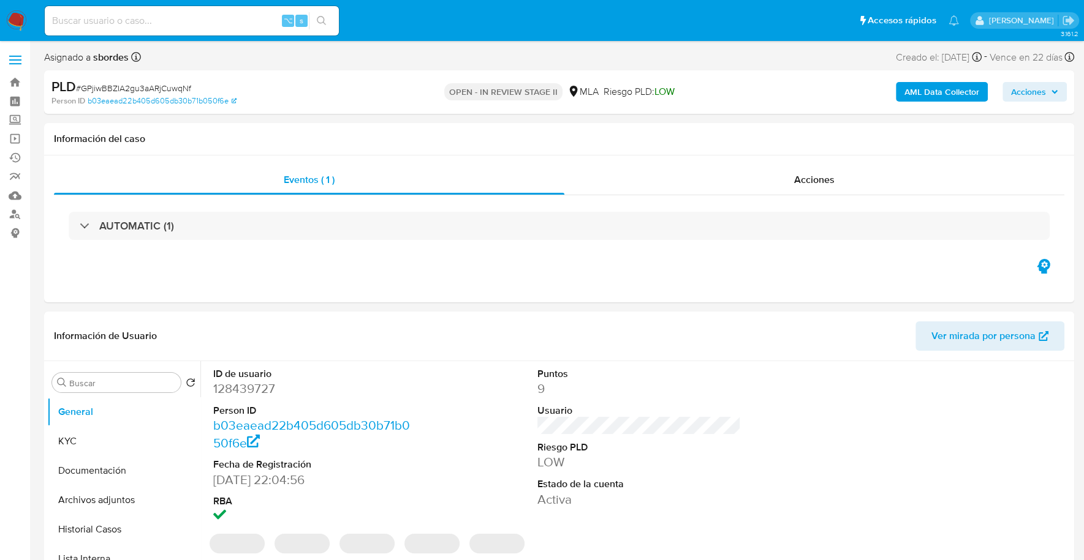
click at [1039, 89] on span "Acciones" at bounding box center [1028, 92] width 35 height 20
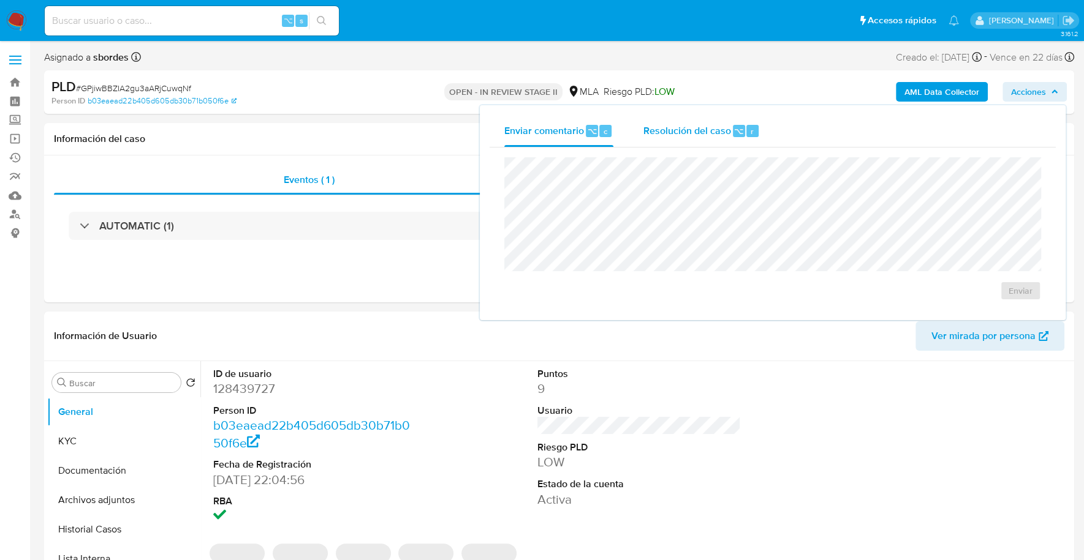
click at [719, 124] on span "Resolución del caso" at bounding box center [687, 131] width 88 height 14
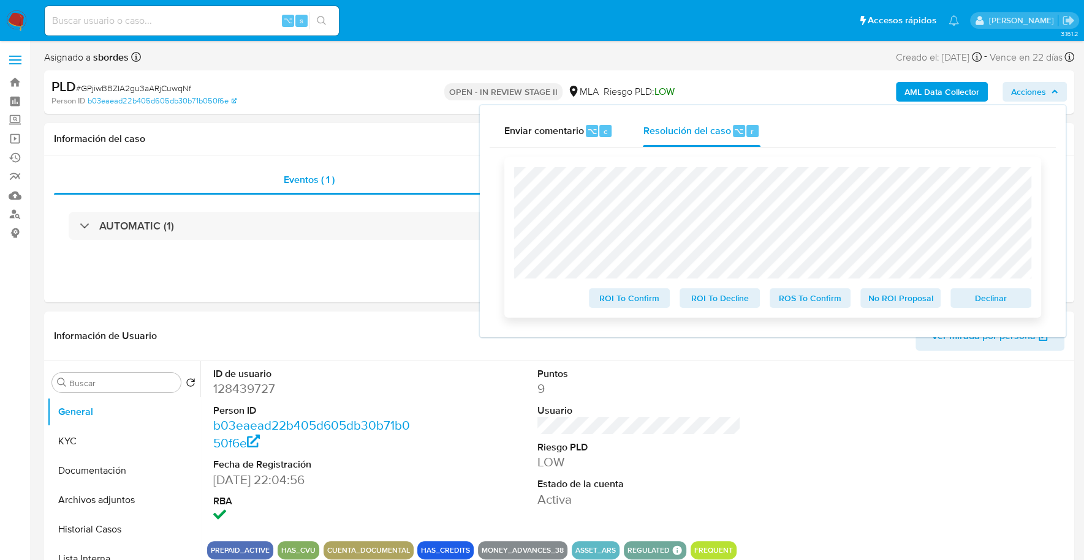
click at [966, 295] on span "Declinar" at bounding box center [991, 298] width 64 height 17
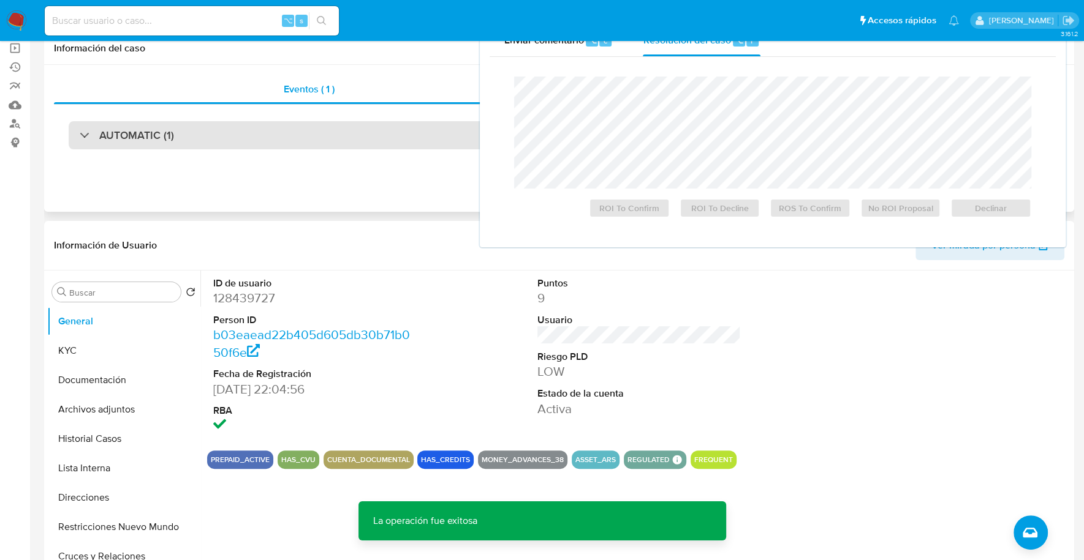
scroll to position [149, 0]
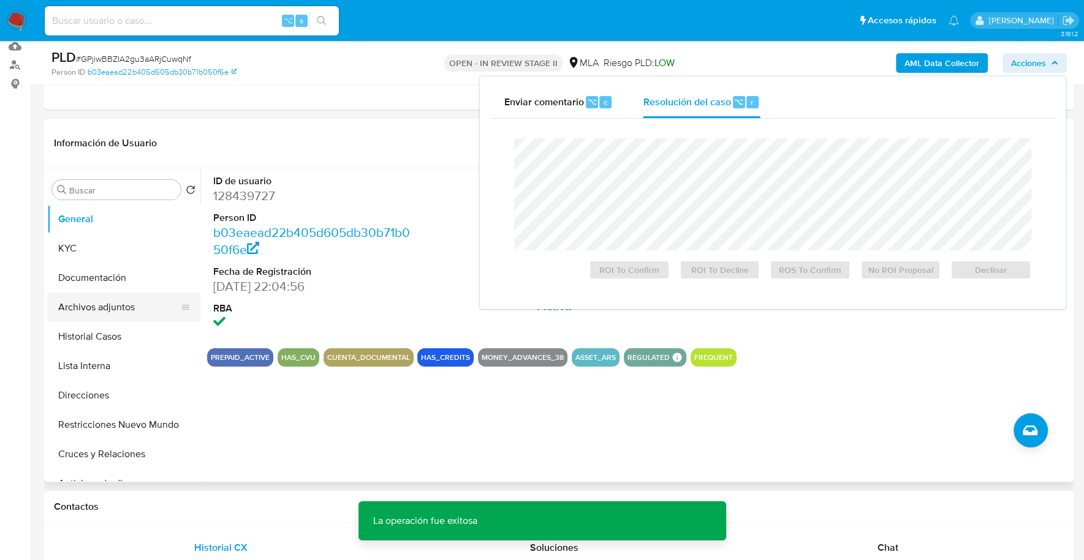
click at [121, 314] on button "Archivos adjuntos" at bounding box center [118, 307] width 143 height 29
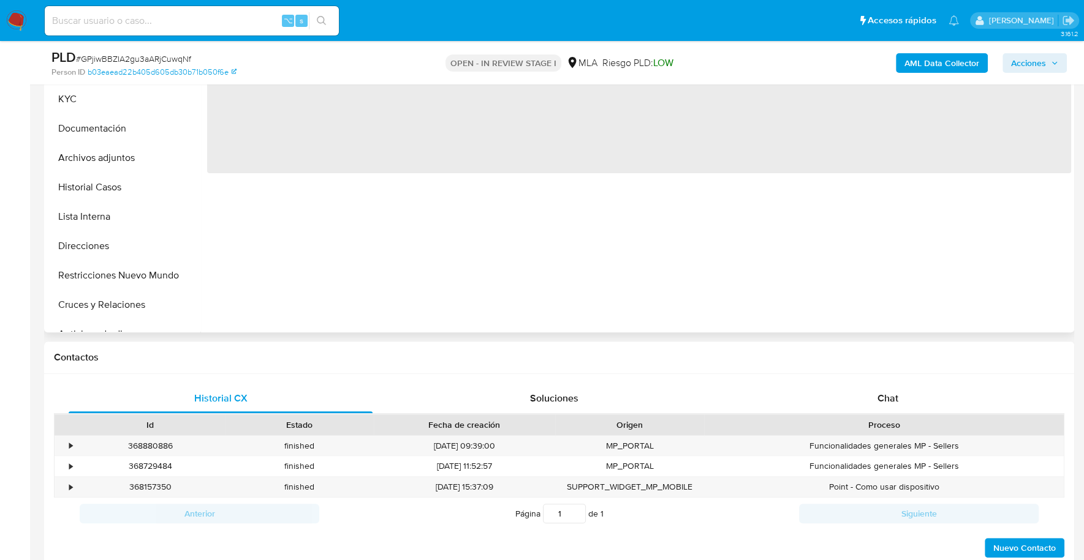
select select "10"
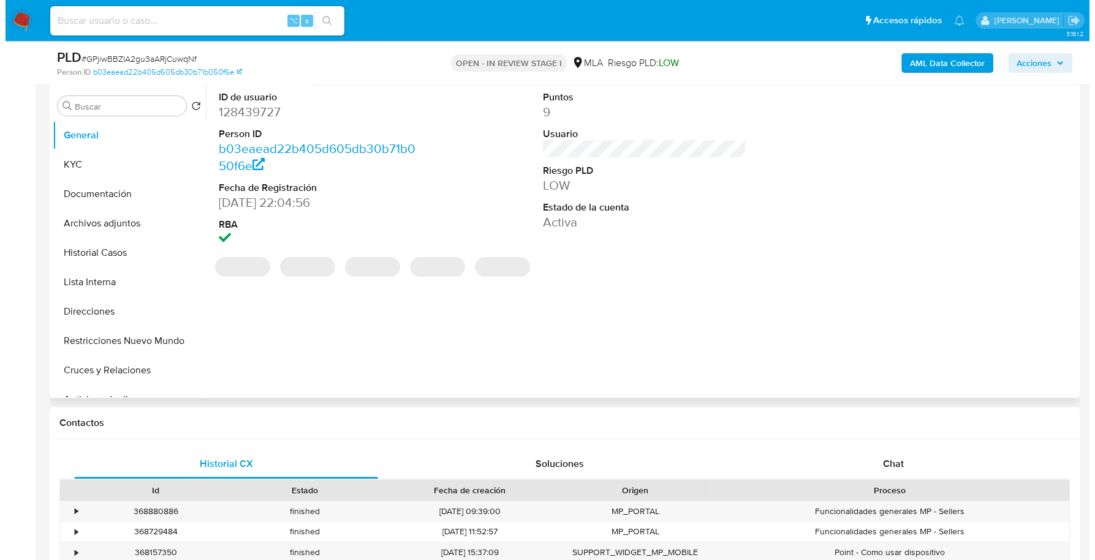
scroll to position [157, 0]
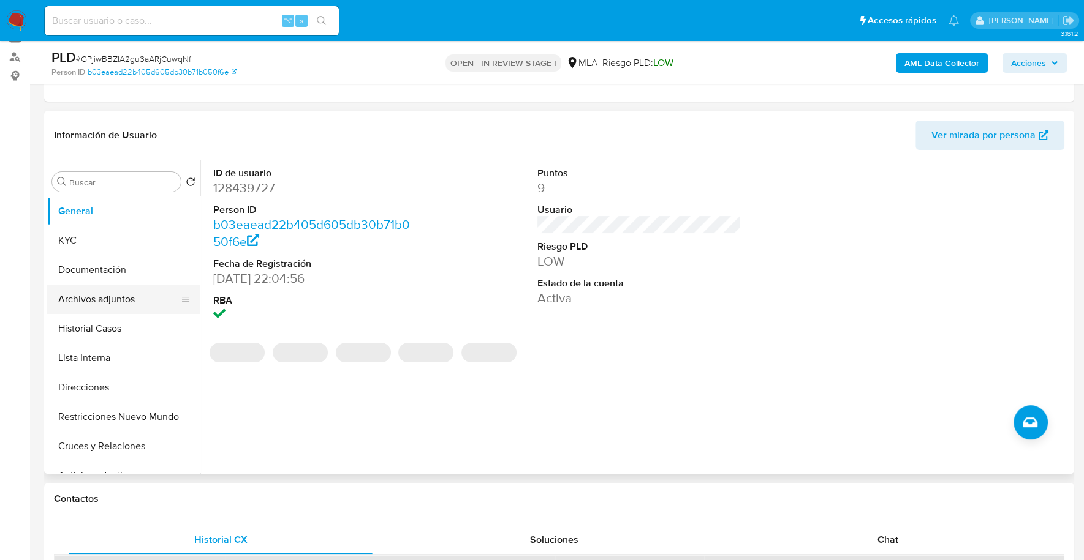
click at [99, 291] on button "Archivos adjuntos" at bounding box center [118, 299] width 143 height 29
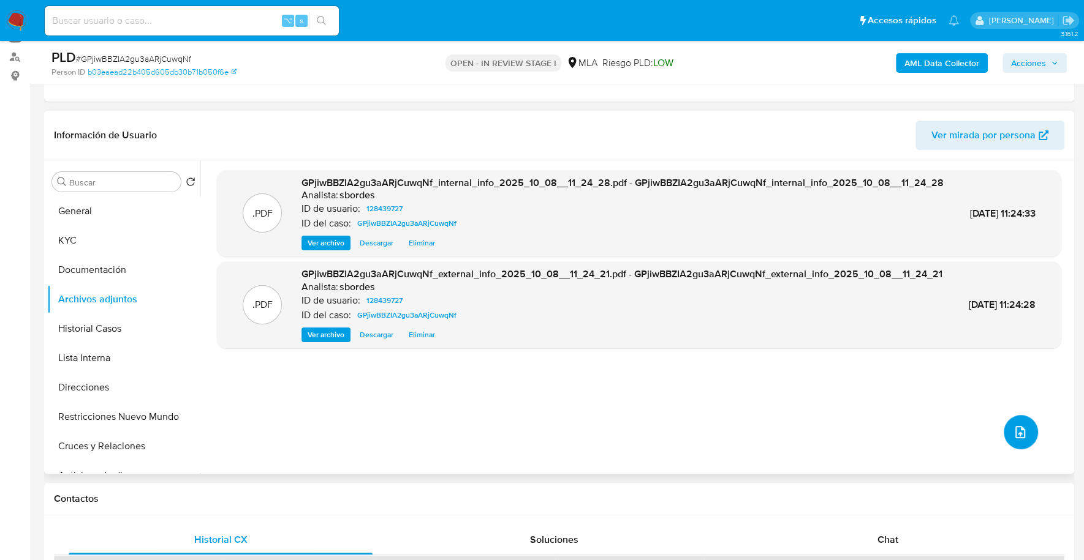
click at [1015, 437] on icon "upload-file" at bounding box center [1020, 432] width 10 height 12
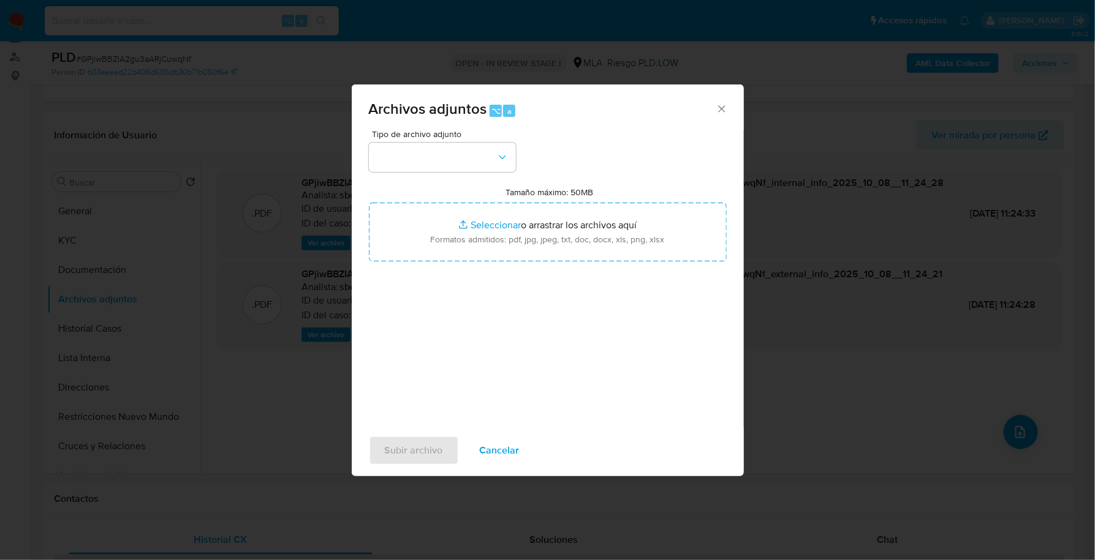
click at [427, 172] on div "Tipo de archivo adjunto Tamaño máximo: 50MB Seleccionar archivos Seleccionar o …" at bounding box center [548, 274] width 358 height 289
click at [430, 162] on button "button" at bounding box center [442, 157] width 147 height 29
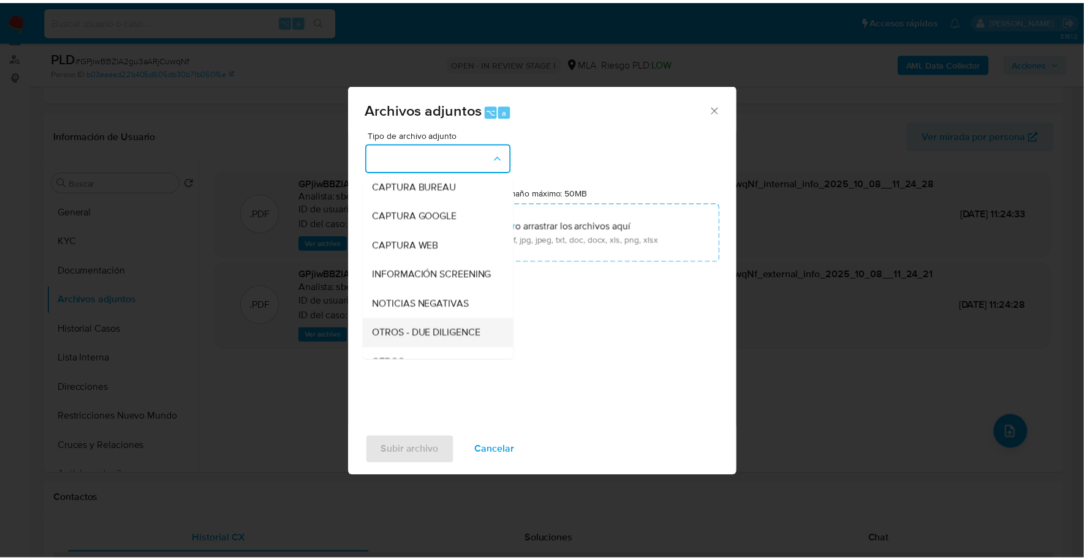
scroll to position [88, 0]
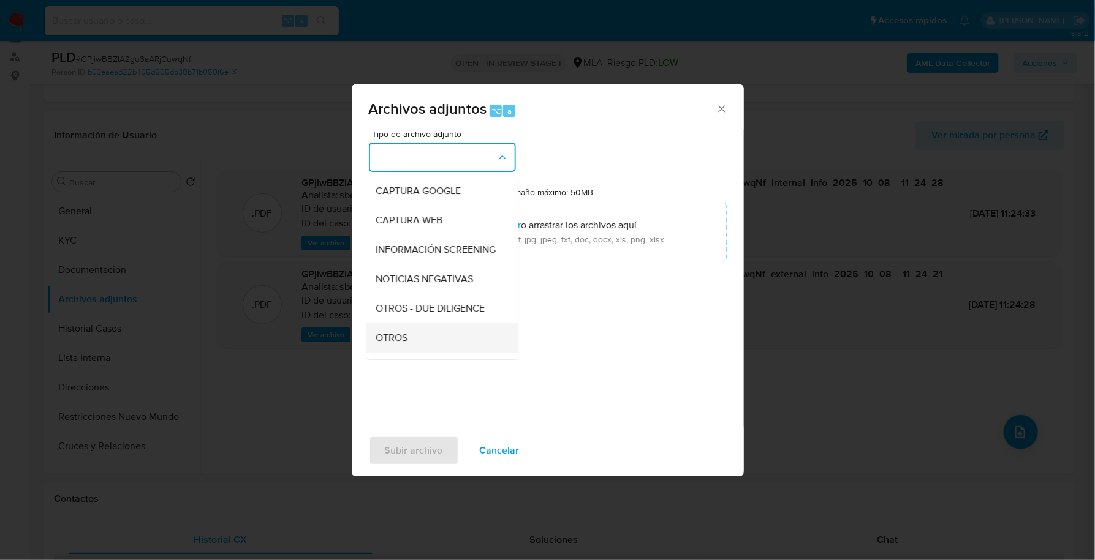
click at [409, 340] on div "OTROS" at bounding box center [438, 337] width 125 height 29
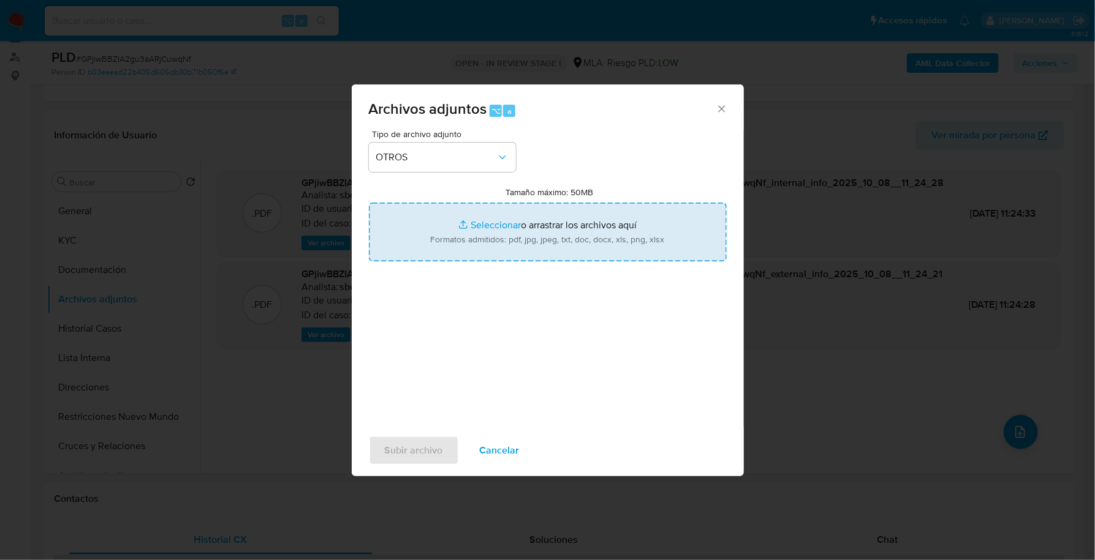
click at [473, 229] on input "Tamaño máximo: 50MB Seleccionar archivos" at bounding box center [548, 232] width 358 height 59
type input "C:\fakepath\Caselog GPjiwBBZIA2gu3aARjCuwqNf_2025_09_17_20_44_33.docx"
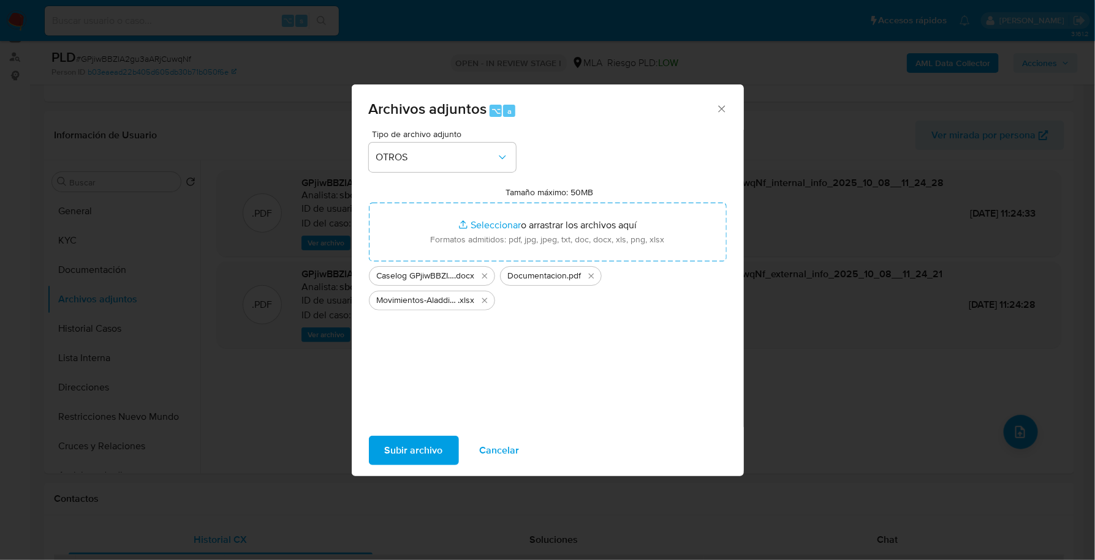
click at [428, 449] on span "Subir archivo" at bounding box center [414, 450] width 58 height 27
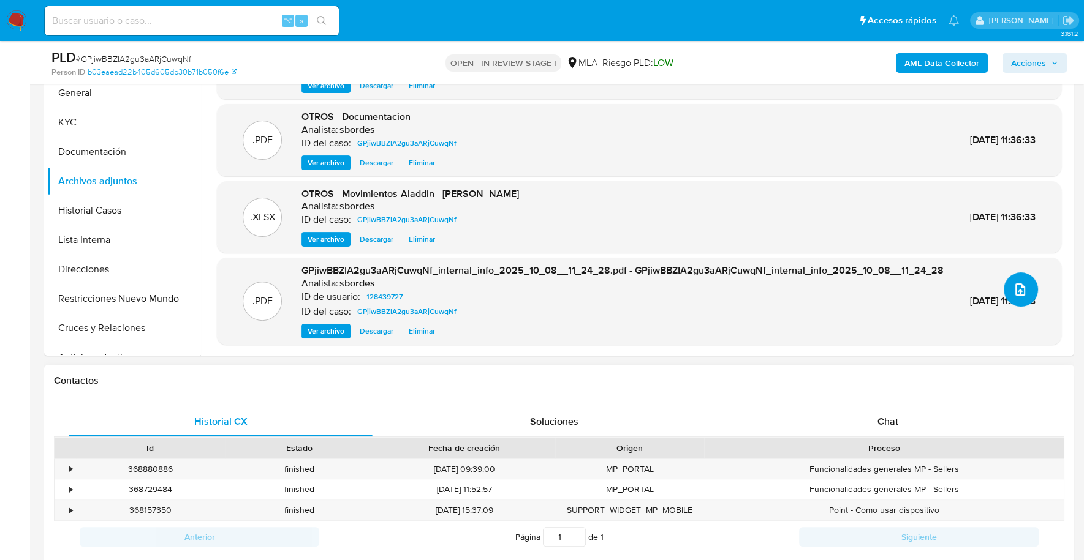
scroll to position [429, 0]
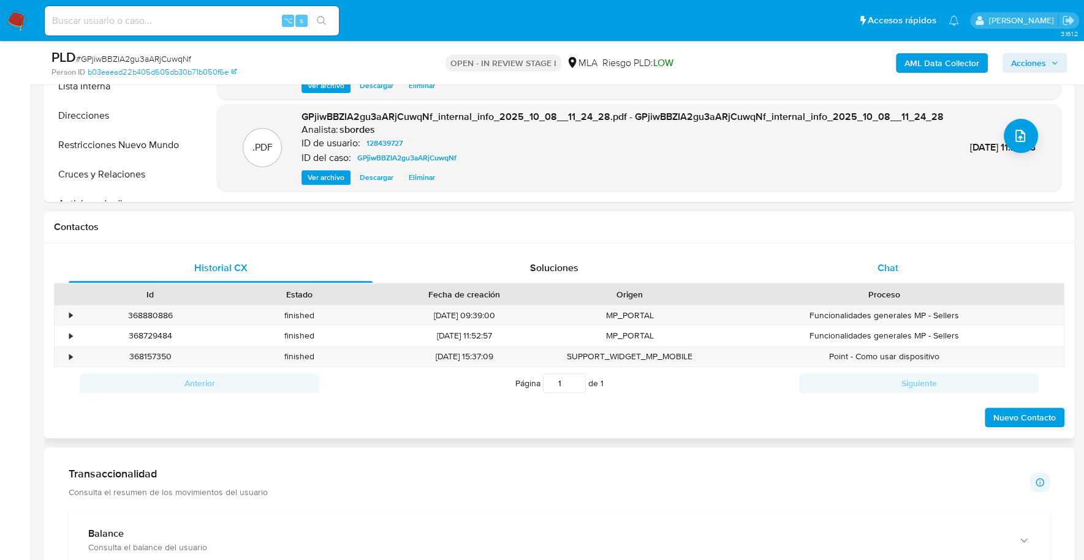
click at [890, 278] on div "Chat" at bounding box center [887, 268] width 304 height 29
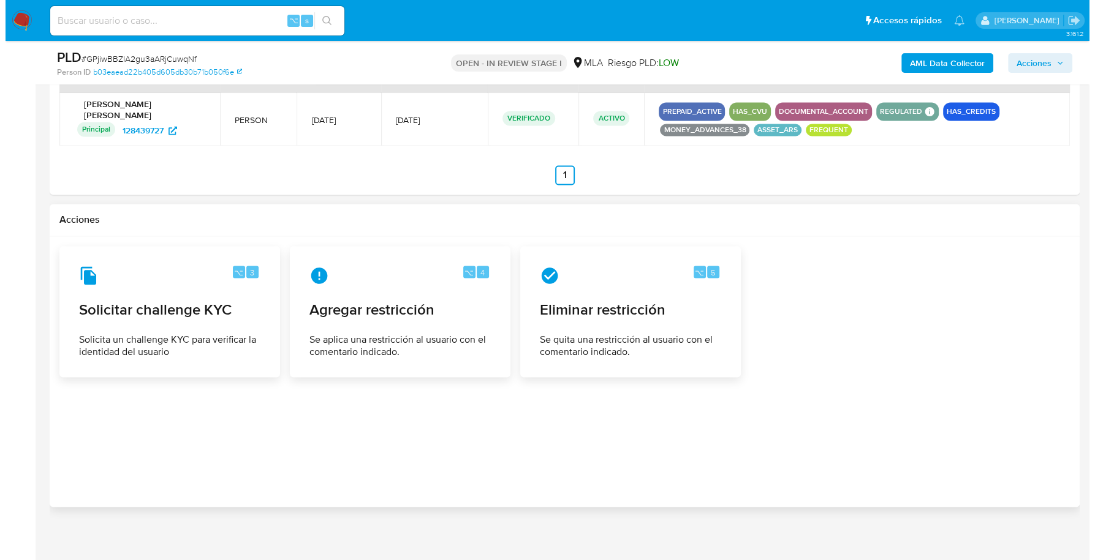
scroll to position [1892, 0]
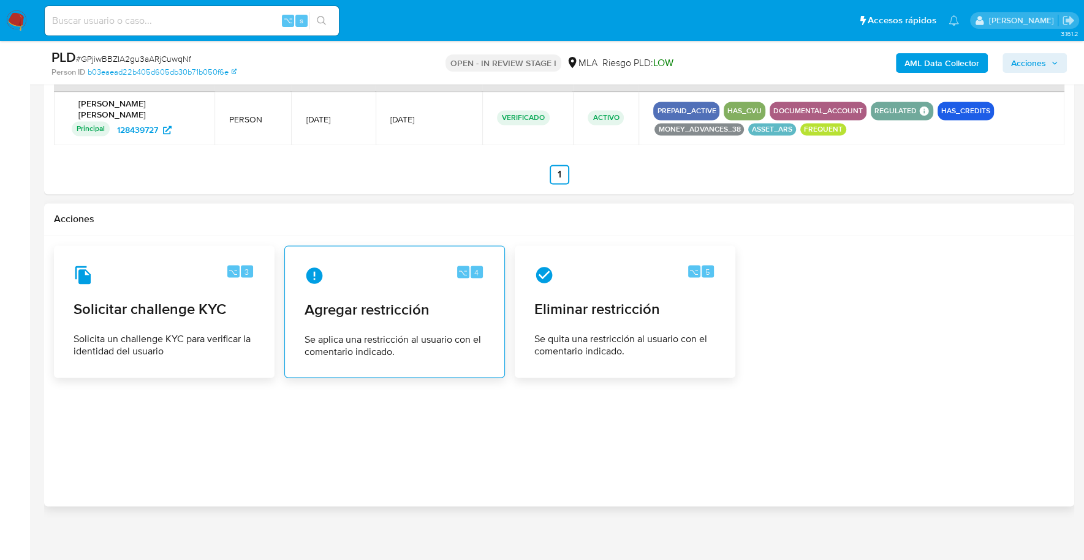
click at [422, 333] on span "Se aplica una restricción al usuario con el comentario indicado." at bounding box center [394, 345] width 180 height 25
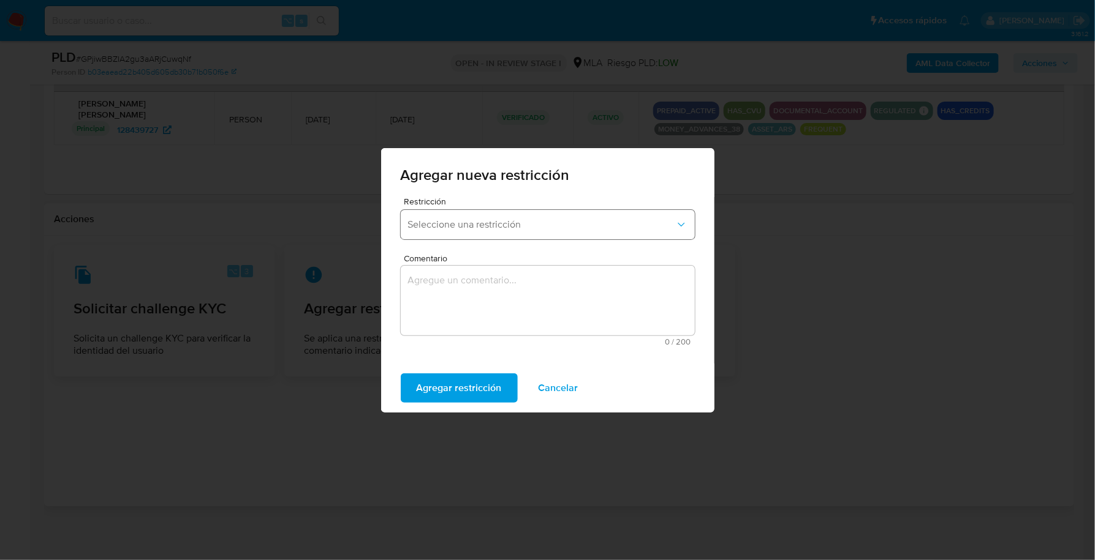
click at [495, 225] on span "Seleccione una restricción" at bounding box center [541, 225] width 267 height 12
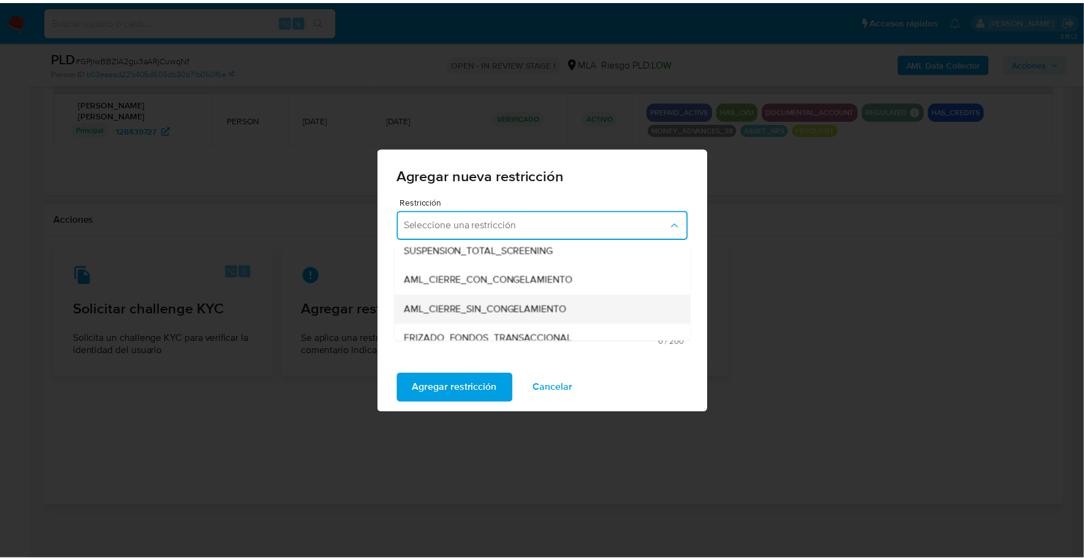
scroll to position [187, 0]
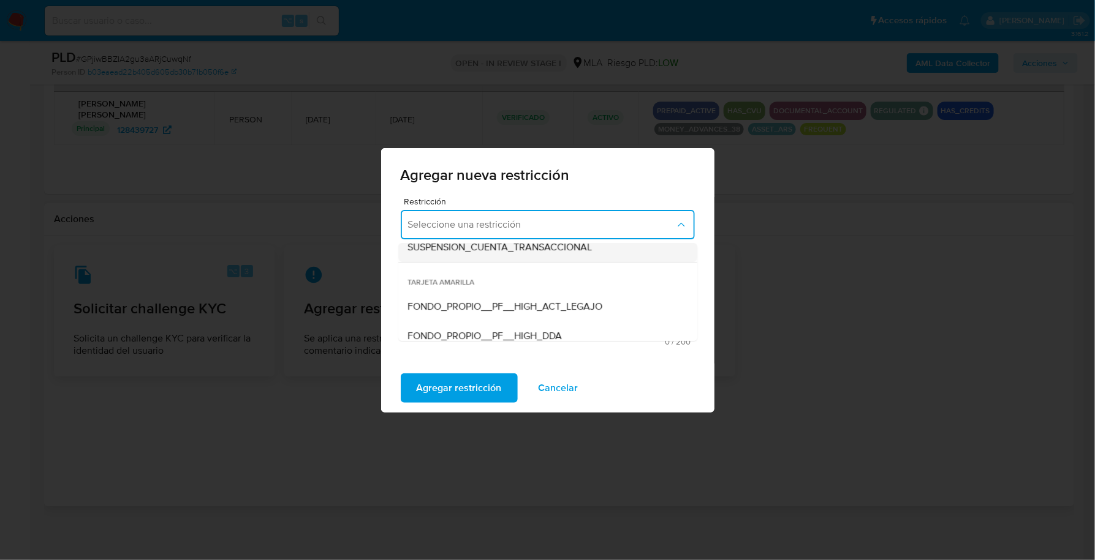
click at [491, 255] on div "SUSPENSION_CUENTA_TRANSACCIONAL" at bounding box center [544, 247] width 272 height 29
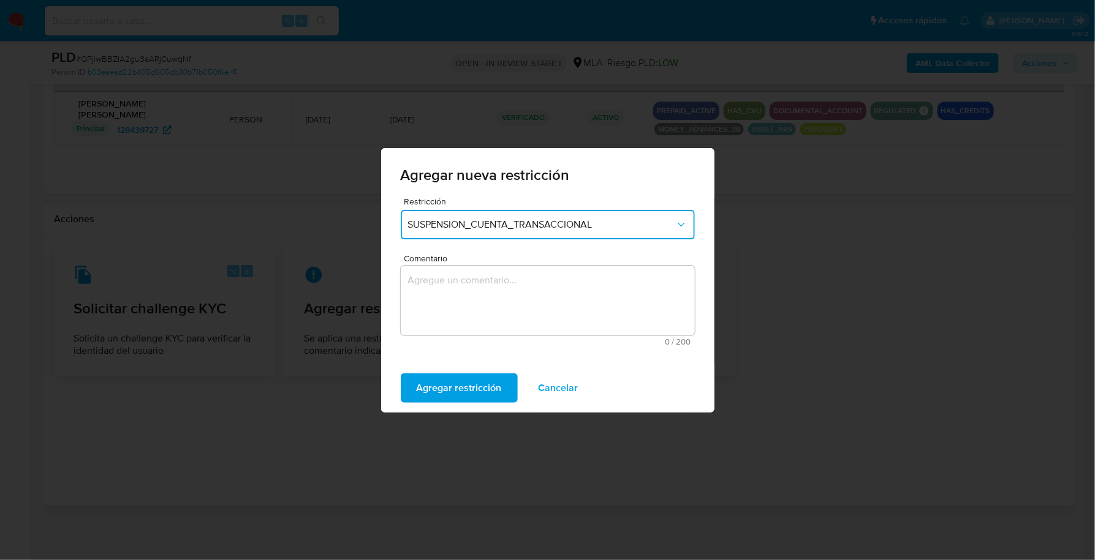
click at [536, 307] on textarea "Comentario" at bounding box center [548, 301] width 294 height 70
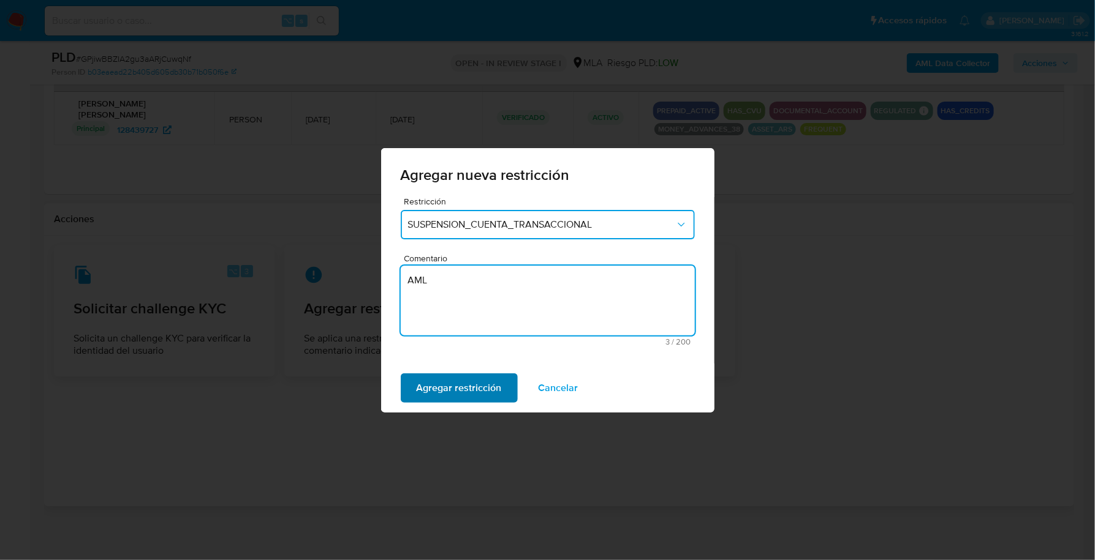
type textarea "AML"
click at [502, 395] on button "Agregar restricción" at bounding box center [459, 388] width 117 height 29
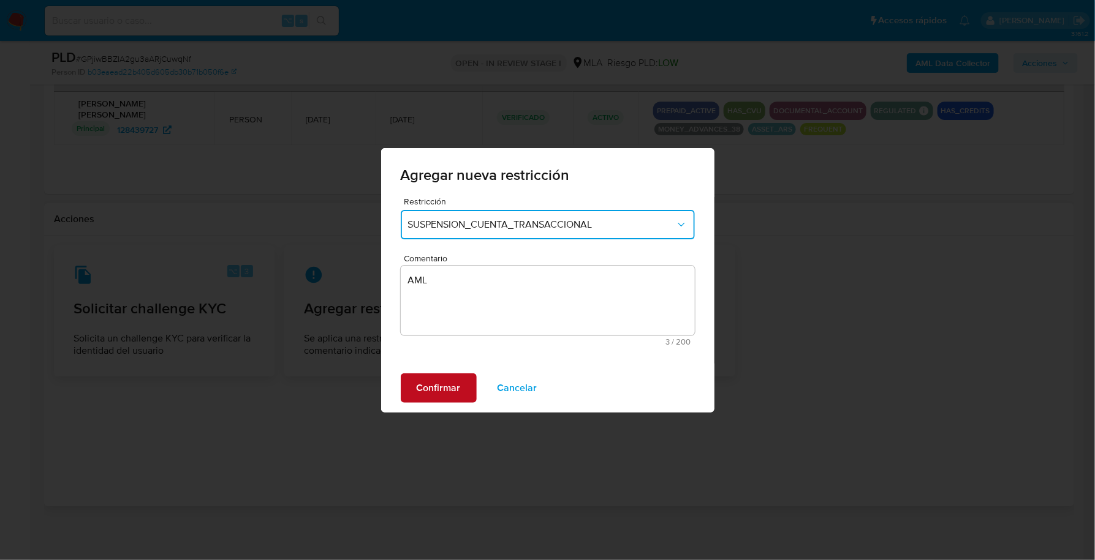
click at [419, 390] on span "Confirmar" at bounding box center [439, 388] width 44 height 27
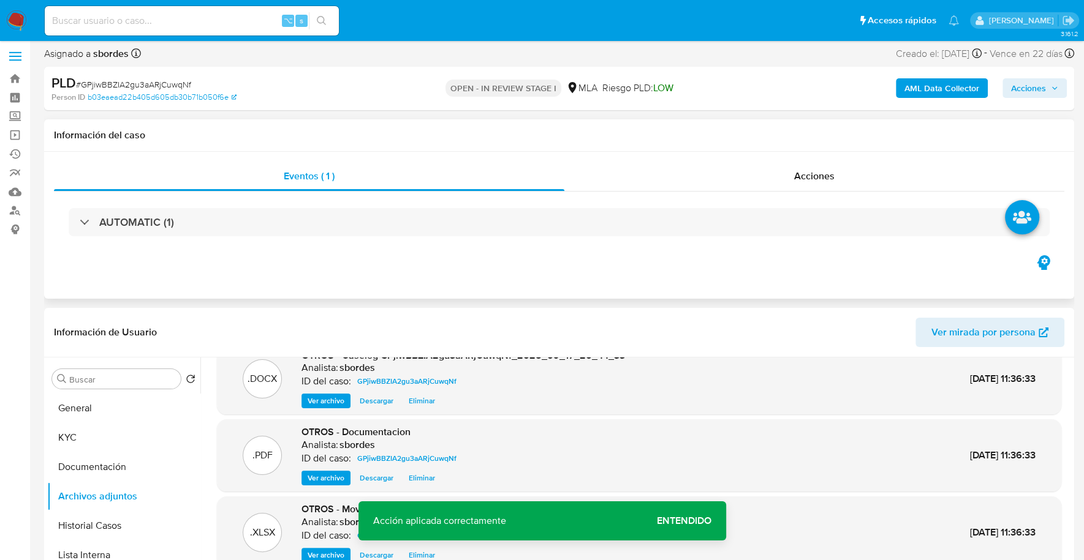
scroll to position [0, 0]
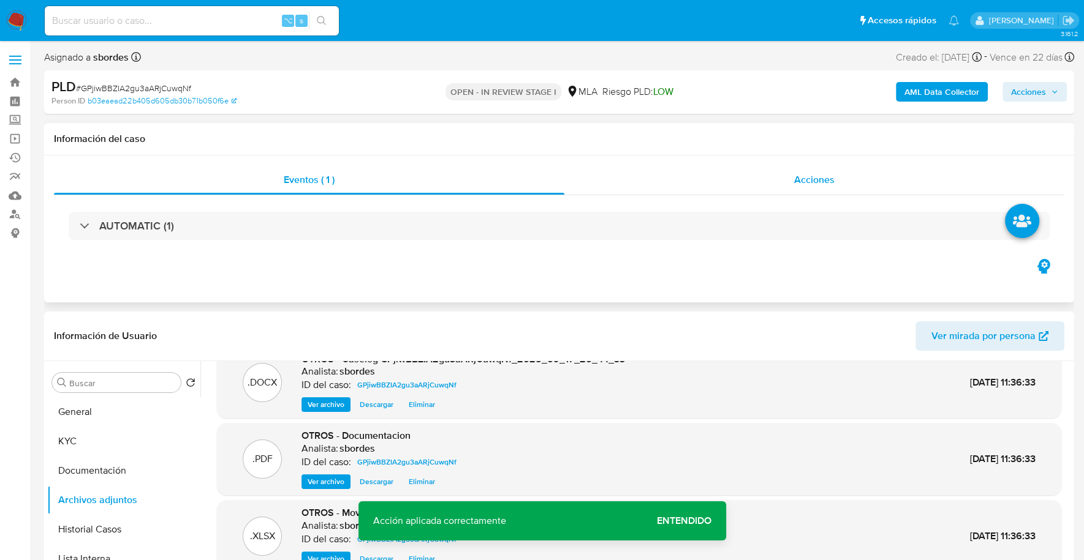
click at [810, 187] on div "Acciones" at bounding box center [814, 179] width 500 height 29
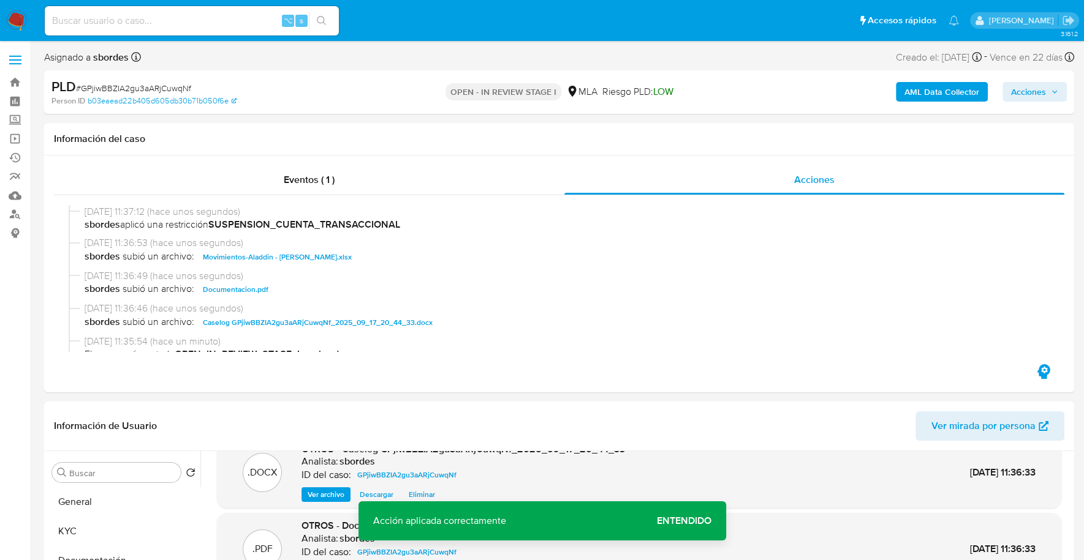
click at [1038, 87] on span "Acciones" at bounding box center [1028, 92] width 35 height 20
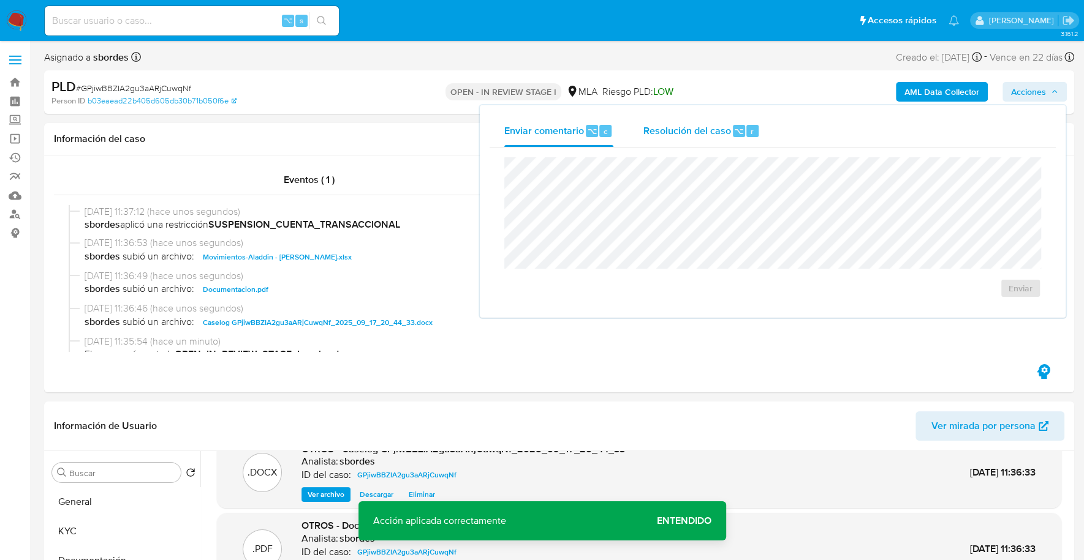
click at [718, 136] on span "Resolución del caso" at bounding box center [687, 131] width 88 height 14
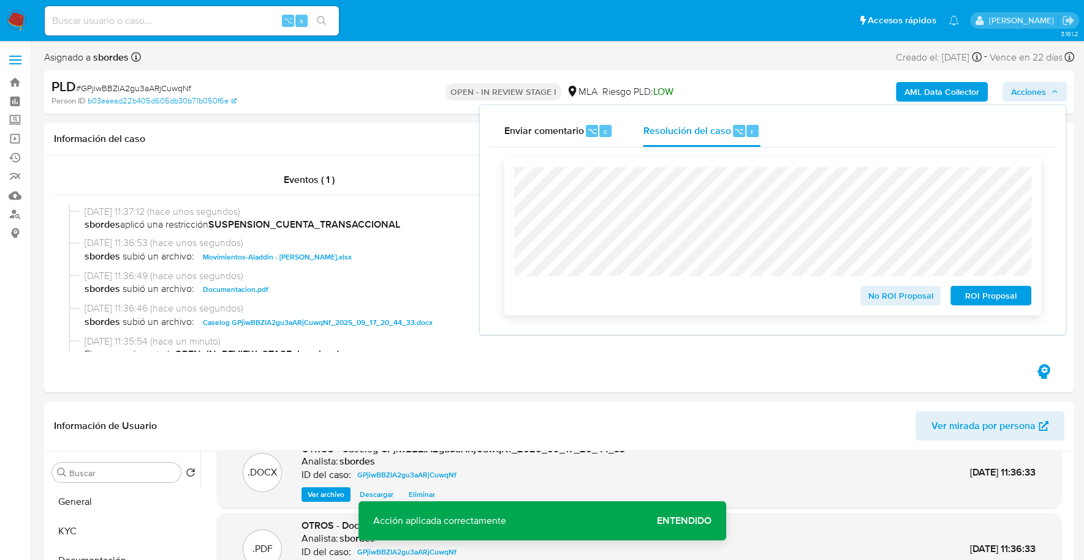
click at [987, 301] on span "ROI Proposal" at bounding box center [991, 295] width 64 height 17
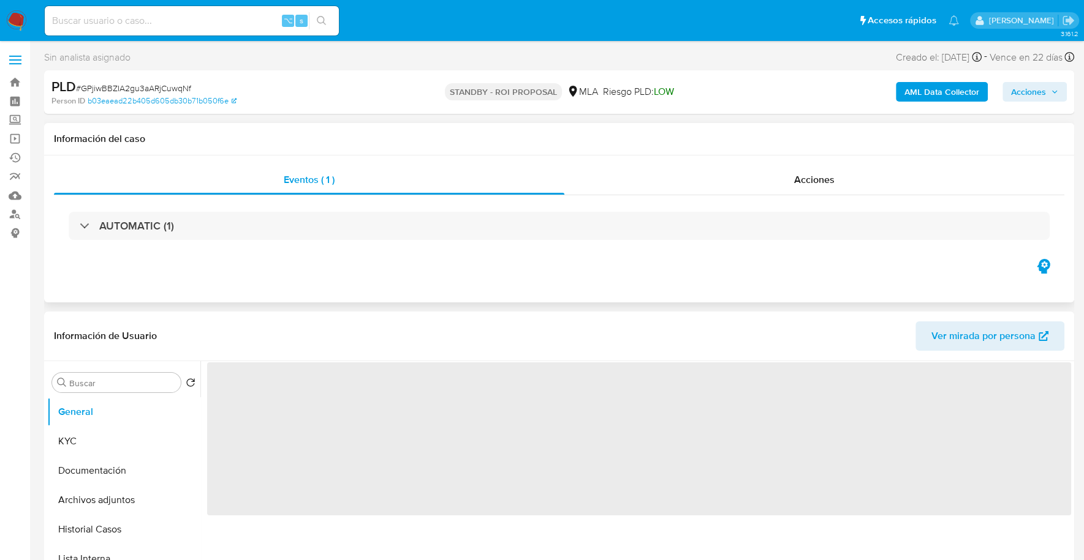
select select "10"
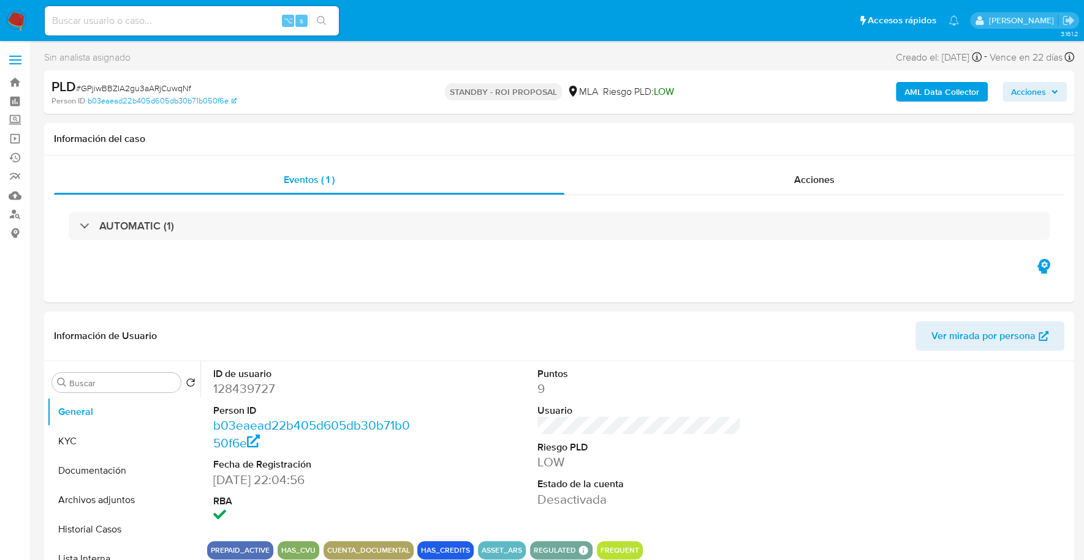
click at [171, 31] on div "⌥ s" at bounding box center [192, 20] width 294 height 29
click at [170, 24] on input at bounding box center [192, 21] width 294 height 16
paste input "118394388"
type input "118394388"
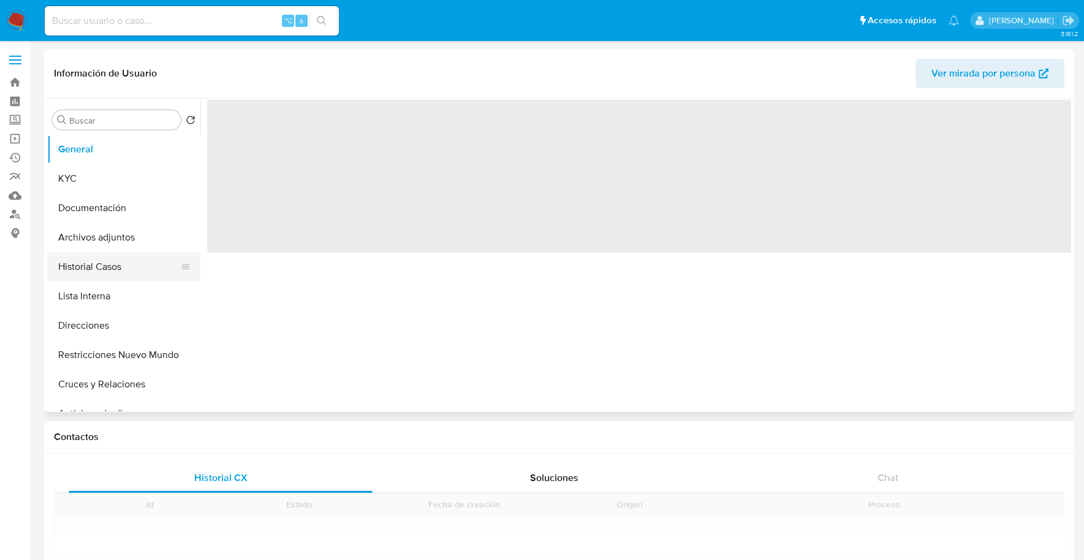
click at [67, 268] on button "Historial Casos" at bounding box center [118, 266] width 143 height 29
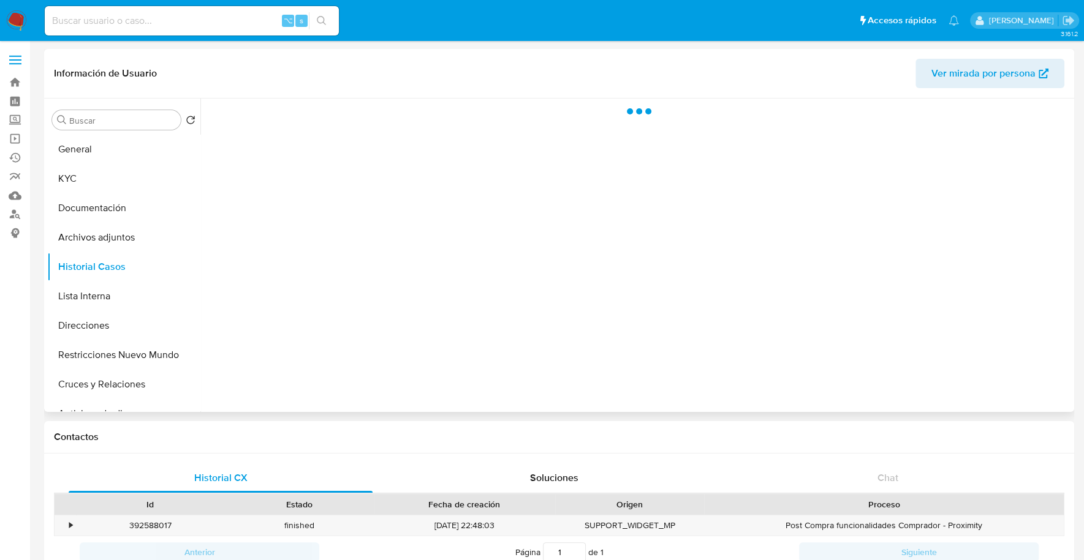
select select "10"
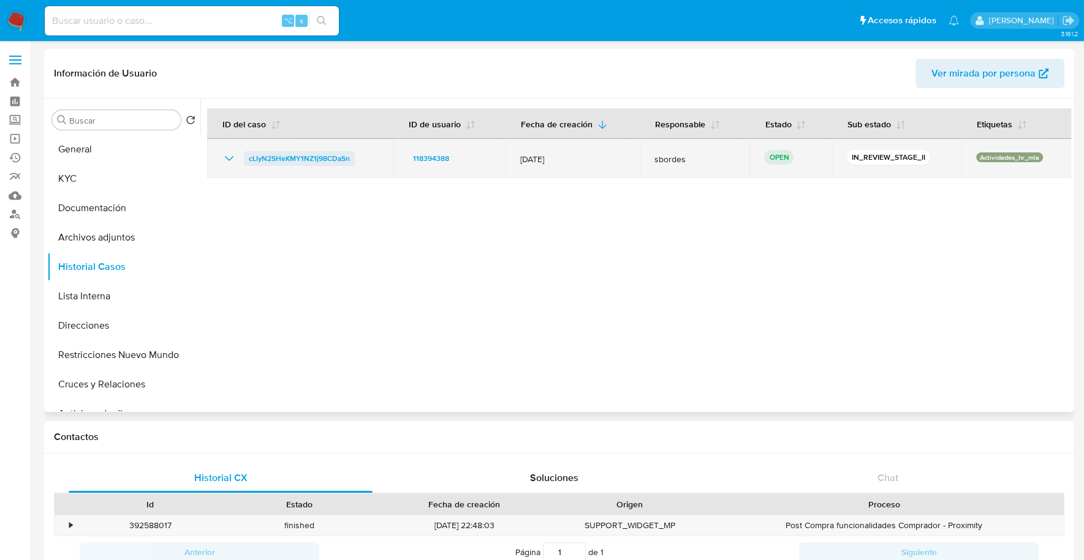
click at [292, 160] on span "cLlyN2SHeKMY1NZ1j98CDaSn" at bounding box center [299, 158] width 101 height 15
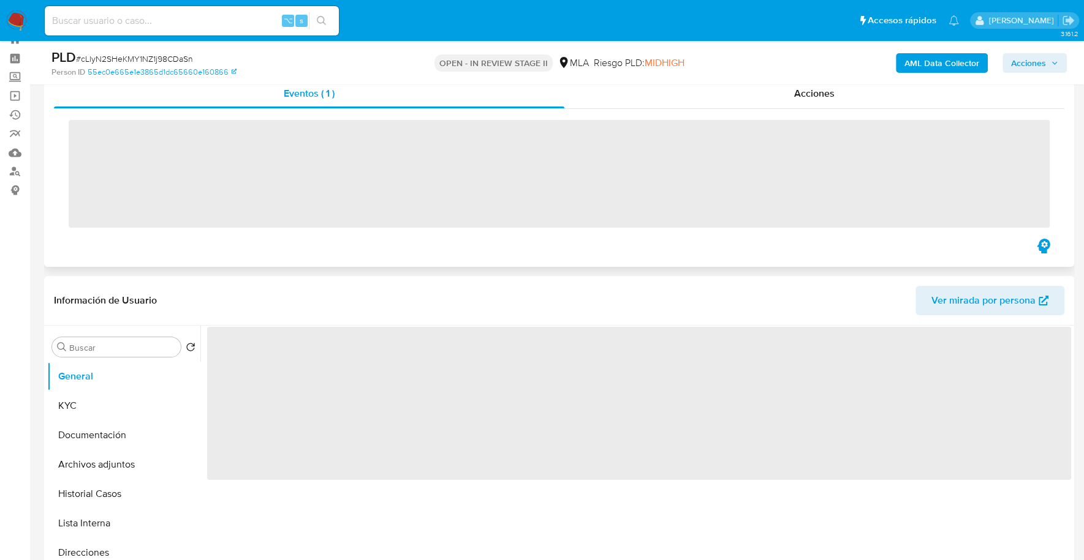
scroll to position [128, 0]
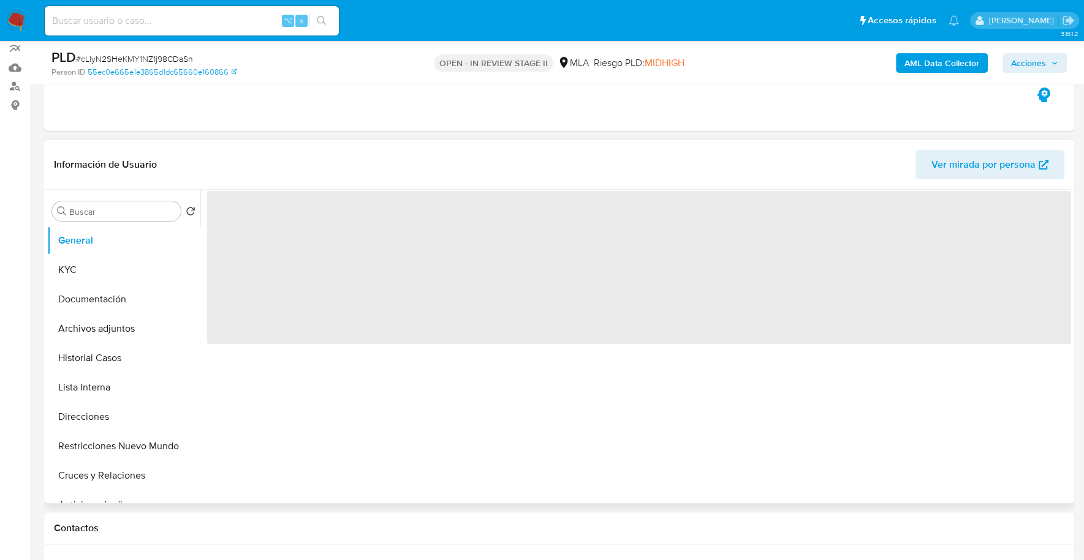
select select "10"
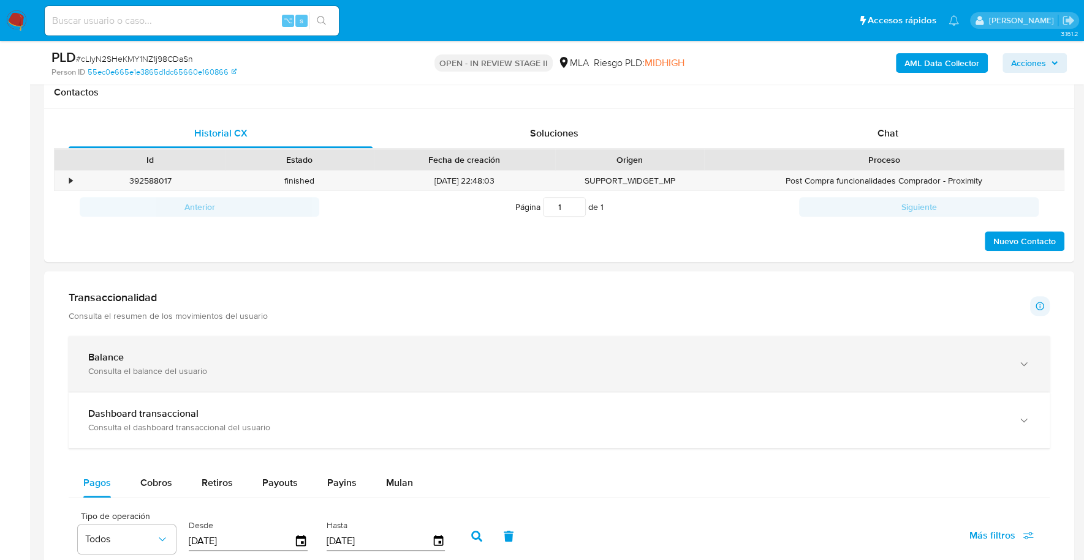
scroll to position [587, 0]
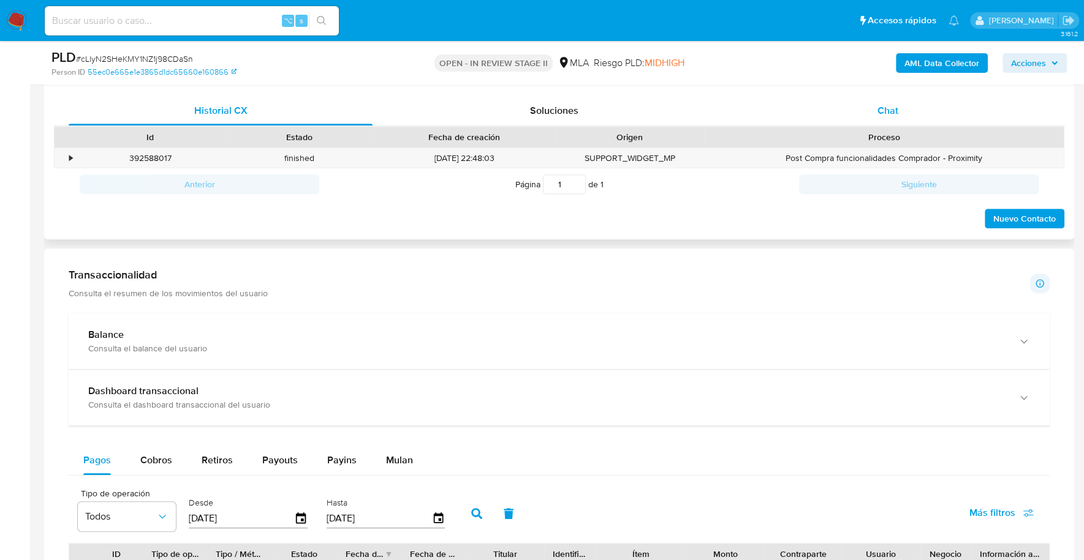
click at [918, 108] on div "Chat" at bounding box center [887, 110] width 304 height 29
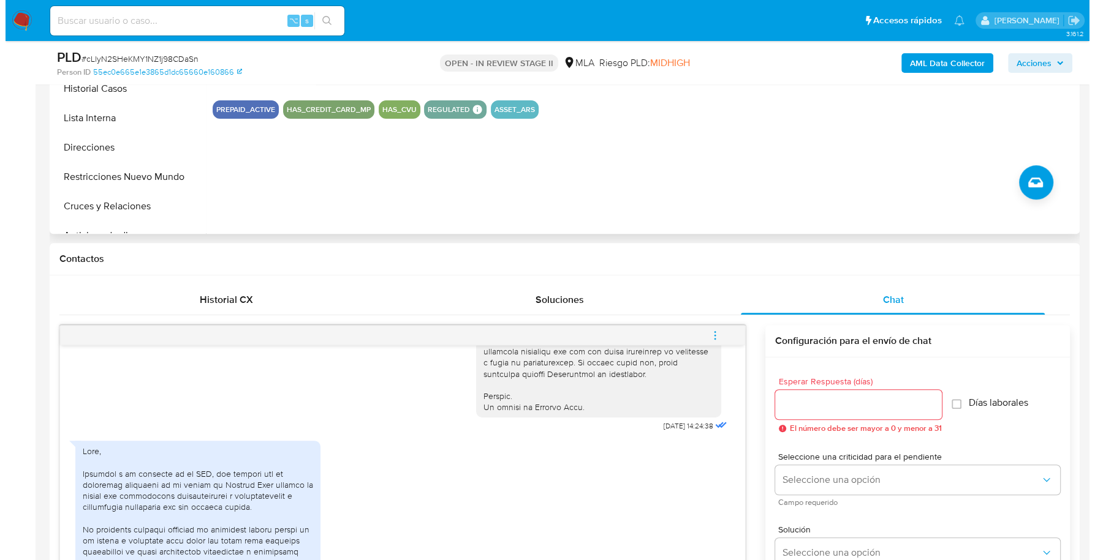
scroll to position [118, 0]
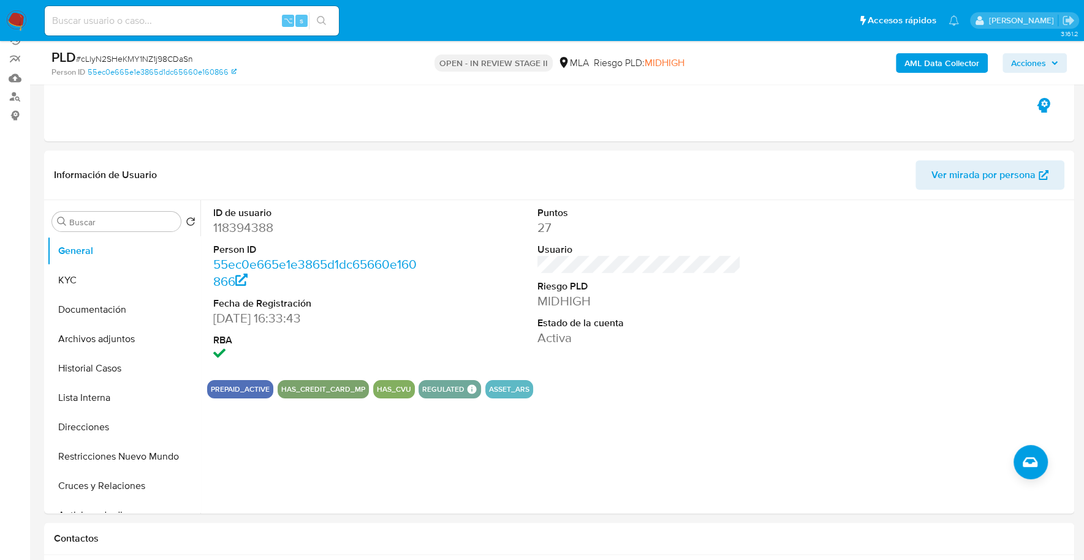
click at [176, 19] on input at bounding box center [192, 21] width 294 height 16
paste input "118394388"
type input "118394388"
click at [81, 281] on button "KYC" at bounding box center [118, 280] width 143 height 29
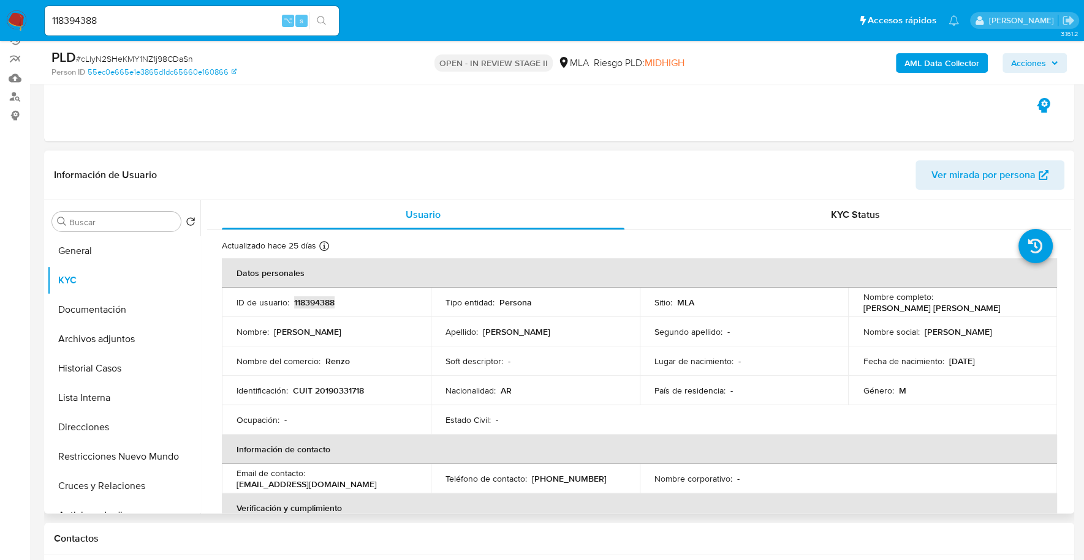
copy p "118394388"
copy p "20190331718"
click at [941, 63] on b "AML Data Collector" at bounding box center [941, 63] width 75 height 20
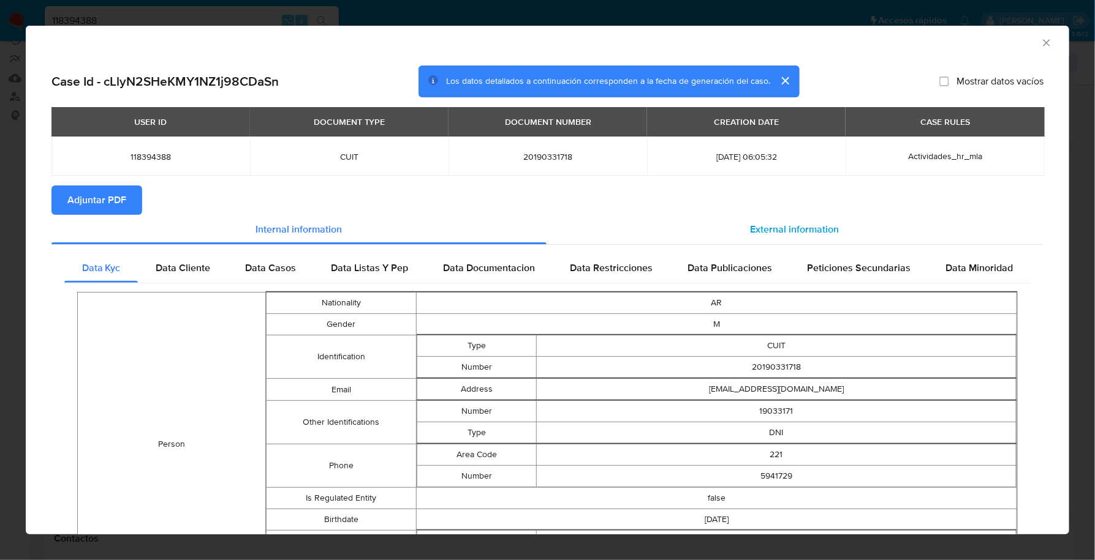
click at [728, 239] on div "External information" at bounding box center [794, 229] width 497 height 29
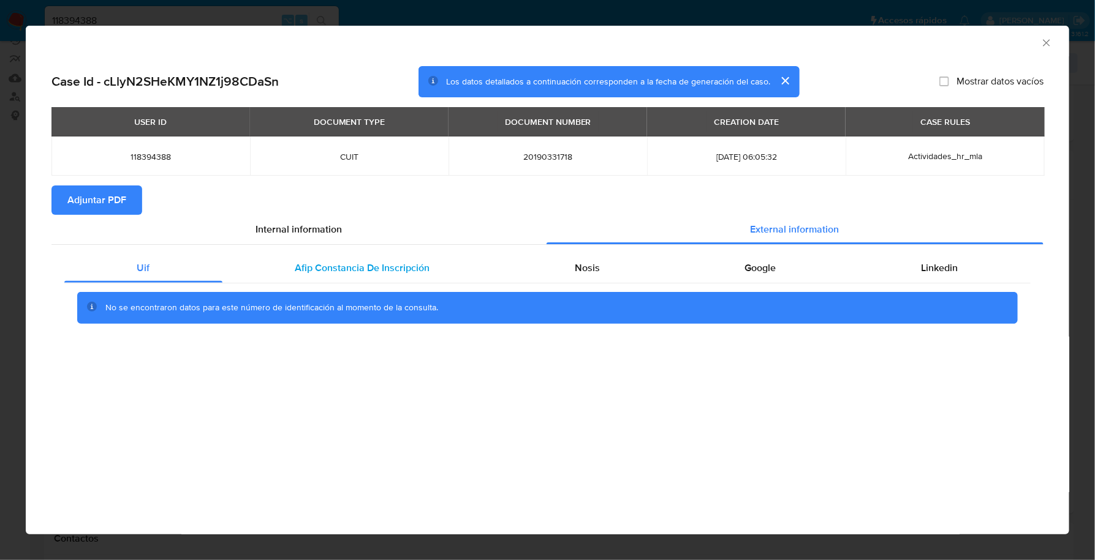
click at [353, 274] on span "Afip Constancia De Inscripción" at bounding box center [362, 268] width 135 height 14
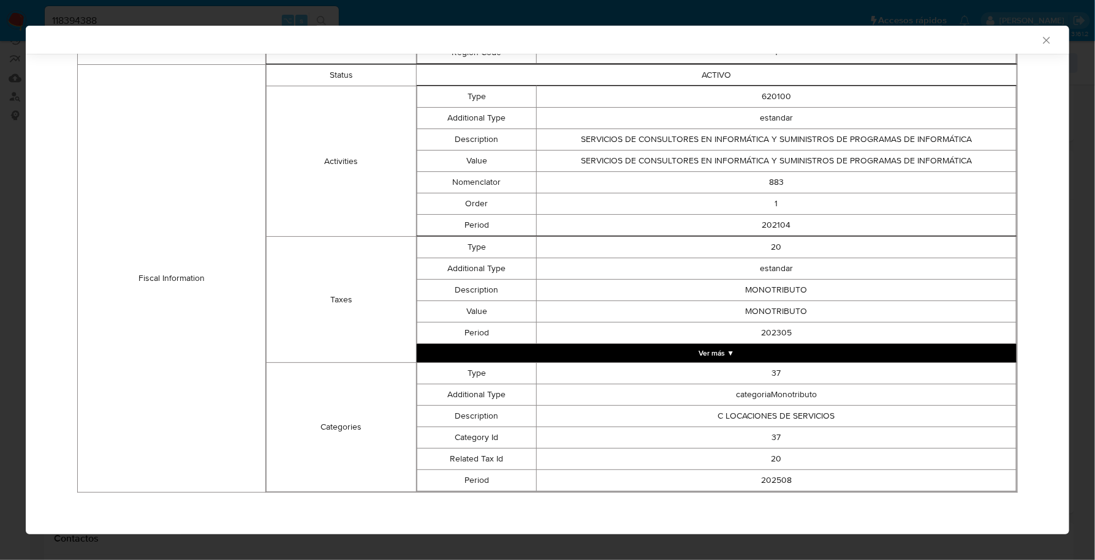
scroll to position [0, 0]
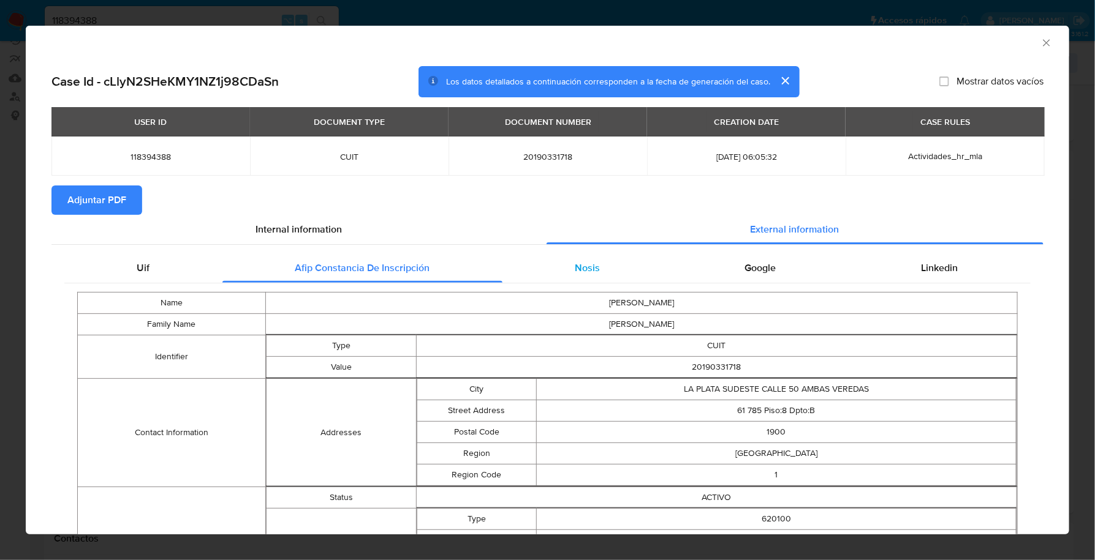
click at [565, 271] on div "Nosis" at bounding box center [587, 268] width 170 height 29
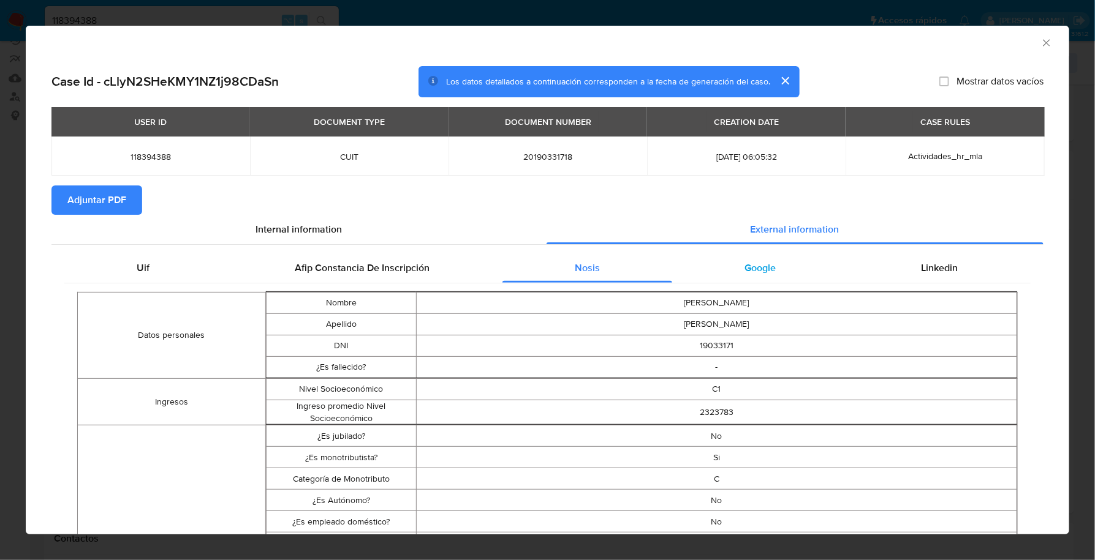
click at [756, 255] on div "Google" at bounding box center [760, 268] width 176 height 29
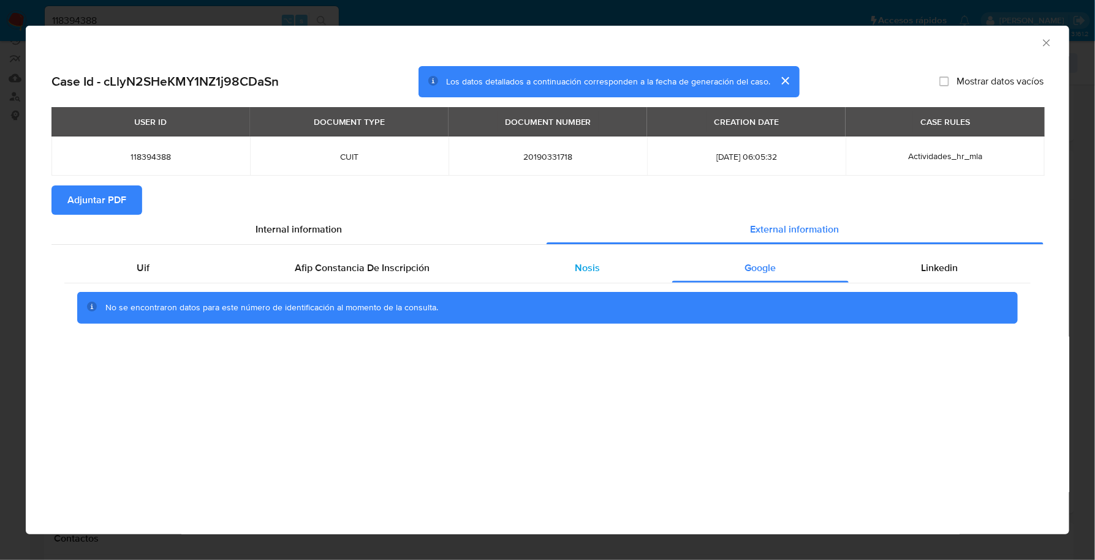
click at [562, 279] on div "Nosis" at bounding box center [587, 268] width 170 height 29
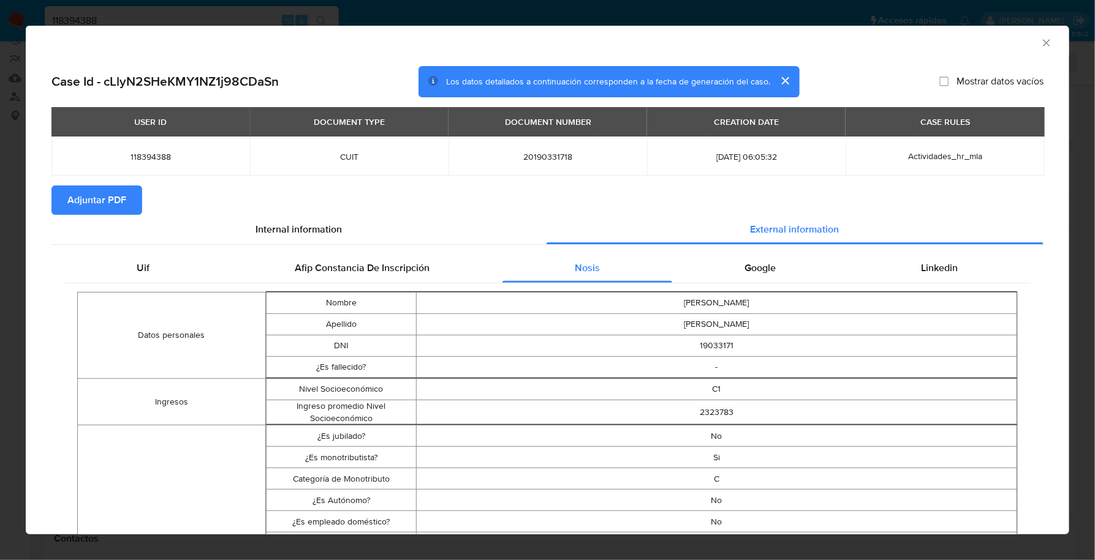
click at [104, 212] on span "Adjuntar PDF" at bounding box center [96, 200] width 59 height 27
click at [1040, 42] on icon "Cerrar ventana" at bounding box center [1046, 43] width 12 height 12
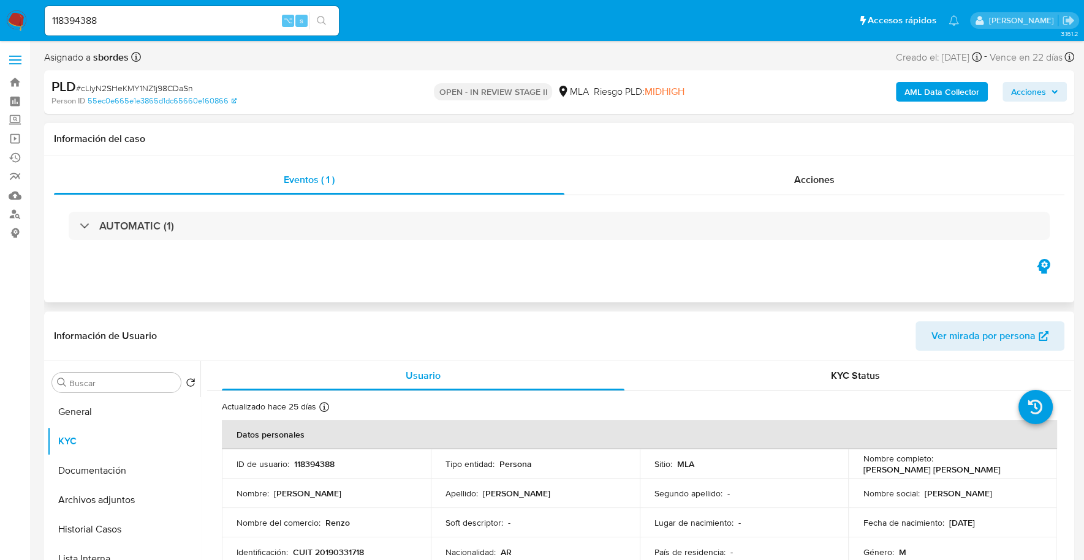
click at [801, 145] on div "Información del caso" at bounding box center [559, 139] width 1030 height 32
click at [805, 183] on span "Acciones" at bounding box center [814, 180] width 40 height 14
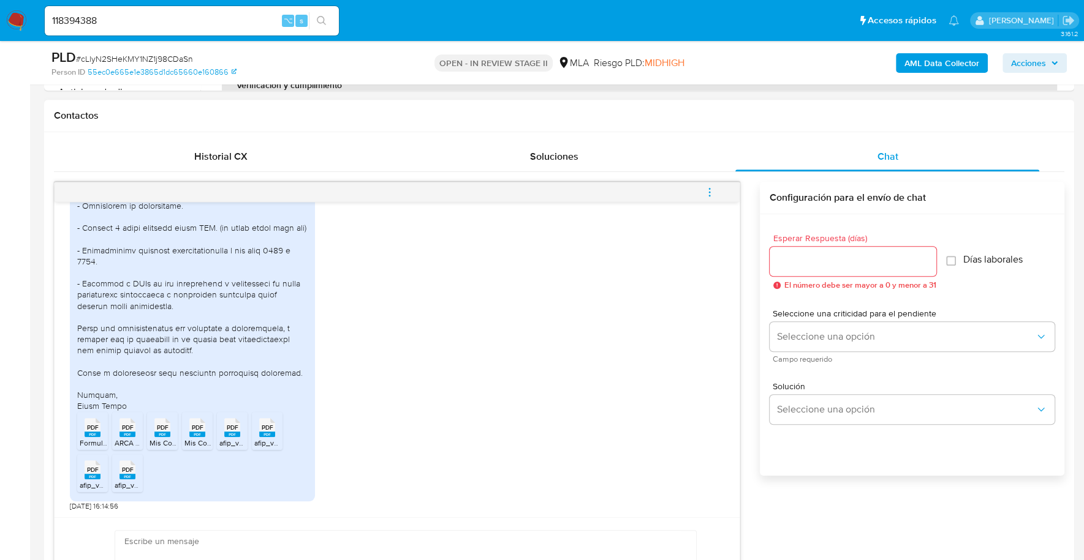
scroll to position [980, 0]
click at [95, 432] on rect at bounding box center [93, 435] width 16 height 6
click at [118, 431] on div "PDF PDF" at bounding box center [128, 427] width 26 height 24
click at [154, 442] on span "Mis Comprobantes Emitidos - CUIT 20190331718 (2).pdf" at bounding box center [239, 443] width 180 height 10
click at [189, 439] on span "Mis Comprobantes Emitidos - CUIT 20190331718 (3).pdf" at bounding box center [274, 443] width 180 height 10
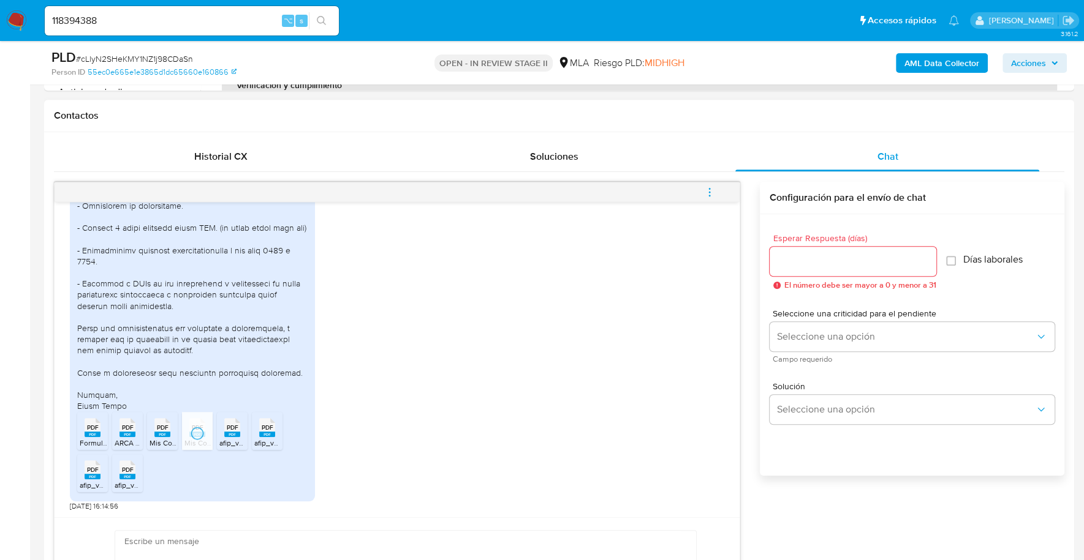
click at [228, 439] on span "afip_vep_cuit_20190331718_nrovep_1430491143_nropago_2098277272.pdf" at bounding box center [343, 443] width 249 height 10
click at [265, 439] on span "afip_vep_cuit_20190331718_nrovep_1480055365_nropago_271033385777.pdf" at bounding box center [383, 443] width 258 height 10
click at [86, 475] on rect at bounding box center [93, 477] width 16 height 6
click at [132, 483] on span "afip_vep_cuit_20190331718_nrovep_1519839700_nropago_2372753737.pdf" at bounding box center [239, 485] width 249 height 10
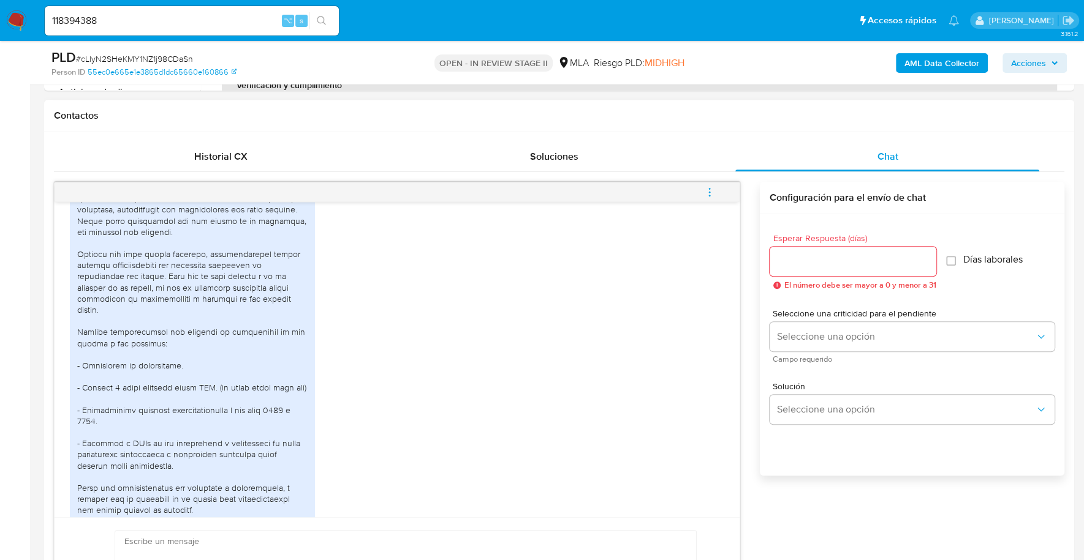
scroll to position [712, 0]
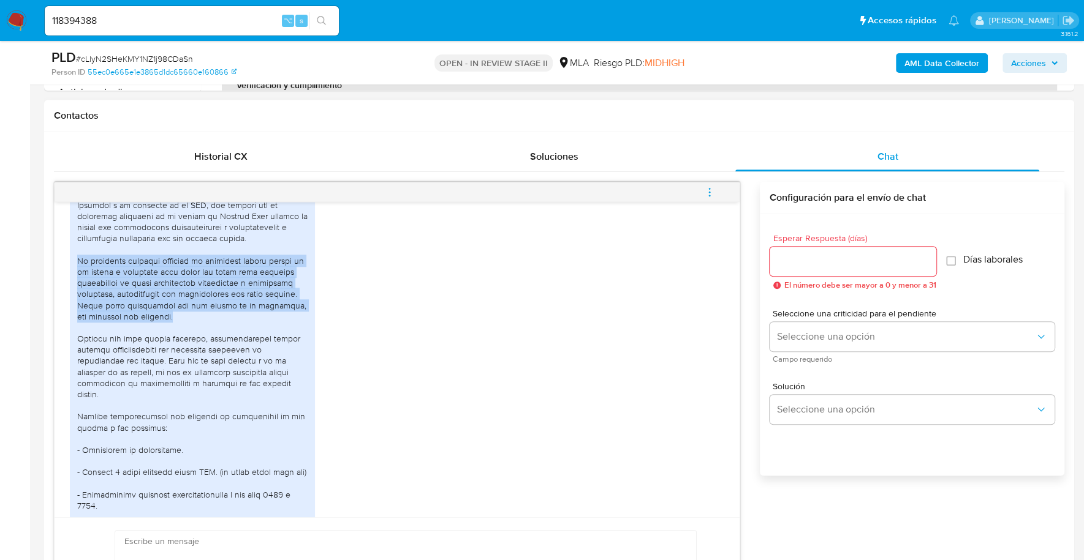
drag, startPoint x: 77, startPoint y: 283, endPoint x: 193, endPoint y: 341, distance: 129.3
click at [193, 341] on div at bounding box center [192, 416] width 230 height 479
click at [75, 284] on div "PDF PDF Formulario de Impresión de Constancia de Monotributo.pdf PDF PDF ARCA …" at bounding box center [192, 458] width 245 height 573
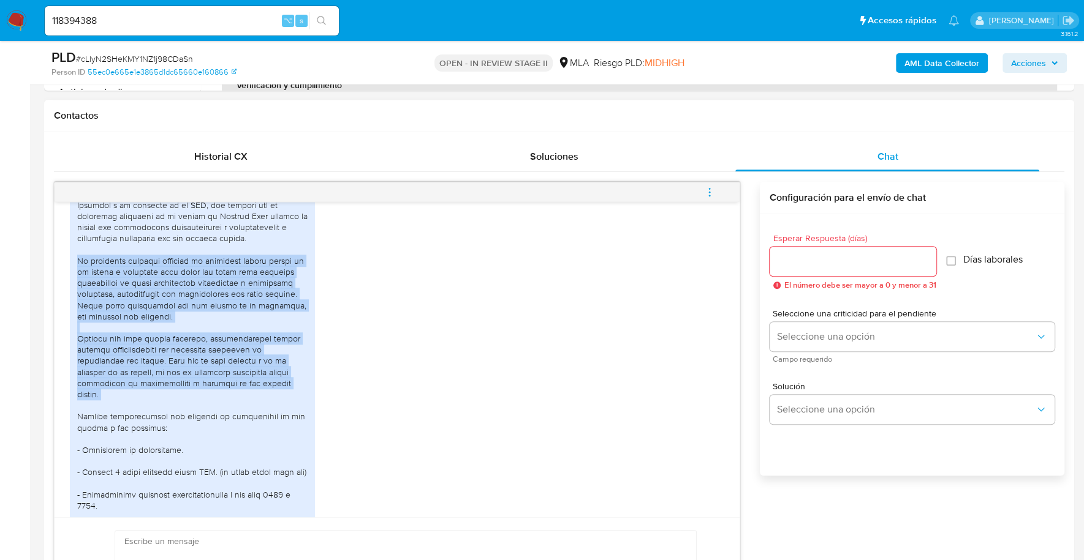
drag, startPoint x: 77, startPoint y: 280, endPoint x: 308, endPoint y: 413, distance: 266.4
click at [308, 413] on div "PDF PDF Formulario de Impresión de Constancia de Monotributo.pdf PDF PDF ARCA …" at bounding box center [192, 458] width 245 height 573
copy div "Mi operativa habitual consiste en depositar dinero propio en mi cuenta y retira…"
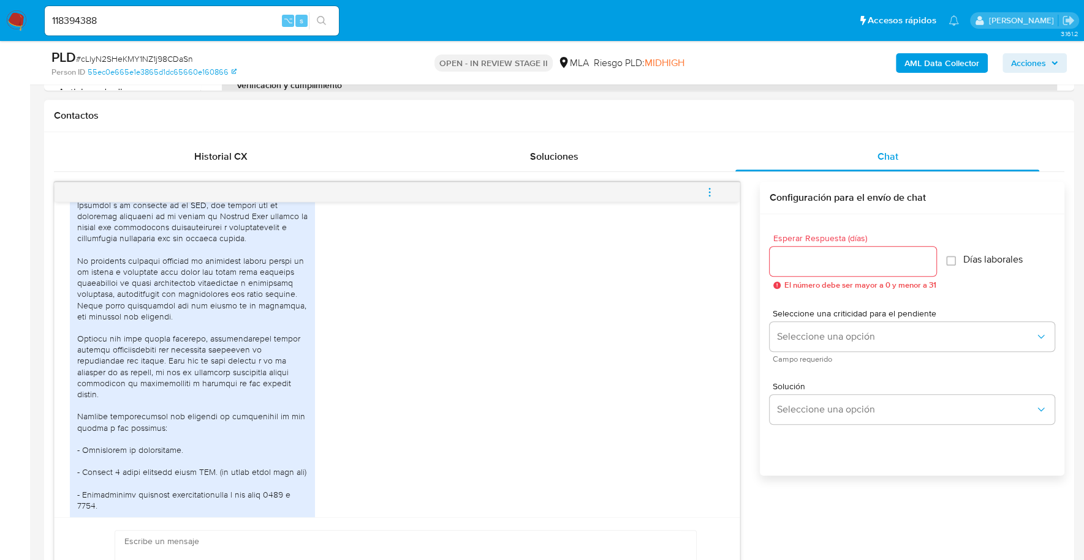
click at [834, 266] on input "Esperar Respuesta (días)" at bounding box center [852, 262] width 167 height 16
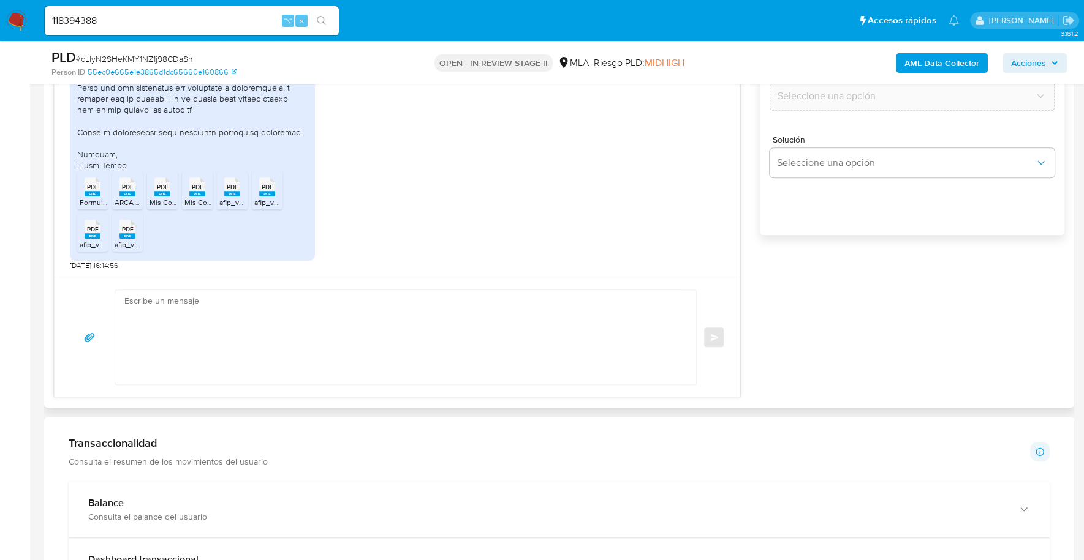
scroll to position [840, 0]
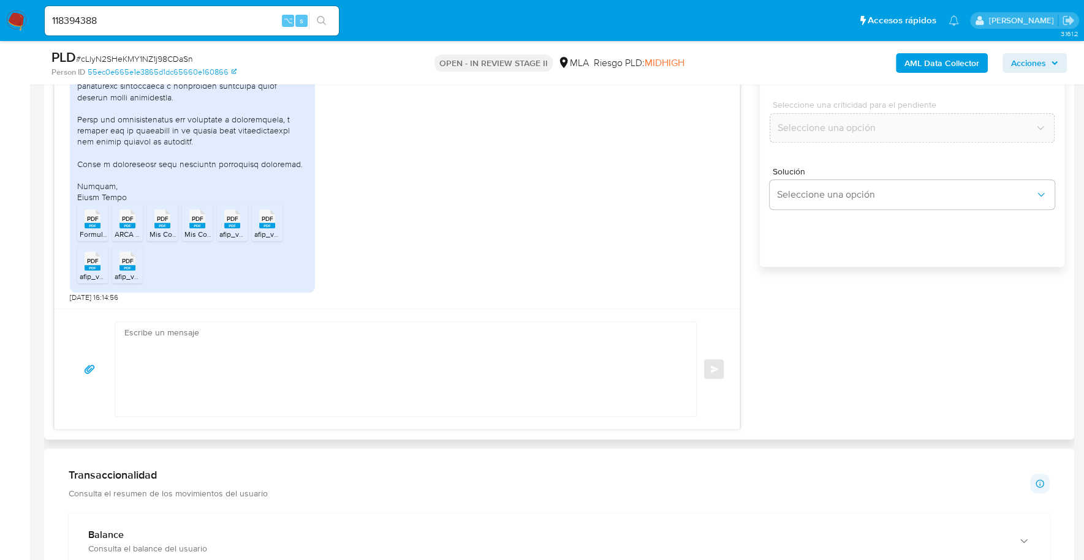
type input "0"
click at [255, 328] on textarea at bounding box center [402, 369] width 556 height 94
paste textarea "Hola, ¡Muchas gracias por tu respuesta! Confirmamos la recepción de la document…"
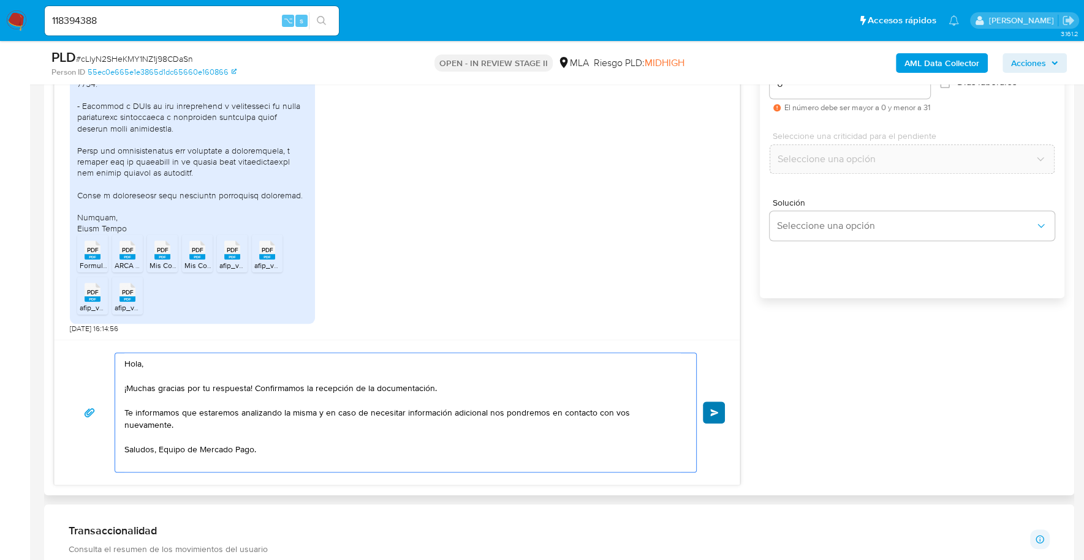
type textarea "Hola, ¡Muchas gracias por tu respuesta! Confirmamos la recepción de la document…"
click at [710, 409] on span "Enviar" at bounding box center [714, 412] width 9 height 7
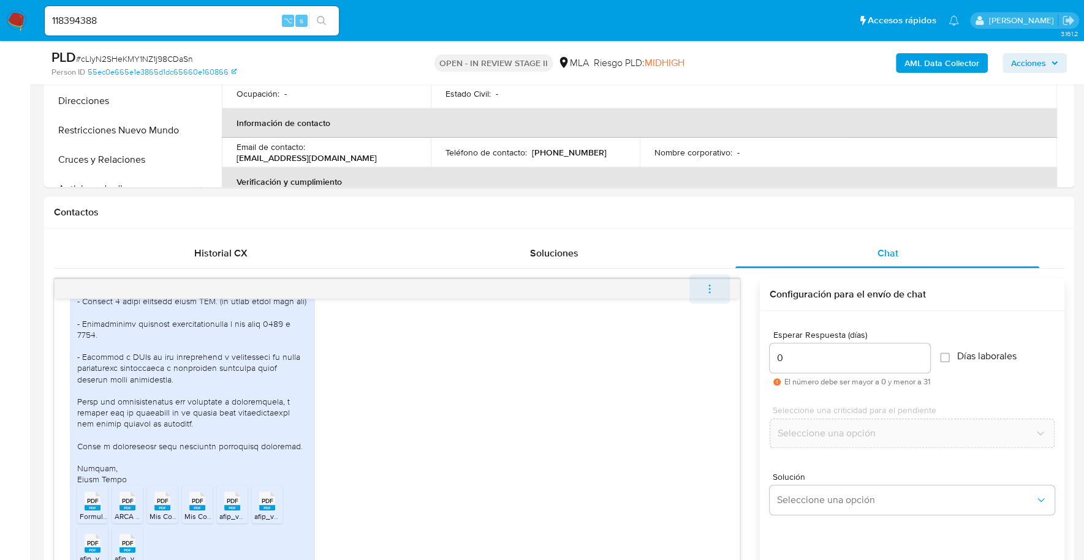
scroll to position [1127, 0]
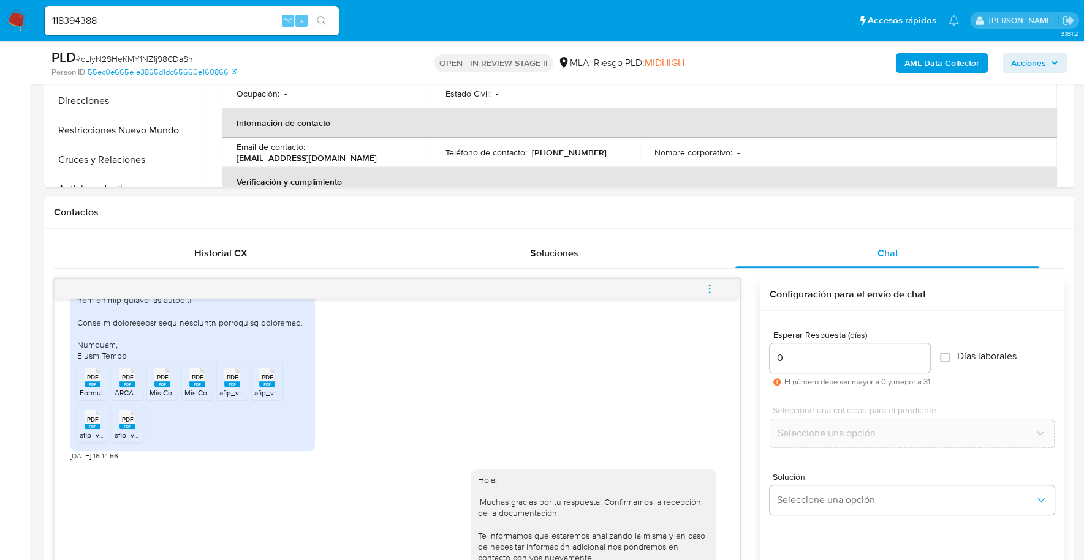
click at [709, 285] on icon "menu-action" at bounding box center [708, 285] width 1 height 1
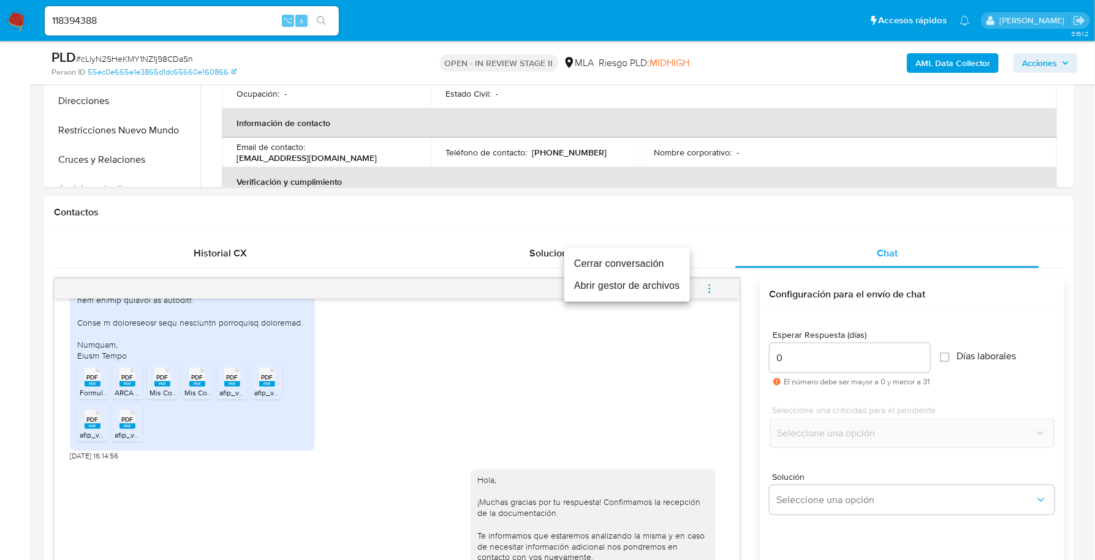
click at [649, 254] on li "Cerrar conversación" at bounding box center [627, 264] width 126 height 22
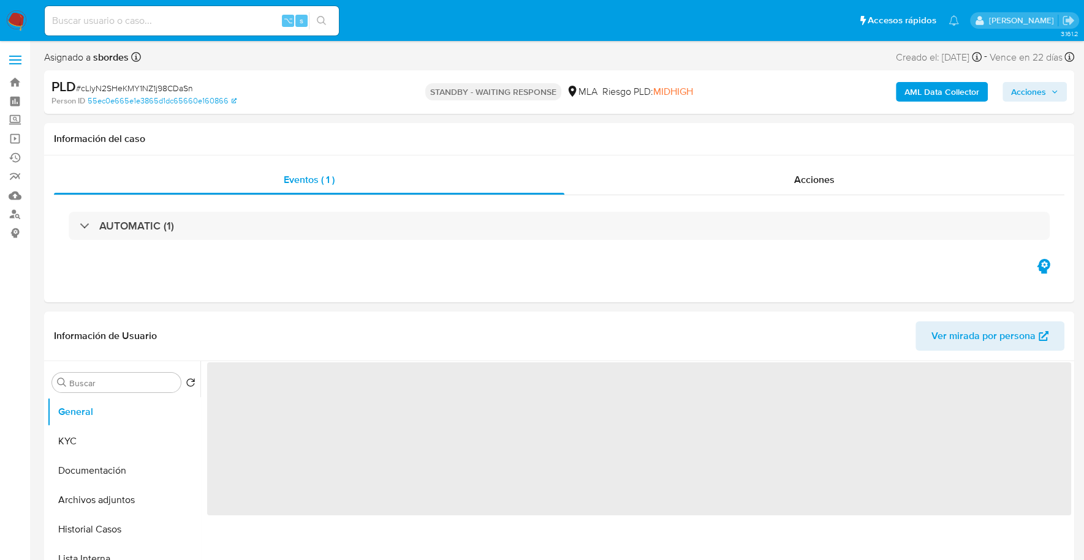
select select "10"
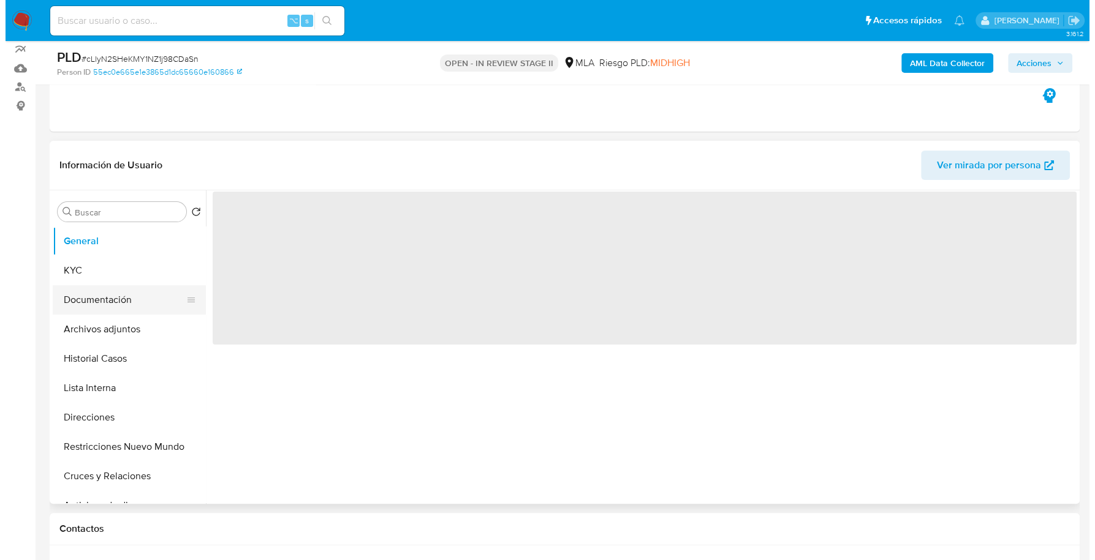
scroll to position [127, 0]
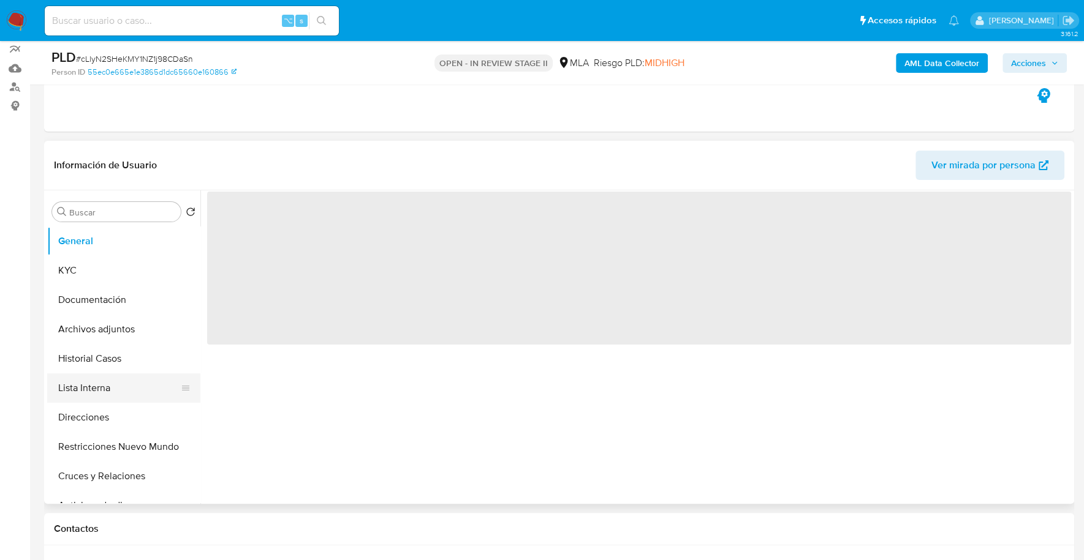
select select "10"
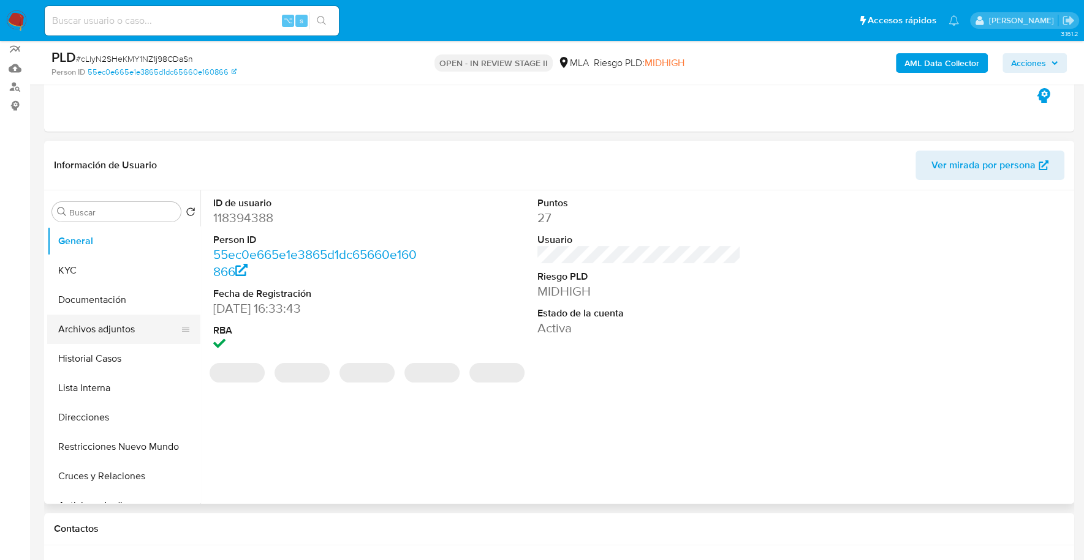
click at [100, 334] on button "Archivos adjuntos" at bounding box center [118, 329] width 143 height 29
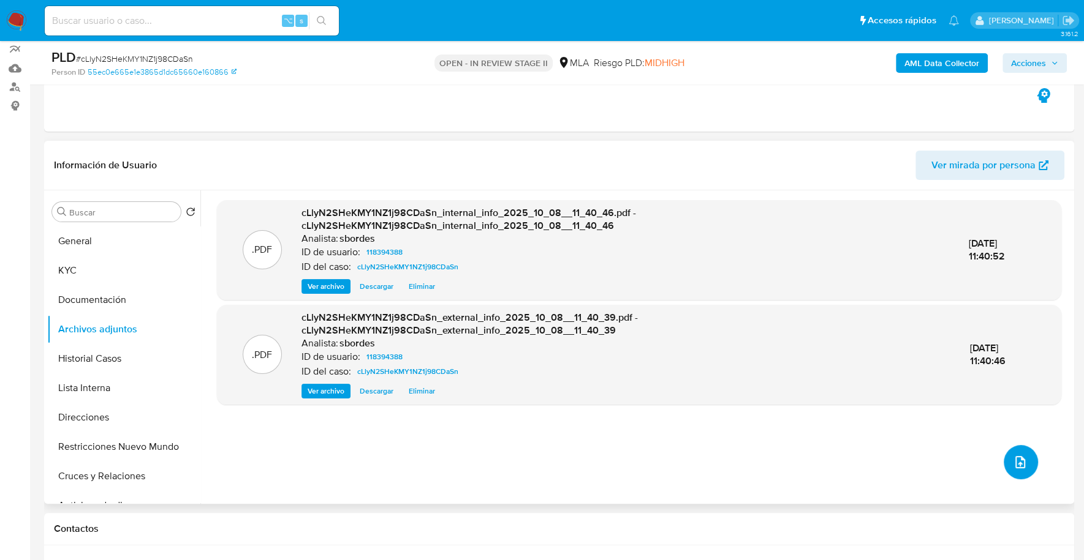
click at [1014, 451] on button "upload-file" at bounding box center [1020, 462] width 34 height 34
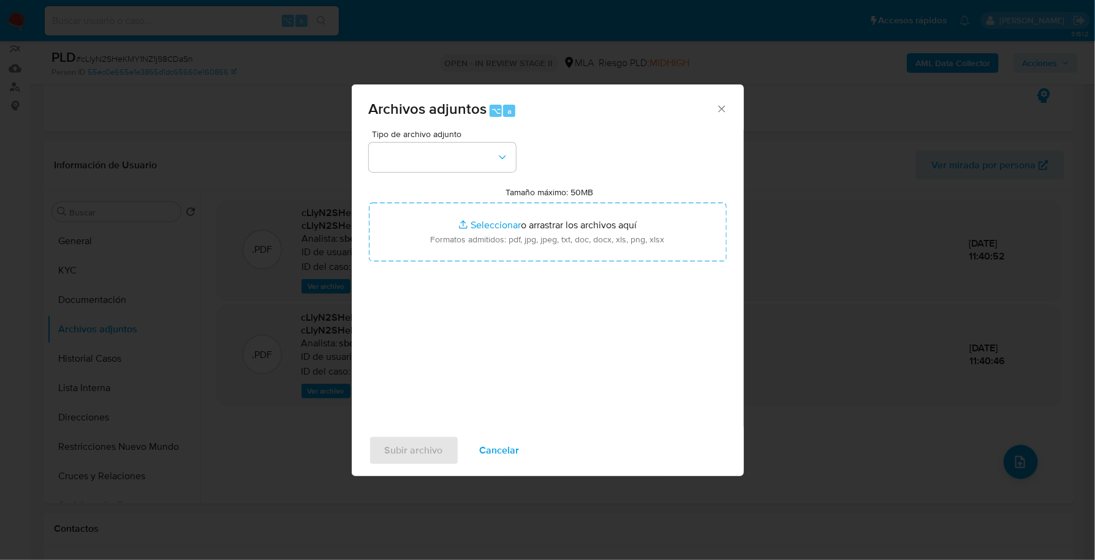
click at [464, 173] on div "Tipo de archivo adjunto Tamaño máximo: 50MB Seleccionar archivos Seleccionar o …" at bounding box center [548, 274] width 358 height 289
click at [464, 164] on button "button" at bounding box center [442, 157] width 147 height 29
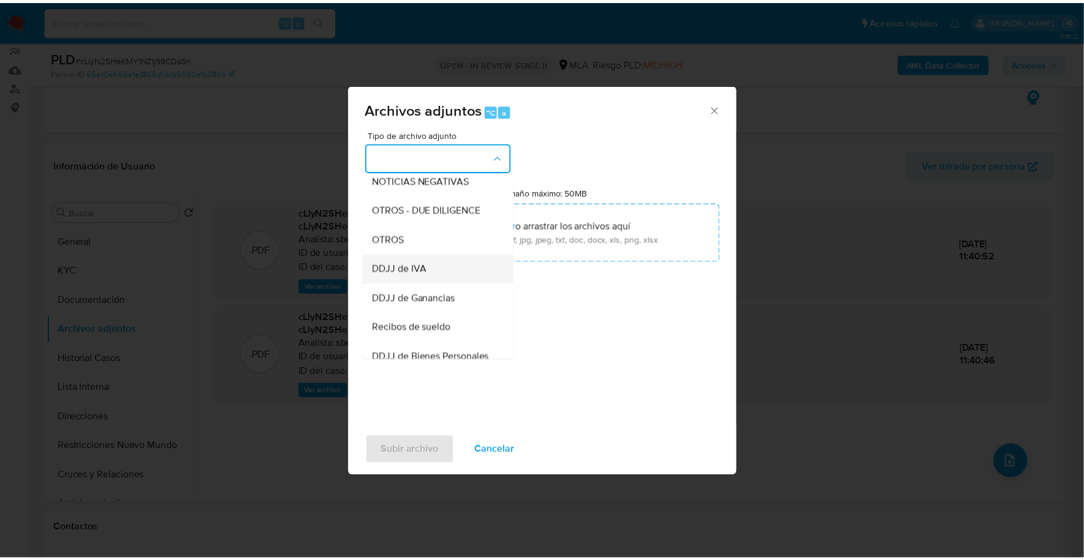
scroll to position [187, 0]
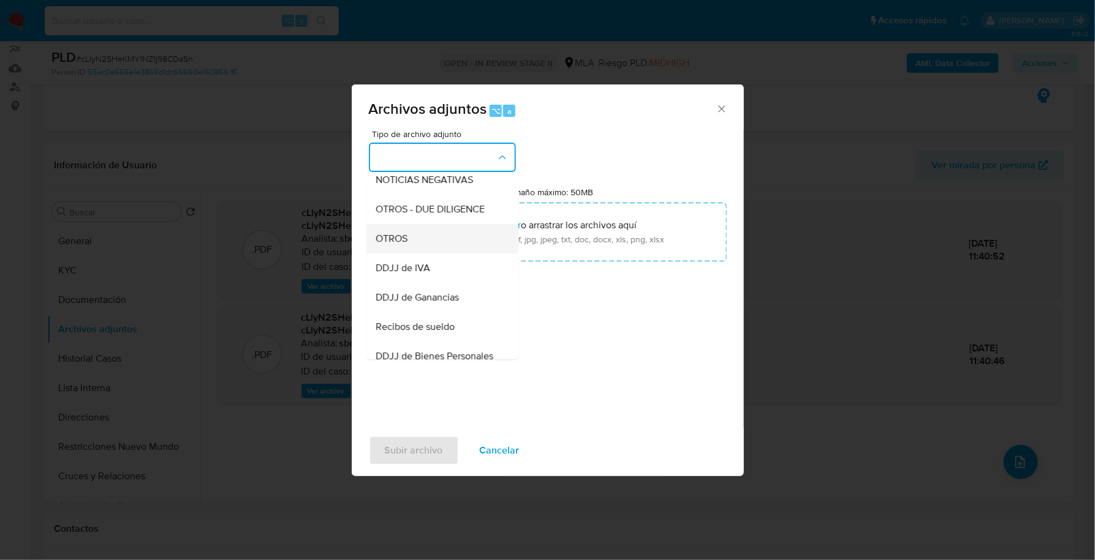
click at [398, 245] on span "OTROS" at bounding box center [392, 239] width 32 height 12
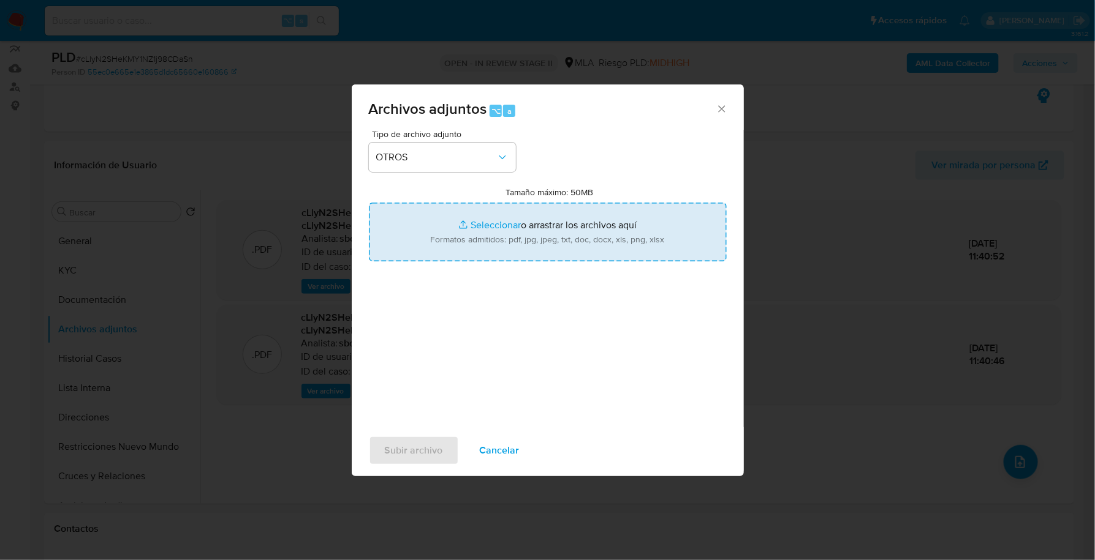
click at [488, 231] on input "Tamaño máximo: 50MB Seleccionar archivos" at bounding box center [548, 232] width 358 height 59
click at [494, 219] on input "Tamaño máximo: 50MB Seleccionar archivos" at bounding box center [548, 232] width 358 height 59
type input "C:\fakepath\Caselog cLlyN2SHeKMY1NZ1j98CDaSn_2025_09_17_11_18_40.docx"
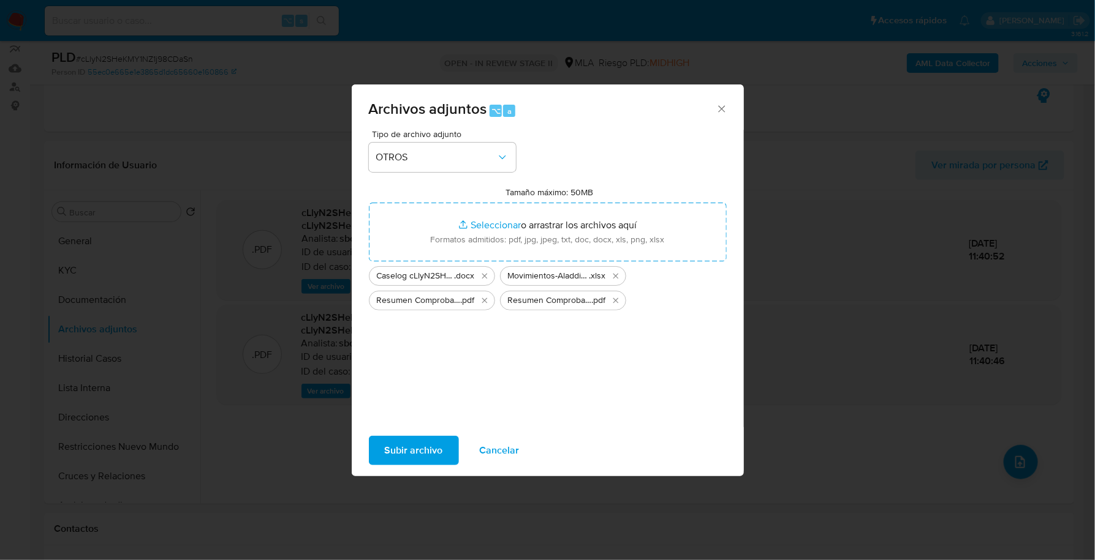
click at [421, 452] on span "Subir archivo" at bounding box center [414, 450] width 58 height 27
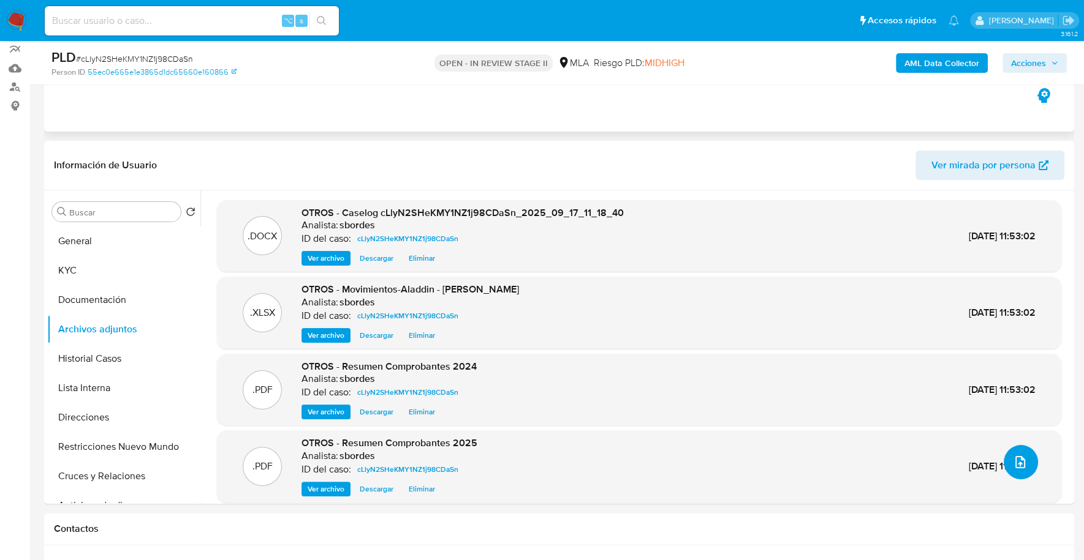
scroll to position [271, 0]
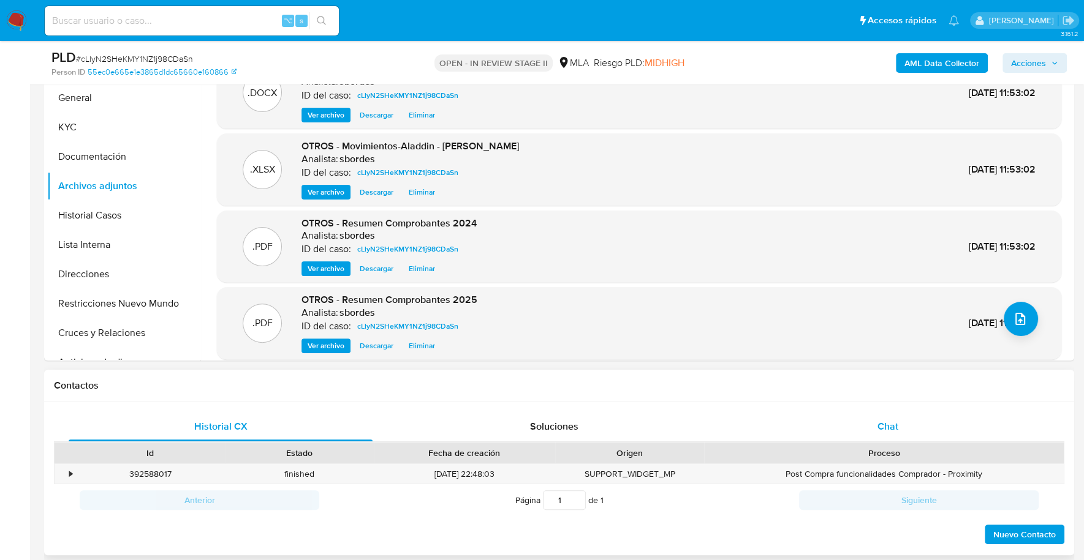
click at [807, 433] on div "Chat" at bounding box center [887, 426] width 304 height 29
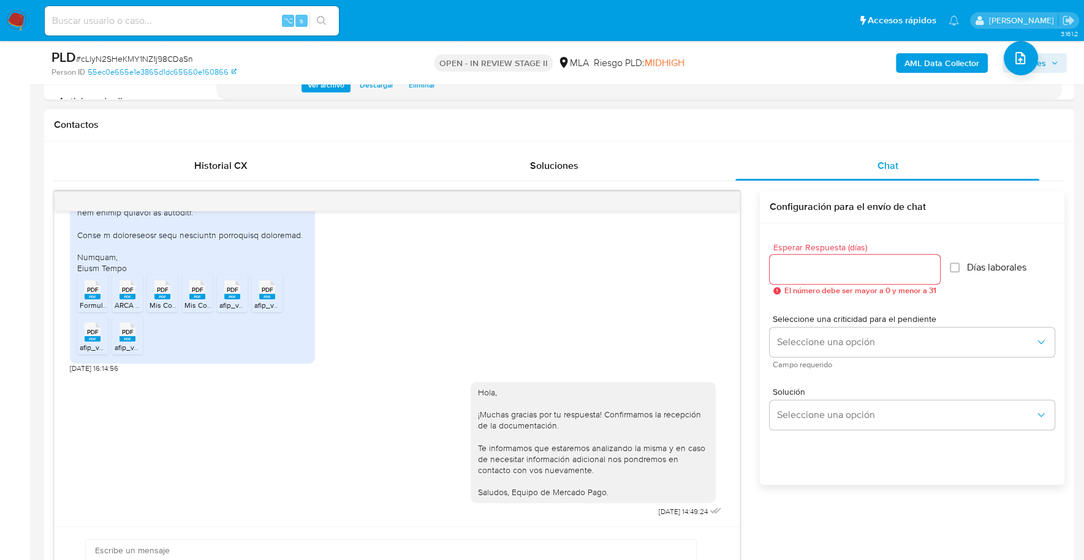
scroll to position [0, 0]
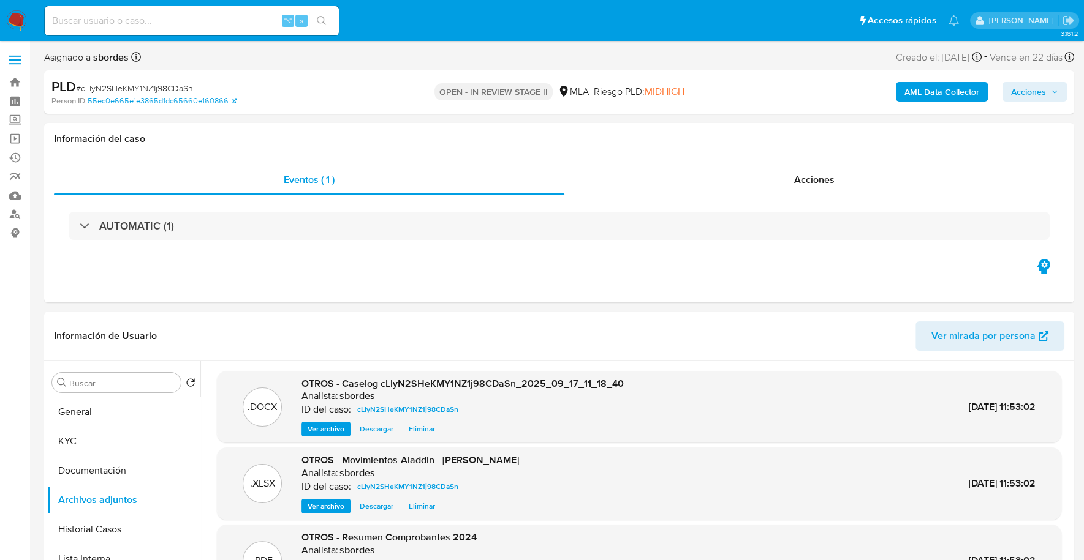
click at [1037, 87] on span "Acciones" at bounding box center [1028, 92] width 35 height 20
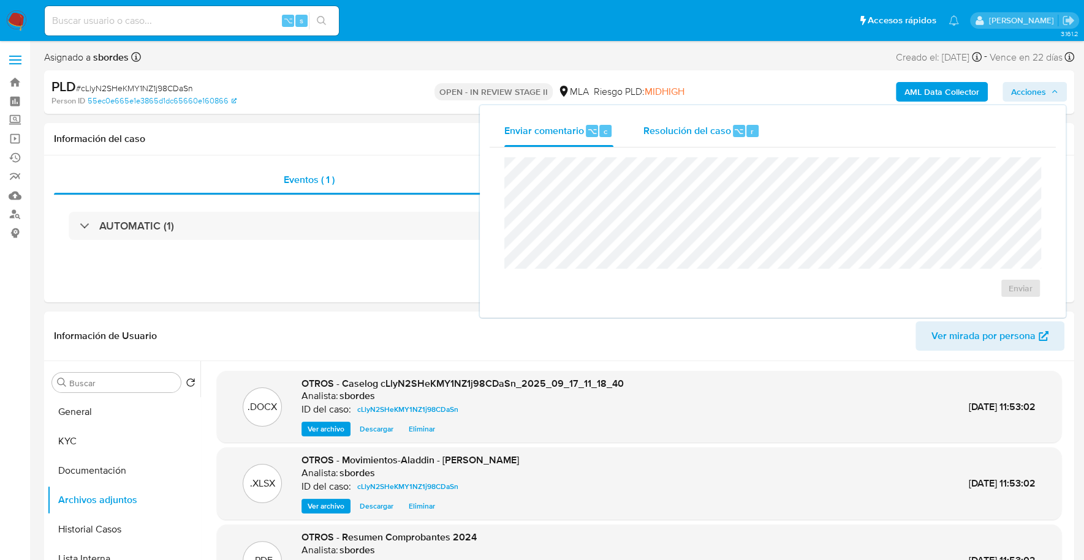
click at [717, 131] on span "Resolución del caso" at bounding box center [687, 131] width 88 height 14
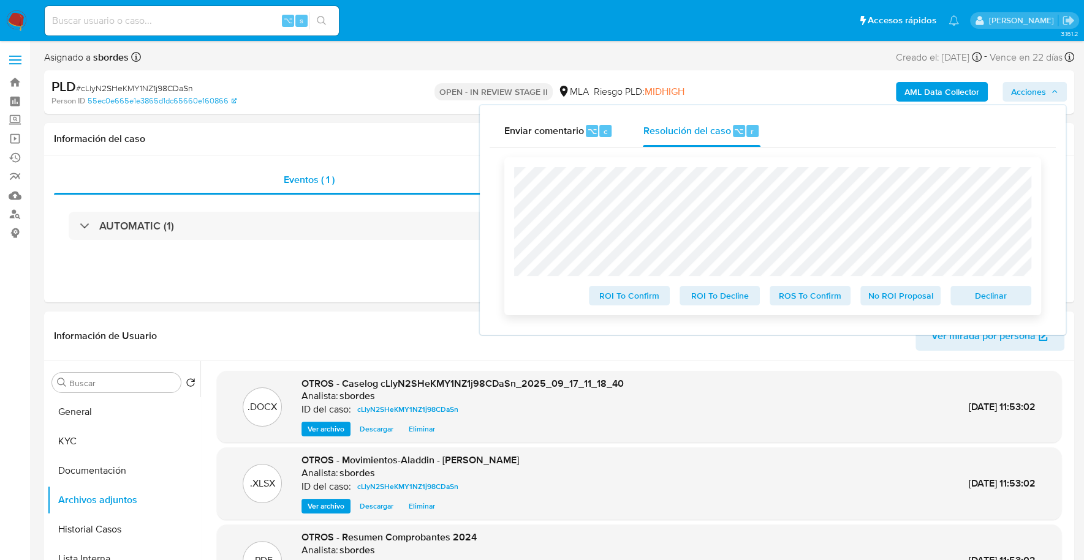
click at [894, 303] on span "No ROI Proposal" at bounding box center [901, 295] width 64 height 17
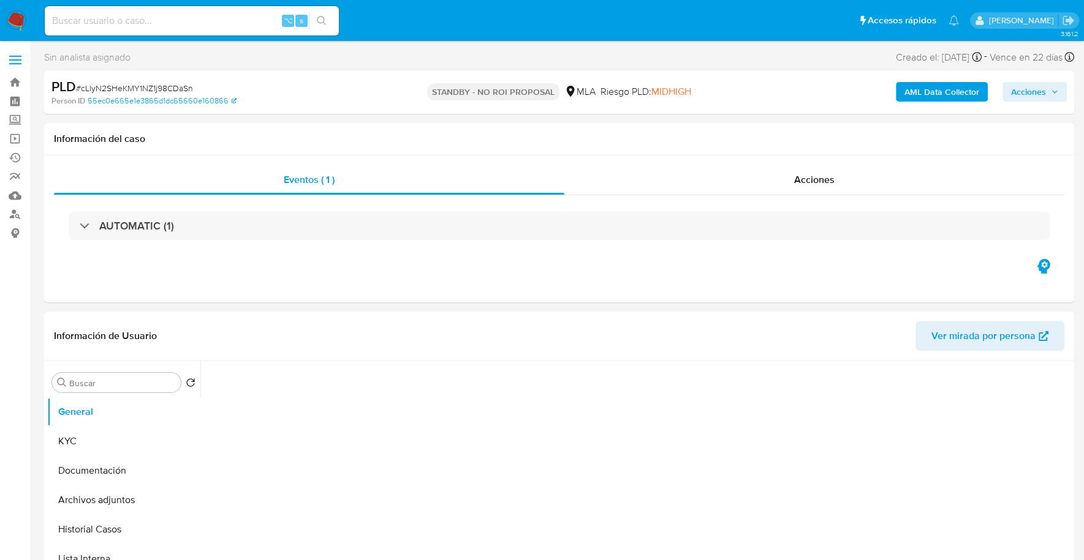
select select "10"
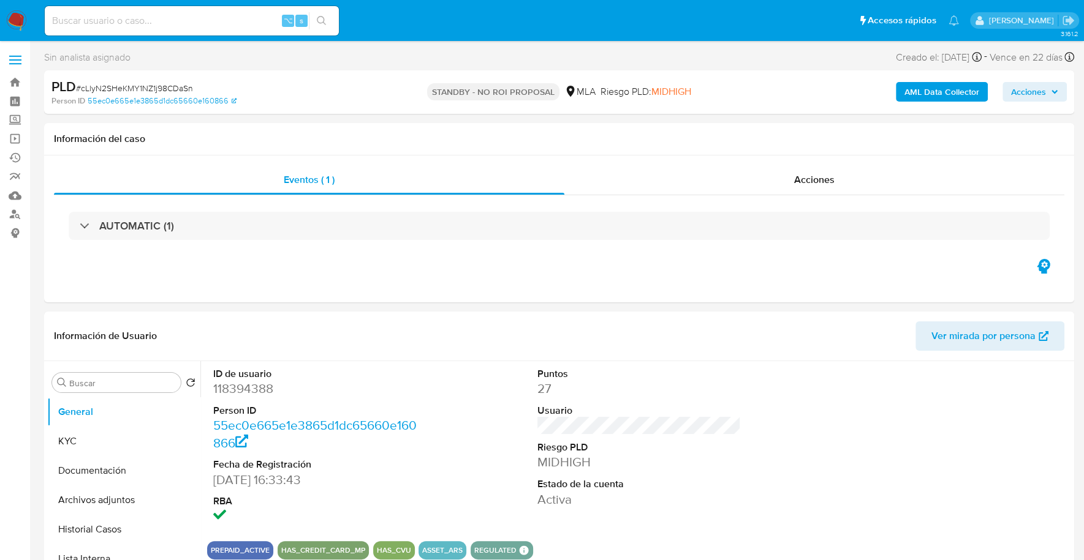
click at [217, 13] on input at bounding box center [192, 21] width 294 height 16
paste input "161694322"
type input "161694322"
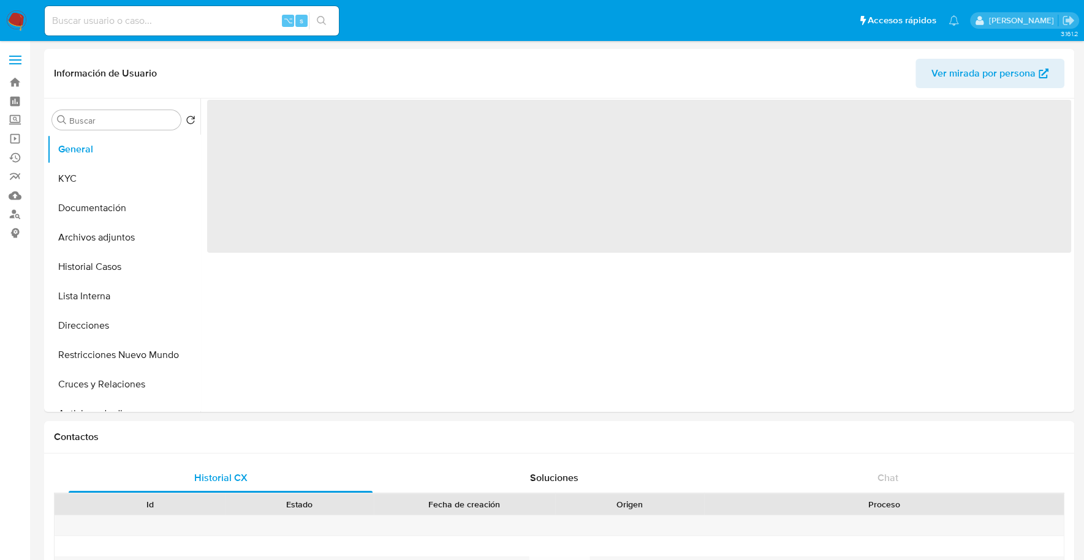
select select "10"
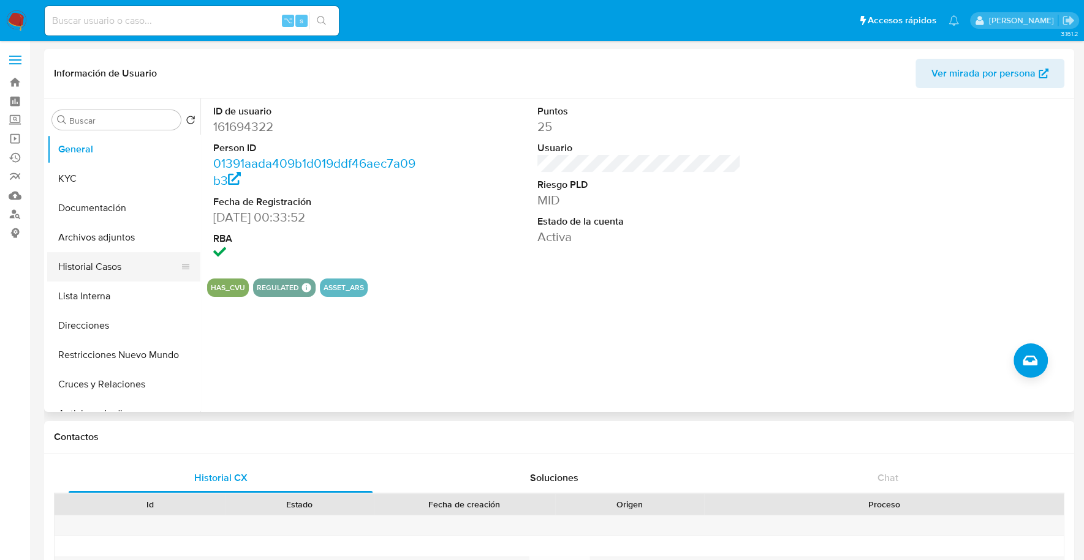
click at [116, 263] on button "Historial Casos" at bounding box center [118, 266] width 143 height 29
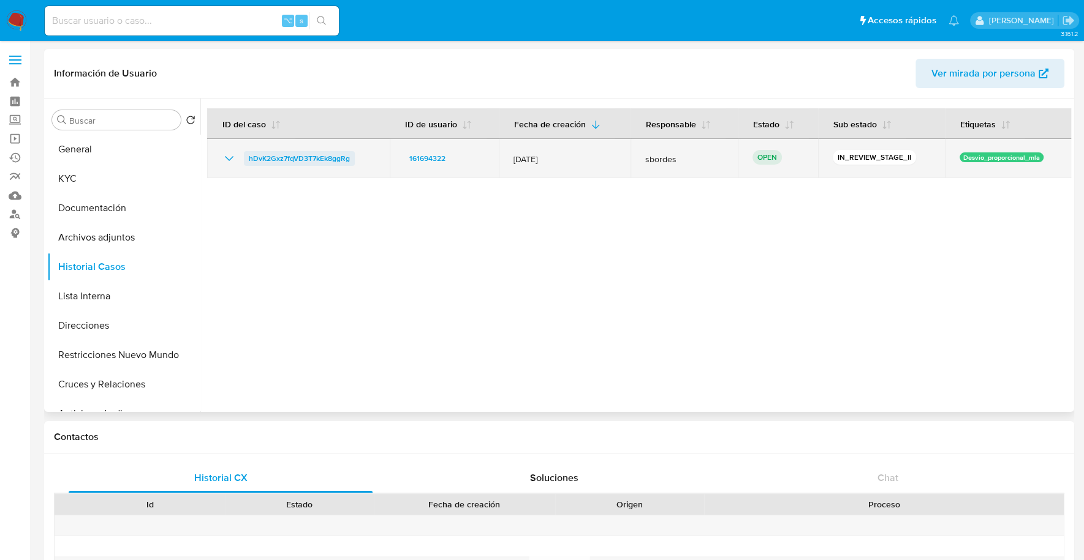
click at [339, 164] on span "hDvK2Gxz7fqVD3T7kEk8ggRg" at bounding box center [299, 158] width 101 height 15
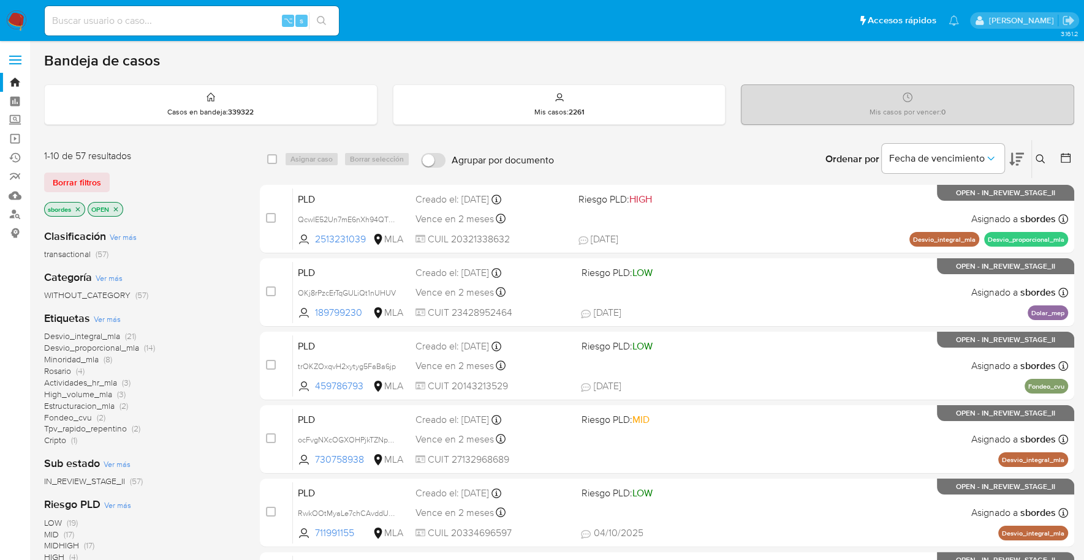
click at [76, 206] on icon "close-filter" at bounding box center [77, 209] width 7 height 7
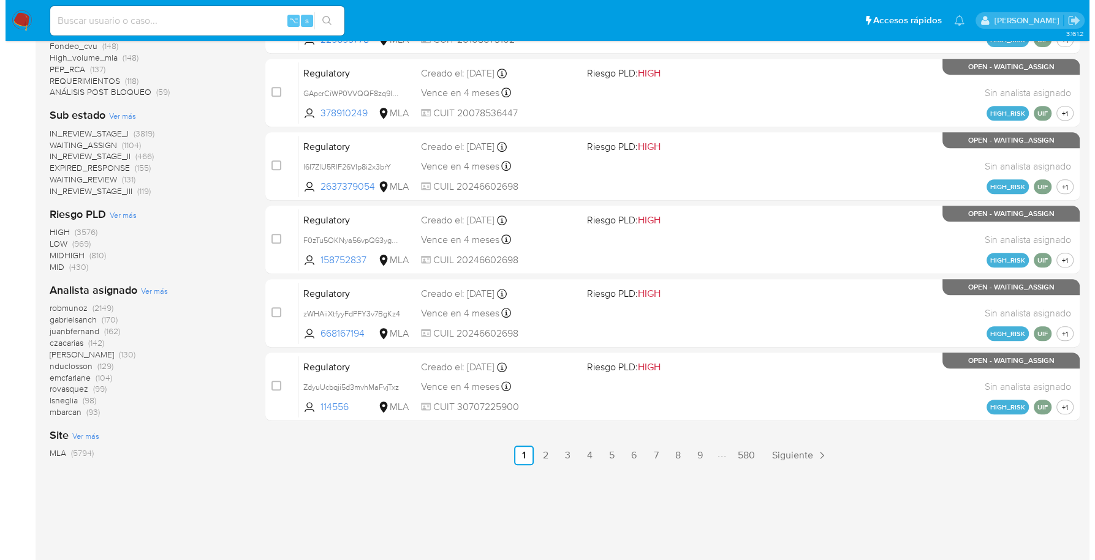
scroll to position [502, 0]
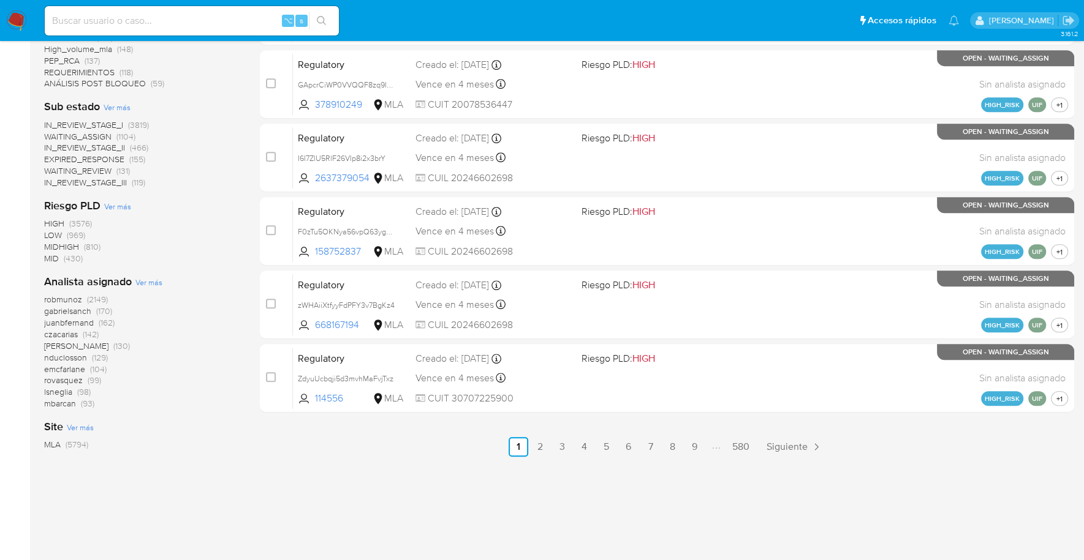
click at [153, 282] on span "Ver más" at bounding box center [148, 282] width 27 height 11
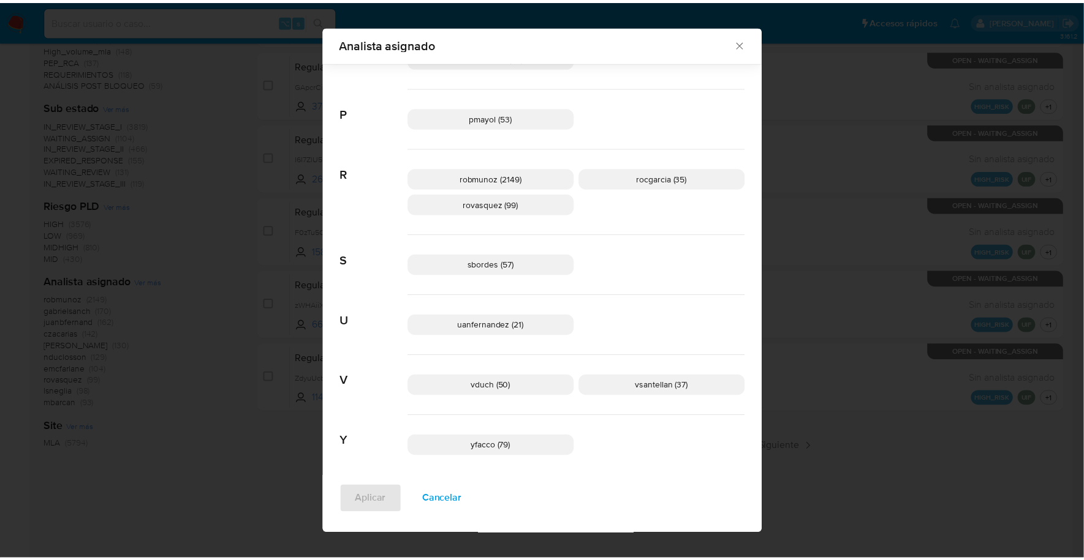
scroll to position [923, 0]
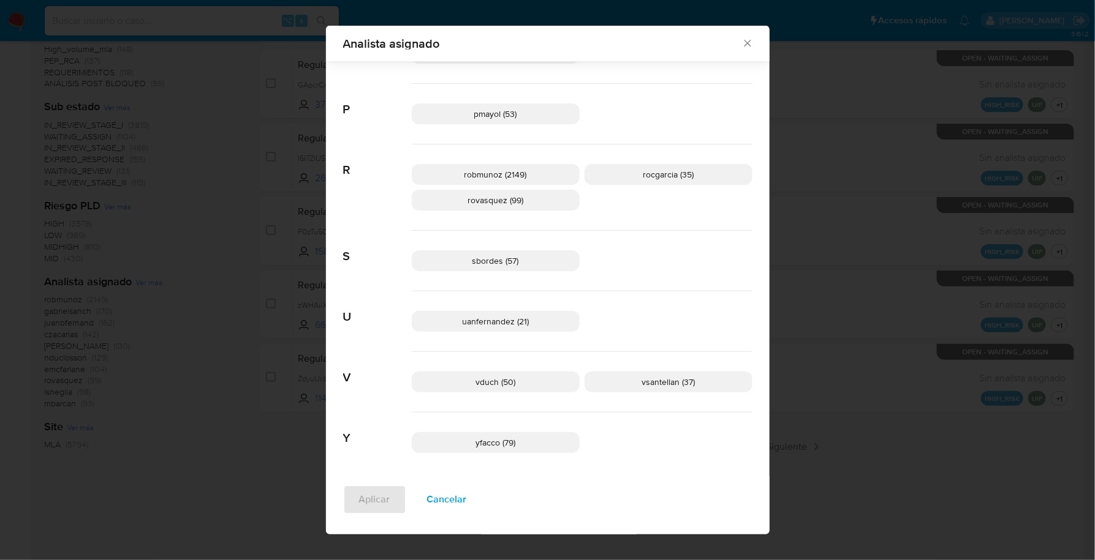
click at [741, 39] on icon "Cerrar" at bounding box center [747, 43] width 12 height 12
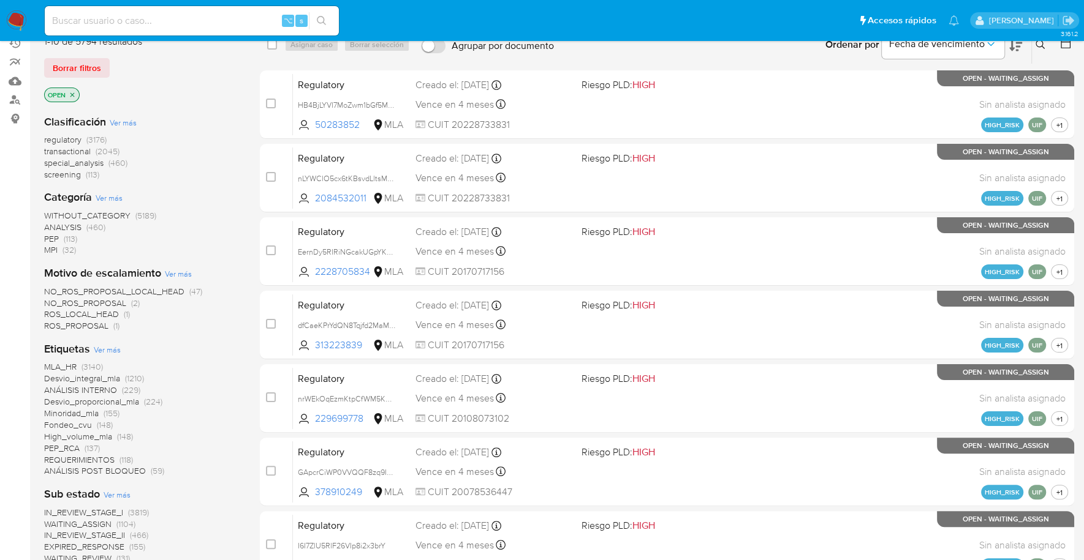
scroll to position [0, 0]
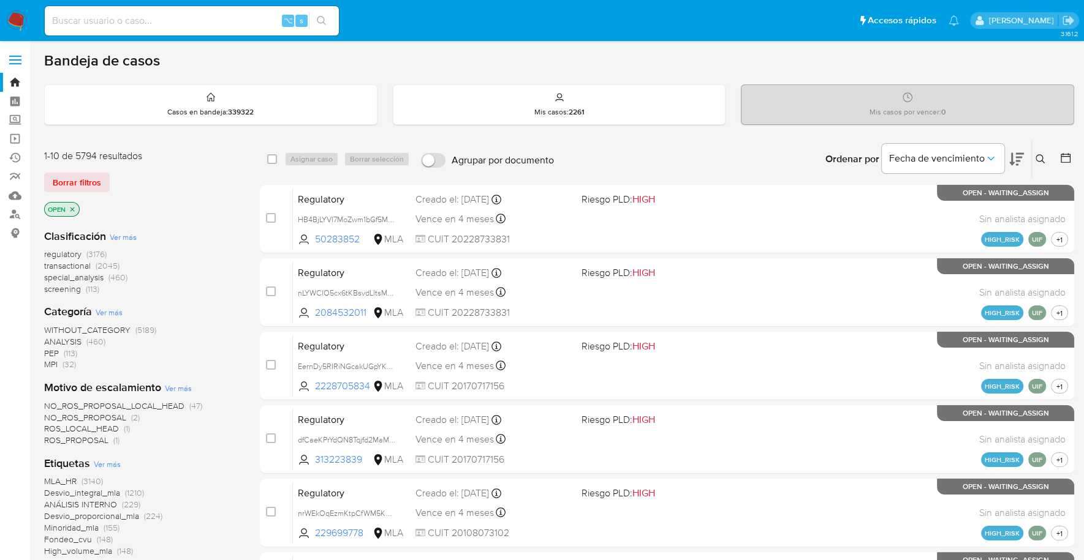
click at [69, 213] on p "OPEN" at bounding box center [62, 209] width 34 height 13
click at [72, 211] on icon "close-filter" at bounding box center [72, 209] width 7 height 7
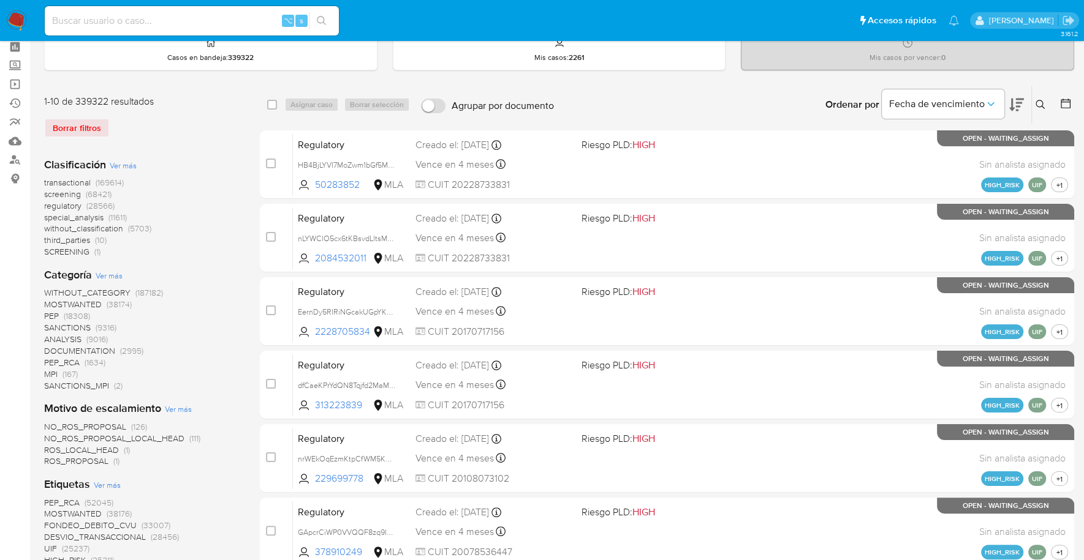
scroll to position [285, 0]
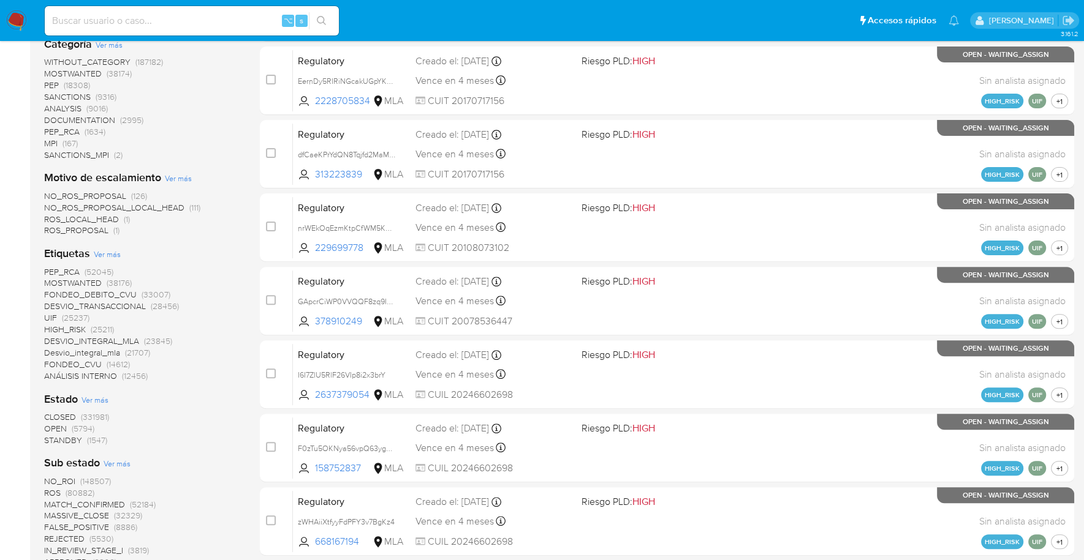
click at [77, 439] on span "STANDBY" at bounding box center [63, 440] width 38 height 12
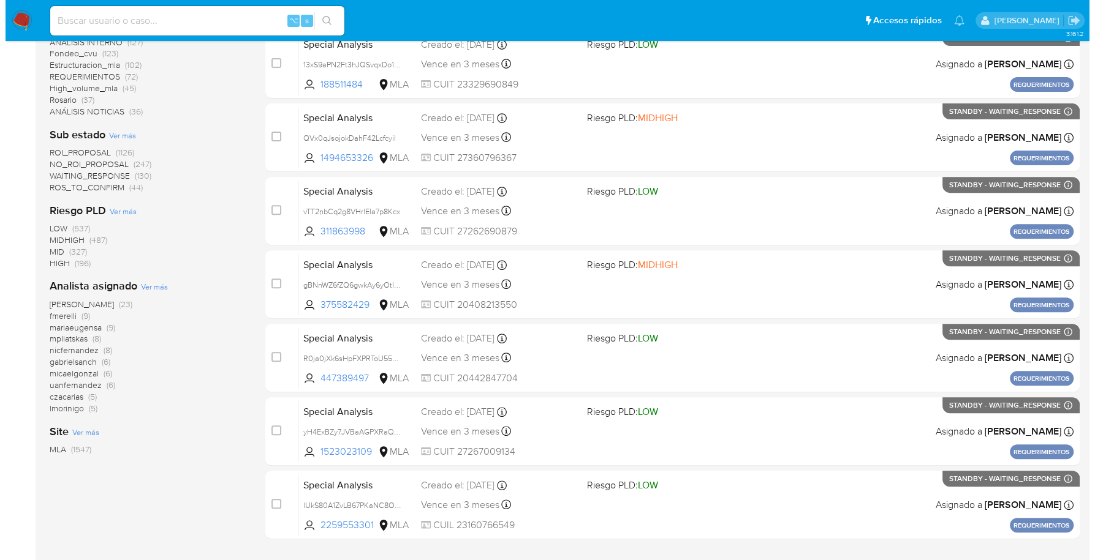
scroll to position [449, 0]
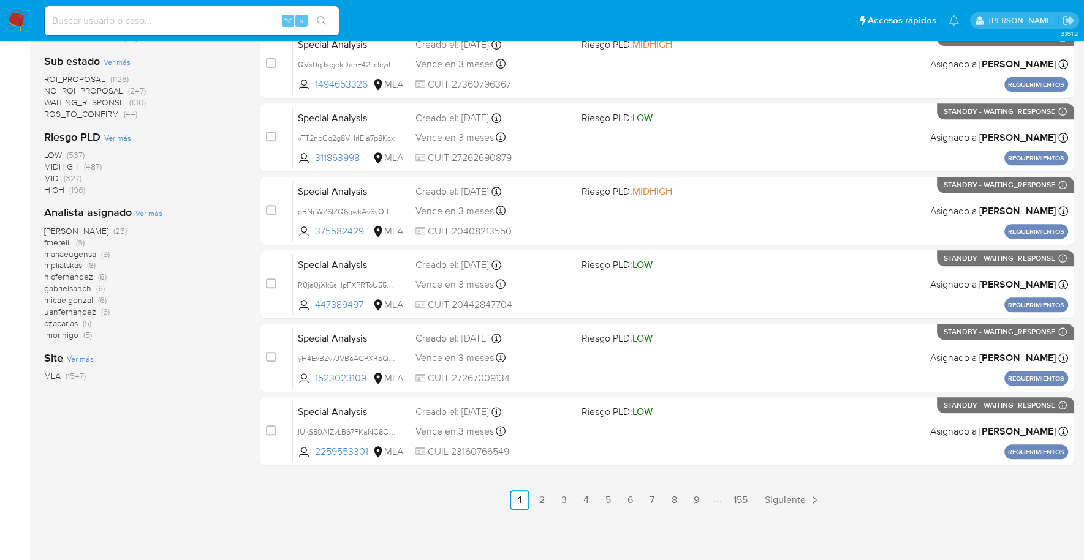
click at [149, 213] on span "Ver más" at bounding box center [148, 213] width 27 height 11
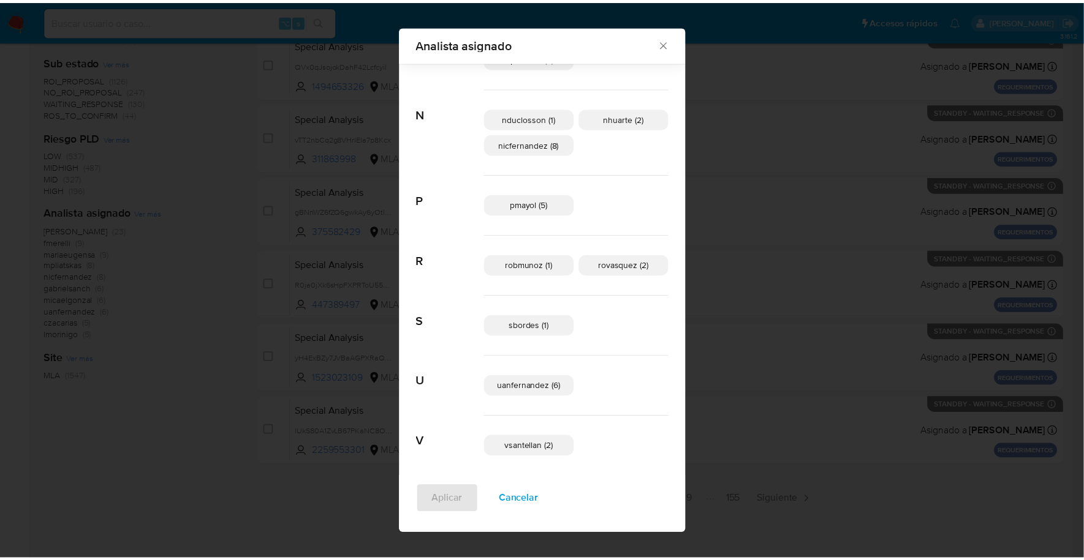
scroll to position [588, 0]
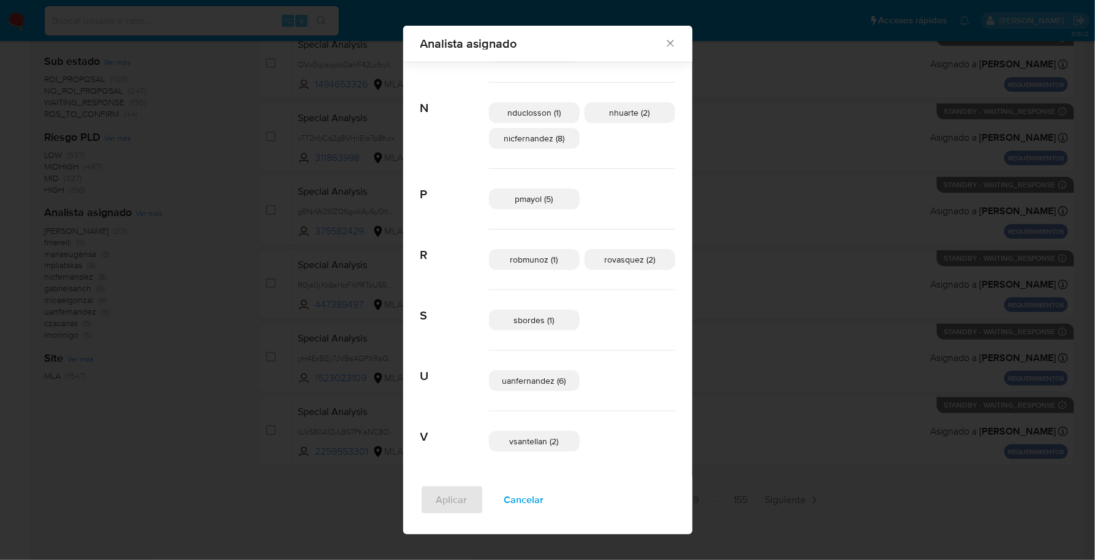
click at [664, 43] on icon "Cerrar" at bounding box center [670, 43] width 12 height 12
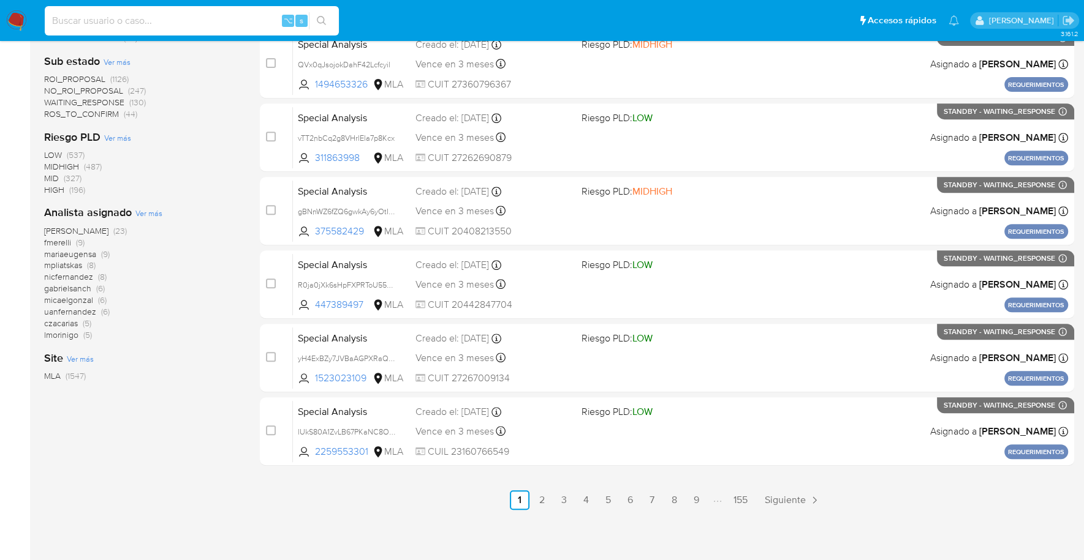
click at [167, 20] on input at bounding box center [192, 21] width 294 height 16
paste input "dbC8eVcI1HxqVReWofbZr962"
type input "dbC8eVcI1HxqVReWofbZr962"
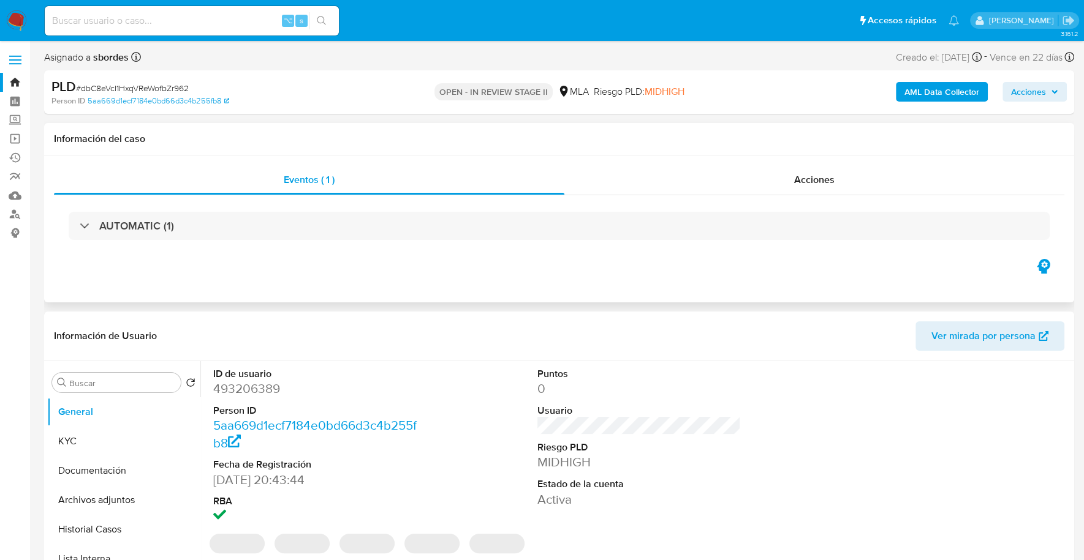
select select "10"
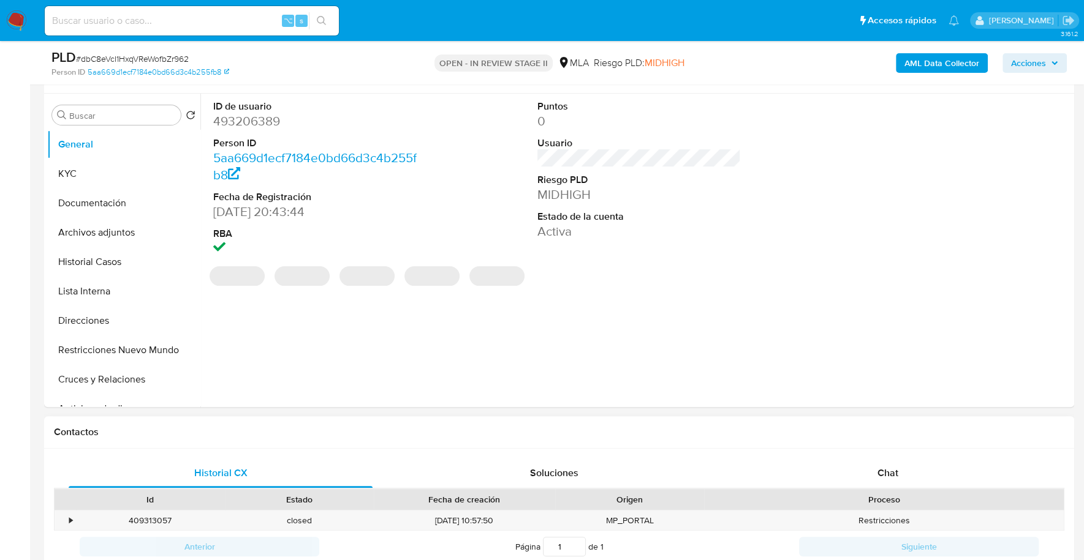
scroll to position [489, 0]
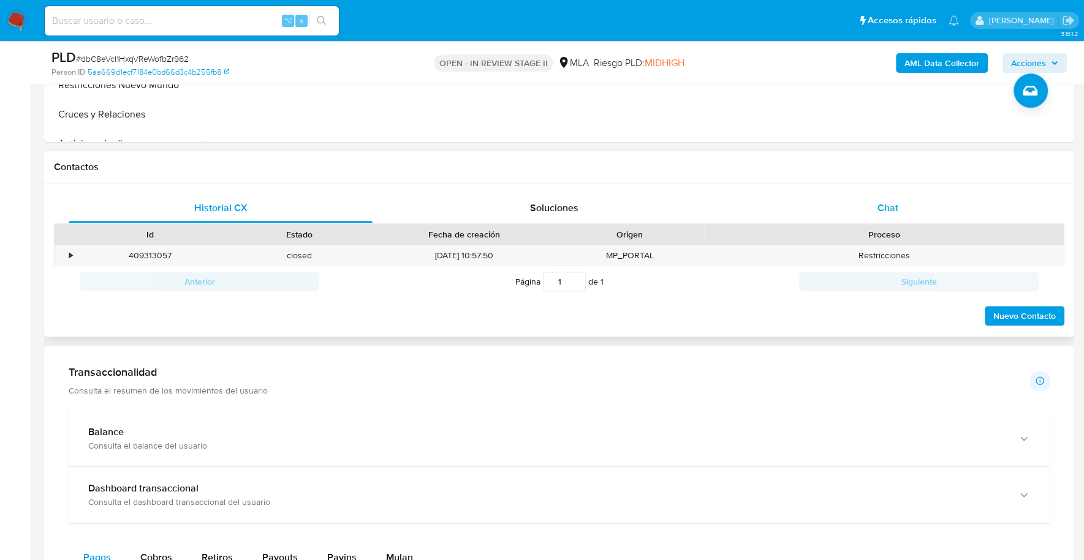
click at [884, 214] on div "Chat" at bounding box center [887, 208] width 304 height 29
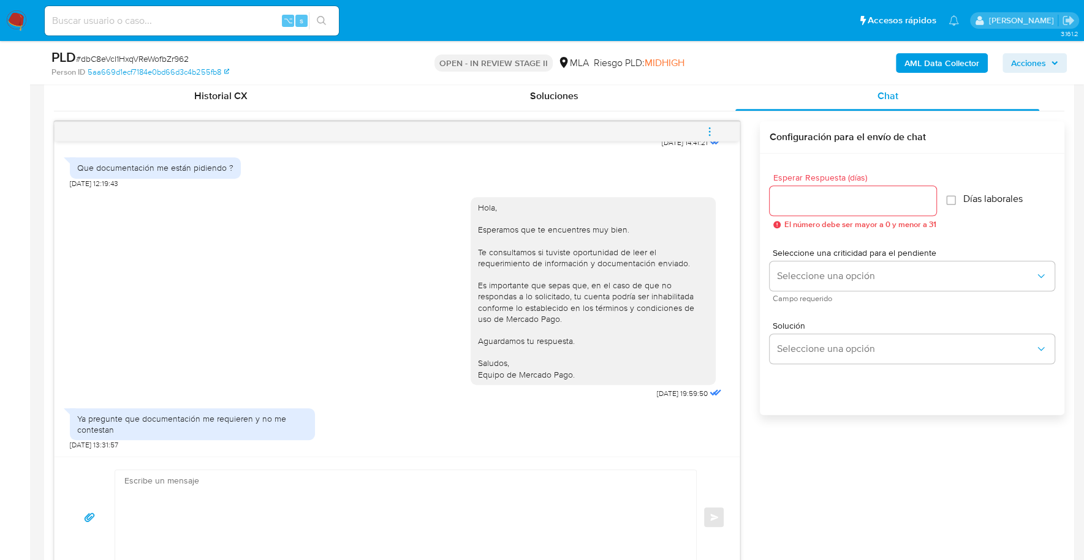
scroll to position [688, 0]
click at [232, 478] on textarea at bounding box center [402, 517] width 556 height 94
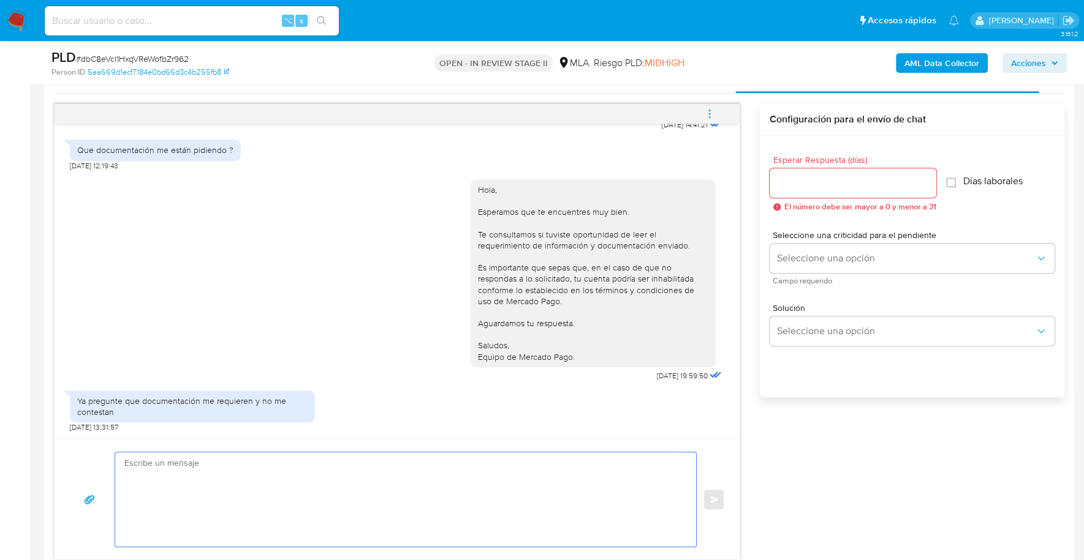
scroll to position [685, 0]
click at [183, 471] on textarea at bounding box center [402, 500] width 556 height 94
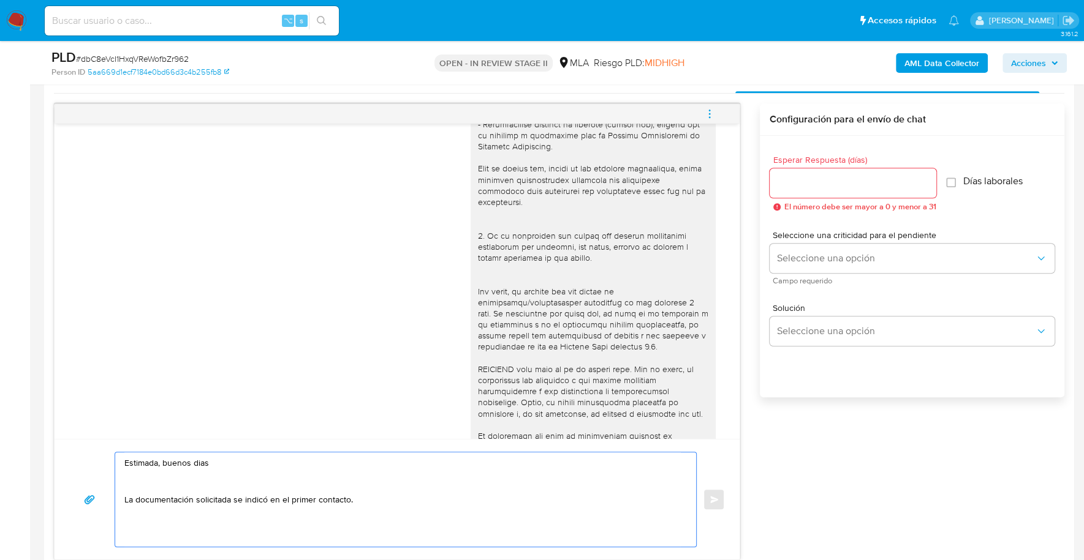
scroll to position [252, 0]
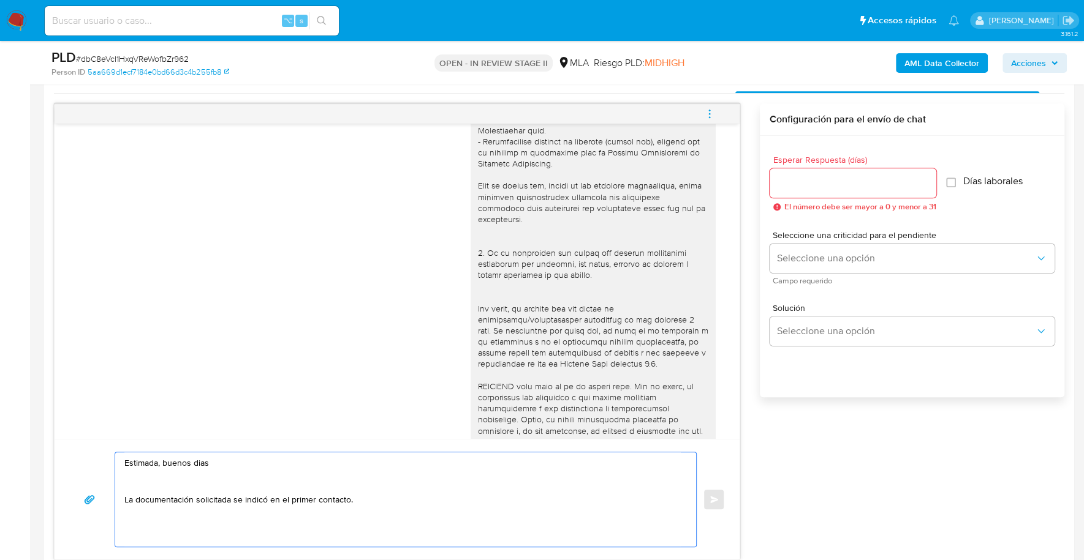
drag, startPoint x: 591, startPoint y: 298, endPoint x: 581, endPoint y: 288, distance: 13.4
click at [590, 298] on div at bounding box center [593, 208] width 230 height 635
drag, startPoint x: 579, startPoint y: 284, endPoint x: 501, endPoint y: 231, distance: 94.3
click at [501, 230] on div at bounding box center [593, 208] width 230 height 635
click at [598, 314] on div at bounding box center [593, 208] width 230 height 635
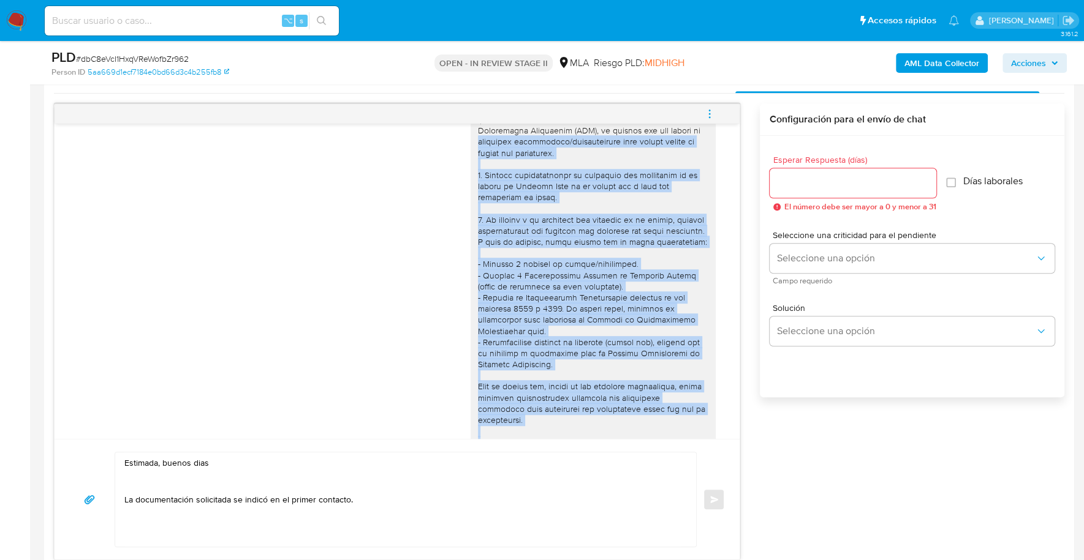
scroll to position [23, 0]
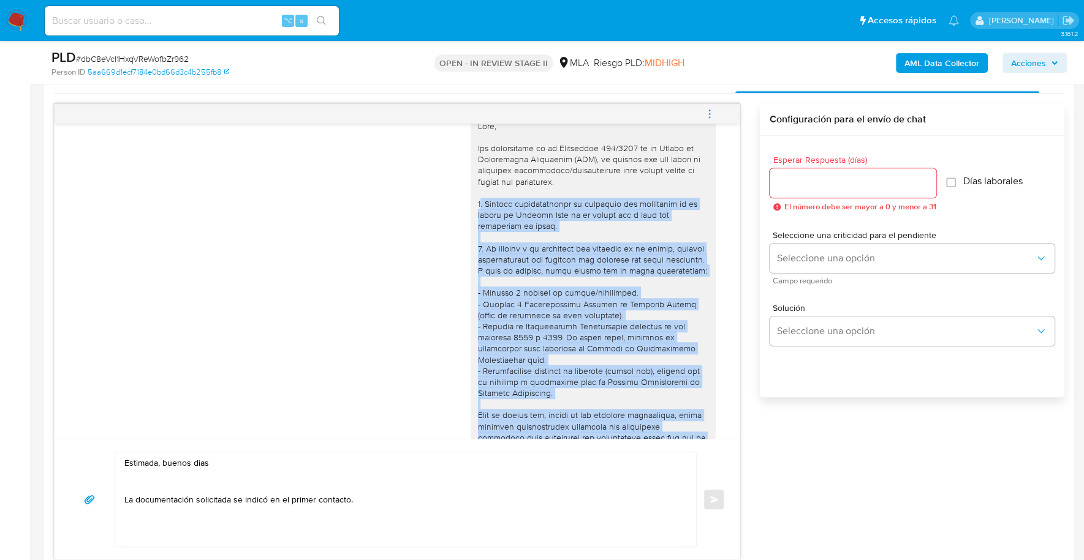
drag, startPoint x: 660, startPoint y: 372, endPoint x: 467, endPoint y: 200, distance: 258.1
click at [478, 200] on div at bounding box center [593, 438] width 230 height 635
copy div ". Informa detalladamente la actividad que realizaste en tu cuenta de Mercado Pa…"
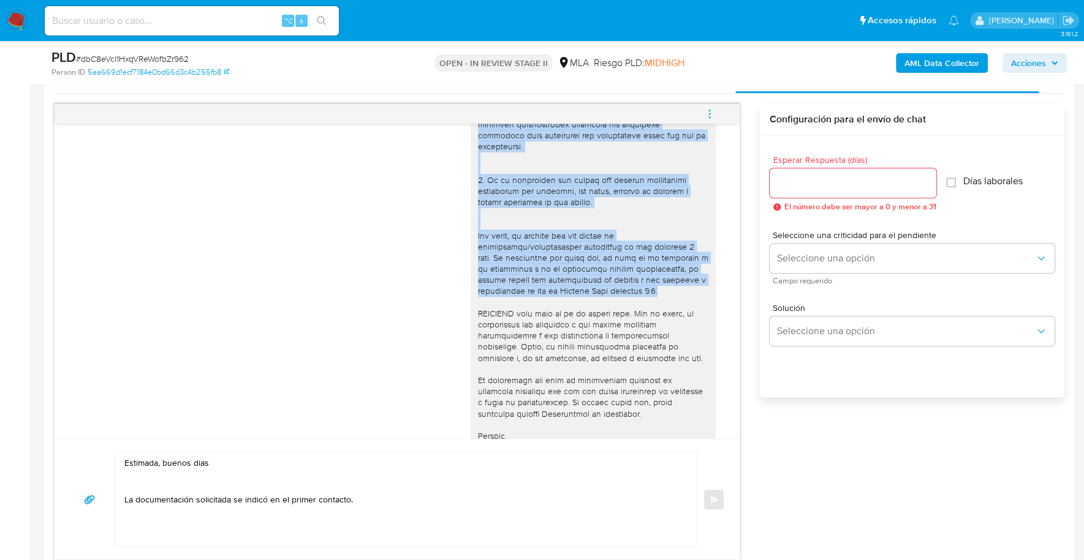
click at [347, 503] on textarea "Estimada, buenos dias La documentación solicitada se indicó en el primer contac…" at bounding box center [402, 500] width 556 height 94
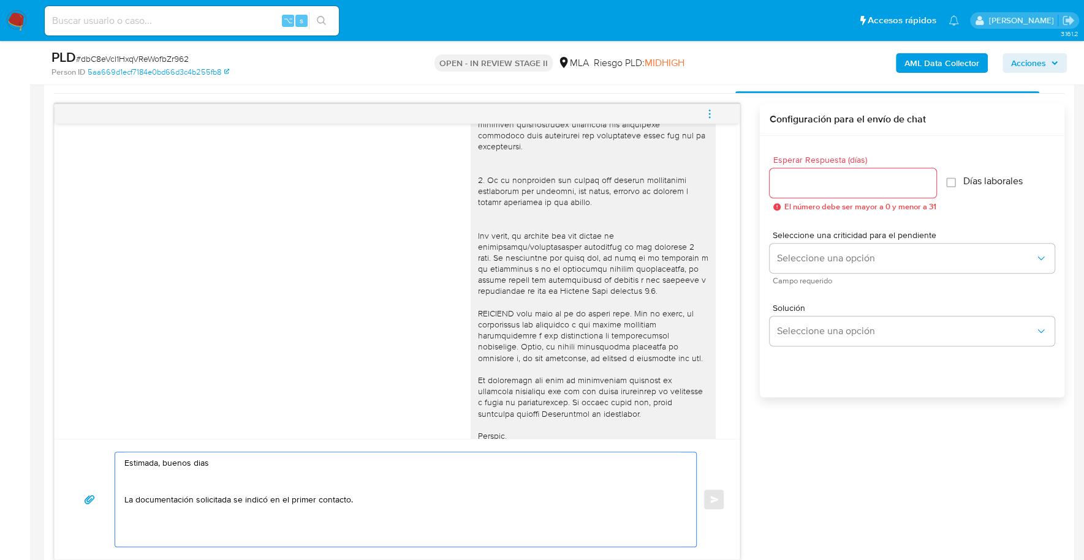
click at [391, 501] on textarea "Estimada, buenos dias La documentación solicitada se indicó en el primer contac…" at bounding box center [402, 500] width 556 height 94
paste textarea ". Informa detalladamente la actividad que realizaste en tu cuenta de Mercado Pa…"
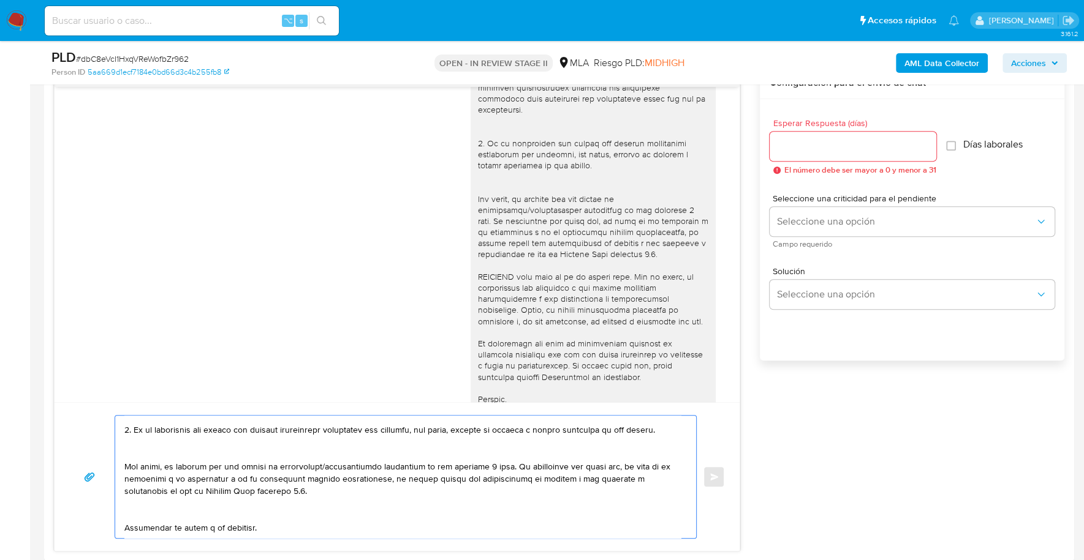
scroll to position [262, 0]
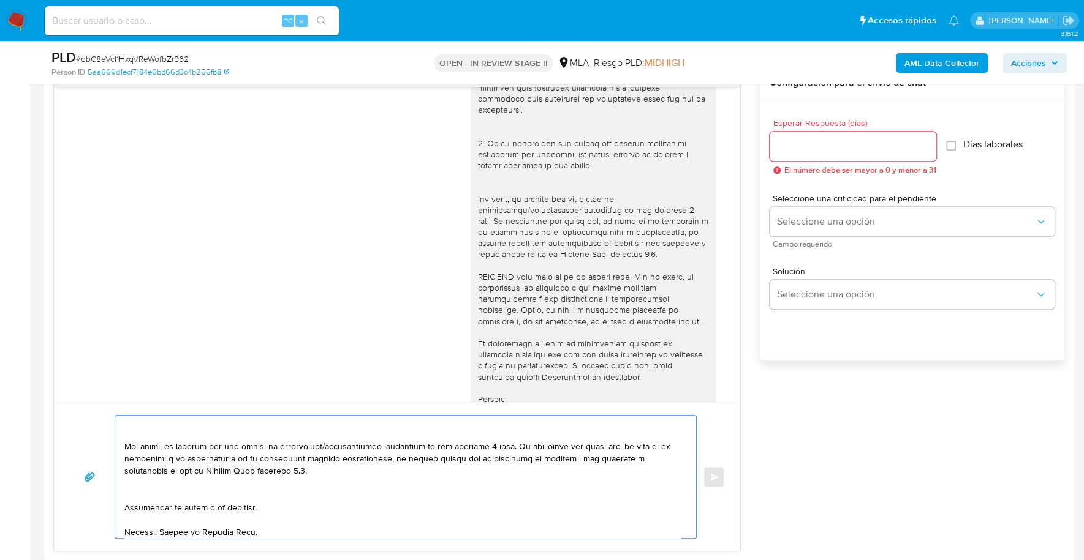
type textarea "Estimada, buenos dias La documentación solicitada se indicó en el primer contac…"
click at [809, 147] on input "Esperar Respuesta (días)" at bounding box center [852, 146] width 167 height 16
type input "1"
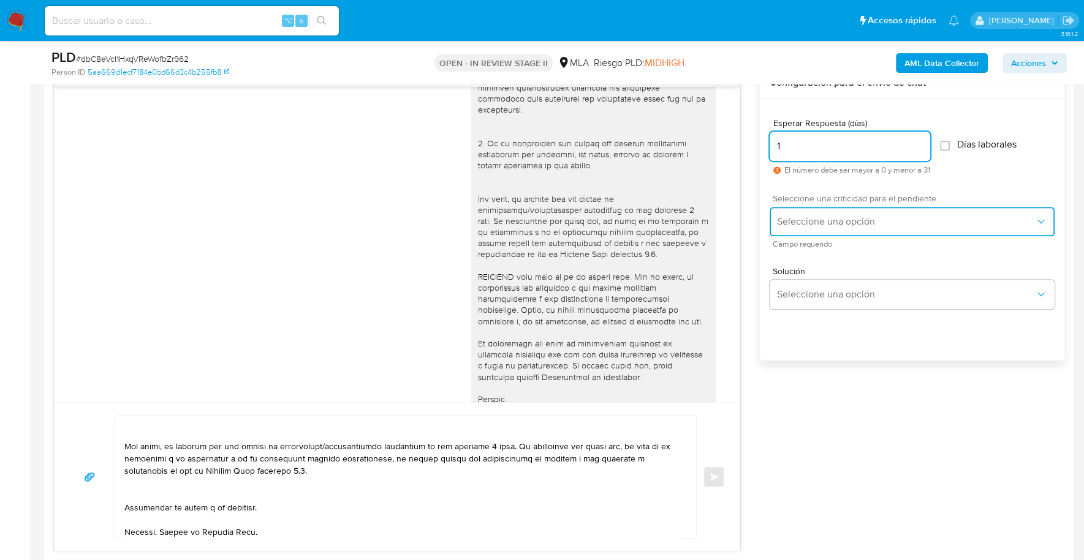
click at [822, 220] on span "Seleccione una opción" at bounding box center [906, 222] width 258 height 12
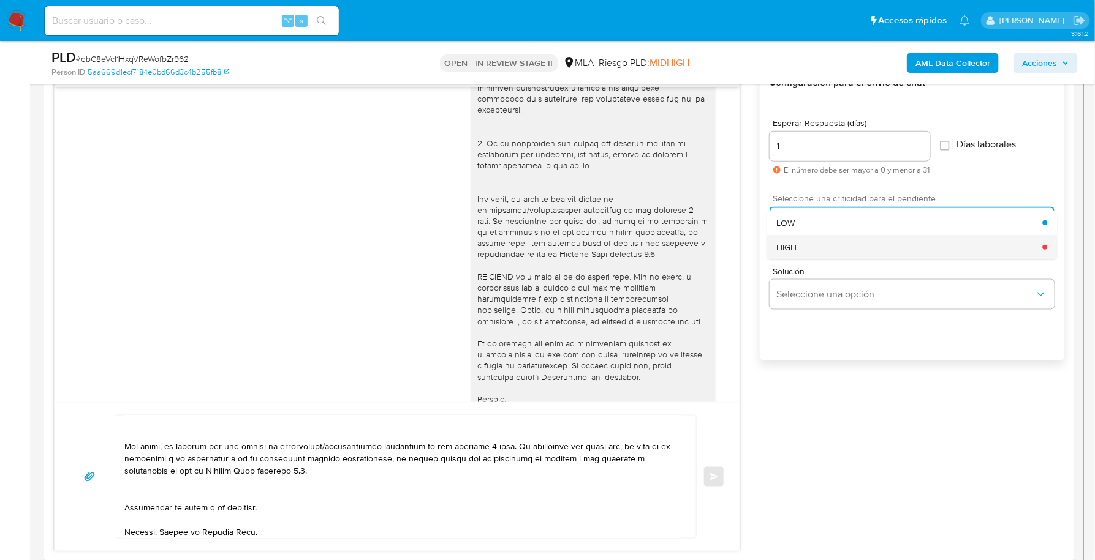
click at [822, 245] on div "HIGH" at bounding box center [909, 247] width 266 height 25
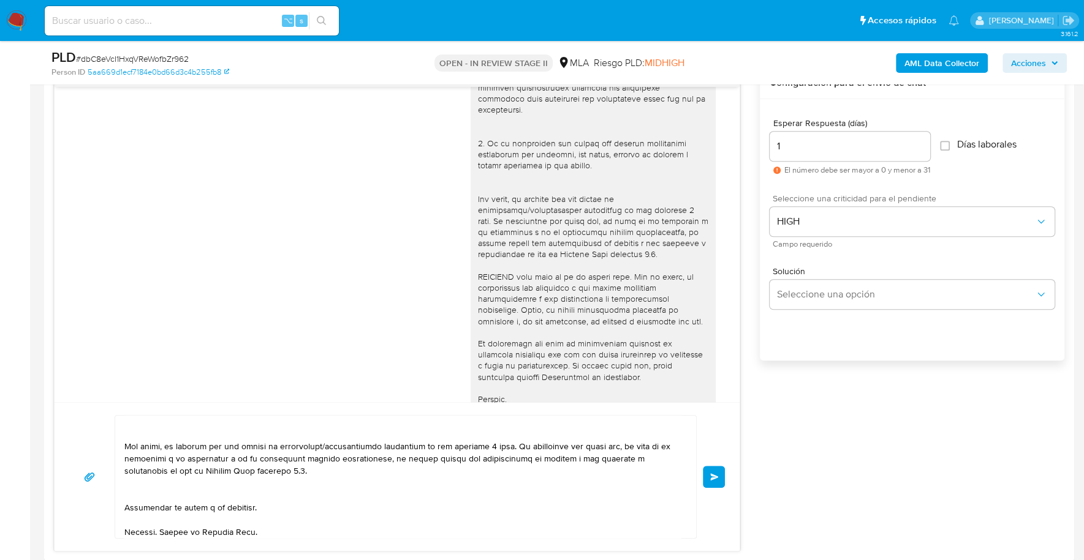
click at [704, 468] on button "Enviar" at bounding box center [714, 477] width 22 height 22
click at [709, 469] on button "Enviar" at bounding box center [714, 477] width 22 height 22
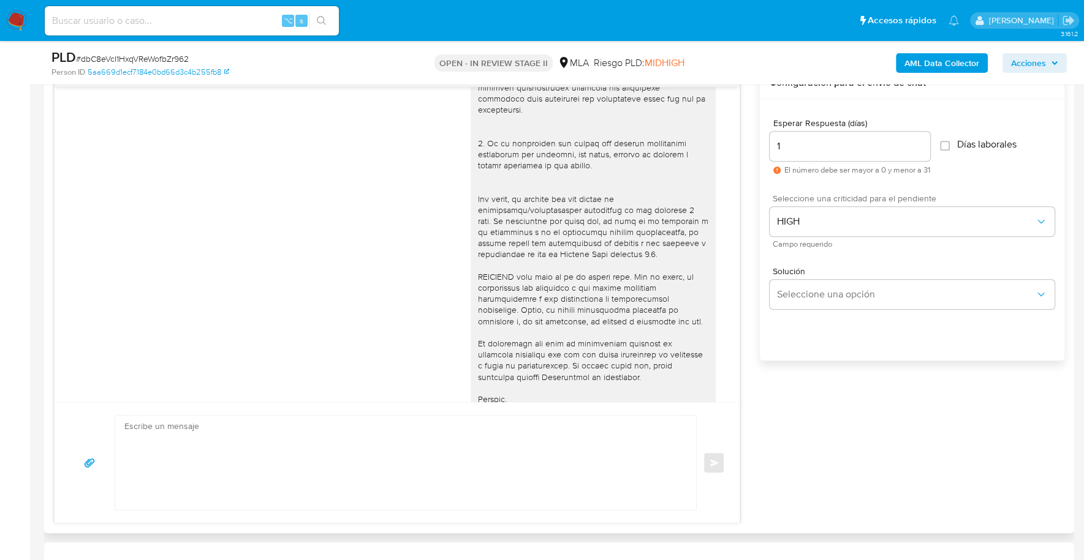
scroll to position [0, 0]
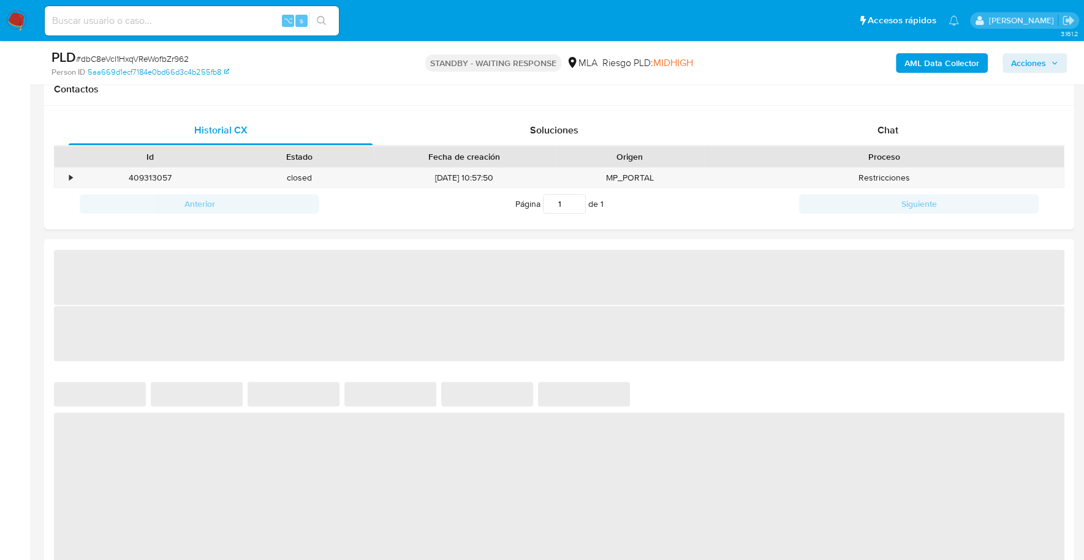
select select "10"
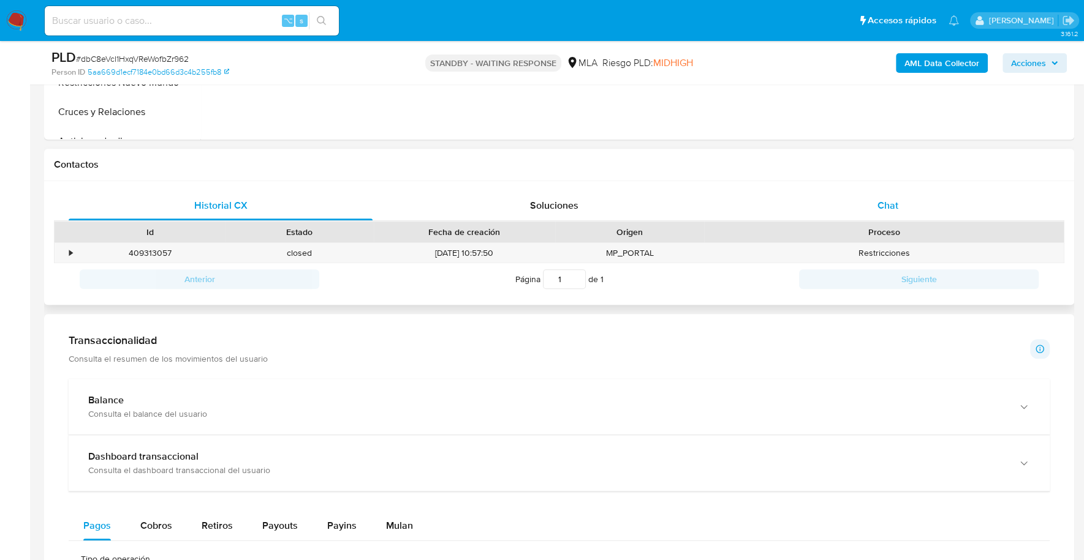
scroll to position [489, 0]
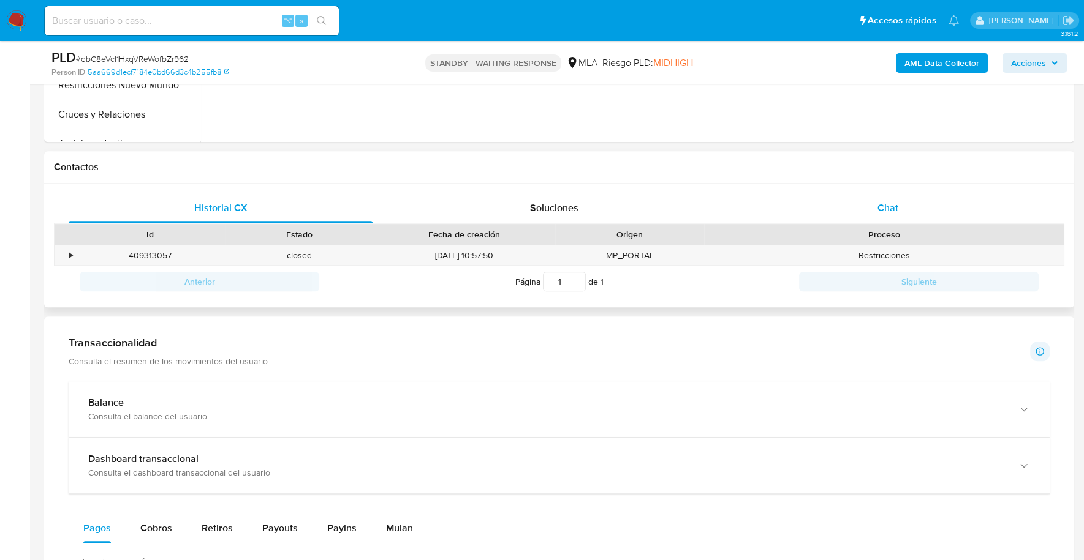
click at [894, 204] on span "Chat" at bounding box center [887, 208] width 21 height 14
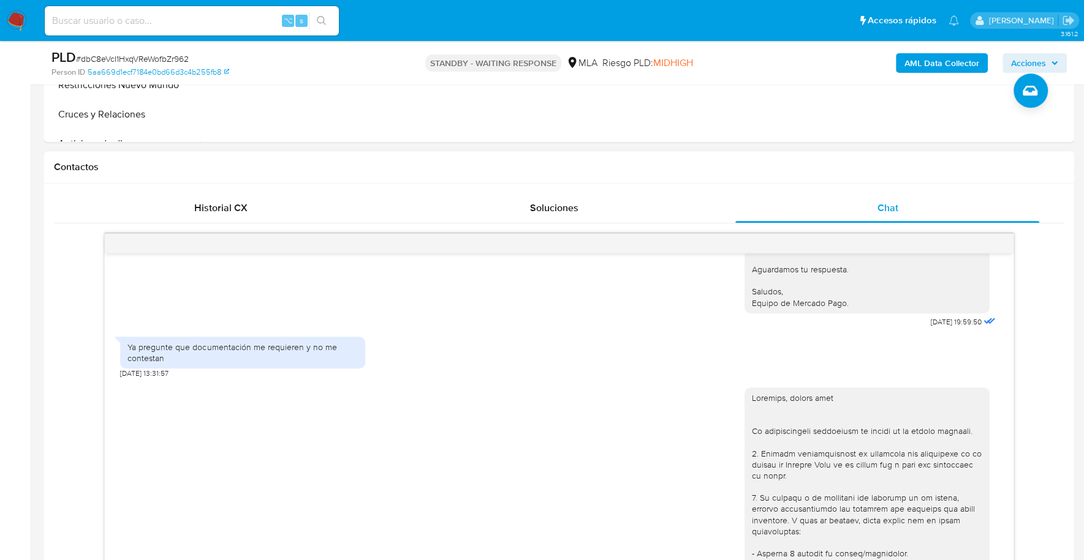
scroll to position [849, 0]
click at [26, 25] on img at bounding box center [16, 20] width 21 height 21
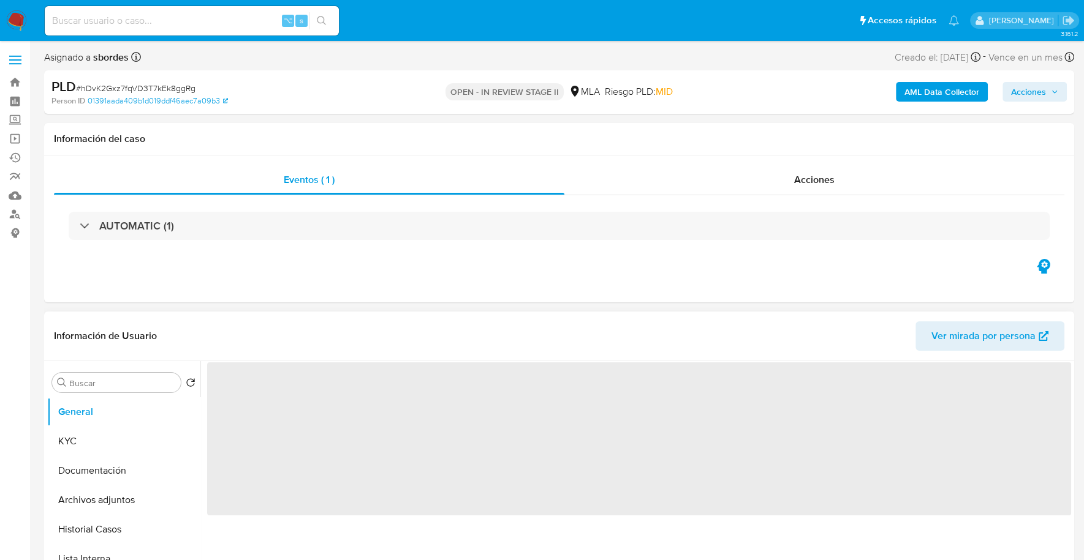
select select "10"
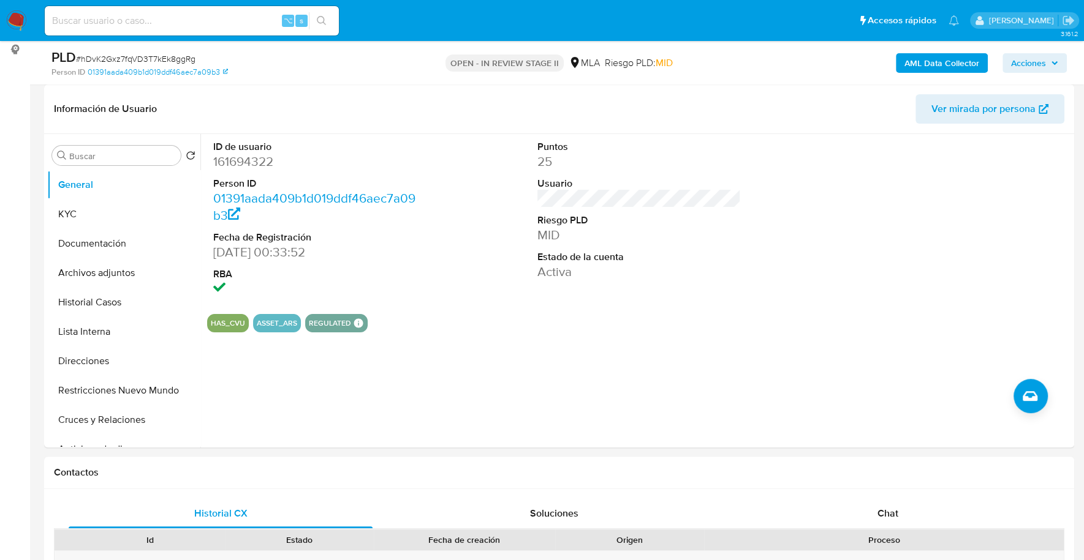
scroll to position [316, 0]
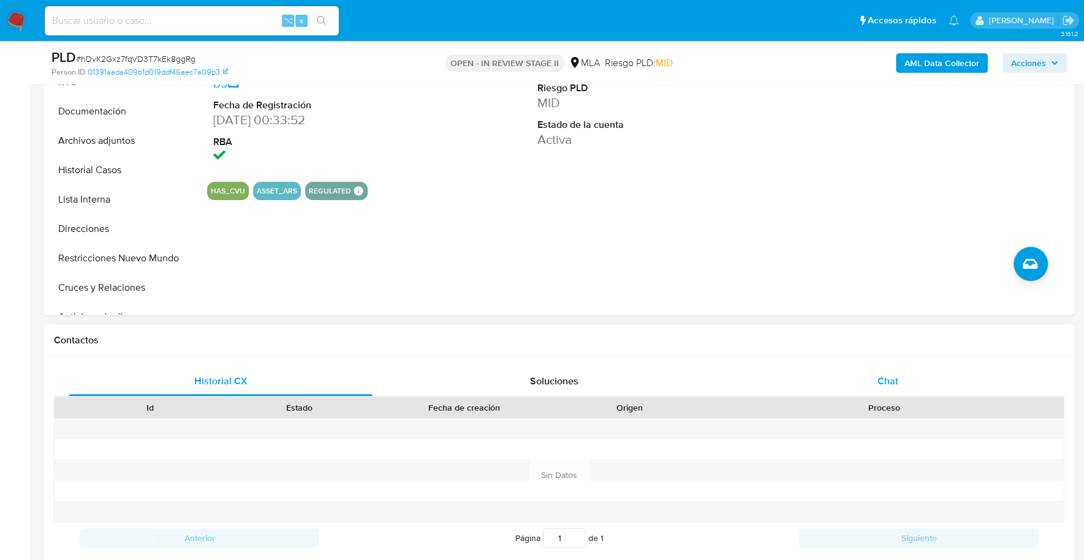
click at [873, 388] on div "Chat" at bounding box center [887, 381] width 304 height 29
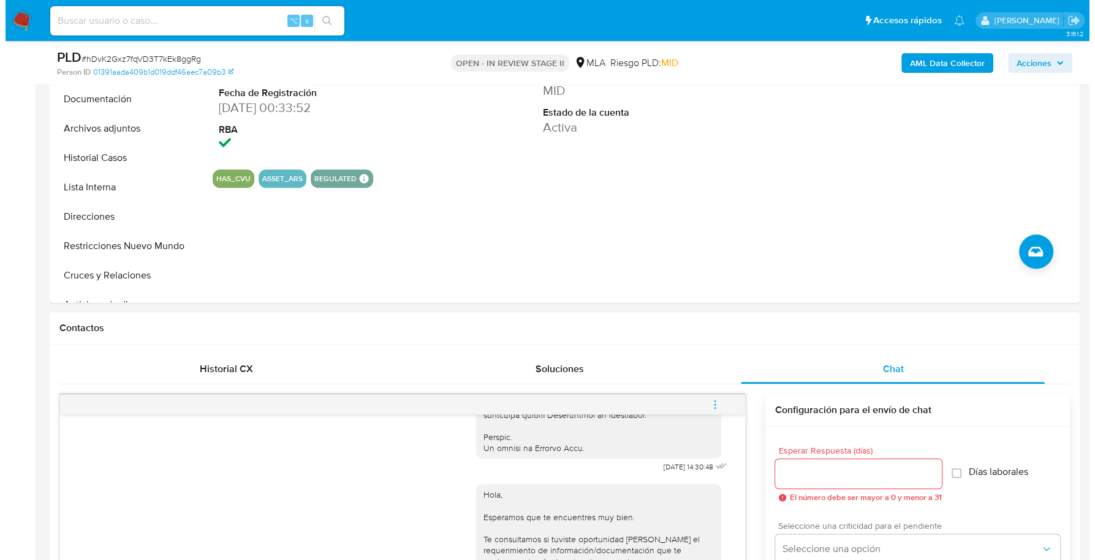
scroll to position [186, 0]
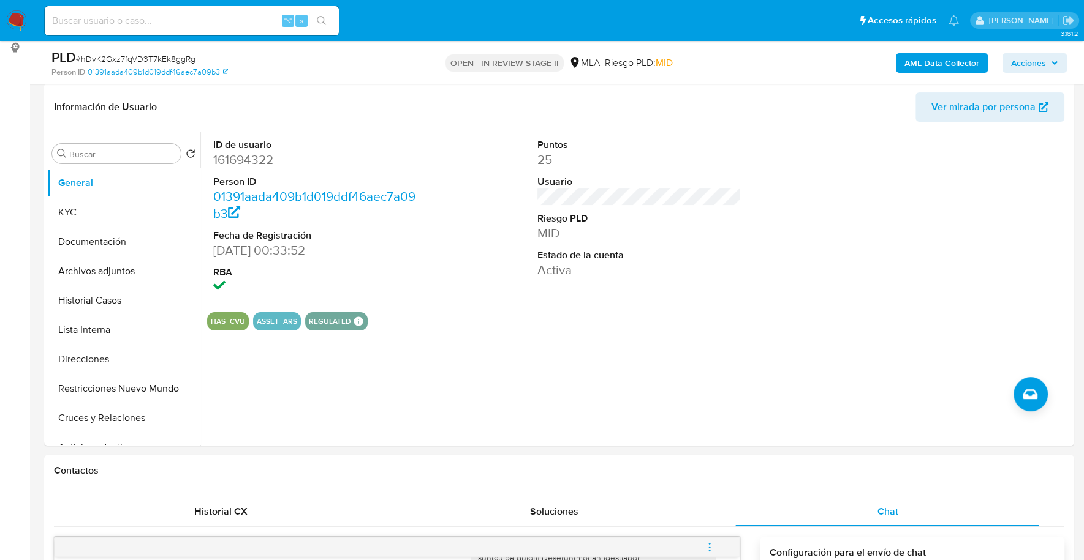
click at [148, 25] on input at bounding box center [192, 21] width 294 height 16
paste input "161694322"
type input "161694322"
click at [96, 217] on button "KYC" at bounding box center [118, 212] width 143 height 29
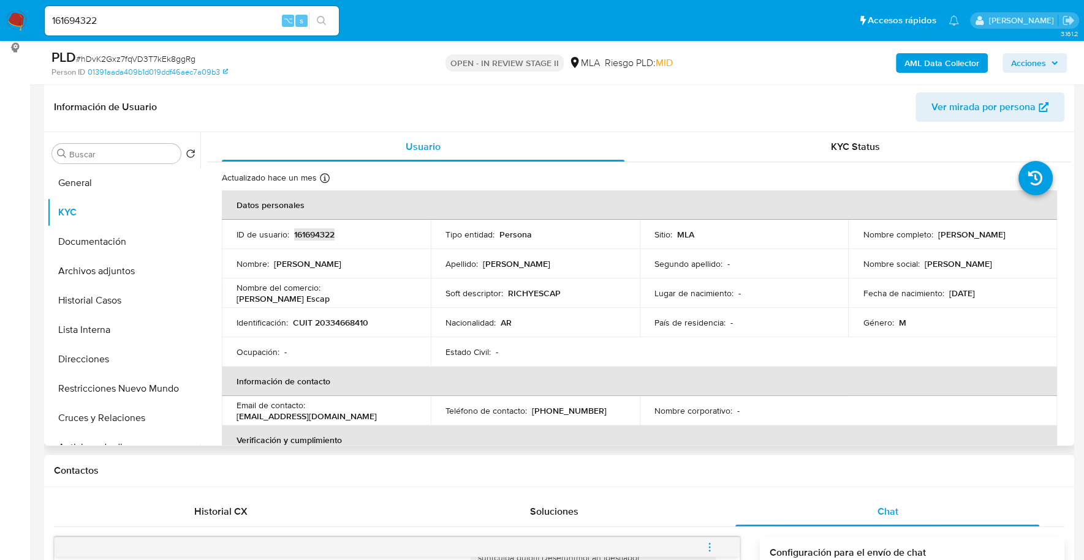
copy p "161694322"
click at [958, 68] on b "AML Data Collector" at bounding box center [941, 63] width 75 height 20
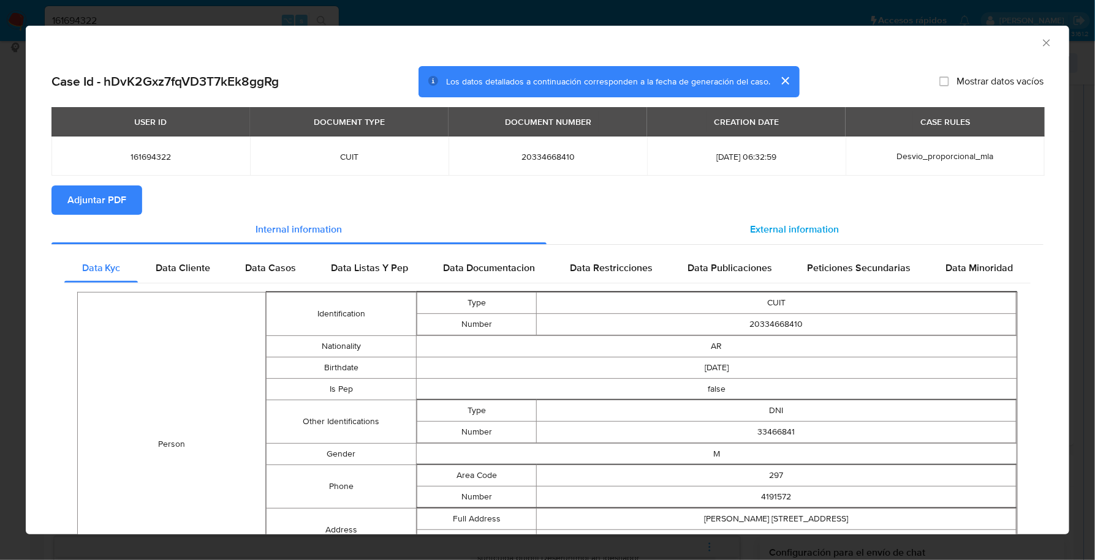
click at [733, 219] on div "External information" at bounding box center [794, 229] width 497 height 29
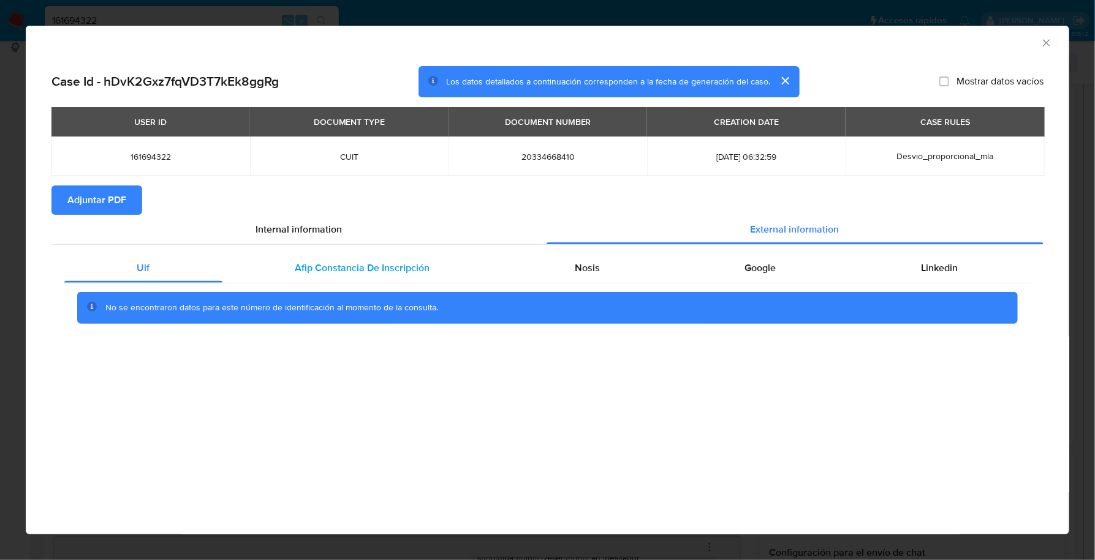
click at [377, 277] on div "Afip Constancia De Inscripción" at bounding box center [362, 268] width 280 height 29
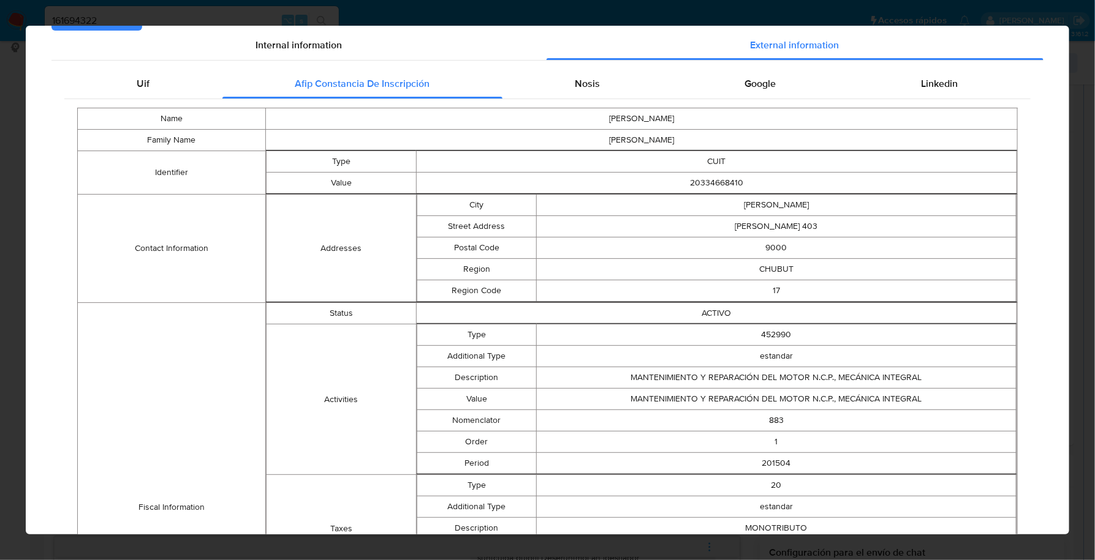
scroll to position [0, 0]
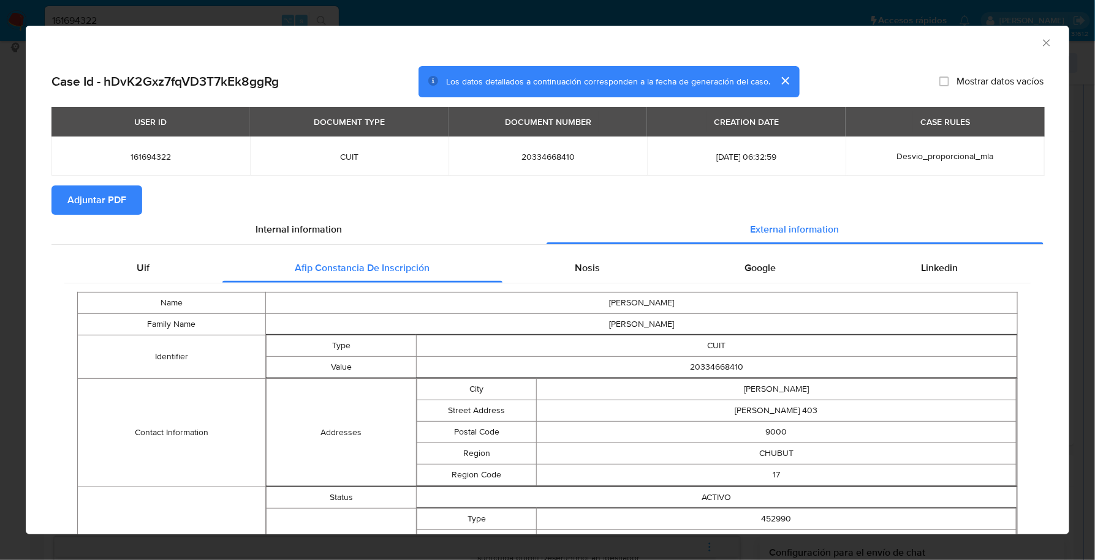
drag, startPoint x: 554, startPoint y: 281, endPoint x: 569, endPoint y: 266, distance: 20.8
click at [555, 279] on div "Nosis" at bounding box center [587, 268] width 170 height 29
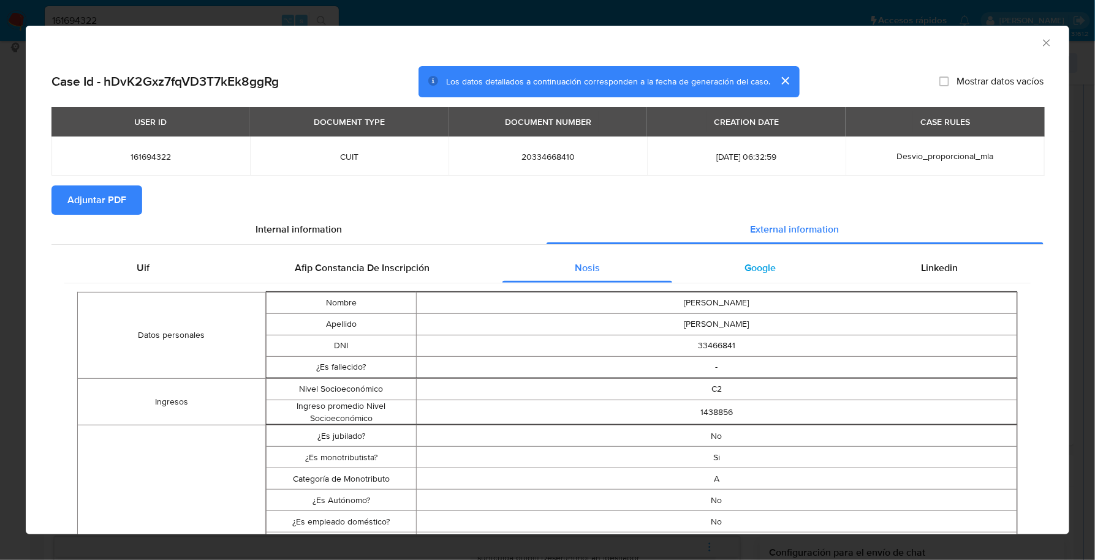
click at [788, 275] on div "Google" at bounding box center [760, 268] width 176 height 29
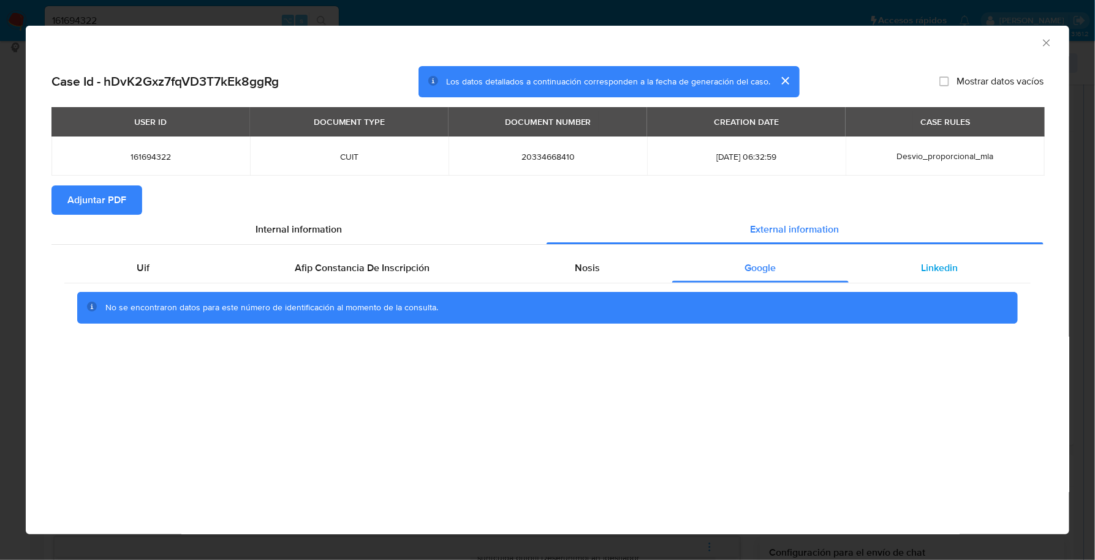
click at [985, 261] on div "Linkedin" at bounding box center [939, 268] width 182 height 29
click at [82, 201] on span "Adjuntar PDF" at bounding box center [96, 200] width 59 height 27
click at [1049, 42] on icon "Cerrar ventana" at bounding box center [1046, 43] width 12 height 12
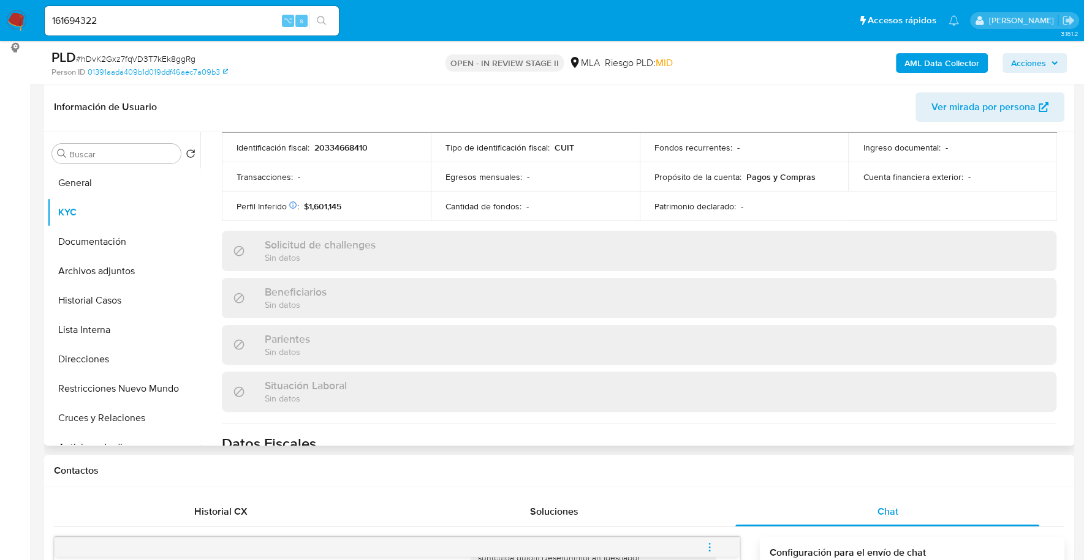
scroll to position [668, 0]
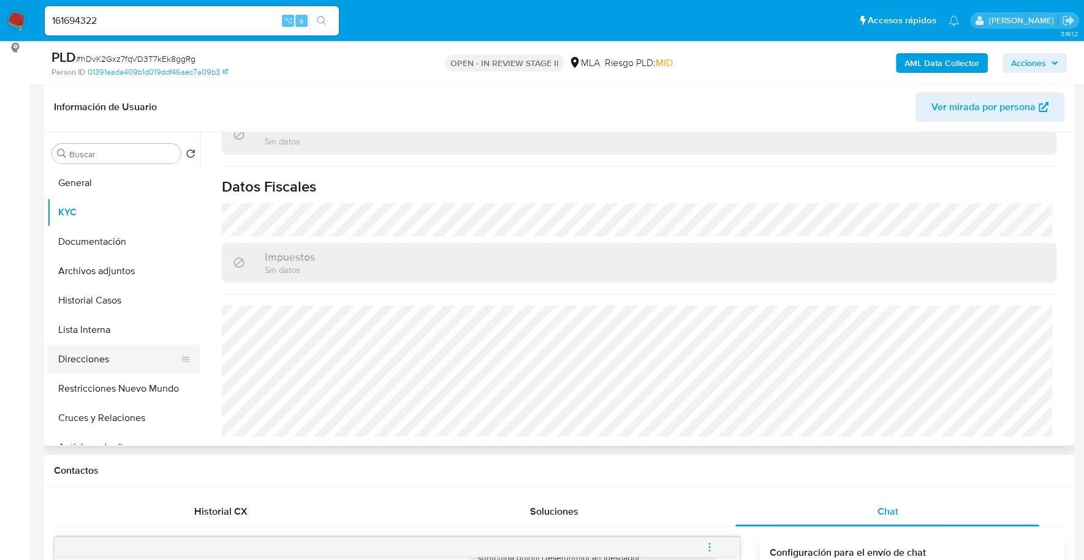
click at [63, 361] on button "Direcciones" at bounding box center [118, 359] width 143 height 29
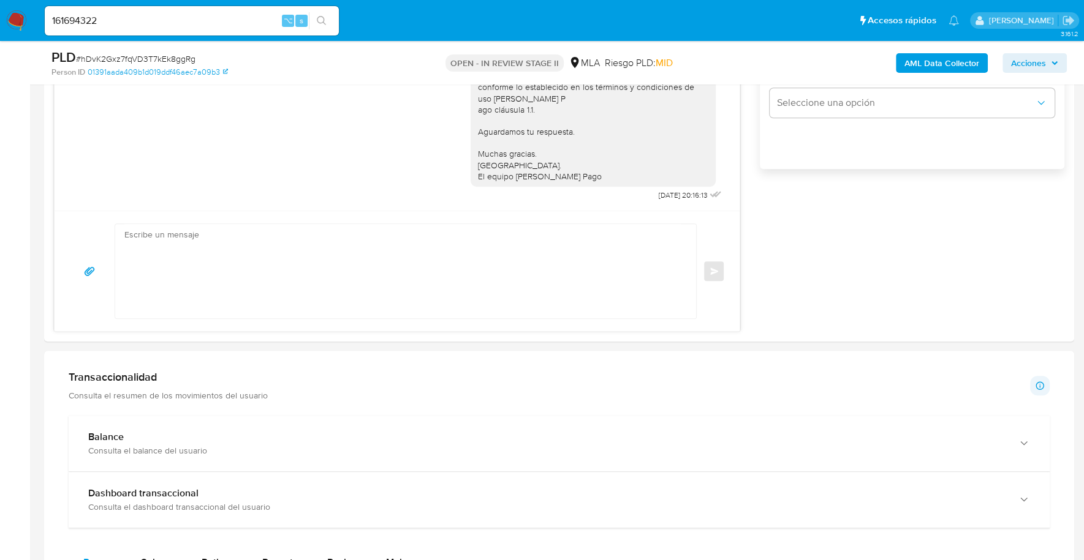
scroll to position [813, 0]
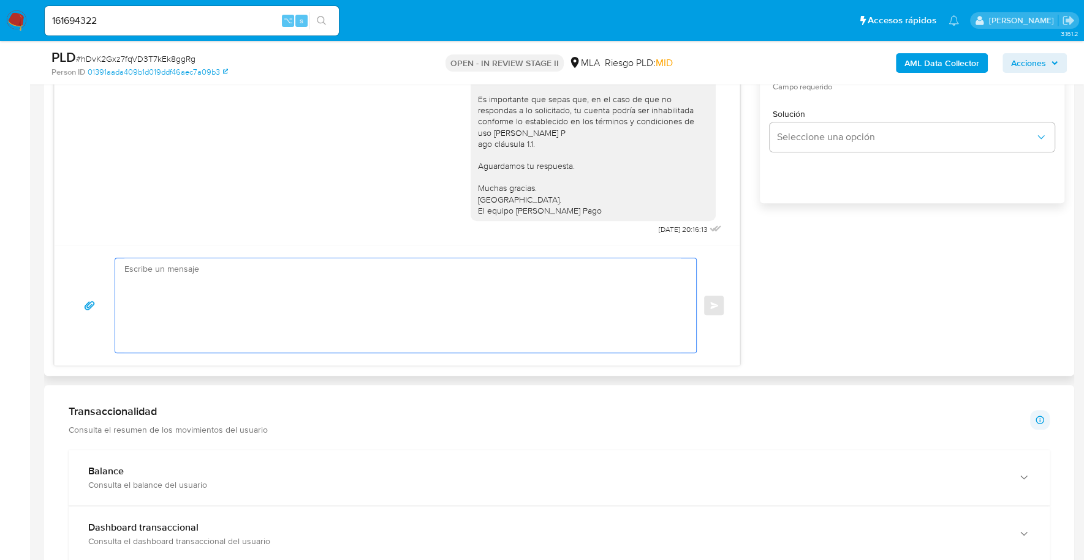
click at [270, 273] on textarea at bounding box center [402, 305] width 556 height 94
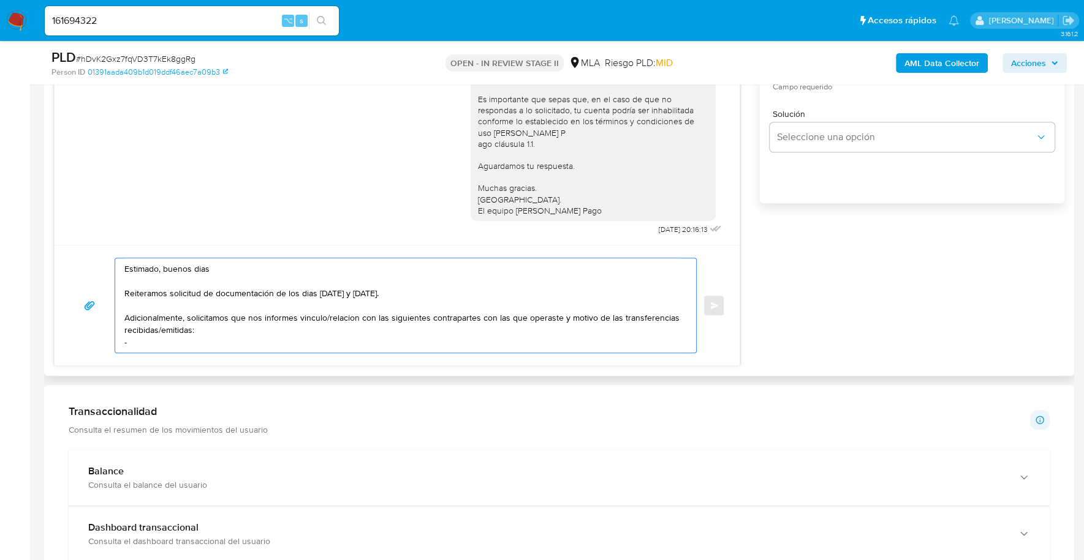
paste textarea "Ingrid Sabrina Becerra - CUIL 27365976606"
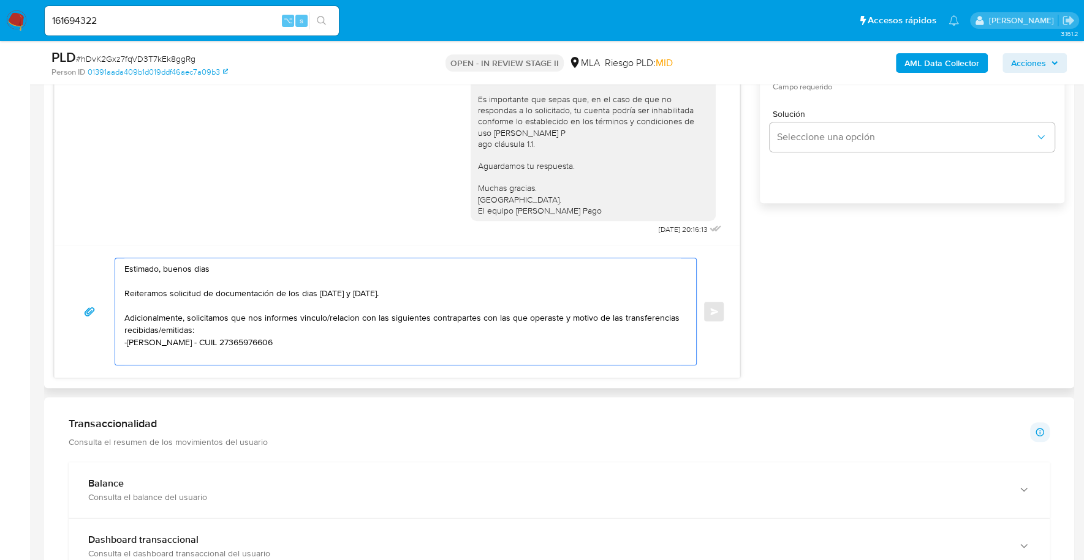
paste textarea "Gabriel Enrique Muñoz Ibañez - CUIT 20277738229"
click at [124, 355] on textarea "Estimado, buenos dias Reiteramos solicitud de documentación de los dias 17 y 22…" at bounding box center [402, 311] width 556 height 107
click at [348, 349] on textarea "Estimado, buenos dias Reiteramos solicitud de documentación de los dias 17 y 22…" at bounding box center [402, 311] width 556 height 107
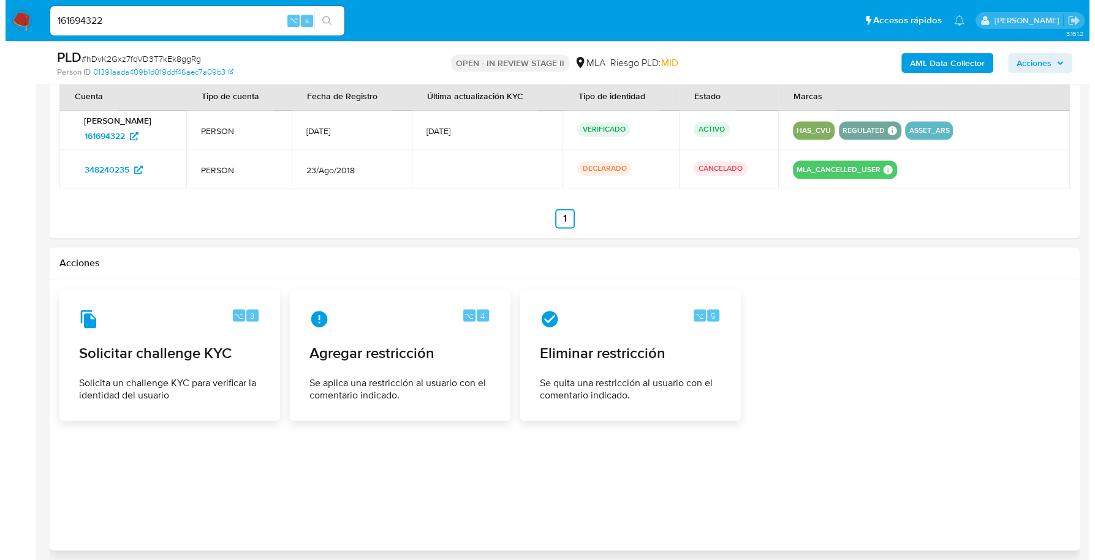
scroll to position [1934, 0]
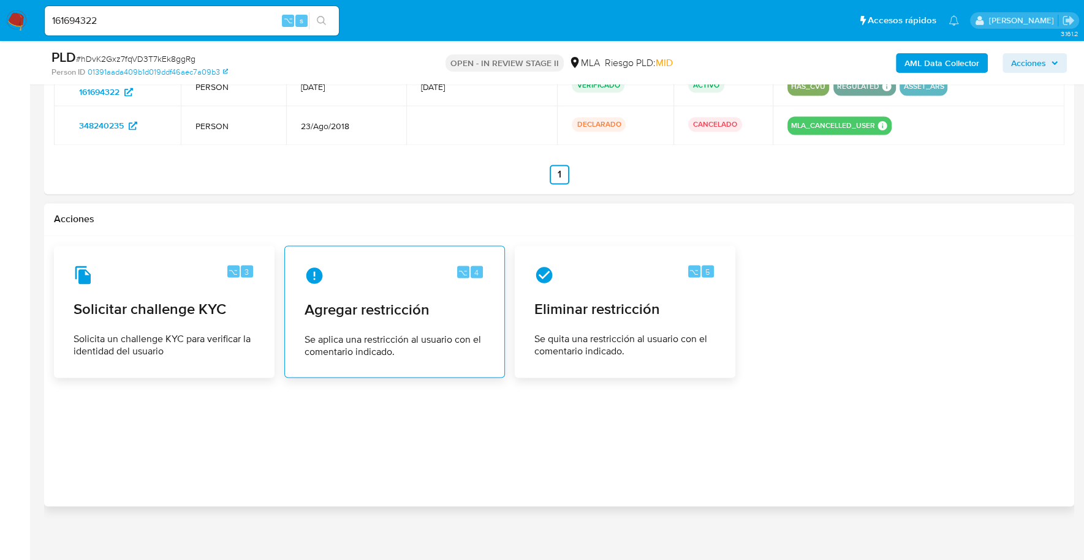
type textarea "Estimado, buenos dias Reiteramos solicitud de documentación de los dias 17 y 22…"
click at [356, 312] on div "⌥ 4 Agregar restricción Se aplica una restricción al usuario con el comentario …" at bounding box center [395, 311] width 200 height 111
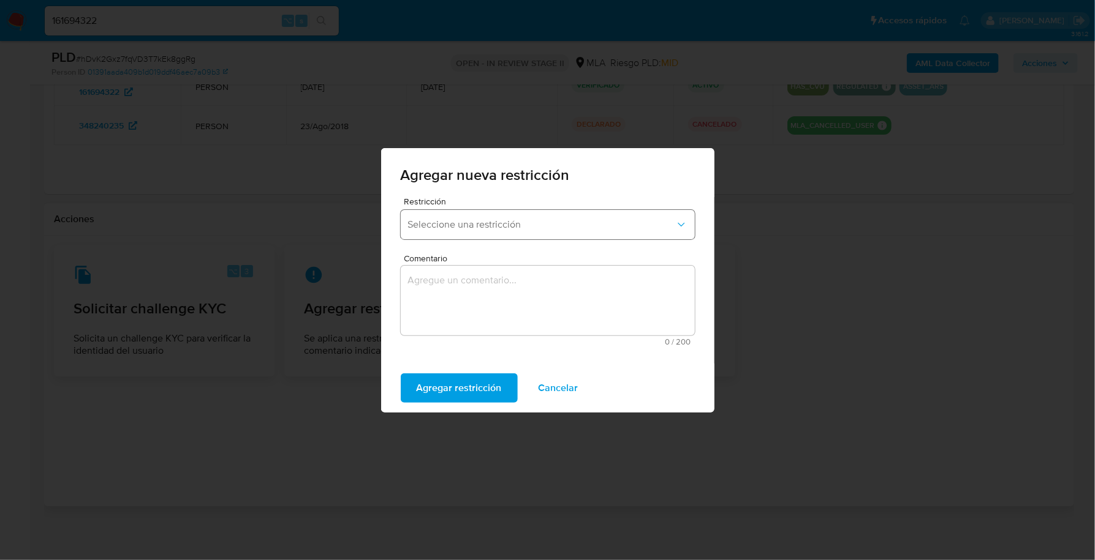
click at [484, 233] on button "Seleccione una restricción" at bounding box center [548, 224] width 294 height 29
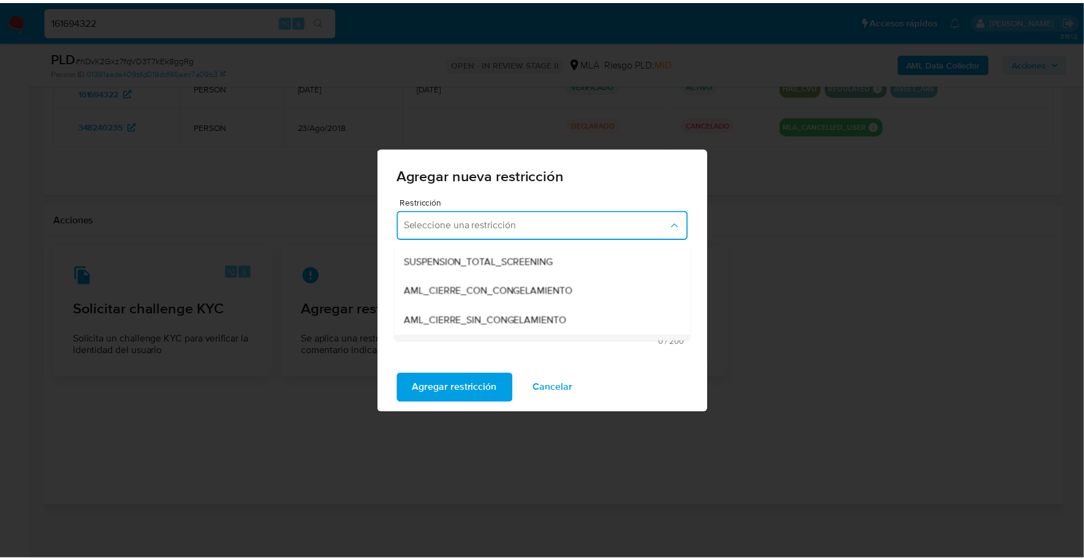
scroll to position [129, 0]
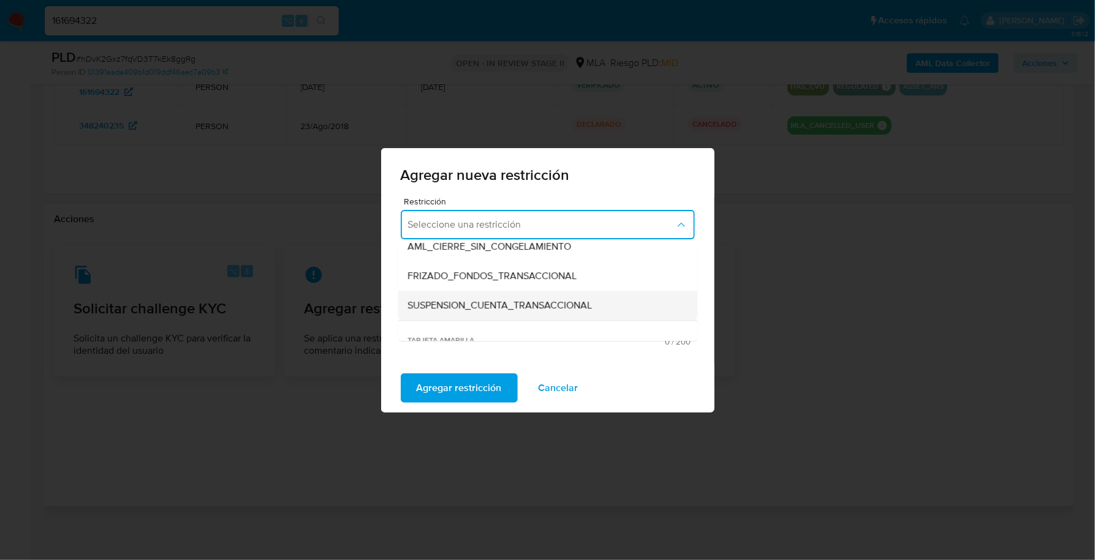
click at [491, 305] on span "SUSPENSION_CUENTA_TRANSACCIONAL" at bounding box center [500, 306] width 184 height 12
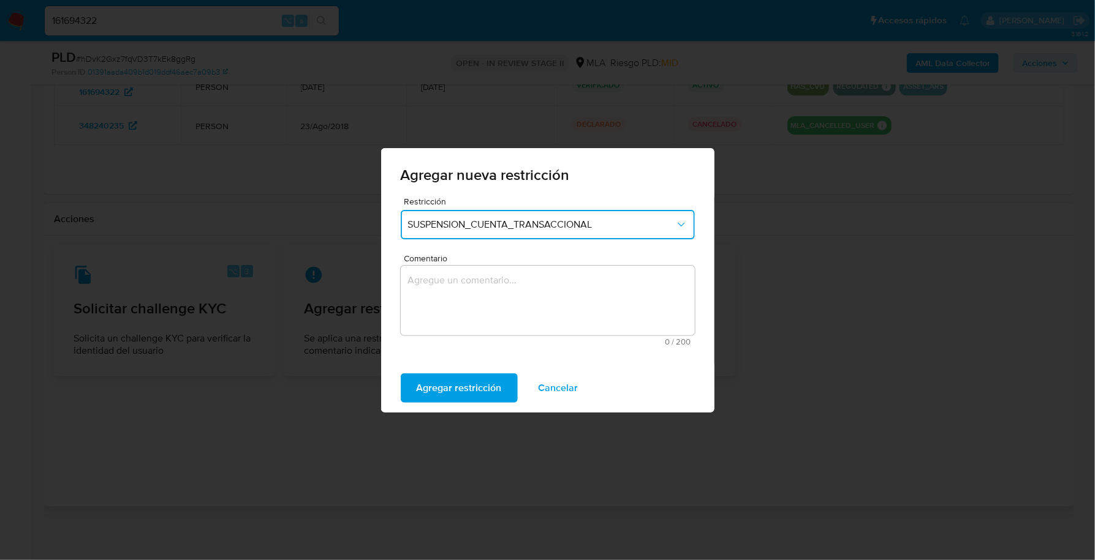
click at [546, 307] on textarea "Comentario" at bounding box center [548, 301] width 294 height 70
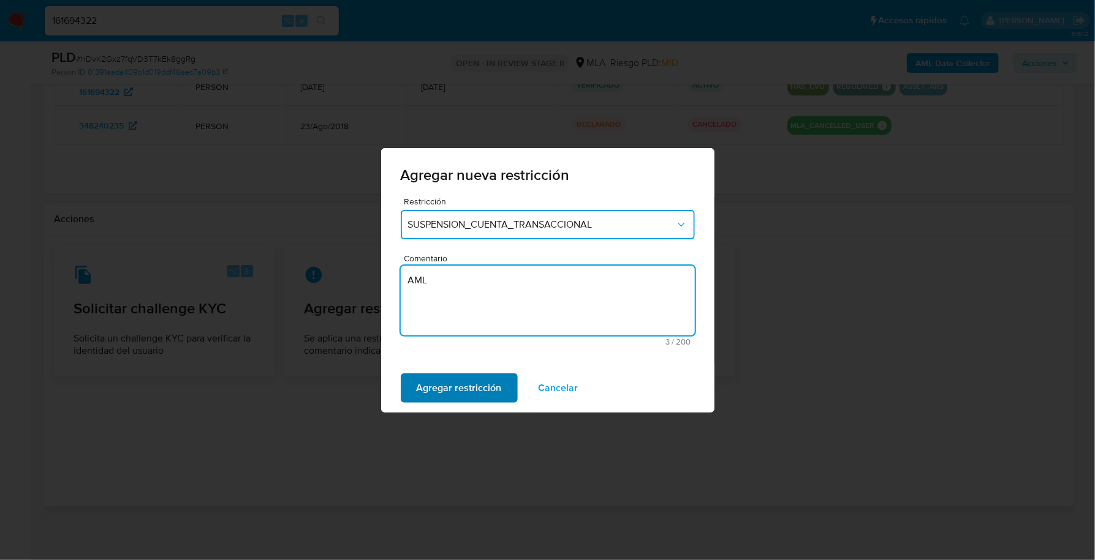
type textarea "AML"
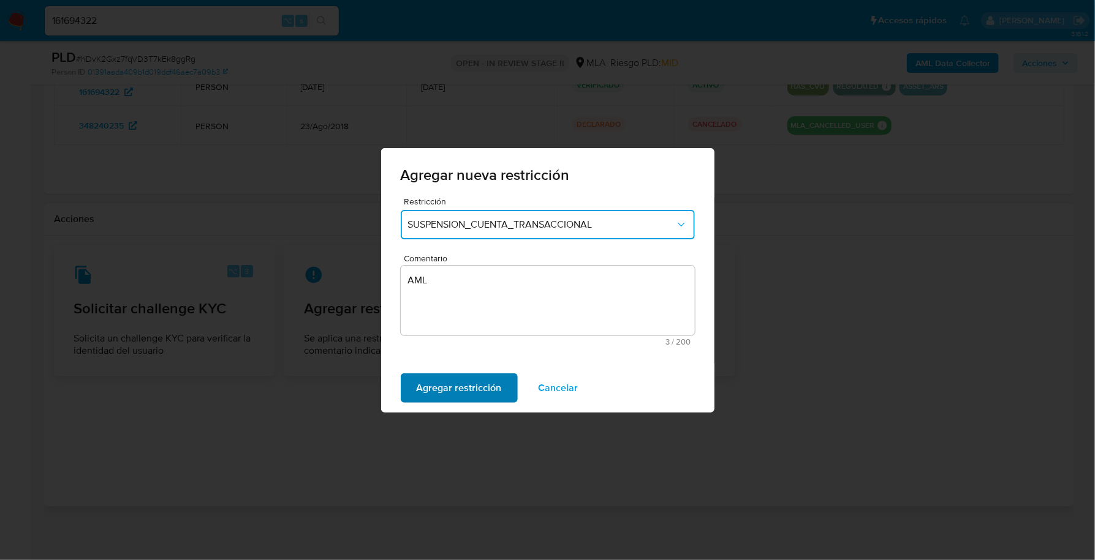
click at [488, 379] on span "Agregar restricción" at bounding box center [459, 388] width 85 height 27
click at [417, 390] on span "Confirmar" at bounding box center [439, 388] width 44 height 27
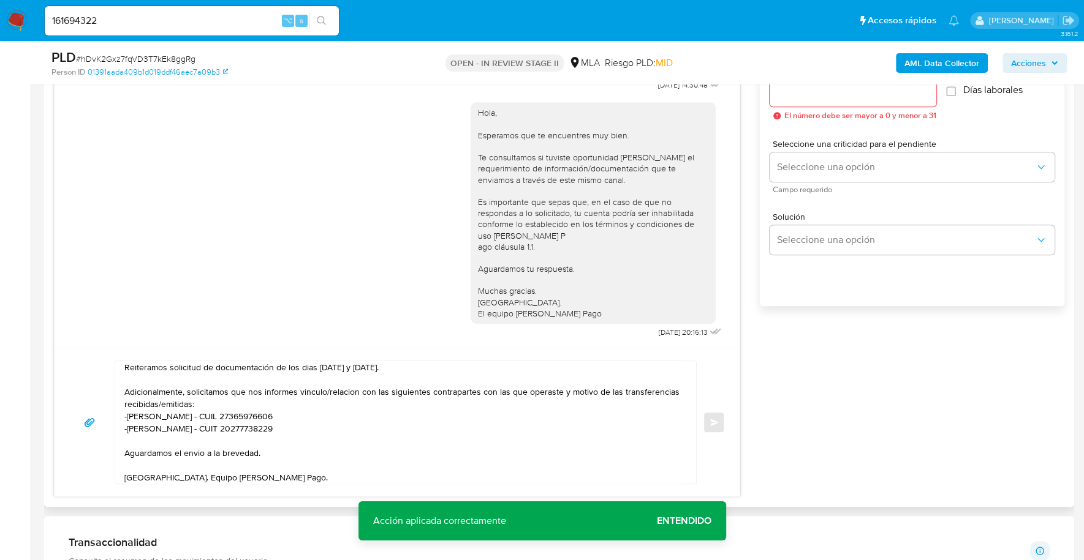
scroll to position [693, 0]
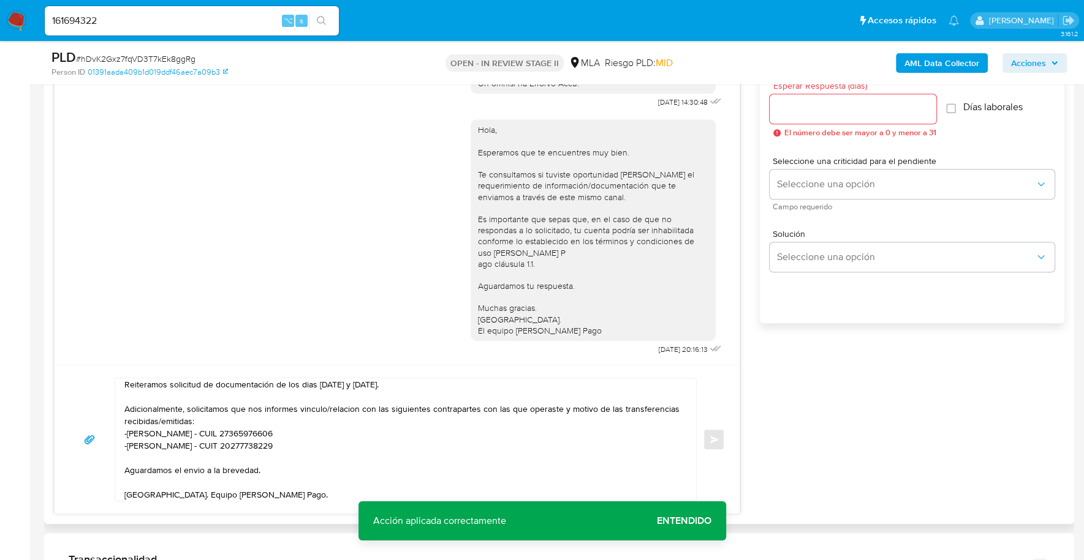
click at [834, 108] on input "Esperar Respuesta (días)" at bounding box center [852, 109] width 167 height 16
type input "1"
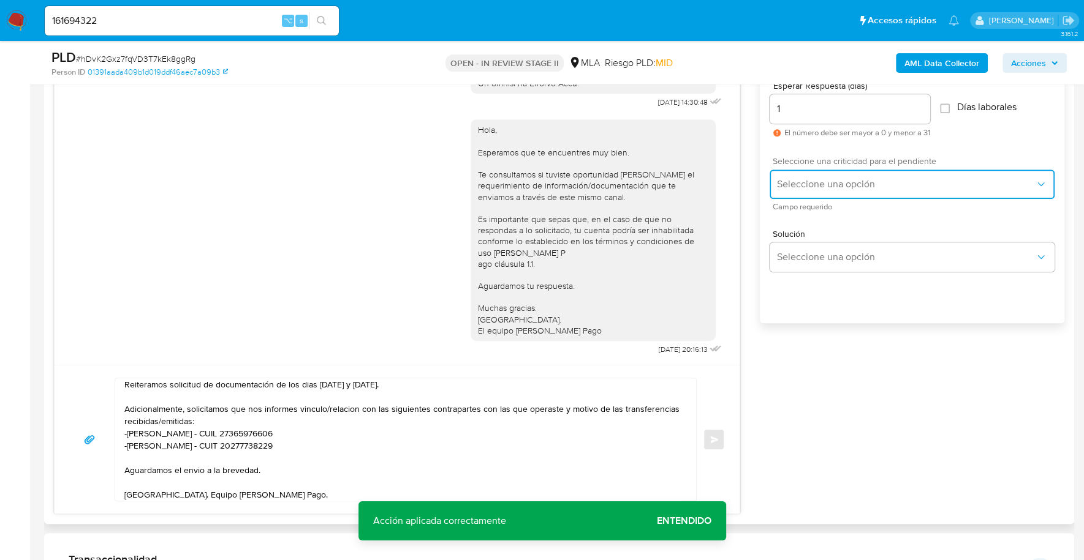
click at [828, 181] on span "Seleccione una opción" at bounding box center [906, 184] width 258 height 12
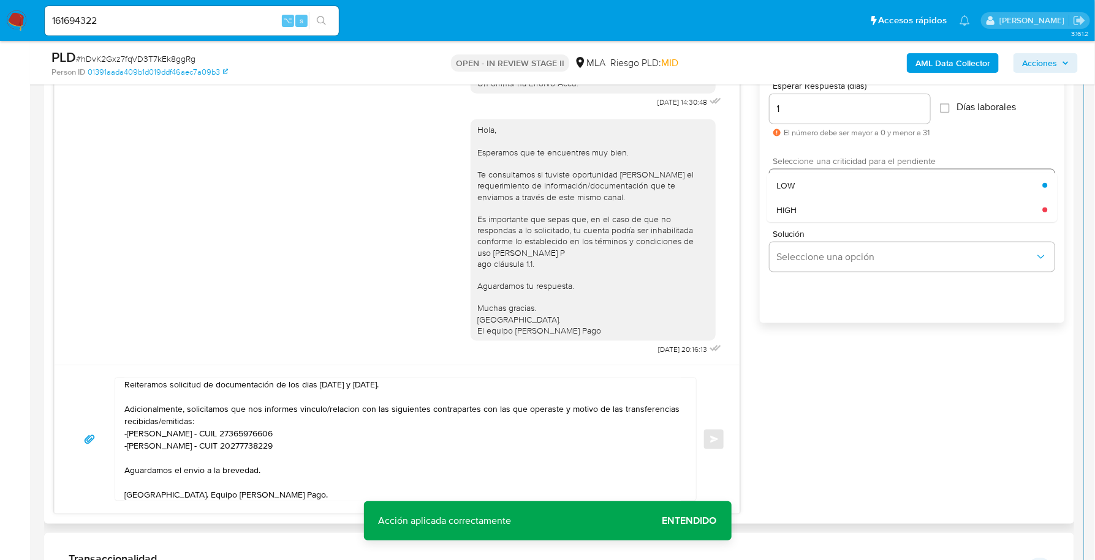
click at [824, 200] on div "HIGH" at bounding box center [909, 210] width 266 height 25
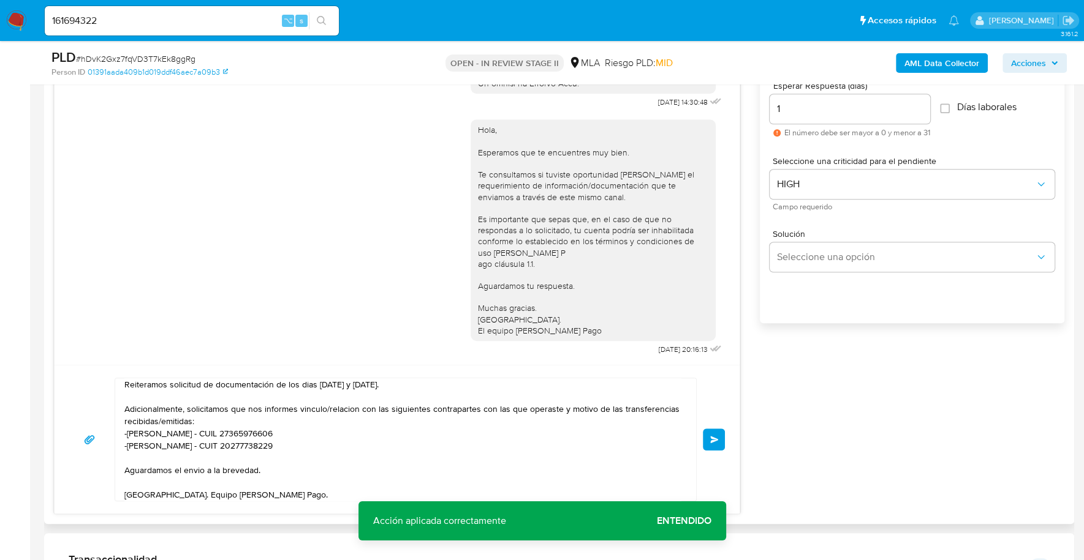
click at [716, 436] on span "Enviar" at bounding box center [714, 439] width 9 height 7
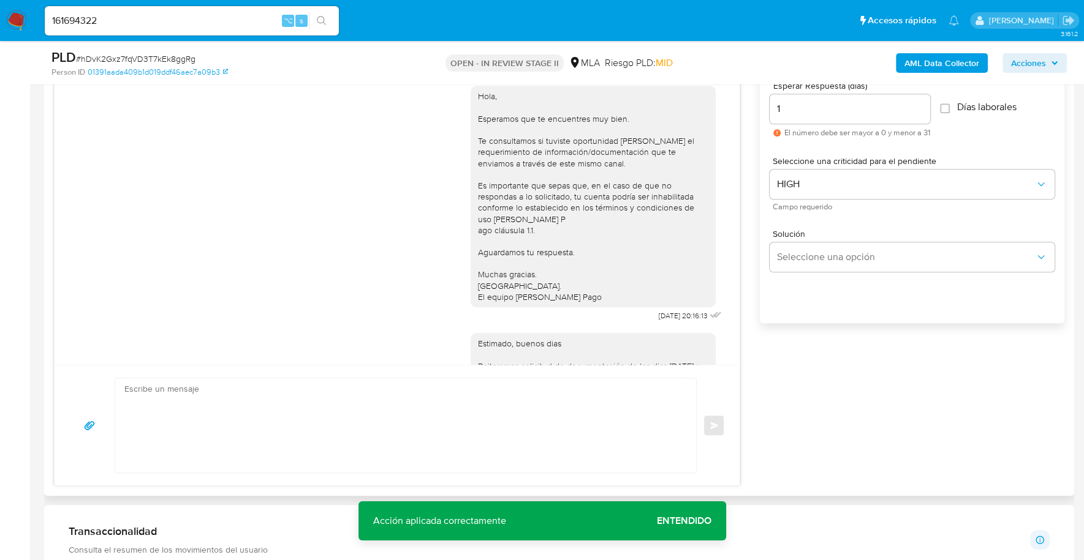
scroll to position [841, 0]
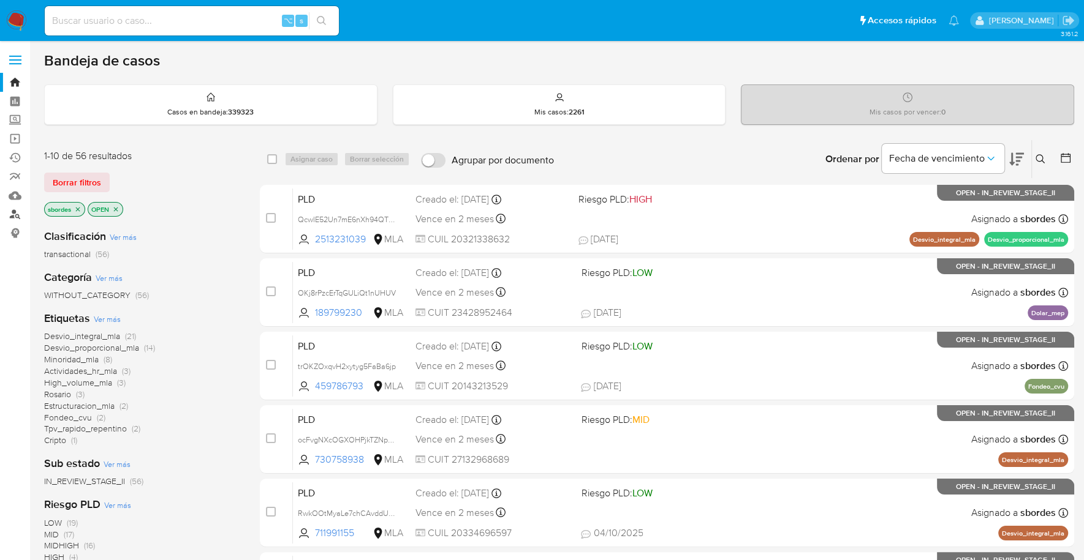
click at [15, 215] on link "Buscador de personas" at bounding box center [73, 214] width 146 height 19
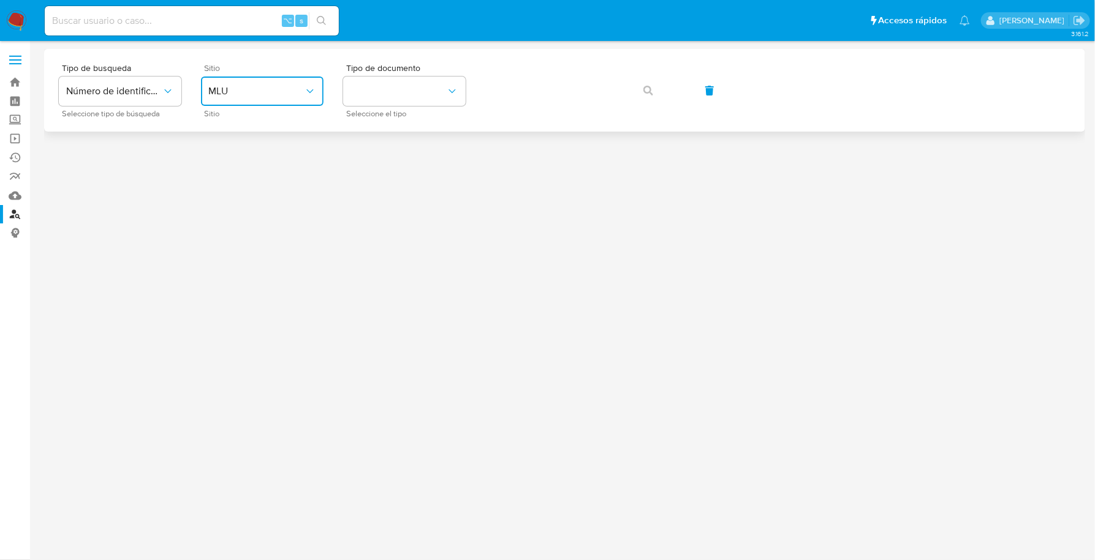
click at [261, 91] on span "MLU" at bounding box center [256, 91] width 96 height 12
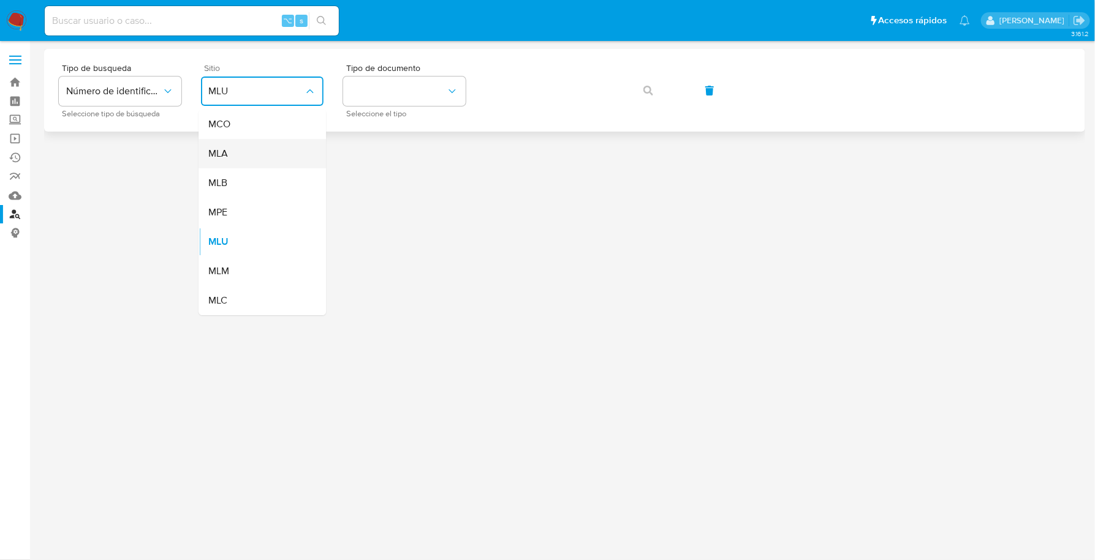
click at [238, 160] on div "MLA" at bounding box center [258, 153] width 100 height 29
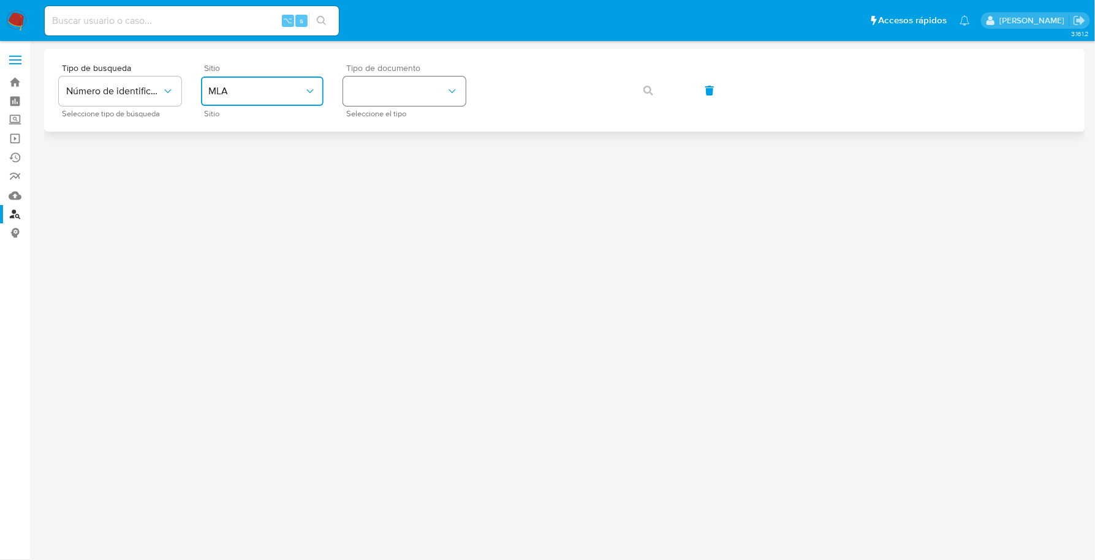
click at [381, 83] on button "identificationType" at bounding box center [404, 91] width 123 height 29
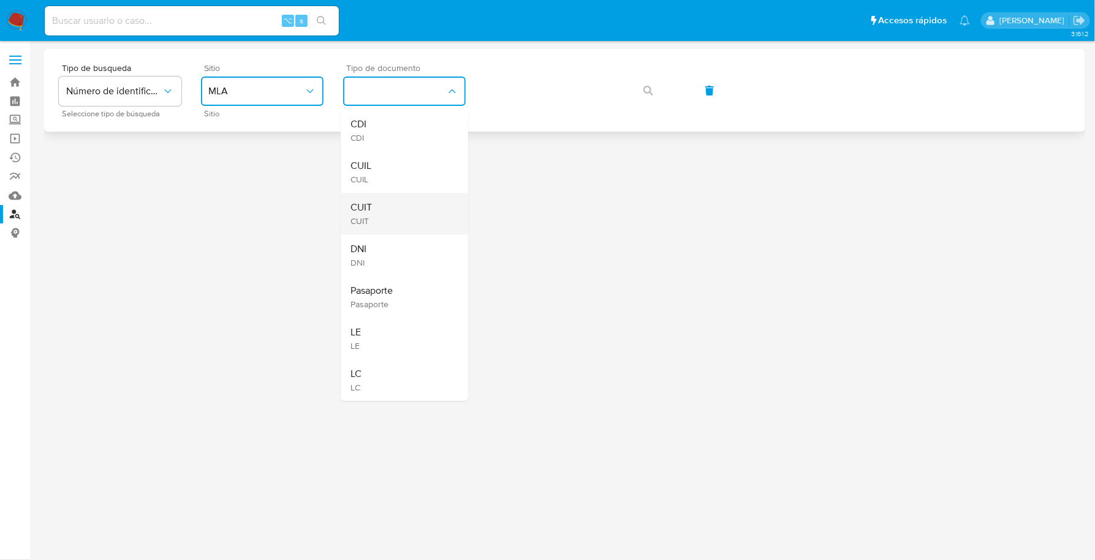
click at [370, 202] on span "CUIT" at bounding box center [360, 208] width 21 height 12
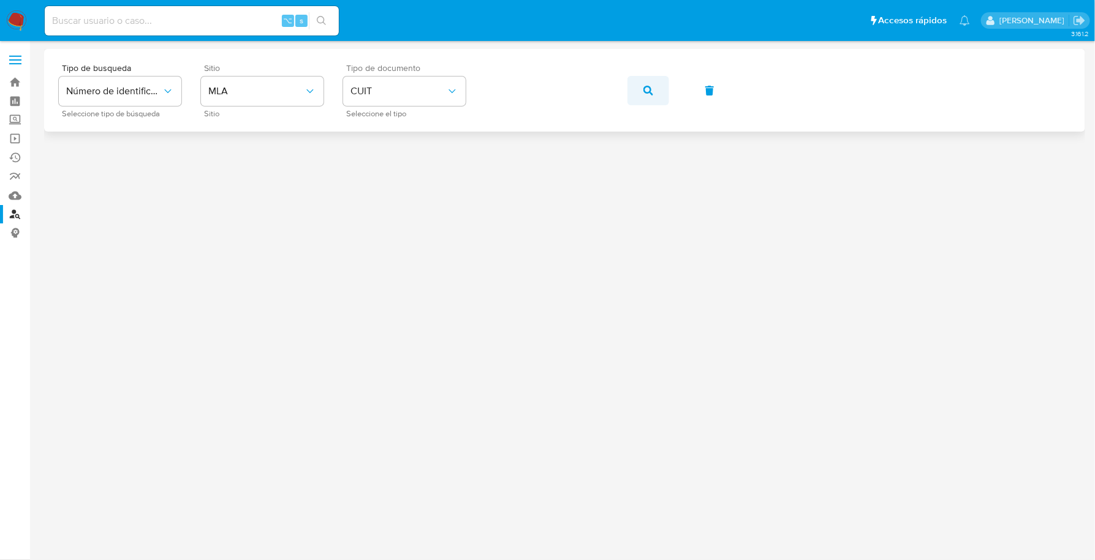
click at [644, 86] on icon "button" at bounding box center [648, 91] width 10 height 10
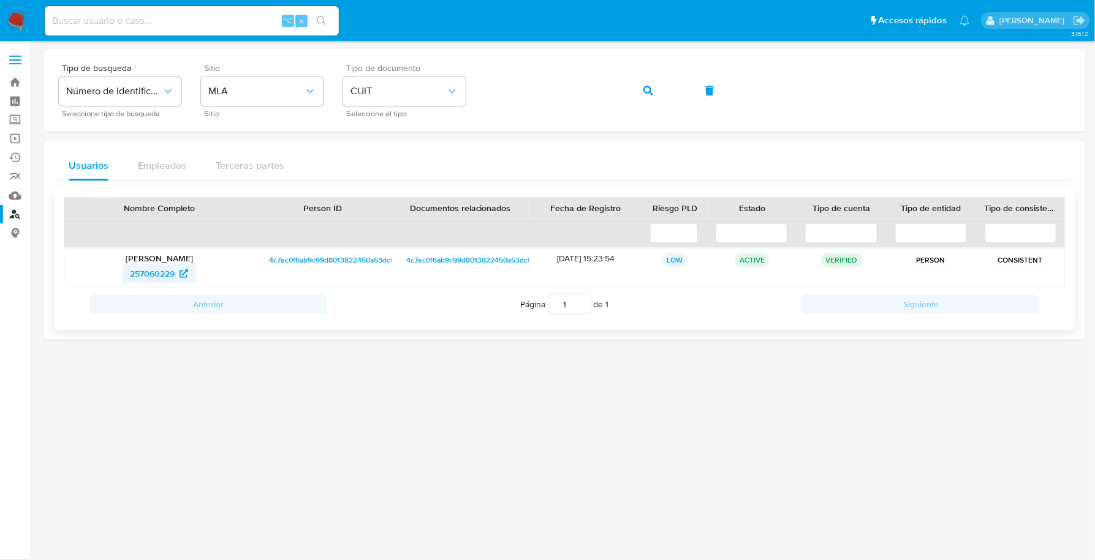
click at [159, 274] on span "257060229" at bounding box center [152, 274] width 45 height 20
click at [432, 74] on div "Tipo de busqueda Número de identificación Seleccione tipo de búsqueda Sitio MLA…" at bounding box center [564, 90] width 1011 height 53
click at [652, 78] on span "button" at bounding box center [648, 90] width 10 height 27
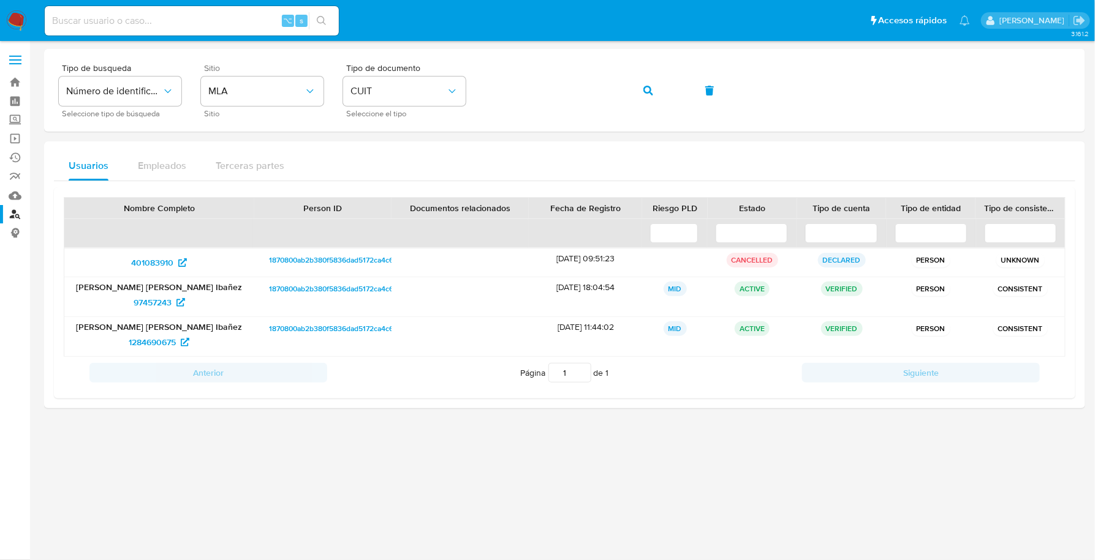
click at [15, 23] on img at bounding box center [16, 20] width 21 height 21
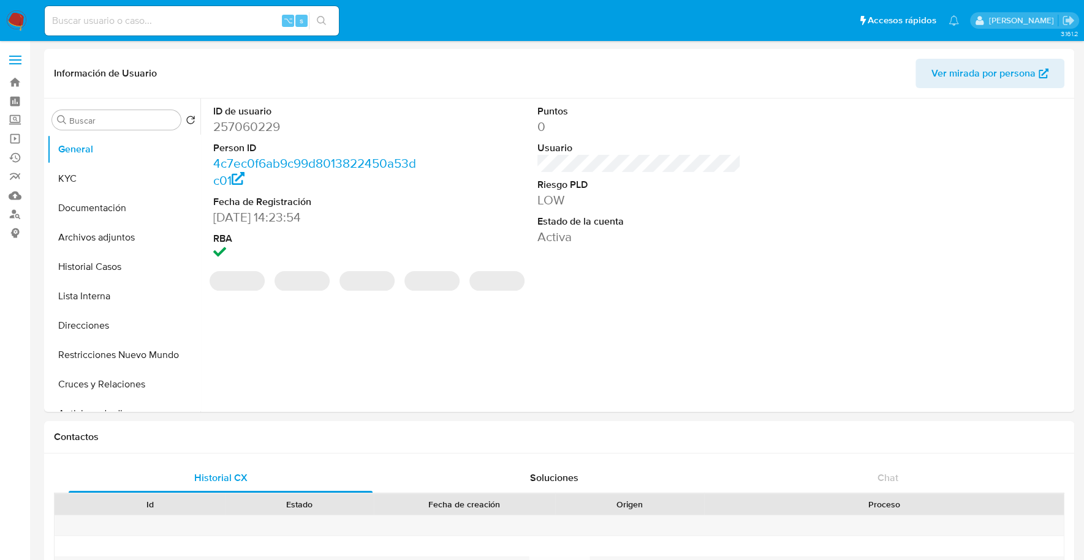
select select "10"
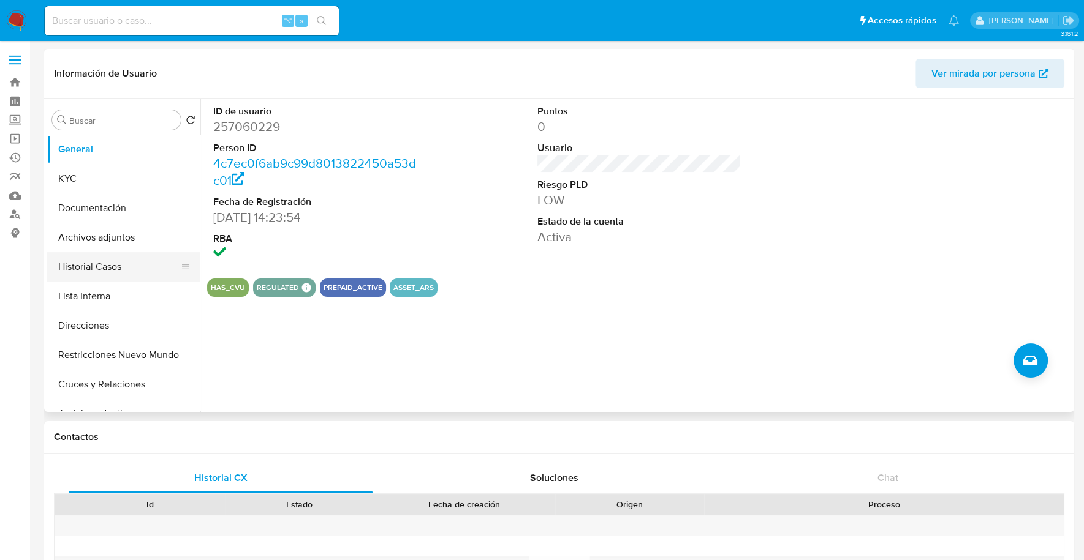
click at [120, 275] on button "Historial Casos" at bounding box center [118, 266] width 143 height 29
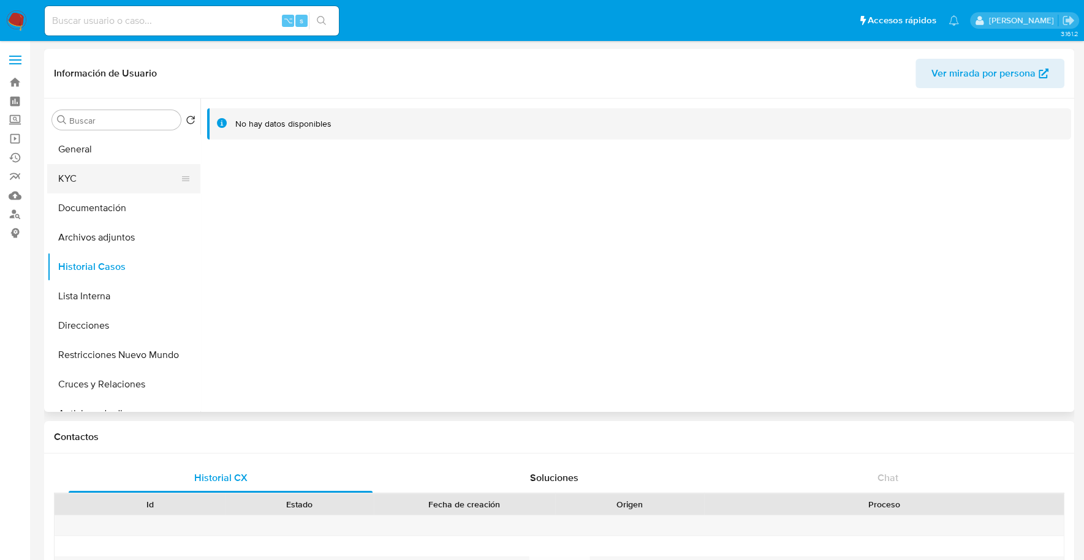
click at [96, 179] on button "KYC" at bounding box center [118, 178] width 143 height 29
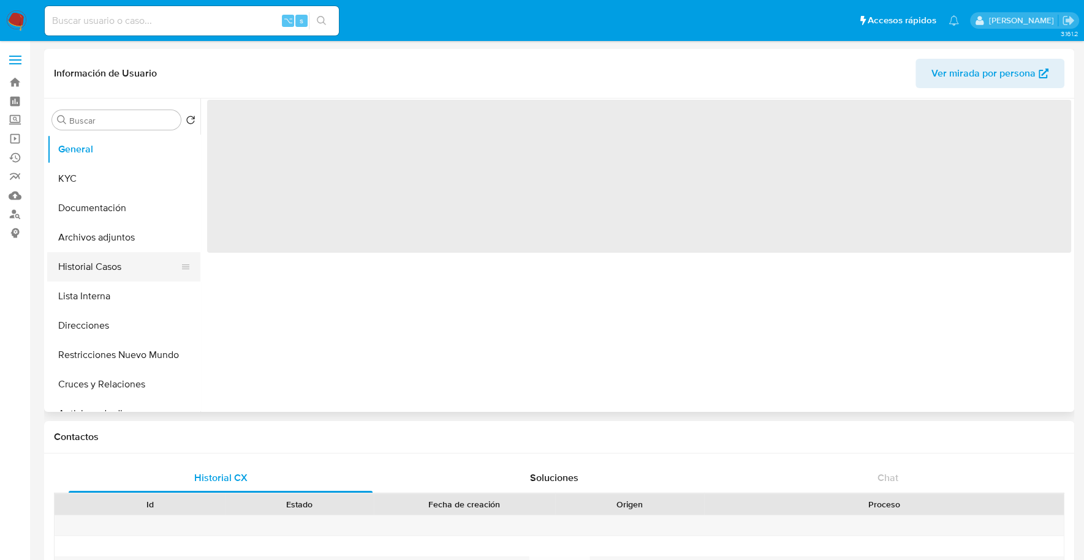
select select "10"
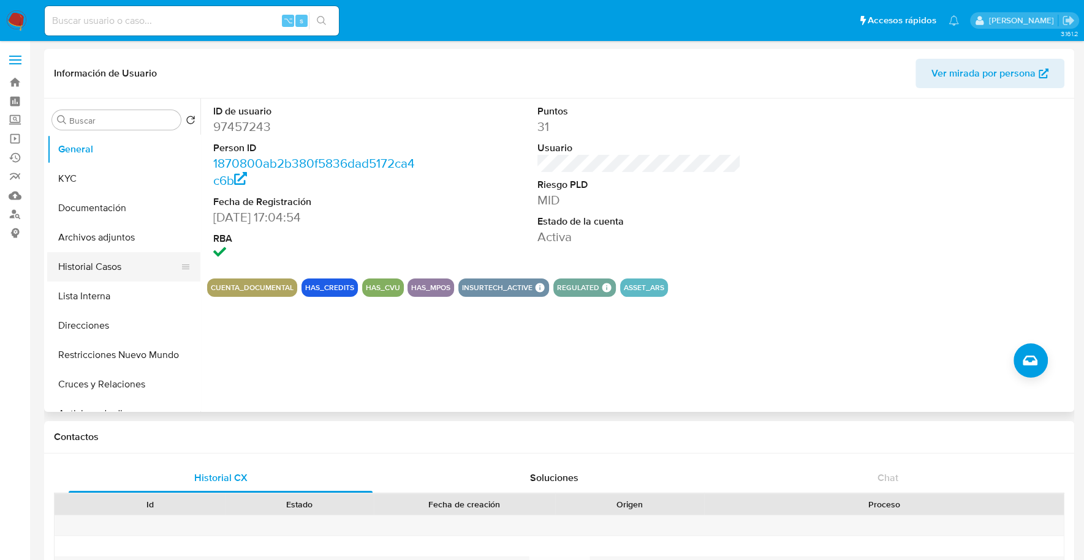
click at [111, 266] on button "Historial Casos" at bounding box center [118, 266] width 143 height 29
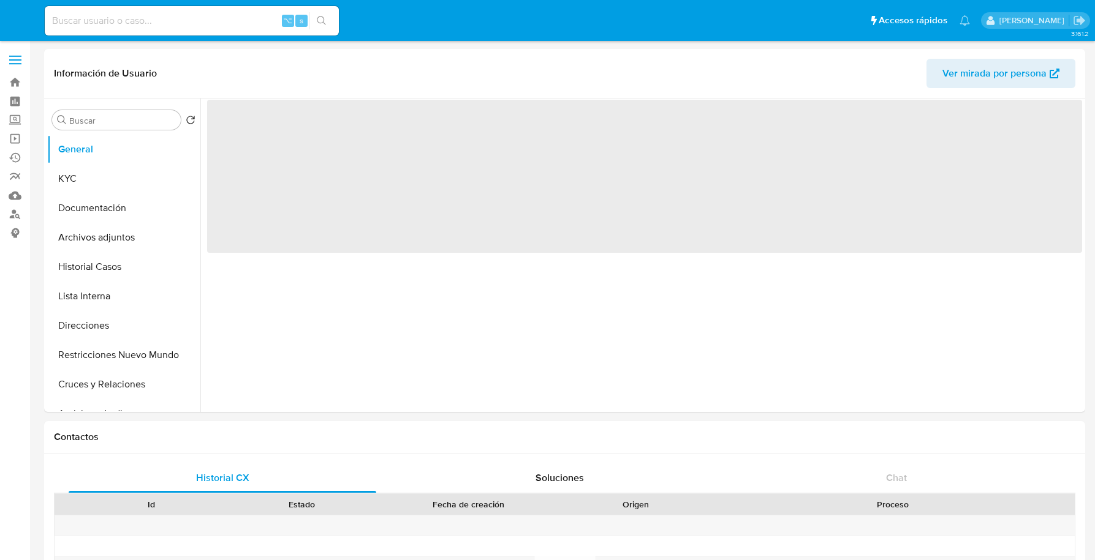
select select "10"
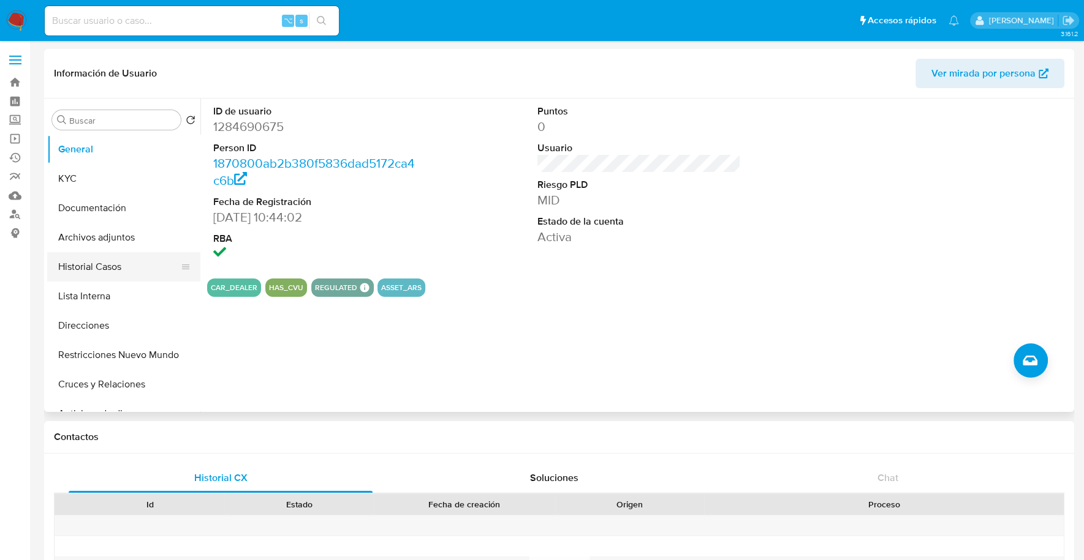
click at [108, 264] on button "Historial Casos" at bounding box center [118, 266] width 143 height 29
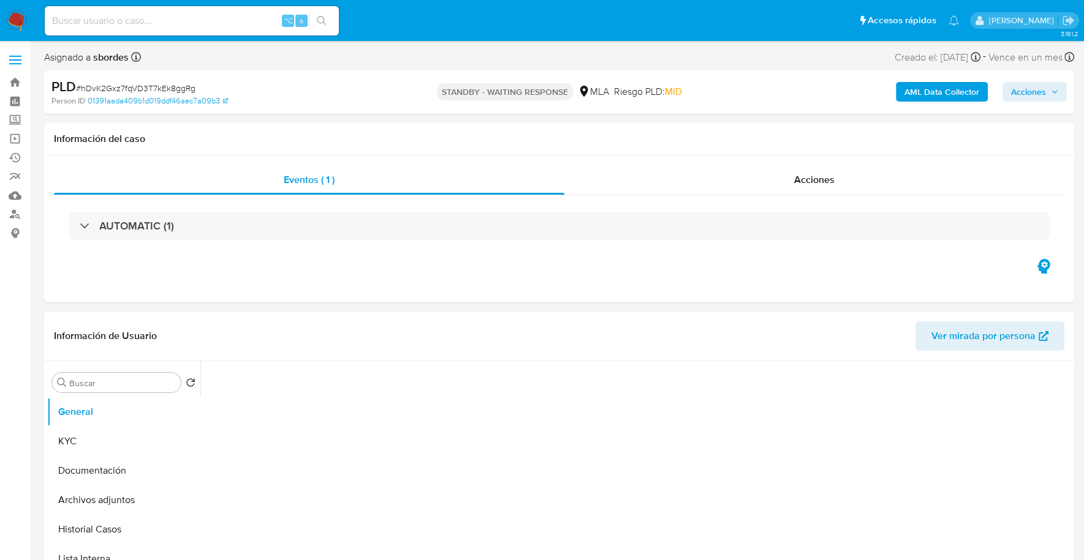
select select "10"
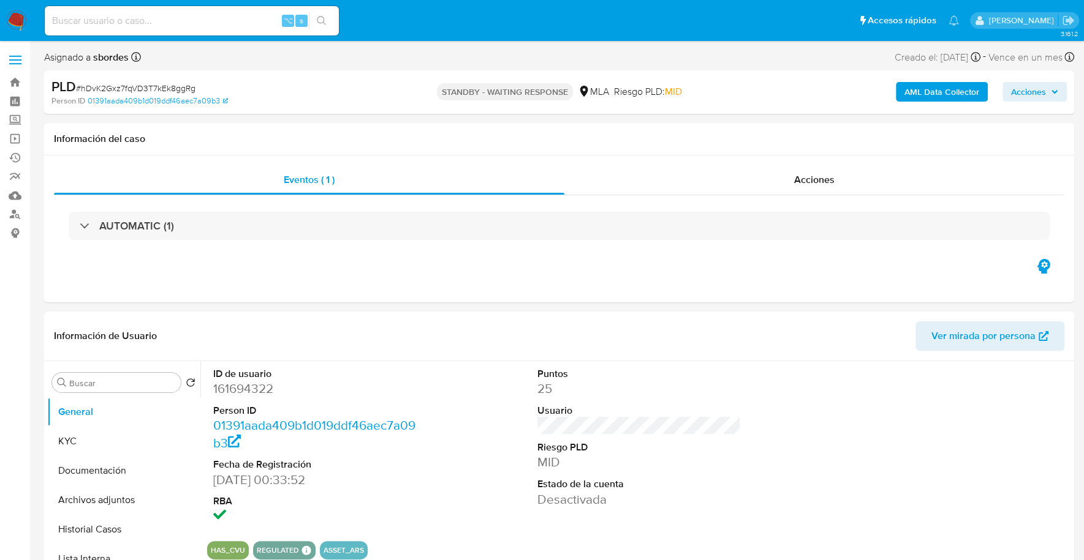
click at [166, 25] on input at bounding box center [192, 21] width 294 height 16
paste input "61877051"
type input "61877051"
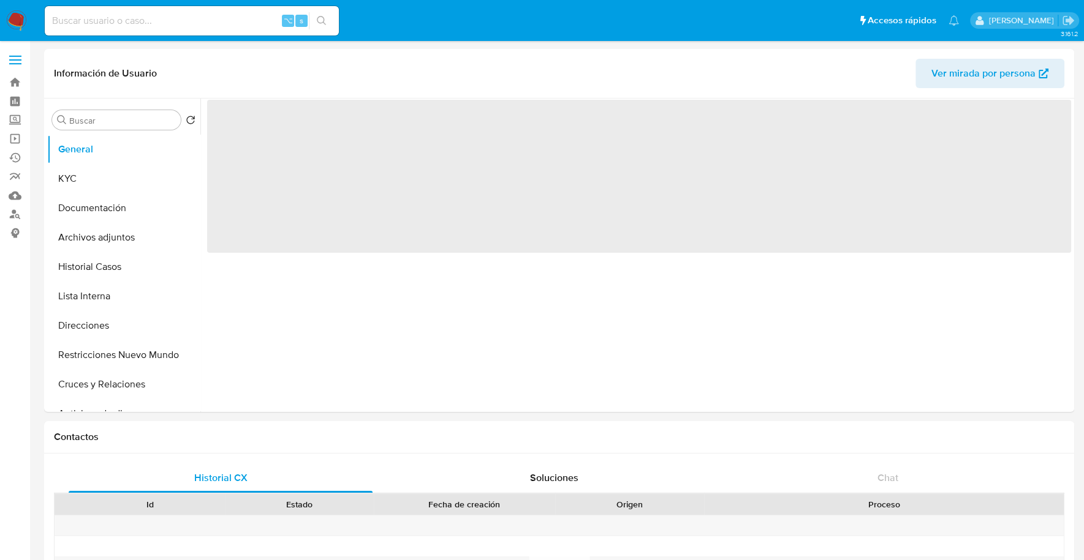
select select "10"
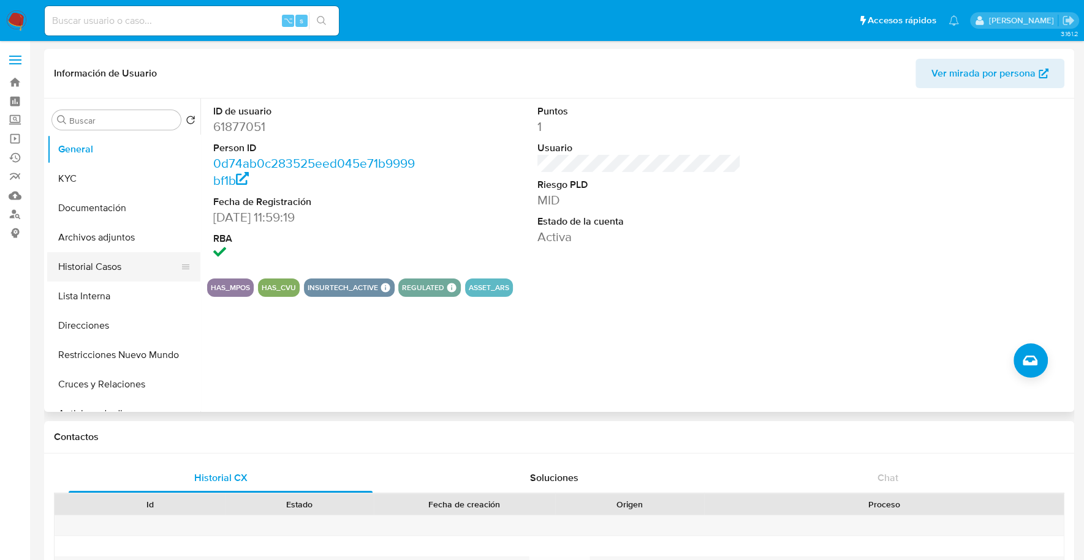
click at [86, 271] on button "Historial Casos" at bounding box center [118, 266] width 143 height 29
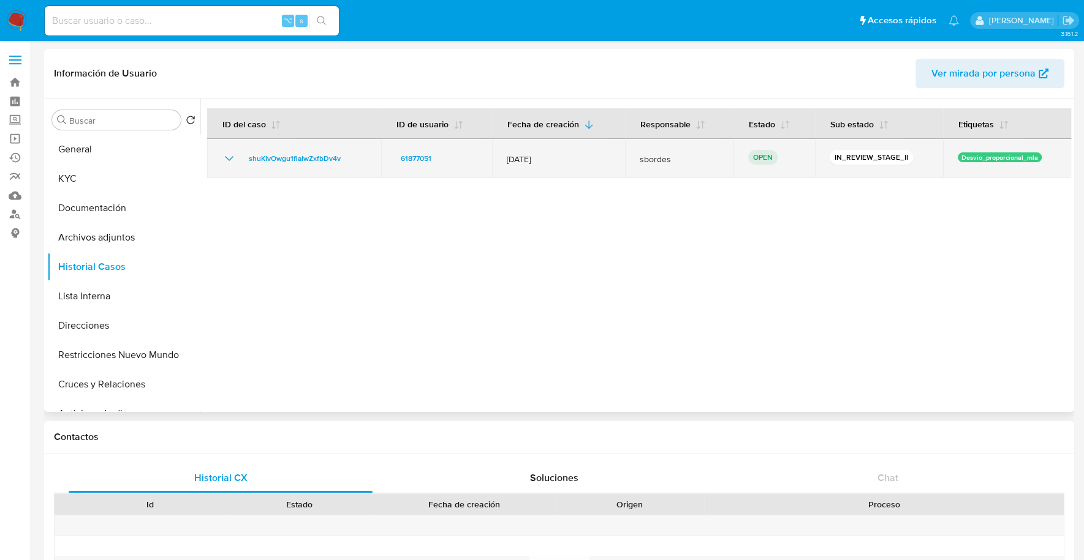
click at [248, 167] on td "shuKIvOwgu1flaIwZxfbDv4v" at bounding box center [294, 158] width 174 height 39
click at [270, 156] on span "shuKIvOwgu1flaIwZxfbDv4v" at bounding box center [295, 158] width 92 height 15
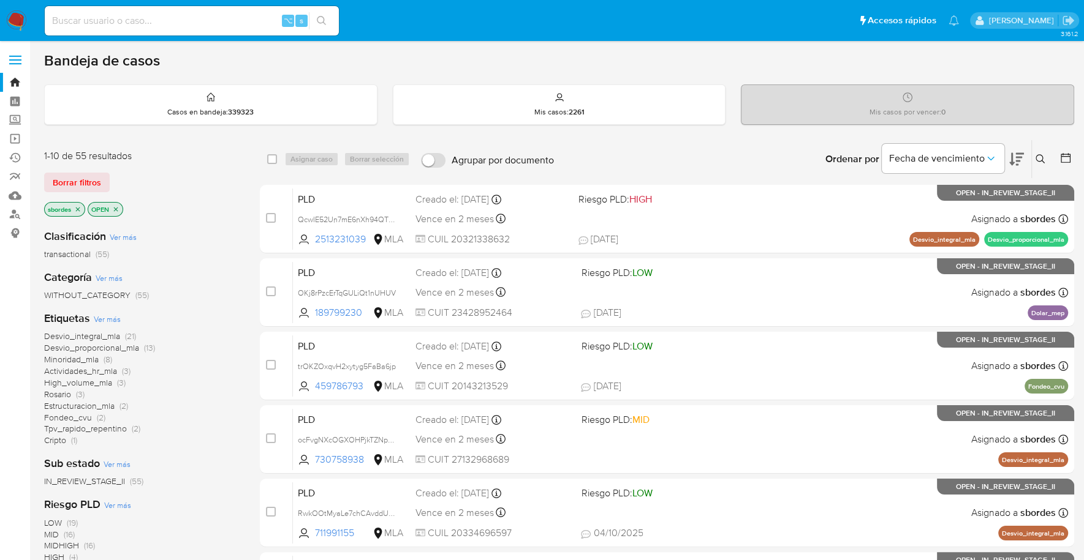
click at [76, 208] on icon "close-filter" at bounding box center [77, 209] width 7 height 7
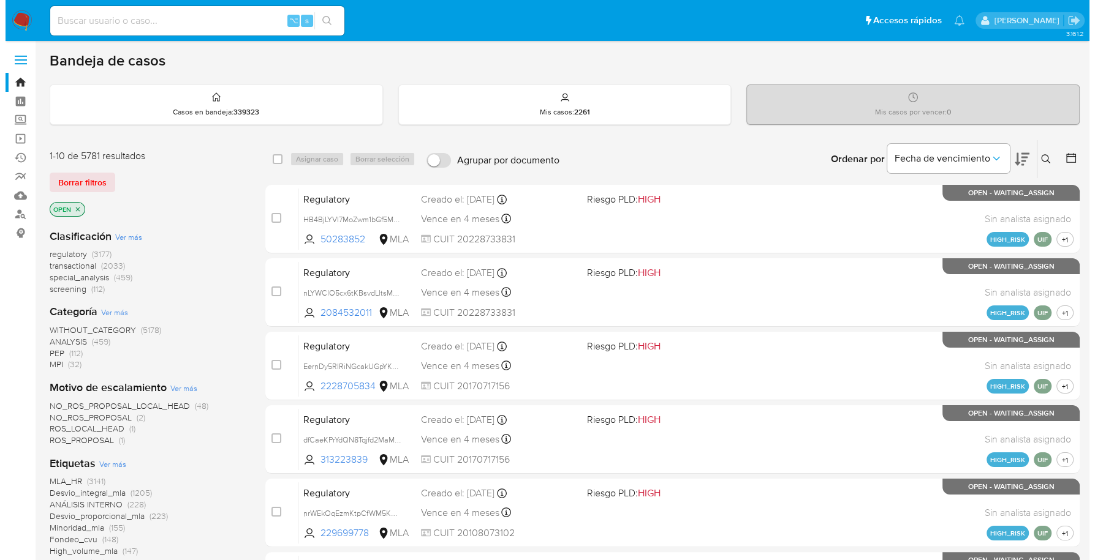
scroll to position [502, 0]
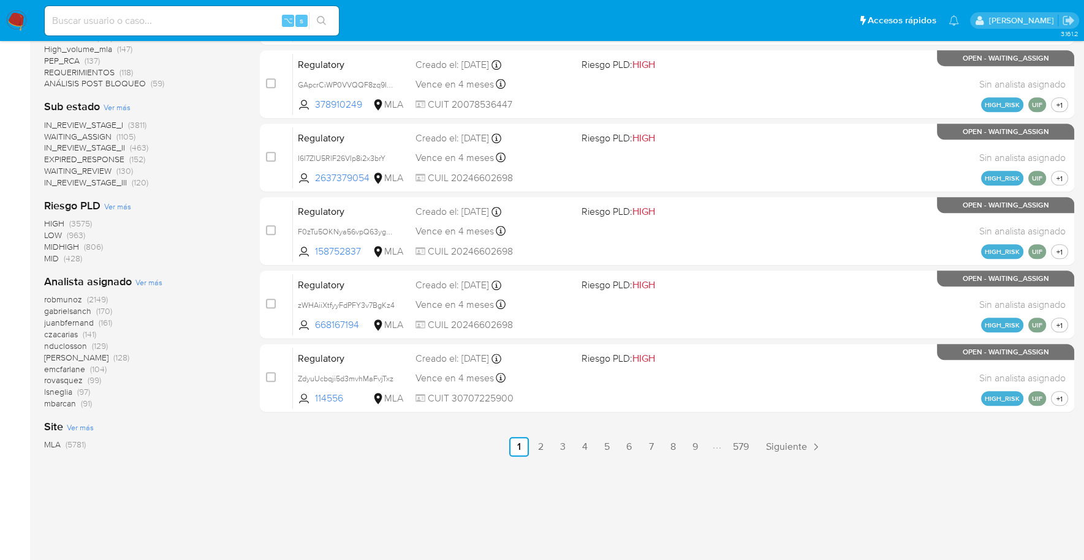
click at [145, 283] on span "Ver más" at bounding box center [148, 282] width 27 height 11
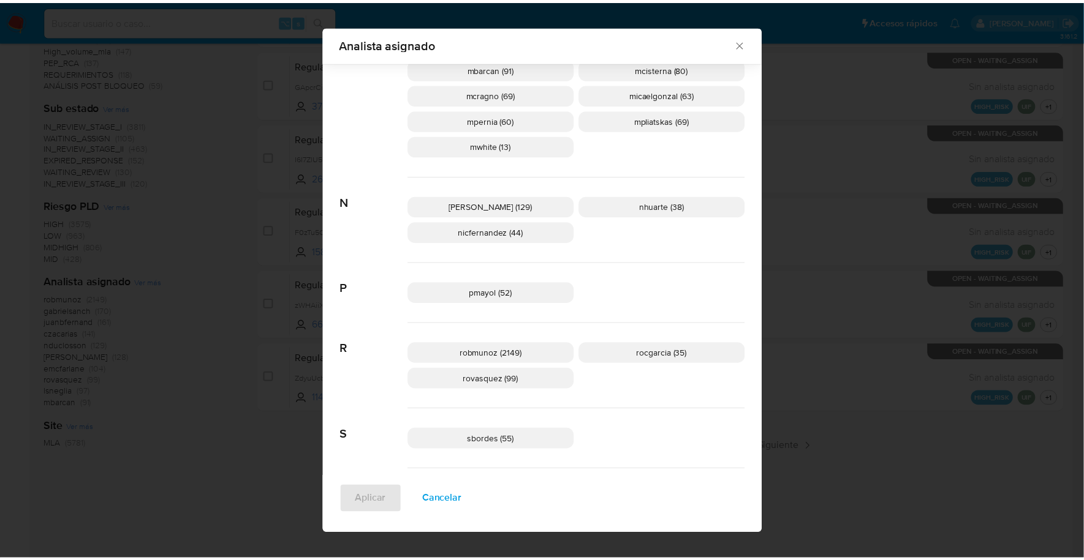
scroll to position [581, 0]
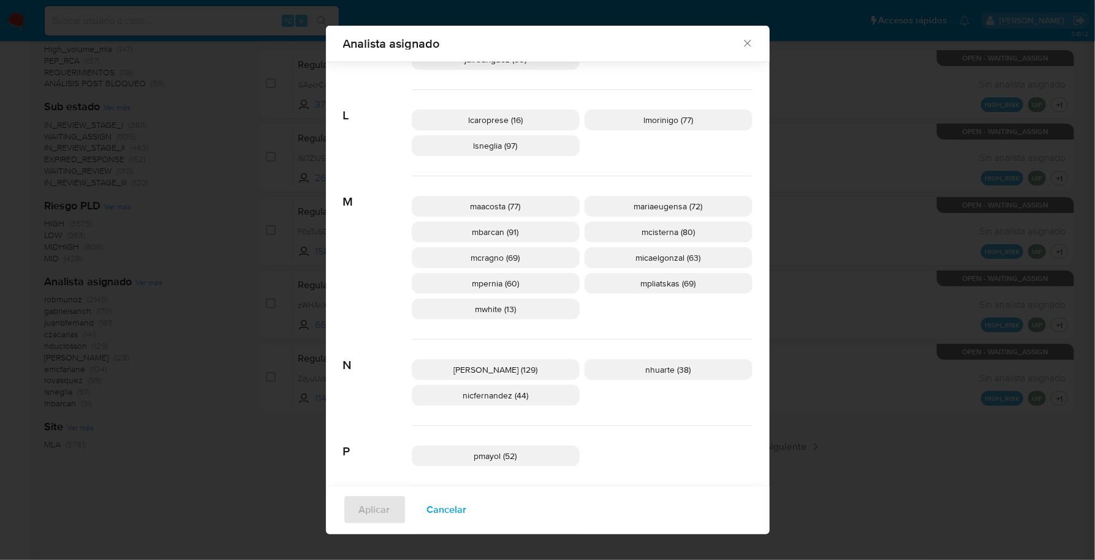
click at [741, 39] on icon "Cerrar" at bounding box center [747, 43] width 12 height 12
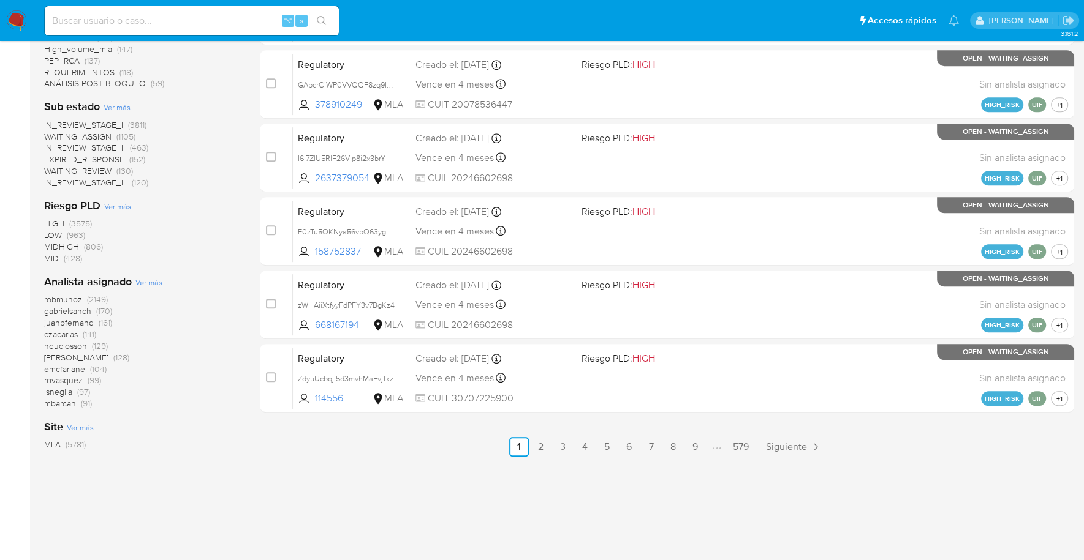
click at [24, 12] on img at bounding box center [16, 20] width 21 height 21
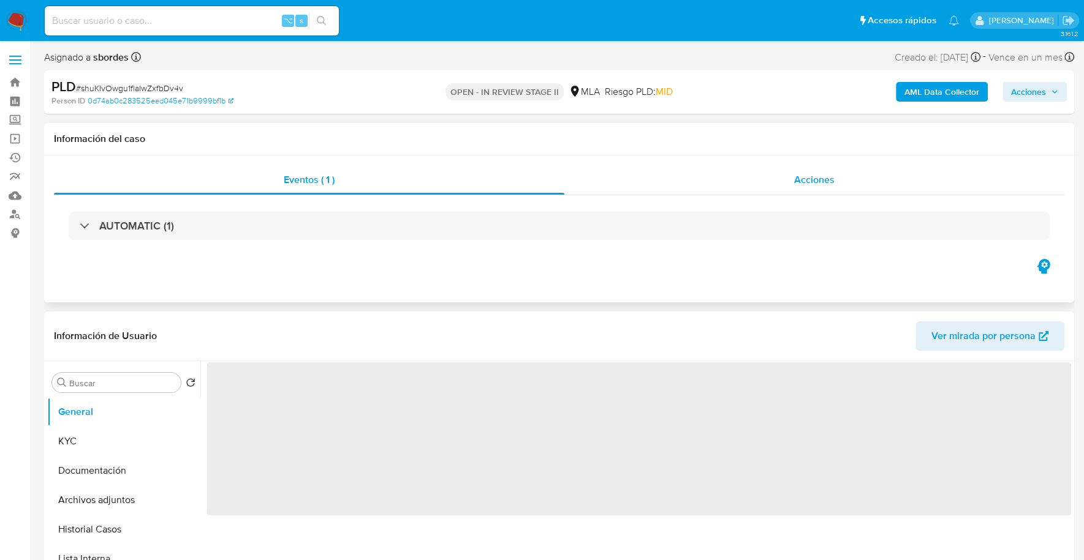
select select "10"
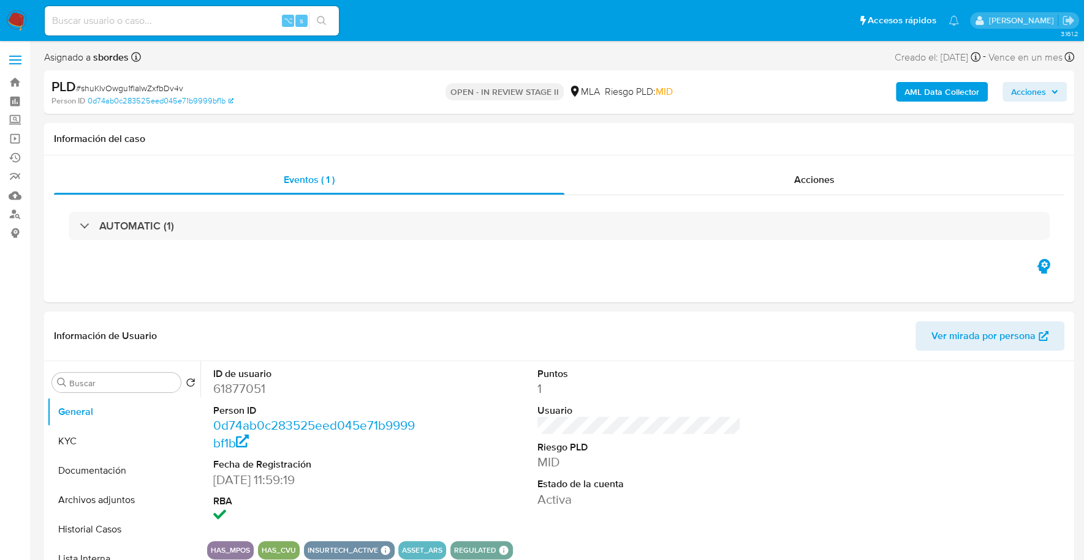
scroll to position [511, 0]
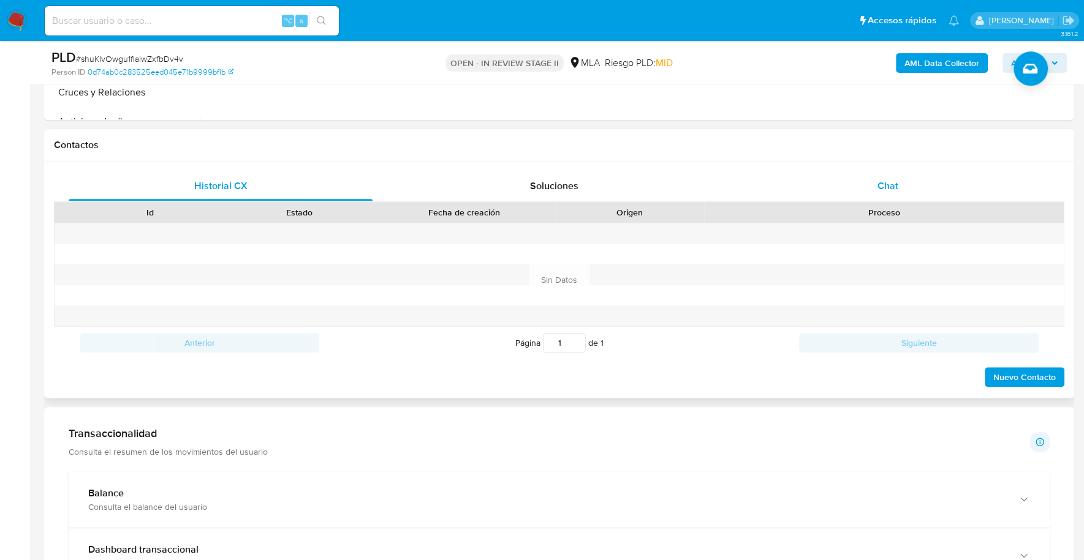
click at [914, 181] on div "Chat" at bounding box center [887, 186] width 304 height 29
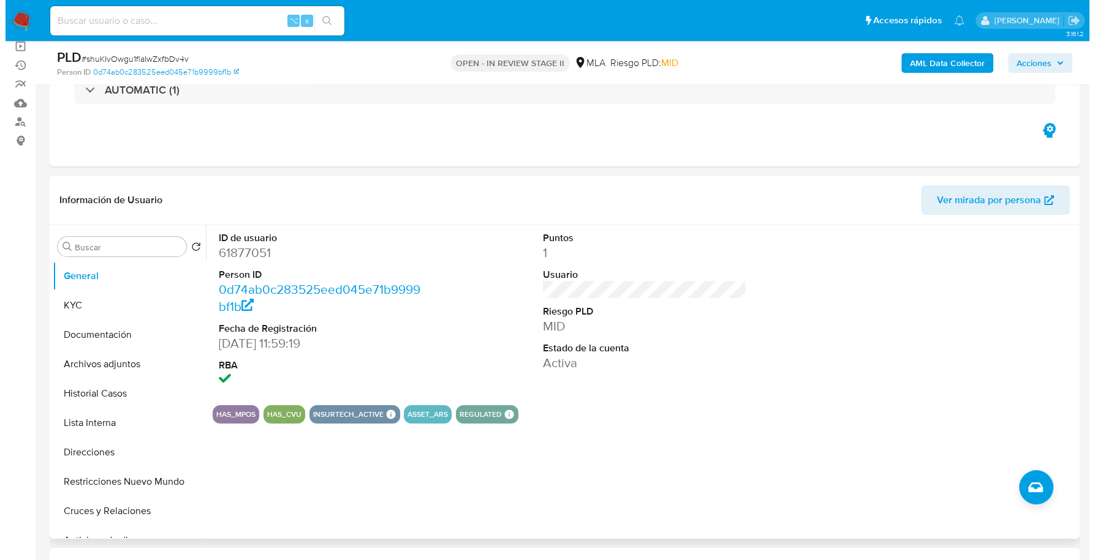
scroll to position [168, 0]
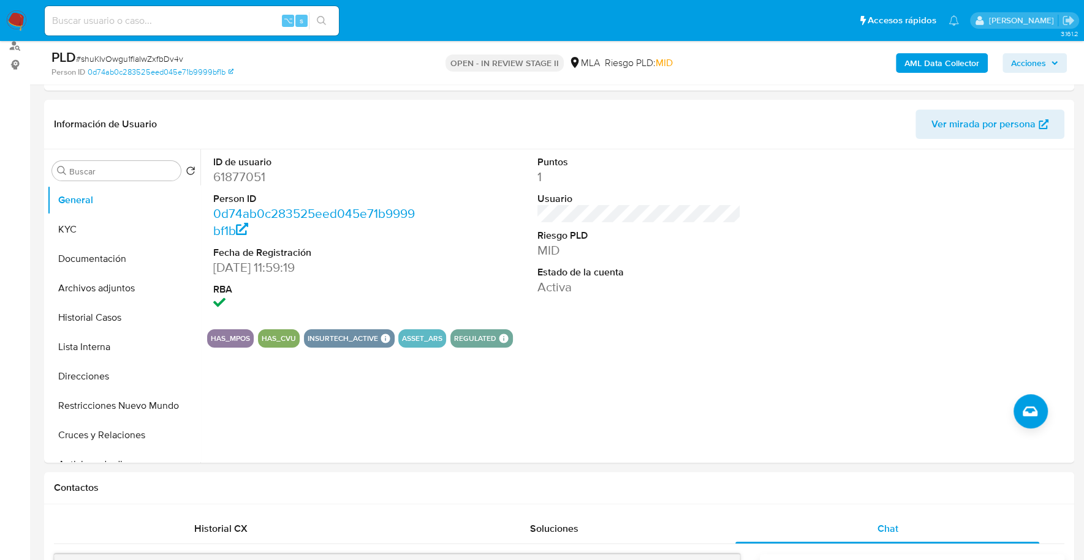
click at [190, 26] on input at bounding box center [192, 21] width 294 height 16
paste input "61877051"
type input "61877051"
click at [75, 232] on button "KYC" at bounding box center [118, 229] width 143 height 29
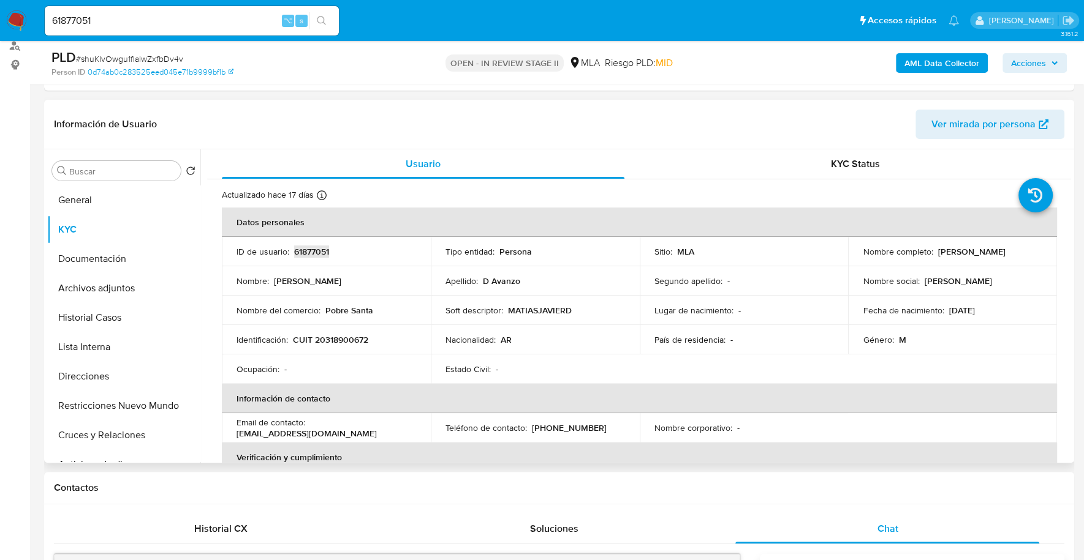
copy p "61877051"
click at [913, 58] on b "AML Data Collector" at bounding box center [941, 63] width 75 height 20
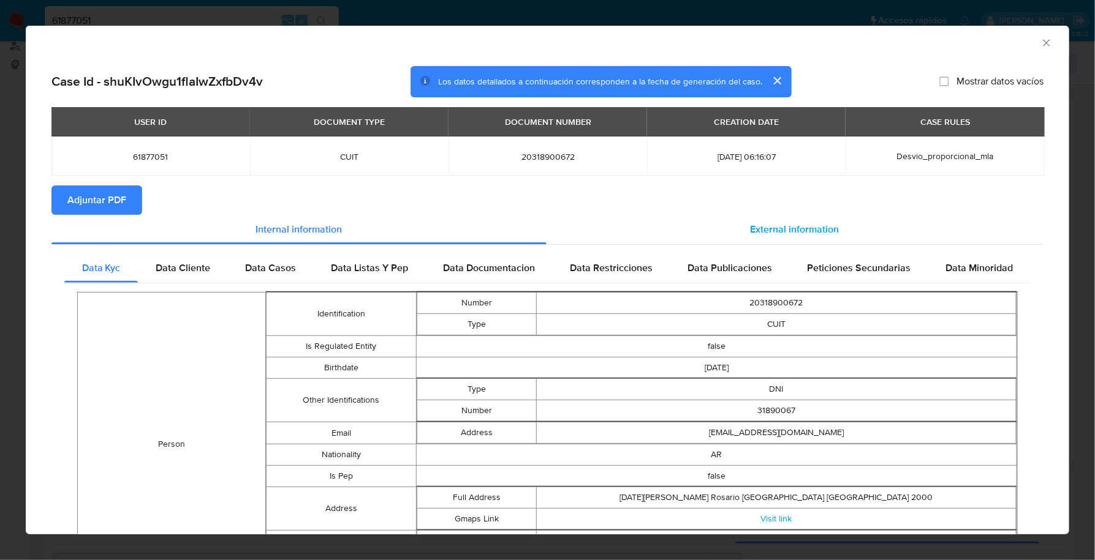
click at [864, 236] on div "External information" at bounding box center [794, 229] width 497 height 29
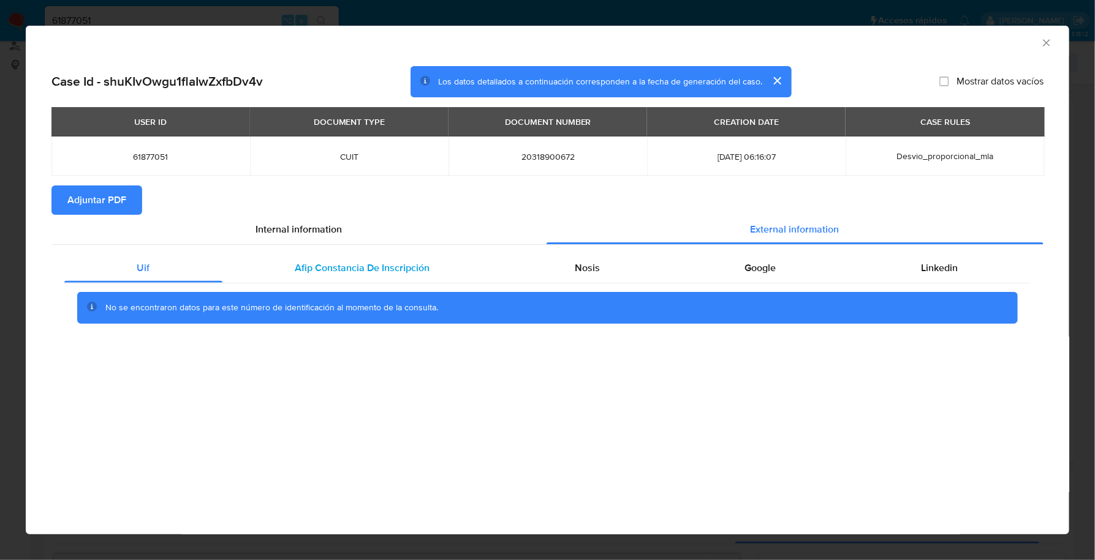
click at [345, 266] on span "Afip Constancia De Inscripción" at bounding box center [362, 268] width 135 height 14
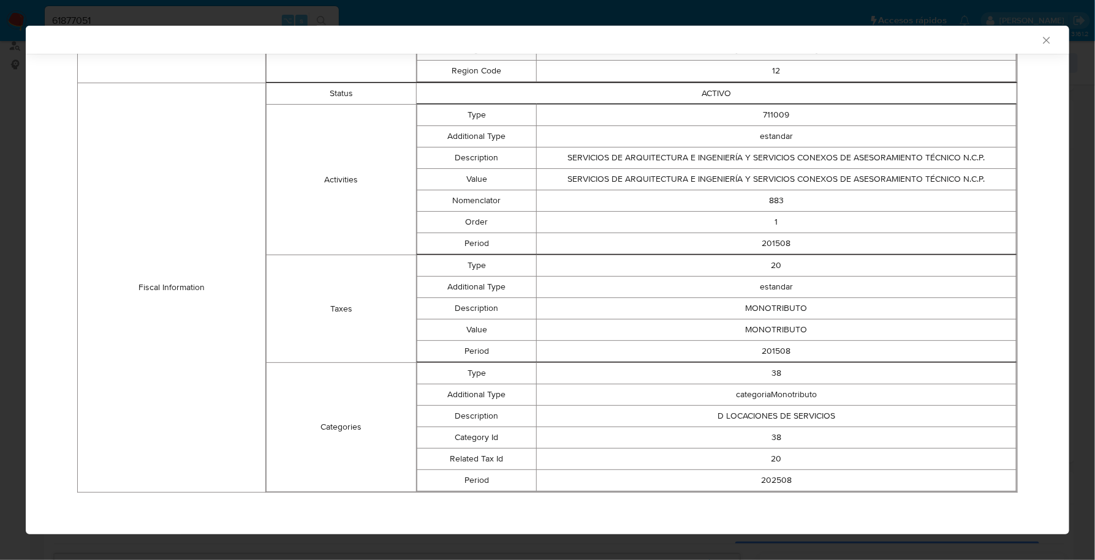
scroll to position [0, 0]
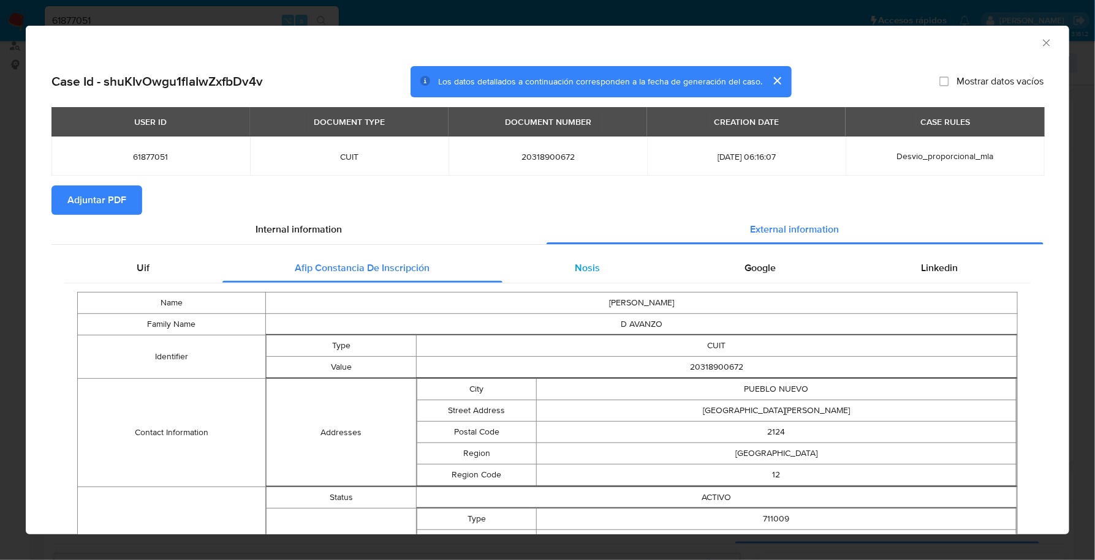
click at [622, 278] on div "Nosis" at bounding box center [587, 268] width 170 height 29
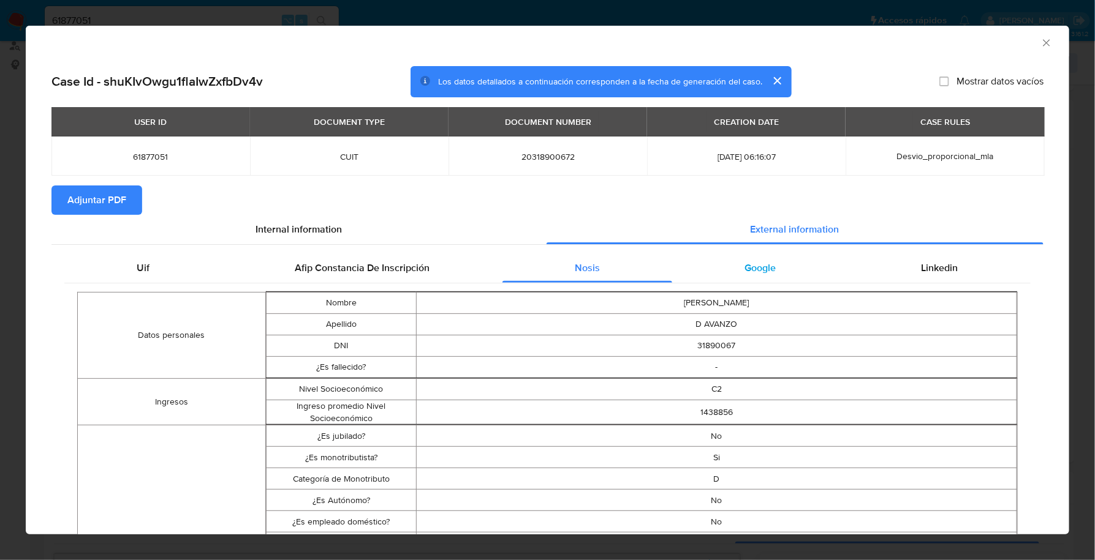
click at [745, 274] on span "Google" at bounding box center [760, 268] width 31 height 14
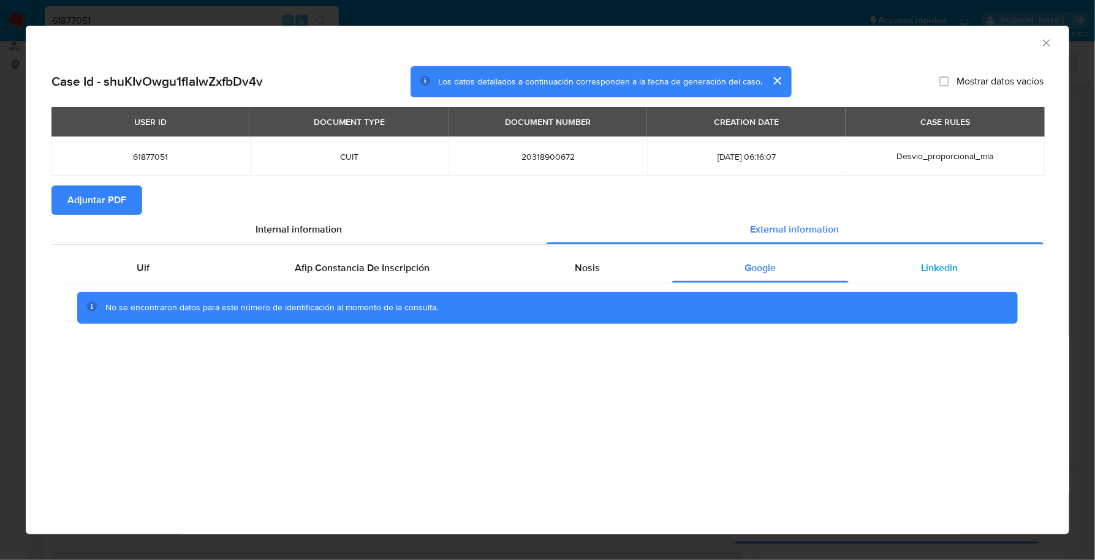
click at [884, 270] on div "Linkedin" at bounding box center [939, 268] width 182 height 29
click at [86, 202] on span "Adjuntar PDF" at bounding box center [96, 200] width 59 height 27
click at [1049, 44] on icon "Cerrar ventana" at bounding box center [1046, 43] width 12 height 12
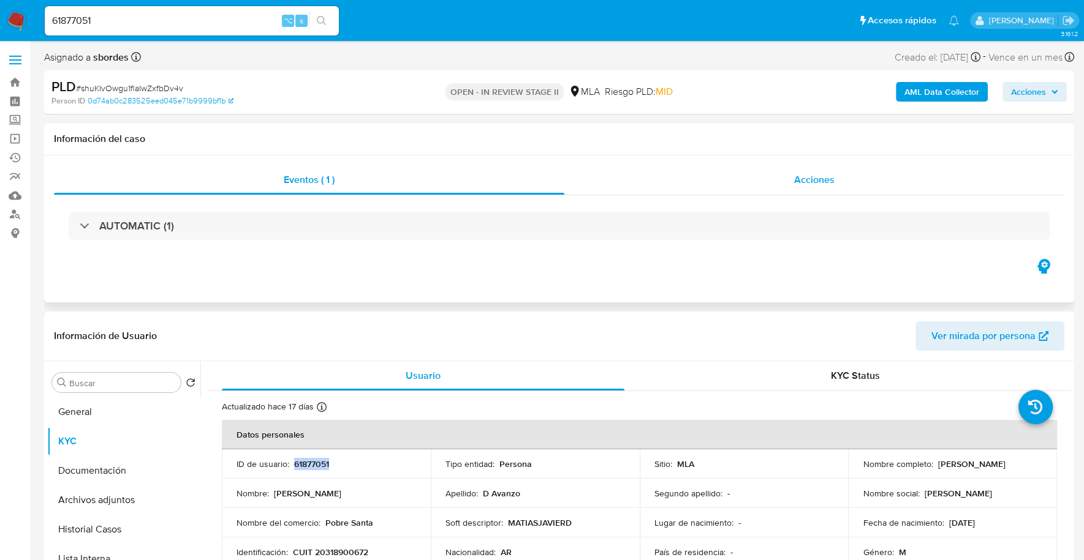
click at [807, 168] on div "Acciones" at bounding box center [814, 179] width 500 height 29
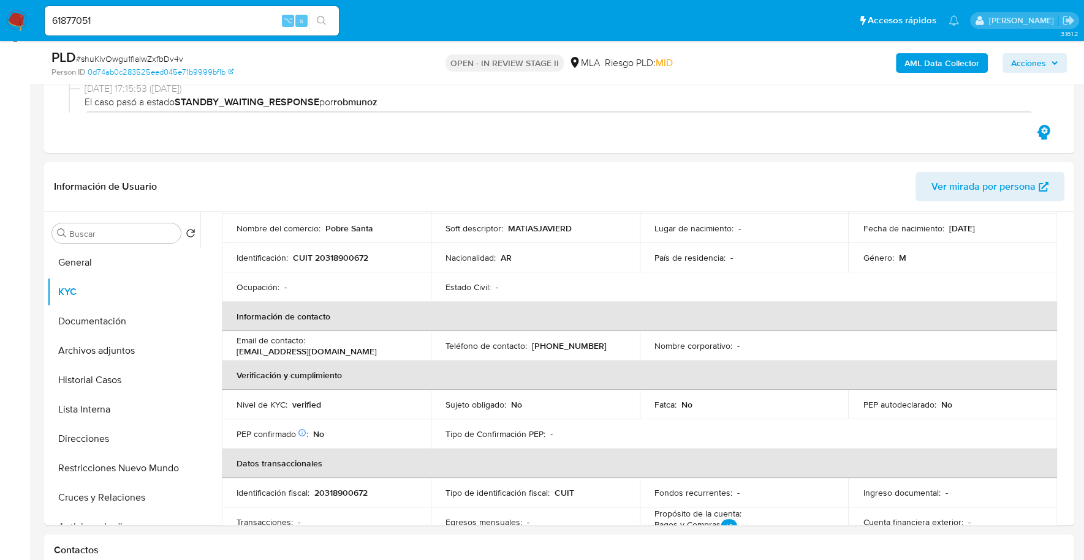
scroll to position [196, 0]
click at [108, 326] on button "Documentación" at bounding box center [118, 321] width 143 height 29
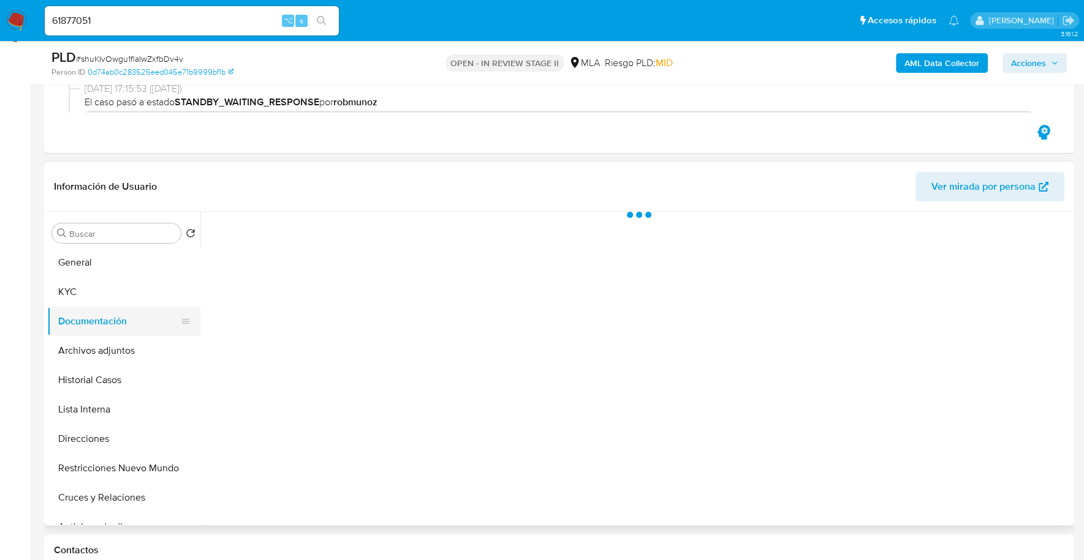
scroll to position [0, 0]
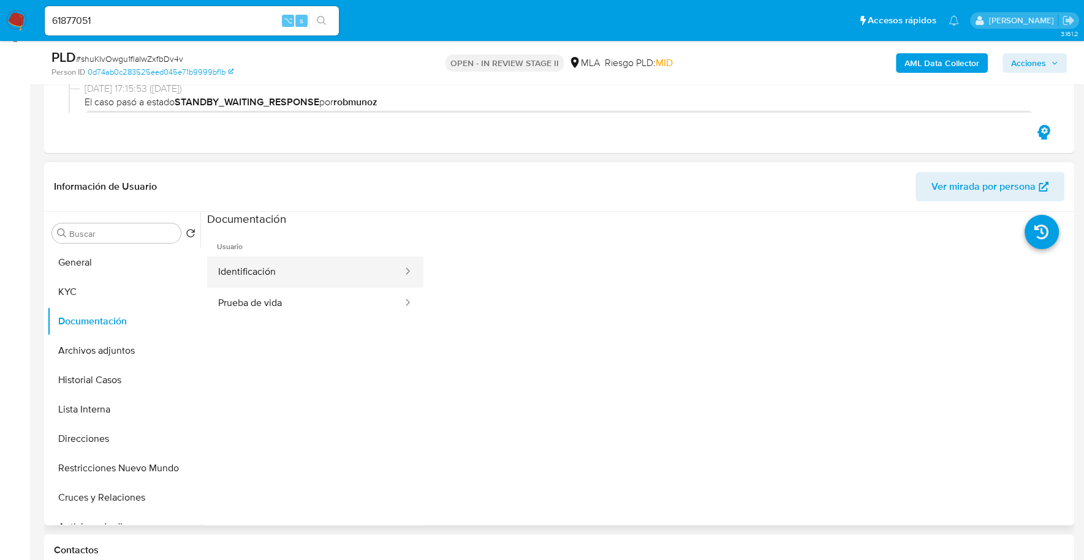
click at [294, 268] on button "Identificación" at bounding box center [305, 272] width 197 height 31
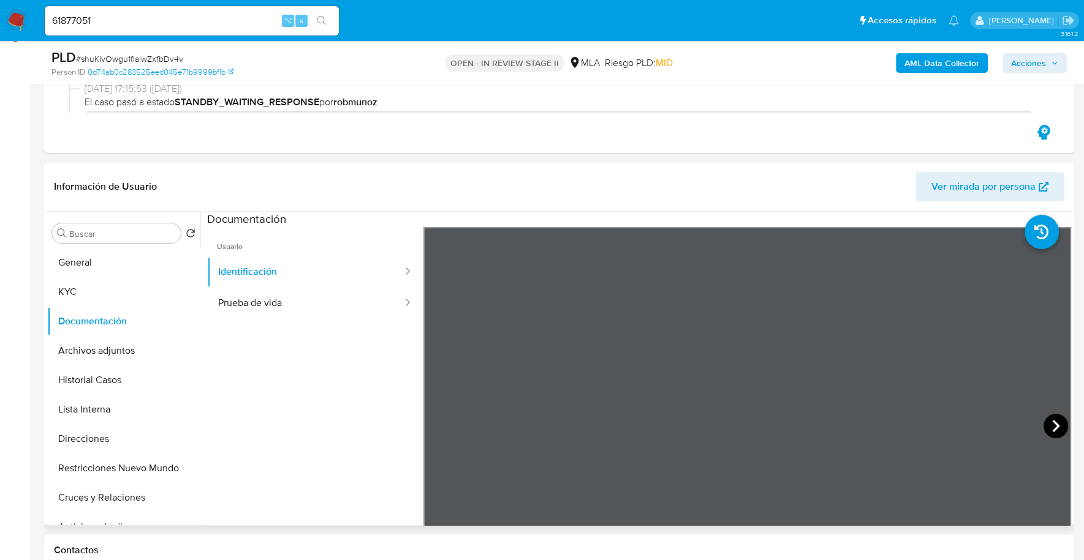
click at [1048, 428] on icon at bounding box center [1055, 426] width 25 height 25
click at [248, 300] on button "Prueba de vida" at bounding box center [305, 303] width 197 height 31
click at [90, 299] on button "KYC" at bounding box center [118, 291] width 143 height 29
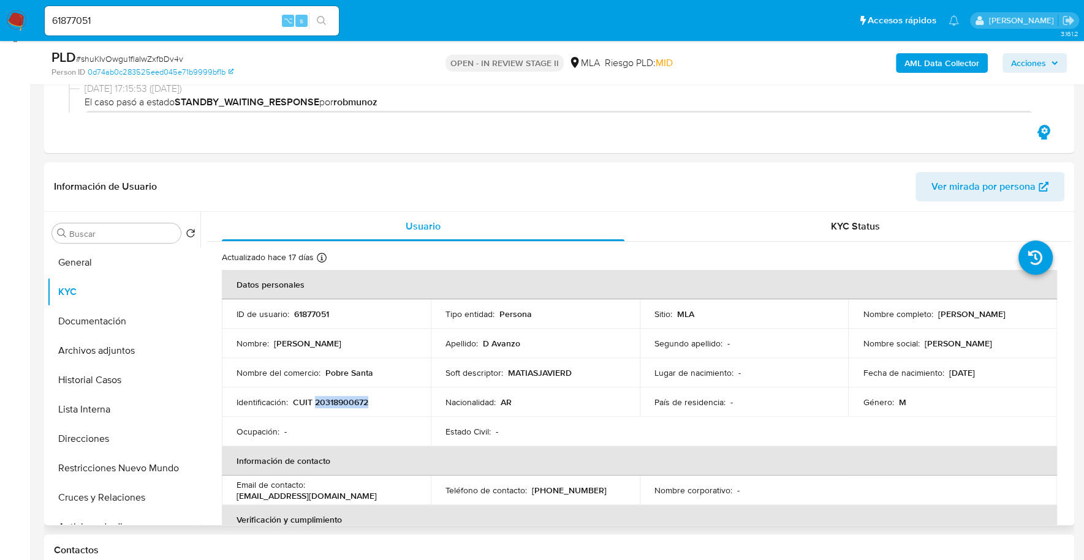
copy p "20318900672"
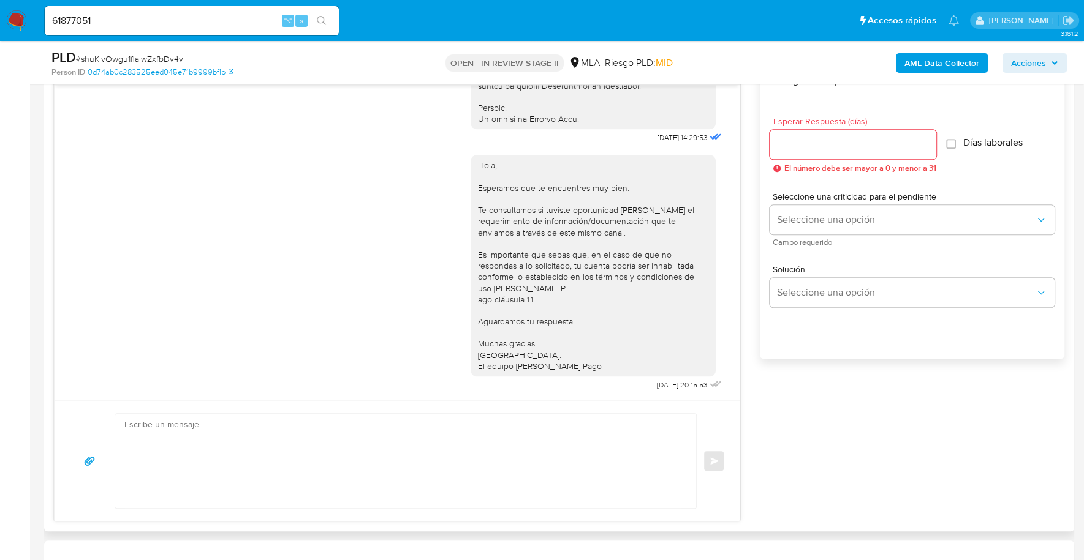
scroll to position [805, 0]
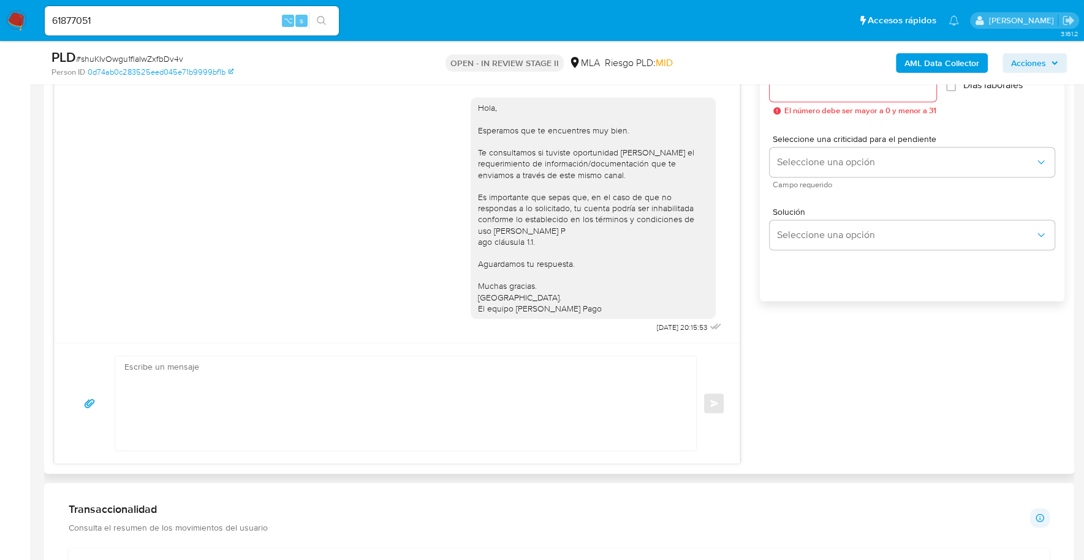
click at [236, 384] on textarea at bounding box center [402, 403] width 556 height 94
click at [309, 384] on textarea "Estimado, buenas tardes Reiteramos solicitud de documentación de los dia 17 y 2…" at bounding box center [402, 403] width 556 height 94
click at [270, 415] on textarea "Estimado, buenas tardes Reiteramos solicitud de documentación de los dias [DATE…" at bounding box center [402, 403] width 556 height 94
click at [449, 383] on textarea "Estimado, buenas tardes Reiteramos solicitud de documentación de los dias [DATE…" at bounding box center [402, 403] width 556 height 94
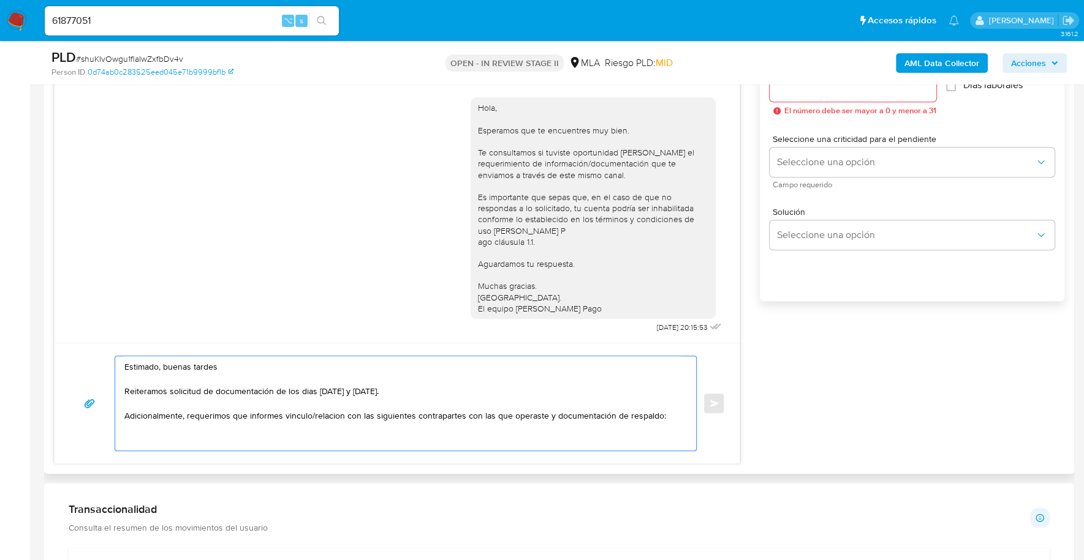
click at [177, 436] on textarea "Estimado, buenas tardes Reiteramos solicitud de documentación de los dias 17 y …" at bounding box center [402, 403] width 556 height 94
paste textarea "- Isabelino Dominguez Rivero - CUIT 20943601225 (SIN ACTIVIDAD) , de quien reci…"
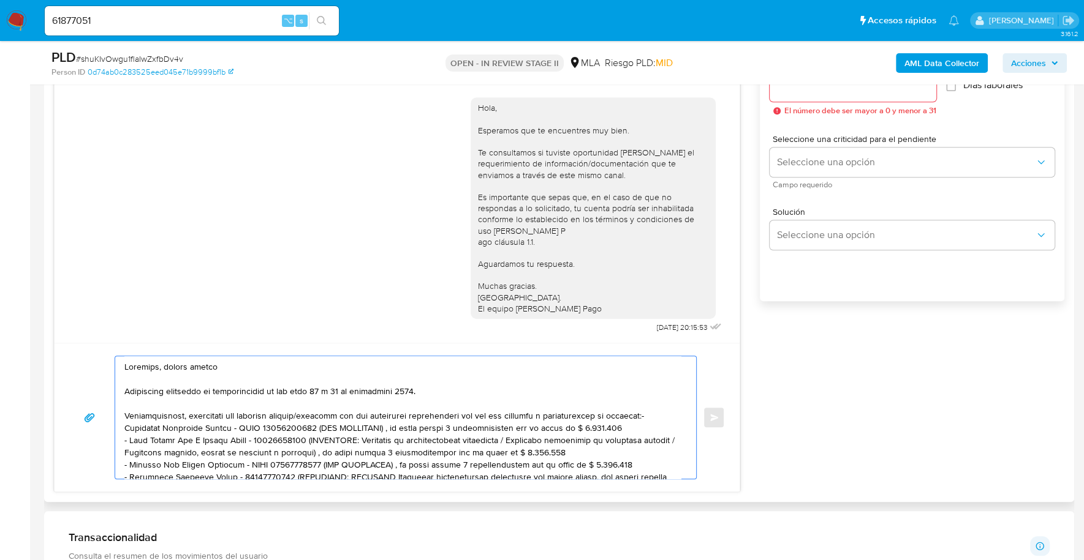
scroll to position [53, 0]
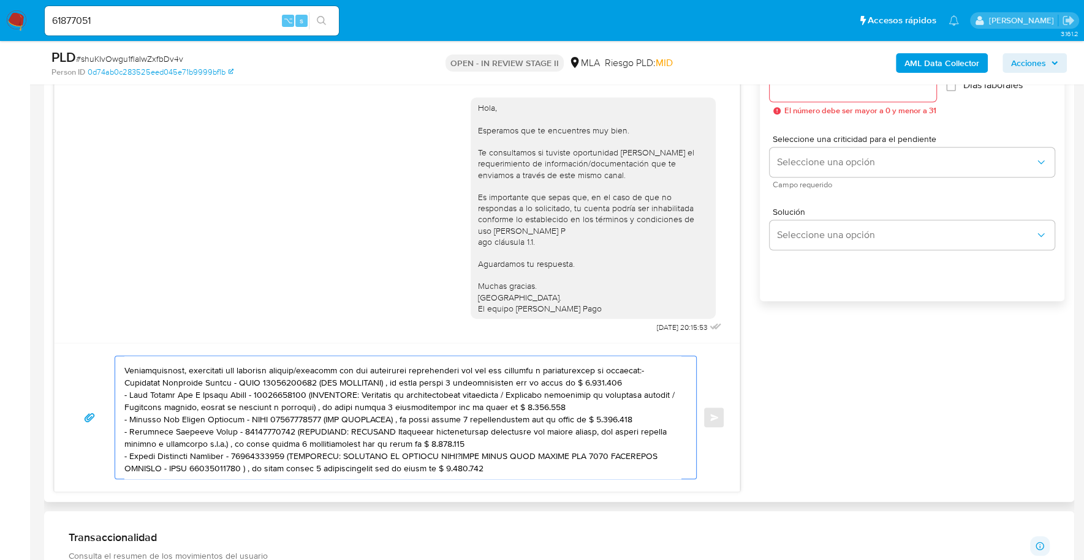
drag, startPoint x: 505, startPoint y: 462, endPoint x: 282, endPoint y: 447, distance: 223.5
click at [282, 447] on textarea at bounding box center [402, 417] width 556 height 123
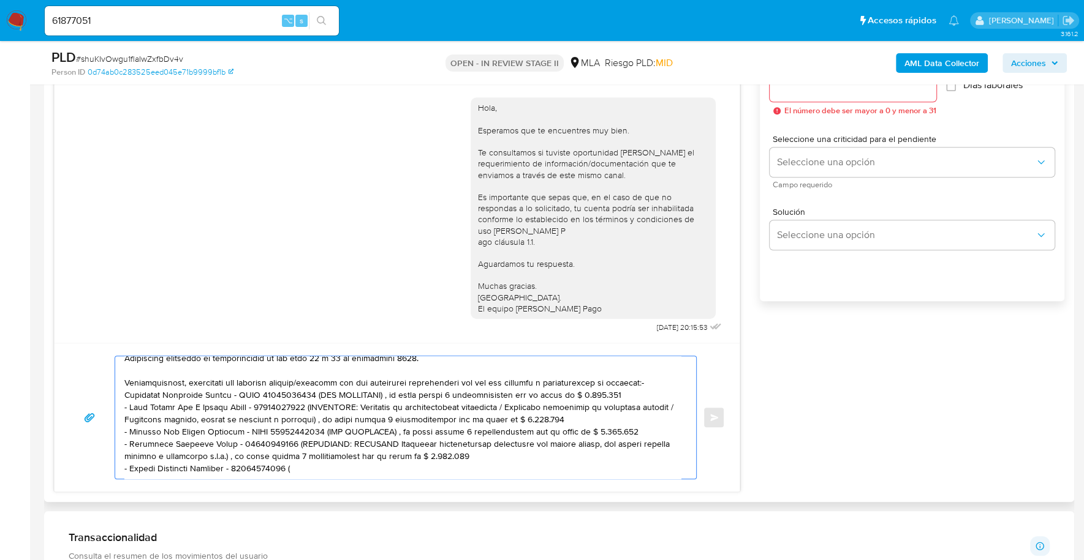
scroll to position [45, 0]
drag, startPoint x: 448, startPoint y: 442, endPoint x: 280, endPoint y: 428, distance: 169.0
click at [280, 428] on textarea at bounding box center [402, 417] width 556 height 123
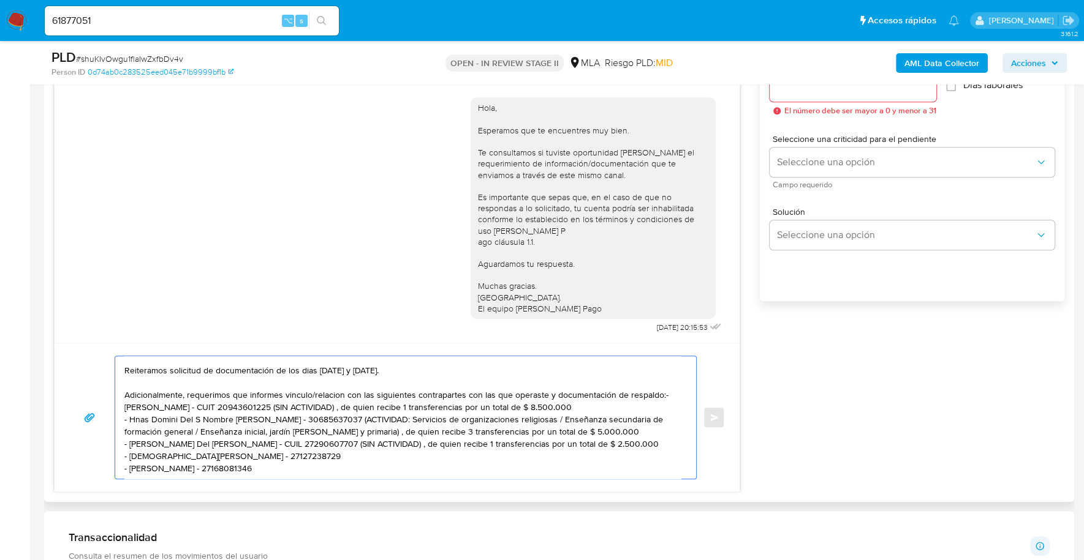
scroll to position [32, 0]
drag, startPoint x: 627, startPoint y: 426, endPoint x: 326, endPoint y: 433, distance: 301.4
click at [326, 433] on textarea "Estimado, buenas tardes Reiteramos solicitud de documentación de los dias 17 y …" at bounding box center [402, 417] width 556 height 123
drag, startPoint x: 599, startPoint y: 420, endPoint x: 317, endPoint y: 410, distance: 282.0
click at [317, 410] on textarea "Estimado, buenas tardes Reiteramos solicitud de documentación de los dias 17 y …" at bounding box center [402, 417] width 556 height 123
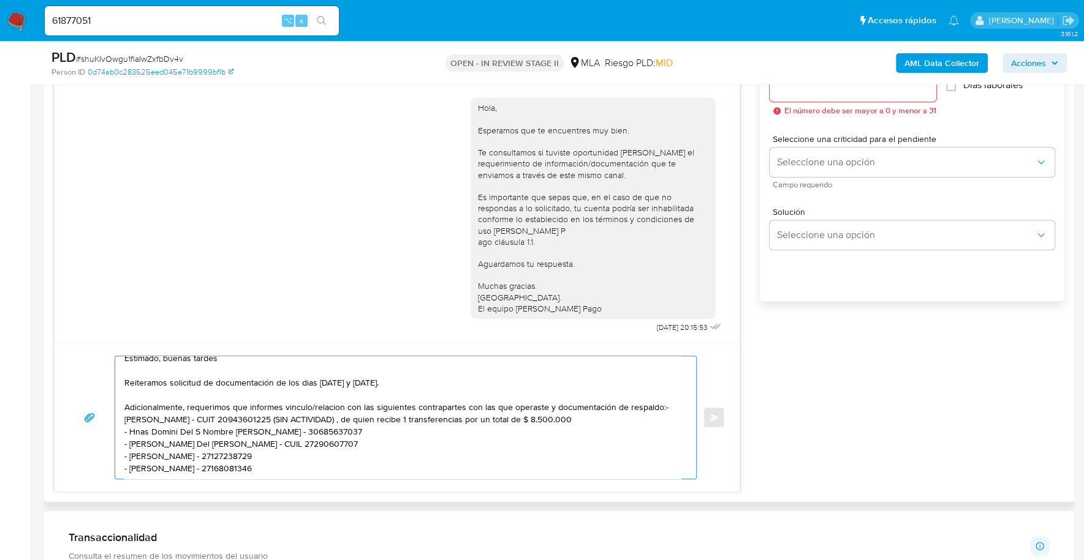
scroll to position [20, 0]
drag, startPoint x: 623, startPoint y: 405, endPoint x: 308, endPoint y: 407, distance: 314.8
click at [308, 407] on textarea "Estimado, buenas tardes Reiteramos solicitud de documentación de los dias 17 y …" at bounding box center [402, 417] width 556 height 123
click at [659, 393] on textarea "Estimado, buenas tardes Reiteramos solicitud de documentación de los dias 17 y …" at bounding box center [402, 417] width 556 height 123
click at [226, 440] on textarea "Estimado, buenas tardes Reiteramos solicitud de documentación de los dias 17 y …" at bounding box center [402, 417] width 556 height 123
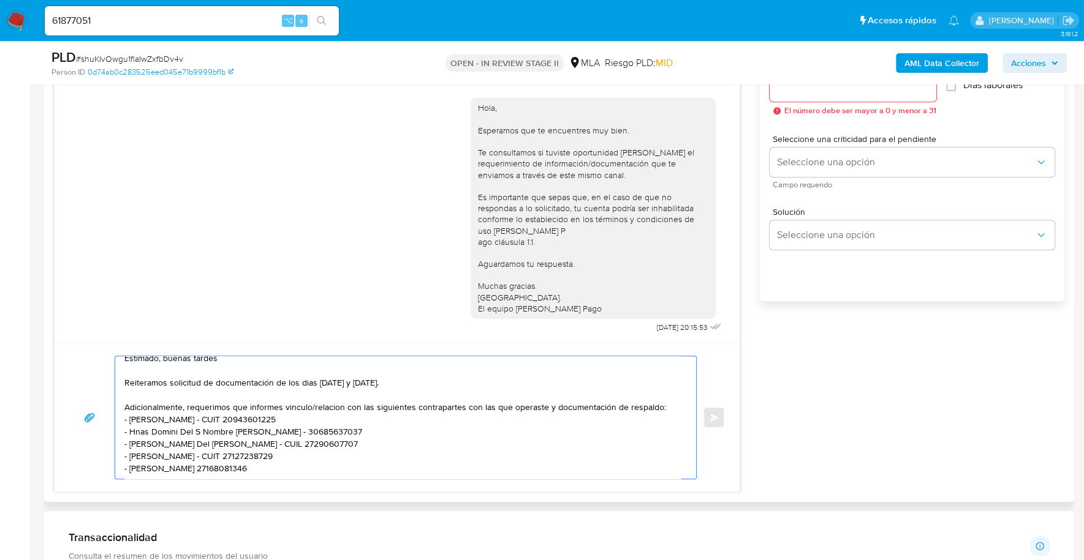
click at [209, 472] on textarea "Estimado, buenas tardes Reiteramos solicitud de documentación de los dias 17 y …" at bounding box center [402, 417] width 556 height 123
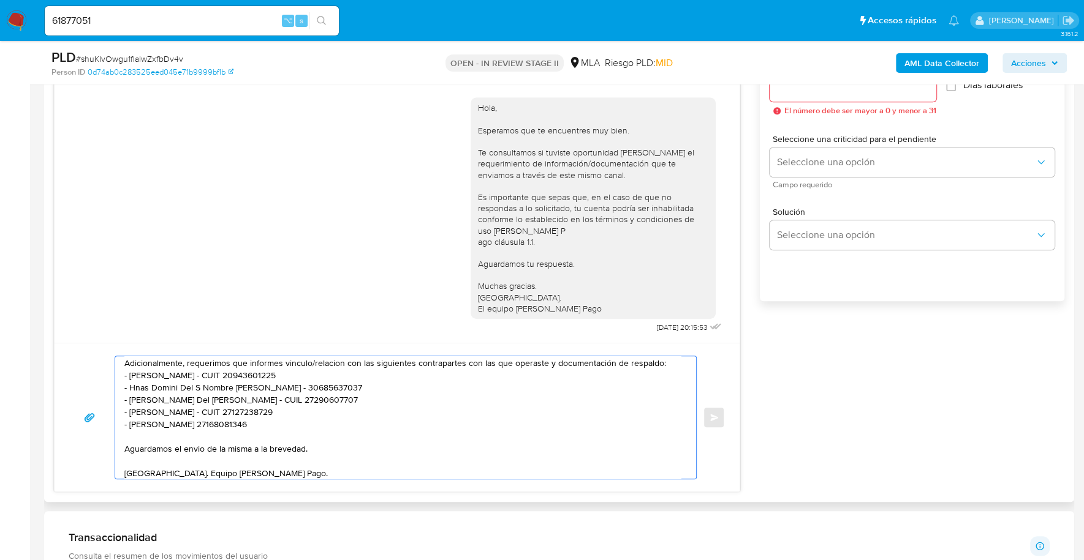
scroll to position [775, 0]
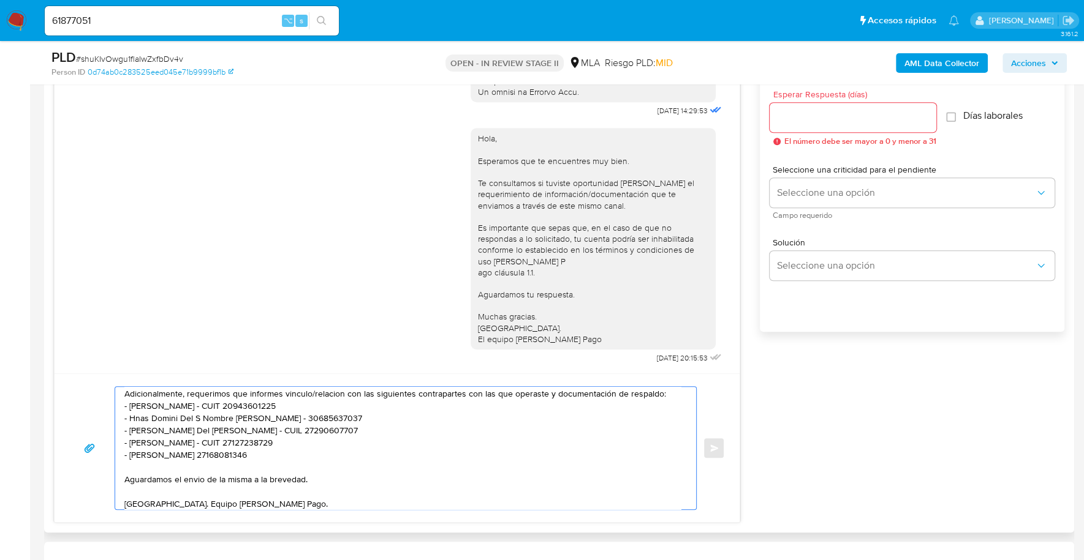
type textarea "Estimado, buenas tardes Reiteramos solicitud de documentación de los dias 17 y …"
click at [801, 129] on div at bounding box center [852, 117] width 167 height 29
click at [804, 124] on input "Esperar Respuesta (días)" at bounding box center [852, 118] width 167 height 16
type input "1"
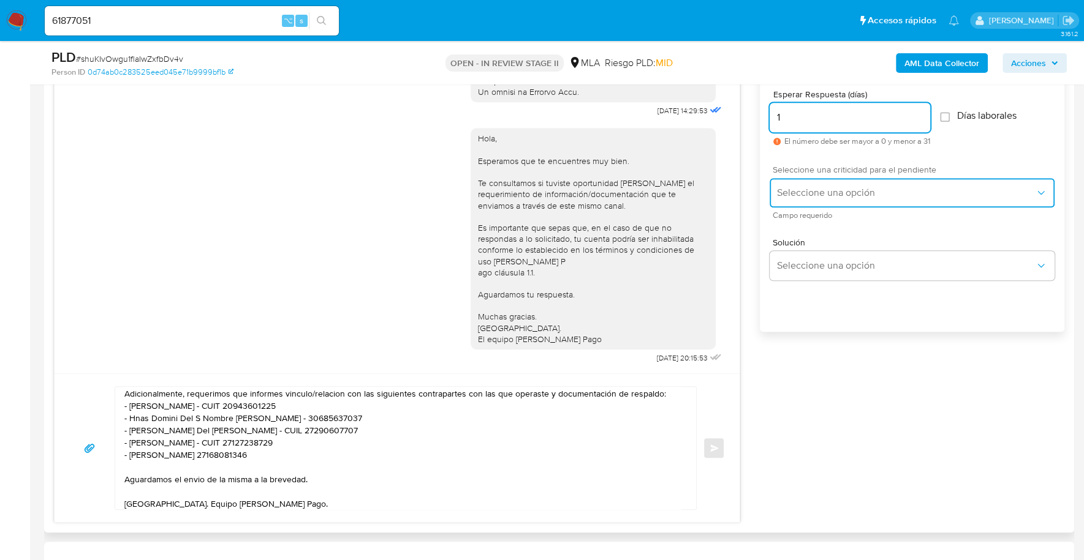
click at [796, 196] on span "Seleccione una opción" at bounding box center [906, 193] width 258 height 12
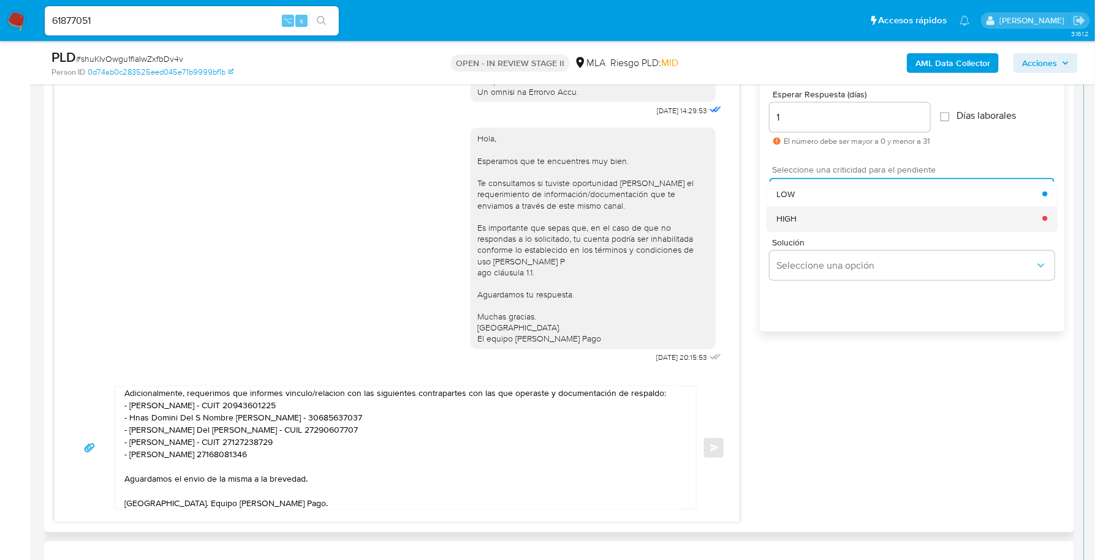
click at [797, 216] on div "HIGH" at bounding box center [909, 218] width 266 height 25
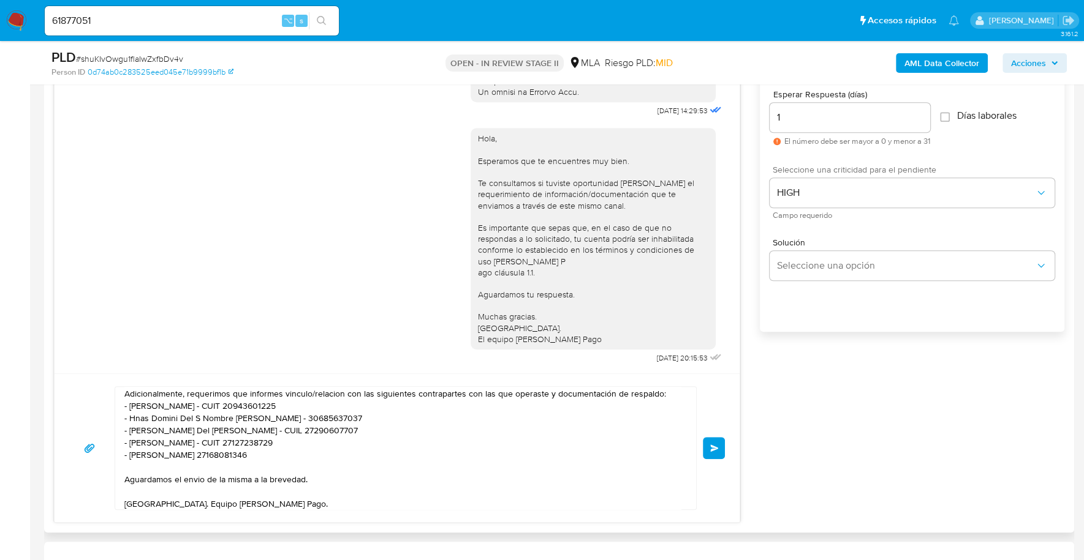
click at [717, 446] on span "Enviar" at bounding box center [714, 448] width 9 height 7
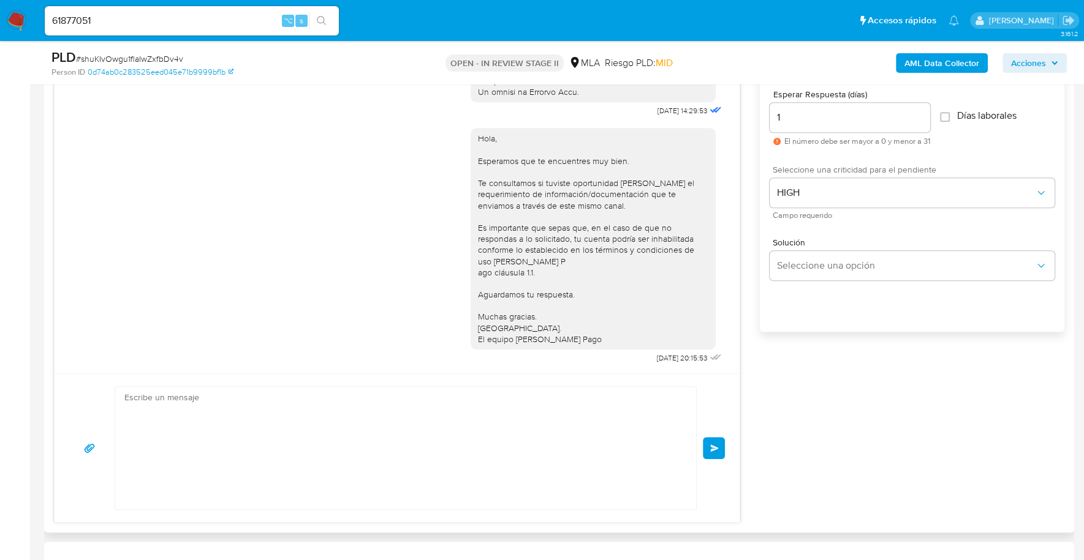
scroll to position [874, 0]
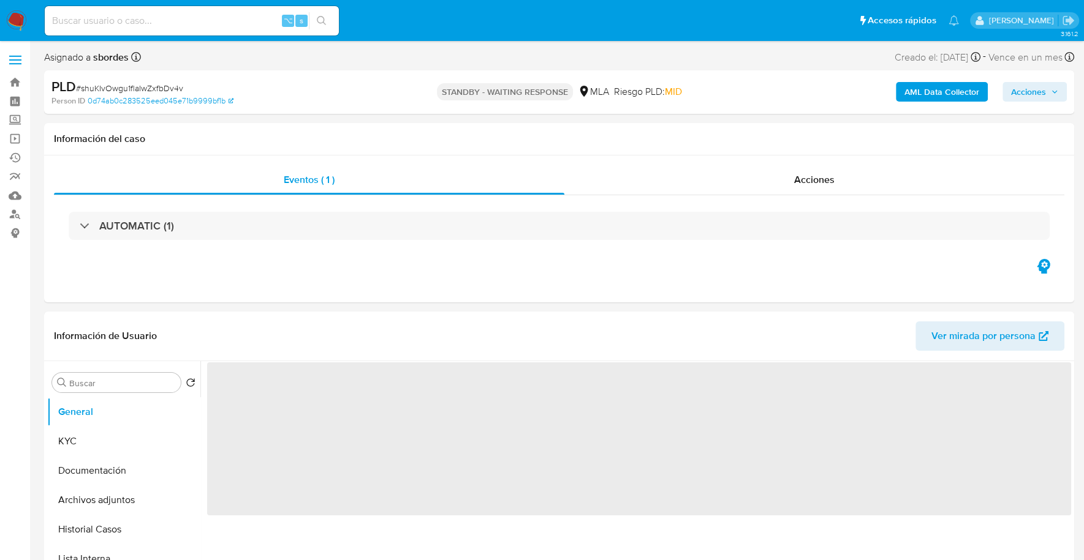
select select "10"
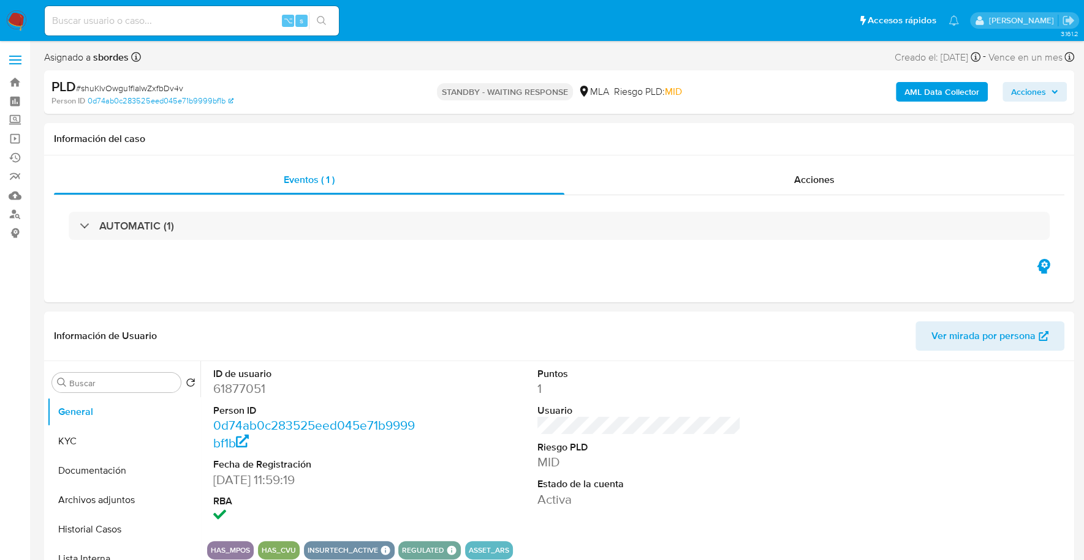
click at [238, 24] on input at bounding box center [192, 21] width 294 height 16
paste input "267589710"
type input "267589710"
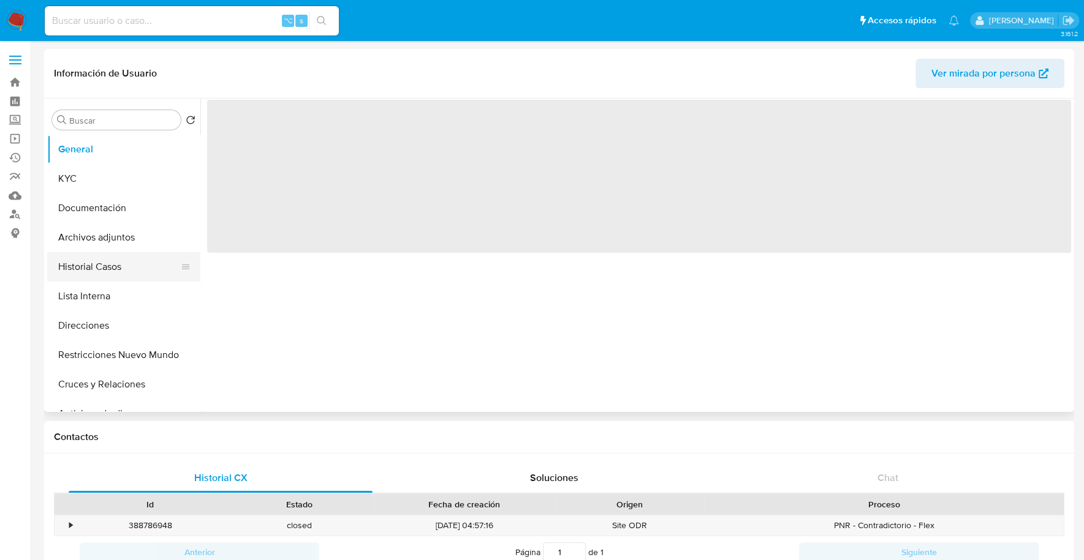
click at [92, 270] on button "Historial Casos" at bounding box center [118, 266] width 143 height 29
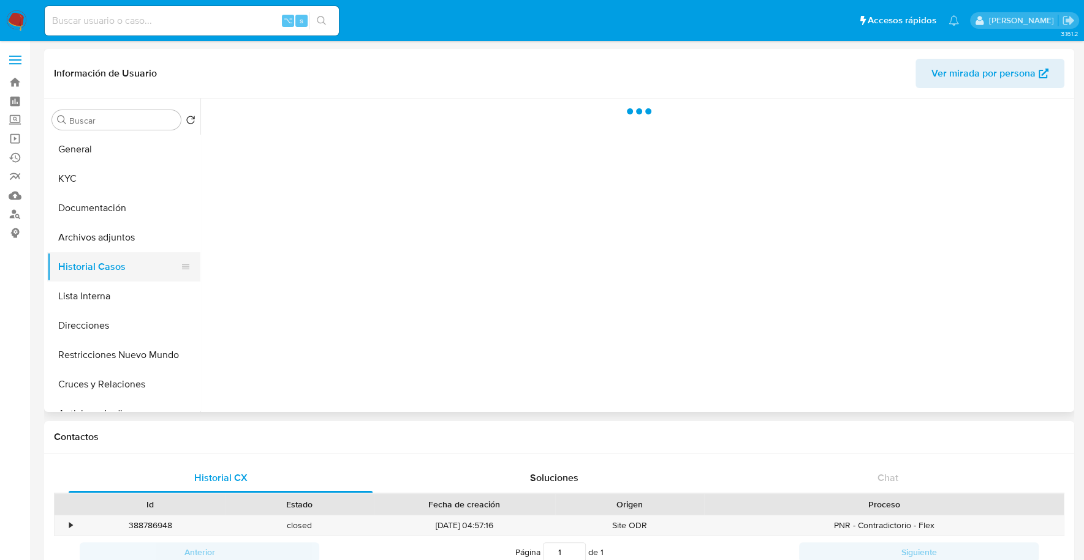
select select "10"
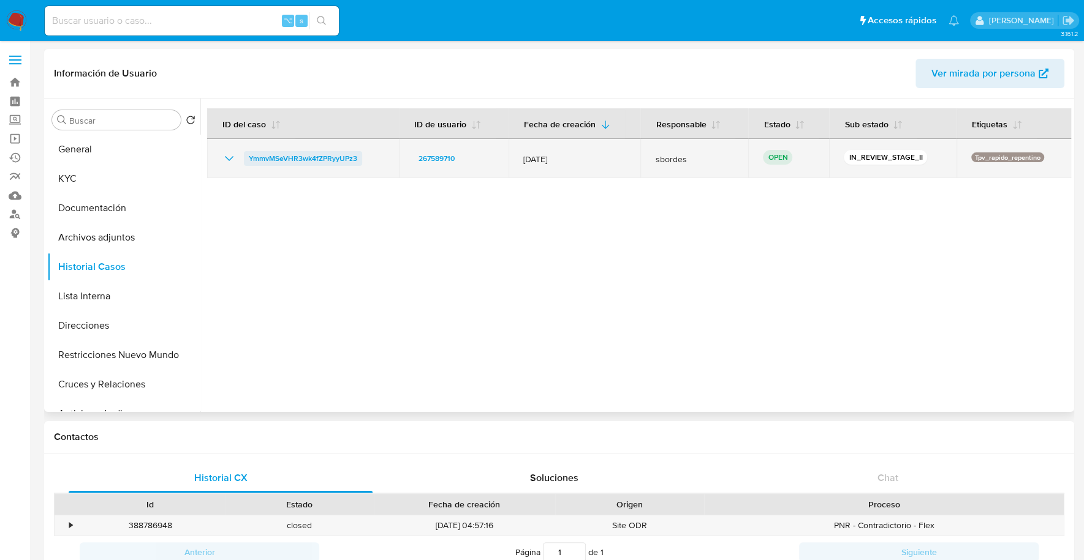
click at [288, 157] on span "YmmvMSeVHR3wk4fZPRyyUPz3" at bounding box center [303, 158] width 108 height 15
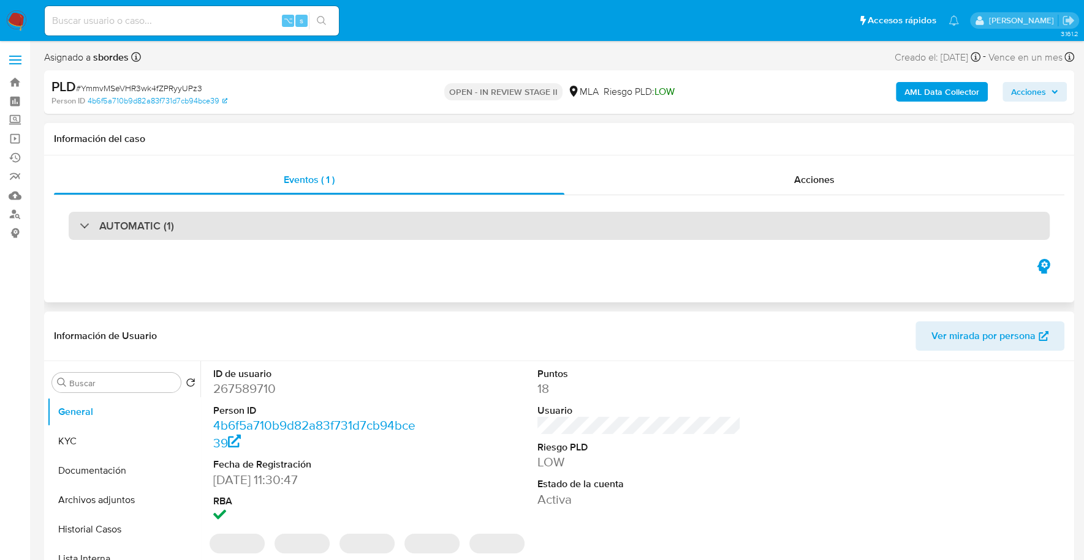
select select "10"
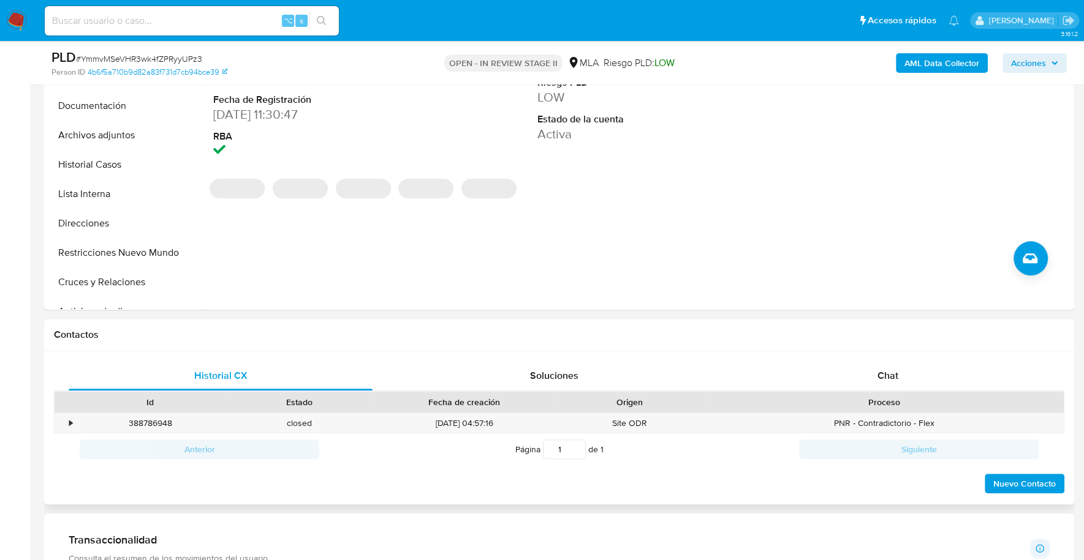
scroll to position [457, 0]
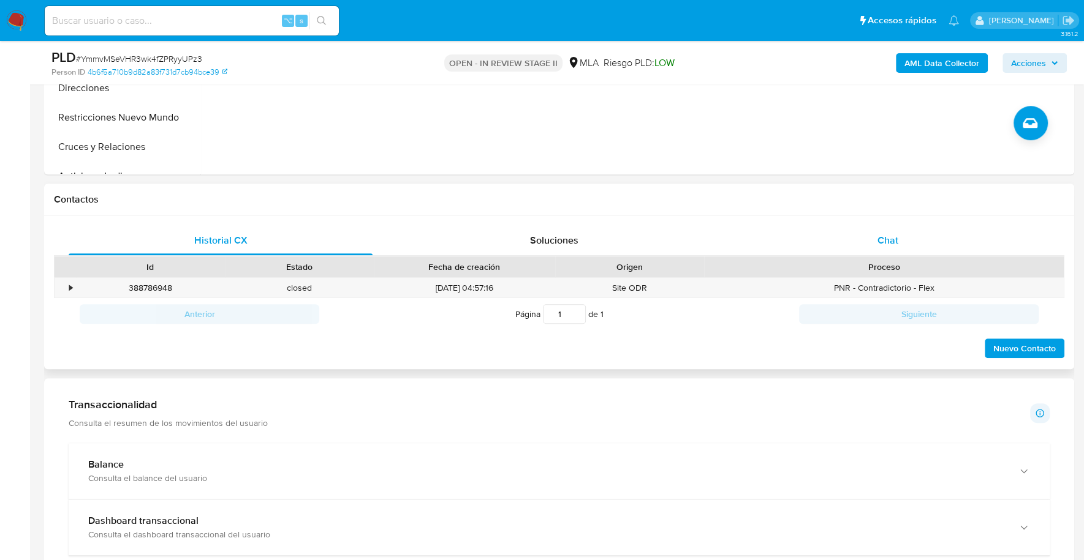
click at [893, 229] on div "Chat" at bounding box center [887, 240] width 304 height 29
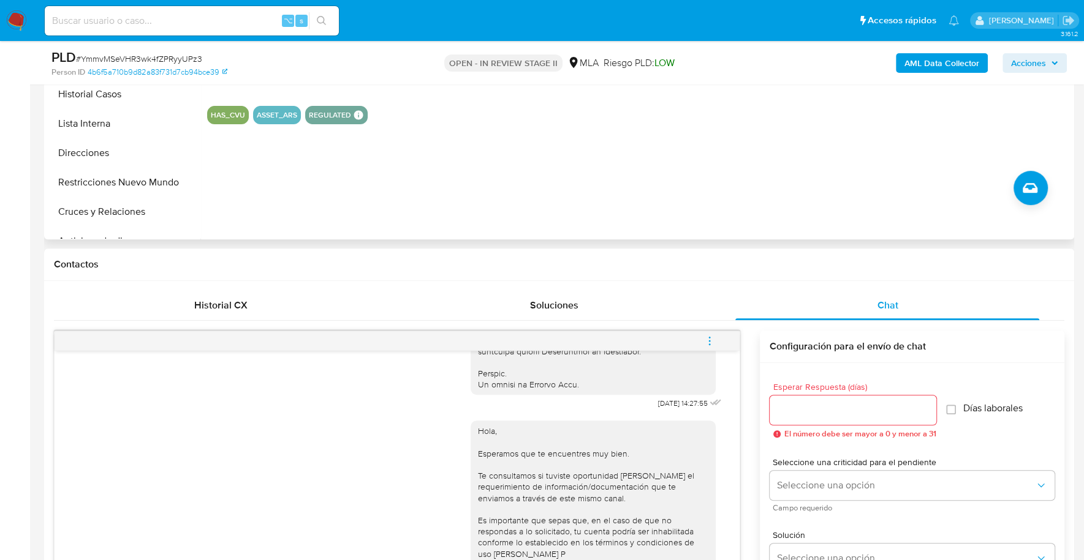
scroll to position [132, 0]
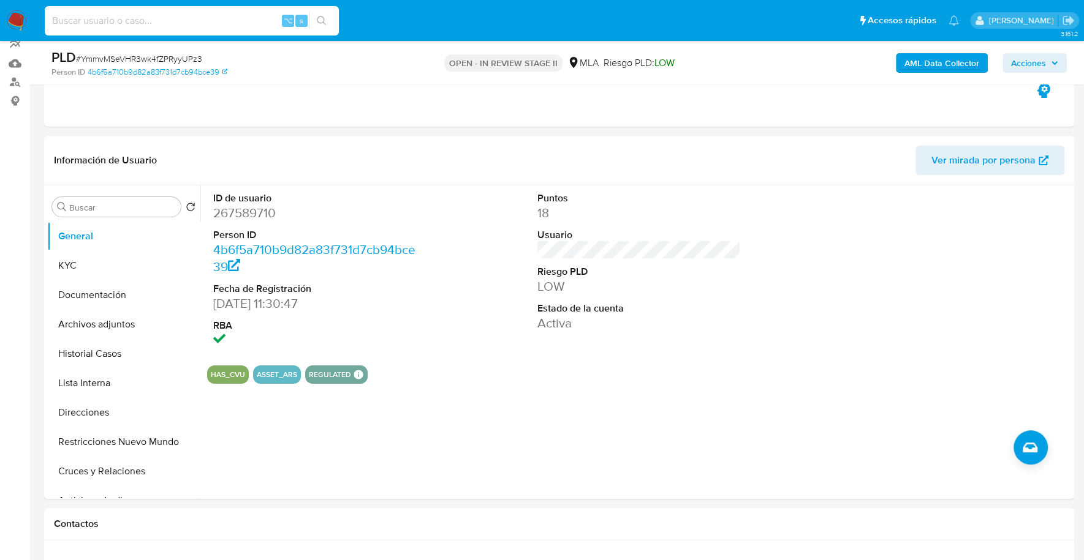
click at [176, 26] on input at bounding box center [192, 21] width 294 height 16
paste input "267589710"
type input "267589710"
click at [108, 269] on button "KYC" at bounding box center [118, 265] width 143 height 29
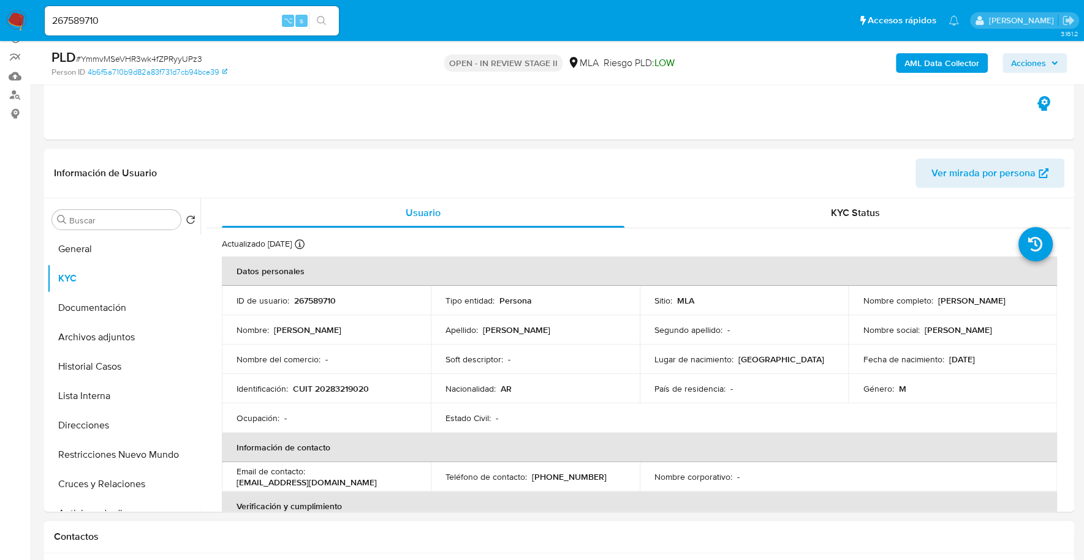
scroll to position [104, 0]
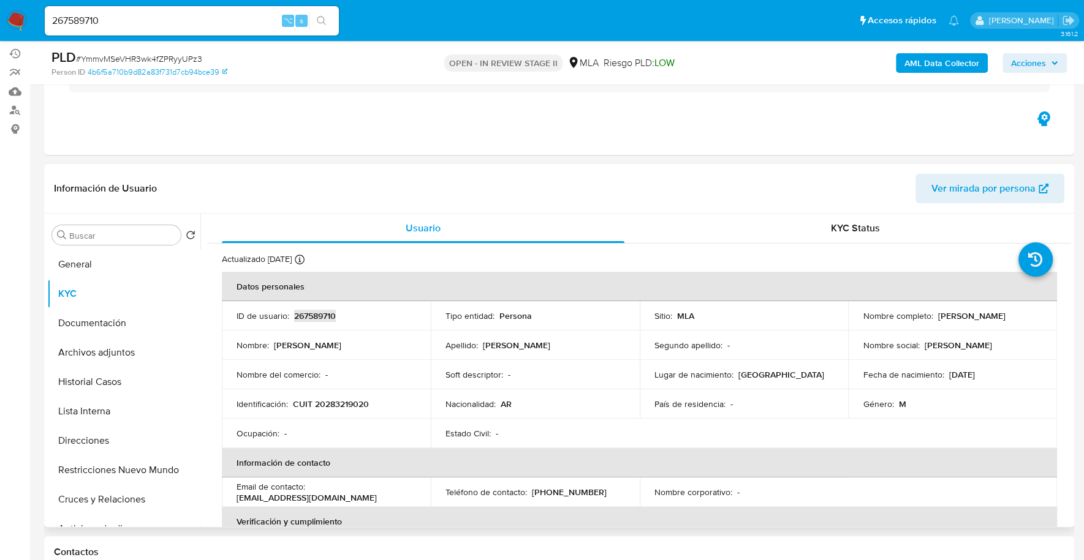
copy p "267589710"
copy p "20283219020"
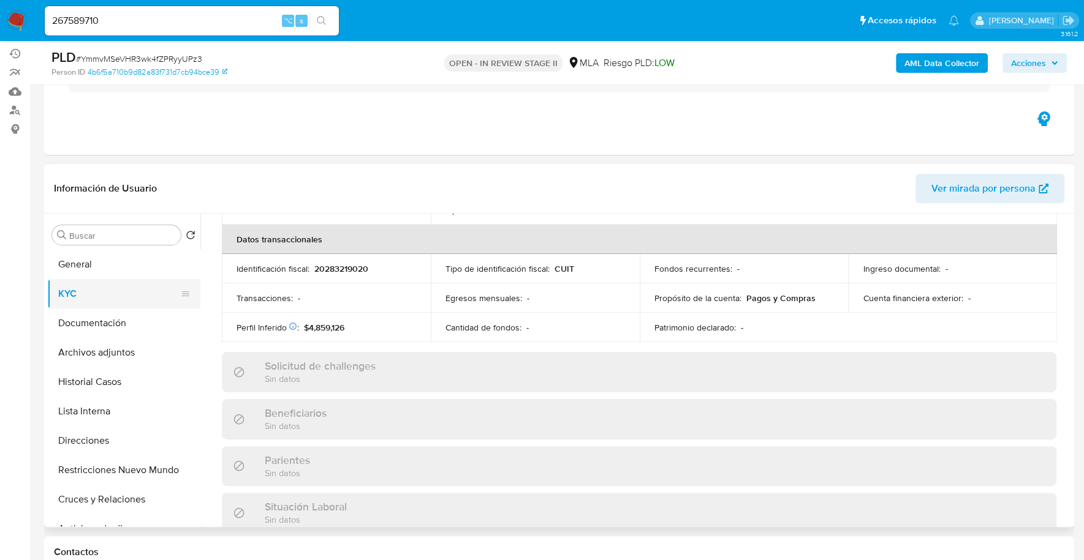
scroll to position [644, 0]
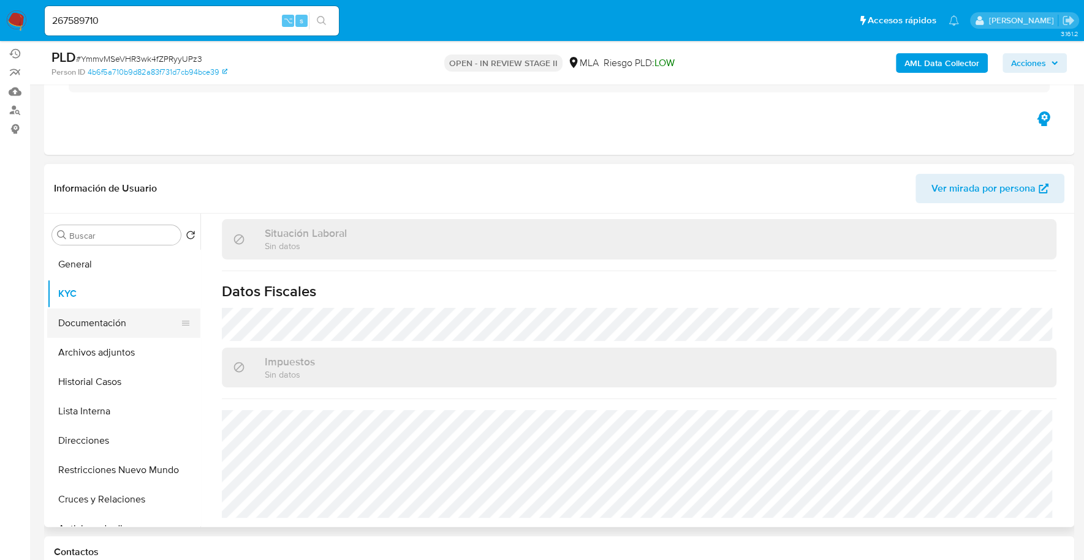
click at [110, 334] on button "Documentación" at bounding box center [118, 323] width 143 height 29
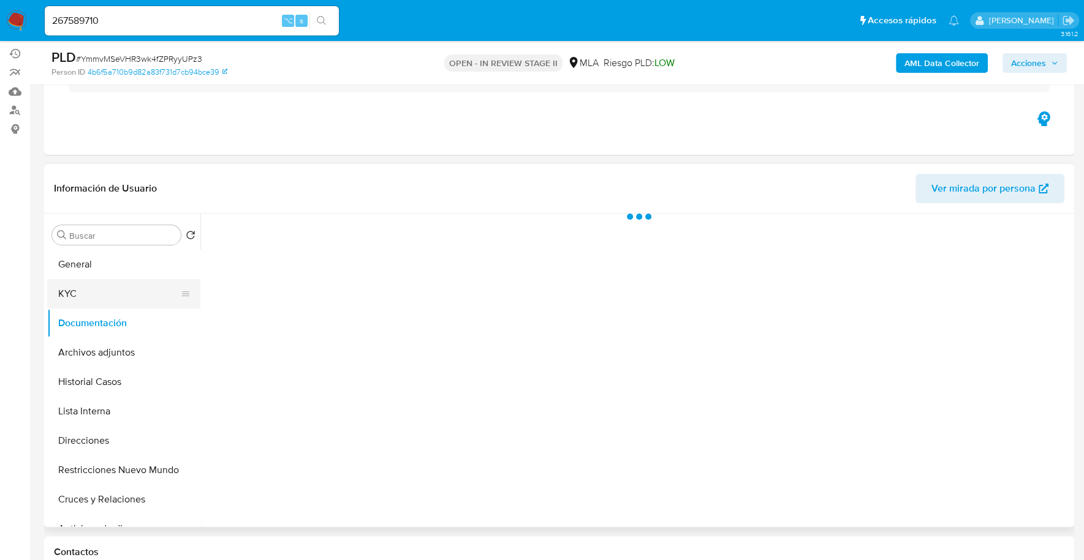
scroll to position [0, 0]
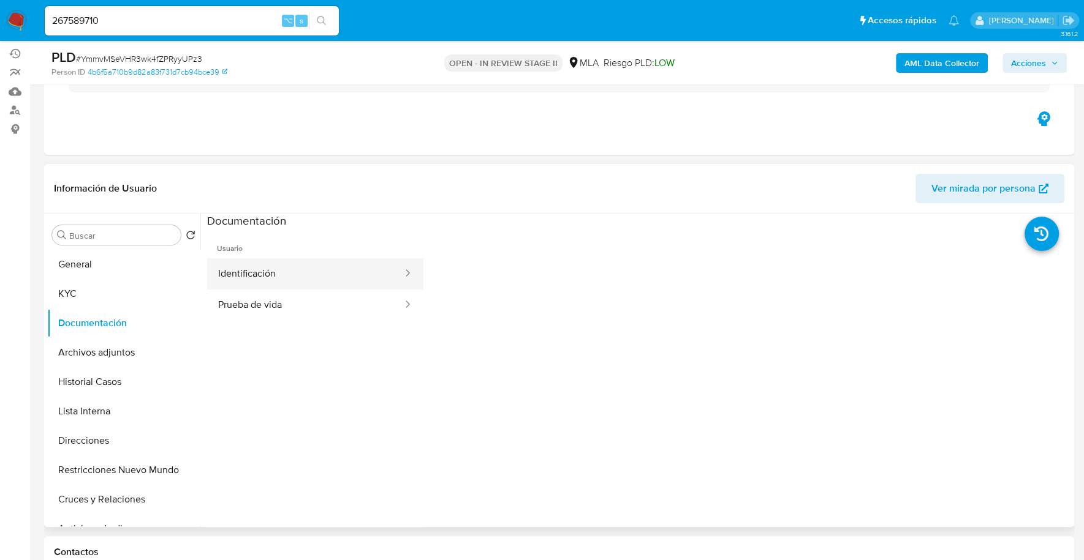
click at [268, 269] on button "Identificación" at bounding box center [305, 273] width 197 height 31
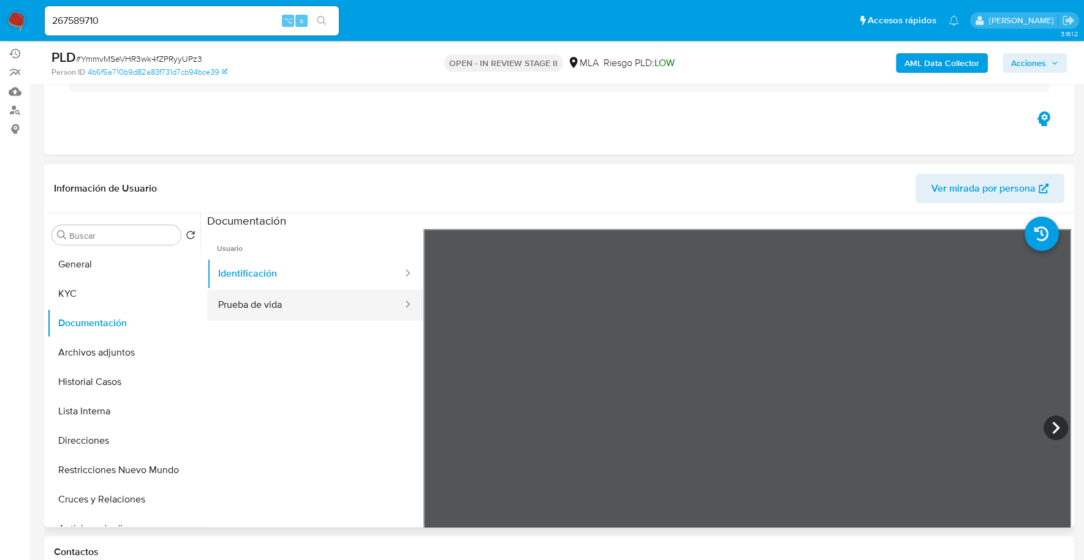
click at [284, 292] on button "Prueba de vida" at bounding box center [305, 305] width 197 height 31
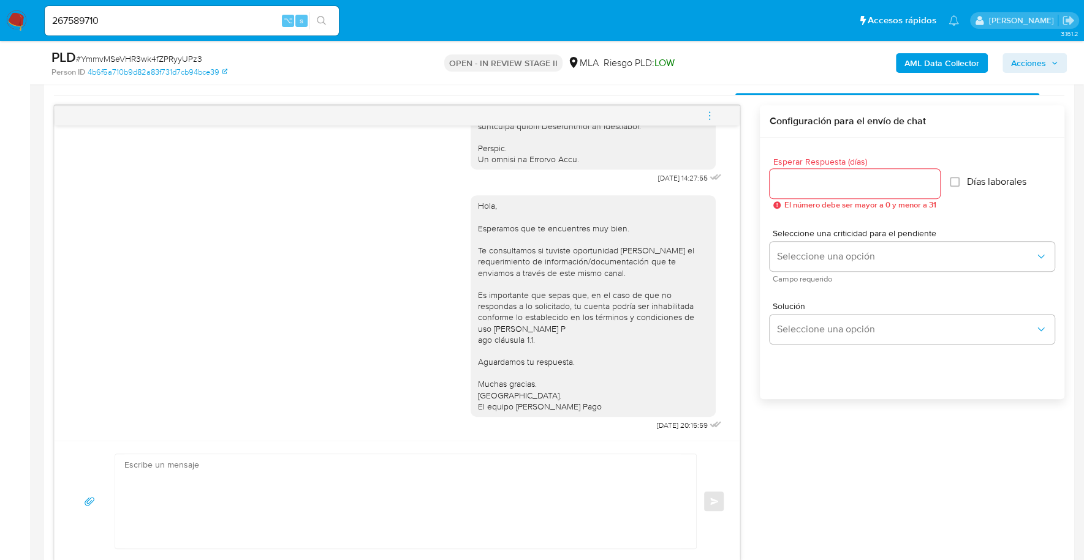
scroll to position [668, 0]
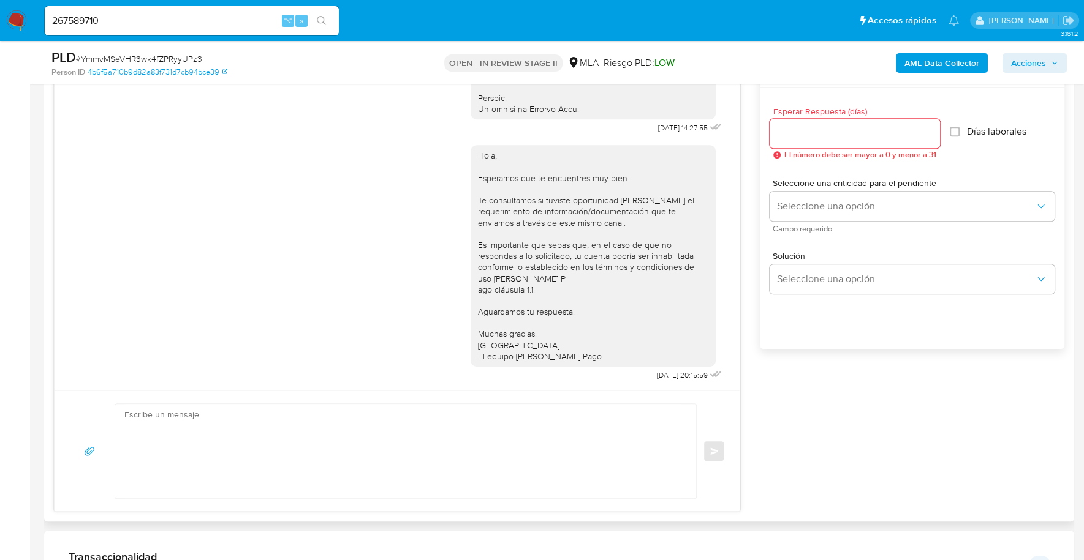
click at [424, 414] on textarea at bounding box center [402, 451] width 556 height 94
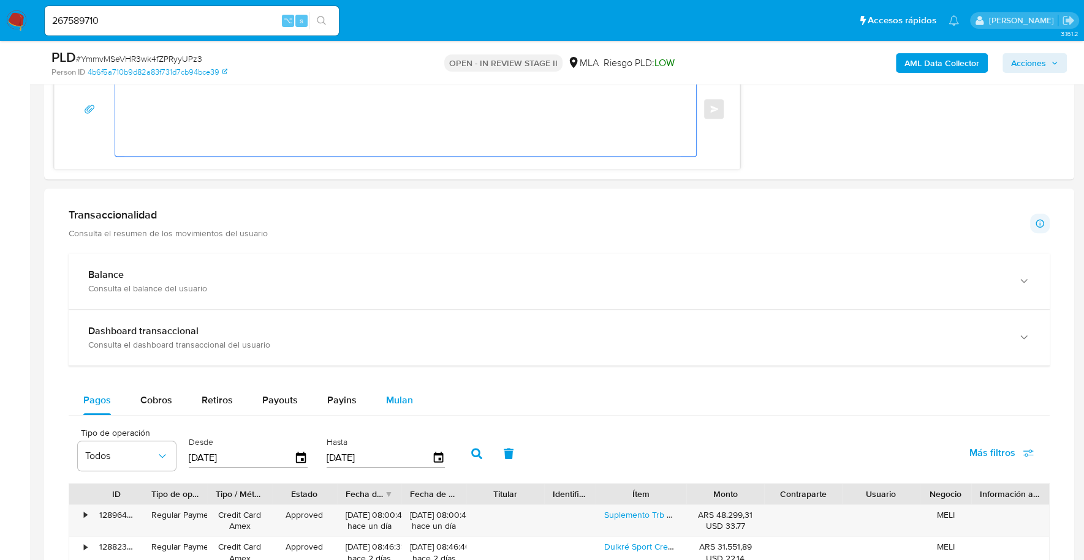
click at [401, 399] on span "Mulan" at bounding box center [399, 400] width 27 height 14
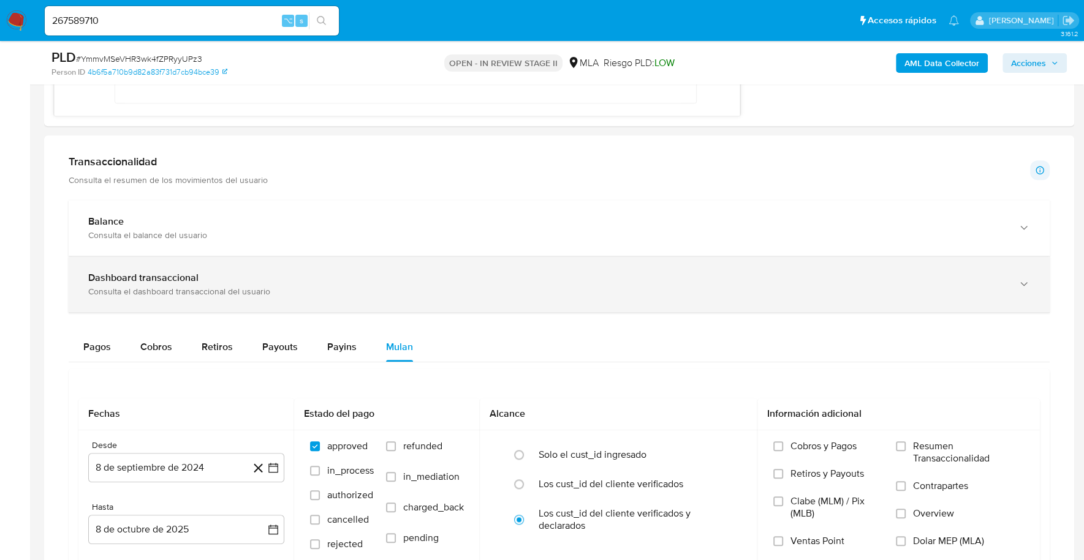
scroll to position [1142, 0]
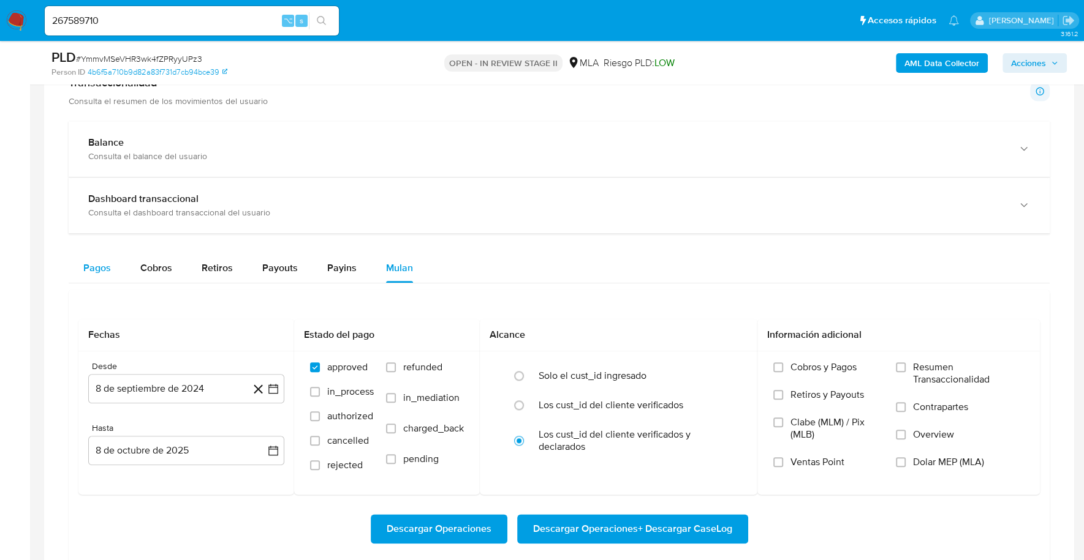
click at [88, 255] on div "Pagos" at bounding box center [97, 268] width 28 height 29
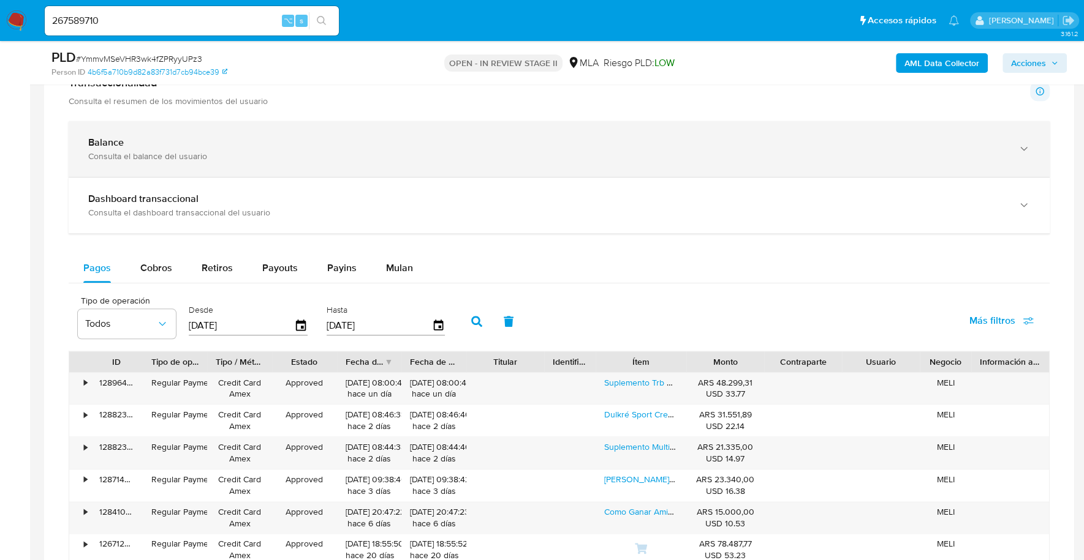
click at [145, 154] on div "Consulta el balance del usuario" at bounding box center [546, 156] width 917 height 11
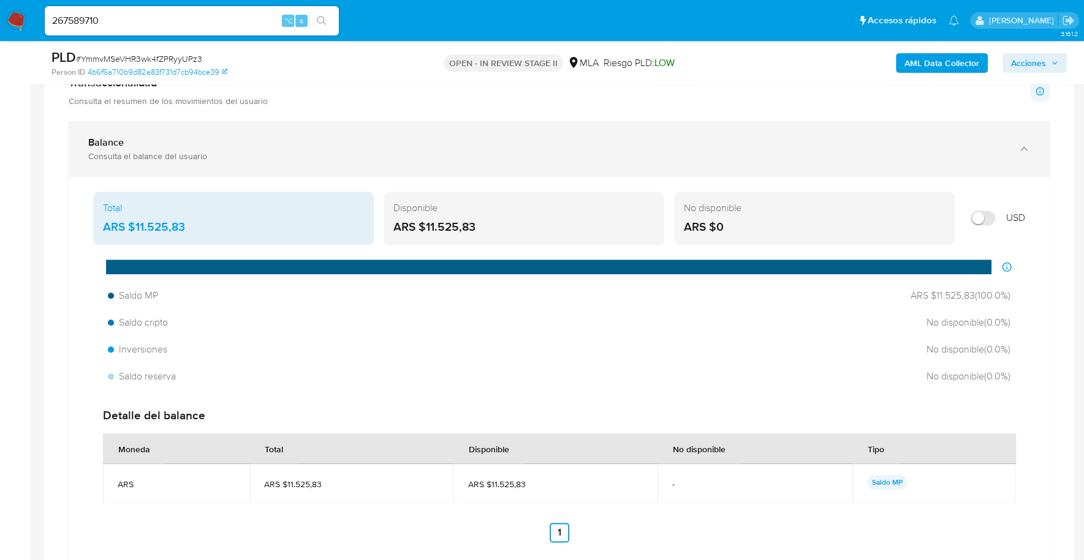
click at [160, 152] on div "Consulta el balance del usuario" at bounding box center [546, 156] width 917 height 11
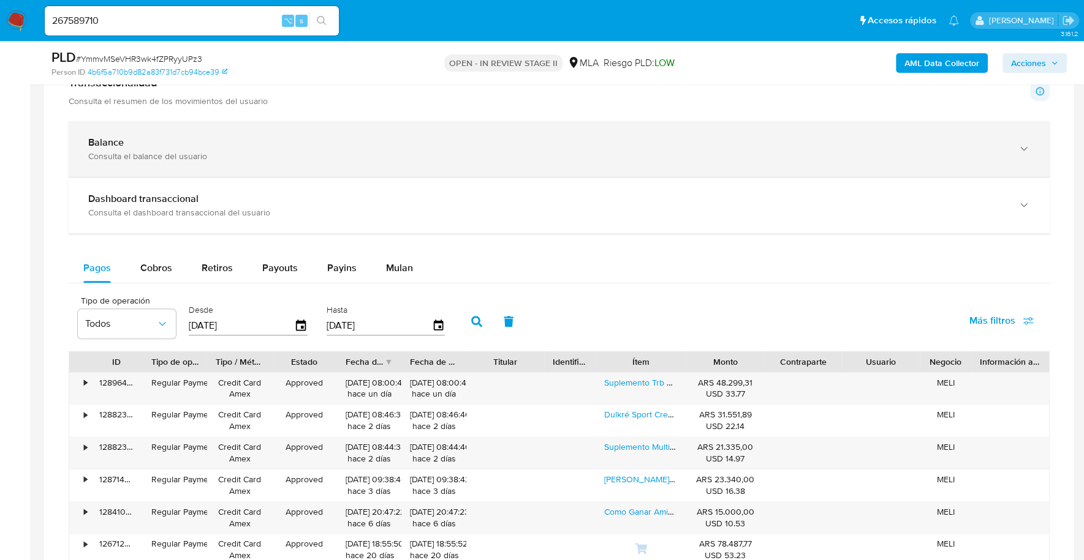
click at [160, 152] on div "Consulta el balance del usuario" at bounding box center [546, 156] width 917 height 11
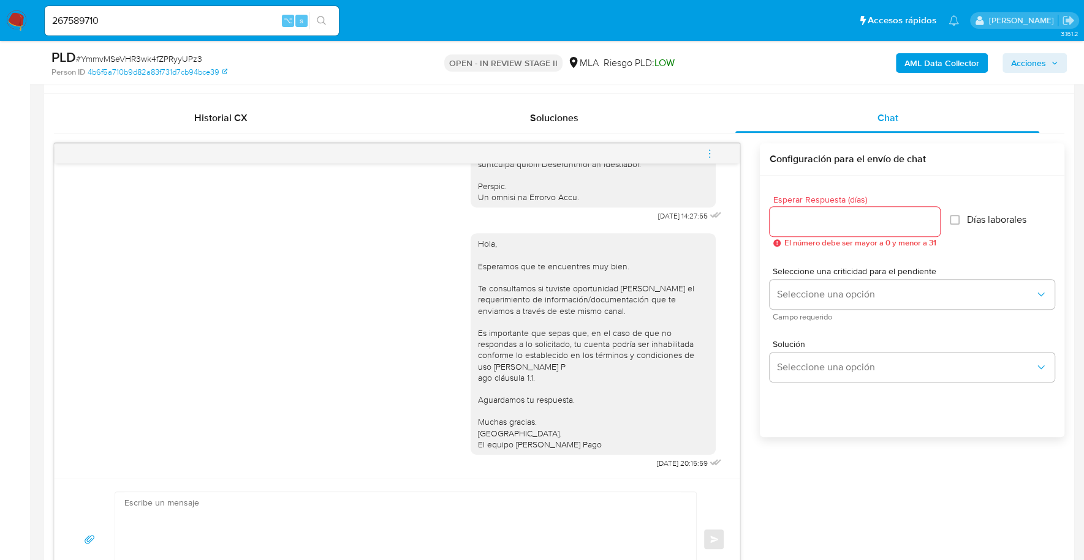
scroll to position [869, 0]
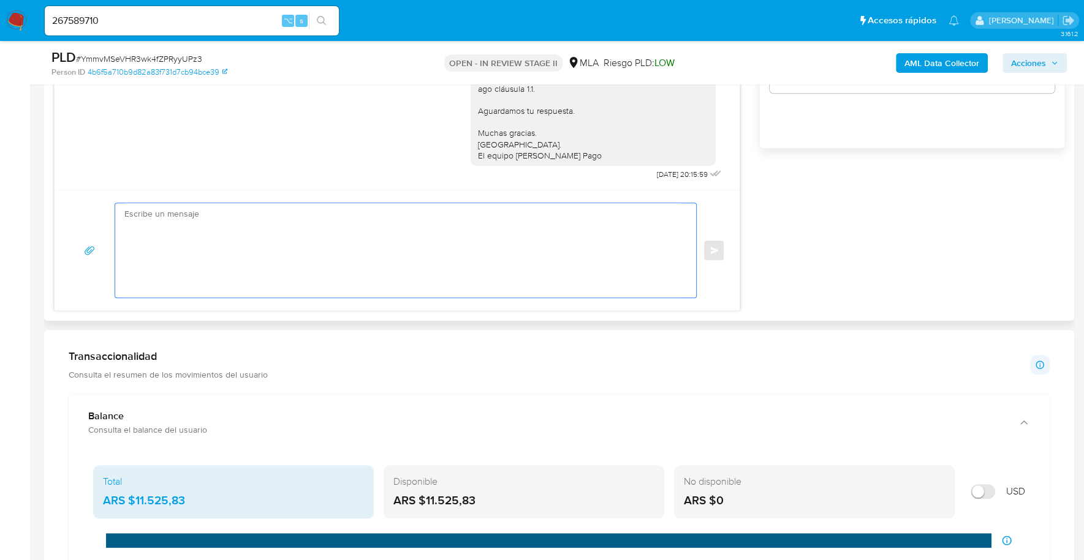
click at [176, 235] on textarea at bounding box center [402, 250] width 556 height 94
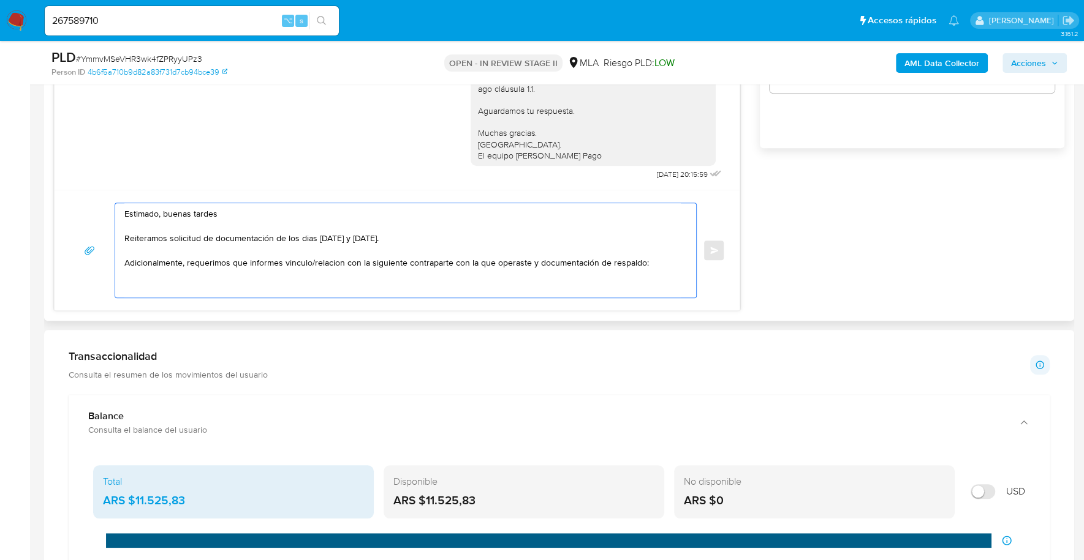
paste textarea "- Cobros Jmc Sa - 30718731719 (ACTIVIDAD: Servicios empresariales n.c.p.) , de …"
drag, startPoint x: 241, startPoint y: 271, endPoint x: 404, endPoint y: 270, distance: 162.3
click at [404, 270] on textarea "Estimado, buenas tardes Reiteramos solicitud de documentación de los dias [DATE…" at bounding box center [402, 250] width 556 height 94
click at [304, 272] on textarea "Estimado, buenas tardes Reiteramos solicitud de documentación de los dias [DATE…" at bounding box center [402, 250] width 556 height 94
click at [510, 276] on textarea "Estimado, buenas tardes Reiteramos solicitud de documentación de los dias [DATE…" at bounding box center [402, 250] width 556 height 94
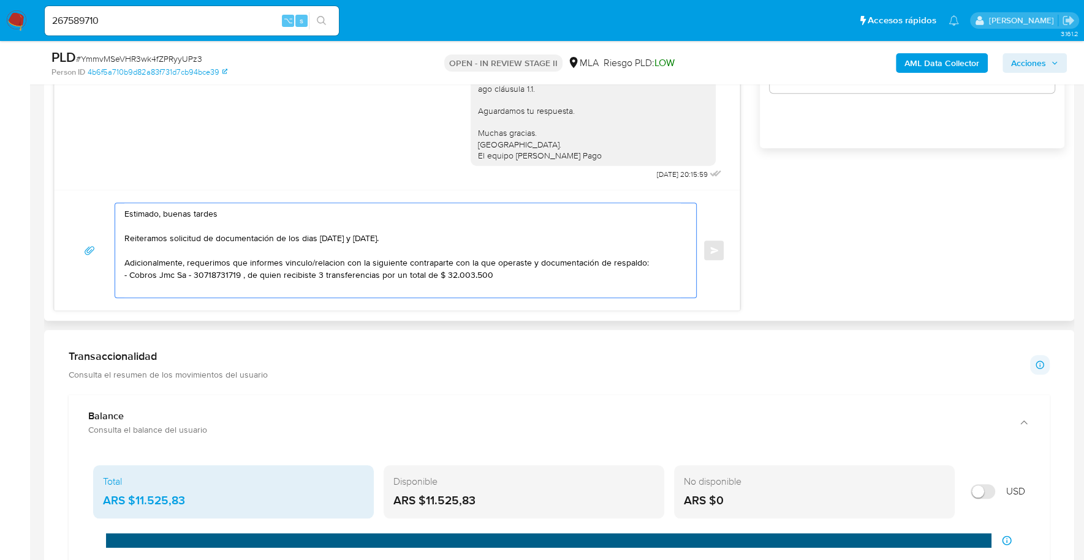
click at [374, 271] on textarea "Estimado, buenas tardes Reiteramos solicitud de documentación de los dias [DATE…" at bounding box center [402, 250] width 556 height 94
click at [649, 273] on textarea "Estimado, buenas tardes Reiteramos solicitud de documentación de los dias [DATE…" at bounding box center [402, 250] width 556 height 94
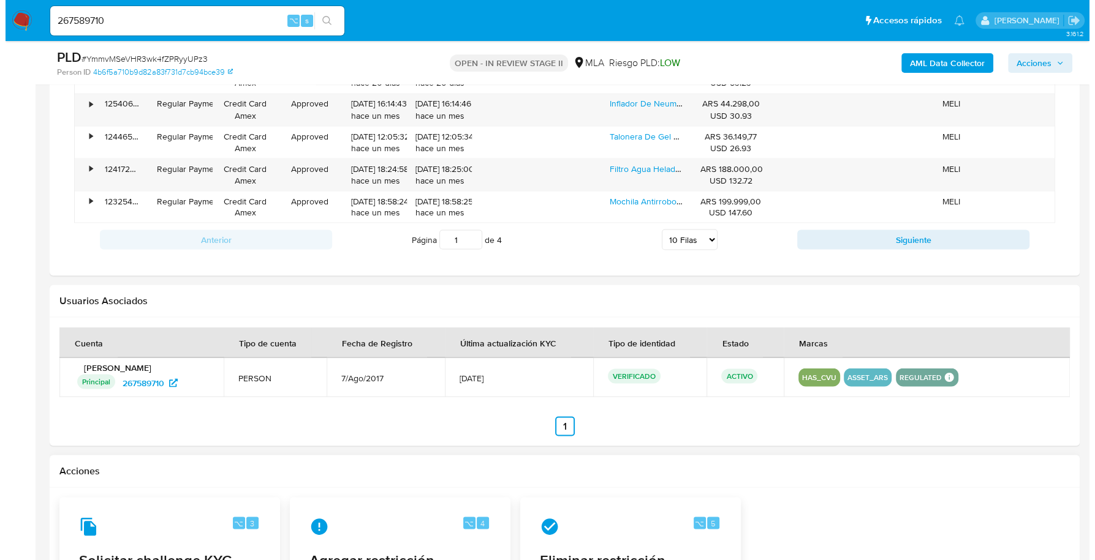
scroll to position [2300, 0]
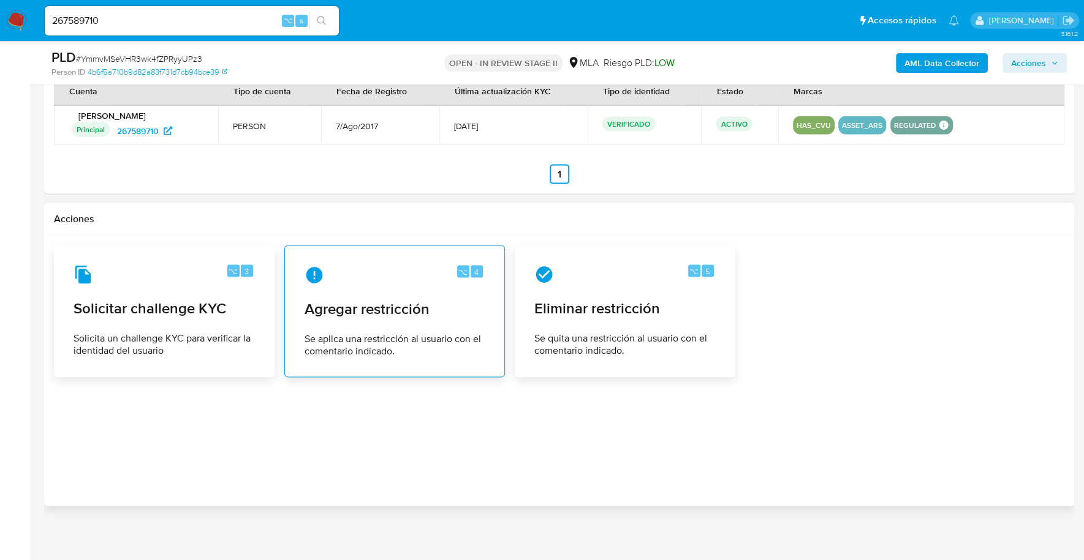
type textarea "Estimado, buenas tardes Reiteramos solicitud de documentación de los dias [DATE…"
click at [346, 300] on span "Agregar restricción" at bounding box center [394, 309] width 180 height 18
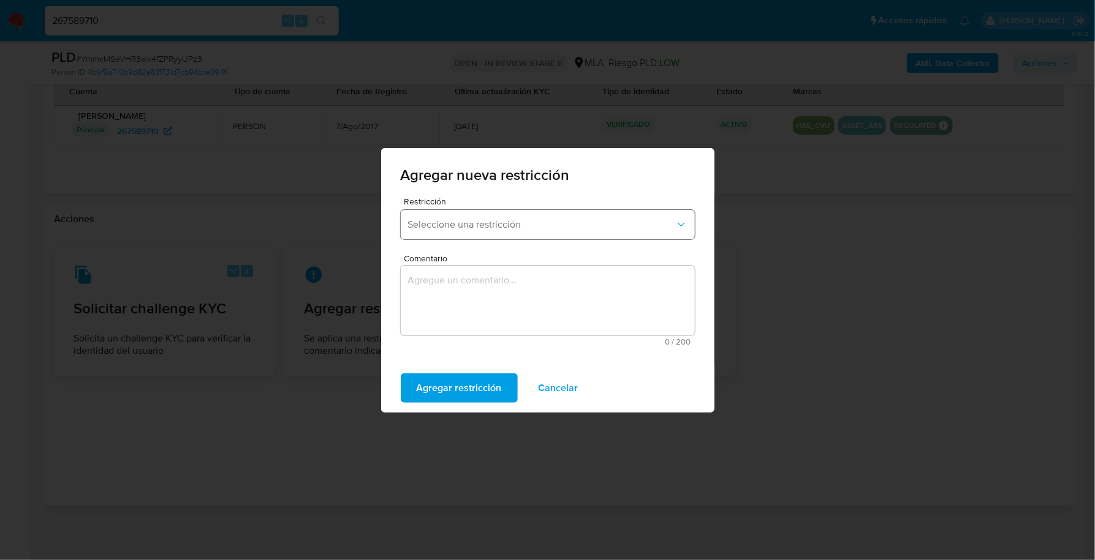
click at [477, 219] on span "Seleccione una restricción" at bounding box center [541, 225] width 267 height 12
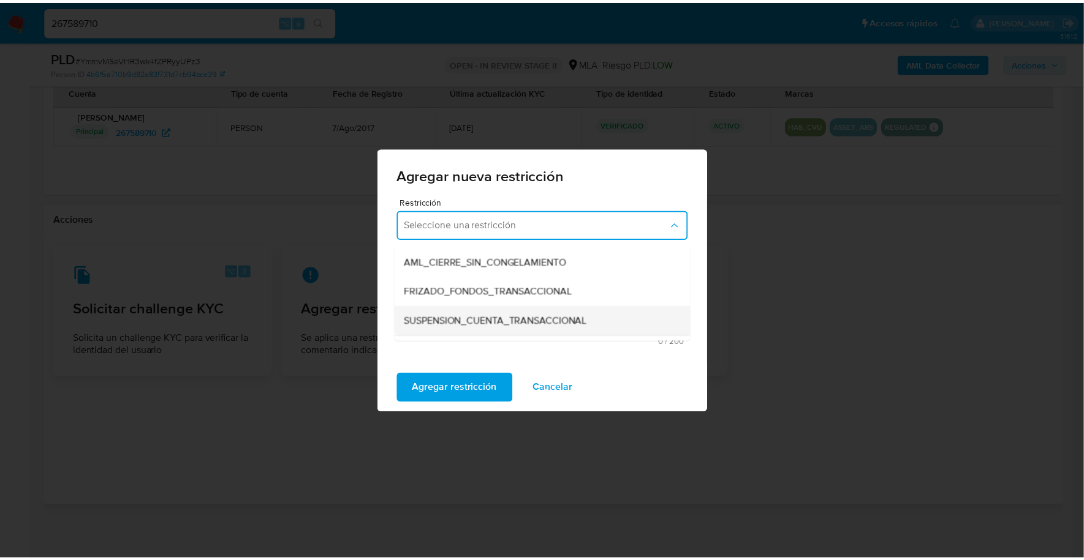
scroll to position [115, 0]
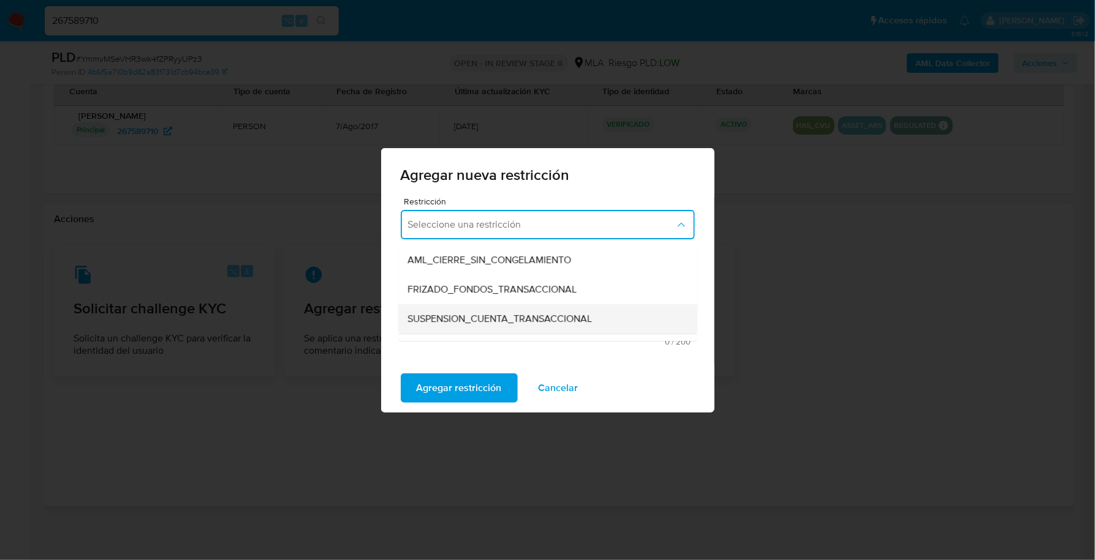
click at [483, 313] on span "SUSPENSION_CUENTA_TRANSACCIONAL" at bounding box center [500, 319] width 184 height 12
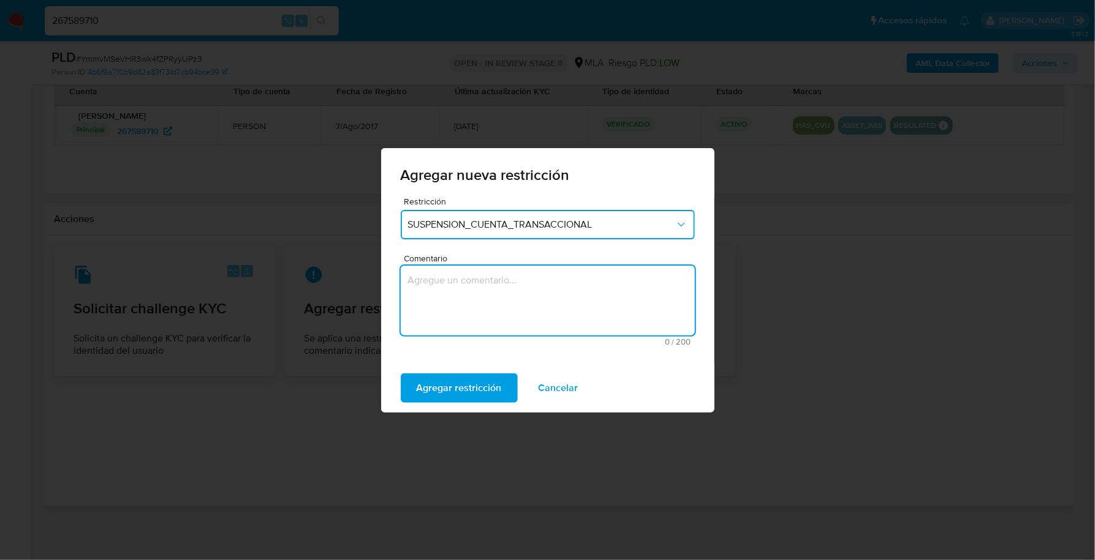
click at [505, 276] on textarea "Comentario" at bounding box center [548, 301] width 294 height 70
type textarea "AML"
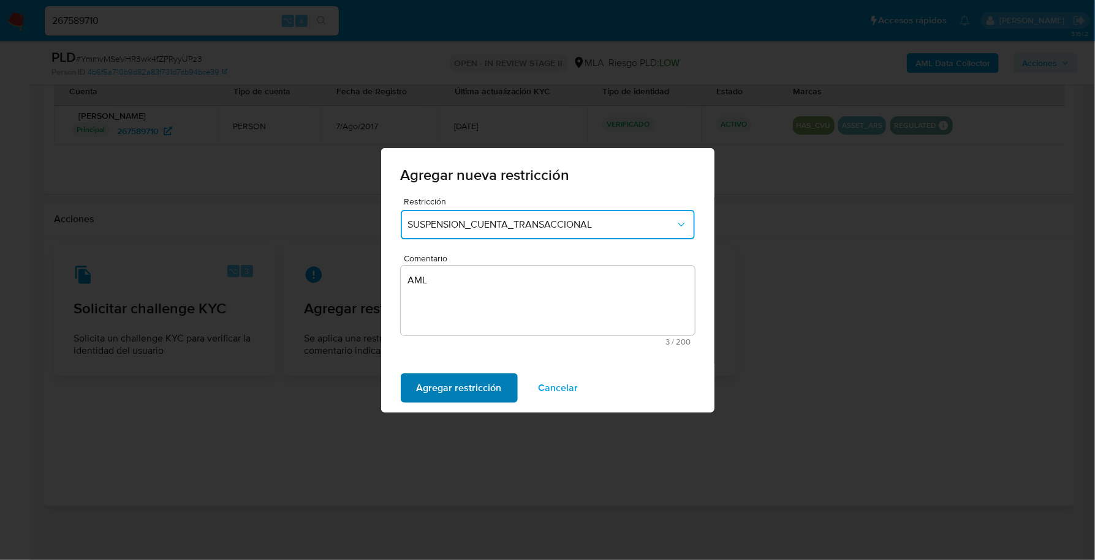
click at [479, 399] on span "Agregar restricción" at bounding box center [459, 388] width 85 height 27
click at [450, 391] on span "Confirmar" at bounding box center [439, 388] width 44 height 27
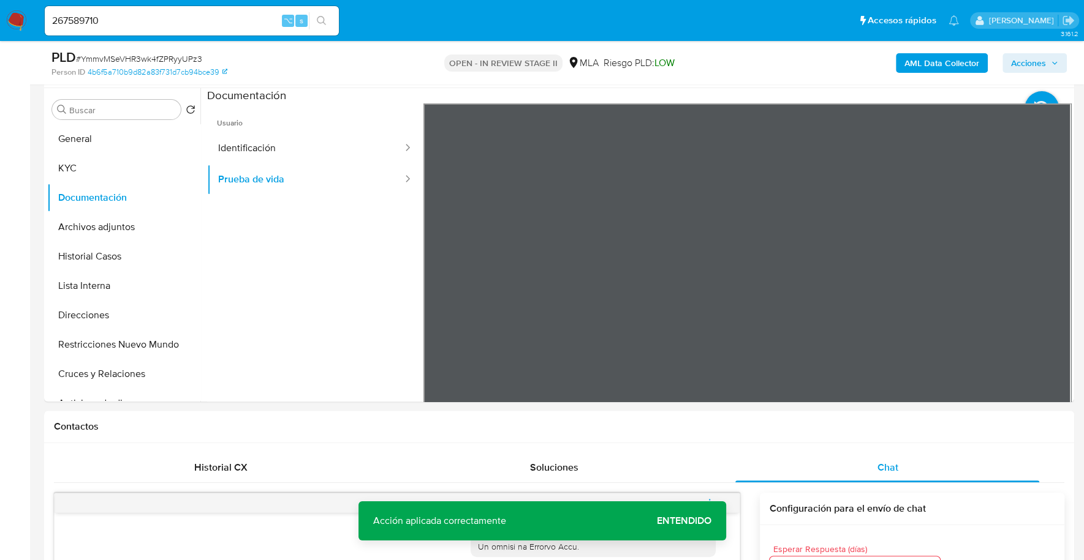
scroll to position [38, 0]
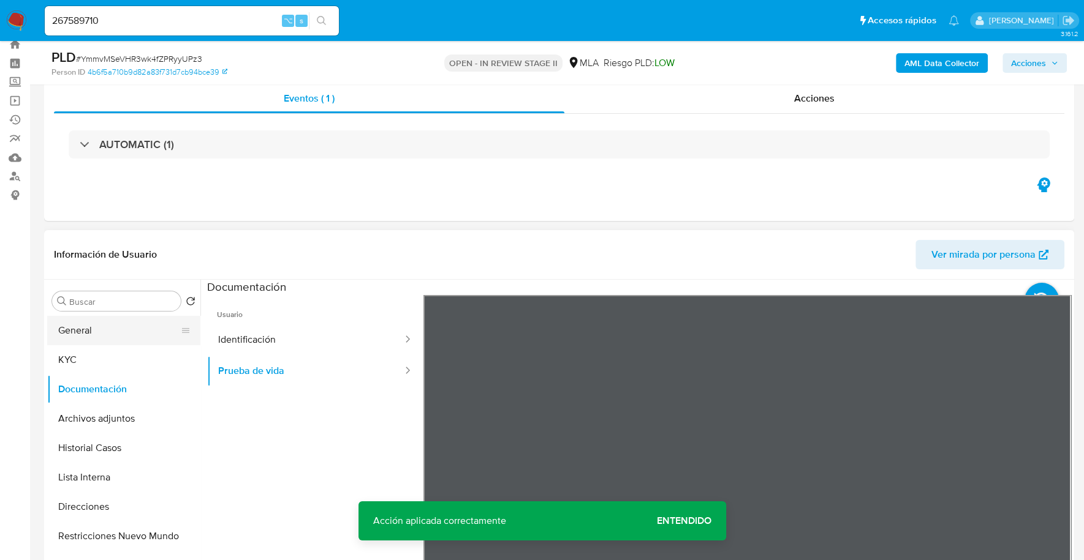
click at [92, 325] on button "General" at bounding box center [118, 330] width 143 height 29
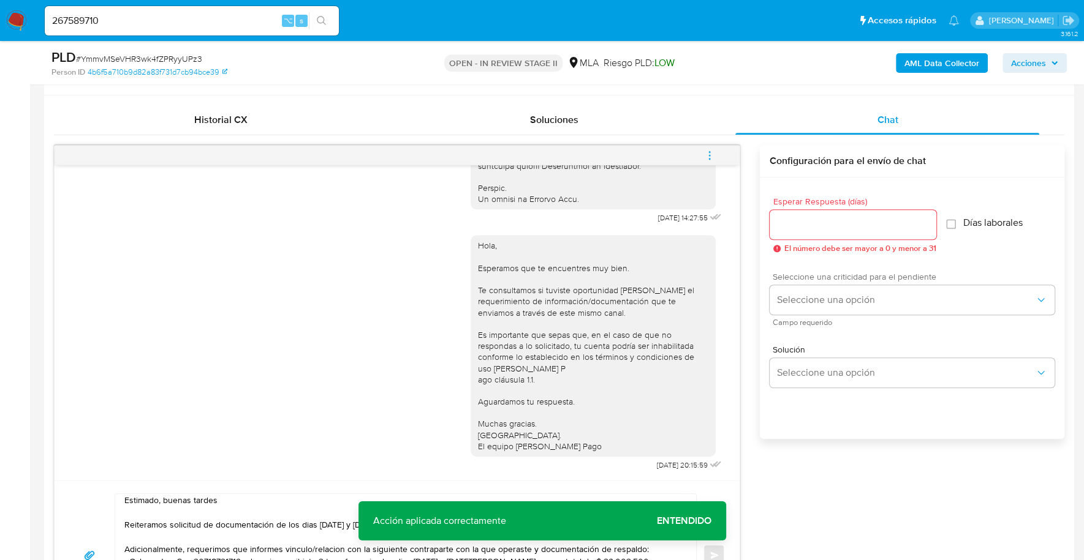
scroll to position [659, 0]
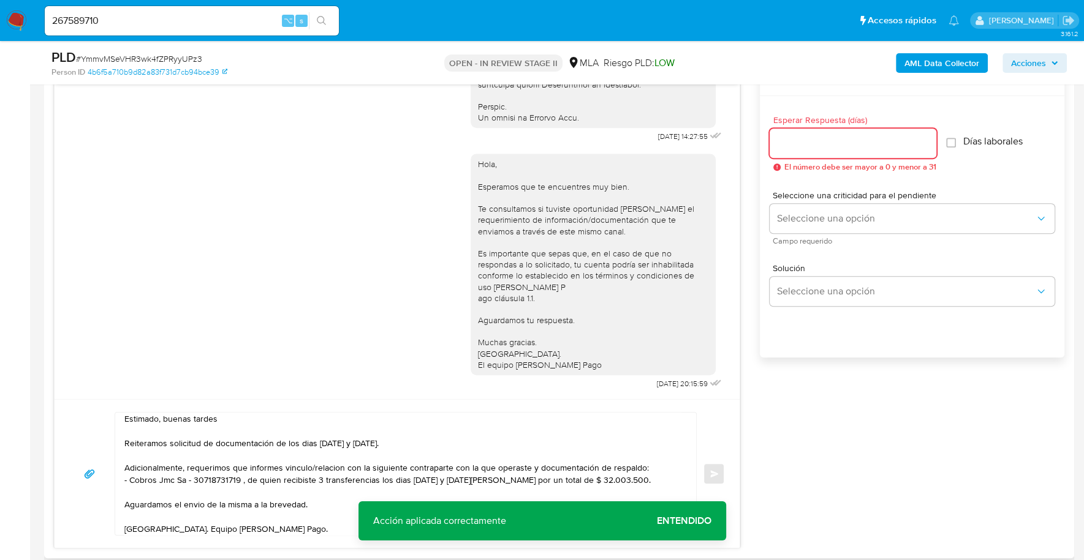
click at [802, 135] on input "Esperar Respuesta (días)" at bounding box center [852, 143] width 167 height 16
type input "1"
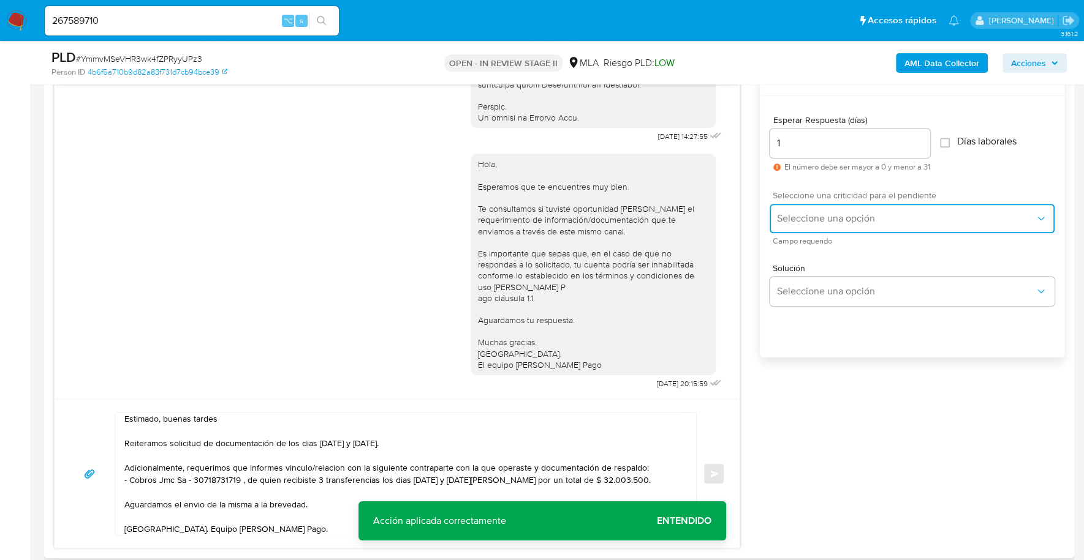
click at [813, 222] on span "Seleccione una opción" at bounding box center [906, 219] width 258 height 12
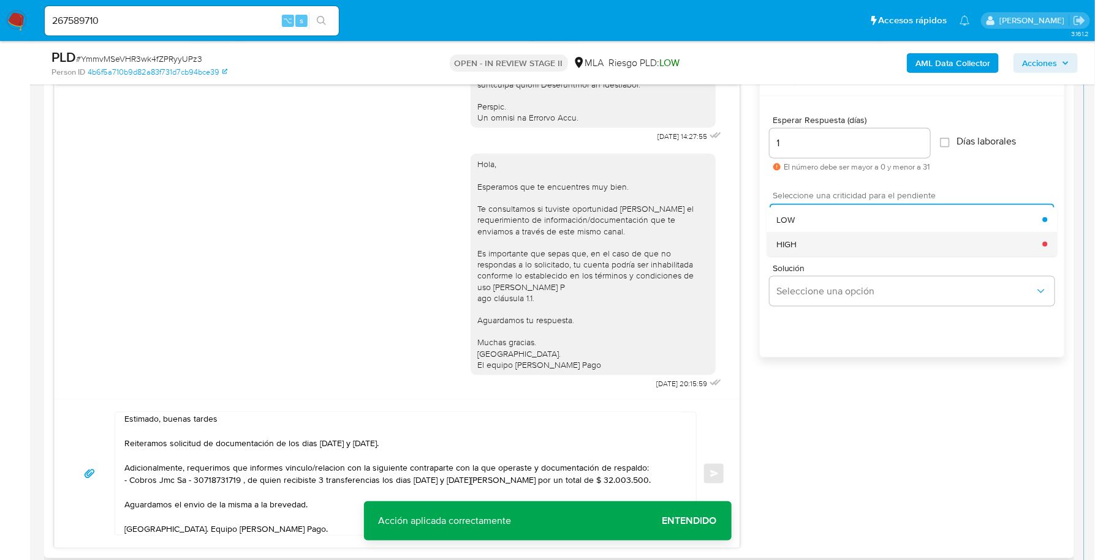
click at [821, 247] on div "HIGH" at bounding box center [909, 244] width 266 height 25
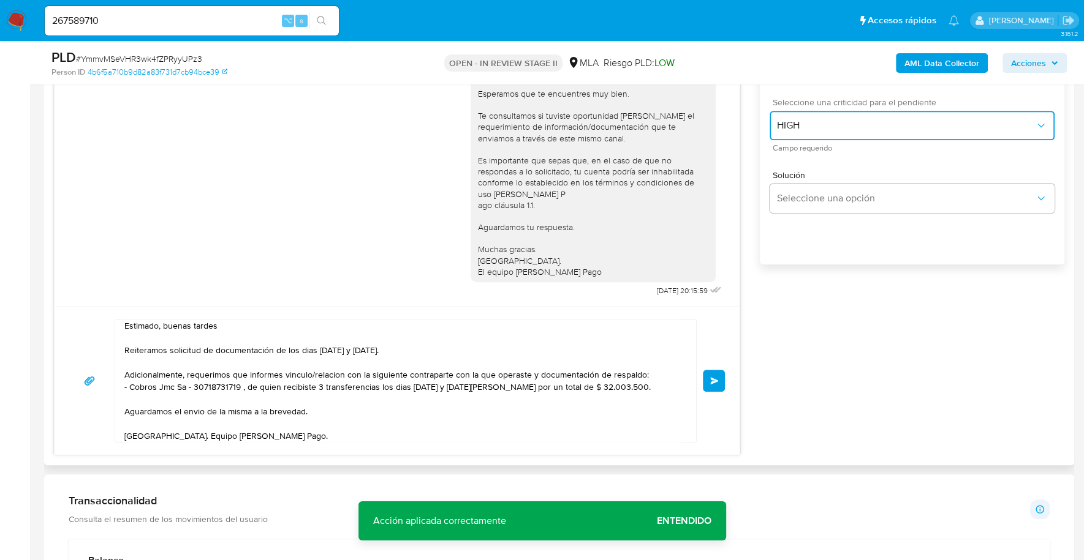
scroll to position [945, 0]
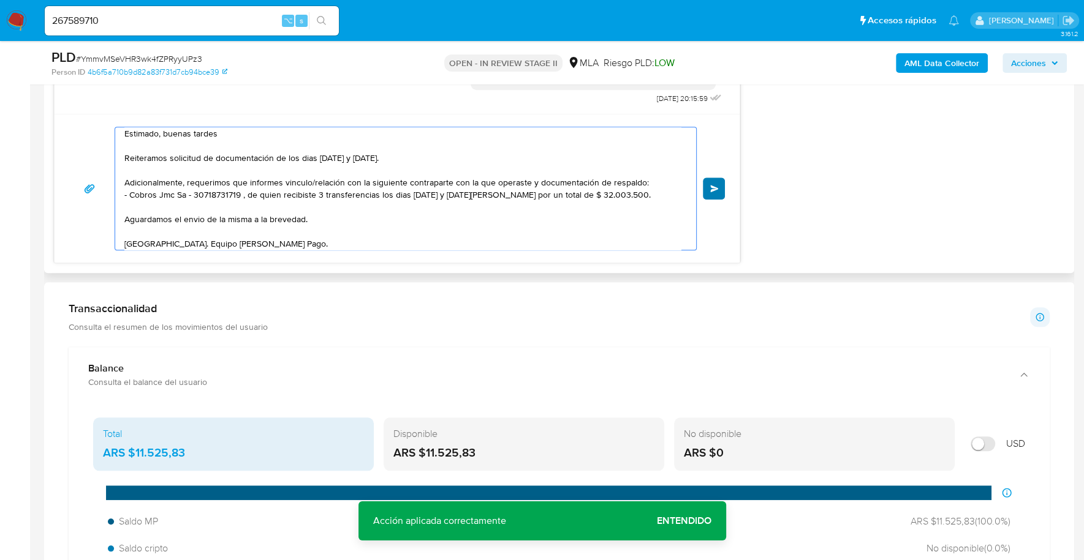
type textarea "Estimado, buenas tardes Reiteramos solicitud de documentación de los dias [DATE…"
click at [709, 190] on button "Enviar" at bounding box center [714, 189] width 22 height 22
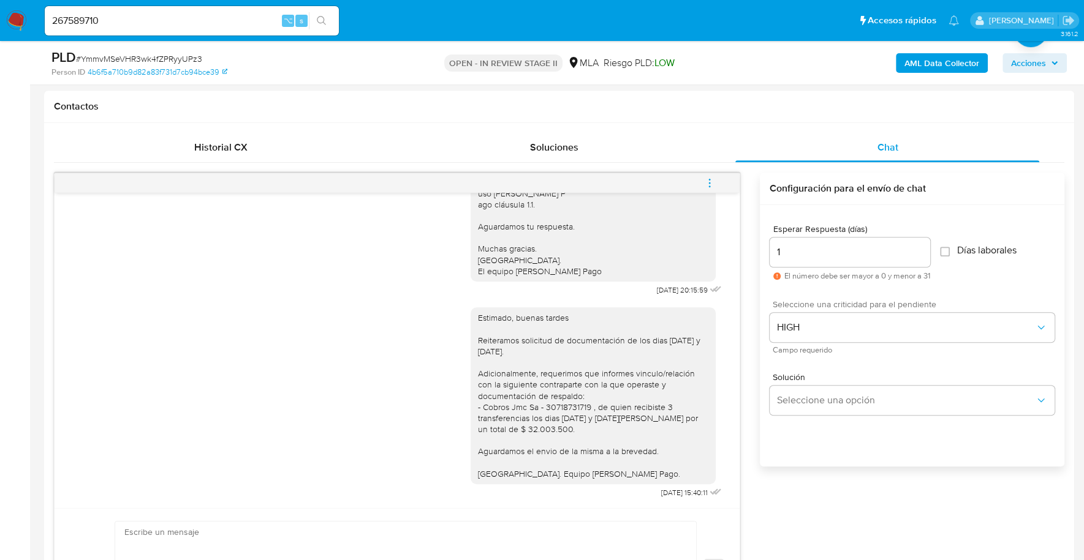
scroll to position [549, 0]
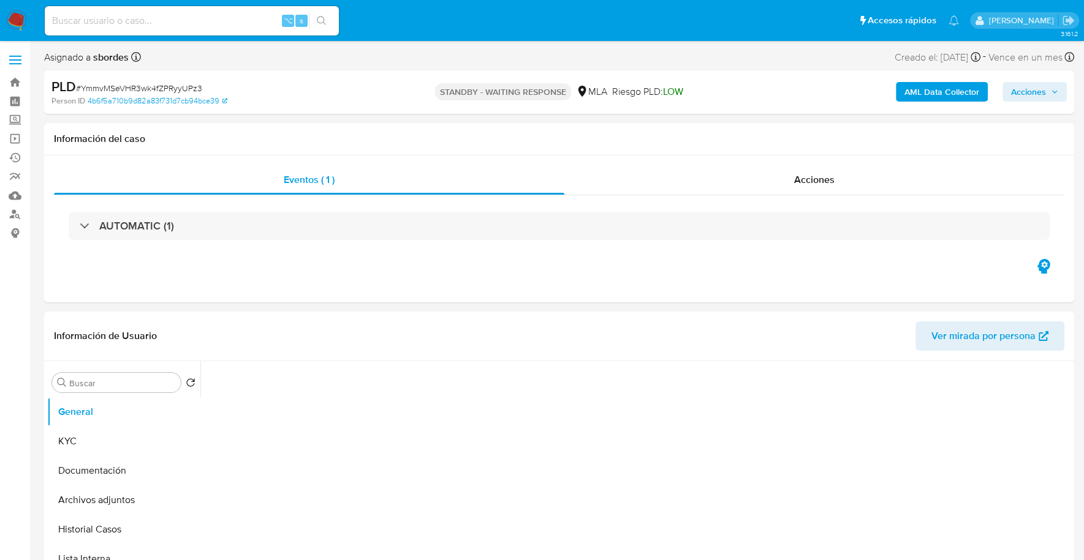
select select "10"
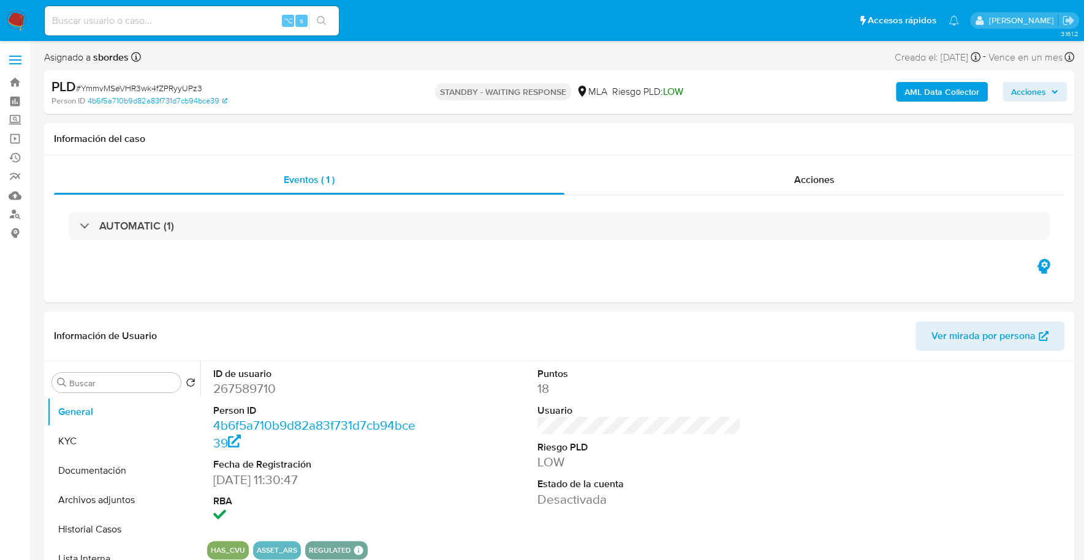
click at [175, 25] on input at bounding box center [192, 21] width 294 height 16
paste input "hDvK2Gxz7fqVD3T7kEk8ggRg"
type input "hDvK2Gxz7fqVD3T7kEk8ggRg"
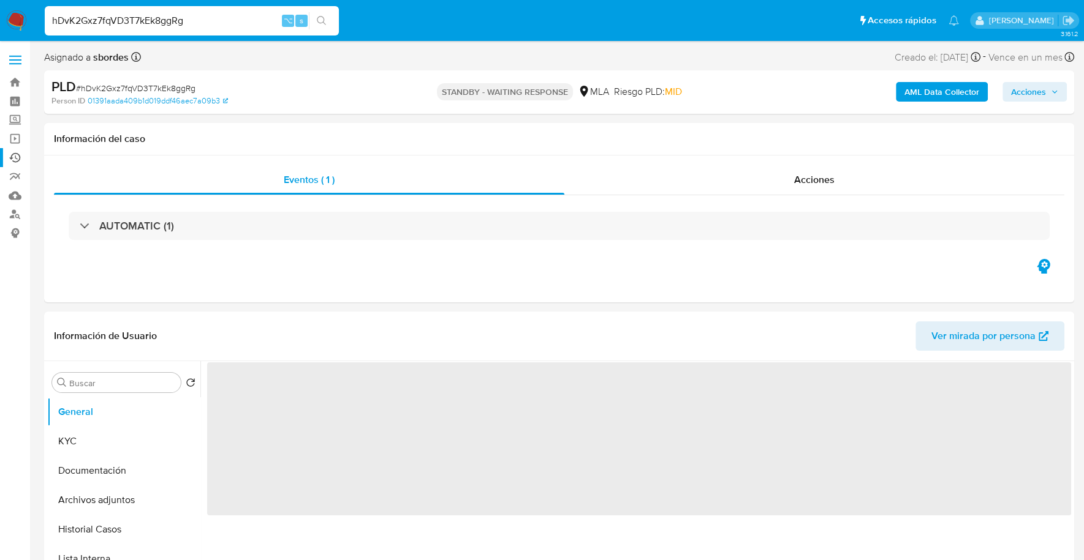
select select "10"
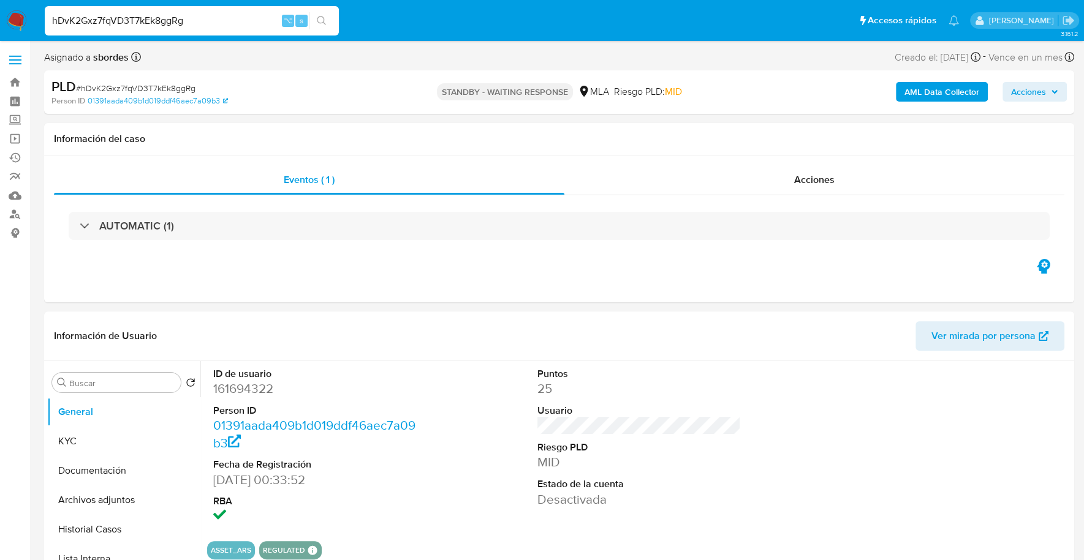
drag, startPoint x: 206, startPoint y: 21, endPoint x: -45, endPoint y: 18, distance: 250.5
paste input "26690369"
type input "26690369"
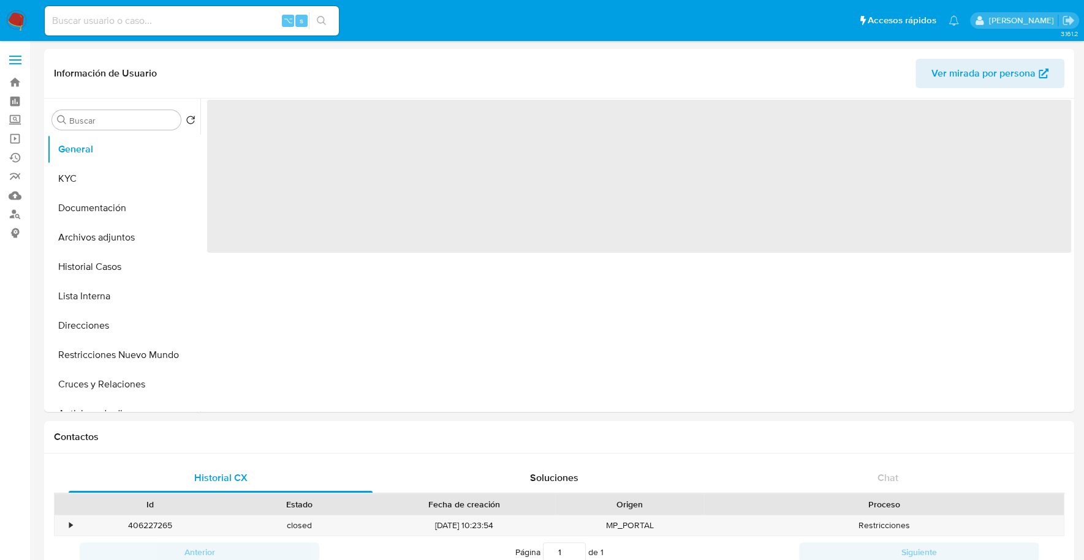
select select "10"
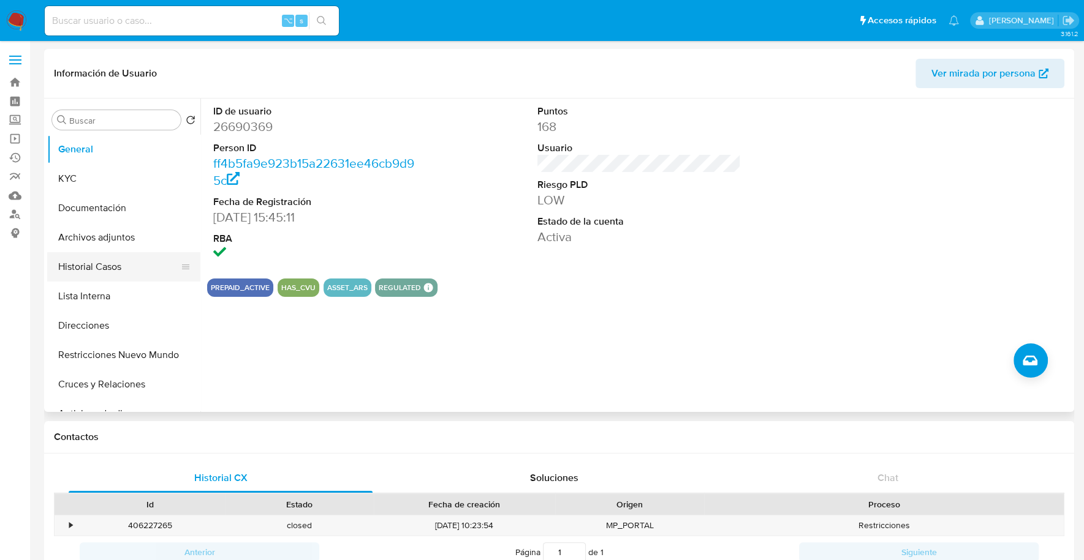
click at [69, 258] on button "Historial Casos" at bounding box center [118, 266] width 143 height 29
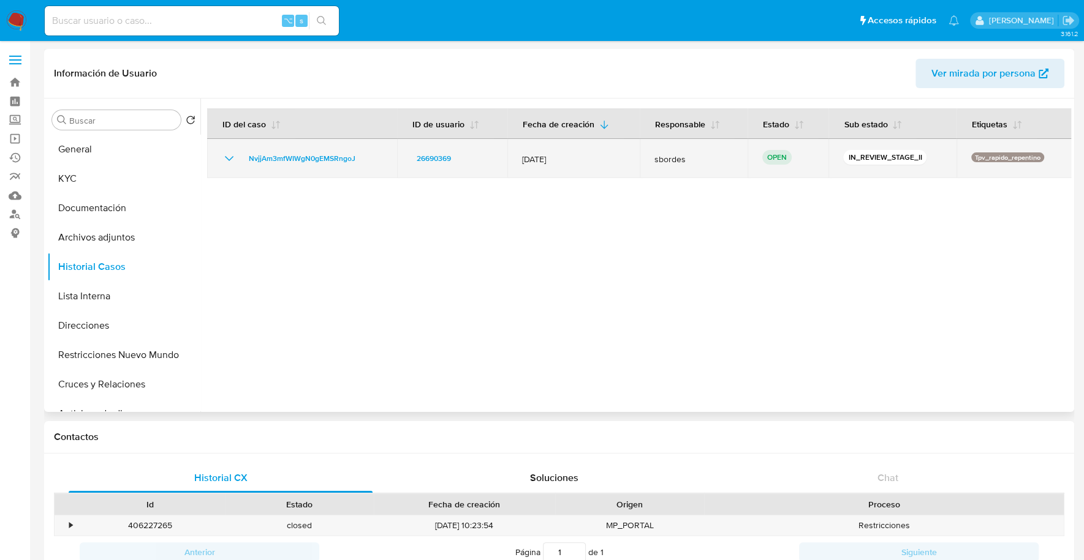
click at [314, 149] on td "NvjjAm3mfWIWgN0gEMSRngoJ" at bounding box center [302, 158] width 190 height 39
click at [309, 154] on span "NvjjAm3mfWIWgN0gEMSRngoJ" at bounding box center [302, 158] width 107 height 15
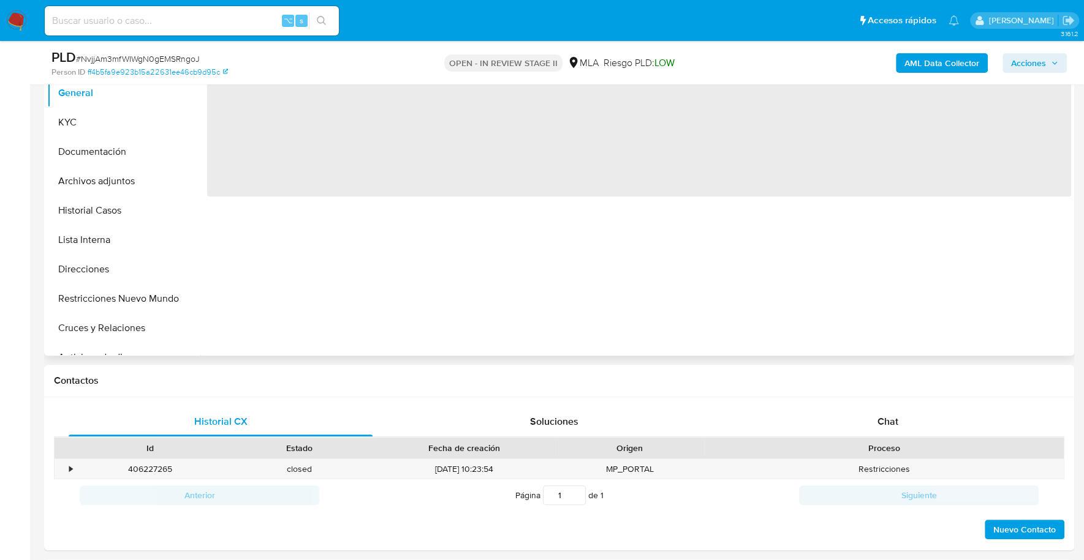
select select "10"
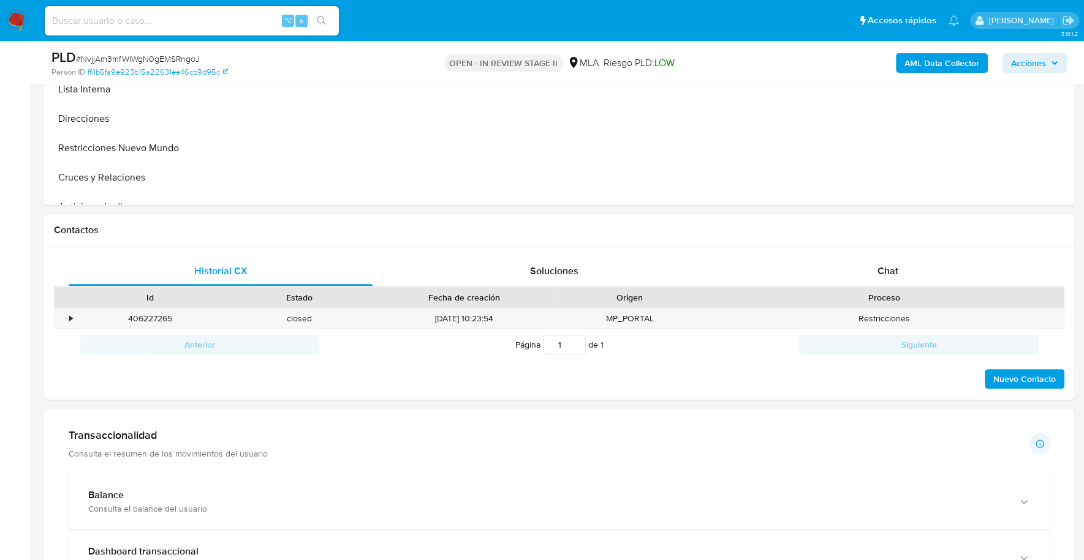
scroll to position [548, 0]
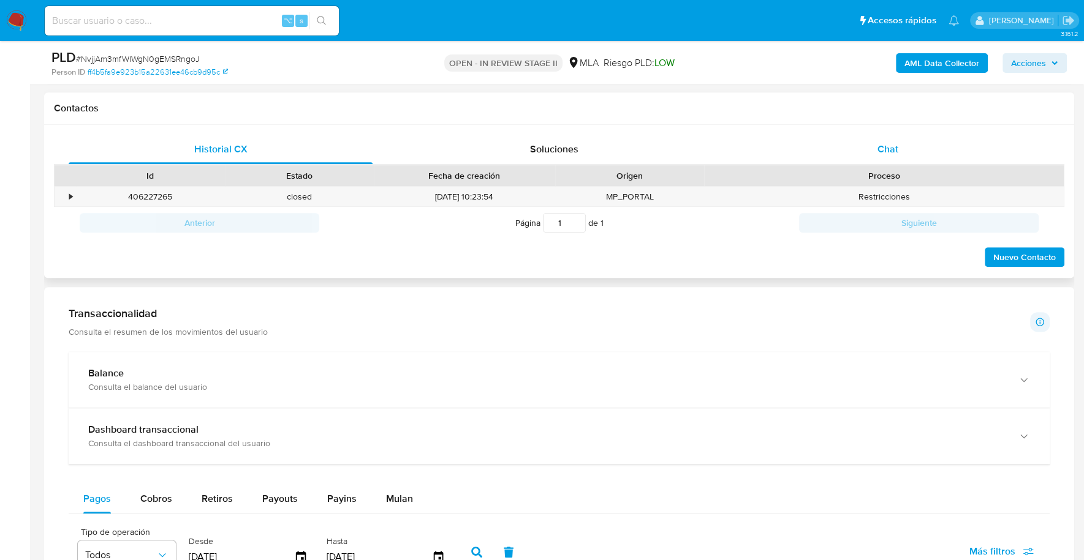
click at [889, 151] on span "Chat" at bounding box center [887, 149] width 21 height 14
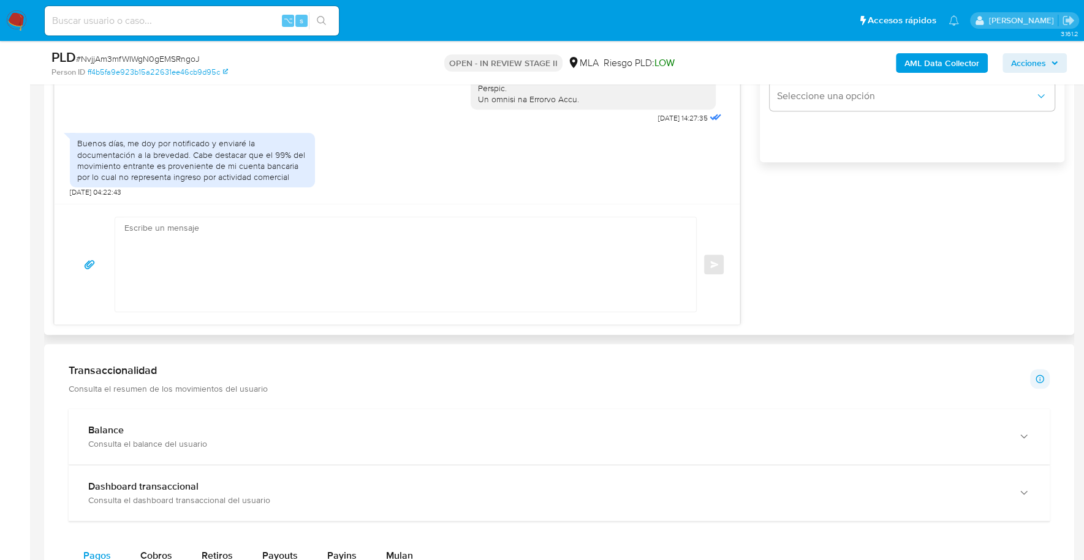
scroll to position [801, 0]
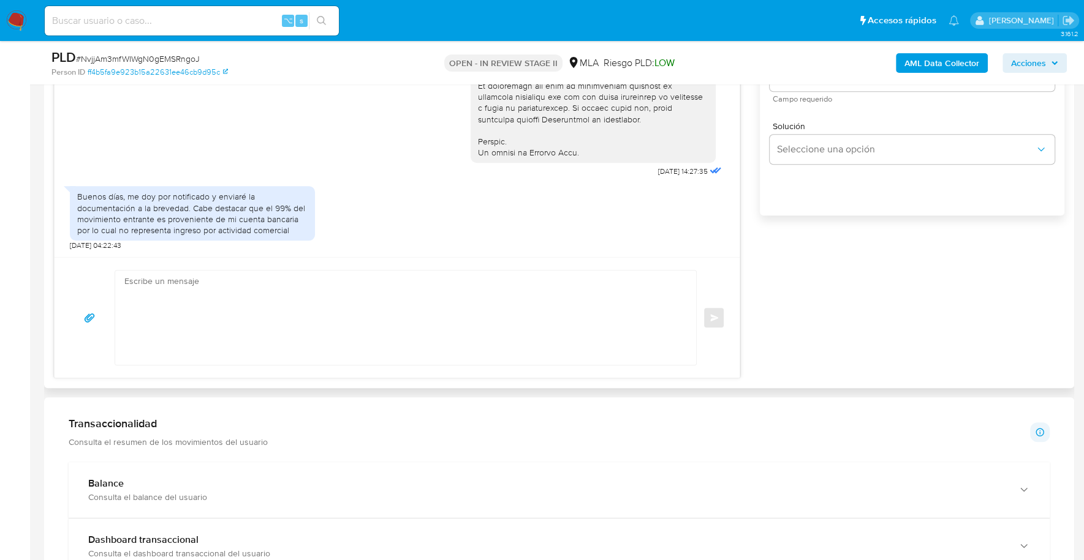
click at [202, 290] on textarea at bounding box center [402, 318] width 556 height 94
paste textarea "Hola, Esperamos que te encuentres muy bien. Te consultamos si tuviste oportunid…"
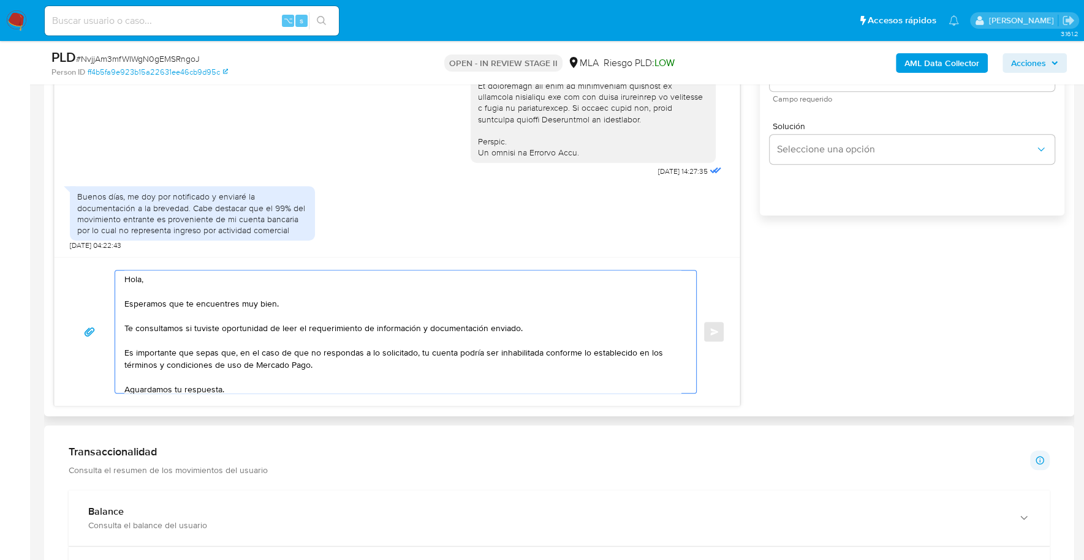
scroll to position [0, 0]
drag, startPoint x: 145, startPoint y: 282, endPoint x: 86, endPoint y: 271, distance: 59.9
click at [86, 271] on div "Hola, Esperamos que te encuentres muy bien. Te consultamos si tuviste oportunid…" at bounding box center [396, 332] width 655 height 124
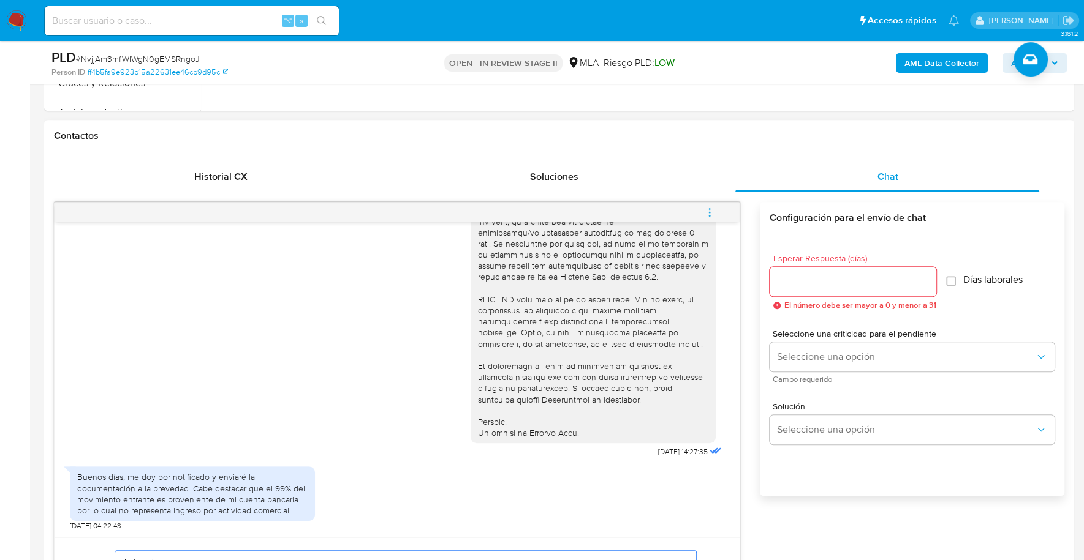
type textarea "Estimado, Esperamos que te encuentres muy bien. Te consultamos si tuviste oport…"
click at [790, 284] on input "Esperar Respuesta (días)" at bounding box center [852, 282] width 167 height 16
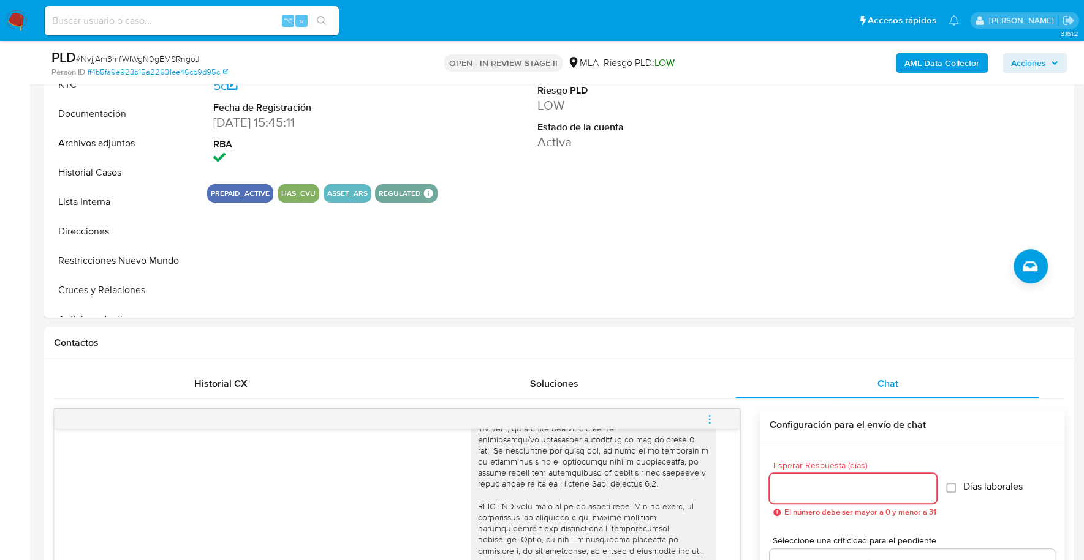
scroll to position [48, 0]
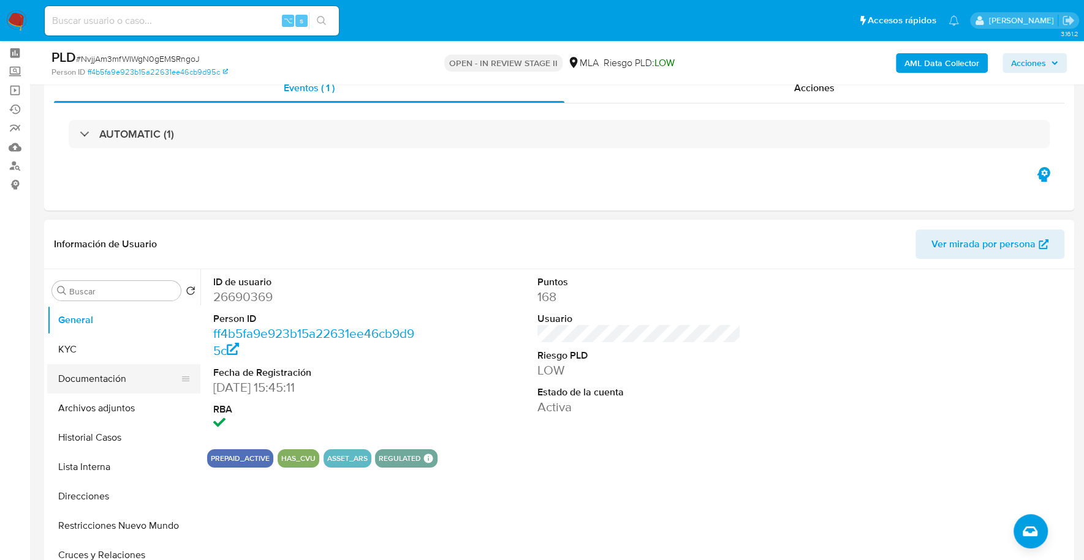
click at [102, 383] on button "Documentación" at bounding box center [118, 378] width 143 height 29
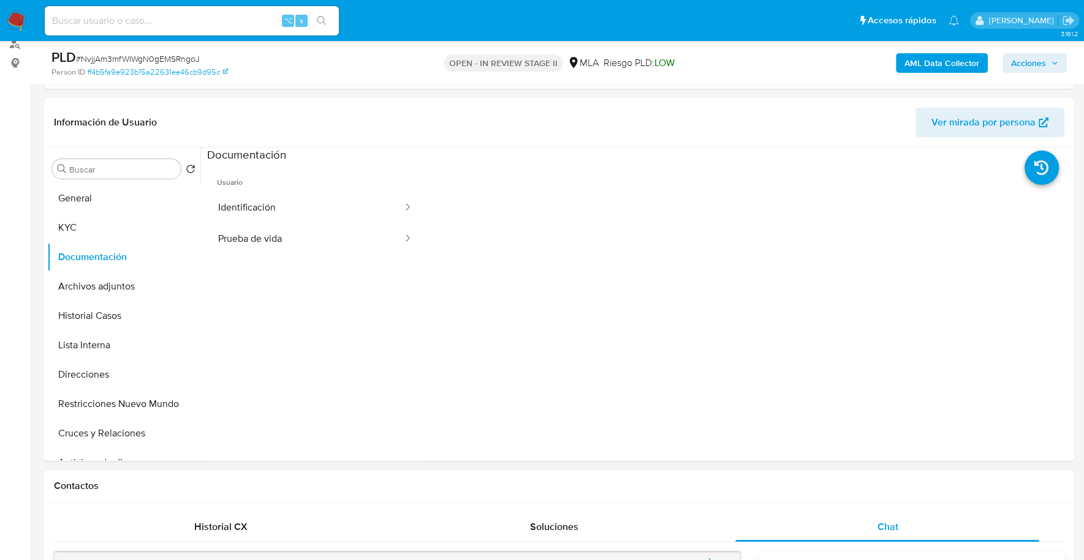
scroll to position [172, 0]
click at [260, 190] on span "Usuario" at bounding box center [315, 176] width 216 height 29
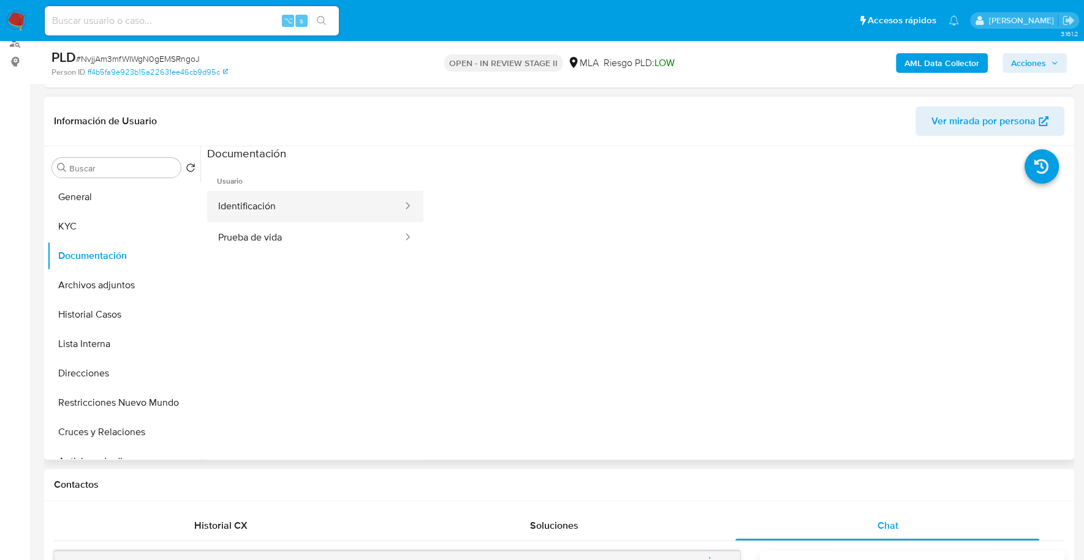
click at [265, 201] on button "Identificación" at bounding box center [305, 206] width 197 height 31
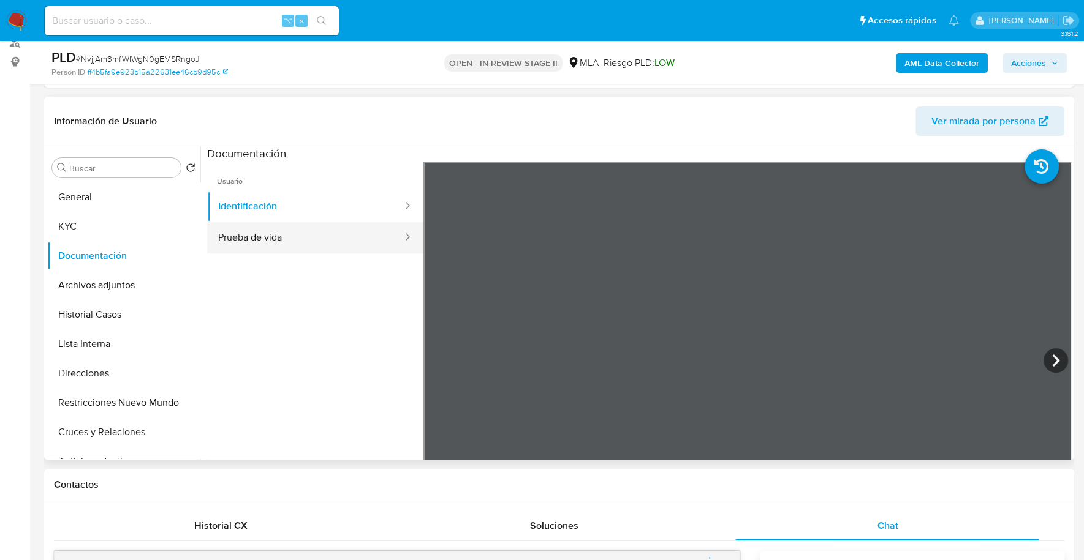
click at [419, 247] on div "Usuario Identificación Prueba de vida" at bounding box center [639, 358] width 864 height 392
click at [342, 242] on button "Prueba de vida" at bounding box center [305, 237] width 197 height 31
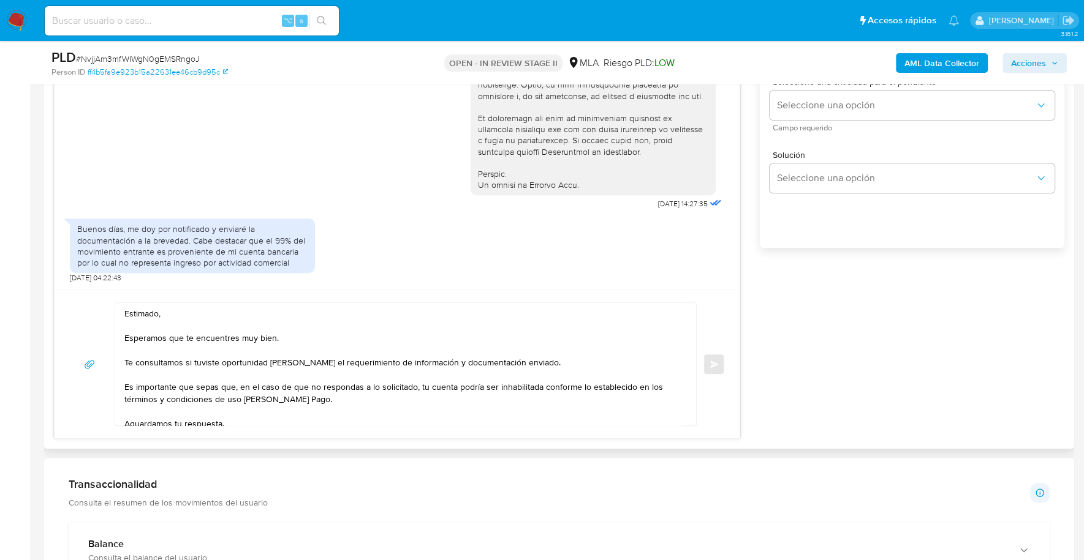
scroll to position [683, 0]
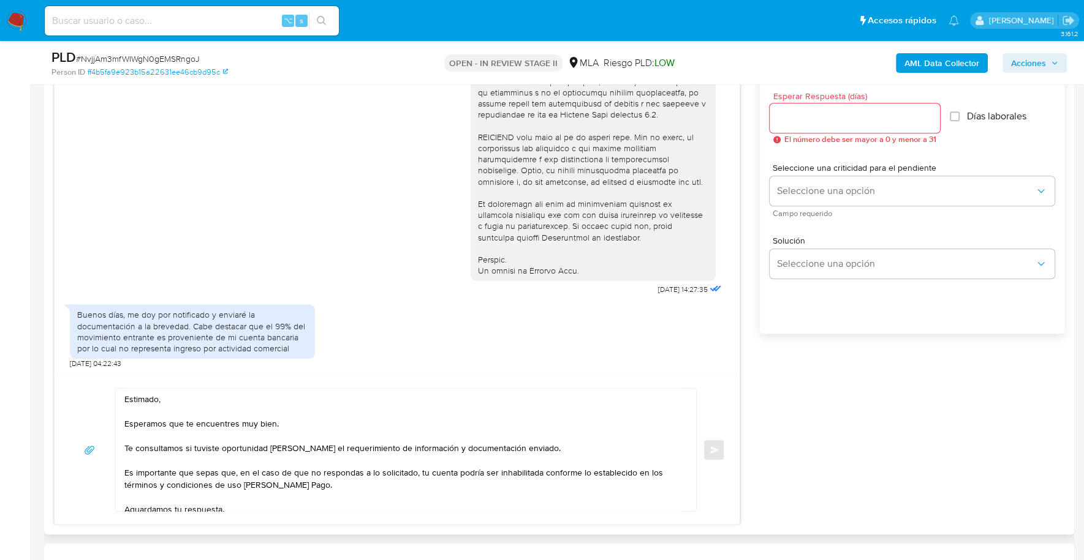
click at [815, 118] on input "Esperar Respuesta (días)" at bounding box center [854, 118] width 170 height 16
type input "1"
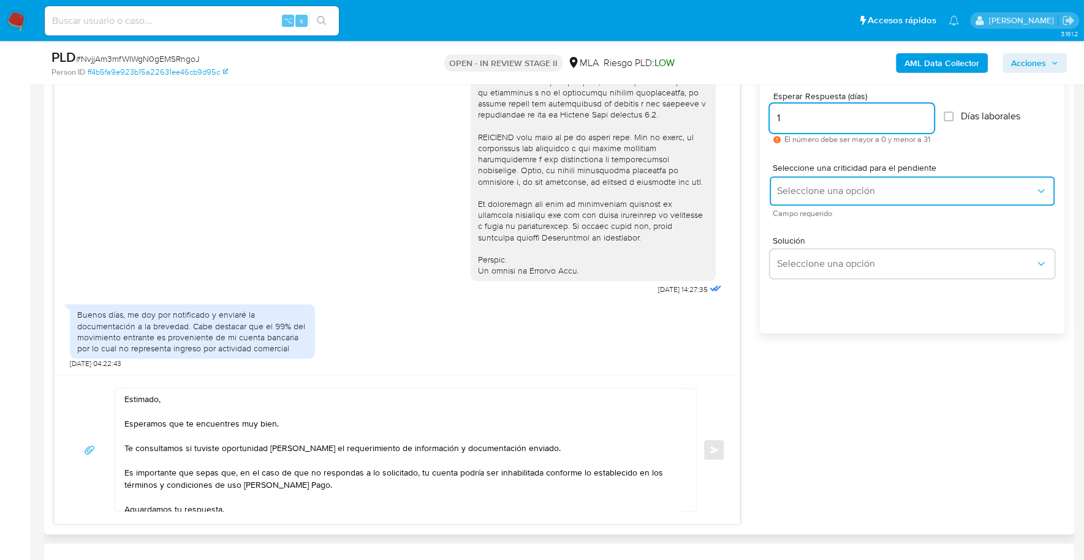
click at [807, 202] on button "Seleccione una opción" at bounding box center [911, 190] width 285 height 29
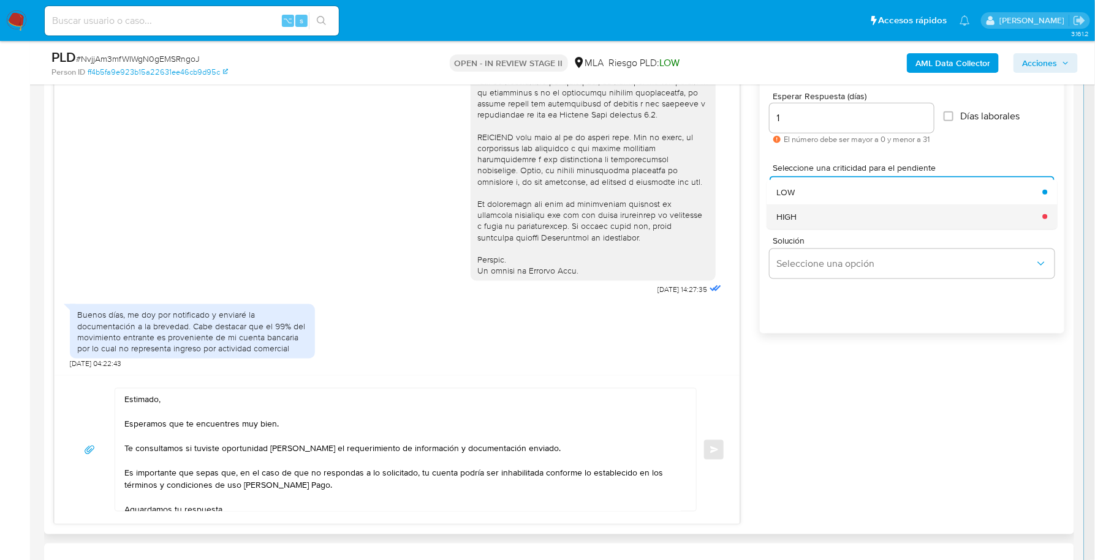
click at [810, 226] on div "HIGH" at bounding box center [905, 217] width 258 height 25
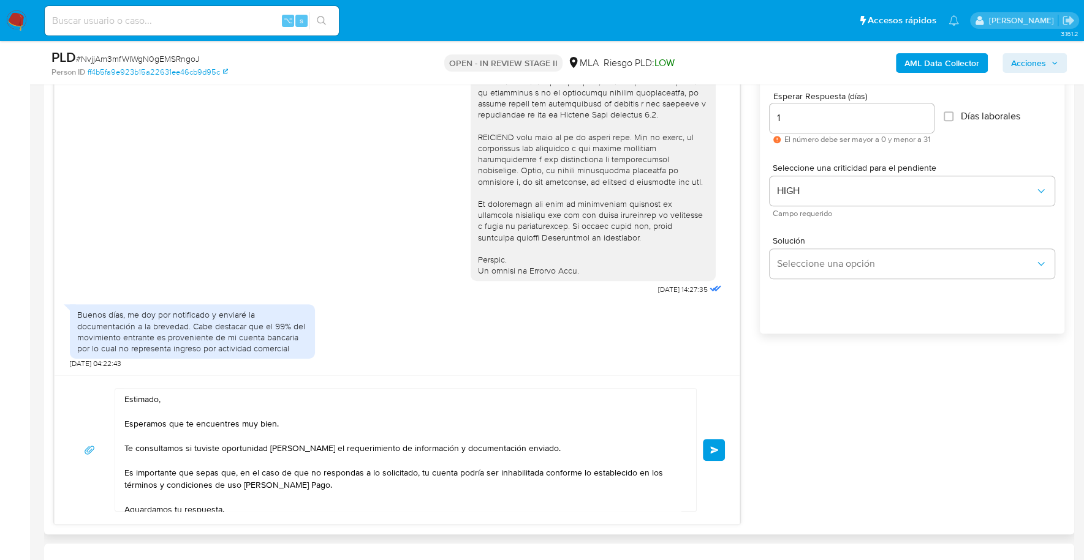
click at [711, 449] on span "Enviar" at bounding box center [714, 450] width 9 height 7
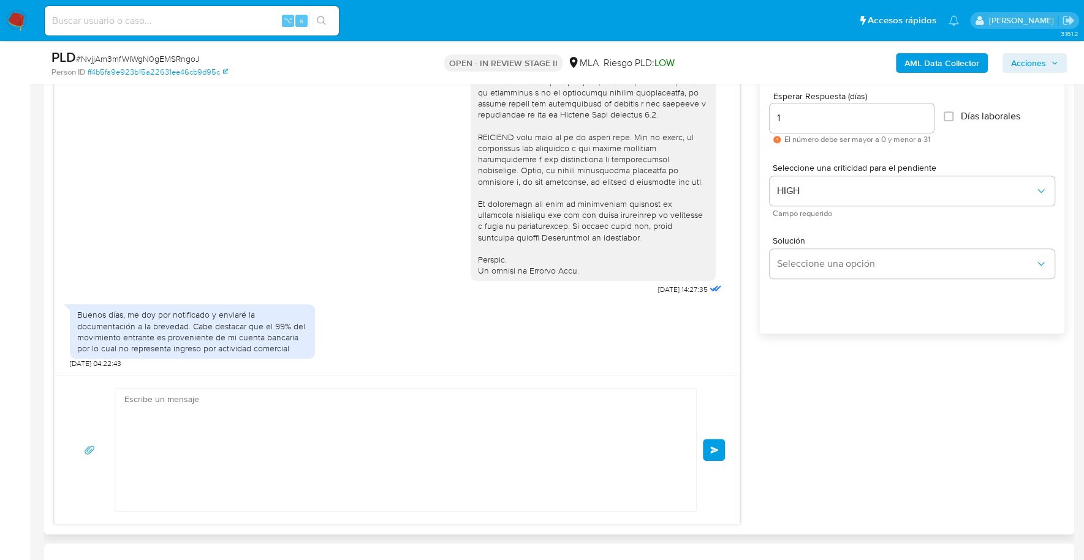
scroll to position [674, 0]
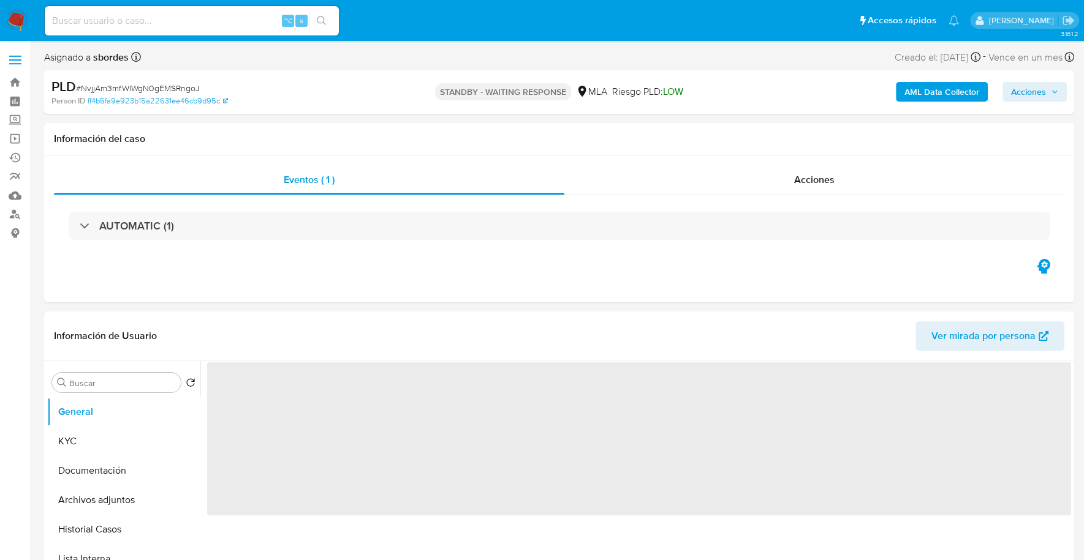
select select "10"
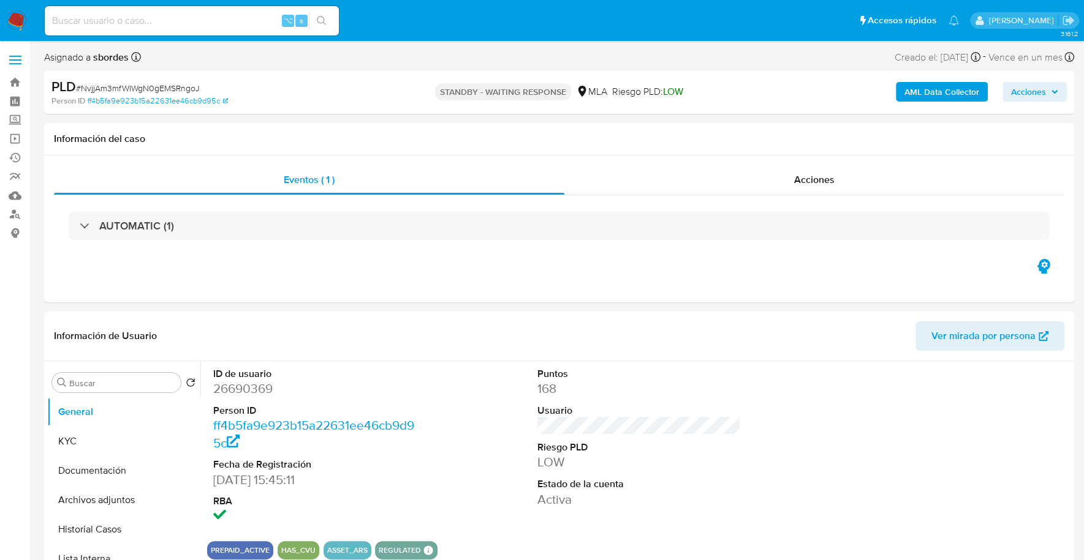
click at [216, 22] on input at bounding box center [192, 21] width 294 height 16
paste input "92409688"
type input "92409688"
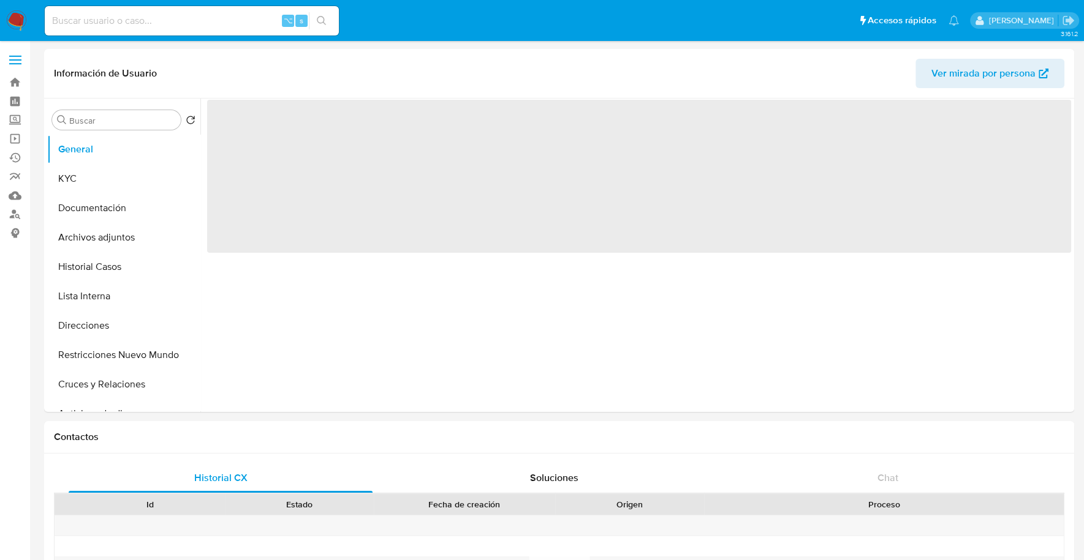
select select "10"
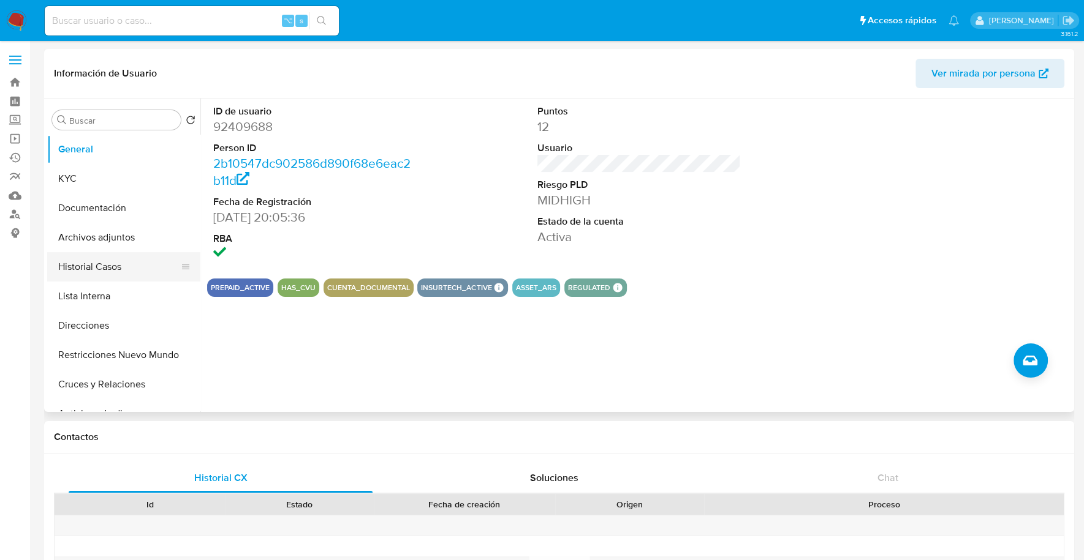
click at [104, 267] on button "Historial Casos" at bounding box center [118, 266] width 143 height 29
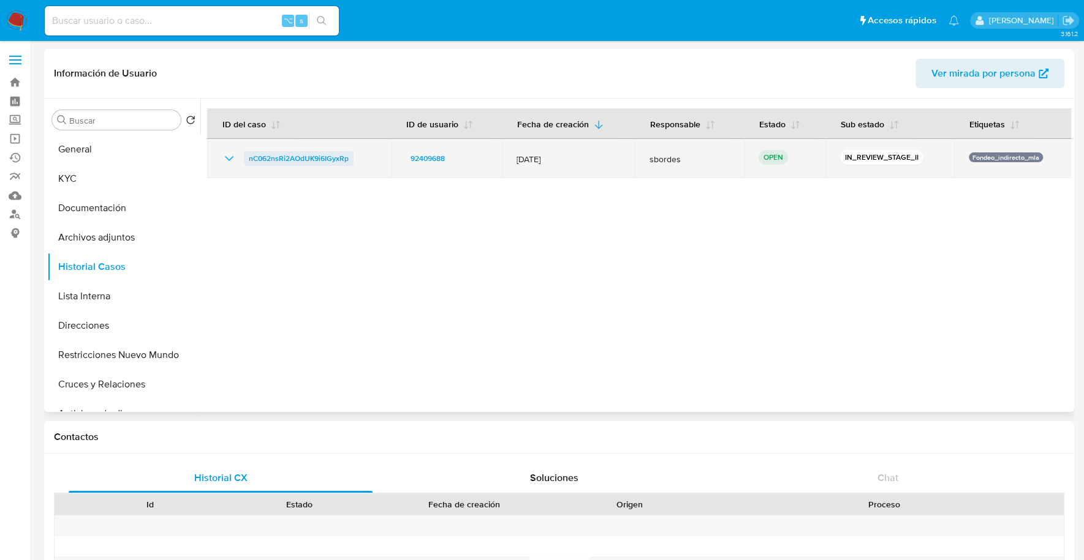
click at [299, 153] on span "nC062nsRi2AOdUK9i6IGyxRp" at bounding box center [299, 158] width 100 height 15
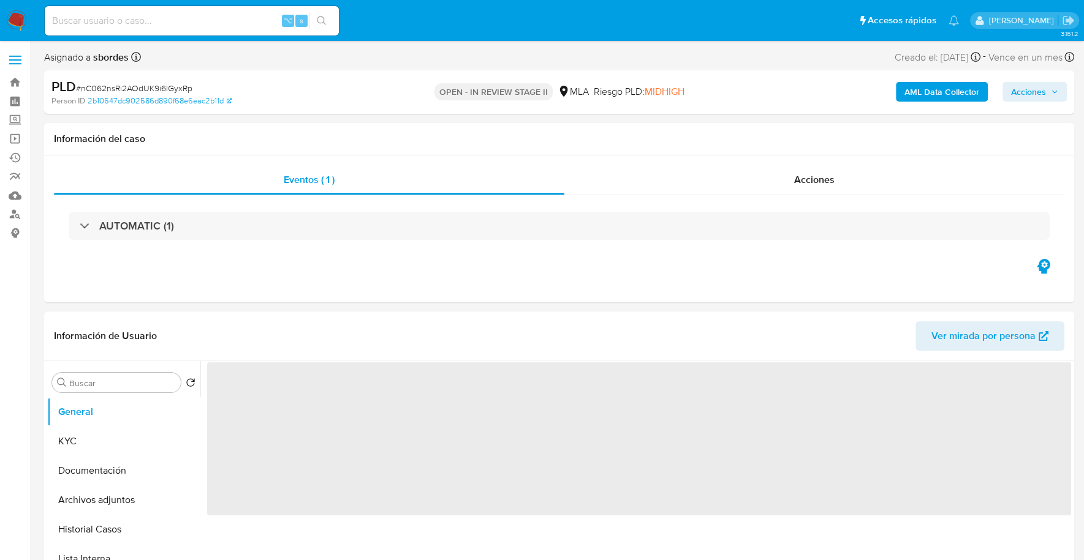
select select "10"
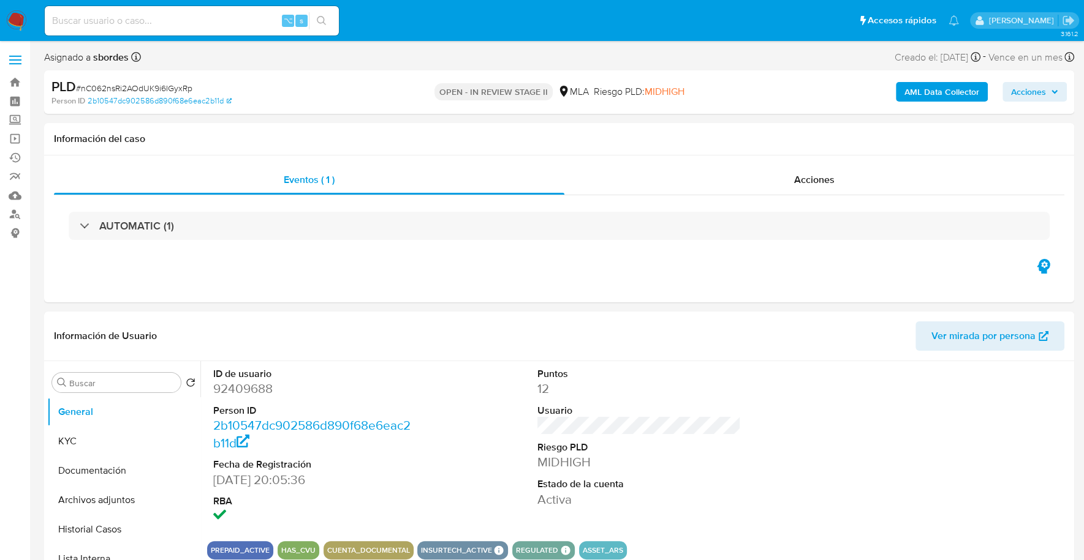
click at [179, 36] on div "⌥ s" at bounding box center [192, 21] width 294 height 34
click at [184, 29] on div "⌥ s" at bounding box center [192, 20] width 294 height 29
click at [189, 22] on input at bounding box center [192, 21] width 294 height 16
paste input "92409688"
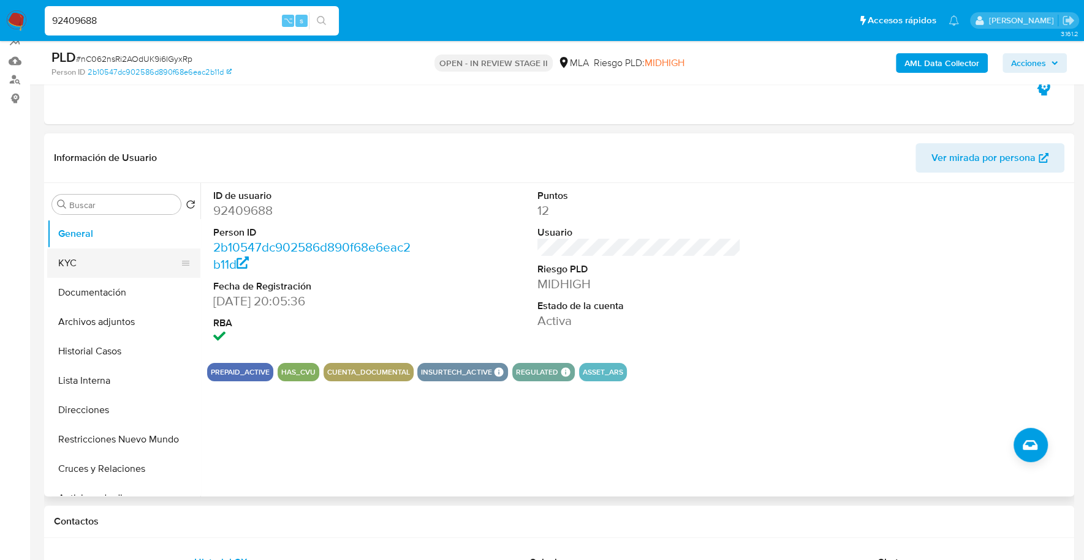
type input "92409688"
click at [84, 253] on button "KYC" at bounding box center [118, 263] width 143 height 29
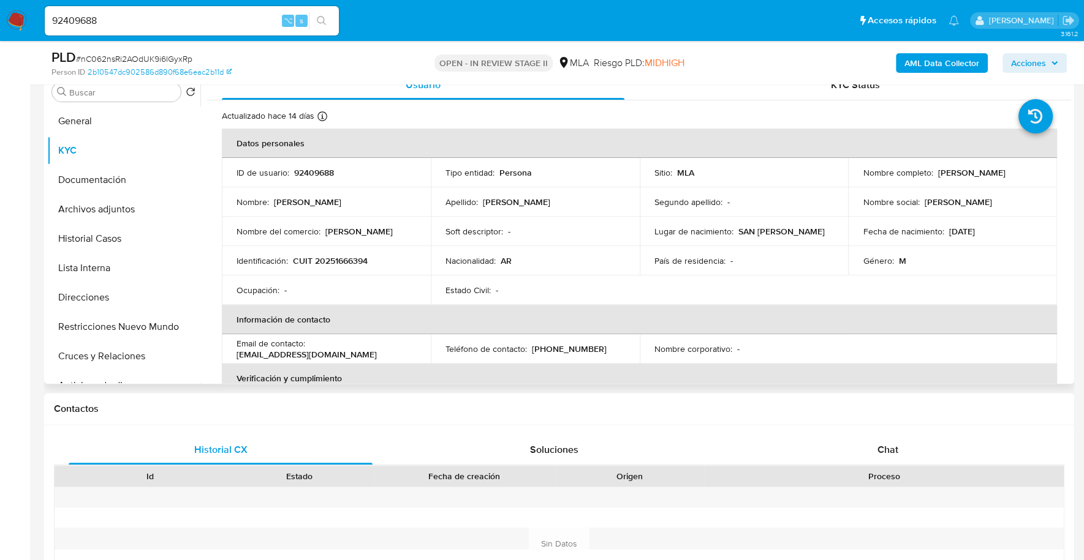
scroll to position [254, 0]
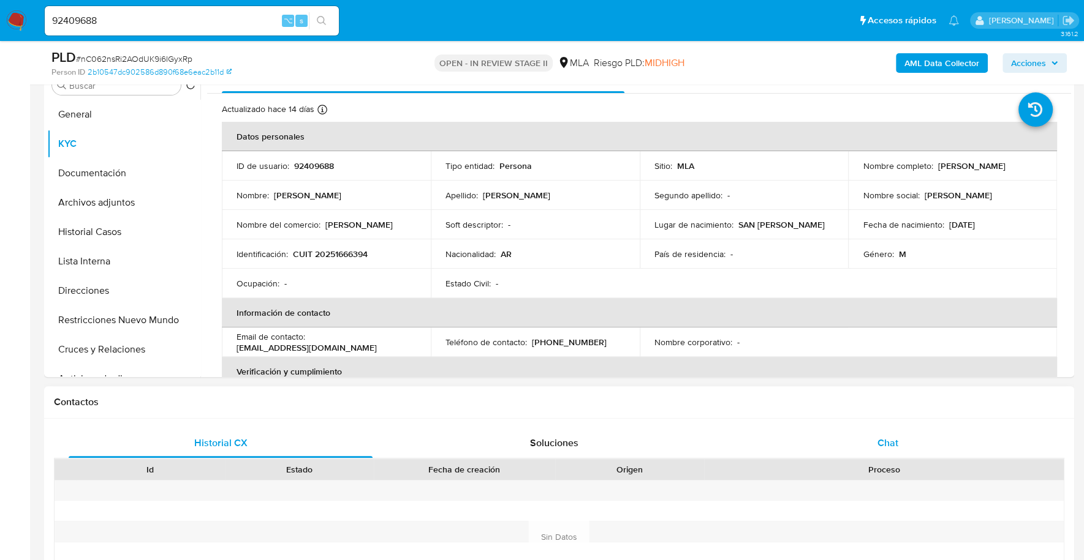
click at [892, 437] on span "Chat" at bounding box center [887, 443] width 21 height 14
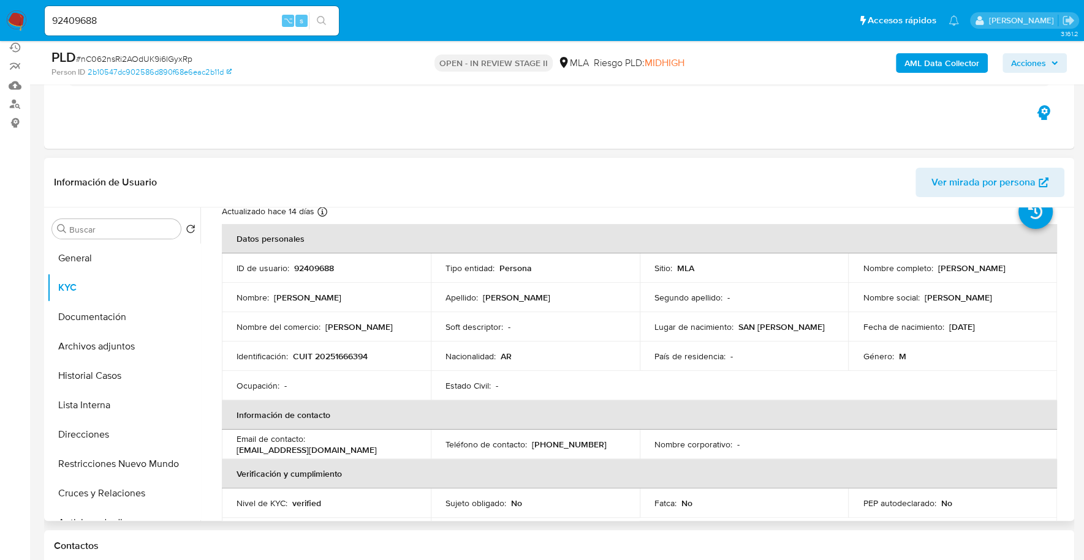
scroll to position [0, 0]
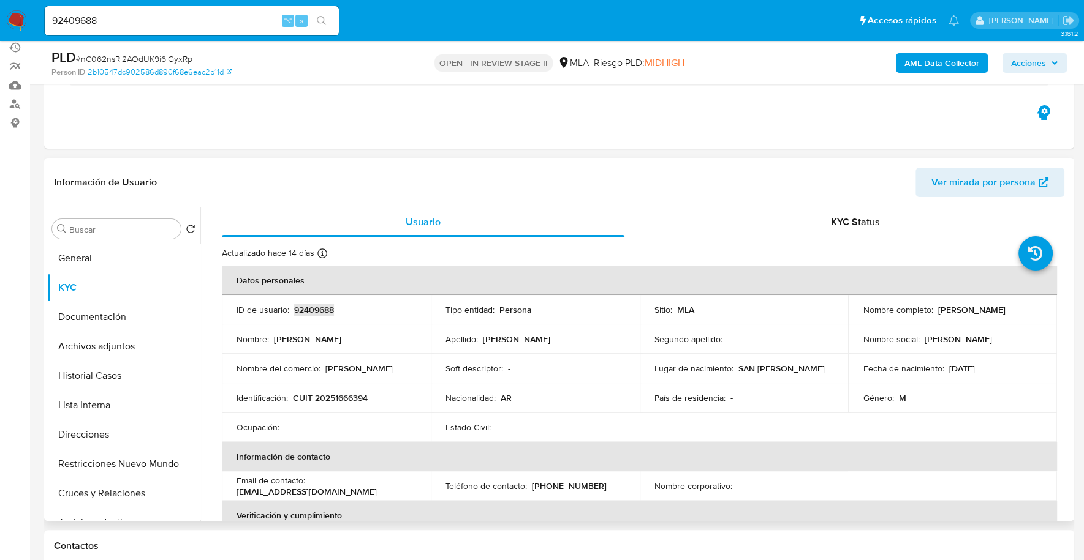
copy p "92409688"
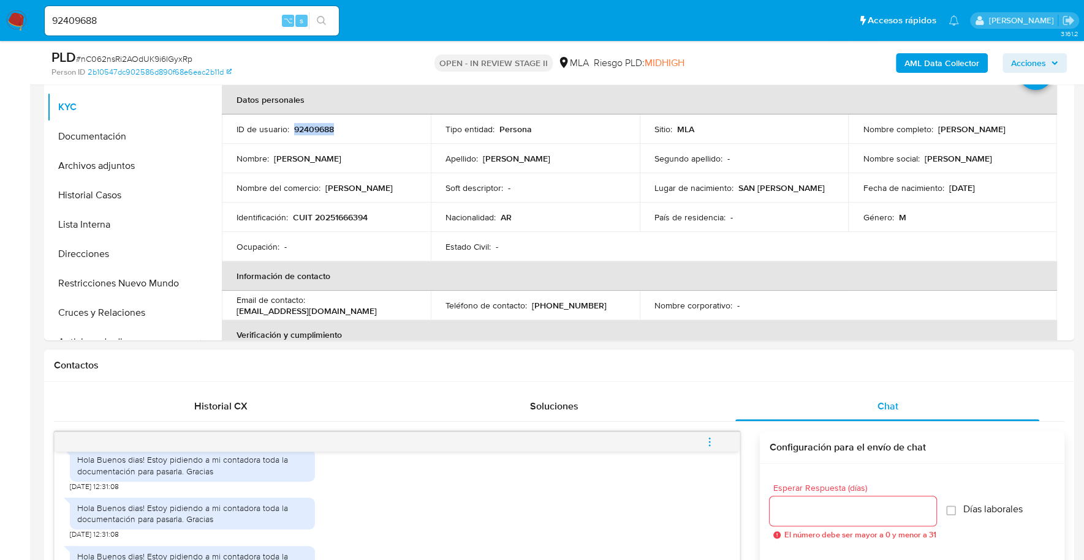
scroll to position [599, 0]
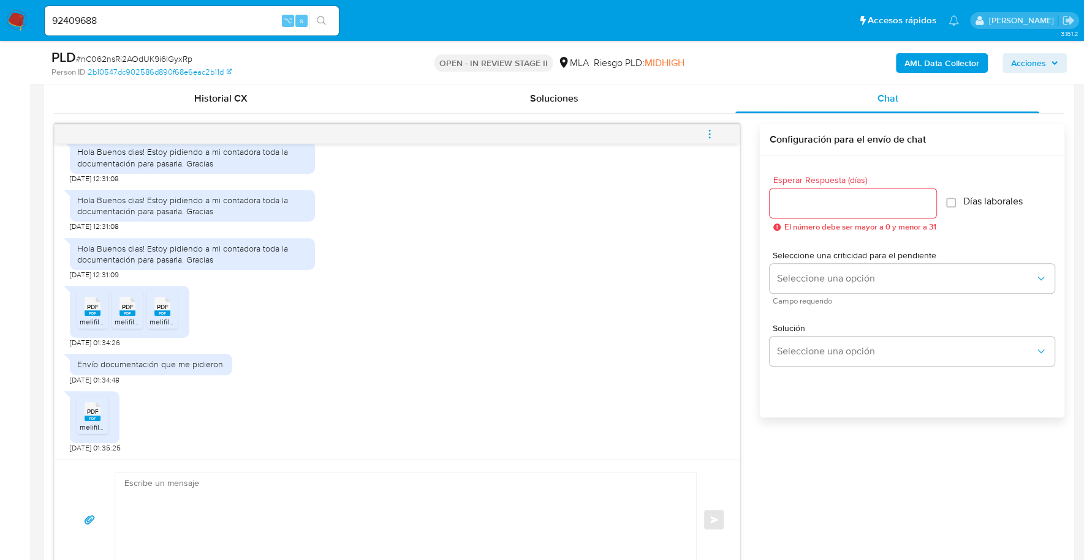
click at [96, 311] on rect at bounding box center [93, 314] width 16 height 6
click at [124, 314] on rect at bounding box center [127, 314] width 16 height 6
click at [161, 318] on span "melifile4402138705493045385.pdf" at bounding box center [206, 322] width 115 height 10
click at [88, 417] on rect at bounding box center [93, 419] width 16 height 6
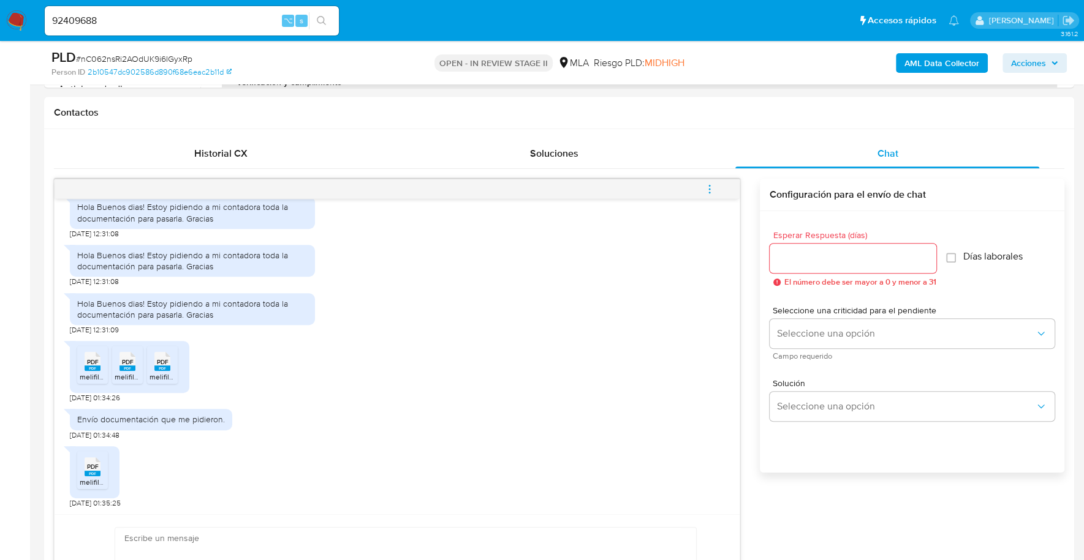
scroll to position [322, 0]
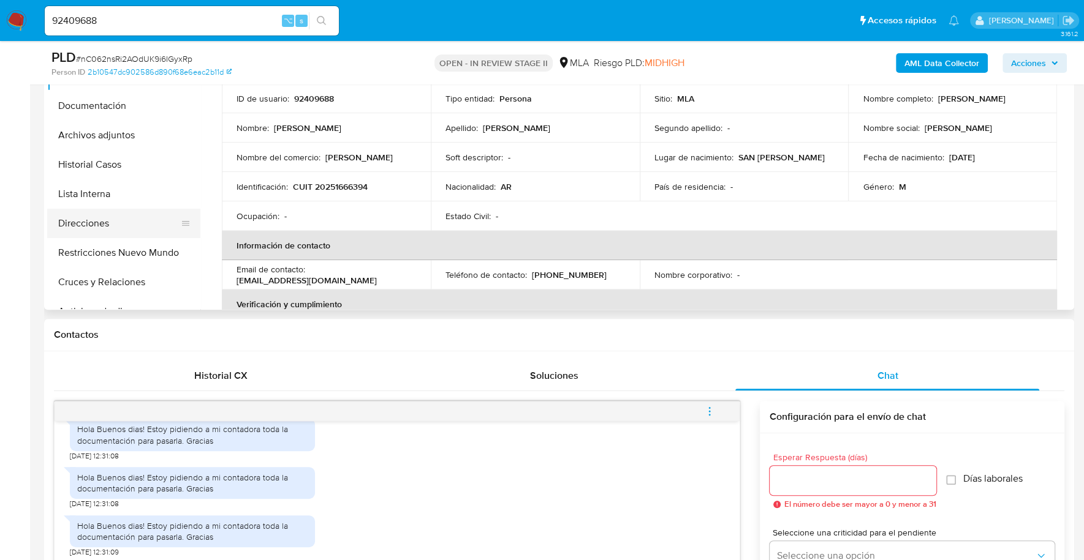
click at [95, 233] on button "Direcciones" at bounding box center [118, 223] width 143 height 29
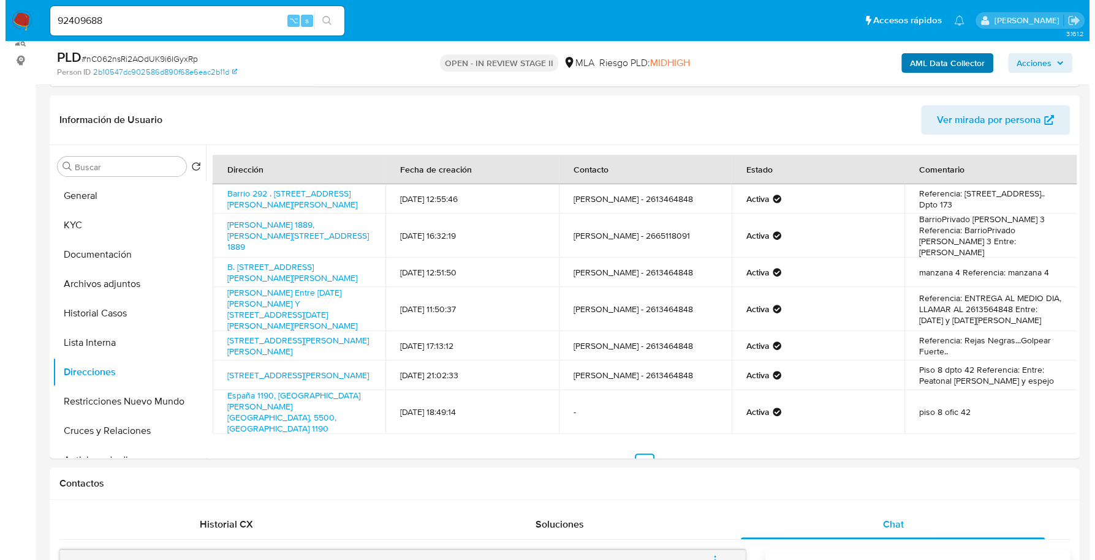
scroll to position [0, 0]
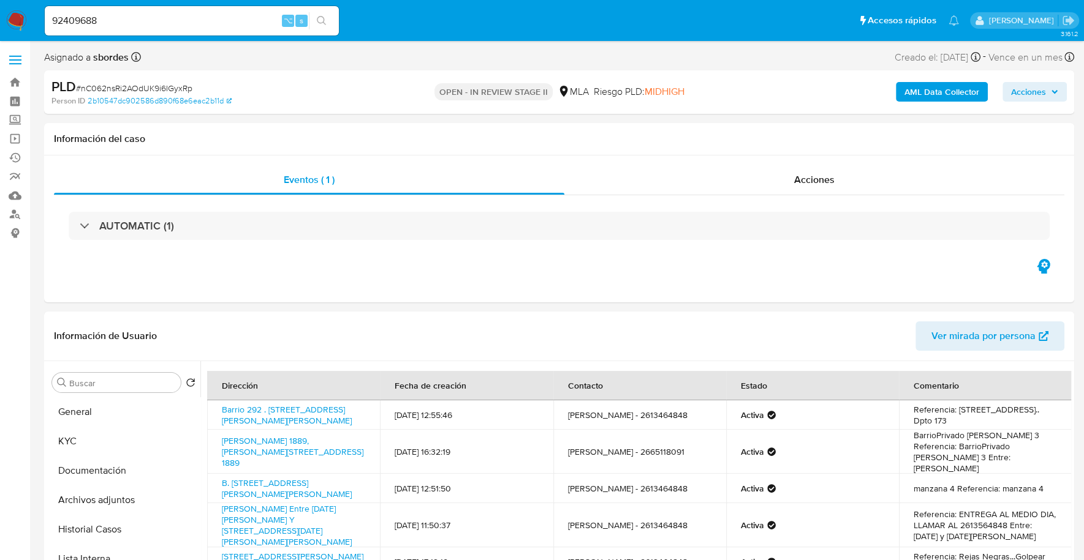
click at [966, 88] on b "AML Data Collector" at bounding box center [941, 92] width 75 height 20
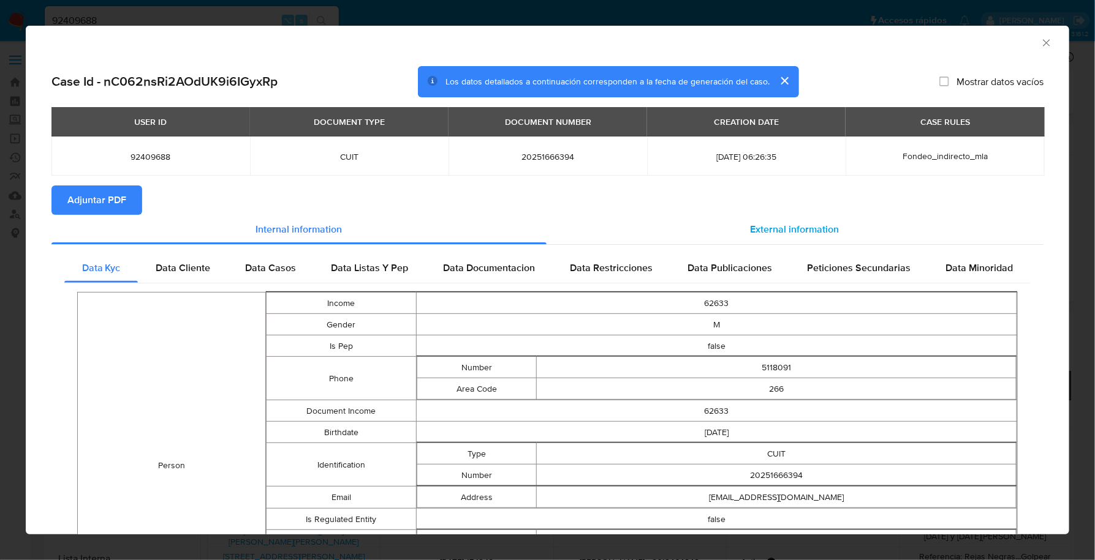
click at [761, 222] on span "External information" at bounding box center [794, 229] width 89 height 14
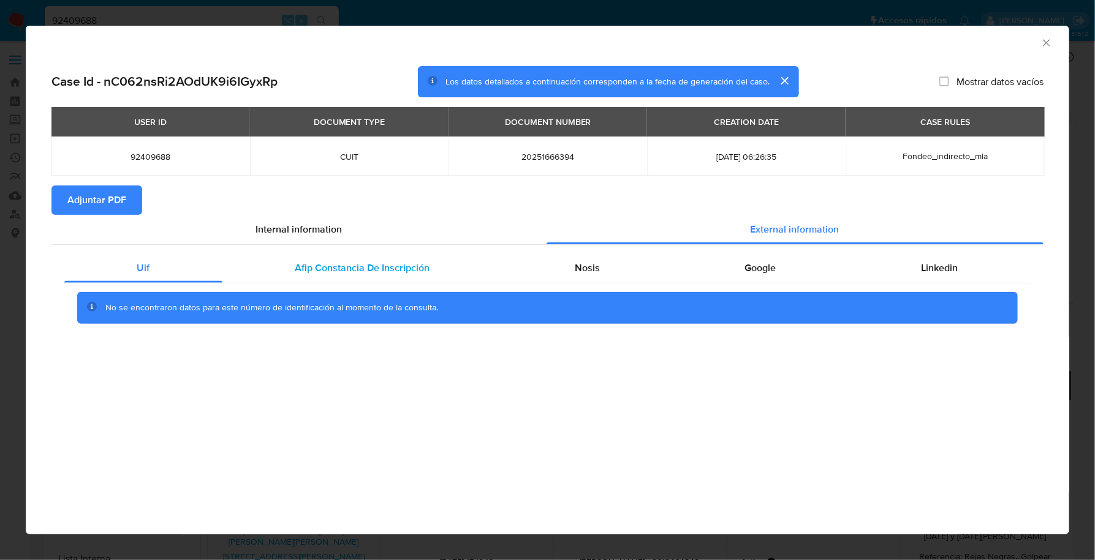
click at [385, 261] on span "Afip Constancia De Inscripción" at bounding box center [362, 268] width 135 height 14
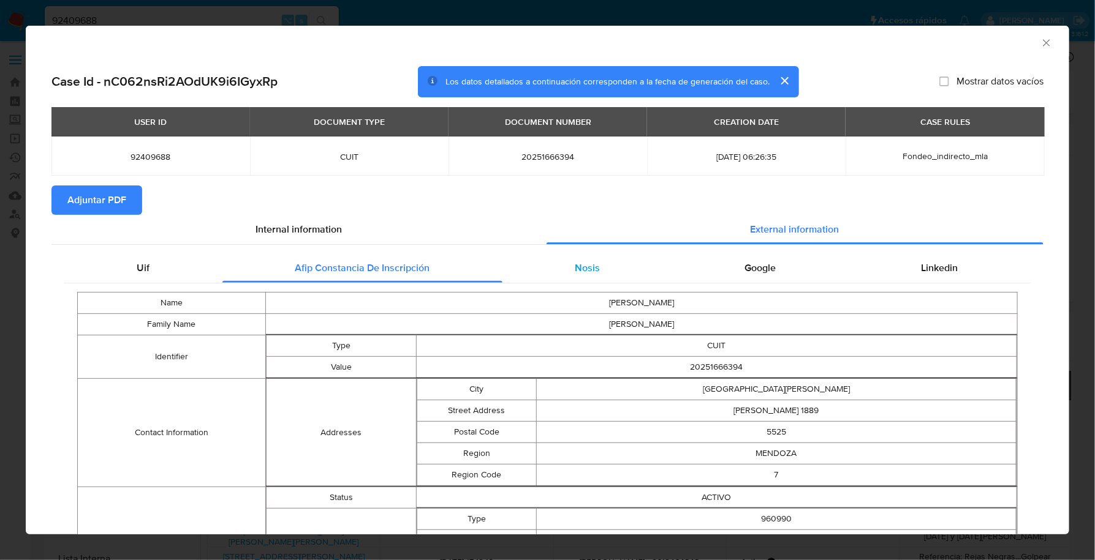
click at [584, 273] on span "Nosis" at bounding box center [587, 268] width 25 height 14
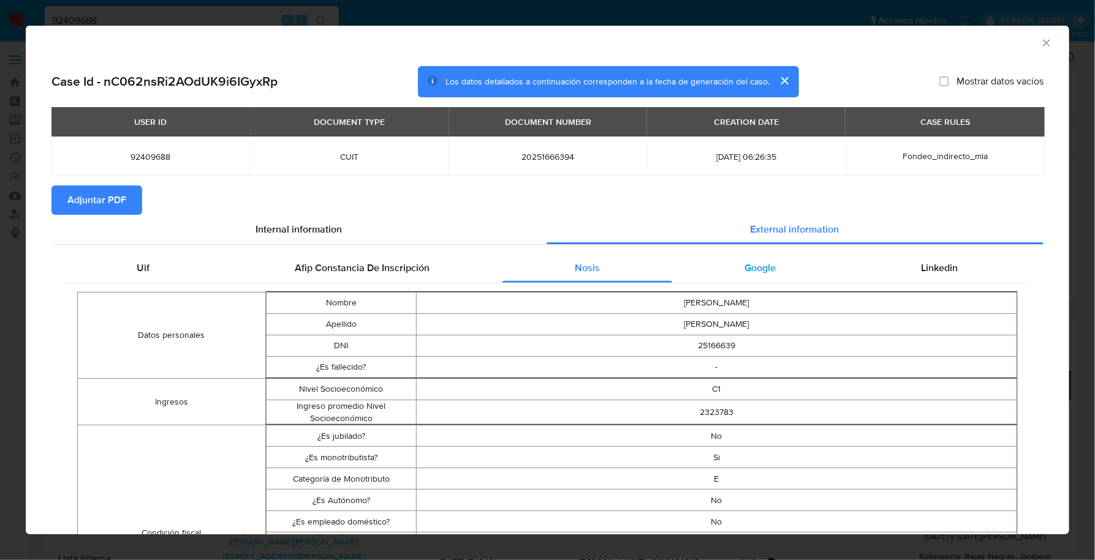
click at [771, 257] on div "Google" at bounding box center [760, 268] width 176 height 29
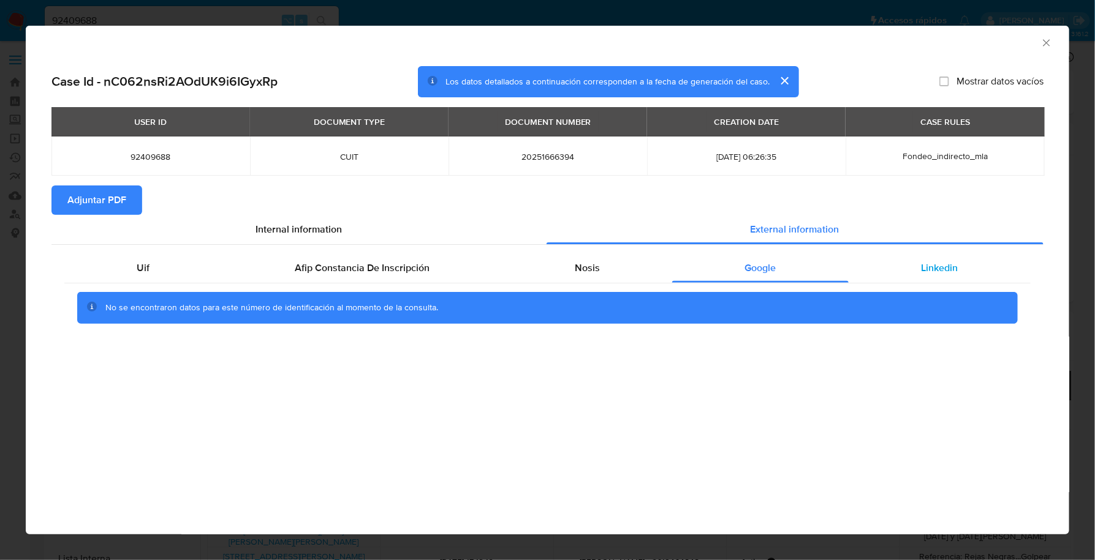
click at [940, 260] on div "Linkedin" at bounding box center [939, 268] width 182 height 29
click at [79, 194] on span "Adjuntar PDF" at bounding box center [96, 200] width 59 height 27
click at [1048, 41] on icon "Cerrar ventana" at bounding box center [1046, 43] width 12 height 12
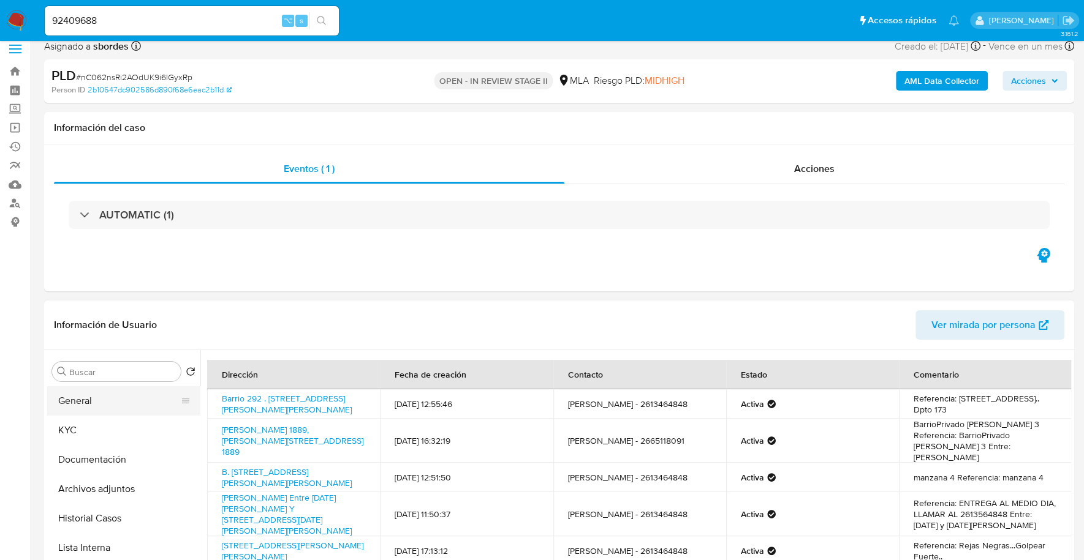
scroll to position [25, 0]
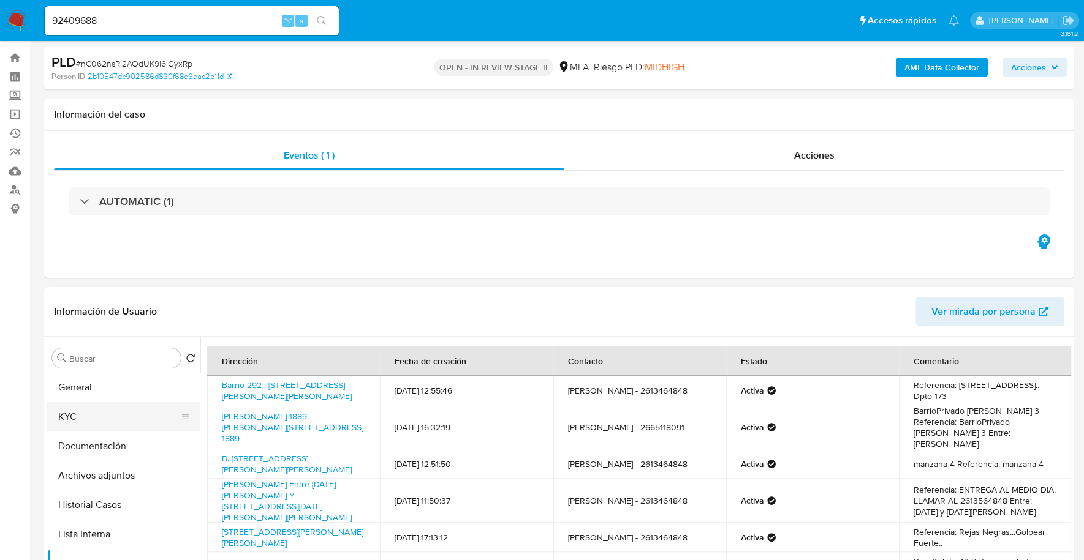
click at [127, 415] on button "KYC" at bounding box center [118, 416] width 143 height 29
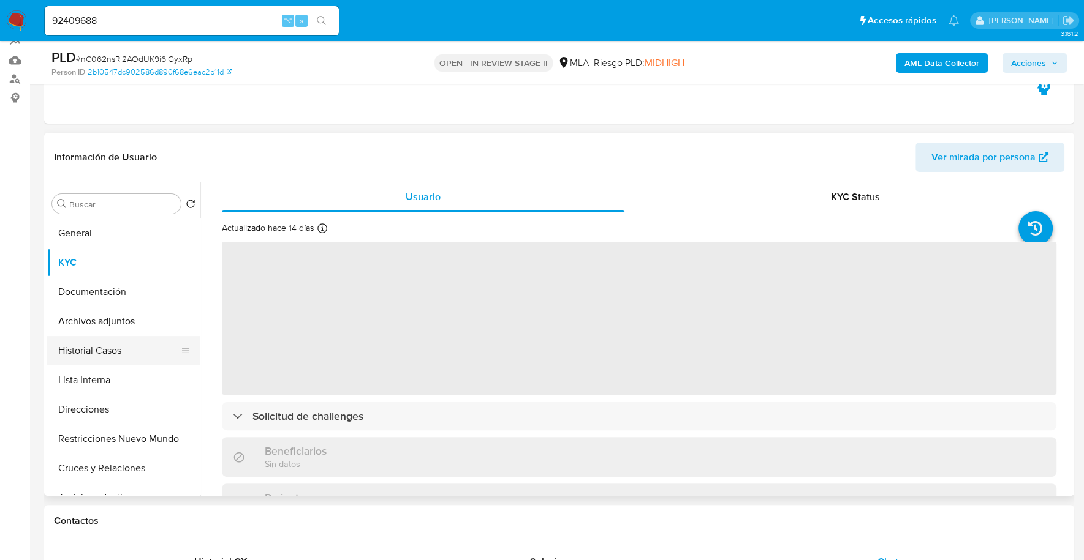
scroll to position [137, 0]
click at [137, 297] on button "Documentación" at bounding box center [118, 290] width 143 height 29
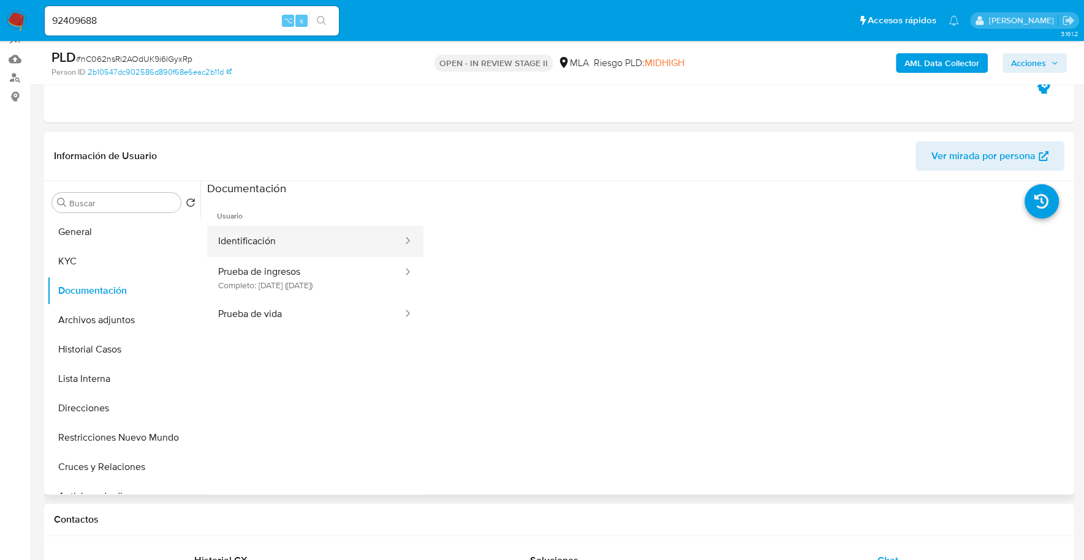
click at [288, 242] on button "Identificación" at bounding box center [305, 241] width 197 height 31
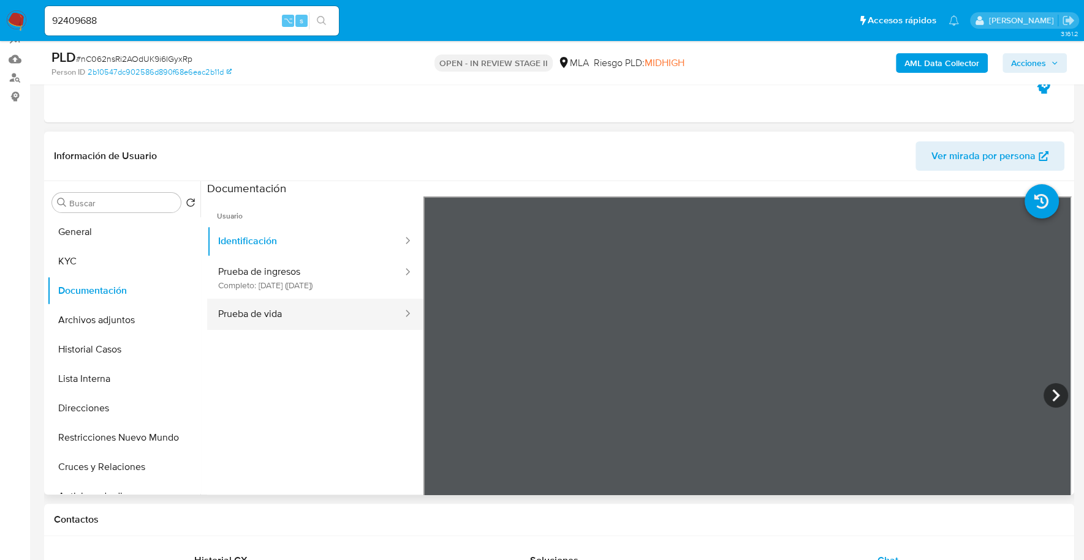
click at [313, 311] on button "Prueba de vida" at bounding box center [305, 314] width 197 height 31
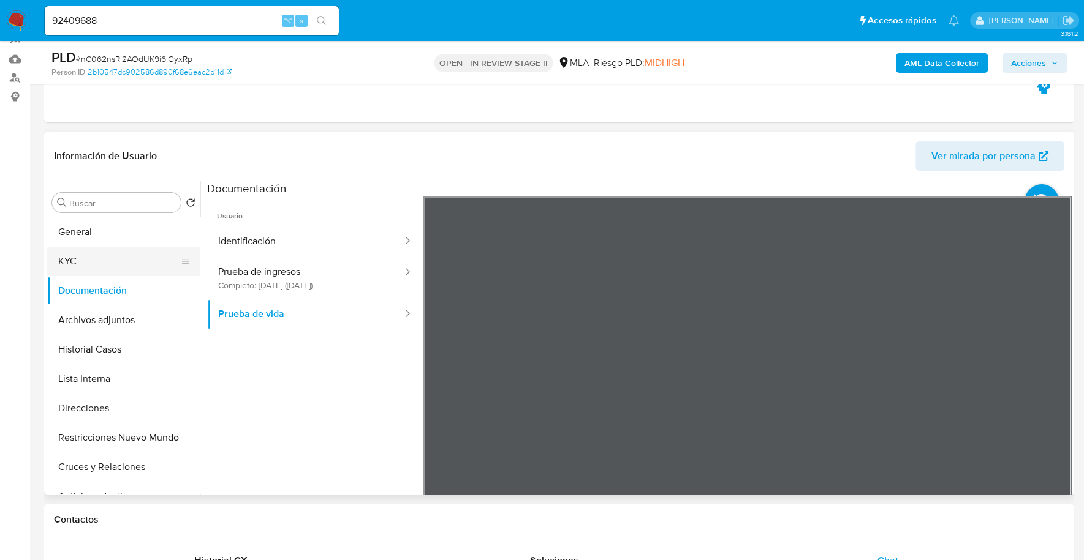
click at [95, 252] on button "KYC" at bounding box center [118, 261] width 143 height 29
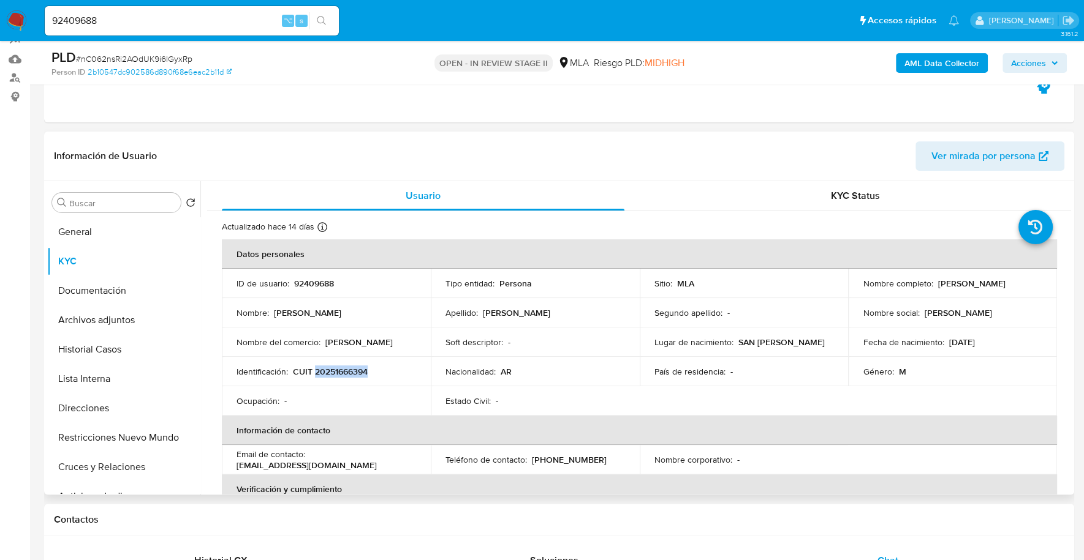
copy p "20251666394"
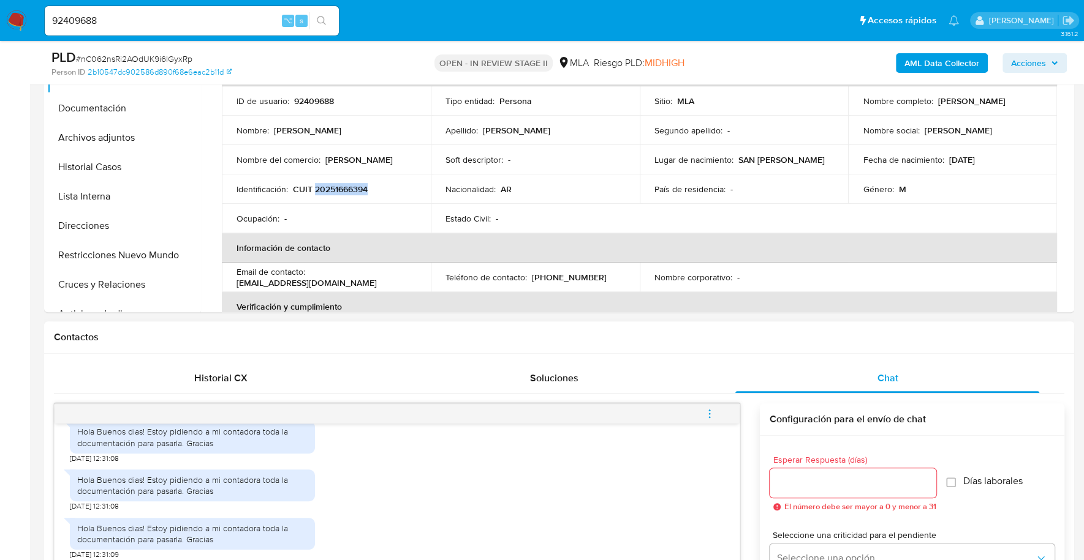
scroll to position [624, 0]
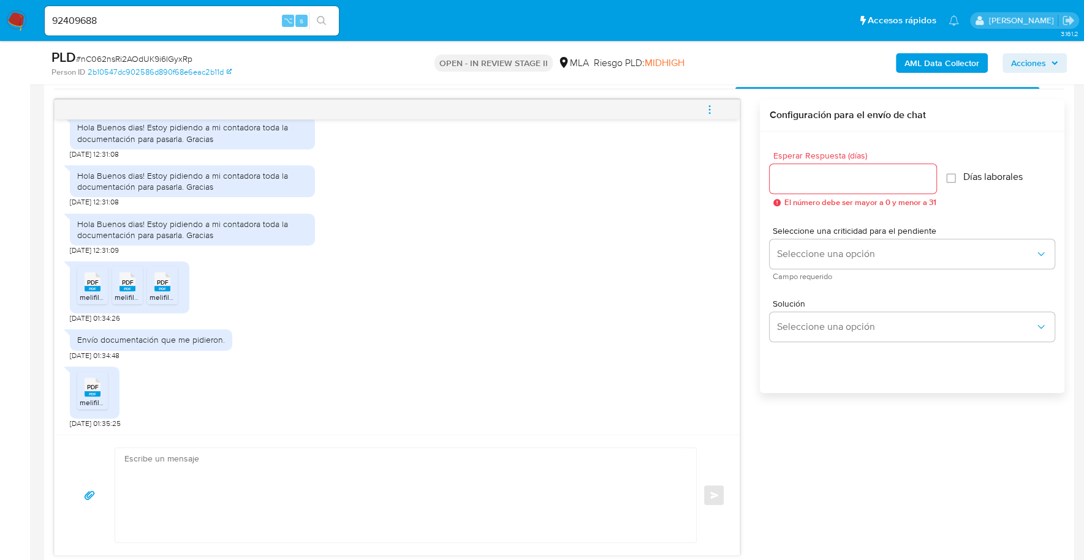
click at [192, 494] on textarea at bounding box center [402, 495] width 556 height 94
paste textarea "Hola, Muchas gracias por la respuesta. Analizamos tu caso y notamos que la info…"
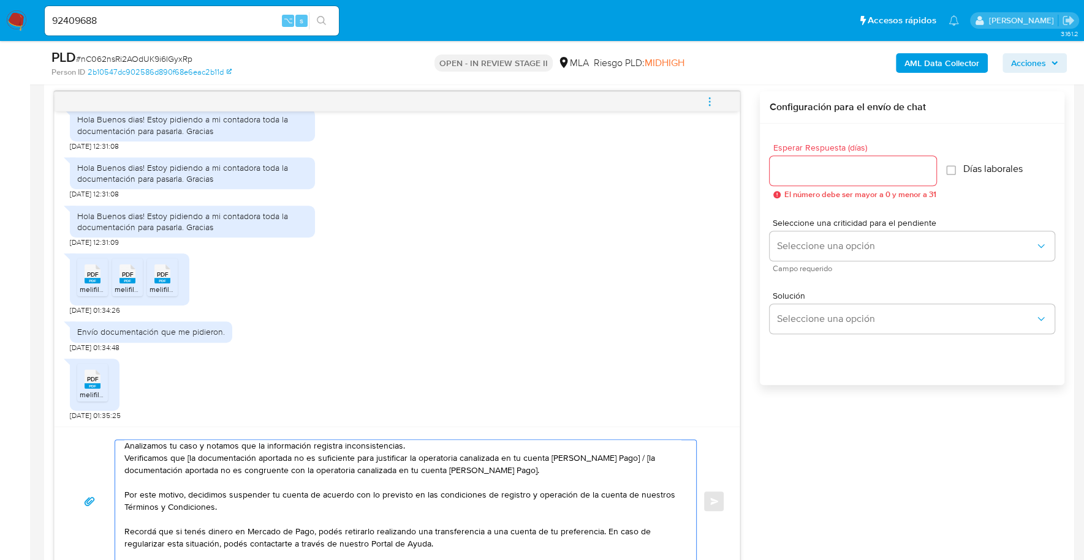
scroll to position [0, 0]
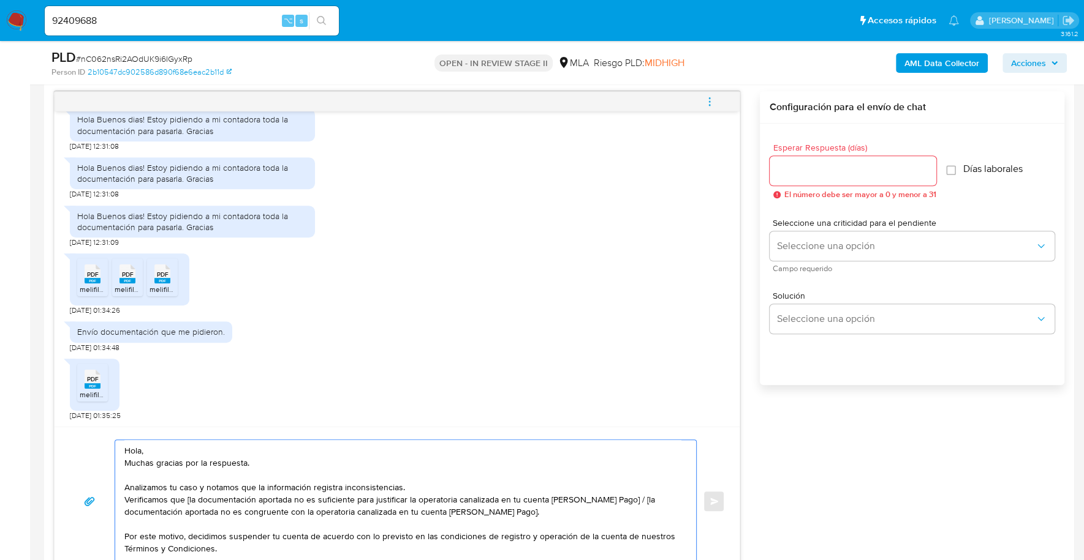
click at [143, 443] on textarea "Hola, Muchas gracias por la respuesta. Analizamos tu caso y notamos que la info…" at bounding box center [402, 501] width 556 height 123
drag, startPoint x: 519, startPoint y: 508, endPoint x: 614, endPoint y: 502, distance: 94.6
click at [614, 502] on textarea "Hola, Muchas gracias por la respuesta. Analizamos tu caso y notamos que la info…" at bounding box center [402, 501] width 556 height 123
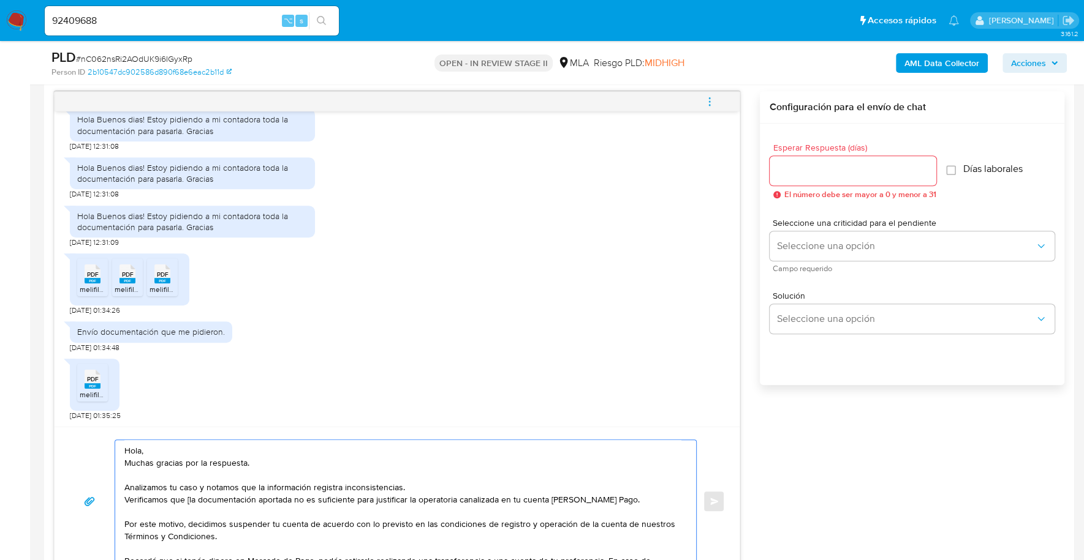
click at [189, 497] on textarea "Hola, Muchas gracias por la respuesta. Analizamos tu caso y notamos que la info…" at bounding box center [402, 501] width 556 height 123
type textarea "Hola, Muchas gracias por la respuesta. Analizamos tu caso y notamos que la info…"
click at [819, 168] on input "Esperar Respuesta (días)" at bounding box center [852, 171] width 167 height 16
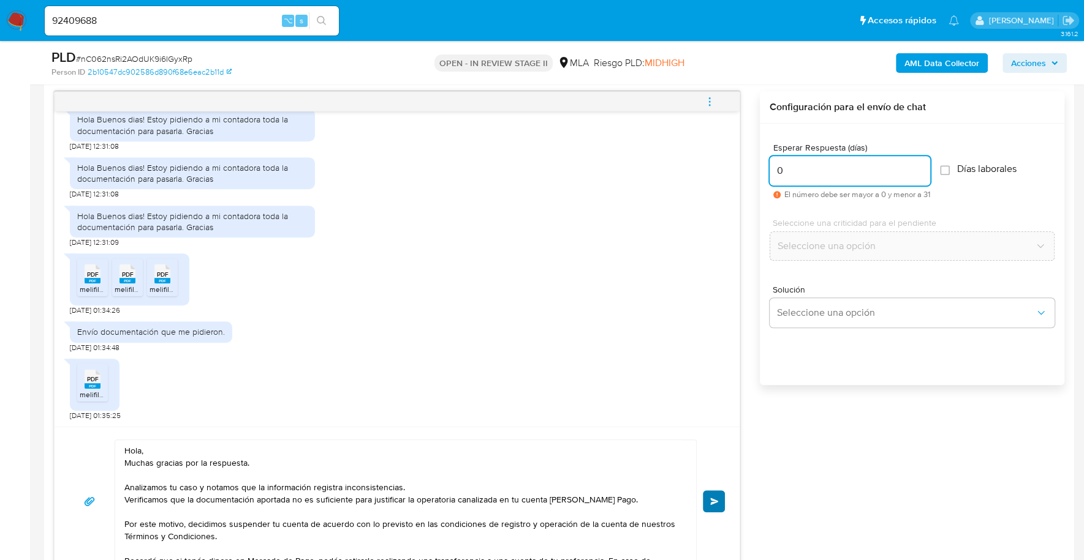
type input "0"
click at [713, 502] on span "Enviar" at bounding box center [714, 501] width 9 height 7
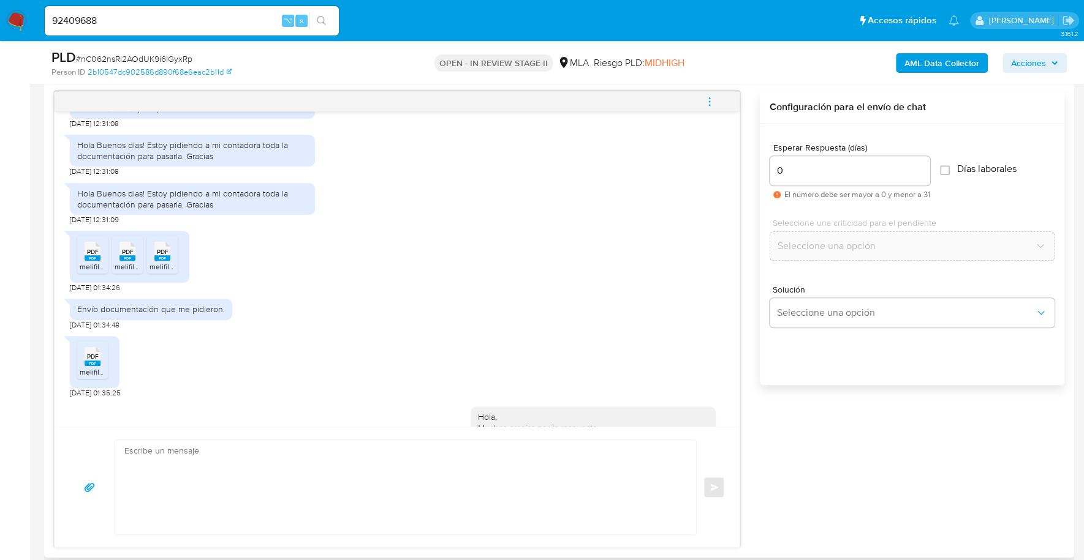
scroll to position [956, 0]
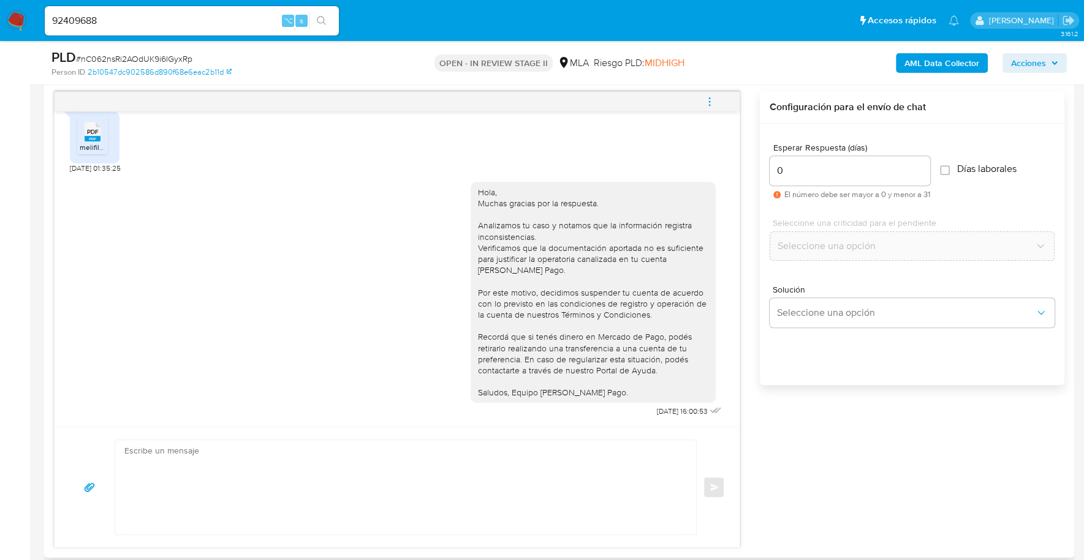
click at [714, 96] on icon "menu-action" at bounding box center [709, 101] width 11 height 11
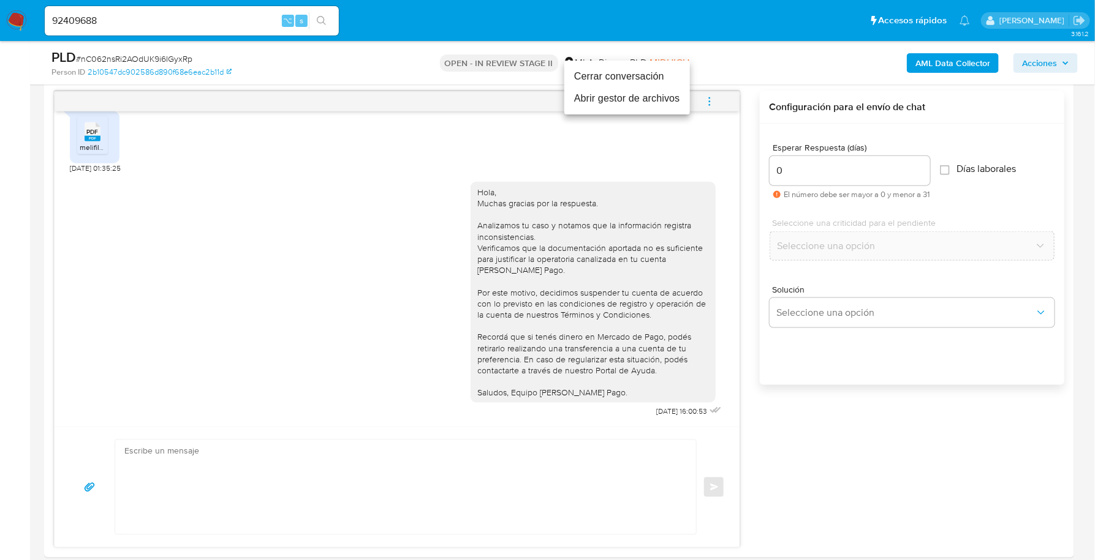
click at [643, 81] on li "Cerrar conversación" at bounding box center [627, 77] width 126 height 22
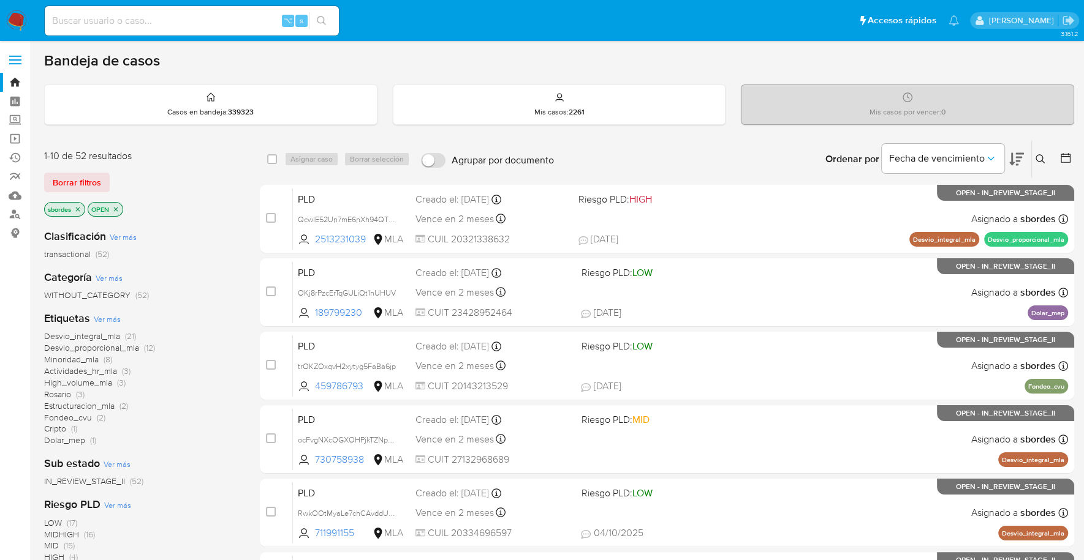
click at [78, 206] on icon "close-filter" at bounding box center [77, 209] width 7 height 7
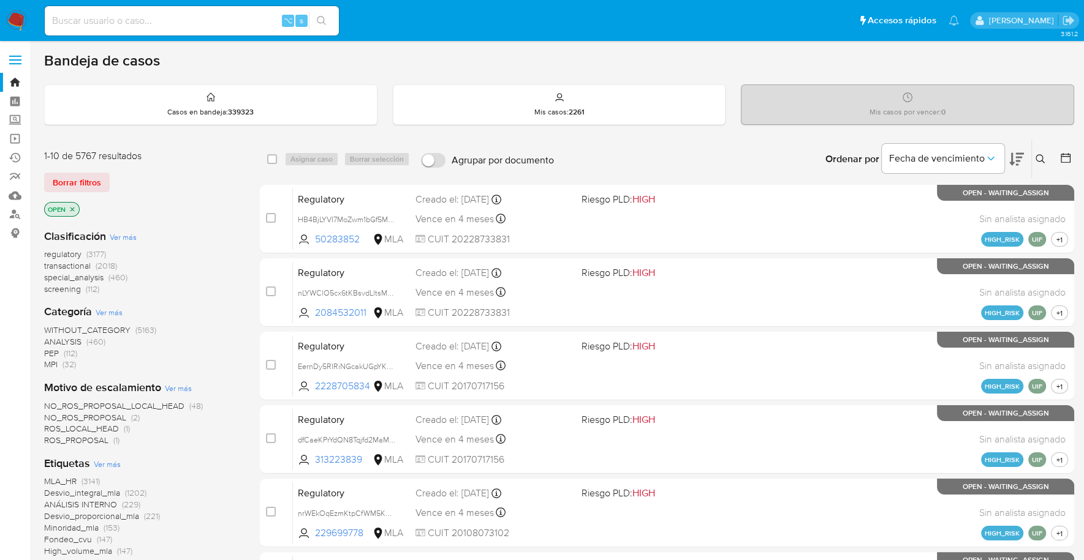
click at [74, 208] on icon "close-filter" at bounding box center [72, 209] width 7 height 7
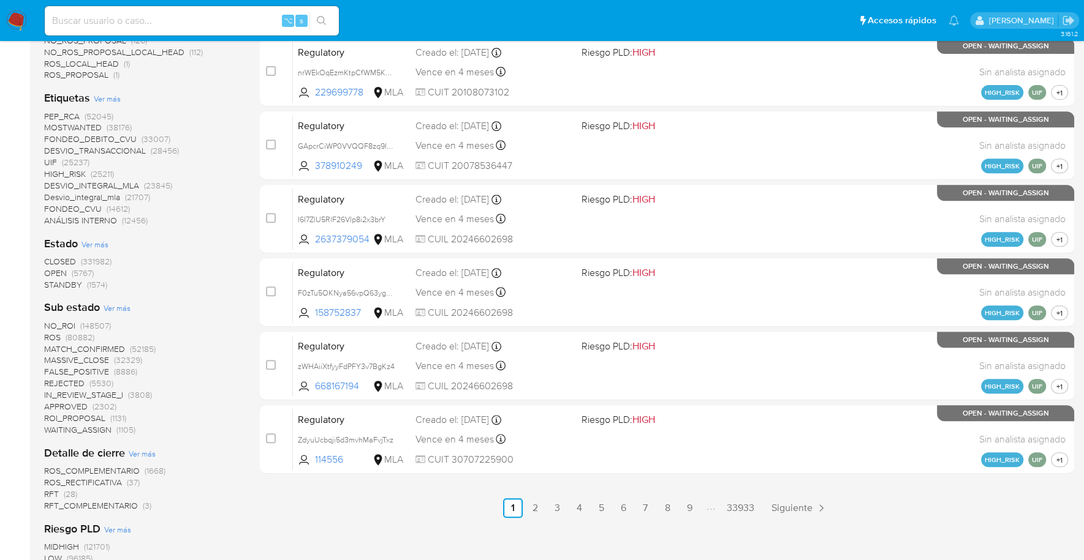
scroll to position [554, 0]
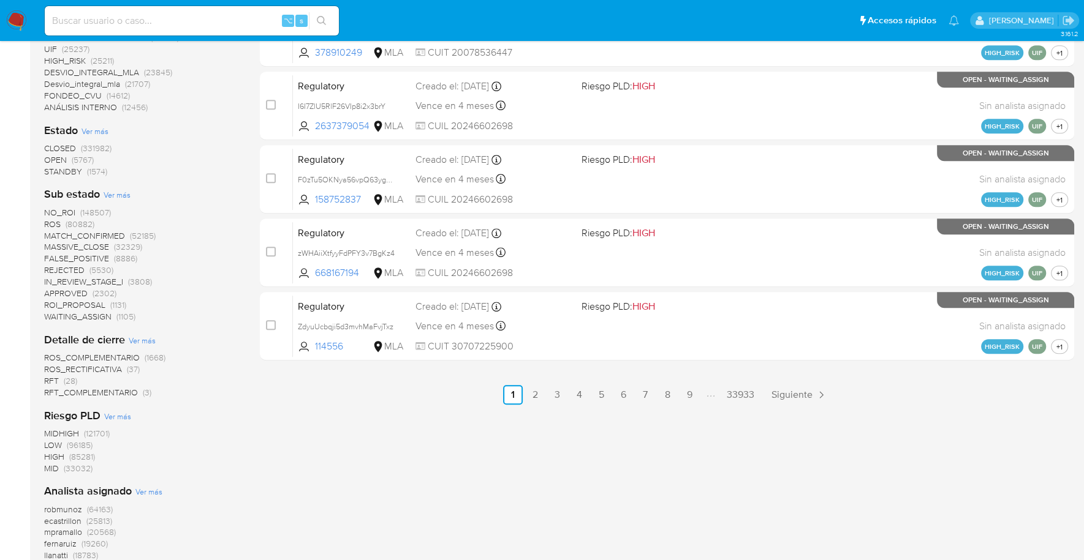
click at [69, 171] on span "STANDBY" at bounding box center [63, 171] width 38 height 12
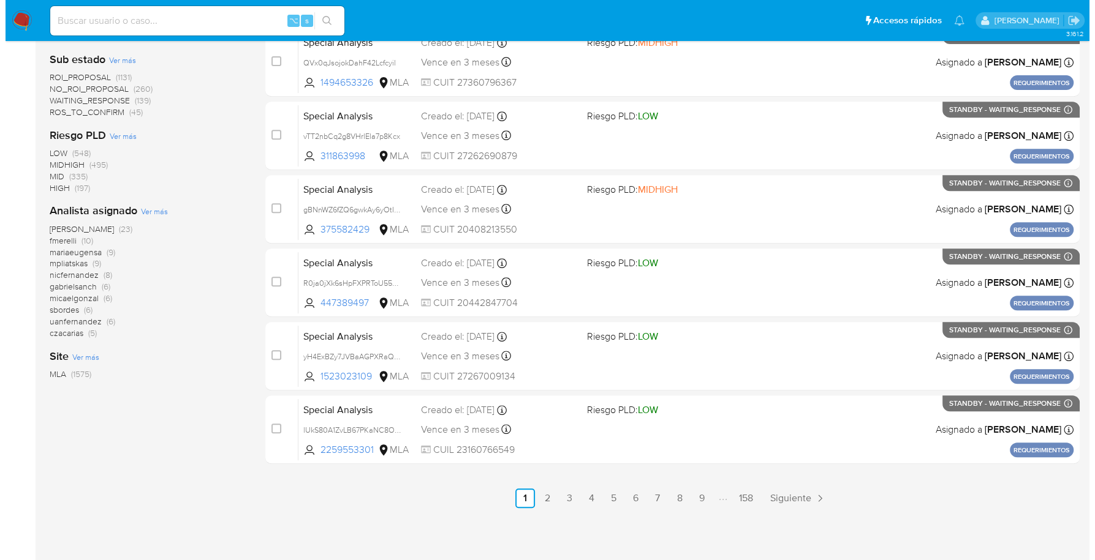
scroll to position [449, 0]
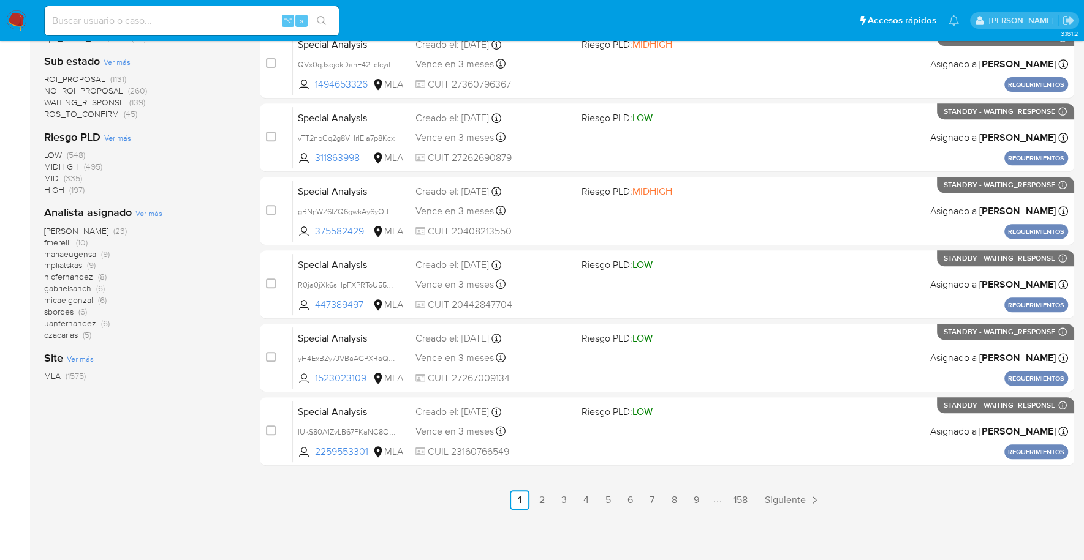
click at [153, 211] on span "Ver más" at bounding box center [148, 213] width 27 height 11
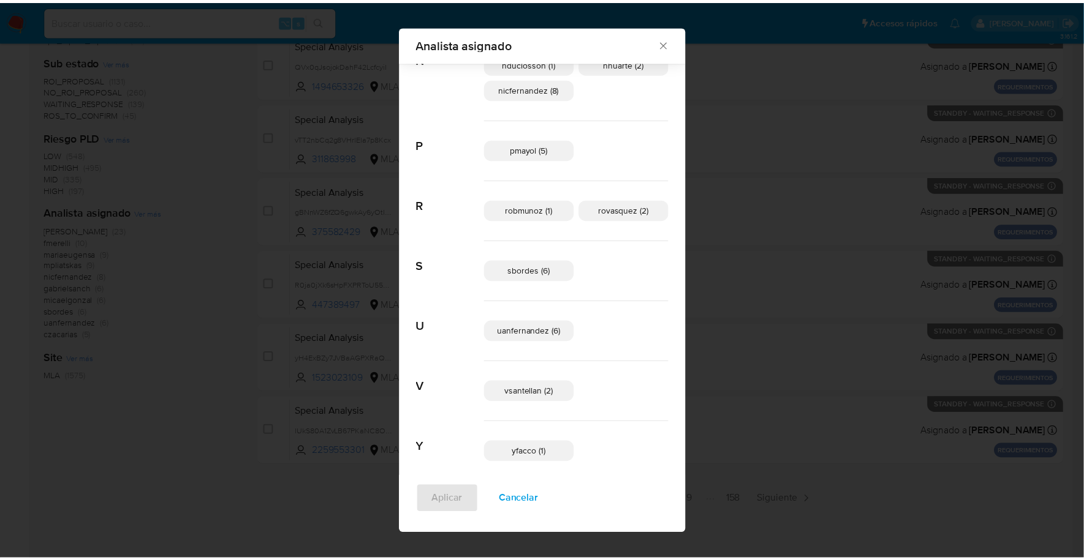
scroll to position [648, 0]
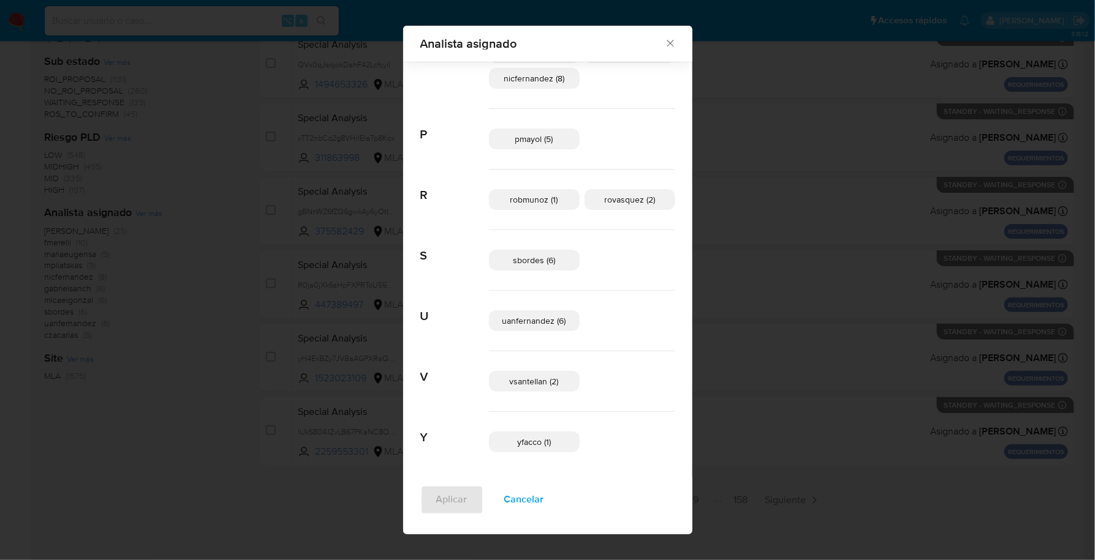
click at [664, 46] on icon "Cerrar" at bounding box center [670, 43] width 12 height 12
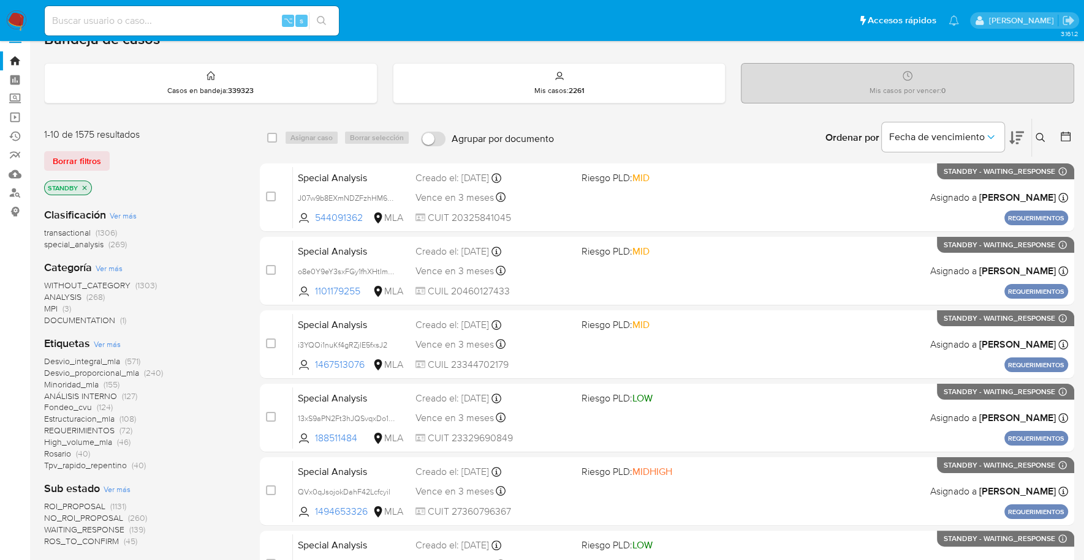
scroll to position [0, 0]
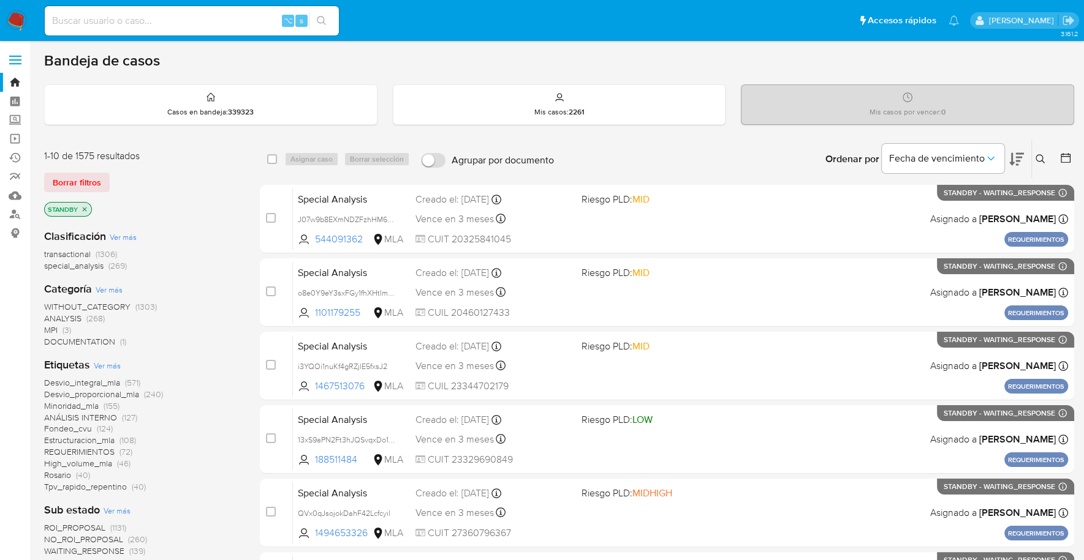
click at [1043, 162] on icon at bounding box center [1040, 159] width 10 height 10
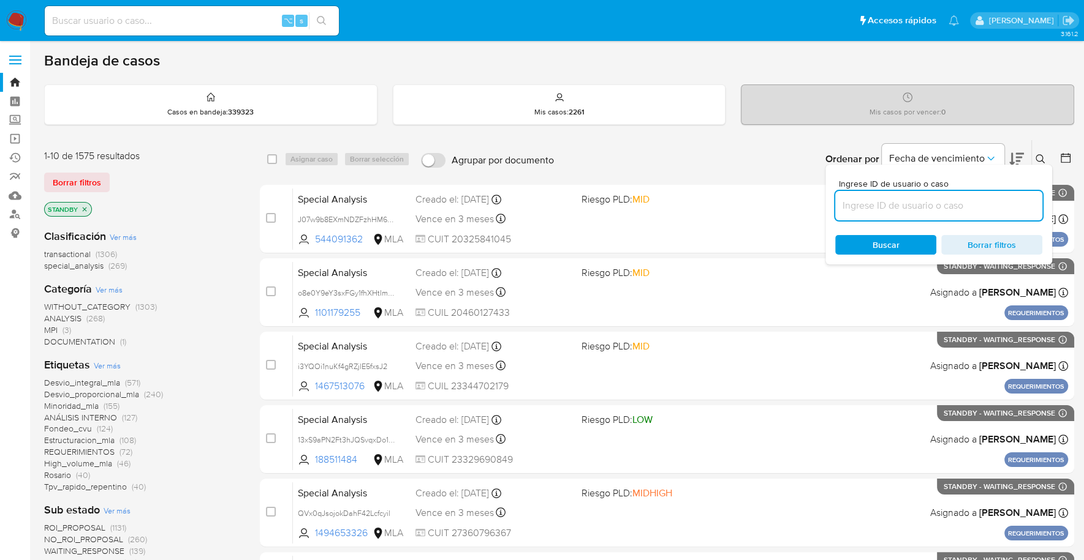
click at [956, 207] on input at bounding box center [938, 206] width 207 height 16
type input "nC062nsRi2AOdUK9i6IGyxRp"
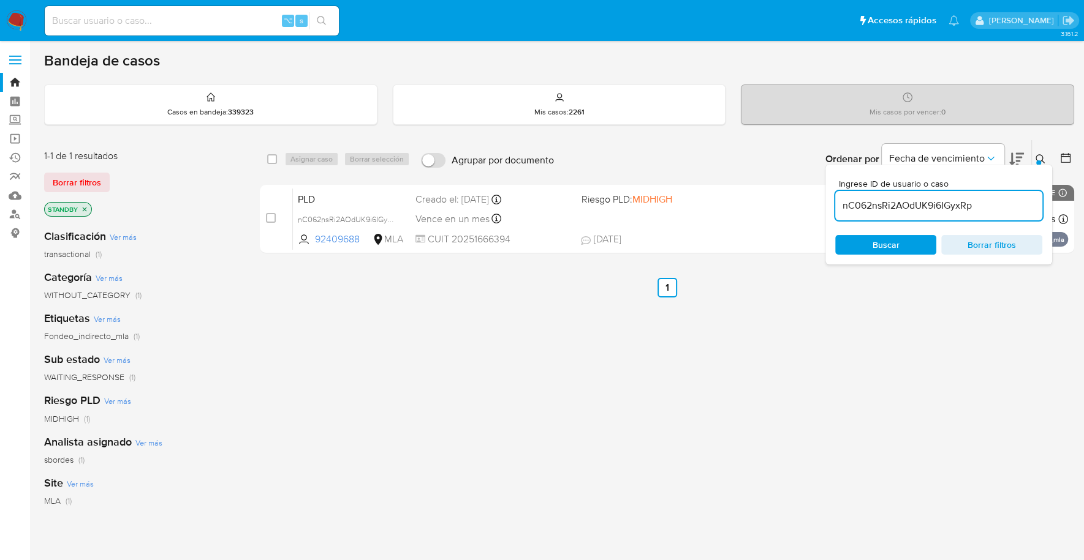
click at [1040, 156] on icon at bounding box center [1040, 159] width 10 height 10
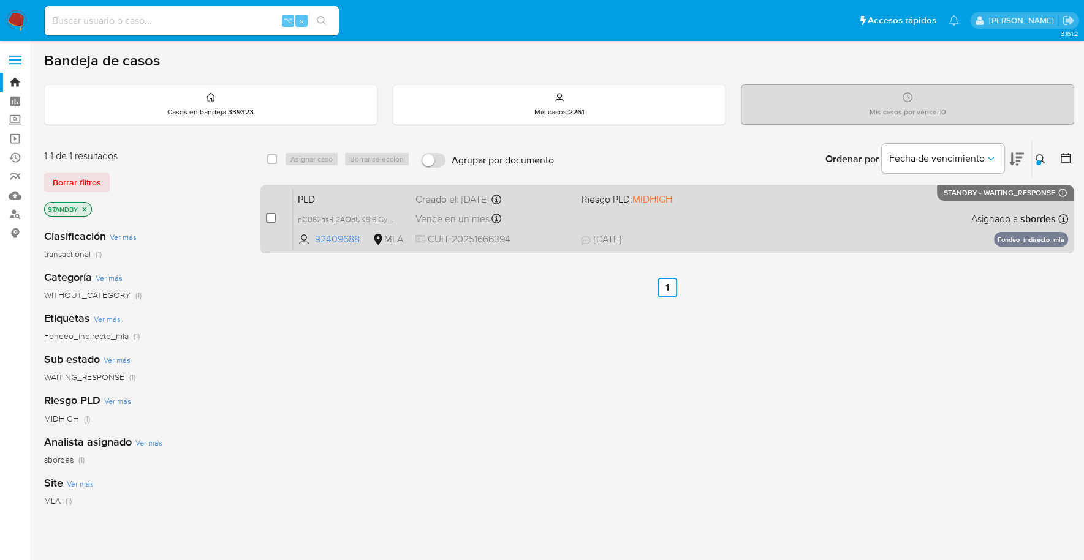
click at [268, 214] on input "checkbox" at bounding box center [271, 218] width 10 height 10
checkbox input "true"
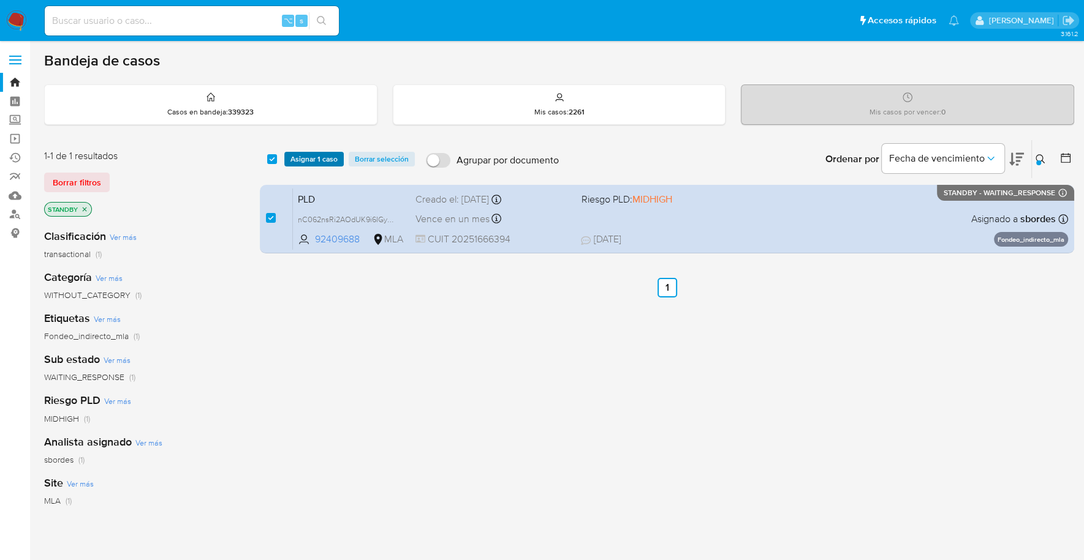
click at [302, 160] on span "Asignar 1 caso" at bounding box center [313, 159] width 47 height 12
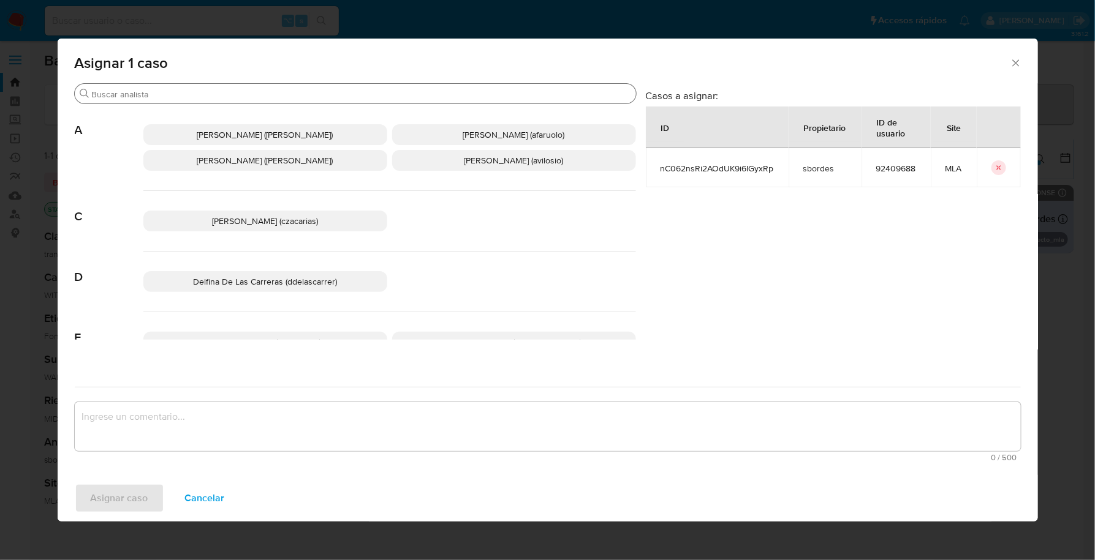
click at [187, 98] on input "Buscar" at bounding box center [361, 94] width 539 height 11
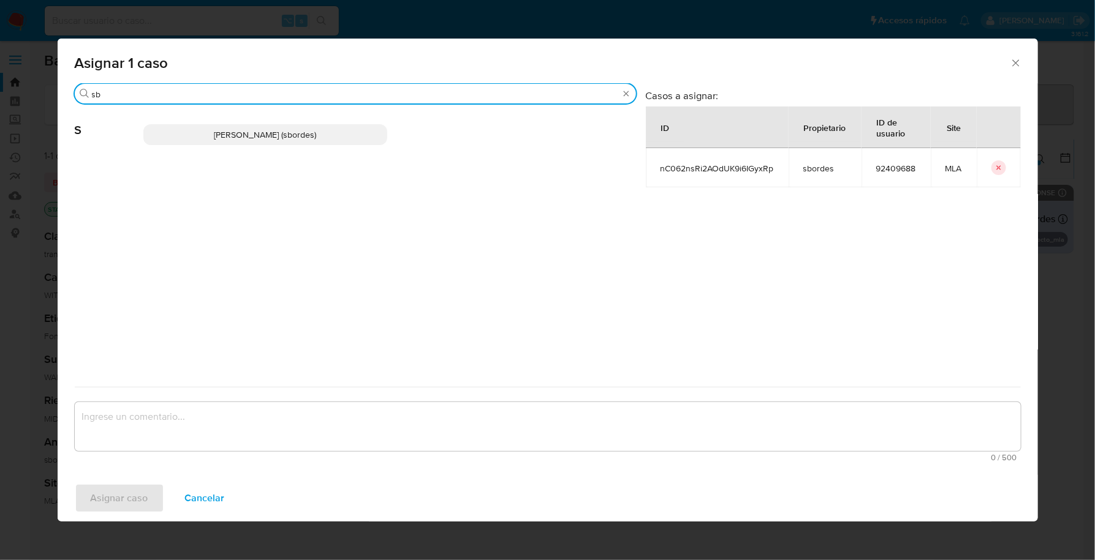
type input "sb"
click at [189, 138] on p "Stefania Bordes (sbordes)" at bounding box center [265, 134] width 244 height 21
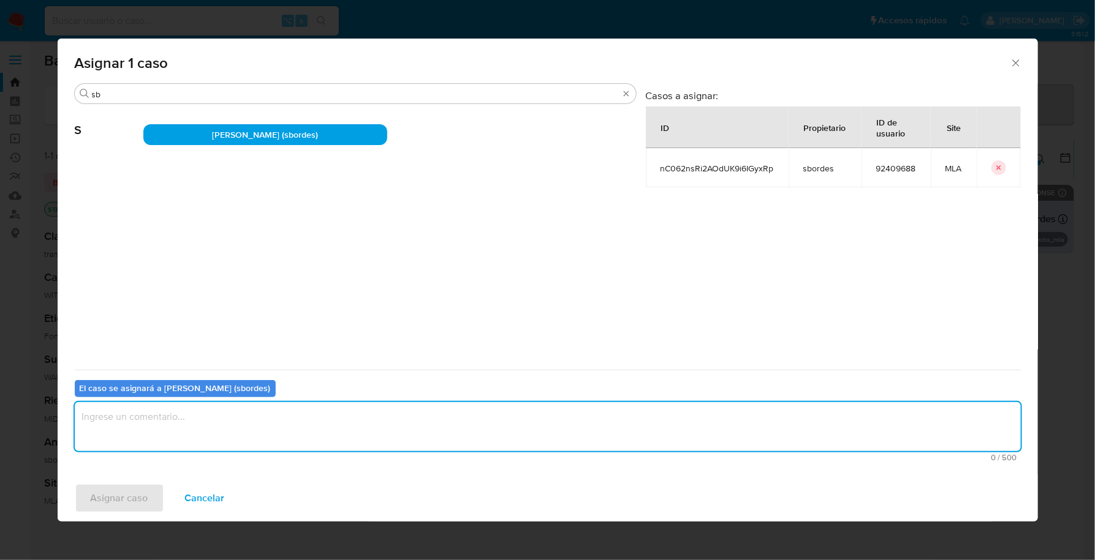
click at [194, 429] on textarea "assign-modal" at bounding box center [548, 426] width 946 height 49
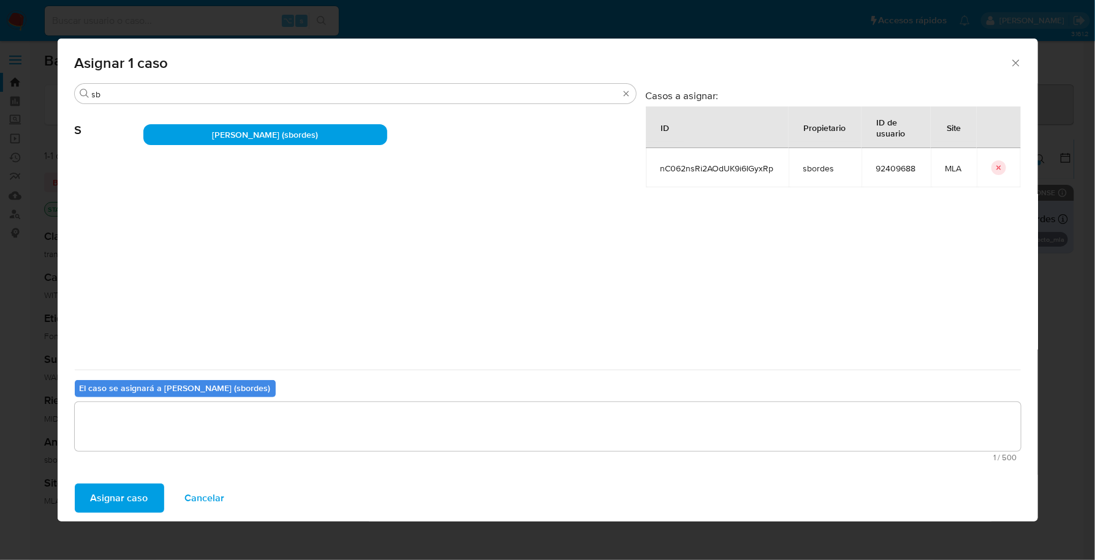
click at [106, 504] on span "Asignar caso" at bounding box center [120, 498] width 58 height 27
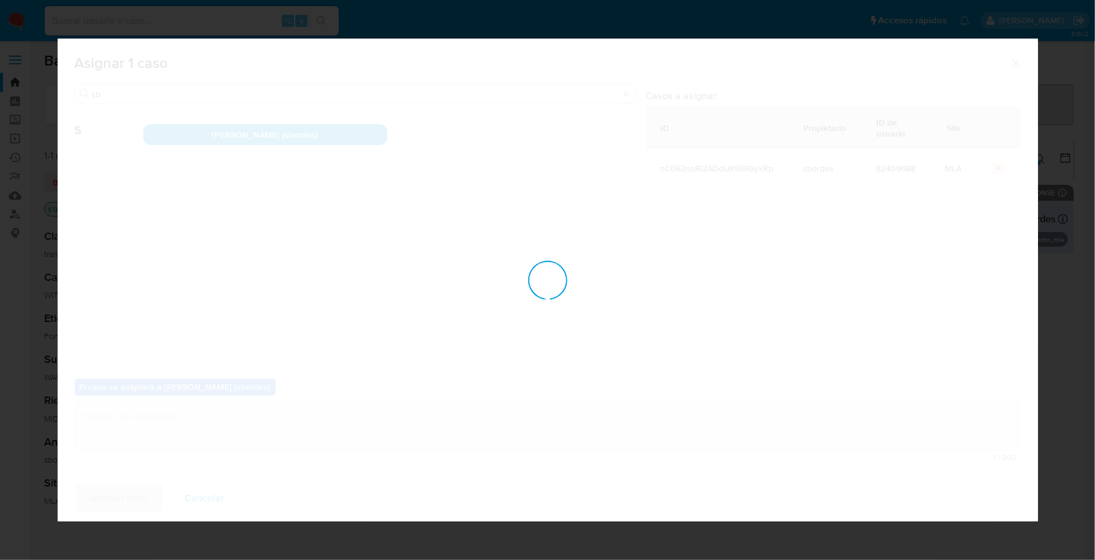
checkbox input "false"
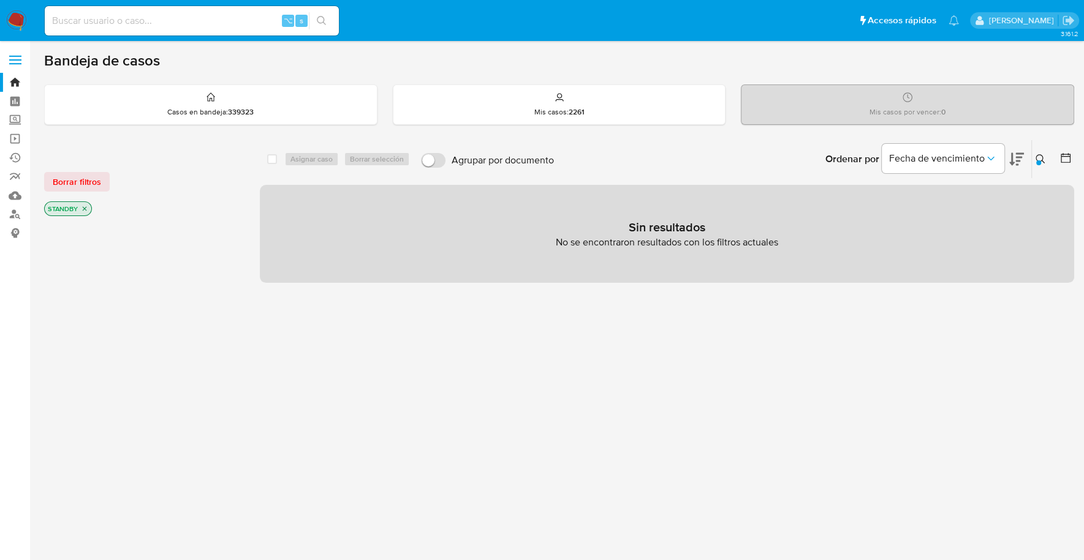
click at [13, 31] on nav "Pausado Ver notificaciones ⌥ s Accesos rápidos Presiona las siguientes teclas p…" at bounding box center [542, 20] width 1084 height 41
click at [15, 28] on img at bounding box center [16, 20] width 21 height 21
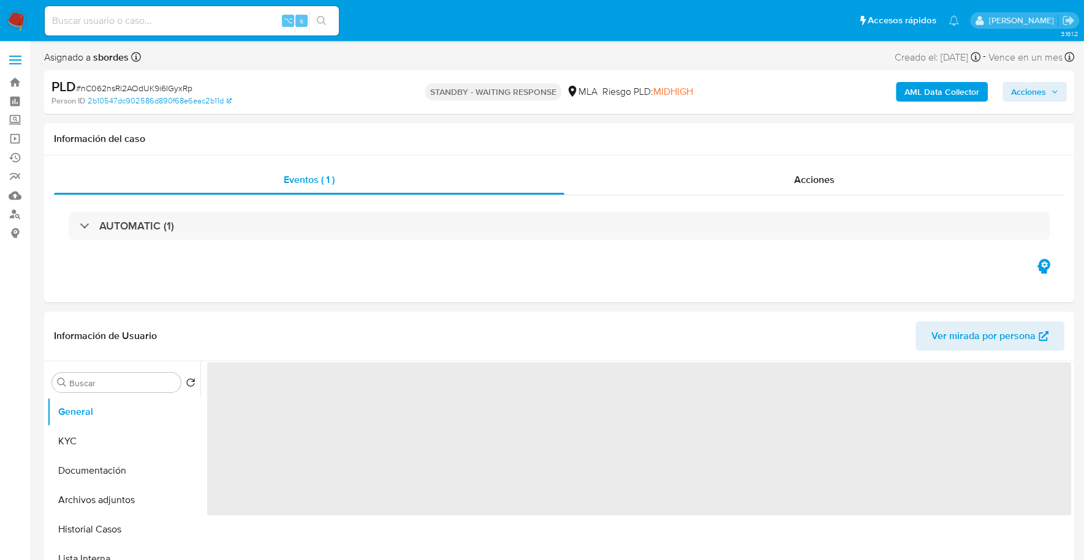
select select "10"
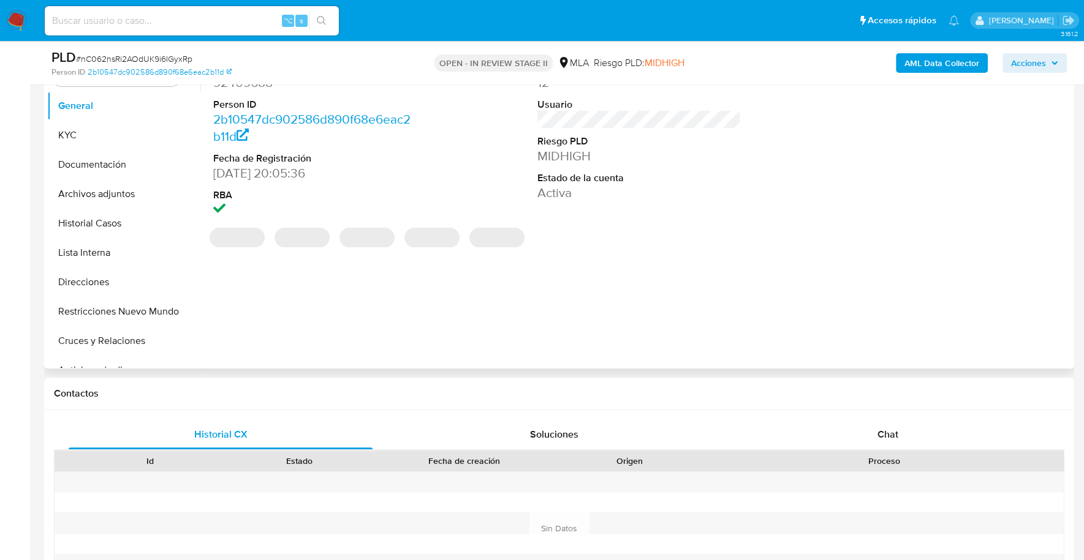
scroll to position [432, 0]
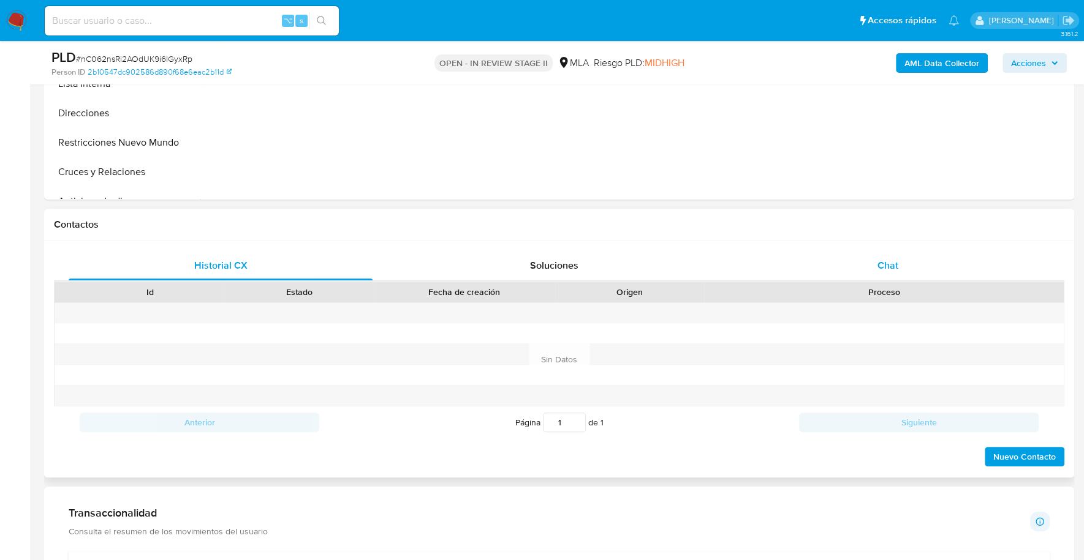
click at [893, 261] on span "Chat" at bounding box center [887, 265] width 21 height 14
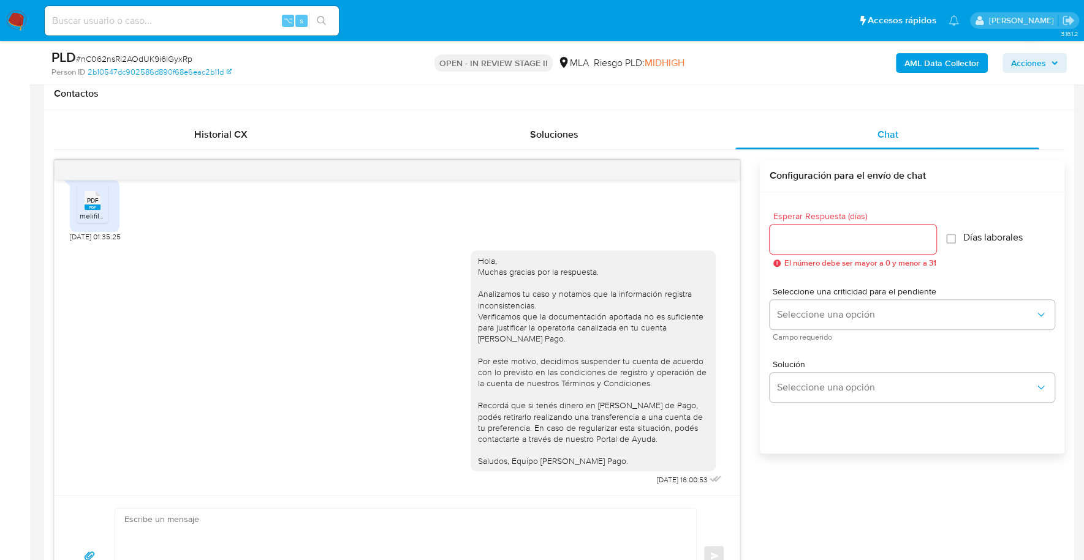
scroll to position [0, 0]
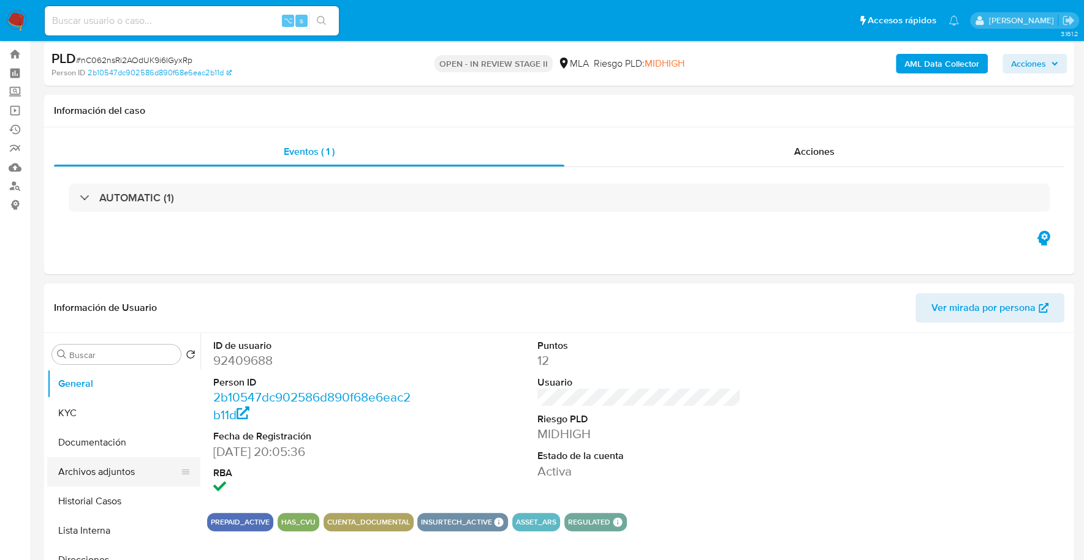
click at [100, 469] on button "Archivos adjuntos" at bounding box center [118, 472] width 143 height 29
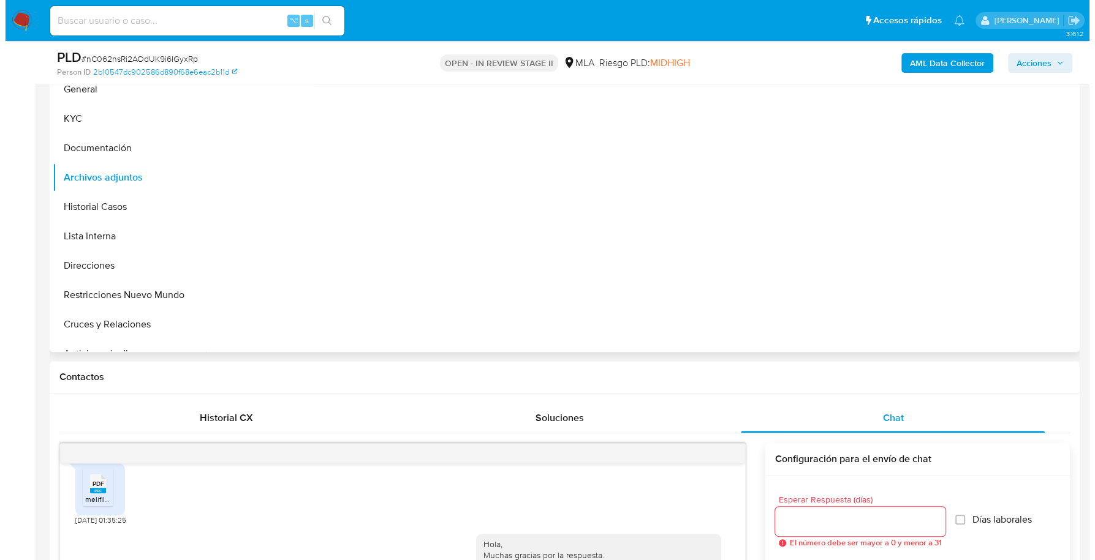
scroll to position [215, 0]
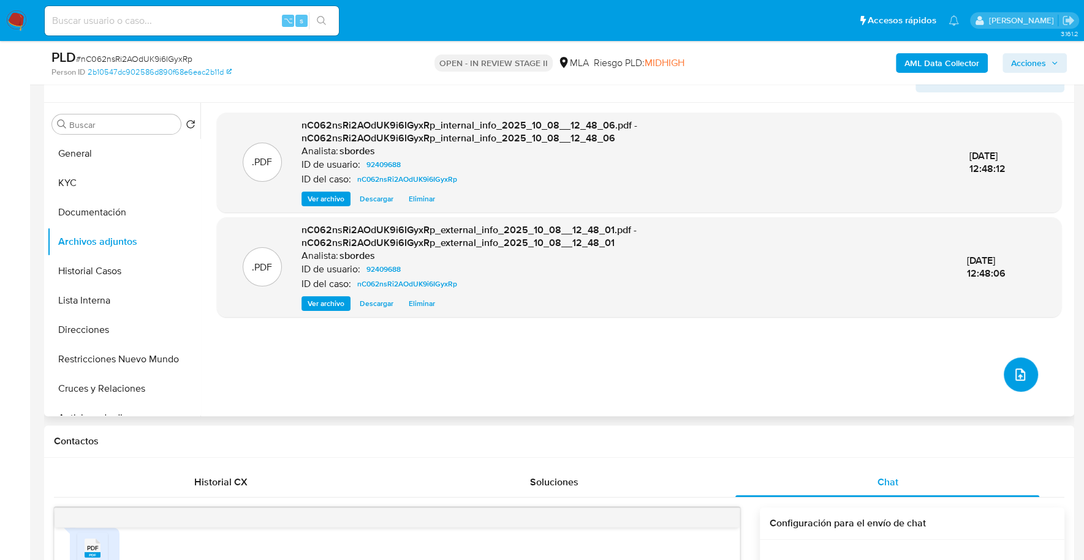
click at [1013, 369] on icon "upload-file" at bounding box center [1019, 375] width 15 height 15
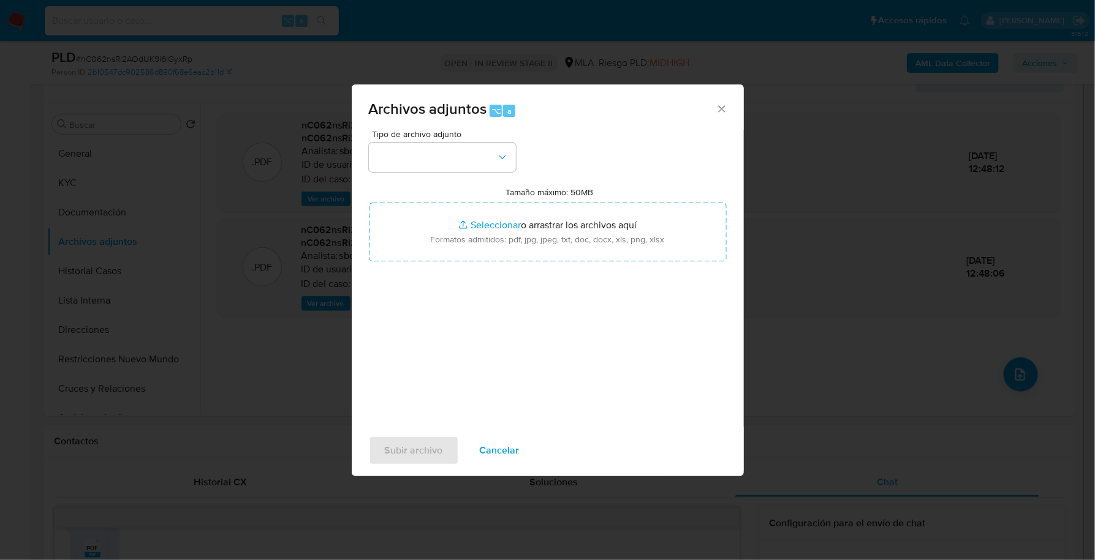
click at [455, 177] on div "Tipo de archivo adjunto Tamaño máximo: 50MB Seleccionar archivos Seleccionar o …" at bounding box center [548, 274] width 358 height 289
click at [459, 168] on button "button" at bounding box center [442, 157] width 147 height 29
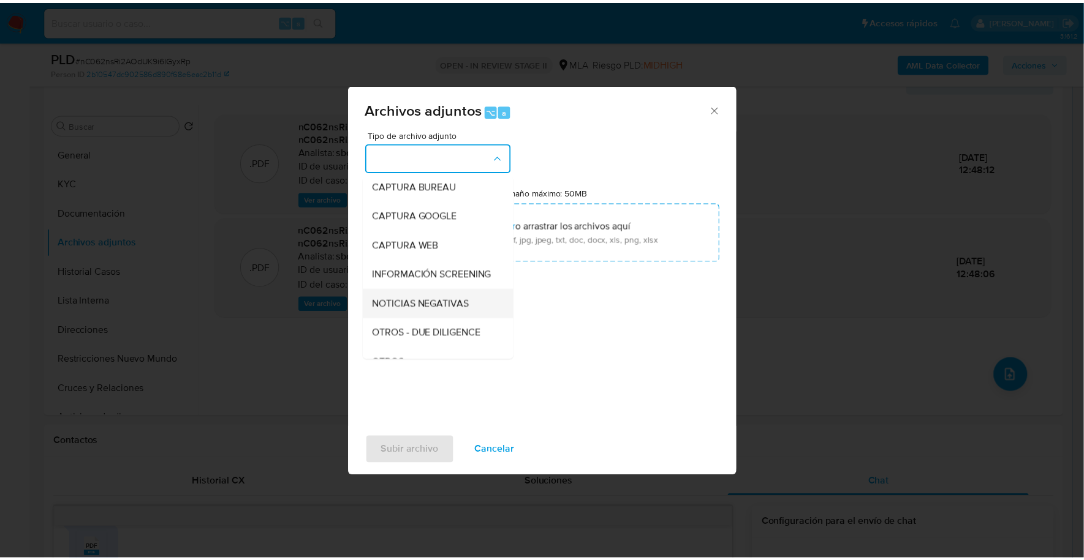
scroll to position [92, 0]
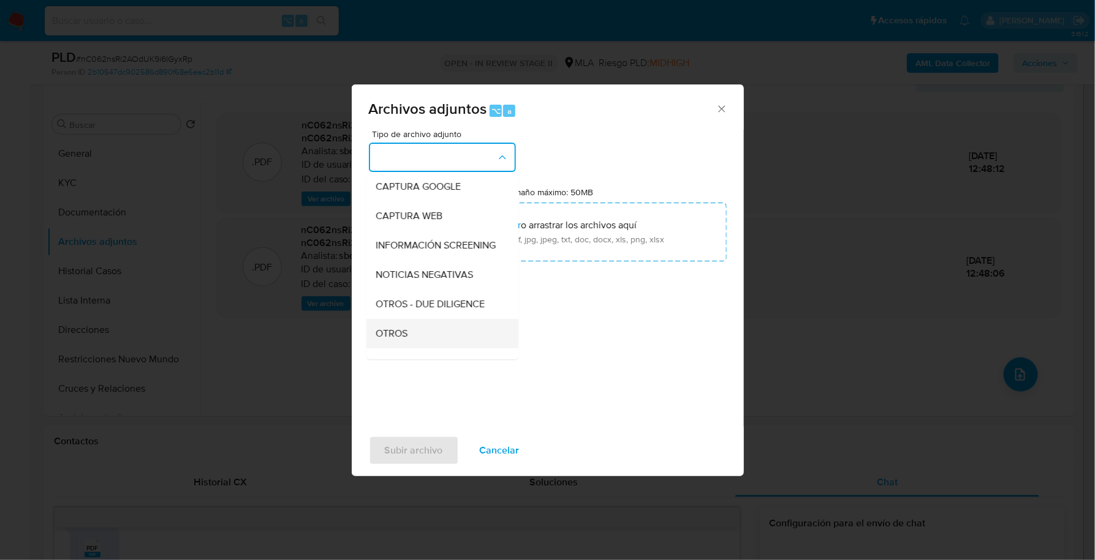
click at [417, 345] on div "OTROS" at bounding box center [438, 333] width 125 height 29
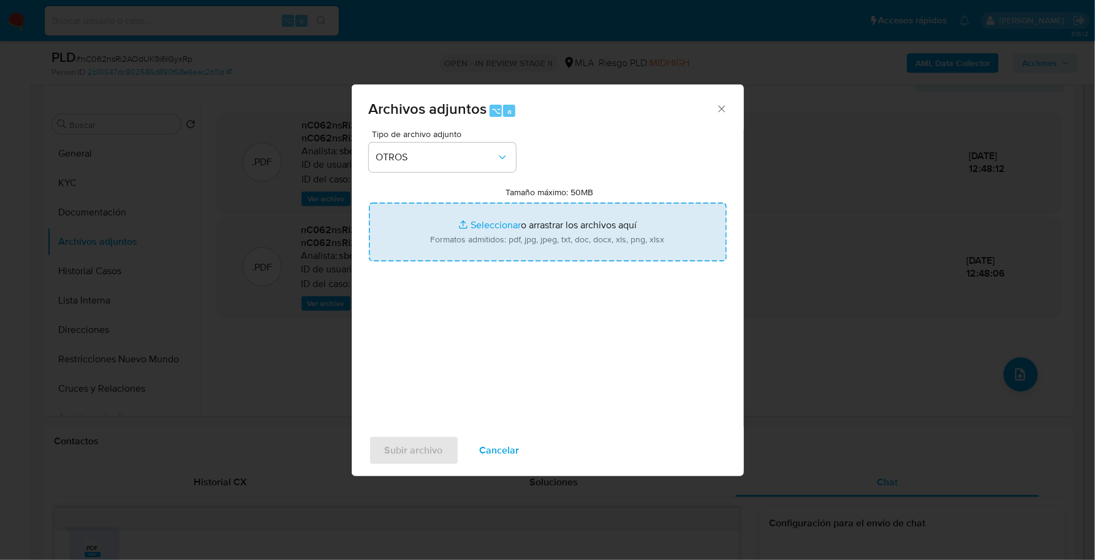
click at [476, 223] on input "Tamaño máximo: 50MB Seleccionar archivos" at bounding box center [548, 232] width 358 height 59
click at [494, 227] on input "Tamaño máximo: 50MB Seleccionar archivos" at bounding box center [548, 232] width 358 height 59
type input "C:\fakepath\Caselog nC062nsRi2AOdUK9i6IGyxRp_2025_09_17_15_37_09.docx"
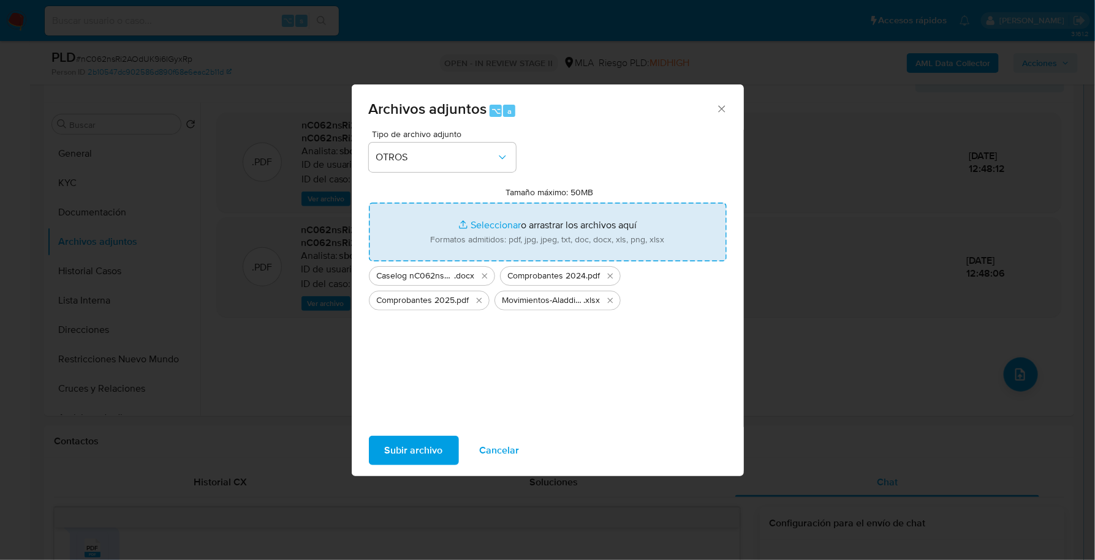
click at [421, 440] on span "Subir archivo" at bounding box center [414, 450] width 58 height 27
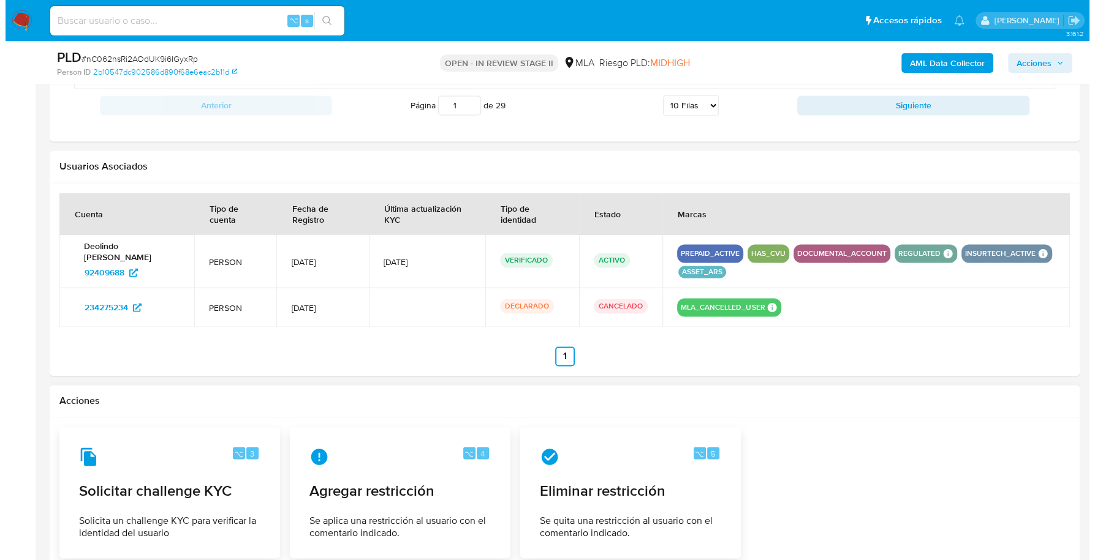
scroll to position [1931, 0]
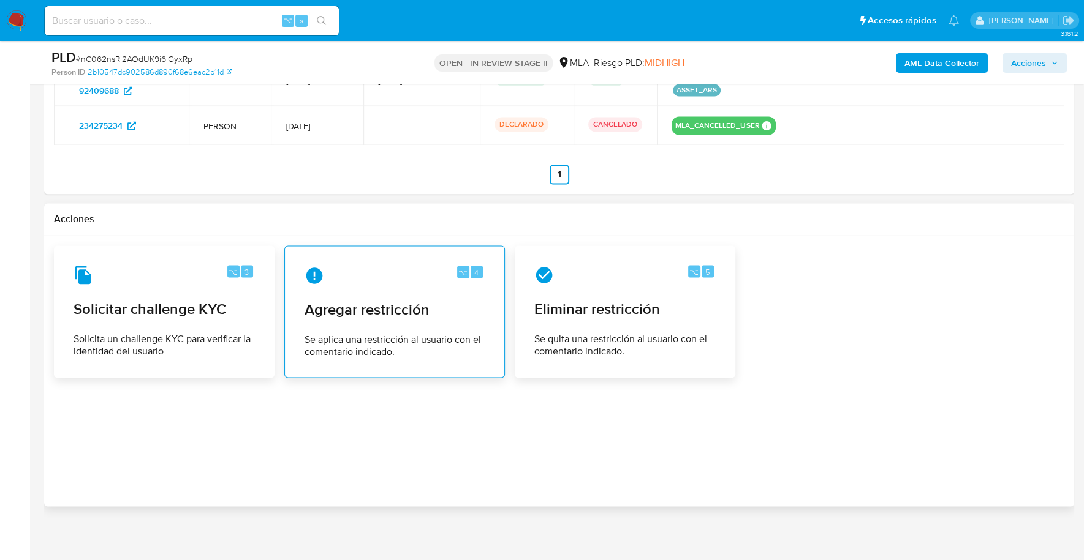
click at [404, 310] on span "Agregar restricción" at bounding box center [394, 309] width 180 height 18
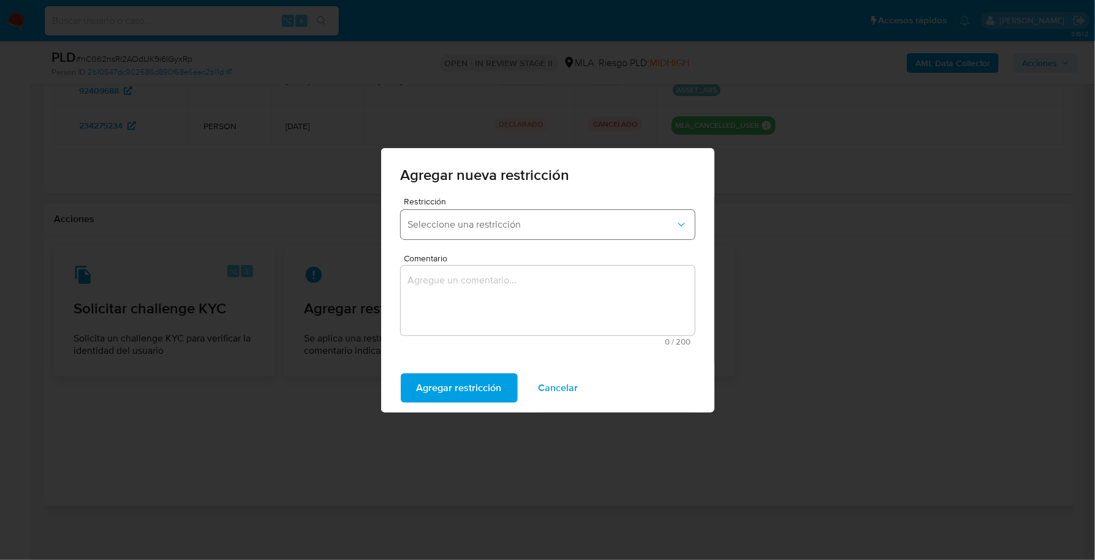
click at [473, 225] on span "Seleccione una restricción" at bounding box center [541, 225] width 267 height 12
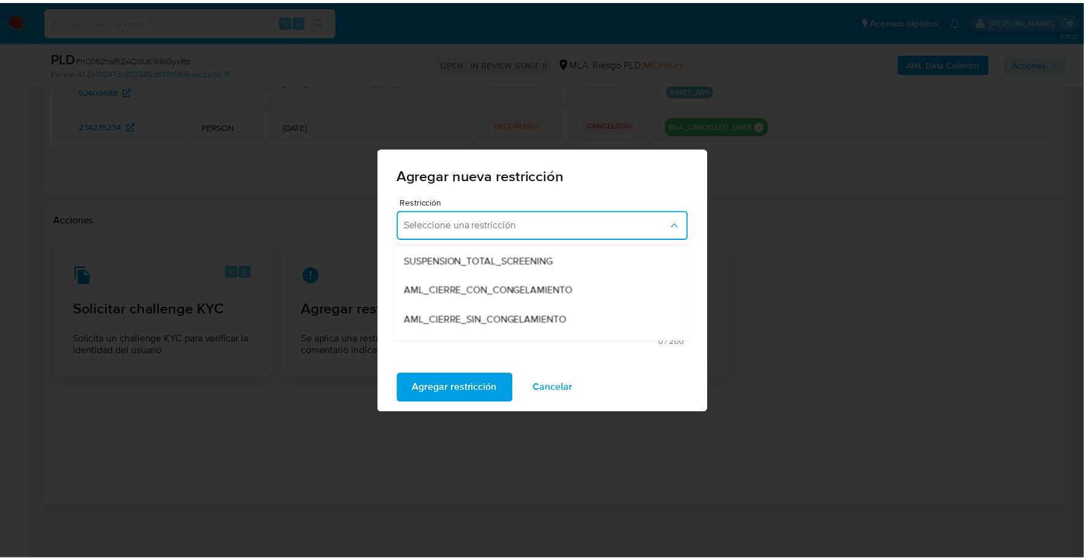
scroll to position [135, 0]
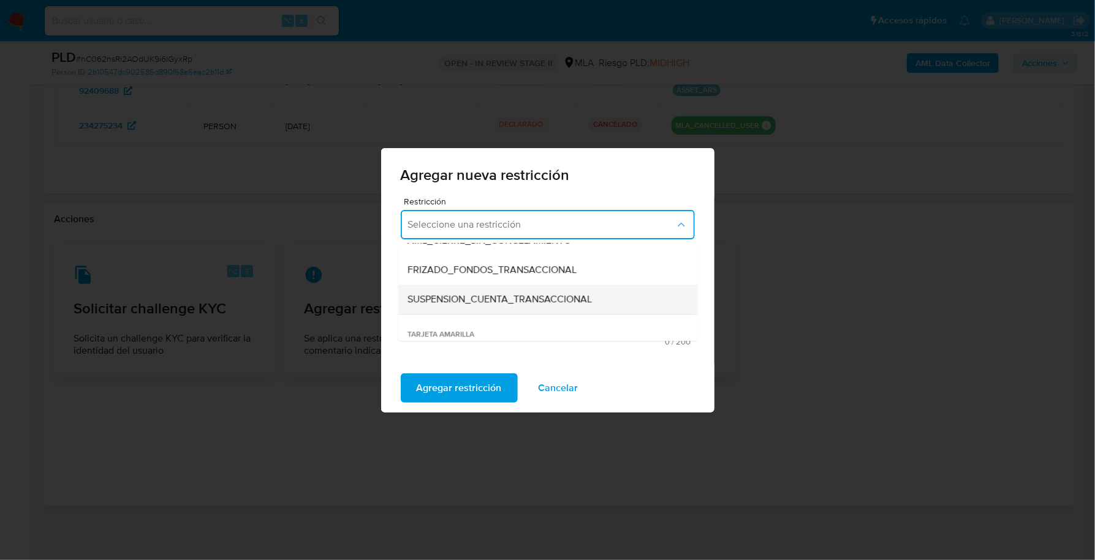
click at [486, 296] on span "SUSPENSION_CUENTA_TRANSACCIONAL" at bounding box center [500, 299] width 184 height 12
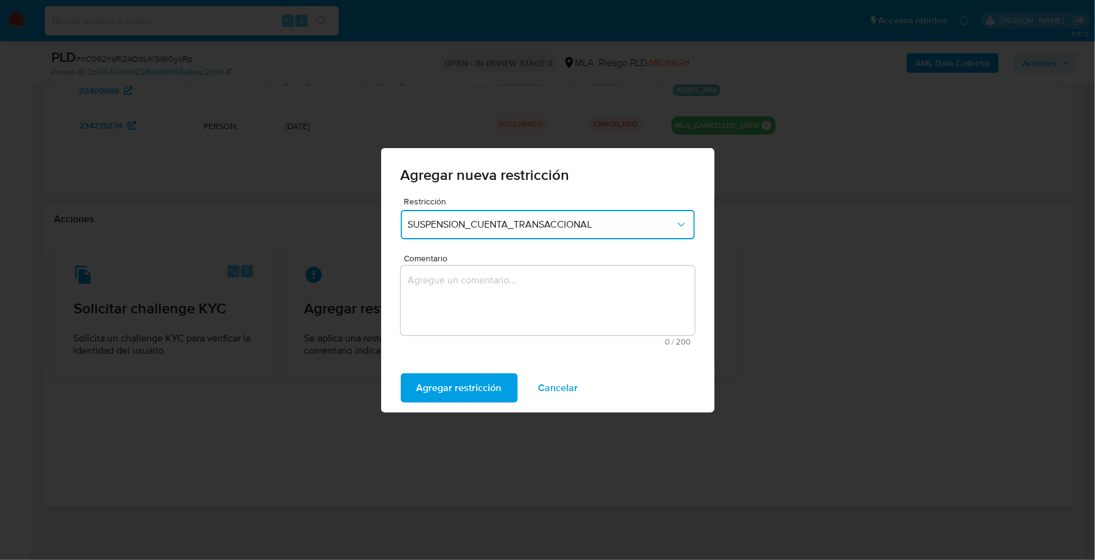
click at [521, 297] on textarea "Comentario" at bounding box center [548, 301] width 294 height 70
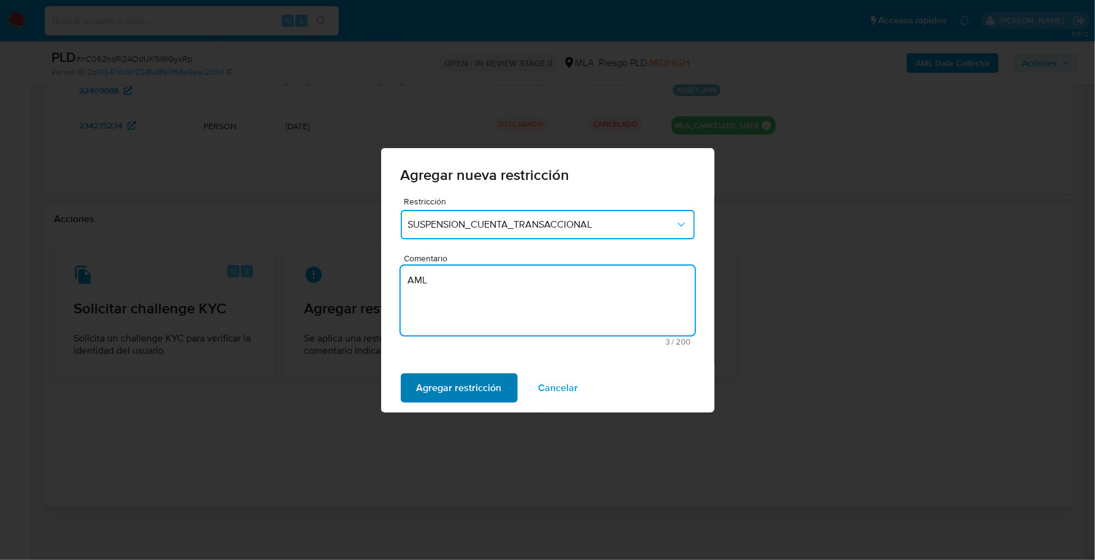
type textarea "AML"
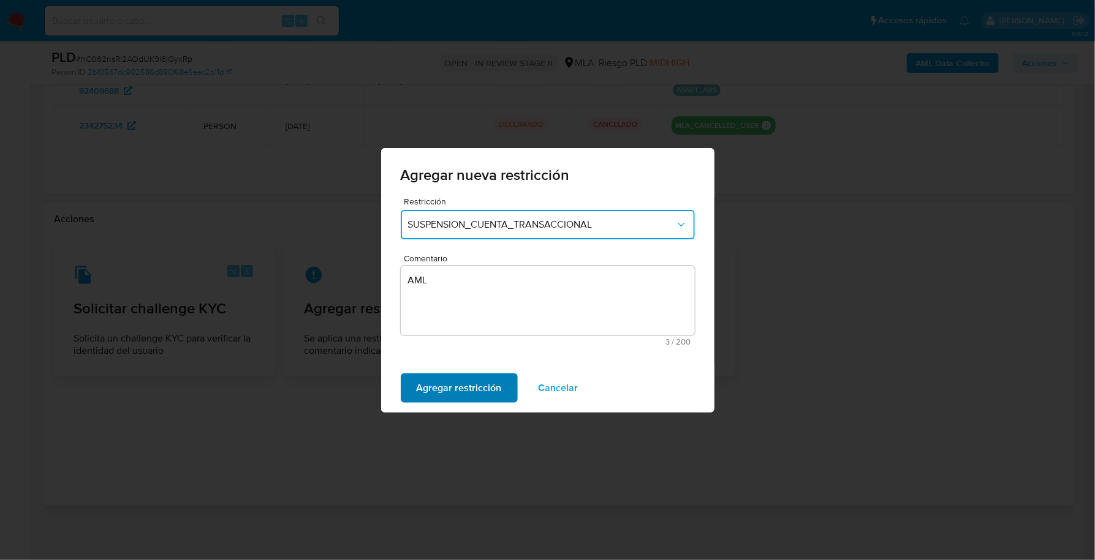
click at [461, 392] on span "Agregar restricción" at bounding box center [459, 388] width 85 height 27
click at [461, 392] on button "Confirmar" at bounding box center [439, 388] width 76 height 29
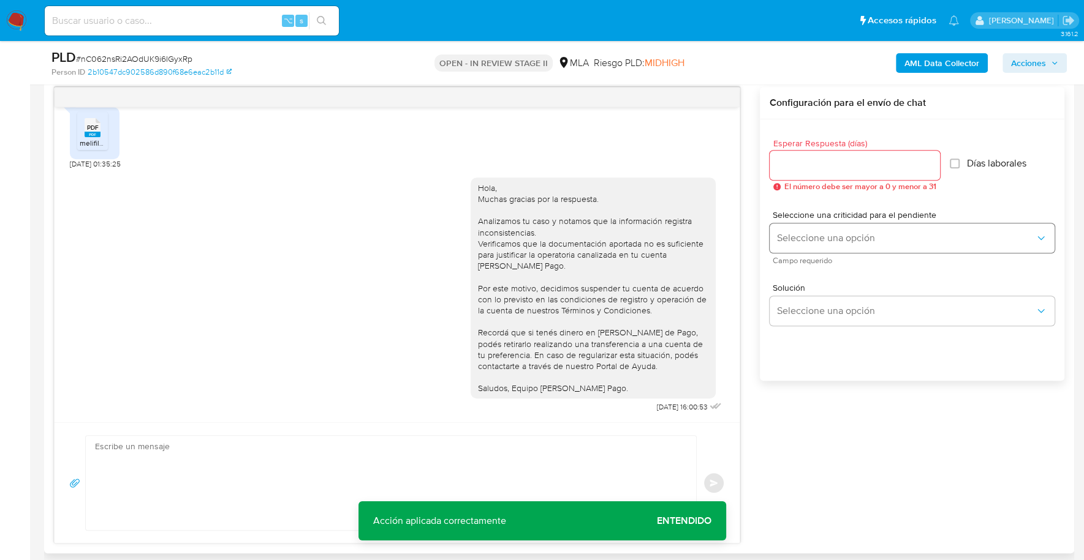
scroll to position [0, 0]
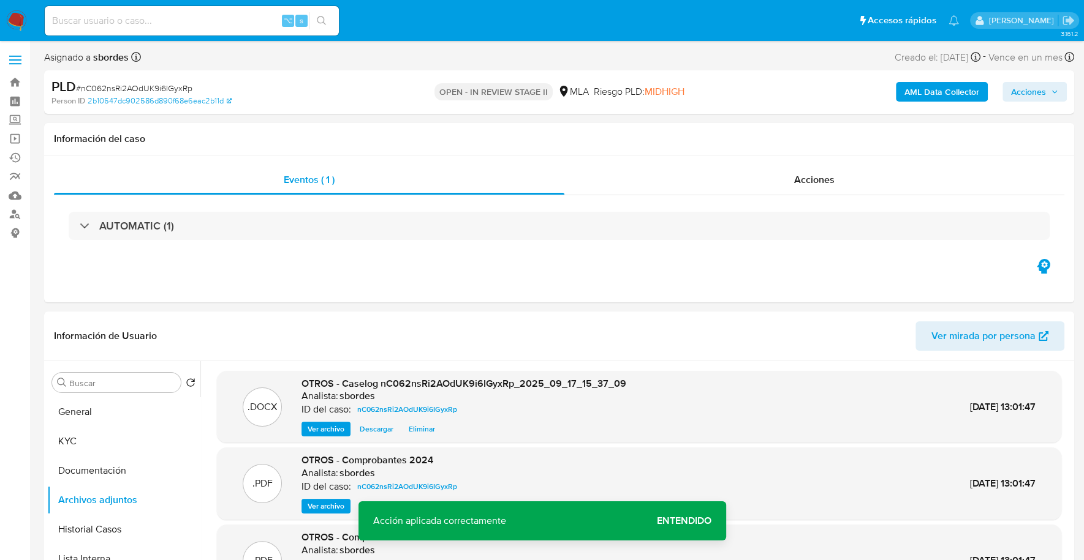
click at [1035, 99] on span "Acciones" at bounding box center [1028, 92] width 35 height 20
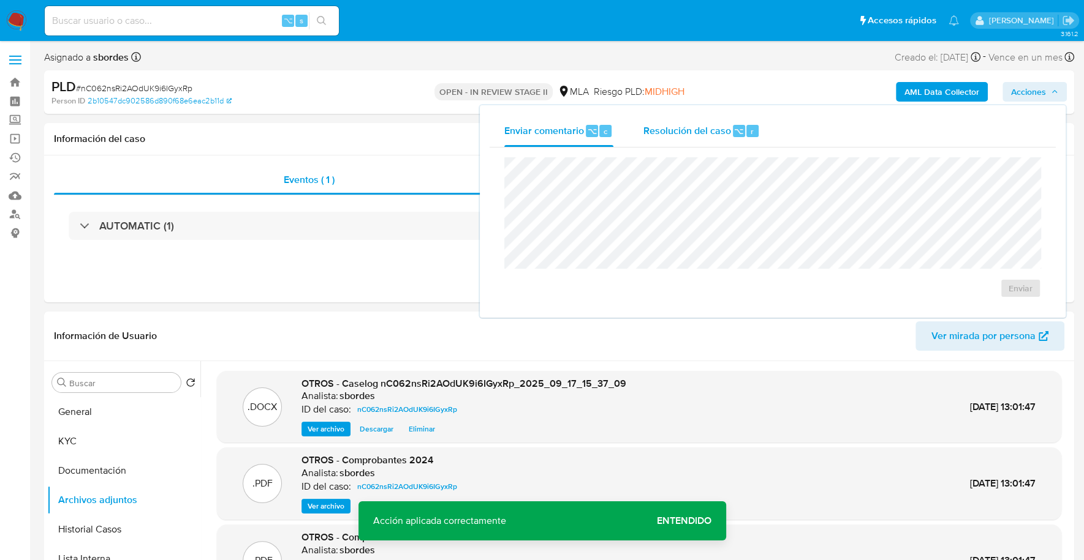
click at [637, 136] on button "Resolución del caso ⌥ r" at bounding box center [701, 131] width 146 height 32
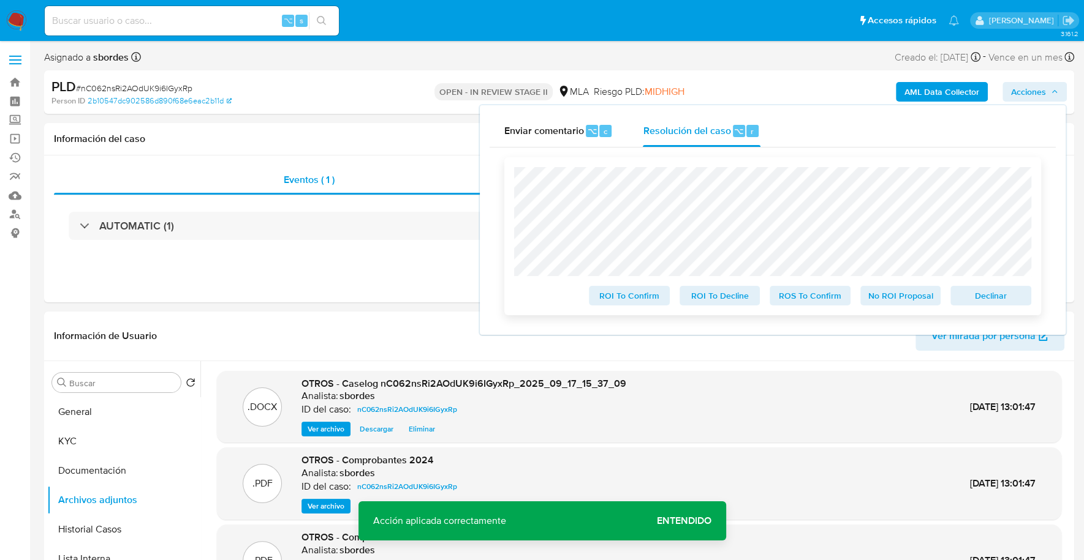
click at [964, 297] on span "Declinar" at bounding box center [991, 295] width 64 height 17
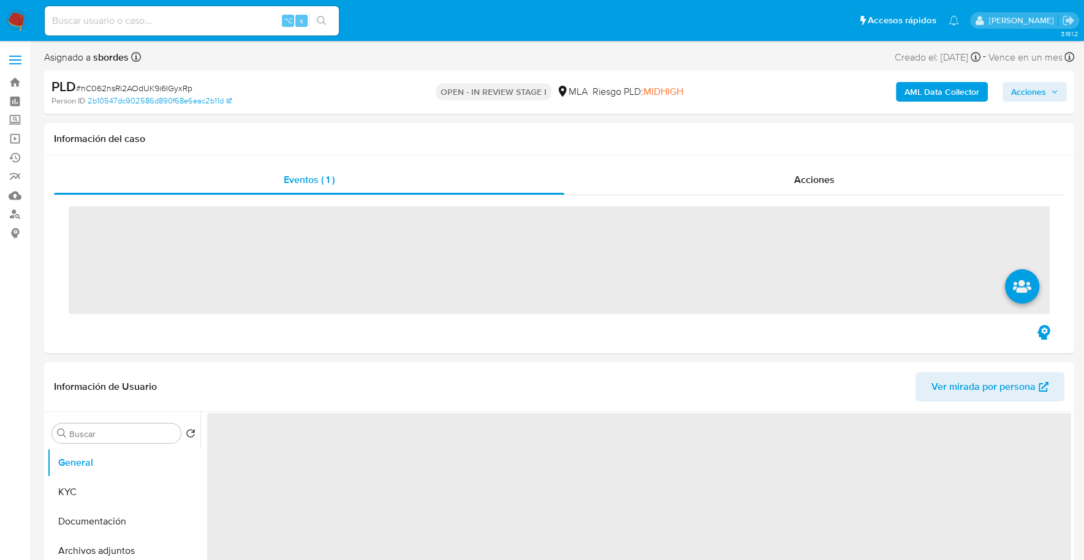
click at [1022, 88] on span "Acciones" at bounding box center [1028, 92] width 35 height 20
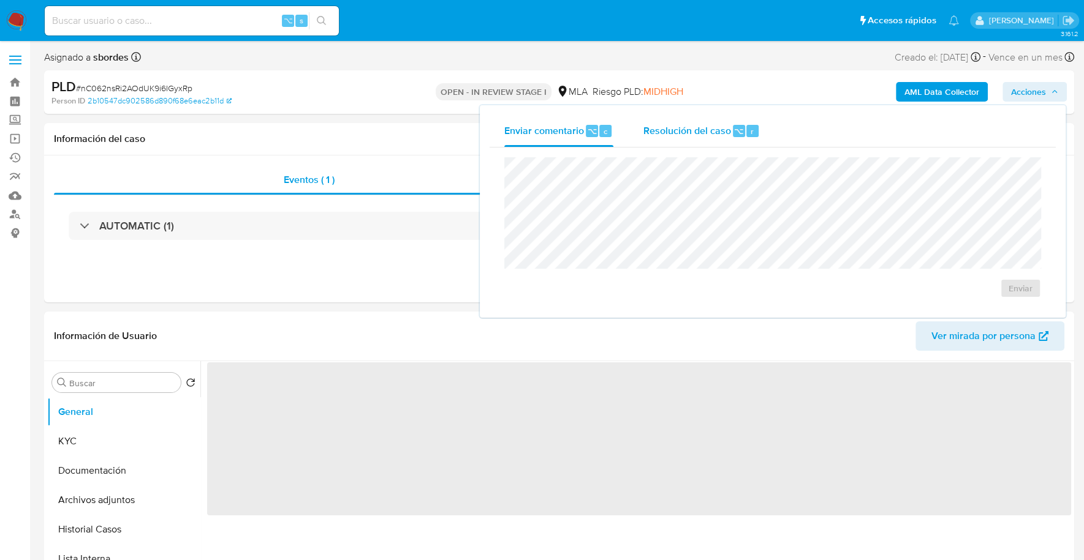
click at [708, 129] on span "Resolución del caso" at bounding box center [687, 131] width 88 height 14
select select "10"
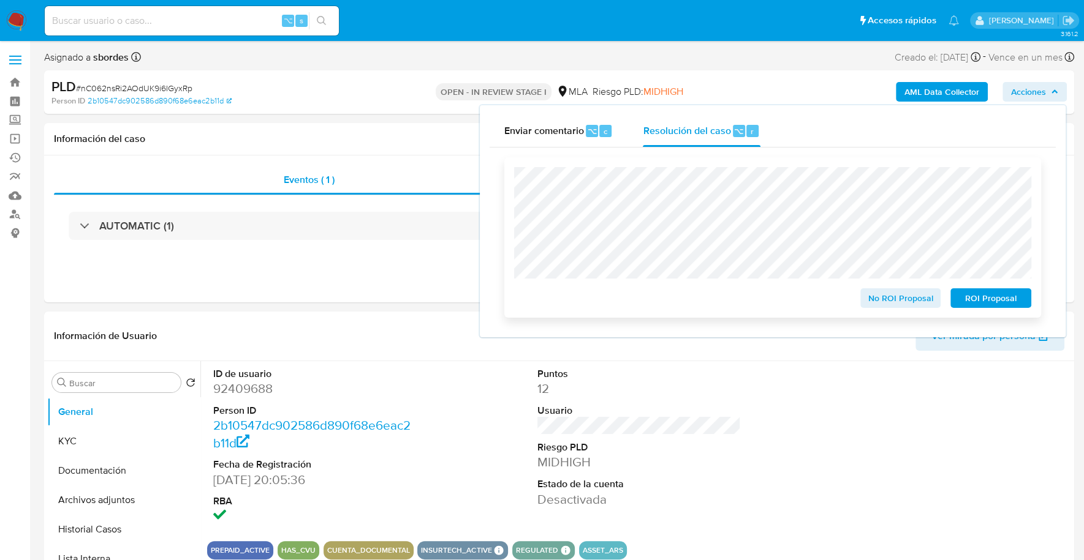
click at [1005, 296] on span "ROI Proposal" at bounding box center [991, 298] width 64 height 17
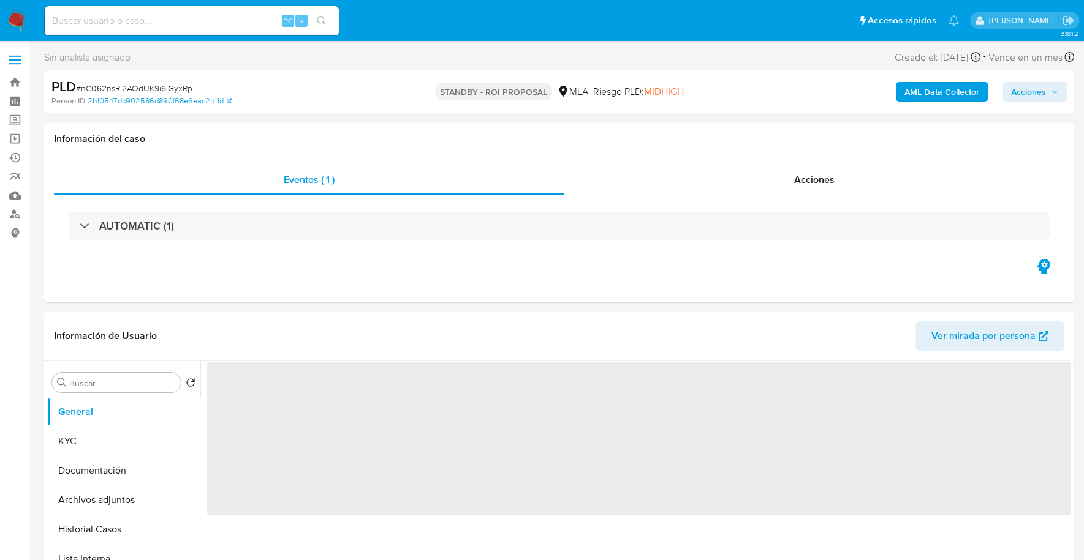
select select "10"
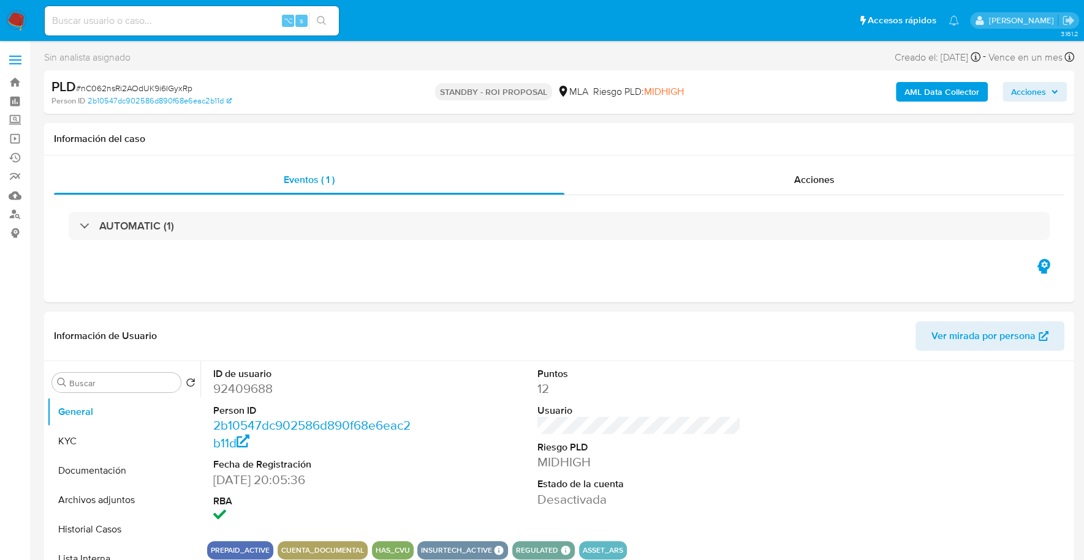
click at [208, 22] on input at bounding box center [192, 21] width 294 height 16
paste input "hDvK2Gxz7fqVD3T7kEk8ggRg"
type input "hDvK2Gxz7fqVD3T7kEk8ggRg"
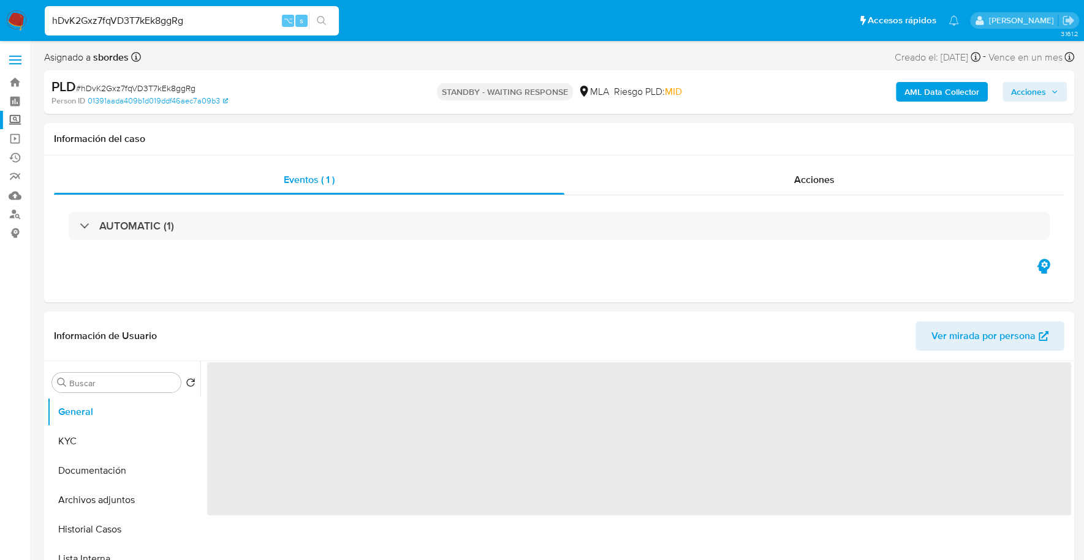
select select "10"
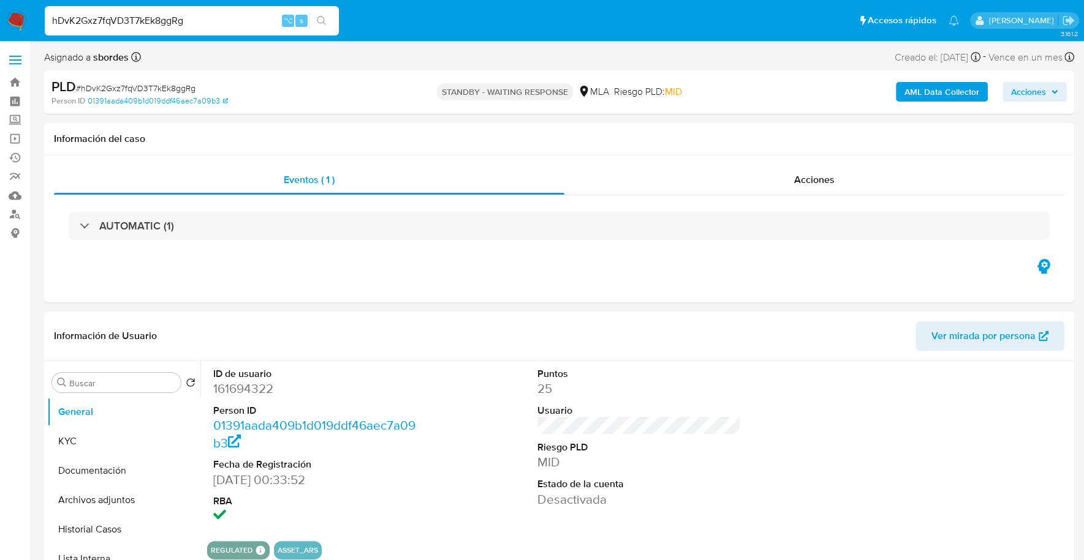
drag, startPoint x: 208, startPoint y: 25, endPoint x: -67, endPoint y: -2, distance: 275.7
paste input "YmmvMSeVHR3wk4fZPRyyUPz3"
type input "YmmvMSeVHR3wk4fZPRyyUPz3"
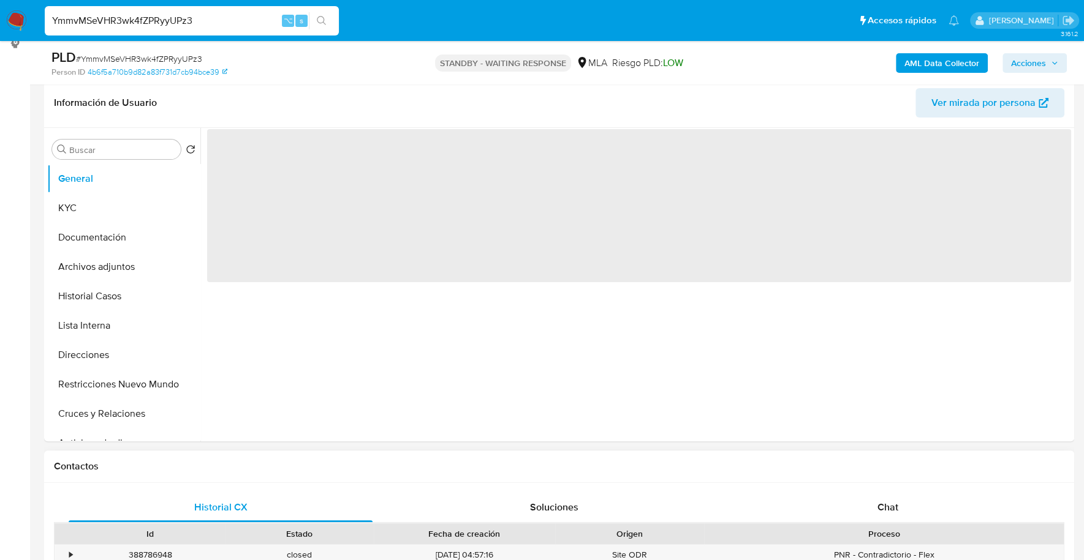
scroll to position [481, 0]
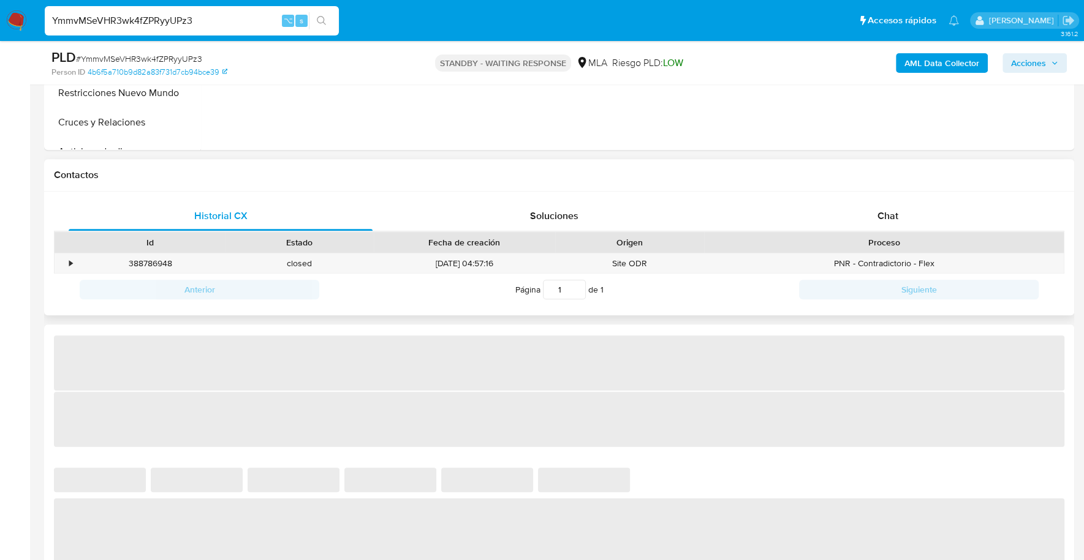
select select "10"
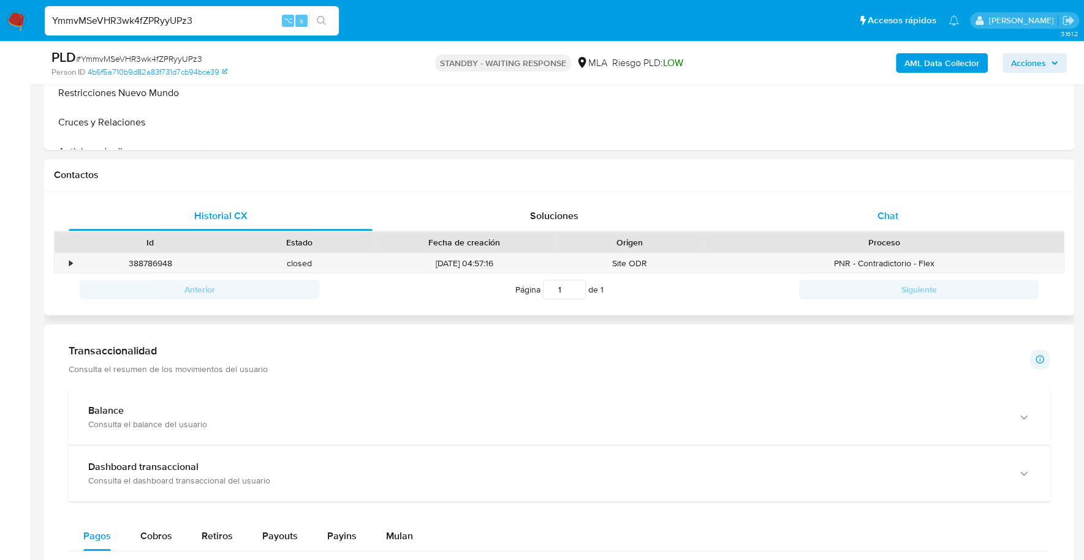
click at [895, 210] on span "Chat" at bounding box center [887, 216] width 21 height 14
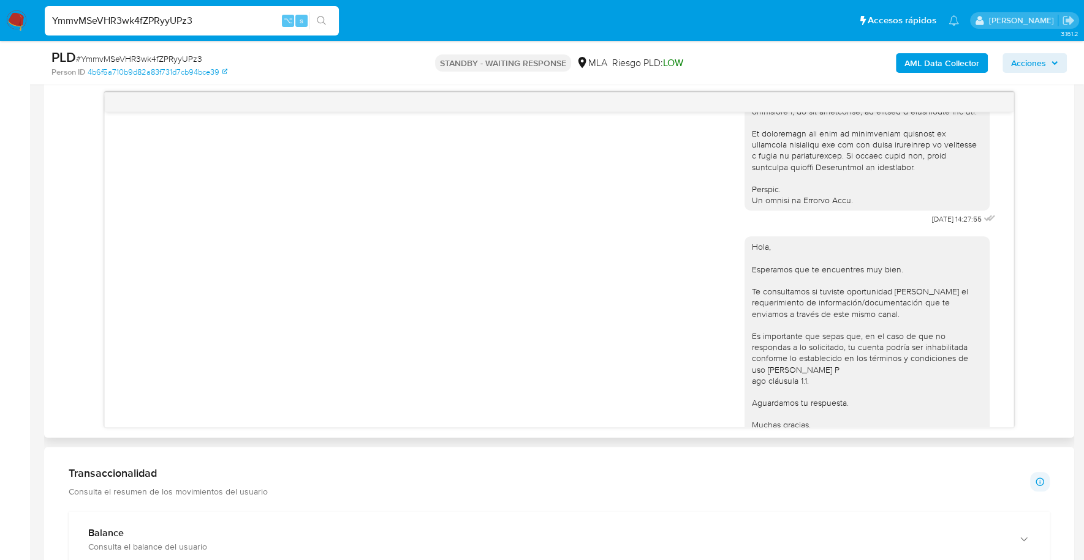
scroll to position [322, 0]
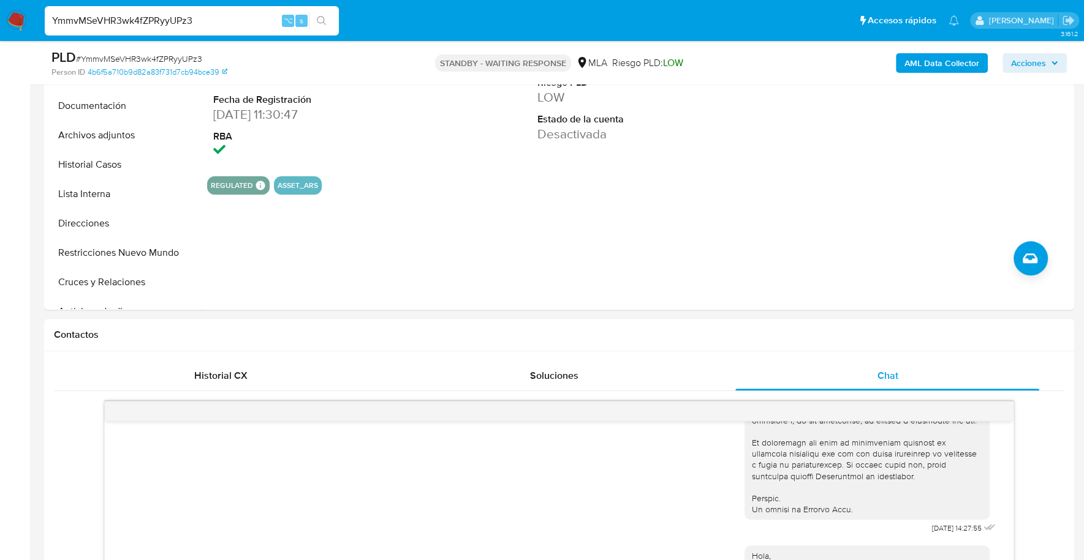
drag, startPoint x: 263, startPoint y: 25, endPoint x: 22, endPoint y: 20, distance: 241.4
click at [23, 20] on nav "Pausado Ver notificaciones YmmvMSeVHR3wk4fZPRyyUPz3 ⌥ s Accesos rápidos Presion…" at bounding box center [542, 20] width 1084 height 41
paste input "EEc8PTpRIQazAagybsxGciFF"
type input "EEc8PTpRIQazAagybsxGciFF"
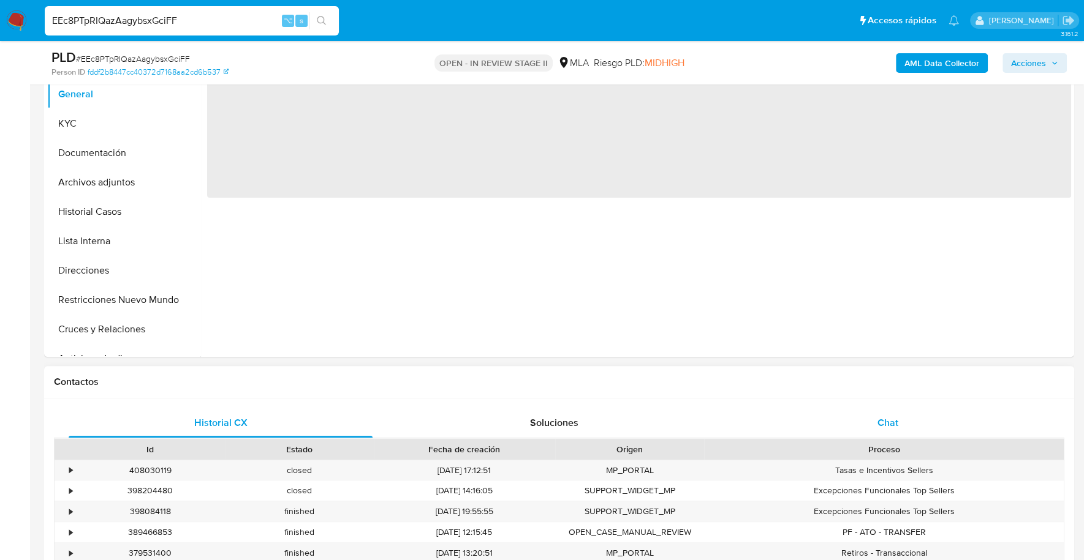
click at [901, 409] on div "Chat" at bounding box center [887, 423] width 304 height 29
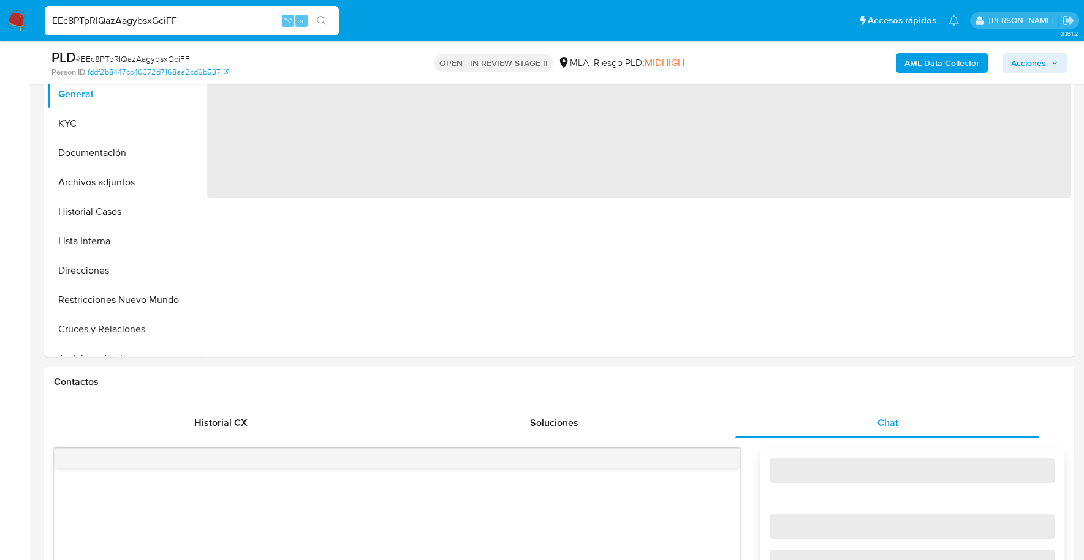
select select "10"
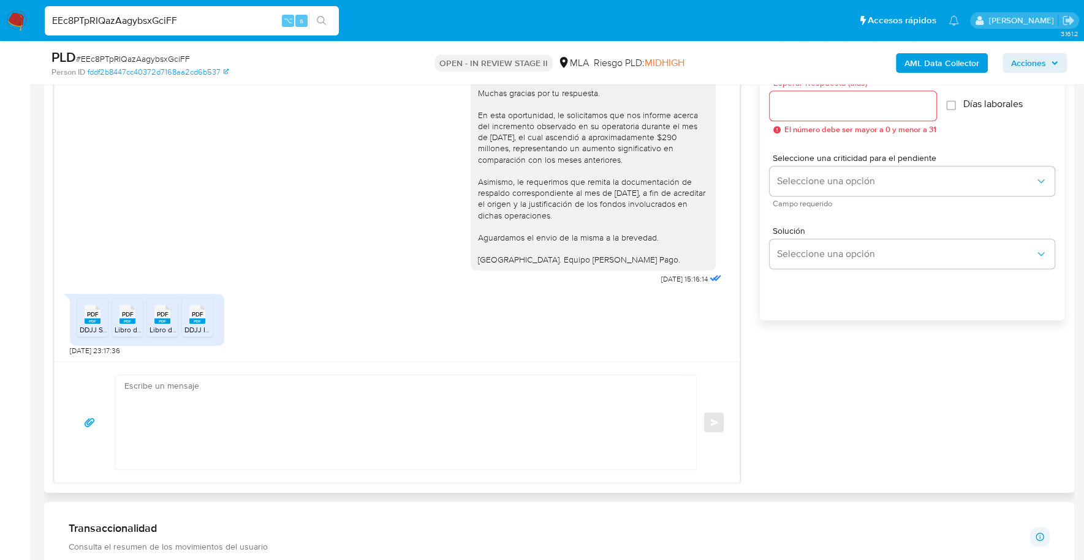
scroll to position [168, 0]
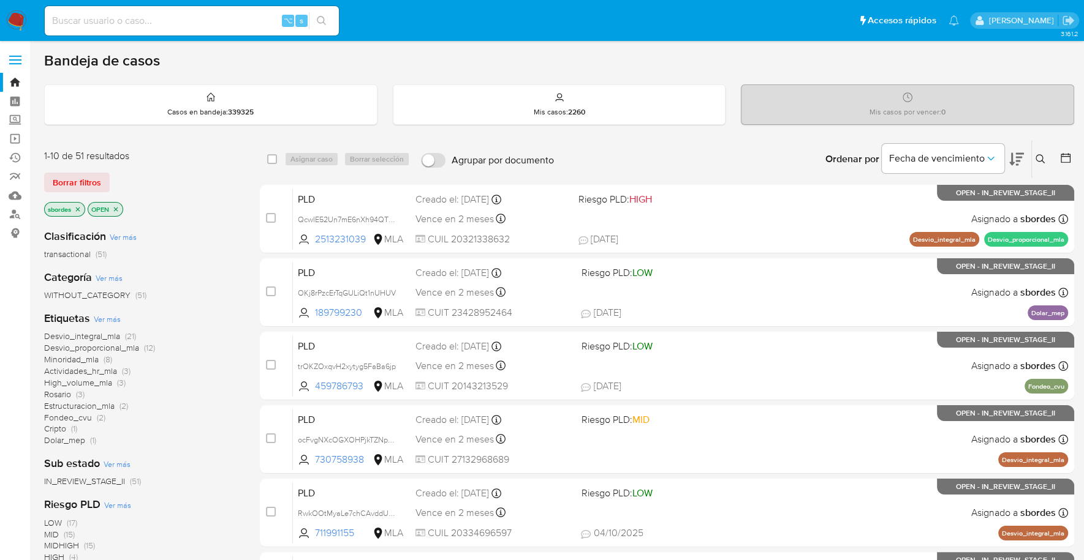
click at [80, 207] on icon "close-filter" at bounding box center [78, 209] width 4 height 4
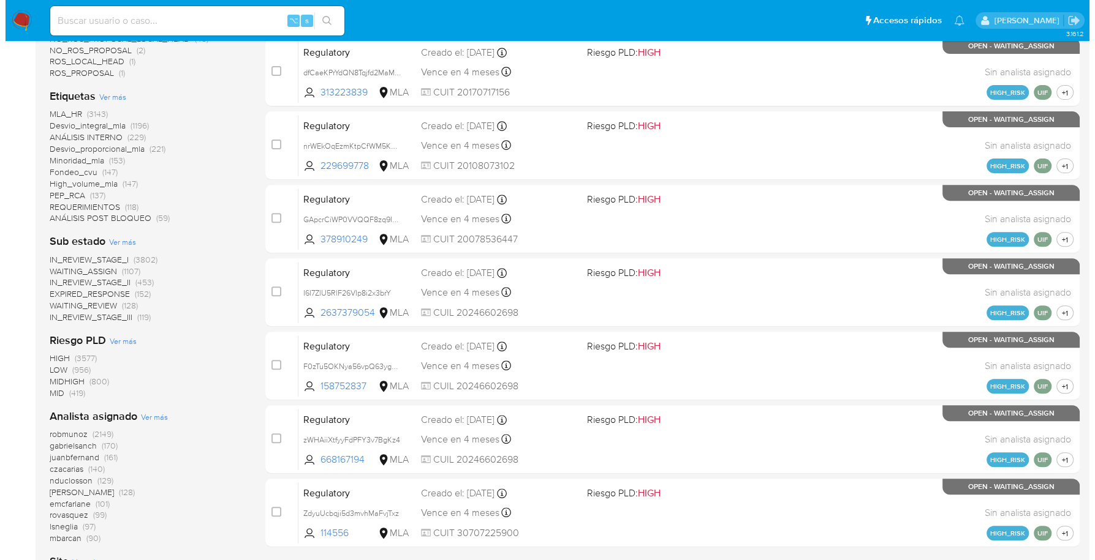
scroll to position [502, 0]
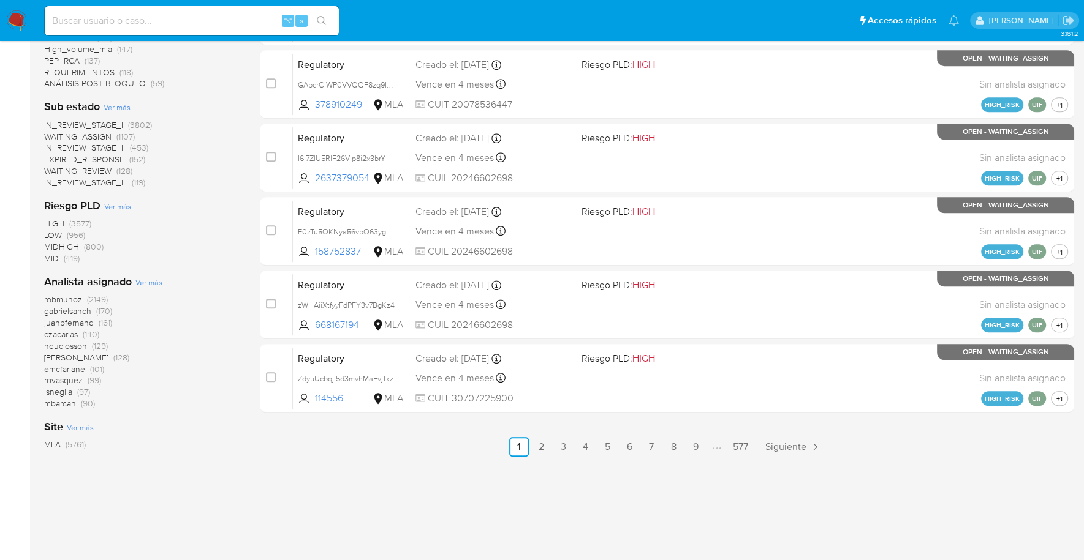
click at [138, 283] on span "Ver más" at bounding box center [148, 282] width 27 height 11
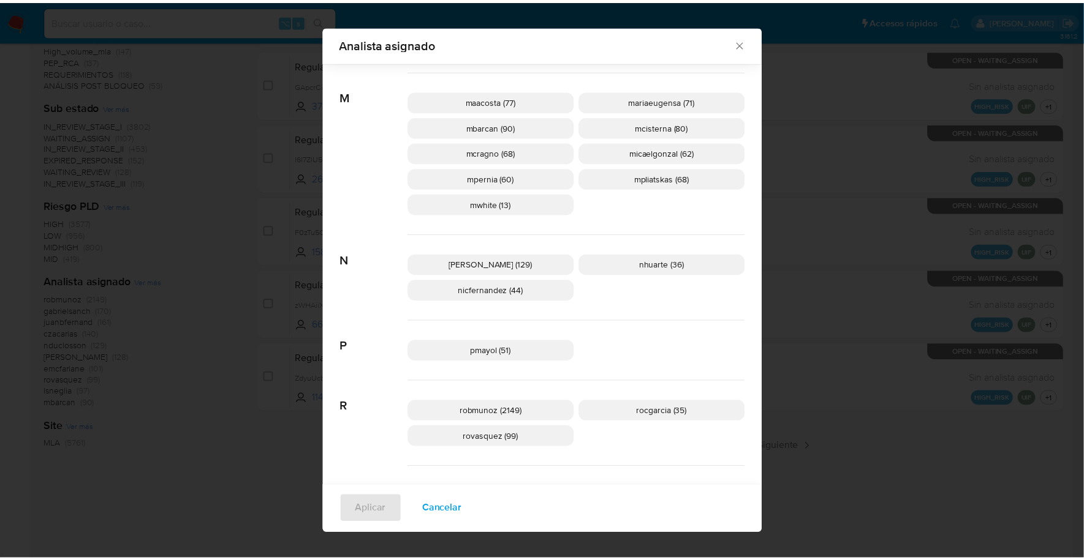
scroll to position [399, 0]
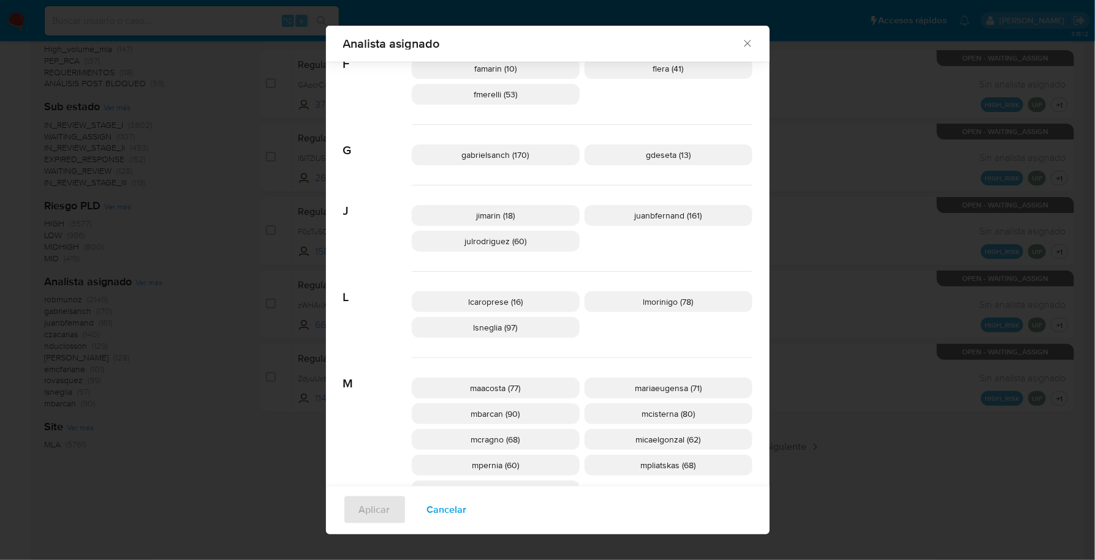
click at [742, 40] on icon "Cerrar" at bounding box center [747, 43] width 12 height 12
